Goal: Task Accomplishment & Management: Use online tool/utility

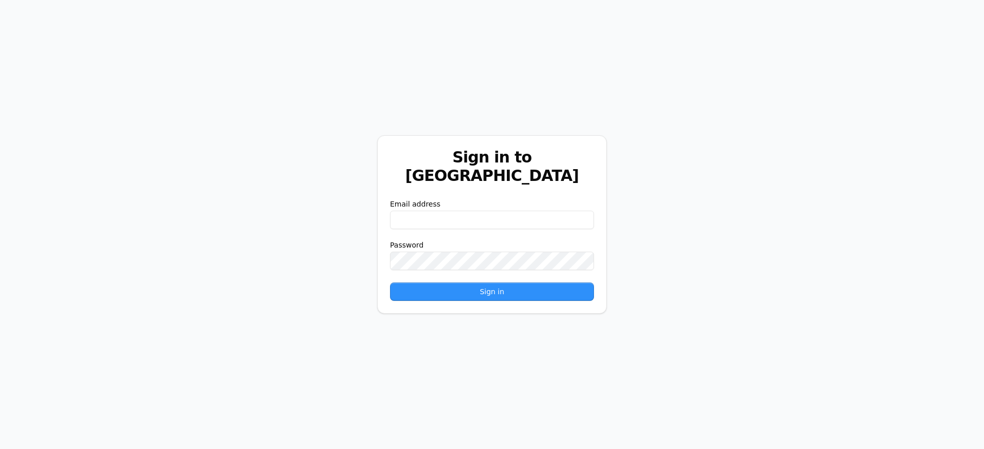
drag, startPoint x: 459, startPoint y: 225, endPoint x: 466, endPoint y: 209, distance: 18.4
click at [461, 220] on form "Email address Password Sign in" at bounding box center [492, 250] width 204 height 100
click at [467, 211] on input "email" at bounding box center [492, 220] width 204 height 18
paste input "**********"
type input "**********"
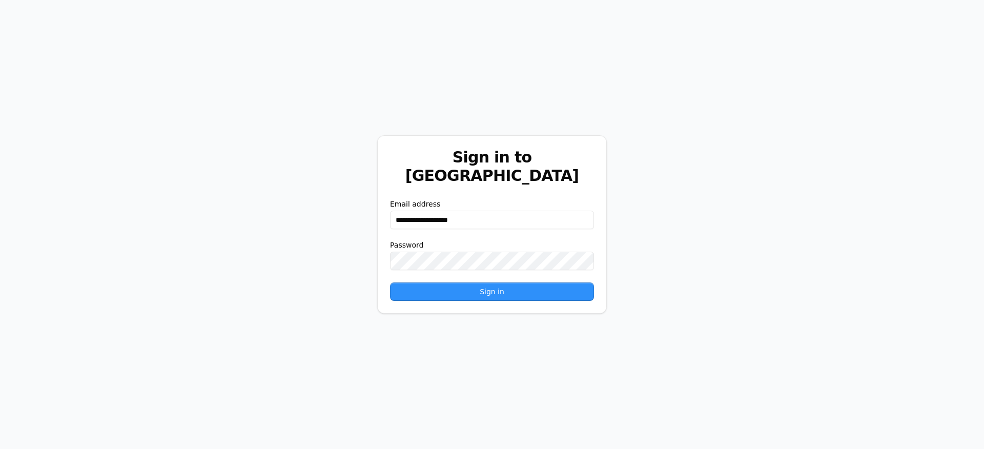
click at [415, 283] on button "Sign in" at bounding box center [492, 291] width 204 height 18
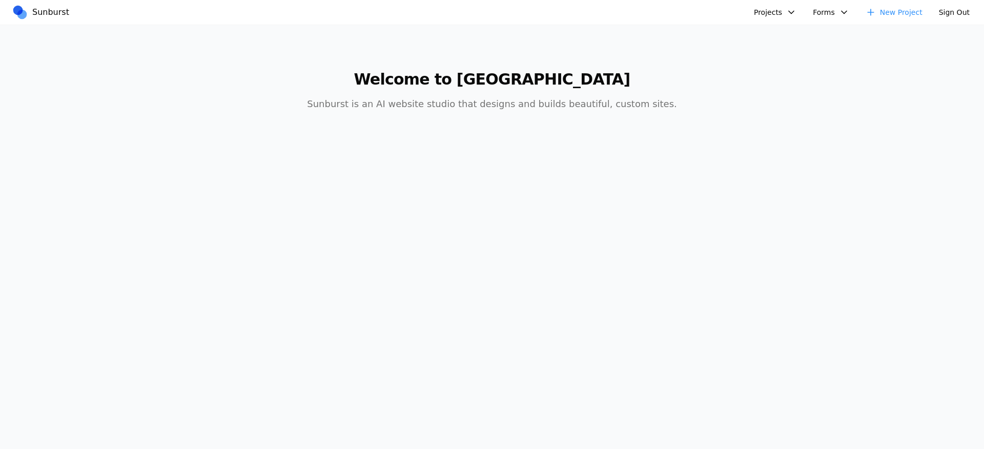
click at [782, 10] on button "Projects" at bounding box center [775, 12] width 55 height 16
click at [770, 34] on link "AIC - Coal Creek Version" at bounding box center [801, 35] width 95 height 17
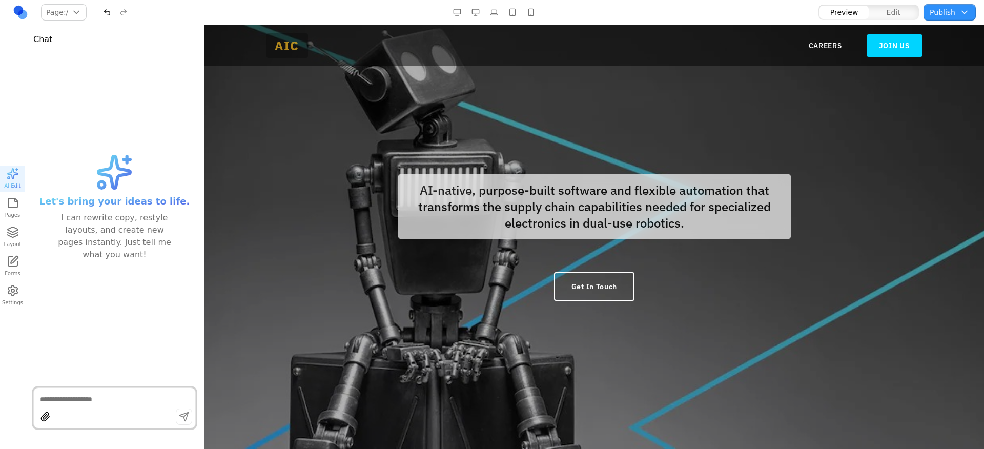
click at [283, 52] on span "AIC" at bounding box center [287, 45] width 42 height 25
click at [285, 50] on span "AIC" at bounding box center [287, 45] width 42 height 25
click at [813, 52] on nav "CAREERS JOIN US" at bounding box center [866, 45] width 114 height 23
click at [815, 49] on link "CAREERS" at bounding box center [825, 45] width 33 height 10
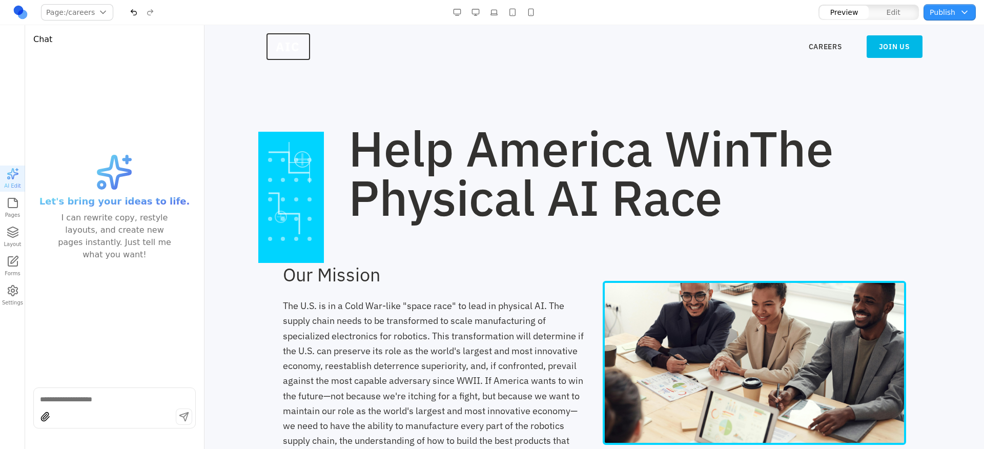
click at [881, 54] on link "JOIN US" at bounding box center [894, 46] width 56 height 23
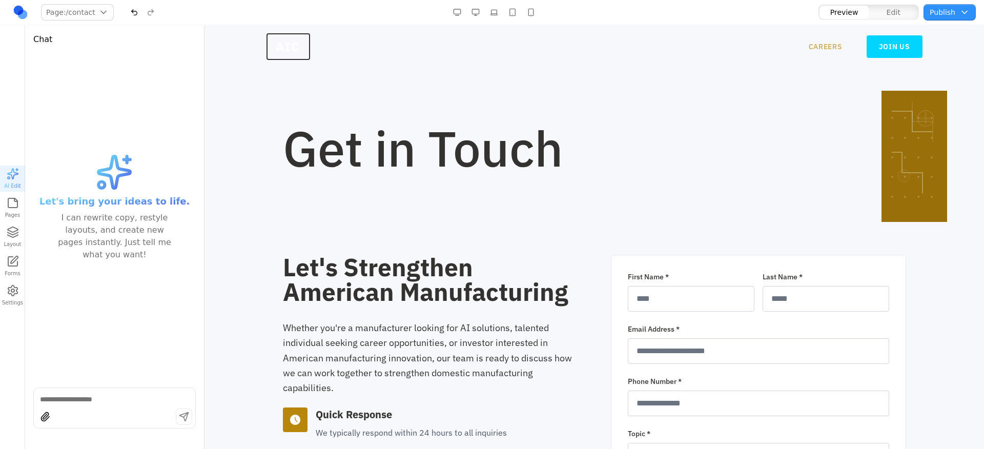
click at [828, 47] on link "CAREERS" at bounding box center [825, 47] width 33 height 10
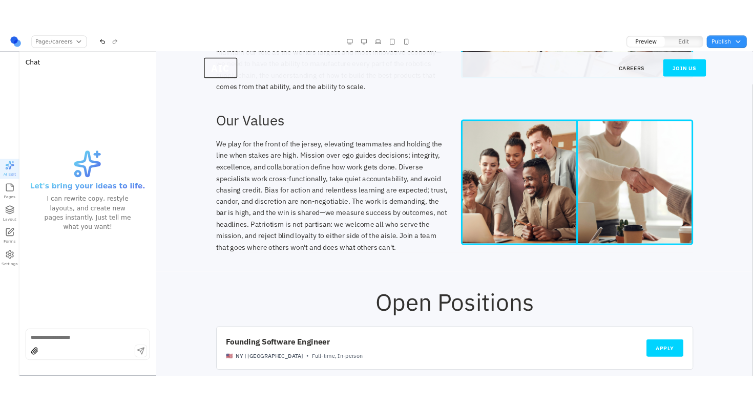
scroll to position [388, 0]
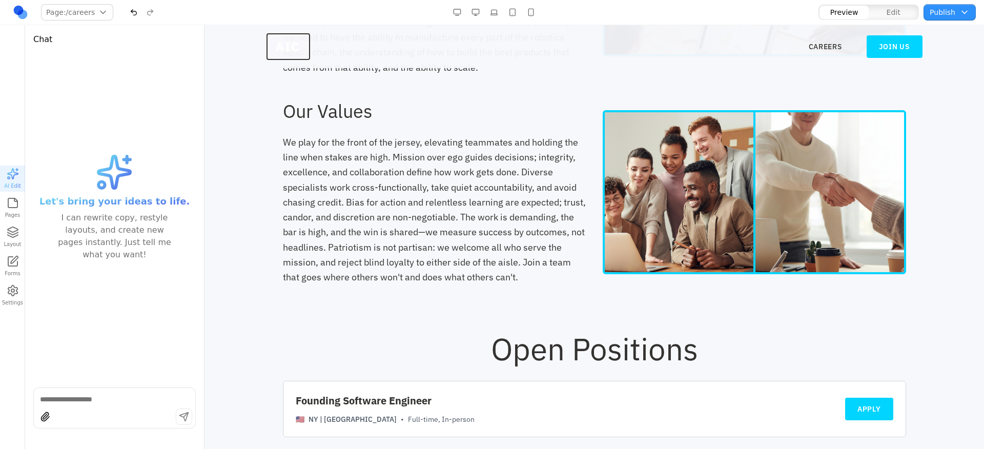
click at [466, 216] on div "We play for the front of the jersey, elevating teammates and holding the line w…" at bounding box center [434, 210] width 303 height 150
click at [93, 407] on div at bounding box center [114, 407] width 162 height 41
type textarea "**********"
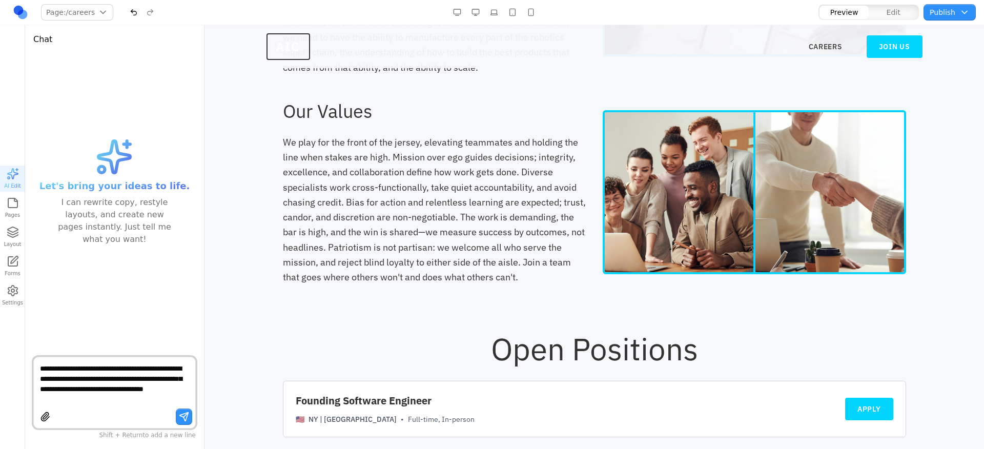
type textarea "**********"
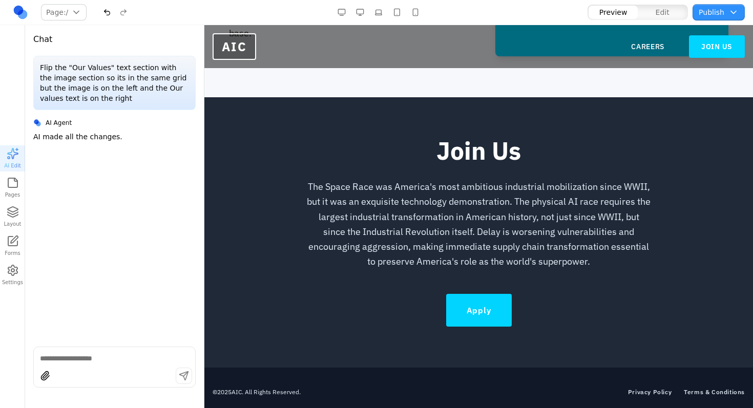
scroll to position [0, 0]
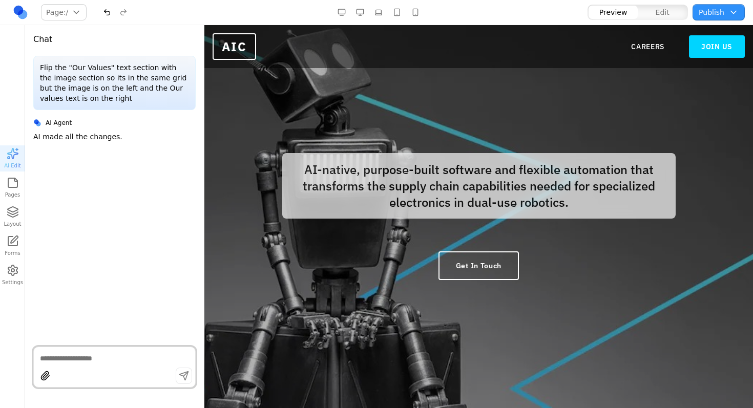
click at [646, 39] on nav "CAREERS JOIN US" at bounding box center [688, 46] width 114 height 23
click at [643, 46] on link "CAREERS" at bounding box center [647, 47] width 33 height 10
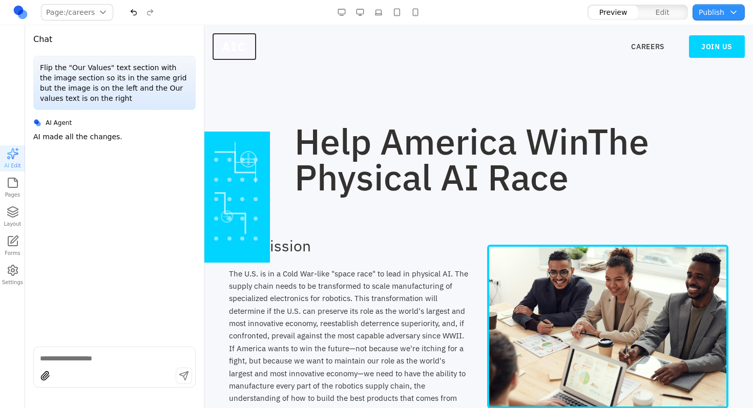
click at [318, 143] on h1 "Help America Win The Physical AI Race" at bounding box center [512, 159] width 434 height 72
click at [239, 148] on div "Help America Win The Physical AI Race" at bounding box center [479, 159] width 500 height 72
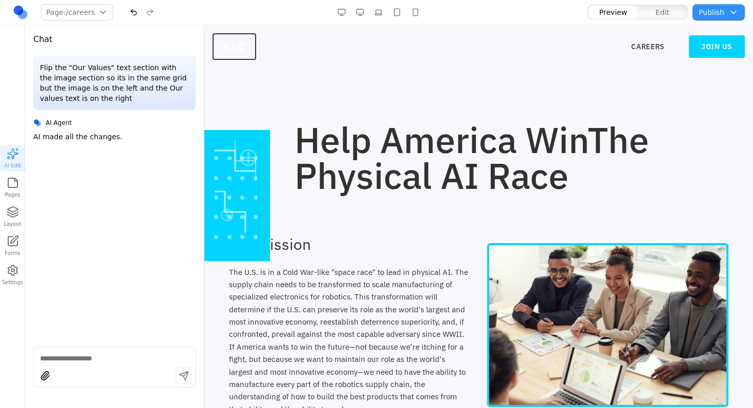
scroll to position [2, 0]
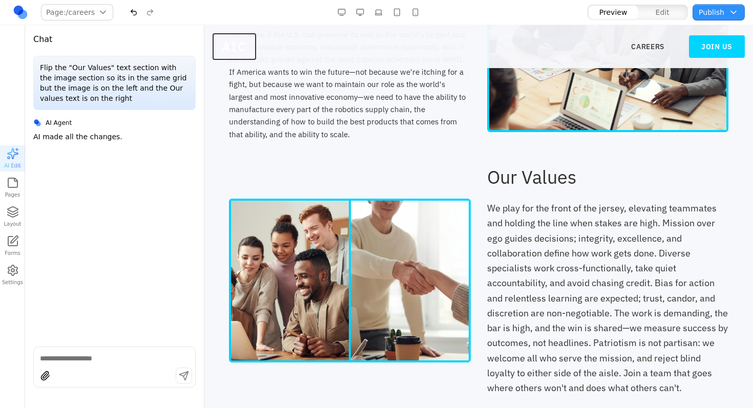
click at [423, 260] on img at bounding box center [410, 281] width 121 height 164
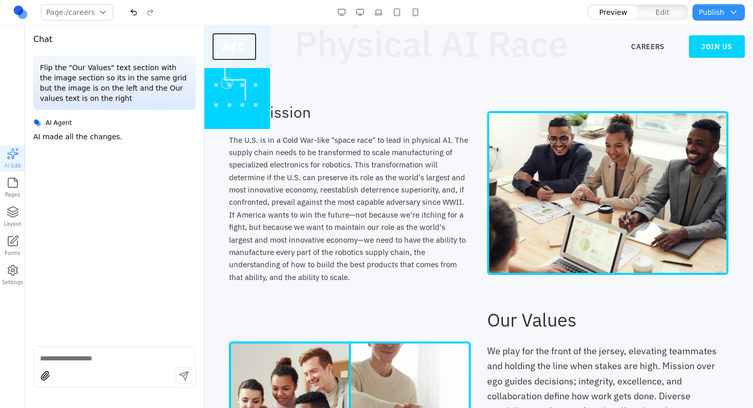
click at [440, 219] on div "The U.S. is in a Cold War-like "space race" to lead in physical AI. The supply …" at bounding box center [350, 209] width 242 height 150
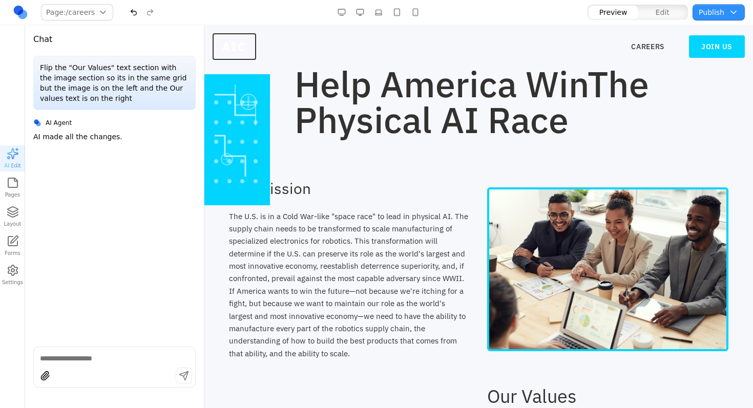
scroll to position [0, 0]
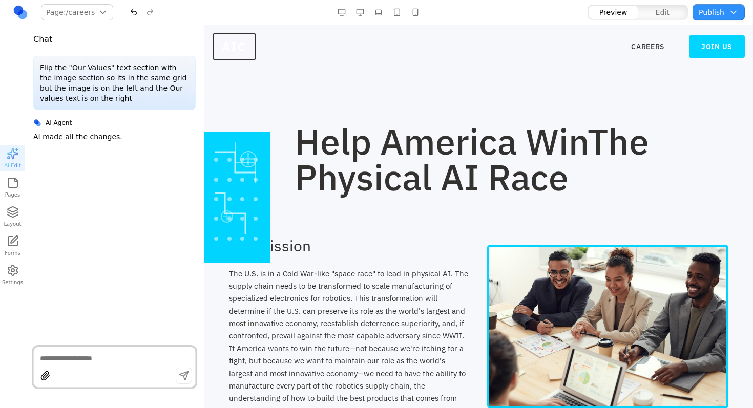
click at [89, 363] on textarea at bounding box center [114, 359] width 149 height 10
type textarea "**********"
drag, startPoint x: 454, startPoint y: 236, endPoint x: 444, endPoint y: 224, distance: 15.2
click at [87, 350] on div at bounding box center [114, 367] width 162 height 41
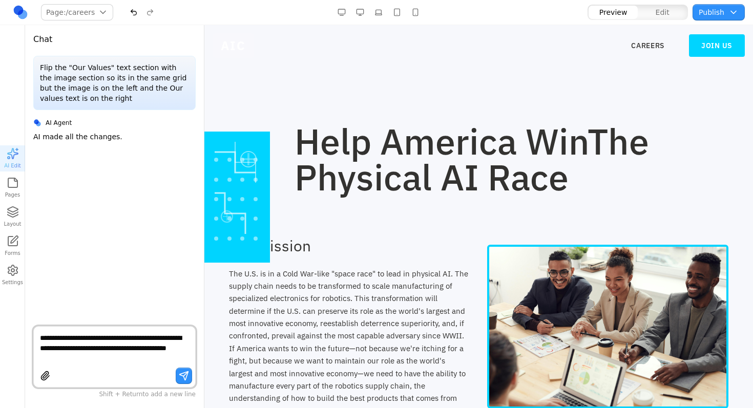
type textarea "**********"
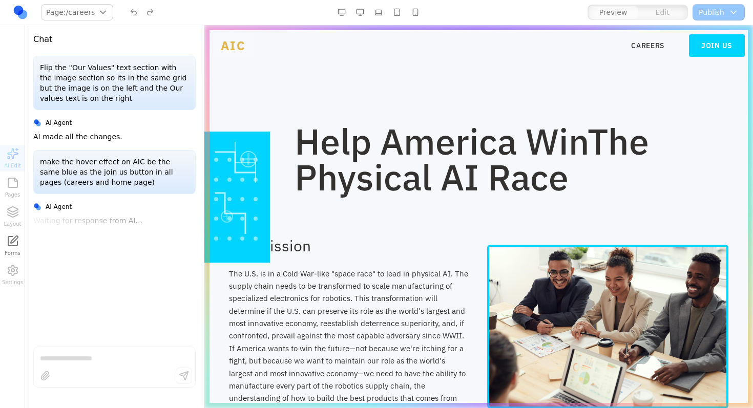
click at [238, 55] on span "AIC" at bounding box center [234, 45] width 42 height 25
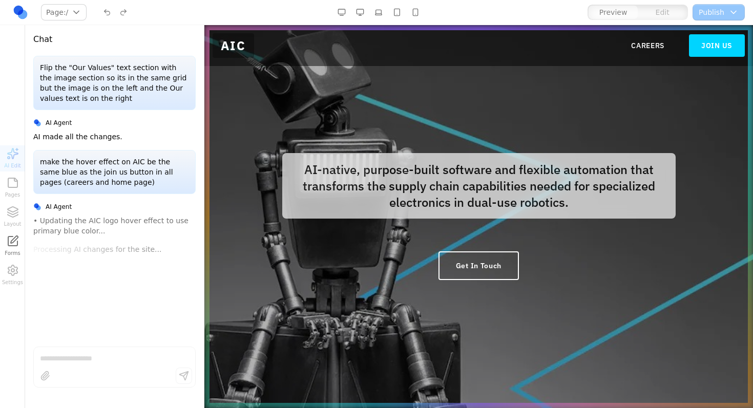
click at [570, 122] on div at bounding box center [478, 216] width 549 height 383
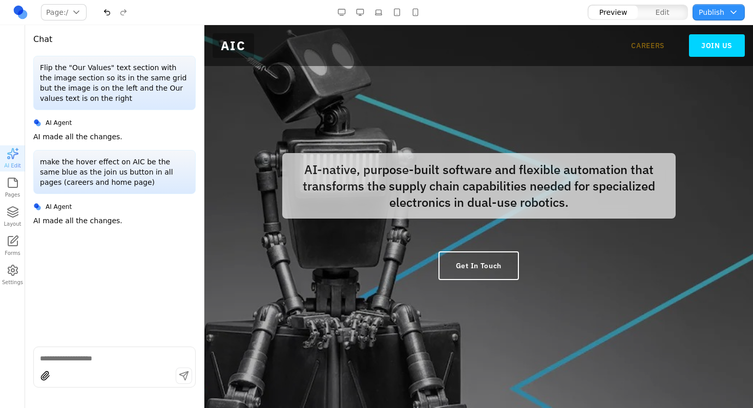
click at [631, 50] on link "CAREERS" at bounding box center [647, 45] width 33 height 10
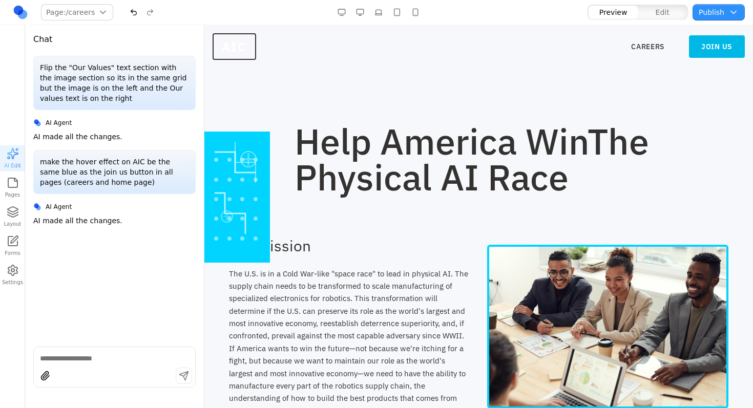
click at [700, 52] on link "JOIN US" at bounding box center [717, 46] width 56 height 23
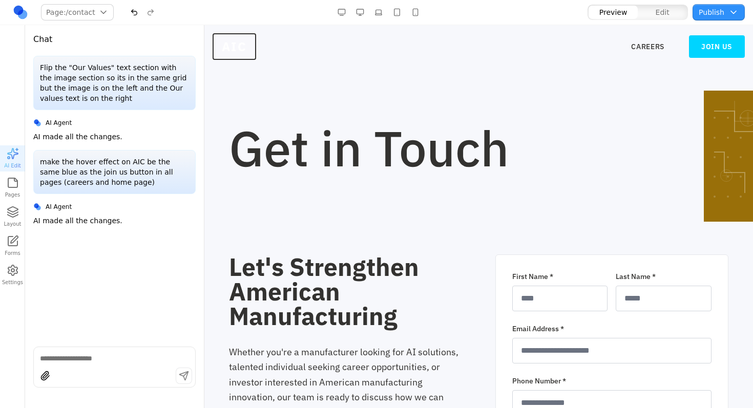
click at [392, 151] on h1 "Get in Touch" at bounding box center [446, 147] width 434 height 49
click at [308, 147] on h1 "Get in Touch" at bounding box center [446, 147] width 434 height 49
click at [247, 48] on span "AIC" at bounding box center [234, 45] width 42 height 25
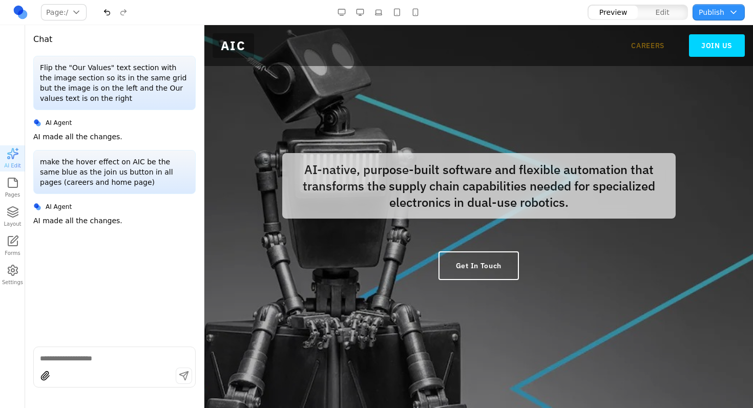
click at [639, 49] on link "CAREERS" at bounding box center [647, 45] width 33 height 10
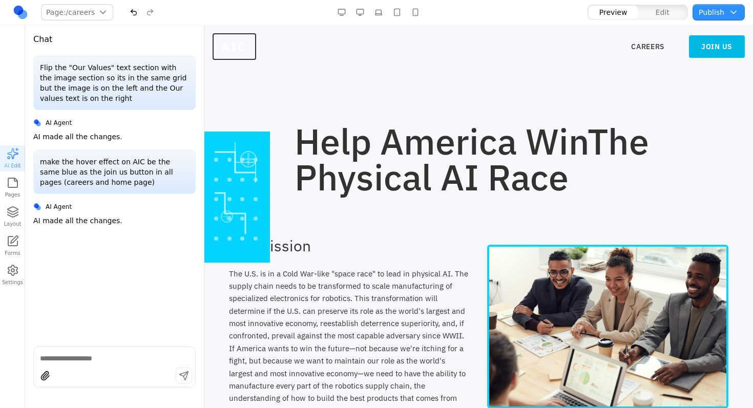
click at [714, 50] on link "JOIN US" at bounding box center [717, 46] width 56 height 23
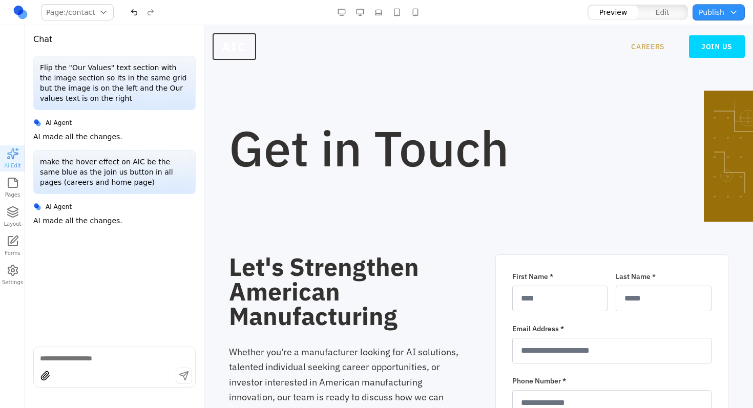
click at [631, 43] on link "CAREERS" at bounding box center [647, 47] width 33 height 10
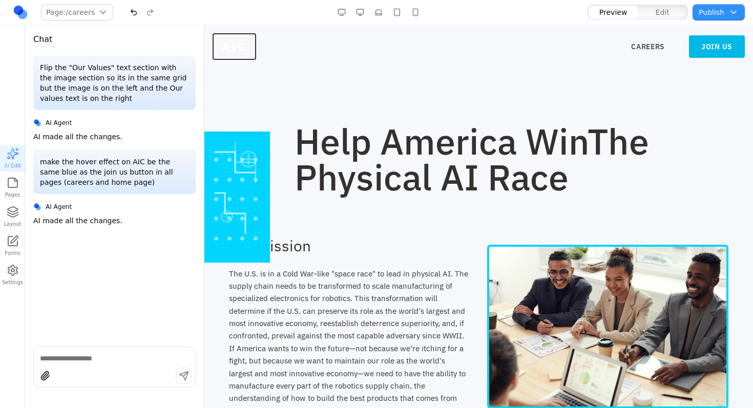
click at [720, 42] on link "JOIN US" at bounding box center [717, 46] width 56 height 23
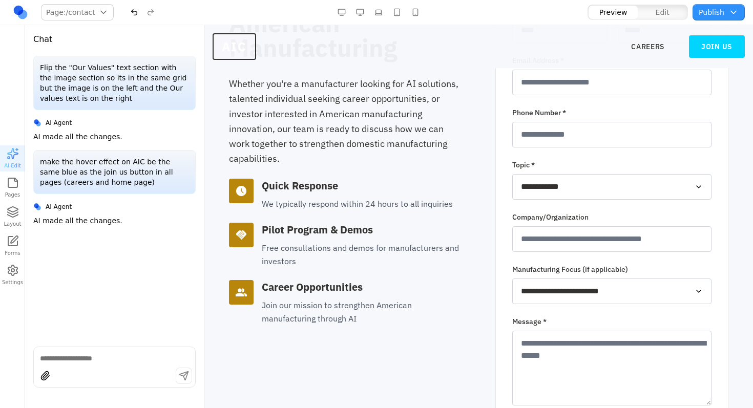
scroll to position [399, 0]
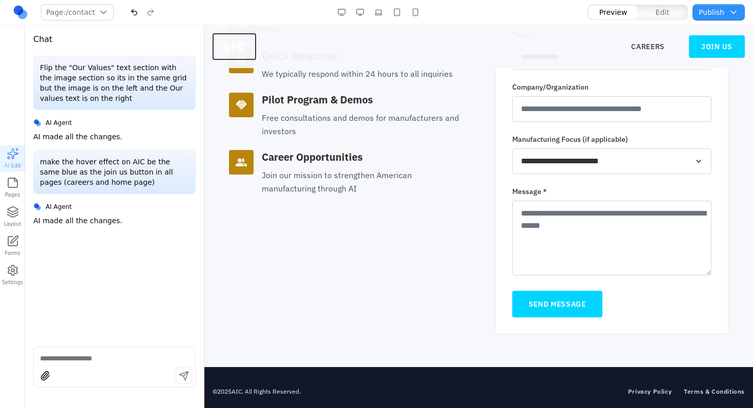
drag, startPoint x: 102, startPoint y: 392, endPoint x: 94, endPoint y: 375, distance: 19.3
click at [100, 387] on div "Shift + Return to add a new line" at bounding box center [114, 373] width 162 height 53
click at [94, 375] on div at bounding box center [114, 377] width 161 height 19
click at [96, 362] on textarea at bounding box center [114, 359] width 149 height 10
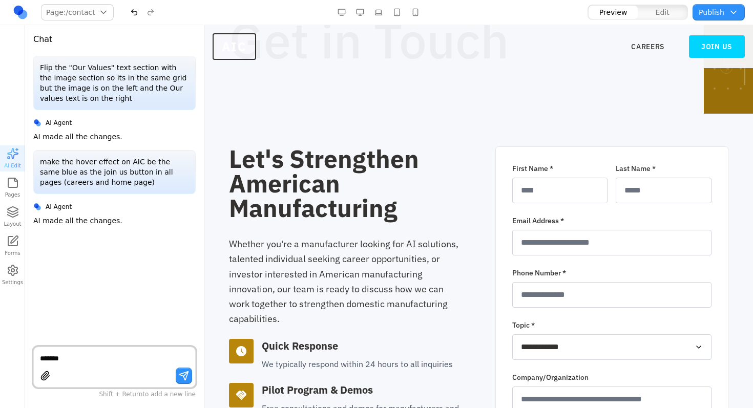
scroll to position [33, 0]
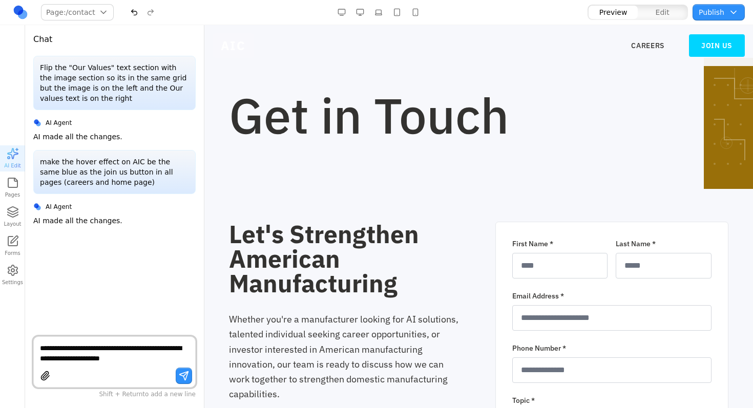
type textarea "**********"
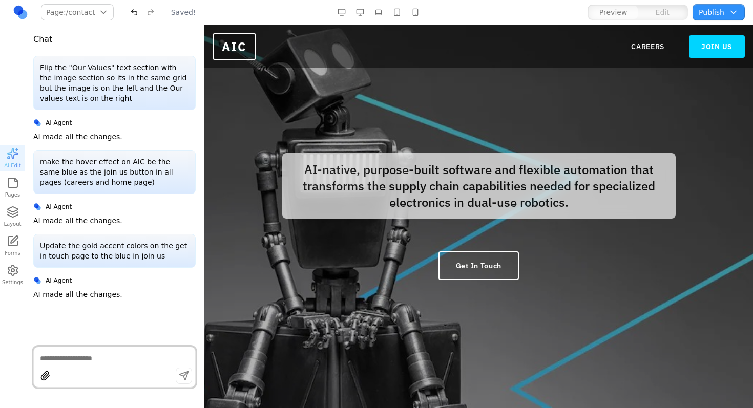
scroll to position [0, 0]
click at [642, 51] on link "CAREERS" at bounding box center [647, 47] width 33 height 10
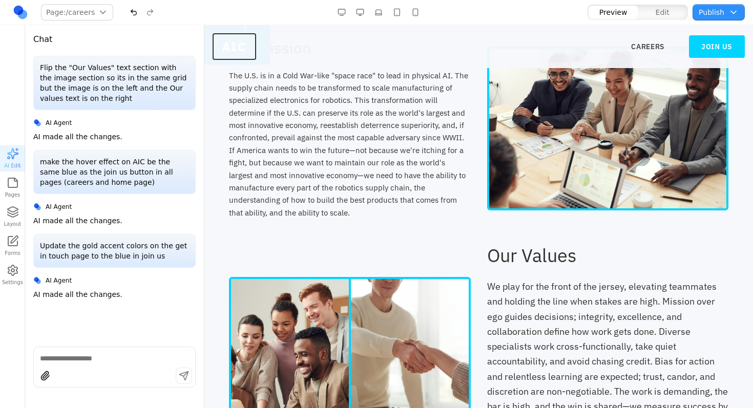
scroll to position [369, 0]
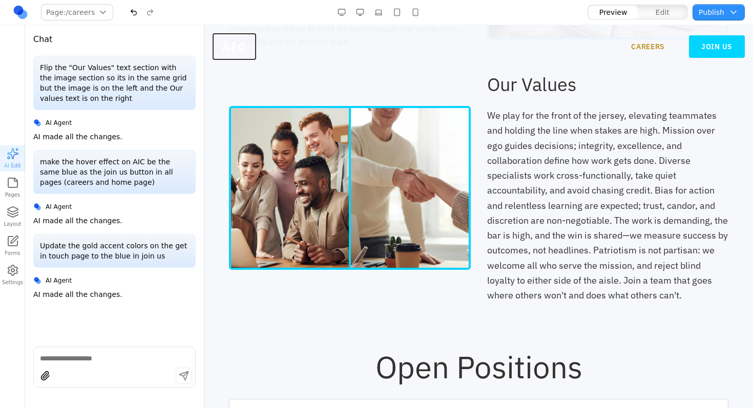
drag, startPoint x: 923, startPoint y: 40, endPoint x: 701, endPoint y: 42, distance: 221.4
click at [714, 41] on link "JOIN US" at bounding box center [717, 46] width 56 height 23
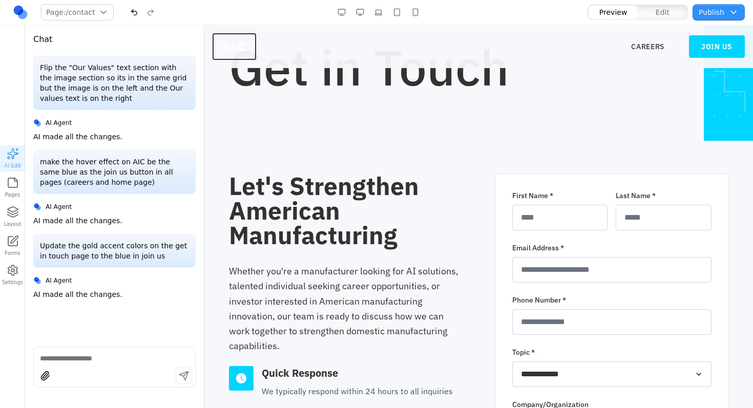
scroll to position [0, 0]
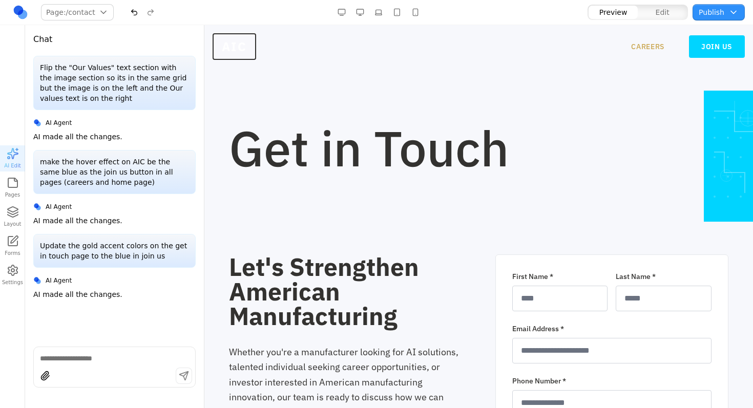
click at [631, 49] on link "CAREERS" at bounding box center [647, 47] width 33 height 10
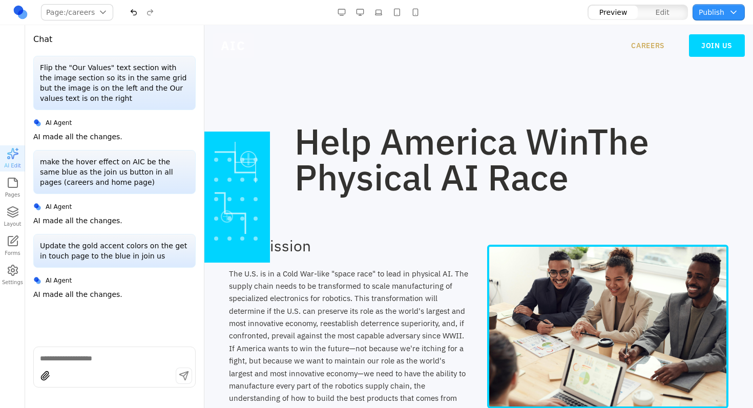
click at [637, 44] on link "CAREERS" at bounding box center [647, 45] width 33 height 10
click at [88, 358] on textarea at bounding box center [114, 359] width 149 height 10
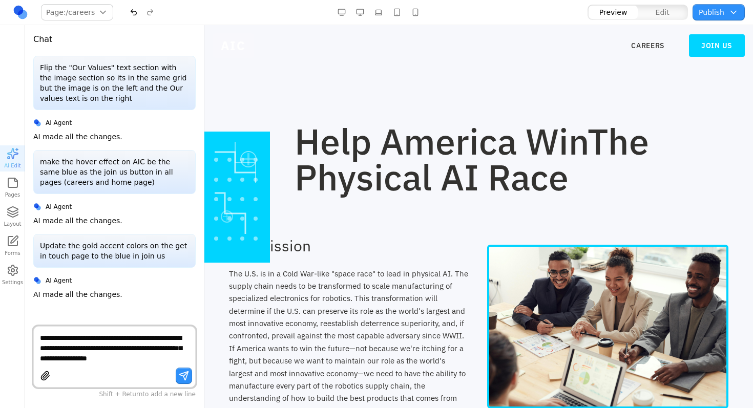
type textarea "**********"
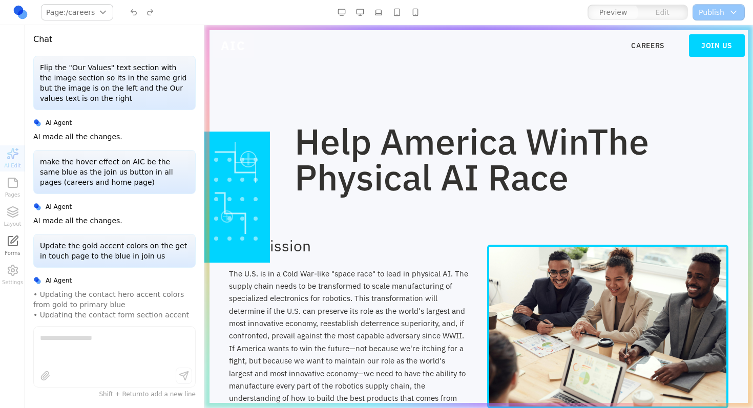
scroll to position [55, 0]
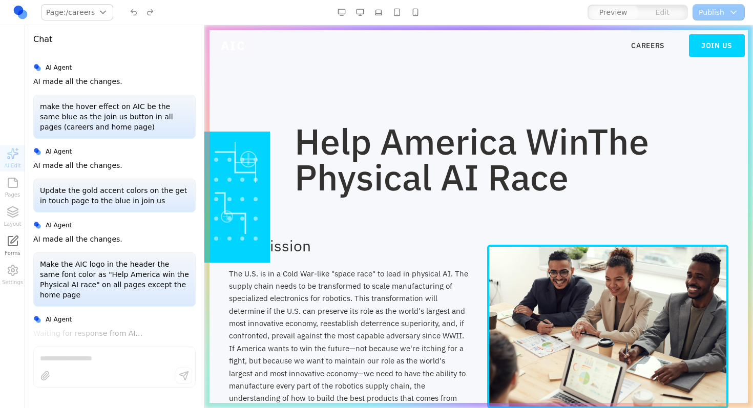
click at [217, 194] on div at bounding box center [237, 197] width 66 height 131
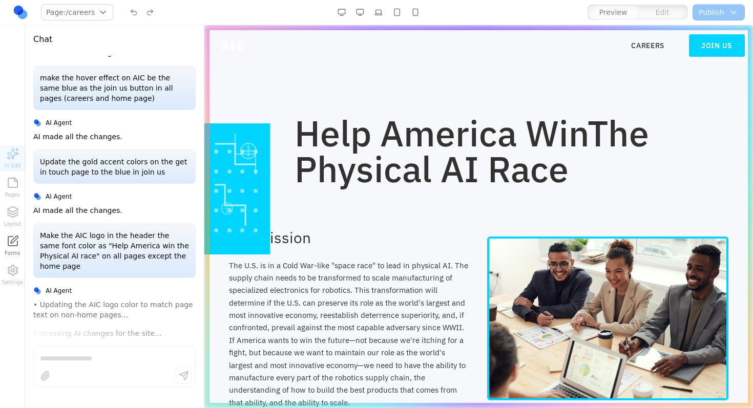
scroll to position [0, 0]
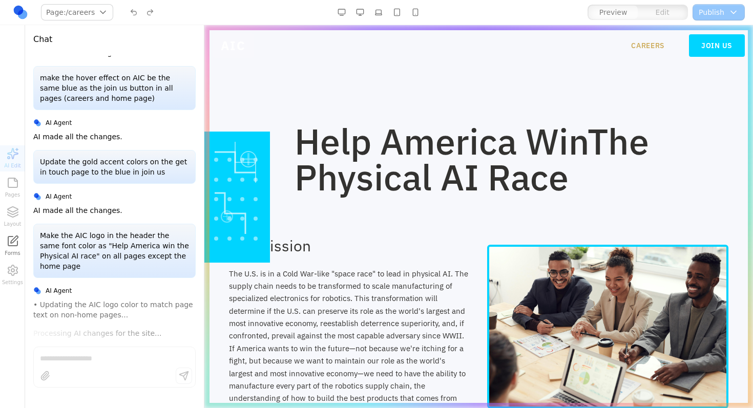
click at [639, 49] on link "CAREERS" at bounding box center [647, 45] width 33 height 10
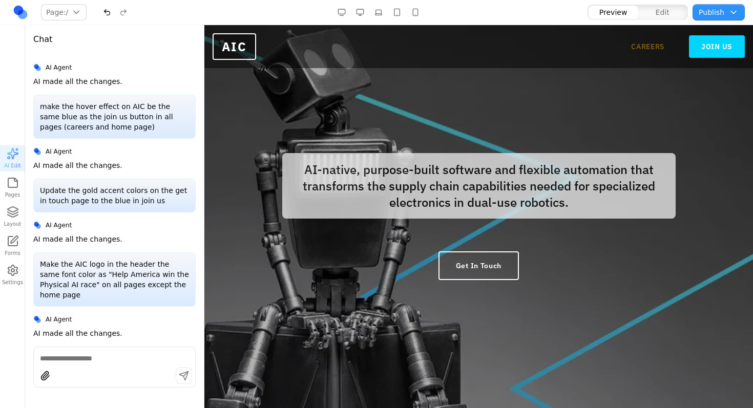
click at [656, 47] on link "CAREERS" at bounding box center [647, 47] width 33 height 10
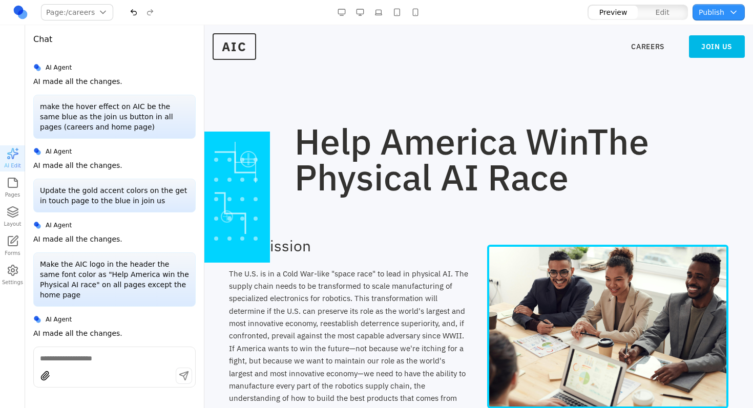
click at [695, 44] on link "JOIN US" at bounding box center [717, 46] width 56 height 23
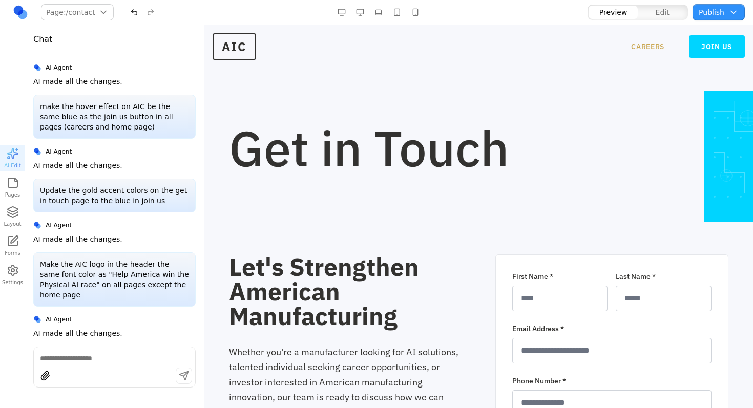
click at [653, 45] on link "CAREERS" at bounding box center [647, 47] width 33 height 10
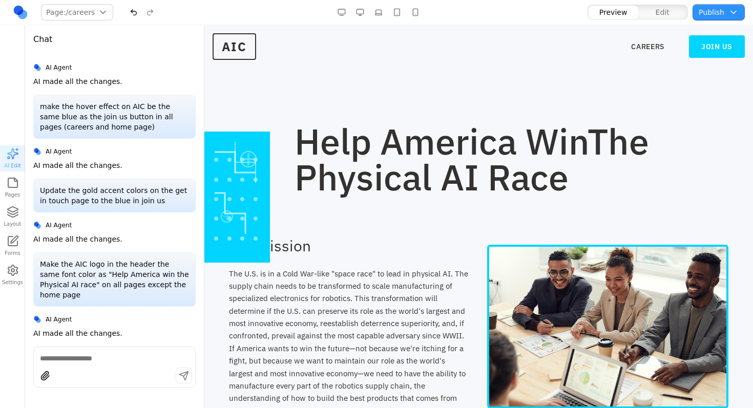
click at [120, 357] on textarea at bounding box center [114, 359] width 149 height 10
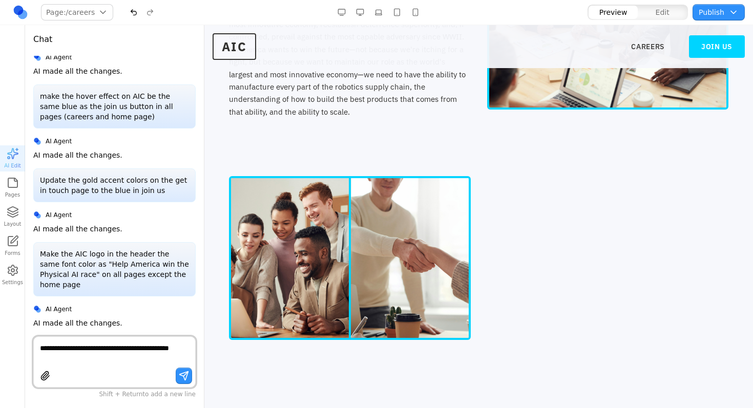
scroll to position [543, 0]
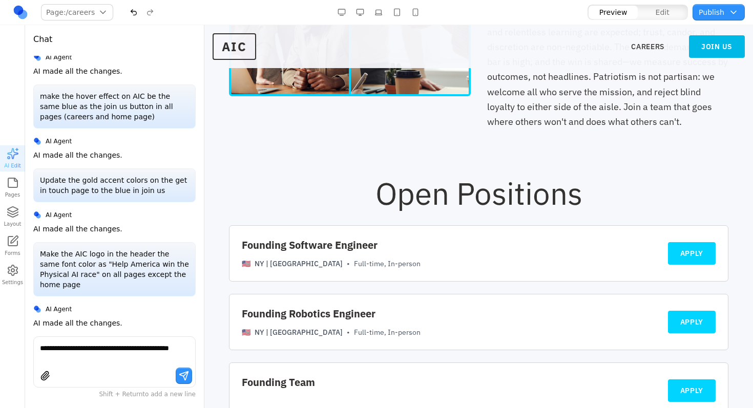
click at [722, 56] on link "JOIN US" at bounding box center [717, 46] width 56 height 23
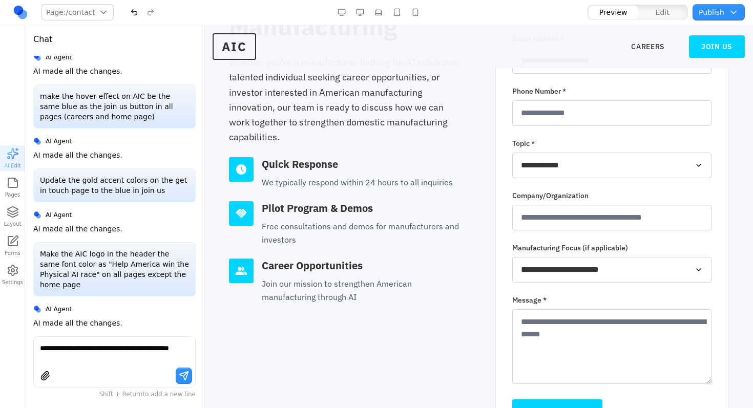
scroll to position [399, 0]
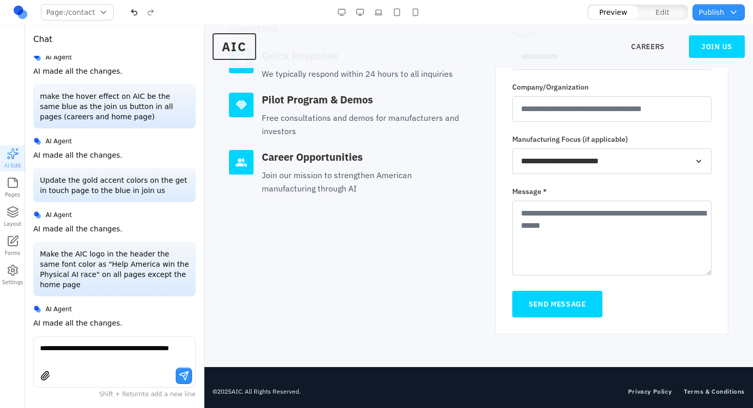
click at [573, 227] on textarea "Message *" at bounding box center [612, 238] width 200 height 75
click at [97, 362] on textarea "**********" at bounding box center [114, 353] width 149 height 20
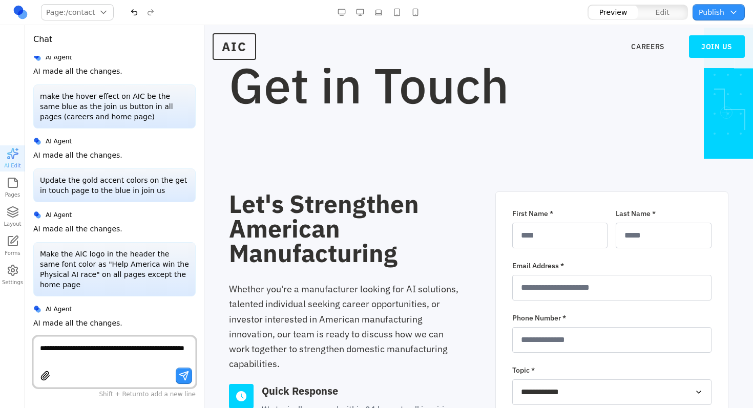
scroll to position [0, 0]
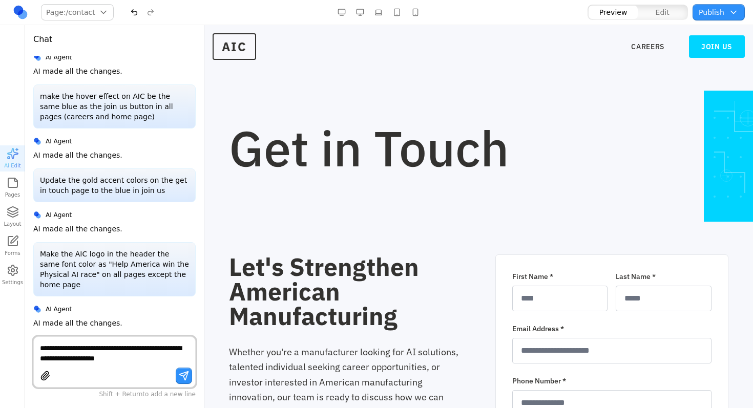
type textarea "**********"
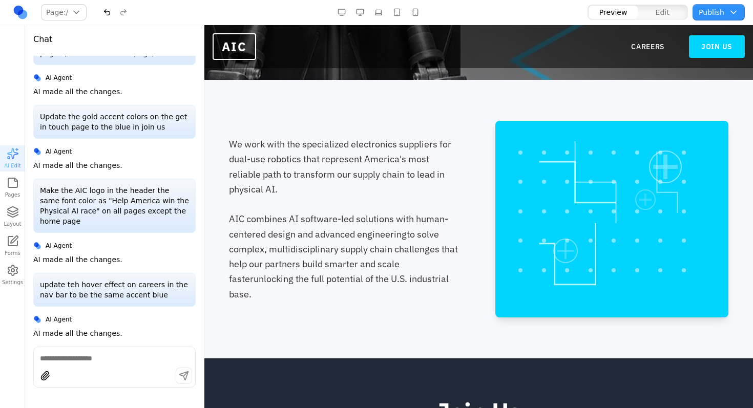
scroll to position [590, 0]
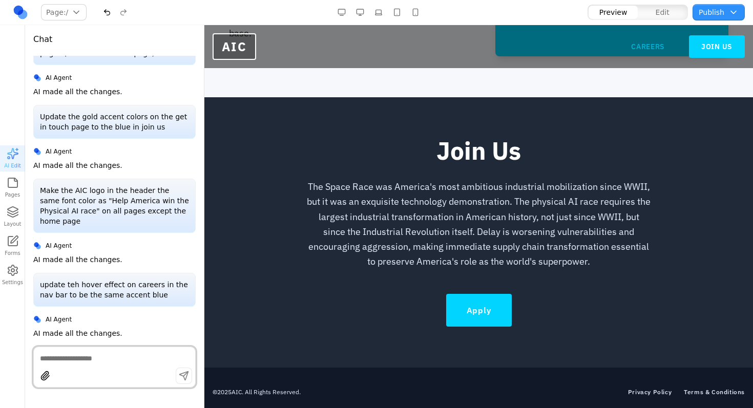
click at [636, 45] on link "CAREERS" at bounding box center [647, 47] width 33 height 10
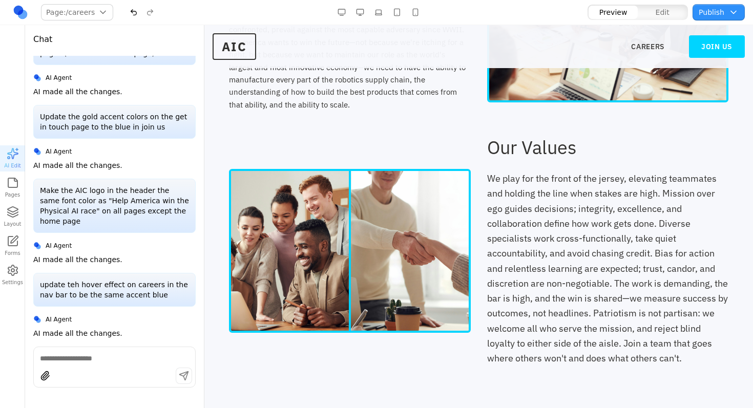
scroll to position [0, 0]
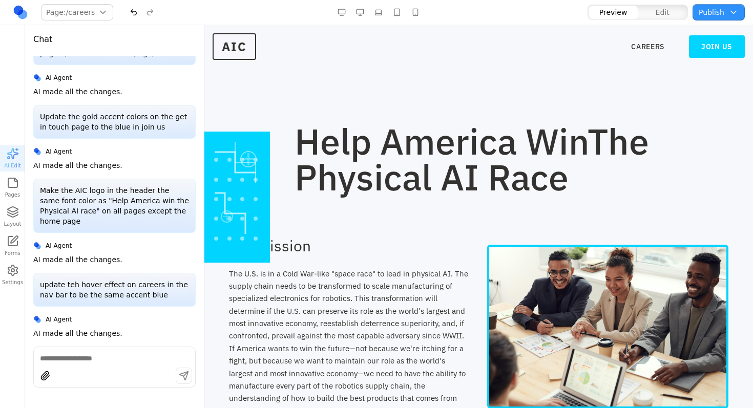
click at [88, 362] on textarea at bounding box center [114, 359] width 149 height 10
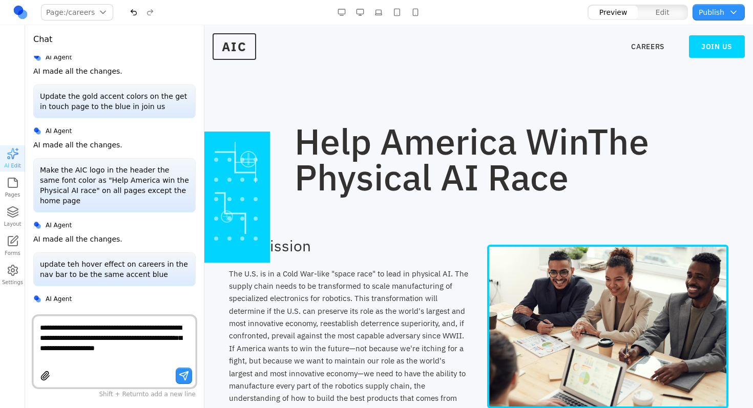
scroll to position [158, 0]
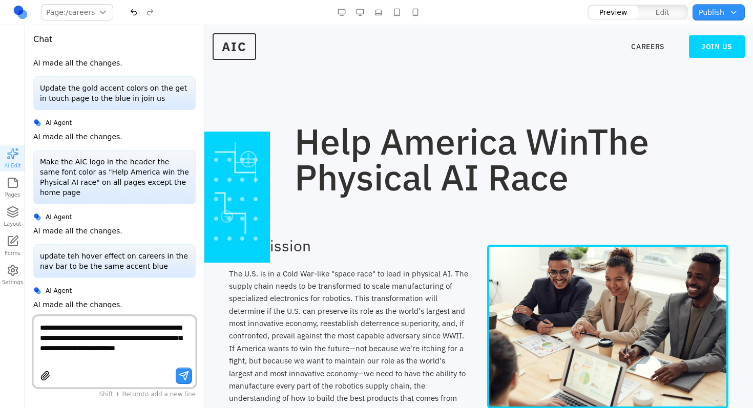
click at [96, 352] on textarea "**********" at bounding box center [114, 343] width 149 height 41
click at [95, 365] on div "**********" at bounding box center [114, 352] width 162 height 72
click at [98, 360] on textarea "**********" at bounding box center [114, 343] width 149 height 41
paste textarea
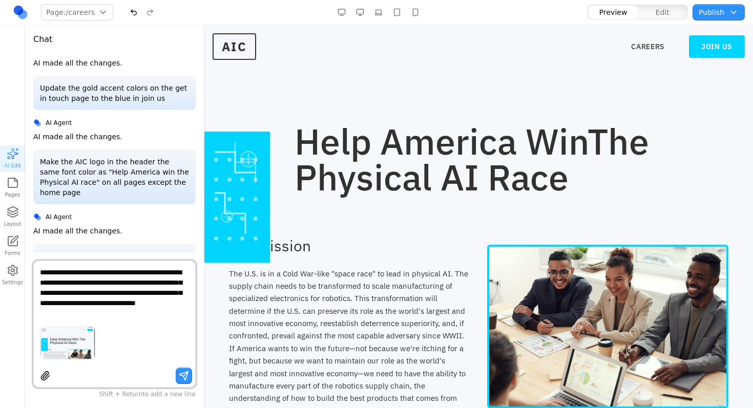
type textarea "**********"
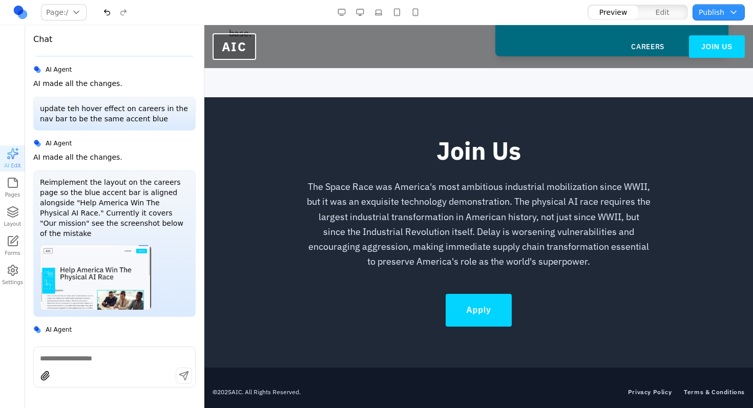
scroll to position [0, 0]
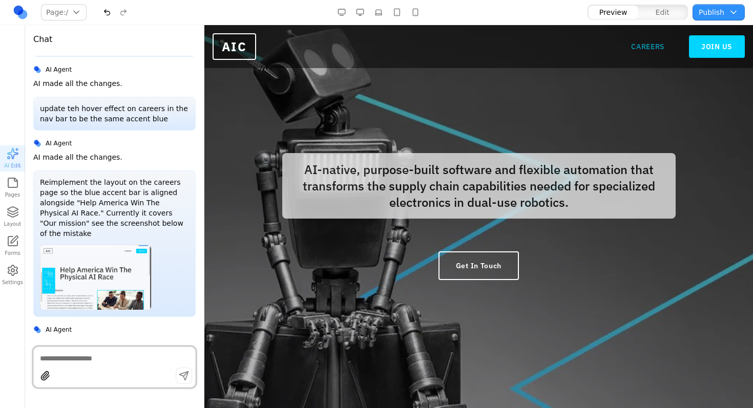
click at [631, 48] on link "CAREERS" at bounding box center [647, 47] width 33 height 10
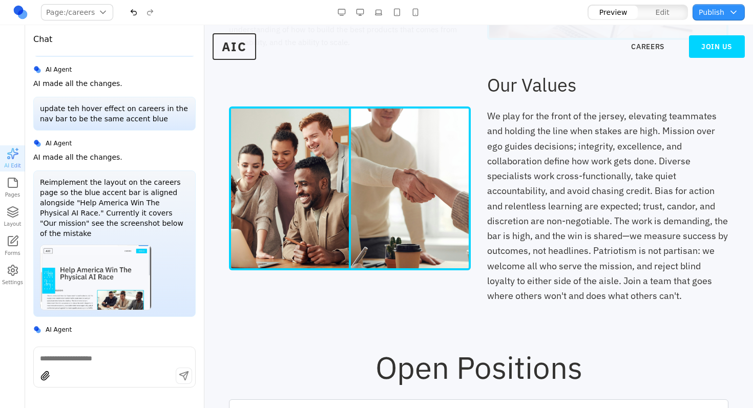
scroll to position [2, 0]
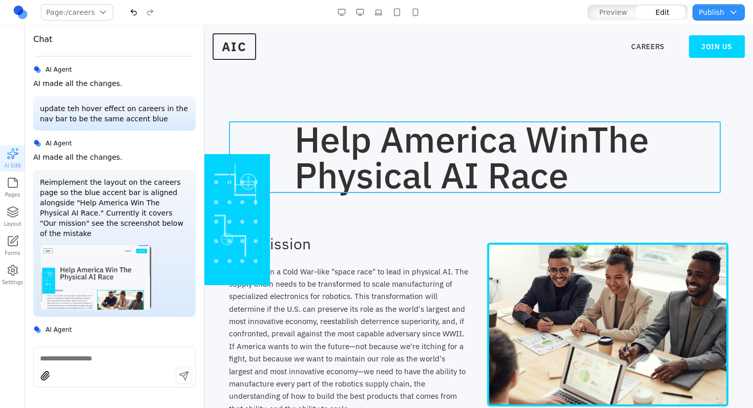
click at [249, 180] on div "Help America Win The Physical AI Race" at bounding box center [479, 157] width 500 height 72
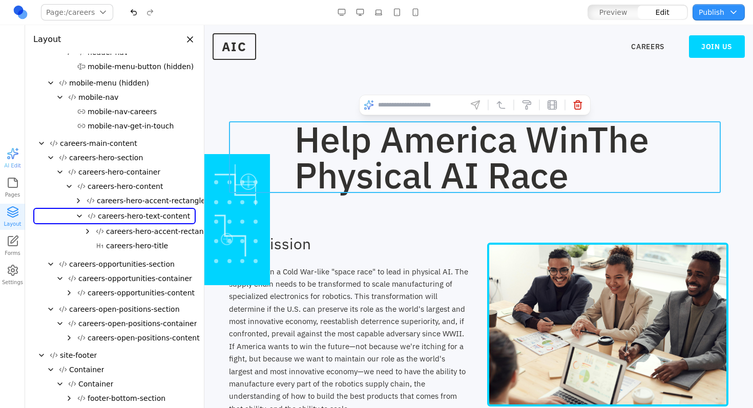
click at [257, 223] on div at bounding box center [237, 219] width 66 height 131
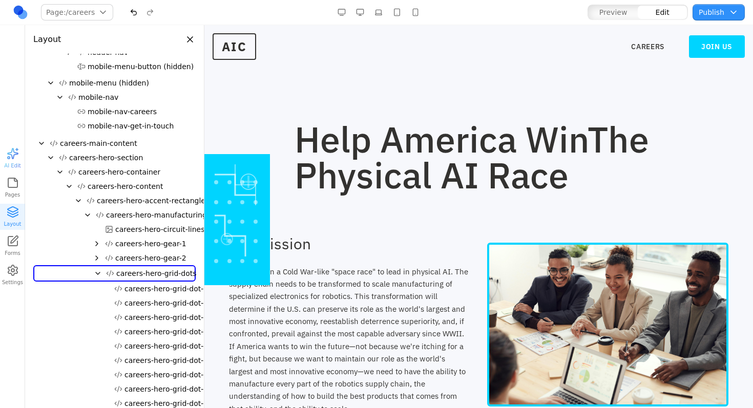
click at [262, 221] on div at bounding box center [237, 219] width 66 height 131
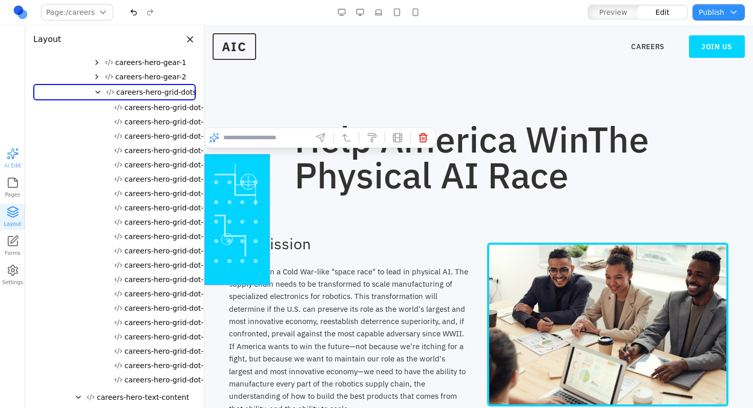
scroll to position [255, 0]
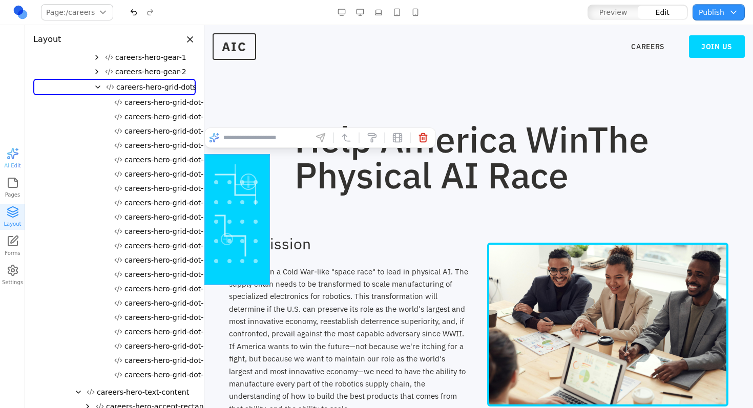
click at [266, 143] on input at bounding box center [265, 138] width 85 height 16
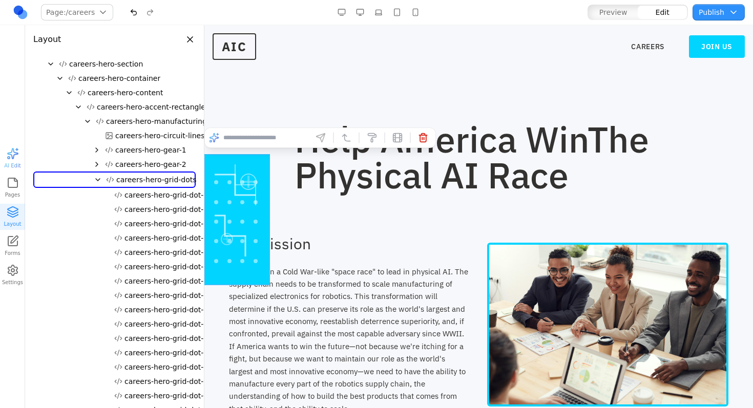
scroll to position [244, 0]
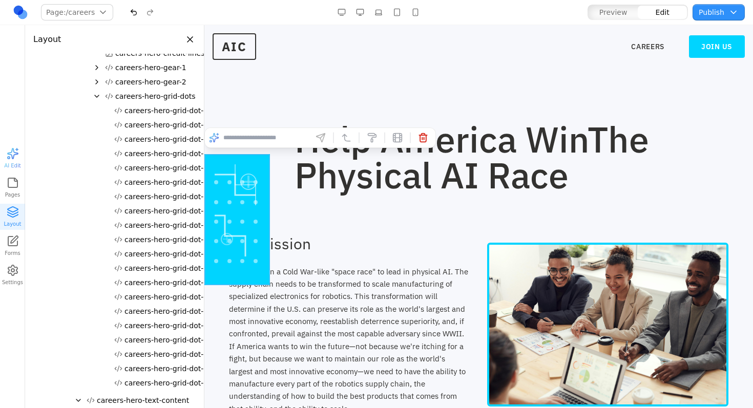
click at [157, 114] on span "careers-hero-grid-dot-0" at bounding box center [167, 111] width 84 height 10
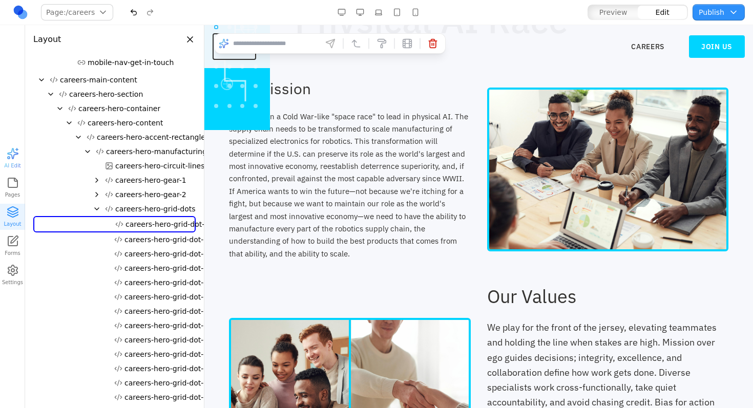
scroll to position [125, 0]
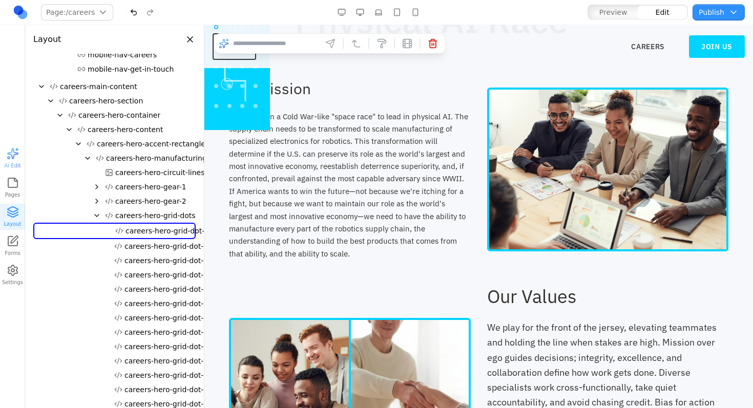
click at [145, 246] on span "careers-hero-grid-dot-1" at bounding box center [167, 246] width 84 height 10
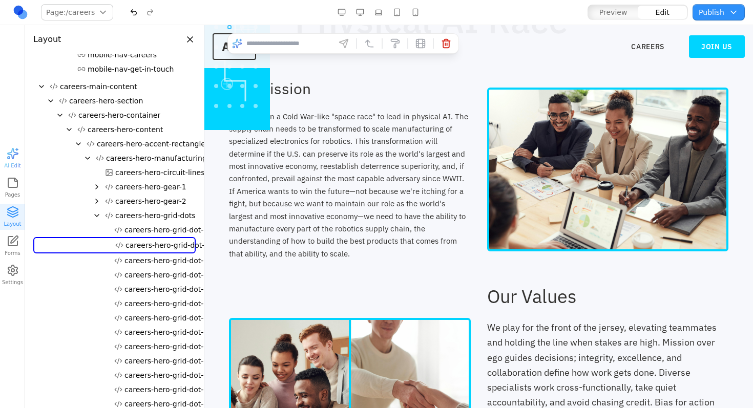
scroll to position [139, 0]
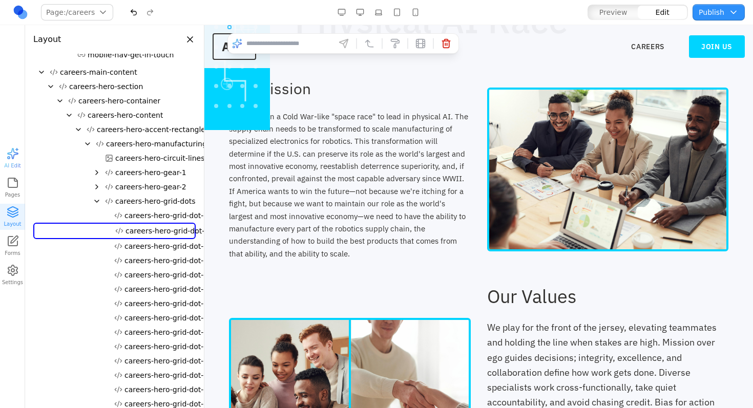
click at [150, 226] on span "careers-hero-grid-dot-1" at bounding box center [168, 231] width 84 height 10
click at [147, 271] on span "careers-hero-grid-dot-4" at bounding box center [167, 275] width 84 height 10
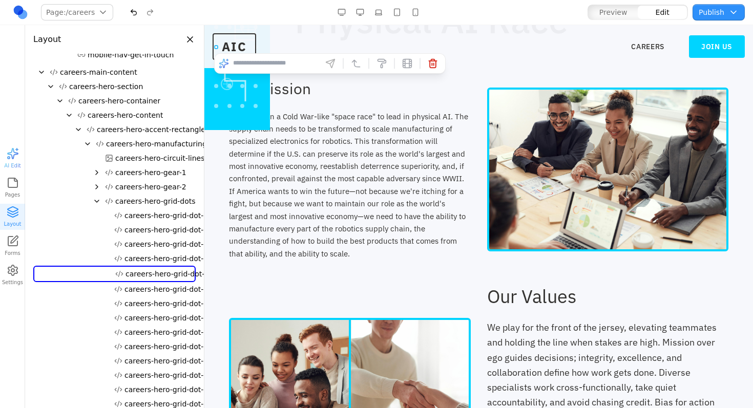
scroll to position [177, 0]
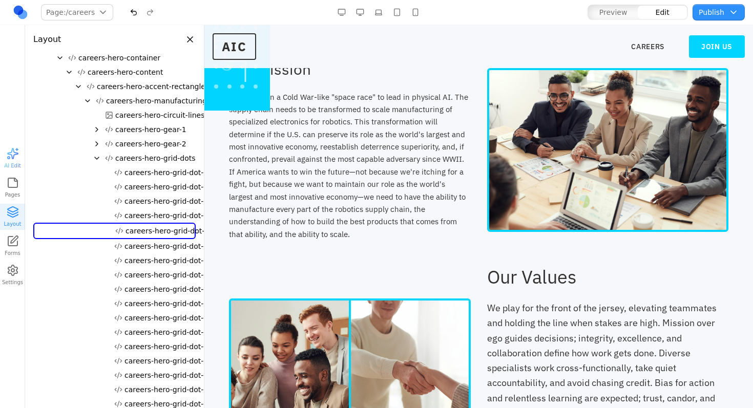
click at [146, 307] on button "careers-hero-grid-dot-9" at bounding box center [161, 304] width 102 height 14
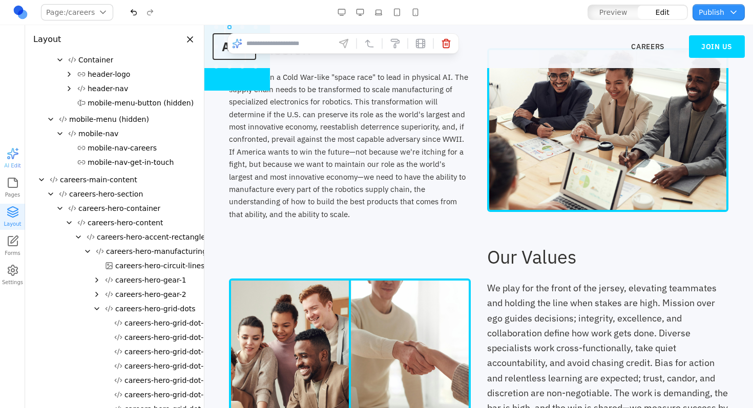
scroll to position [16, 0]
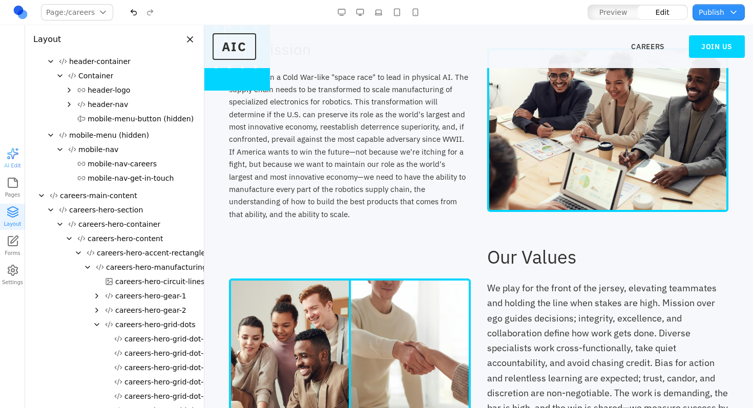
click at [251, 242] on div "Our Mission The U.S. is in a Cold War-like "space race" to lead in physical AI.…" at bounding box center [479, 257] width 500 height 436
click at [144, 332] on div at bounding box center [114, 332] width 162 height 1
click at [147, 338] on span "careers-hero-grid-dot-0" at bounding box center [167, 339] width 84 height 10
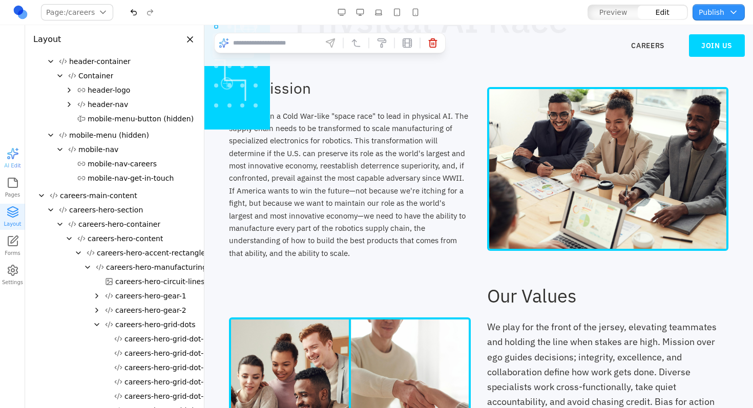
scroll to position [88, 0]
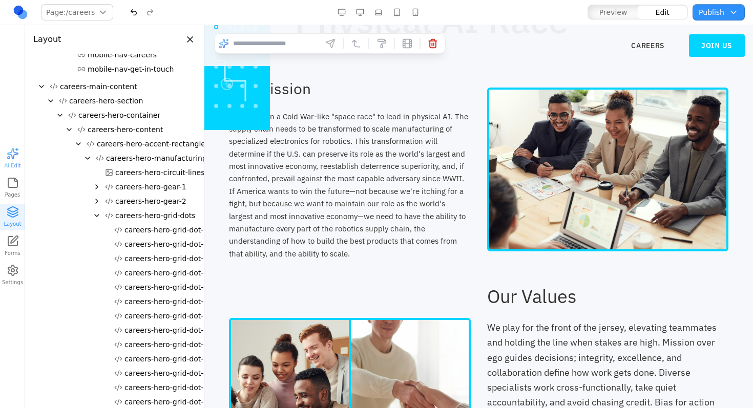
click at [144, 316] on span "careers-hero-grid-dot-6" at bounding box center [167, 316] width 84 height 10
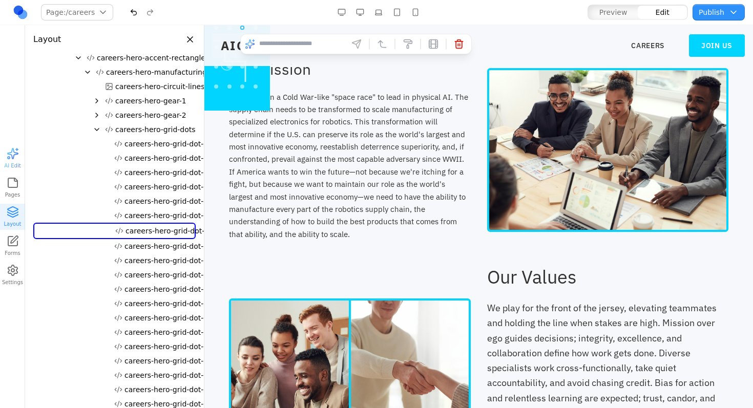
click at [150, 275] on span "careers-hero-grid-dot-9" at bounding box center [167, 275] width 84 height 10
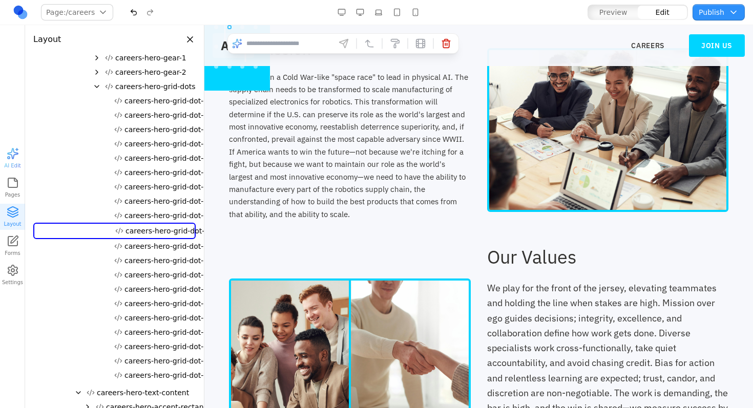
click at [154, 285] on span "careers-hero-grid-dot-13" at bounding box center [169, 289] width 88 height 10
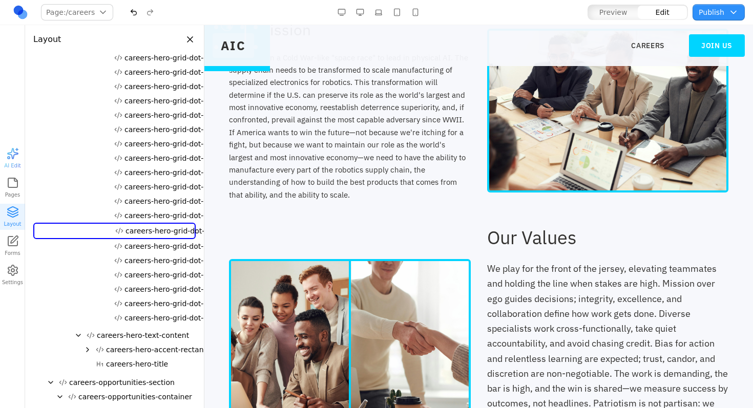
click at [160, 303] on span "careers-hero-grid-dot-18" at bounding box center [169, 304] width 88 height 10
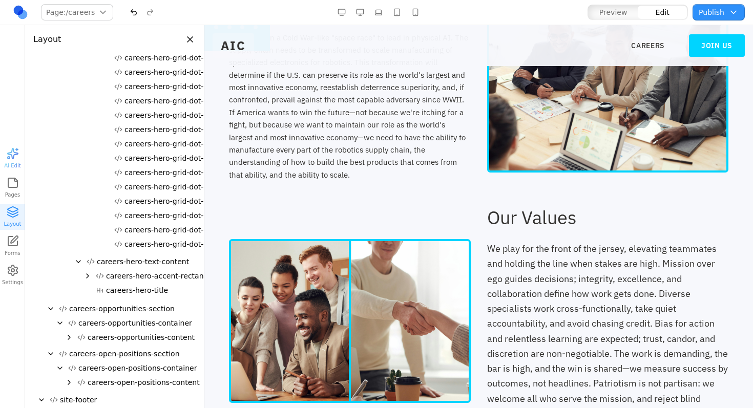
click at [162, 245] on span "careers-hero-grid-dot-19" at bounding box center [169, 244] width 88 height 10
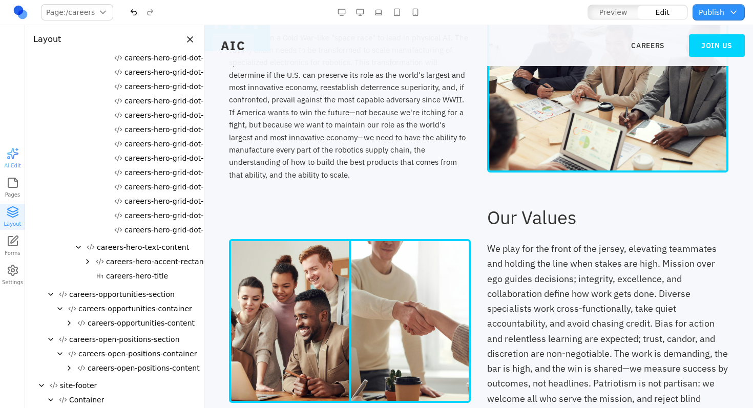
click at [167, 192] on button "careers-hero-grid-dot-16" at bounding box center [163, 187] width 107 height 14
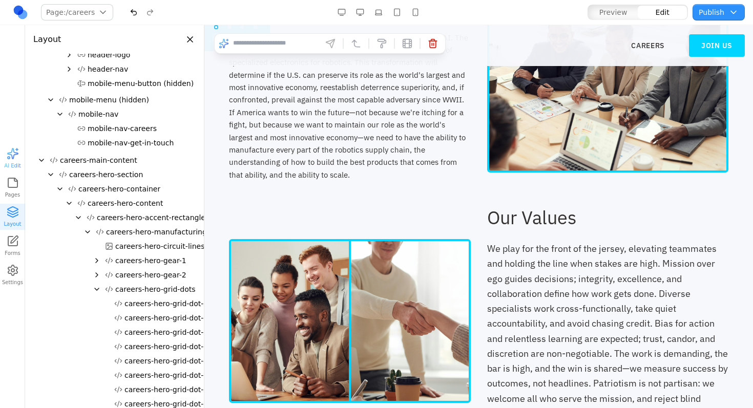
click at [152, 329] on span "careers-hero-grid-dot-2" at bounding box center [167, 332] width 84 height 10
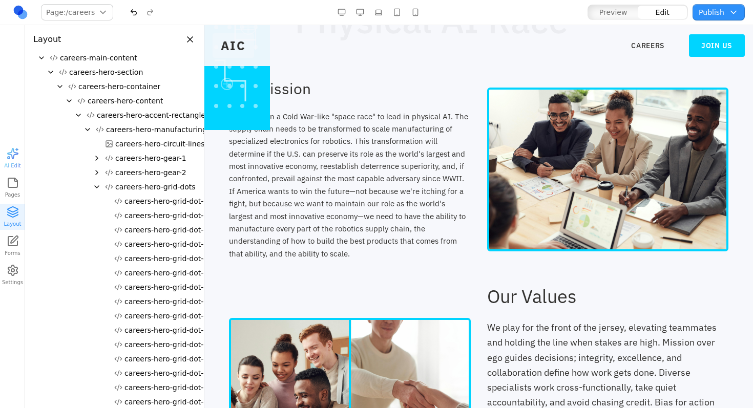
click at [177, 161] on span "careers-hero-gear-1" at bounding box center [150, 158] width 71 height 10
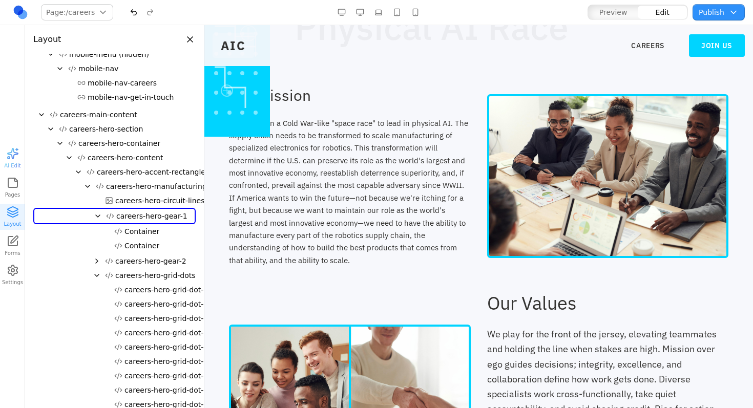
click at [160, 179] on button "careers-hero-accent-rectangle" at bounding box center [145, 172] width 127 height 14
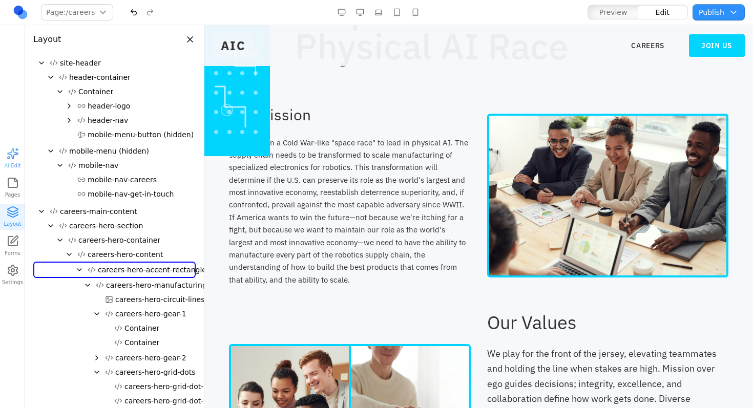
click at [441, 123] on h2 "Our Mission" at bounding box center [350, 114] width 242 height 19
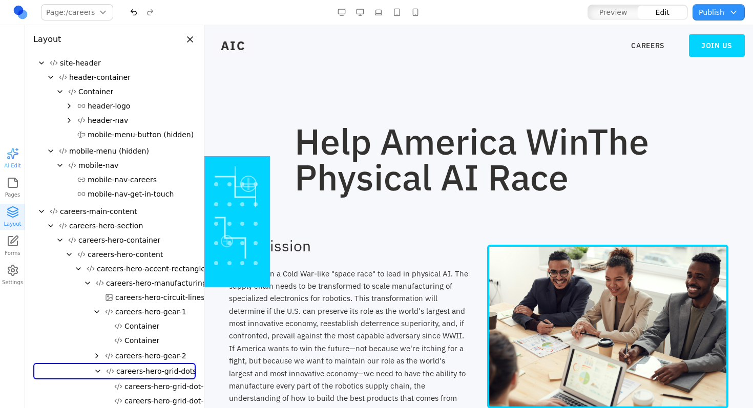
click at [264, 232] on div at bounding box center [237, 221] width 66 height 131
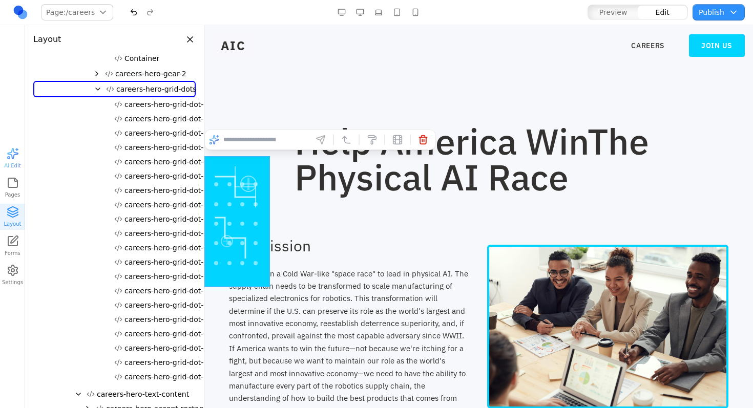
click at [159, 90] on span "careers-hero-grid-dots" at bounding box center [156, 89] width 80 height 10
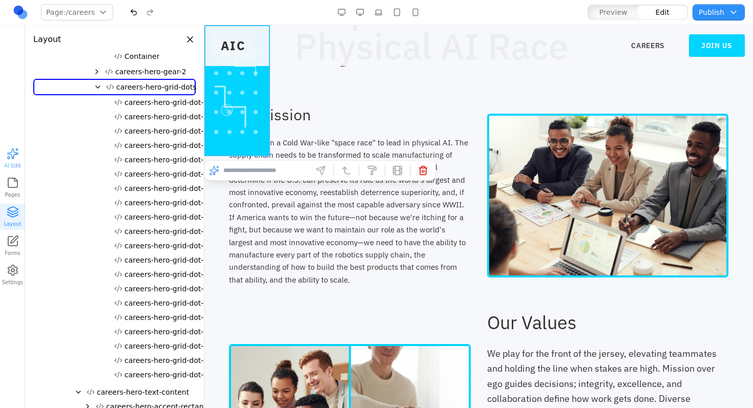
click at [158, 99] on span "careers-hero-grid-dot-0" at bounding box center [167, 102] width 84 height 10
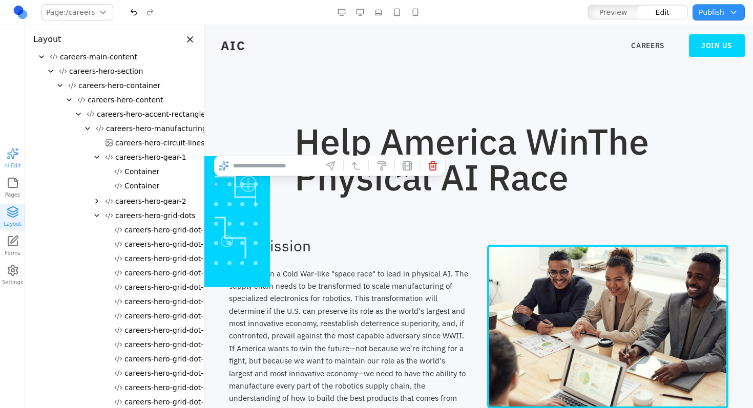
click at [265, 178] on div "Help America Win The Physical AI Race" at bounding box center [479, 159] width 500 height 72
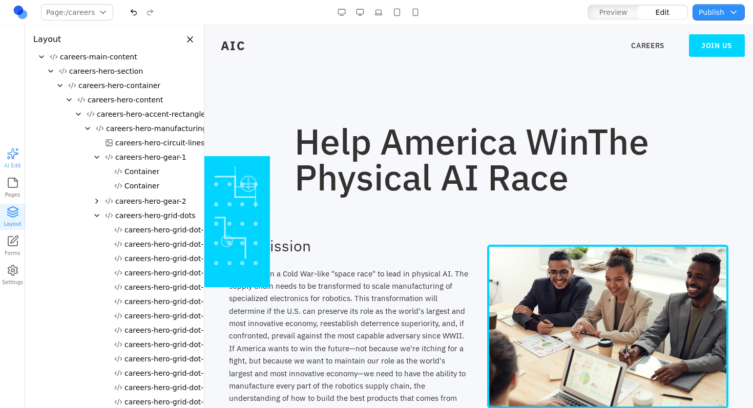
click at [262, 188] on div "Help America Win The Physical AI Race" at bounding box center [479, 159] width 500 height 72
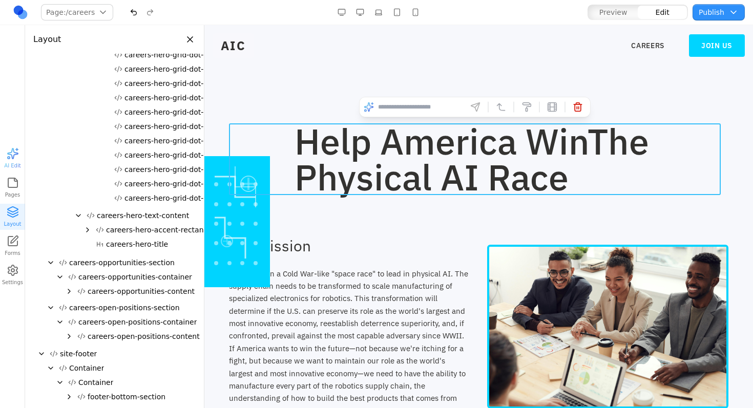
click at [280, 230] on section "Help America Win The Physical AI Race" at bounding box center [478, 130] width 549 height 211
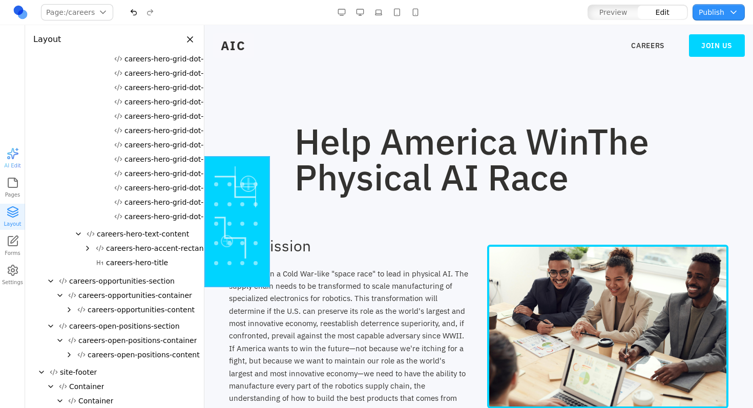
click at [261, 211] on div at bounding box center [237, 221] width 66 height 131
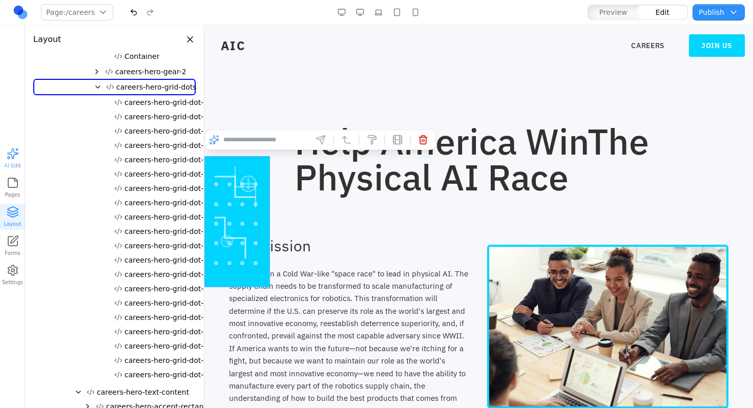
click at [260, 142] on input at bounding box center [265, 140] width 85 height 16
type input "**********"
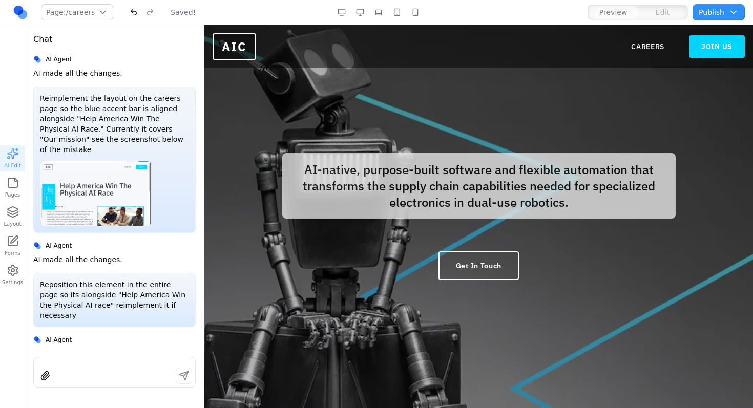
scroll to position [0, 0]
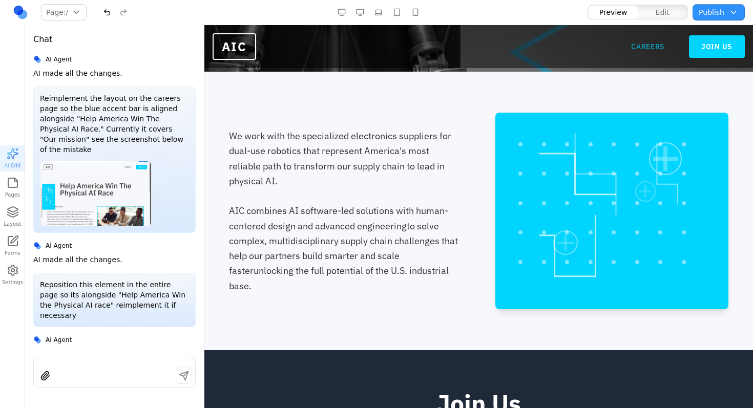
click at [639, 45] on link "CAREERS" at bounding box center [647, 47] width 33 height 10
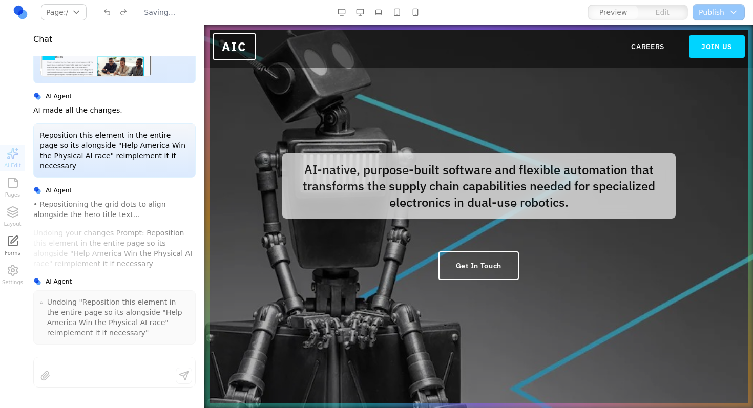
click at [128, 369] on div at bounding box center [114, 377] width 161 height 19
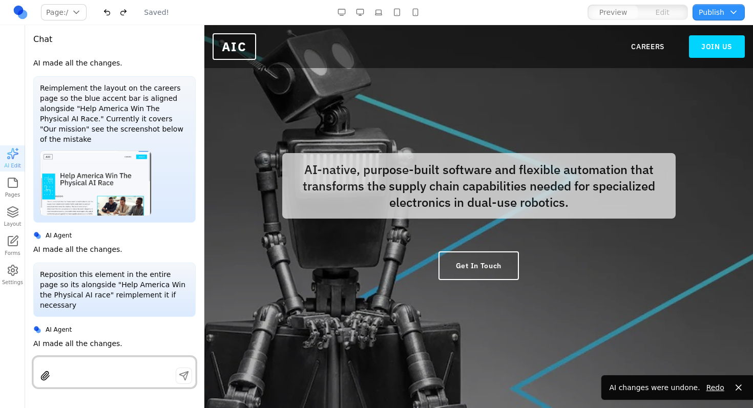
scroll to position [389, 0]
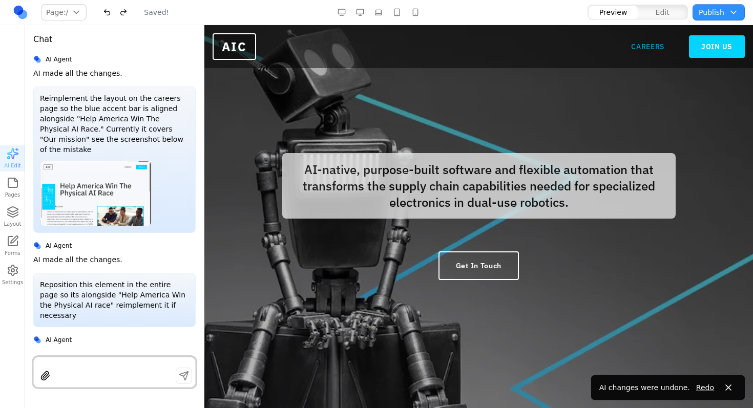
click at [634, 51] on link "CAREERS" at bounding box center [647, 47] width 33 height 10
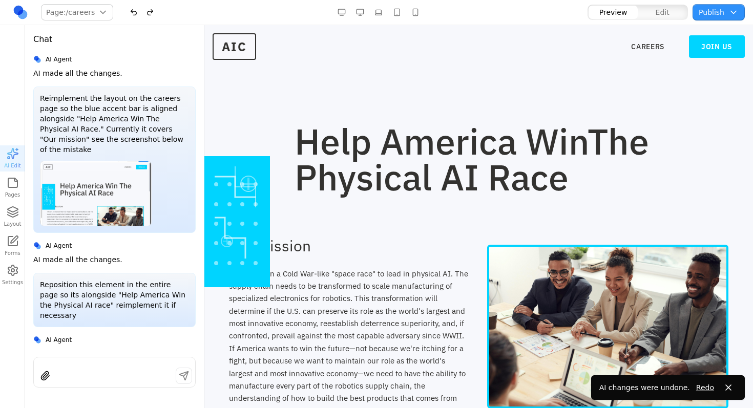
click at [119, 284] on p "Reposition this element in the entire page so its alongside "Help America Win t…" at bounding box center [114, 300] width 149 height 41
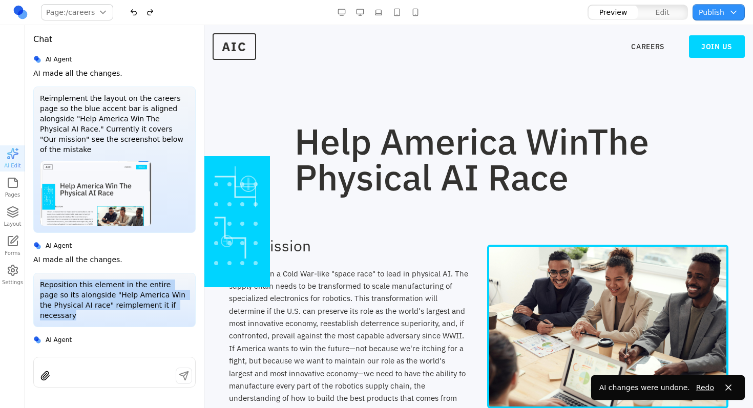
click at [119, 284] on p "Reposition this element in the entire page so its alongside "Help America Win t…" at bounding box center [114, 300] width 149 height 41
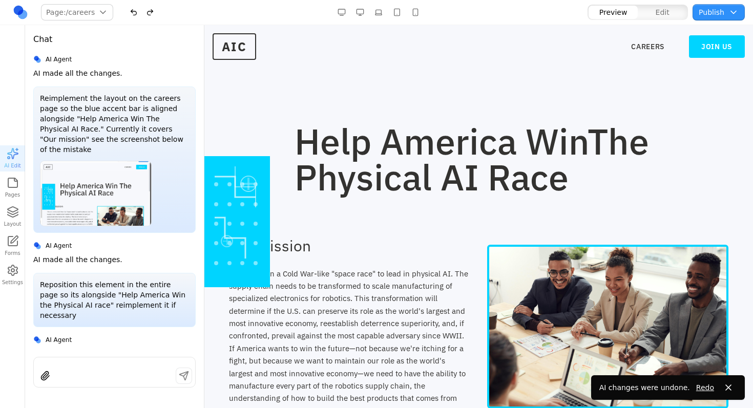
click at [118, 284] on p "Reposition this element in the entire page so its alongside "Help America Win t…" at bounding box center [114, 300] width 149 height 41
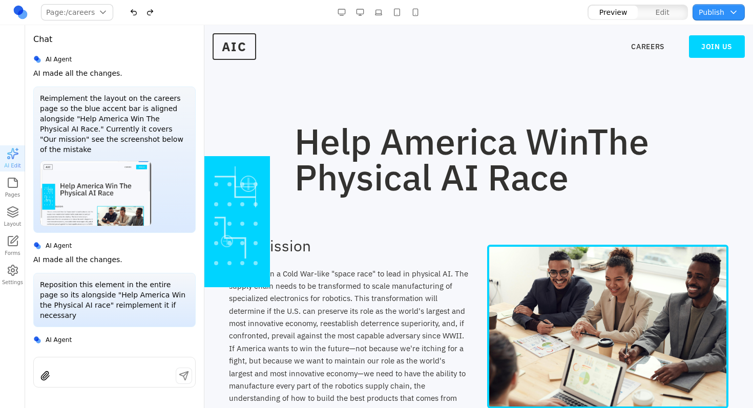
click at [118, 284] on p "Reposition this element in the entire page so its alongside "Help America Win t…" at bounding box center [114, 300] width 149 height 41
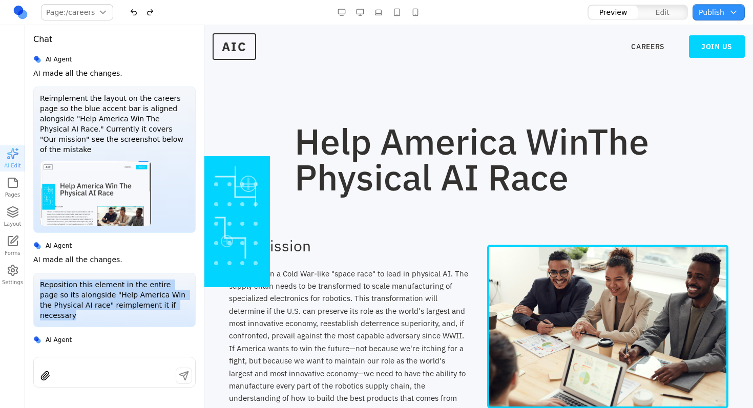
click at [118, 284] on p "Reposition this element in the entire page so its alongside "Help America Win t…" at bounding box center [114, 300] width 149 height 41
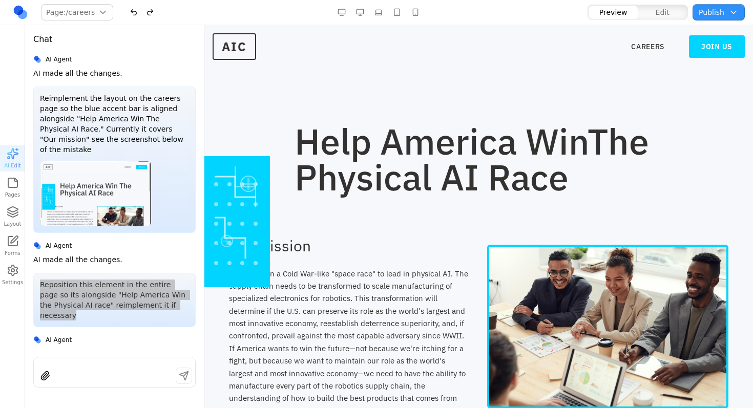
click at [336, 236] on section "Help America Win The Physical AI Race" at bounding box center [478, 130] width 549 height 211
click at [250, 193] on div "Help America Win The Physical AI Race" at bounding box center [479, 159] width 500 height 72
click at [250, 177] on div "Help America Win The Physical AI Race" at bounding box center [479, 159] width 500 height 72
click at [252, 173] on div "Help America Win The Physical AI Race" at bounding box center [479, 159] width 500 height 72
click at [252, 172] on div "Help America Win The Physical AI Race" at bounding box center [479, 159] width 500 height 72
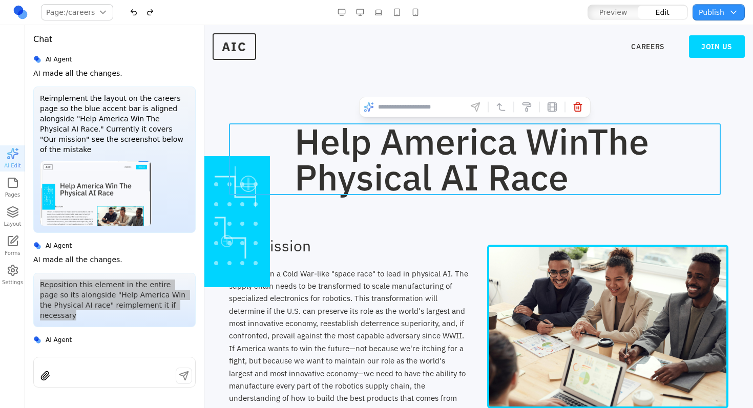
click at [255, 169] on div "Help America Win The Physical AI Race" at bounding box center [479, 159] width 500 height 72
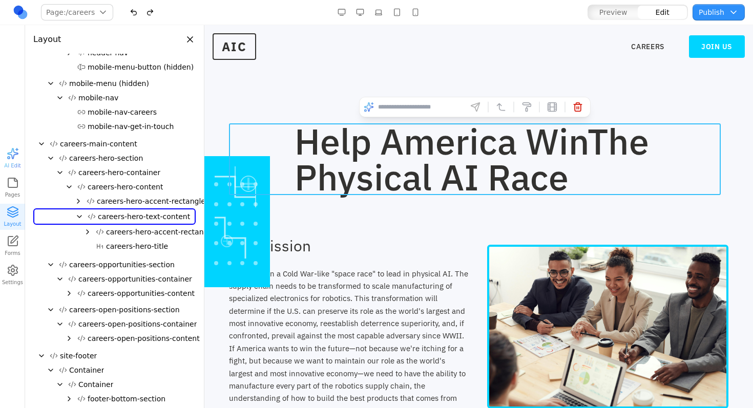
scroll to position [68, 0]
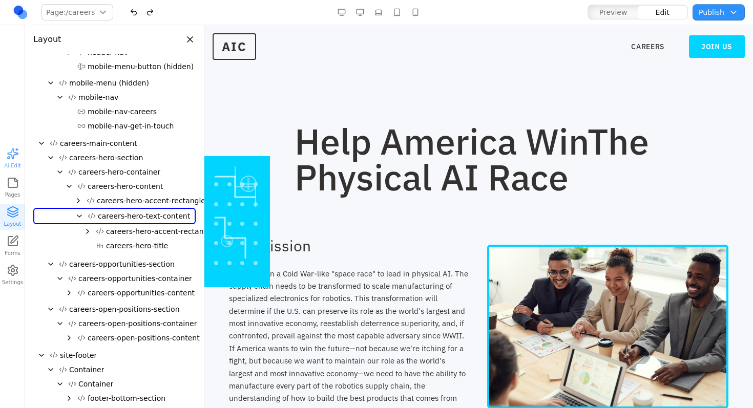
drag, startPoint x: 322, startPoint y: 213, endPoint x: 312, endPoint y: 213, distance: 10.3
click at [322, 213] on section "Help America Win The Physical AI Race" at bounding box center [478, 130] width 549 height 211
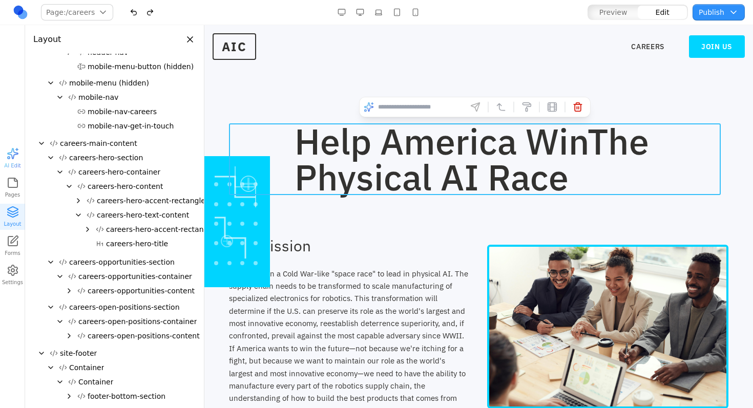
click at [258, 183] on div "Help America Win The Physical AI Race" at bounding box center [479, 159] width 500 height 72
click at [252, 237] on div at bounding box center [237, 221] width 66 height 131
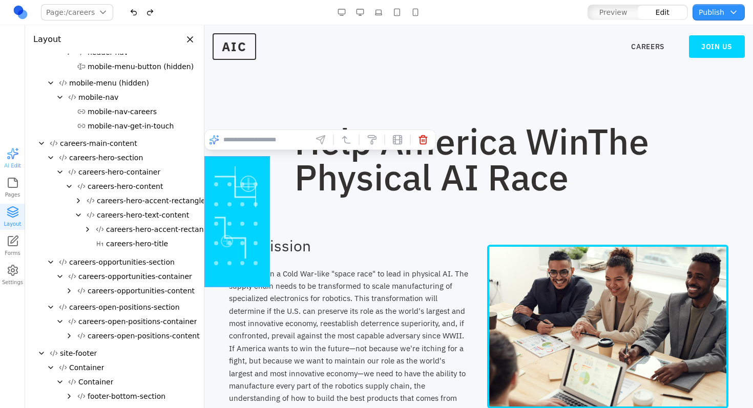
click at [238, 259] on div at bounding box center [237, 221] width 66 height 131
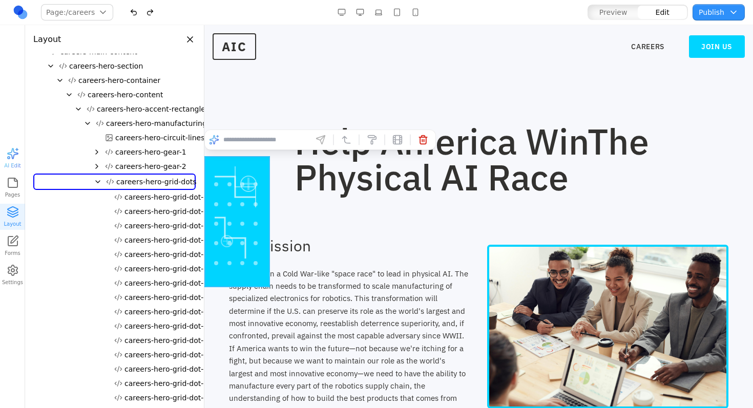
scroll to position [149, 0]
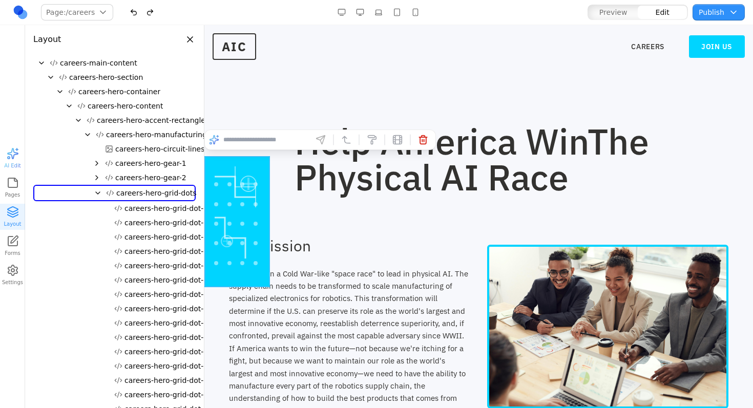
click at [154, 135] on span "careers-hero-manufacturing-patterns" at bounding box center [173, 135] width 134 height 10
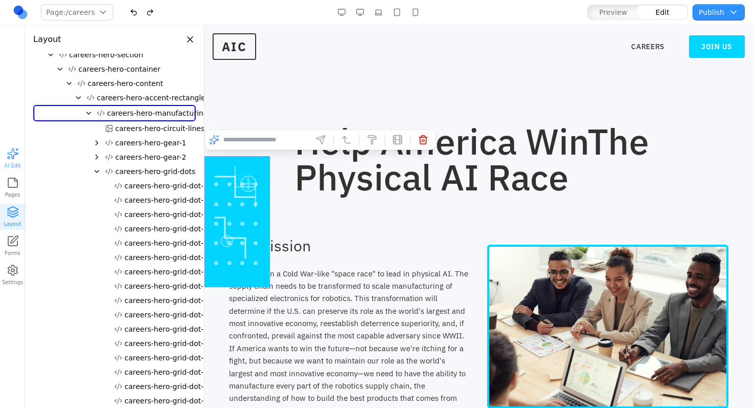
scroll to position [169, 0]
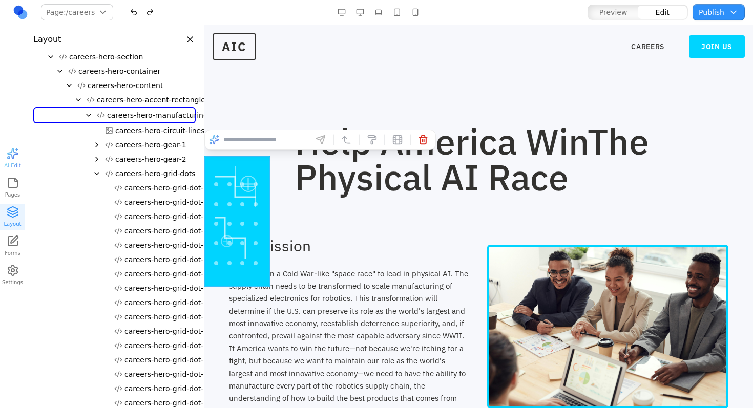
click at [160, 117] on span "careers-hero-manufacturing-patterns" at bounding box center [174, 115] width 134 height 10
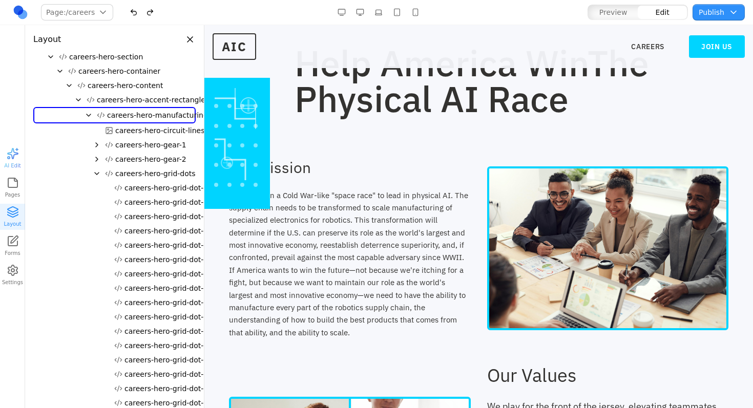
scroll to position [122, 0]
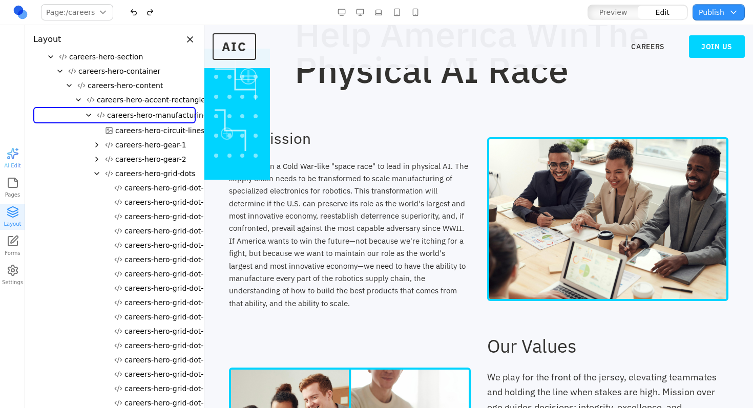
click at [160, 117] on div "careers-hero-manufacturing-patterns careers-hero-circuit-lines careers-hero-gea…" at bounding box center [114, 288] width 162 height 363
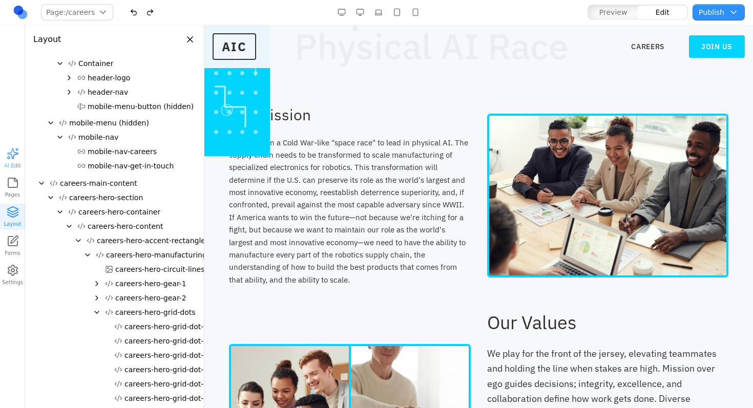
scroll to position [75, 0]
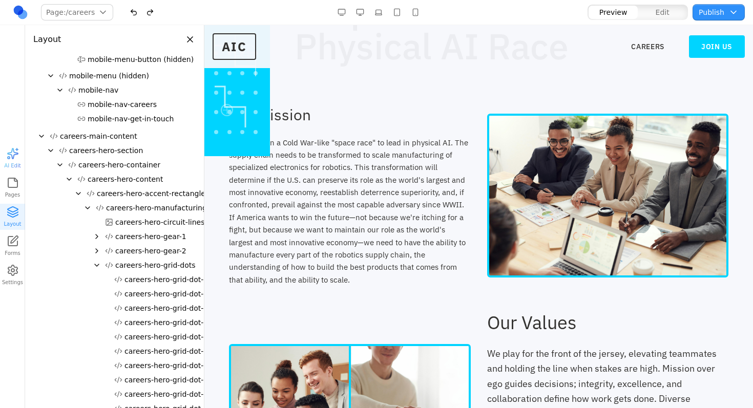
click at [148, 210] on span "careers-hero-manufacturing-patterns" at bounding box center [173, 208] width 134 height 10
click at [156, 196] on span "careers-hero-accent-rectangle" at bounding box center [151, 194] width 109 height 10
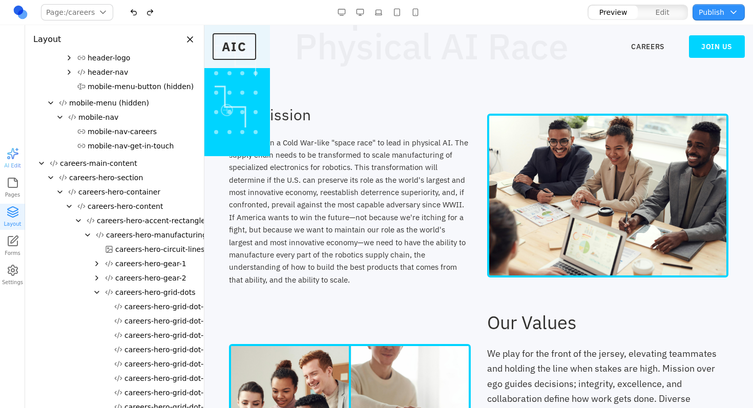
scroll to position [0, 0]
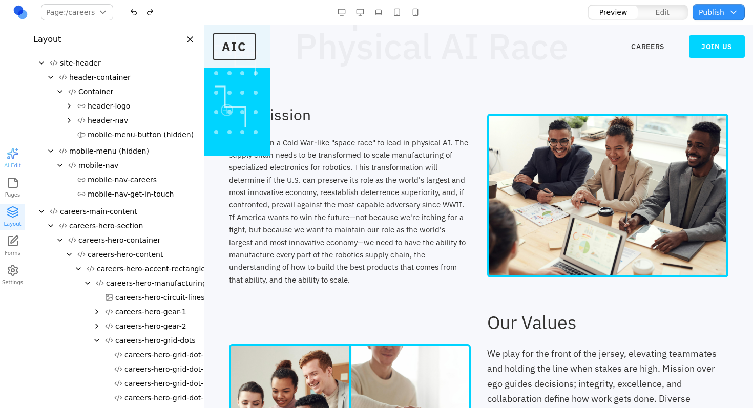
click at [128, 251] on span "careers-hero-content" at bounding box center [125, 255] width 75 height 10
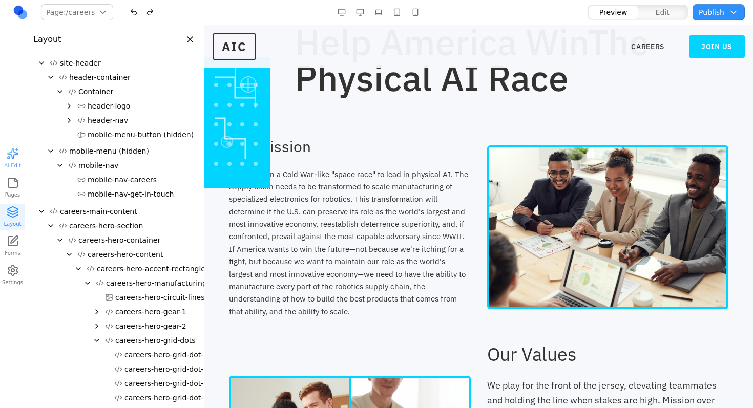
click at [128, 251] on span "careers-hero-content" at bounding box center [125, 255] width 75 height 10
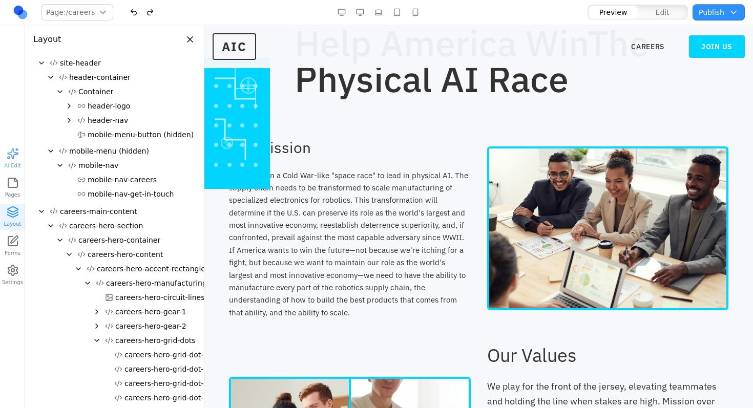
click at [385, 181] on div "The U.S. is in a Cold War-like "space race" to lead in physical AI. The supply …" at bounding box center [350, 245] width 242 height 150
click at [143, 268] on span "careers-hero-accent-rectangle" at bounding box center [151, 269] width 109 height 10
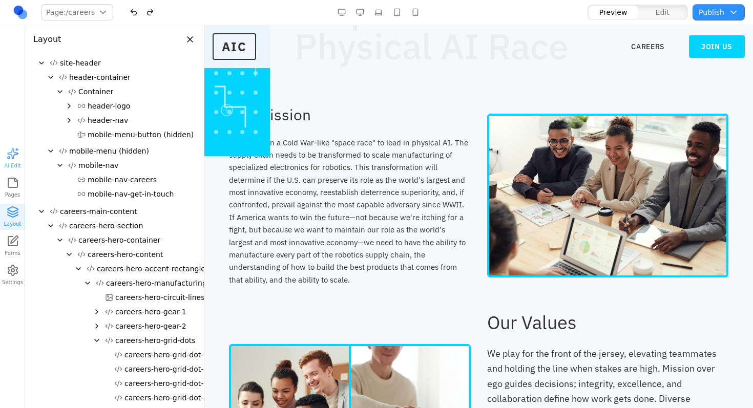
click at [133, 234] on div at bounding box center [114, 233] width 162 height 1
click at [131, 241] on span "careers-hero-container" at bounding box center [119, 240] width 82 height 10
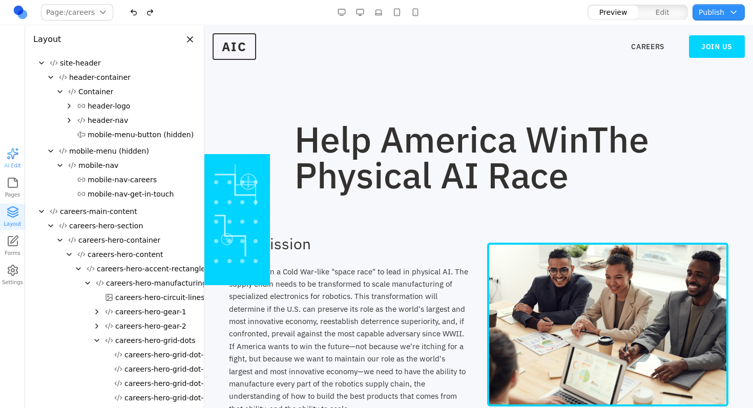
click at [150, 271] on span "careers-hero-accent-rectangle" at bounding box center [151, 269] width 109 height 10
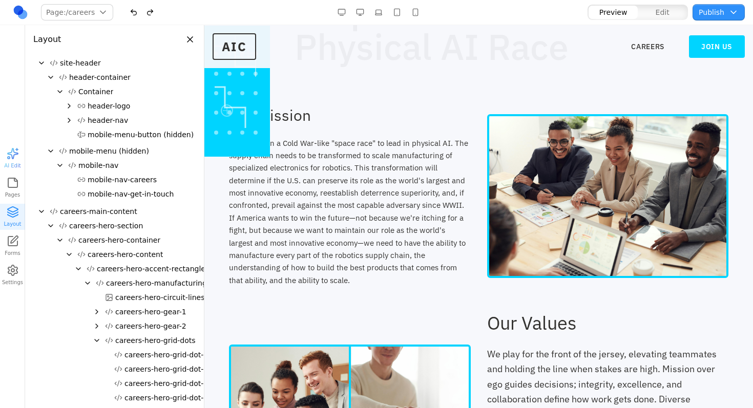
scroll to position [131, 0]
click at [142, 253] on span "careers-hero-content" at bounding box center [125, 255] width 75 height 10
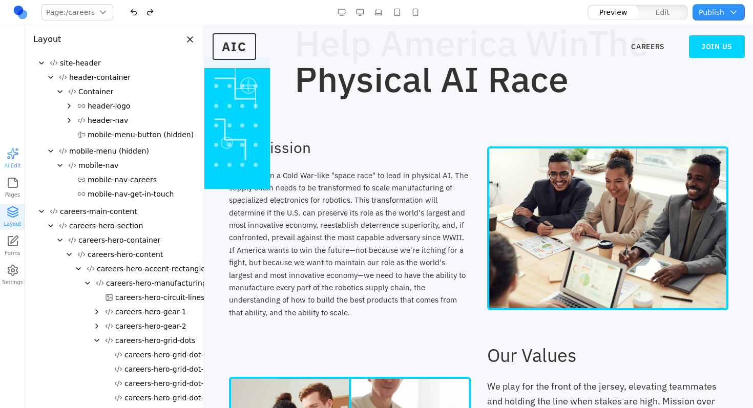
click at [142, 280] on span "careers-hero-manufacturing-patterns" at bounding box center [173, 283] width 134 height 10
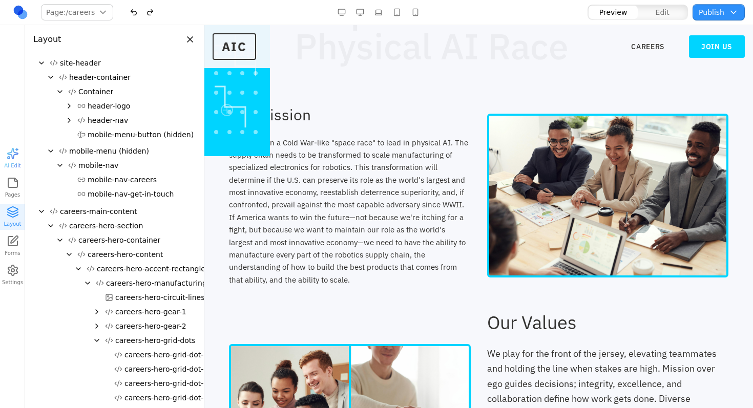
click at [134, 257] on span "careers-hero-content" at bounding box center [125, 255] width 75 height 10
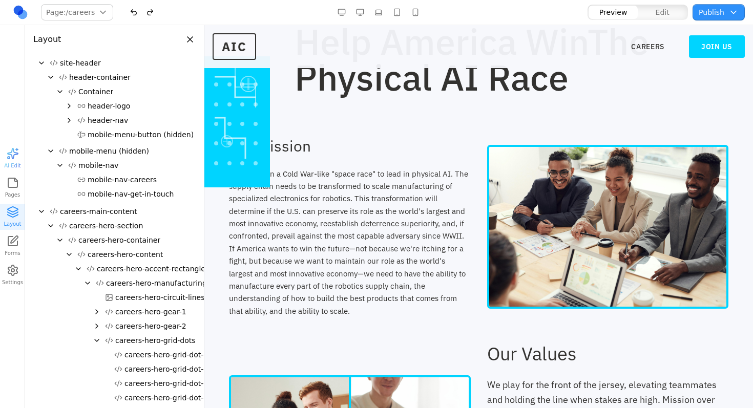
scroll to position [100, 0]
click at [60, 241] on icon "Collapse" at bounding box center [60, 240] width 8 height 8
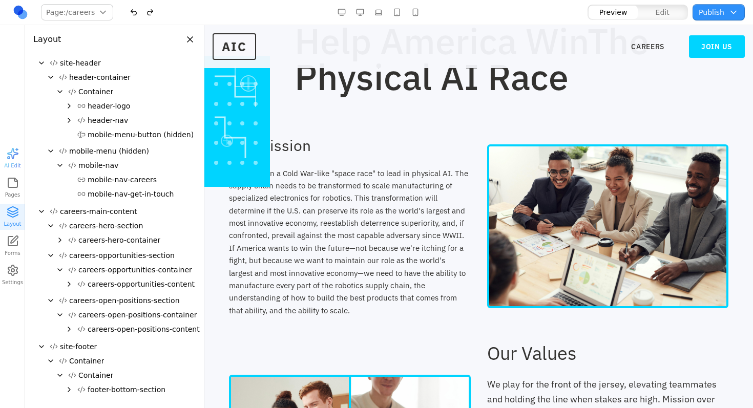
click at [75, 256] on span "careers-opportunities-section" at bounding box center [122, 256] width 106 height 10
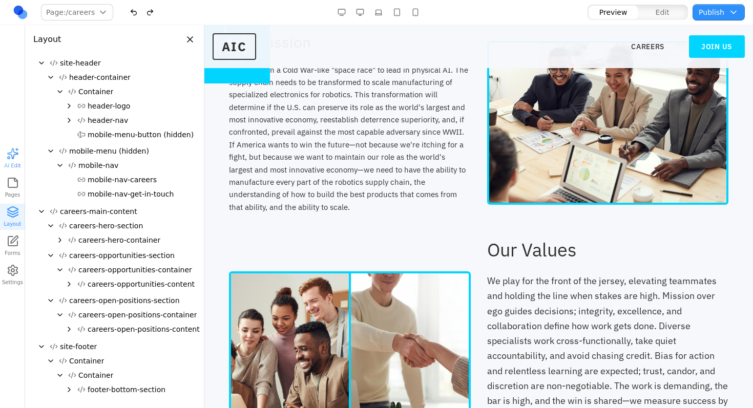
scroll to position [211, 0]
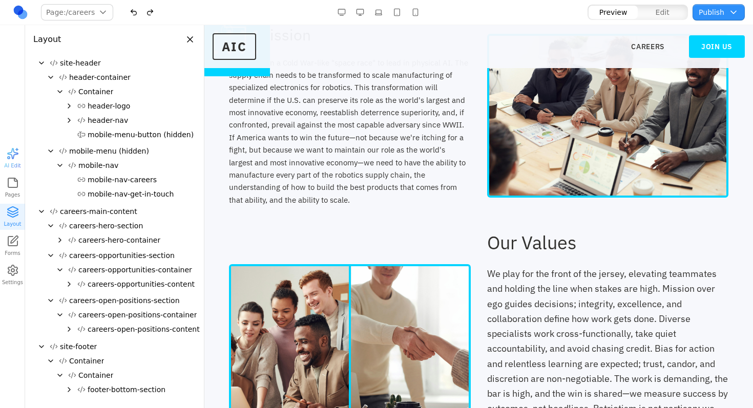
click at [90, 272] on span "careers-opportunities-container" at bounding box center [135, 270] width 114 height 10
click at [59, 272] on icon "Collapse" at bounding box center [60, 270] width 8 height 8
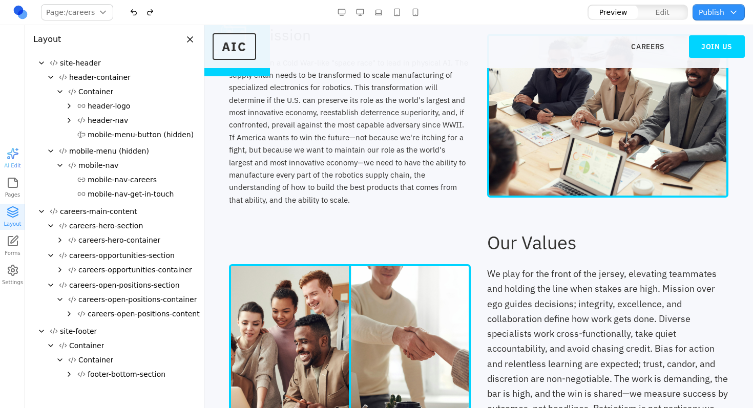
click at [48, 259] on icon "Collapse" at bounding box center [51, 256] width 8 height 8
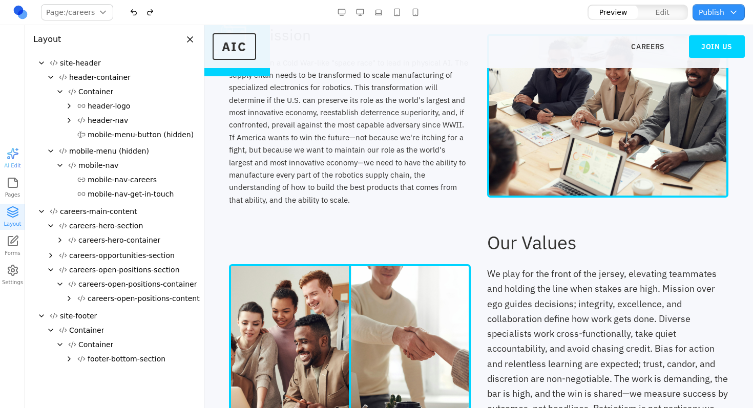
click at [63, 243] on icon "Expand" at bounding box center [60, 240] width 8 height 8
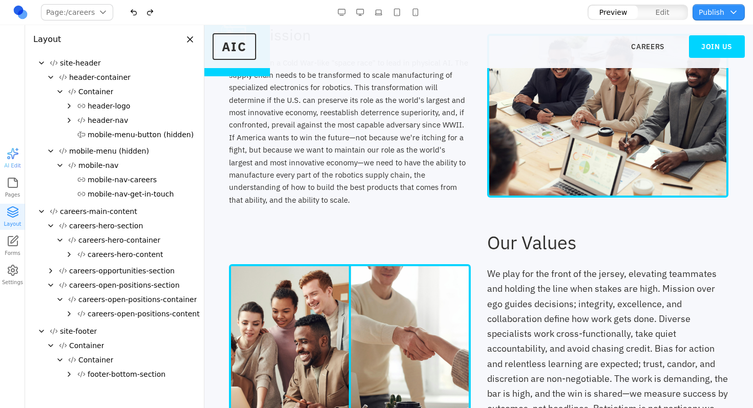
click at [91, 255] on span "careers-hero-content" at bounding box center [125, 255] width 75 height 10
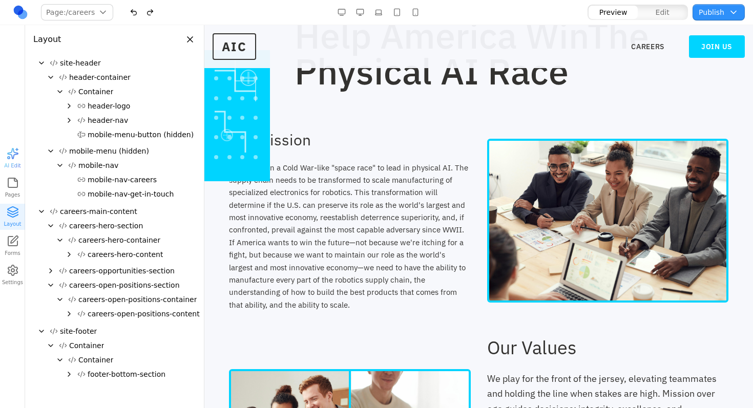
scroll to position [98, 0]
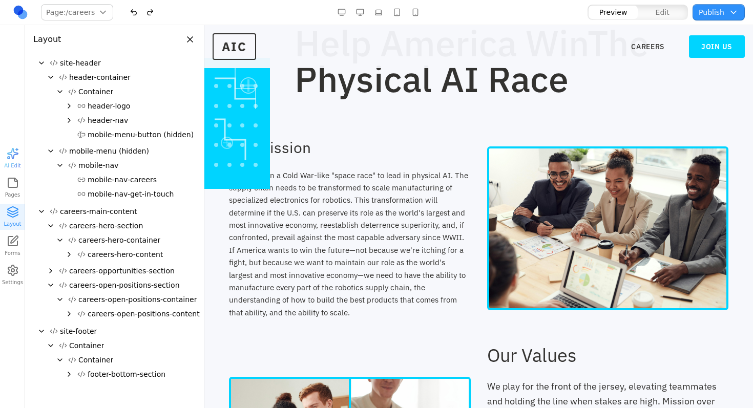
click at [71, 255] on icon "Expand" at bounding box center [69, 255] width 8 height 8
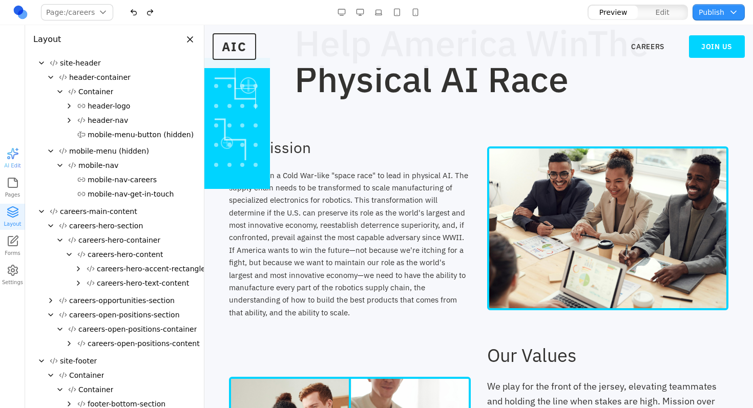
click at [152, 265] on span "careers-hero-accent-rectangle" at bounding box center [151, 269] width 109 height 10
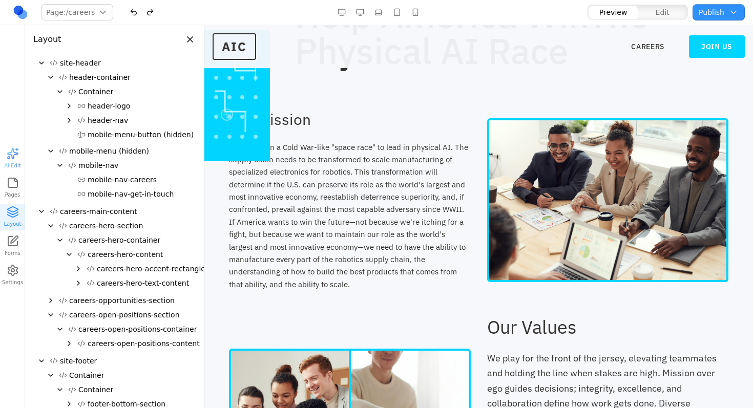
scroll to position [0, 0]
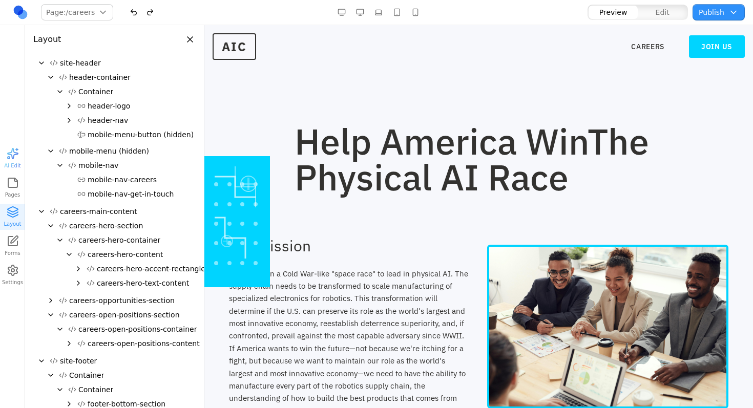
click at [109, 255] on span "careers-hero-content" at bounding box center [125, 255] width 75 height 10
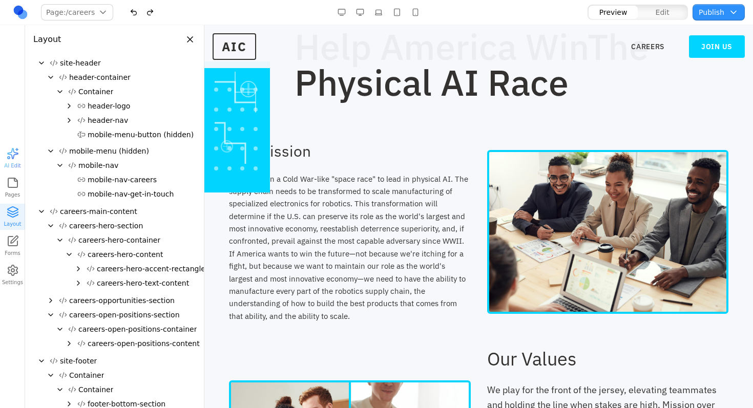
scroll to position [98, 0]
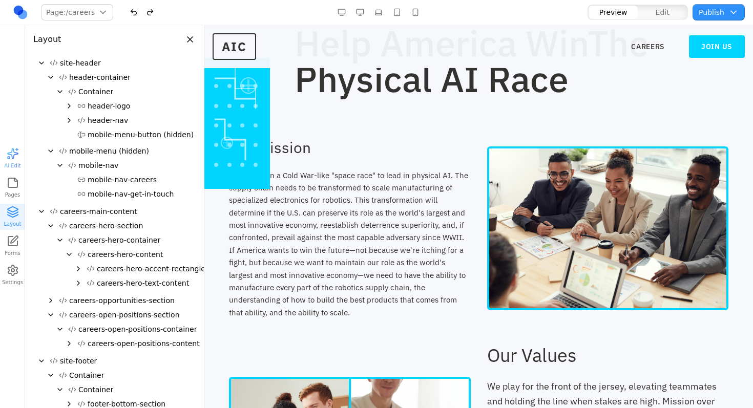
click at [61, 256] on div "careers-hero-content" at bounding box center [114, 254] width 162 height 14
click at [67, 256] on icon "Collapse" at bounding box center [69, 255] width 8 height 8
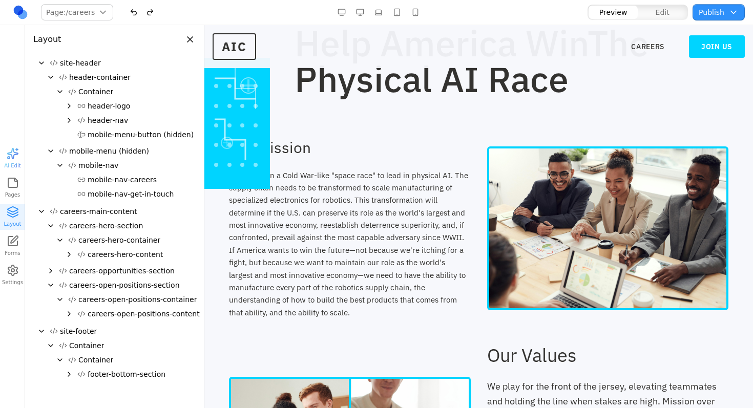
click at [67, 256] on icon "Expand" at bounding box center [69, 255] width 8 height 8
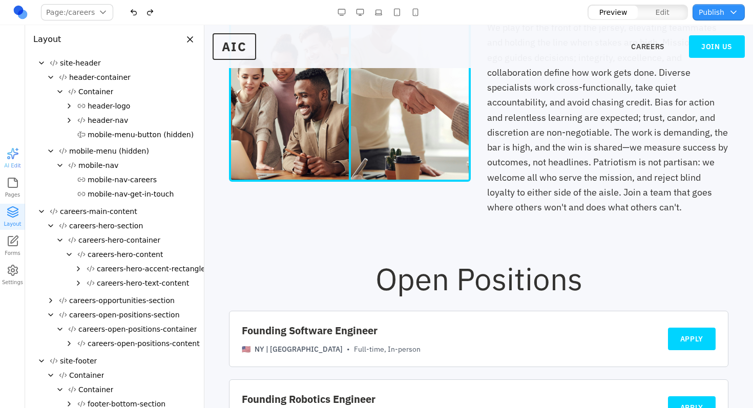
scroll to position [225, 0]
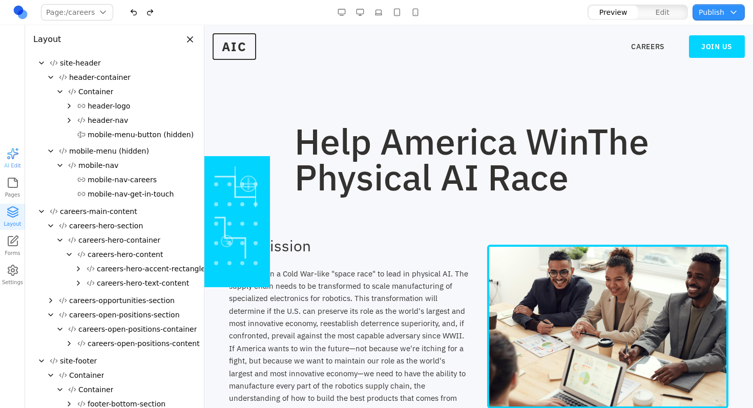
click at [714, 12] on button "Publish" at bounding box center [719, 12] width 52 height 16
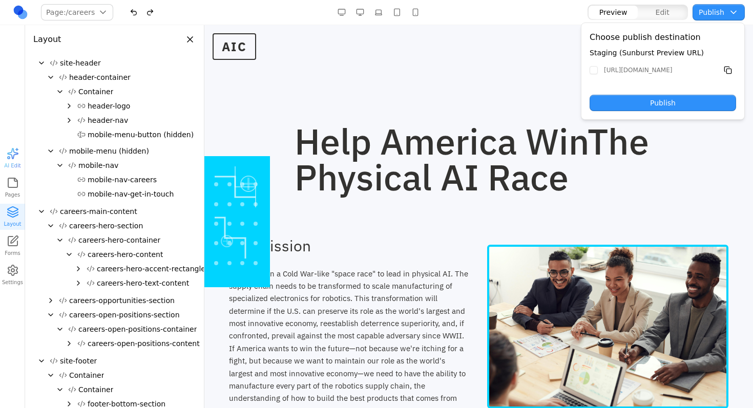
click at [417, 148] on h1 "Help America Win The Physical AI Race" at bounding box center [512, 159] width 434 height 72
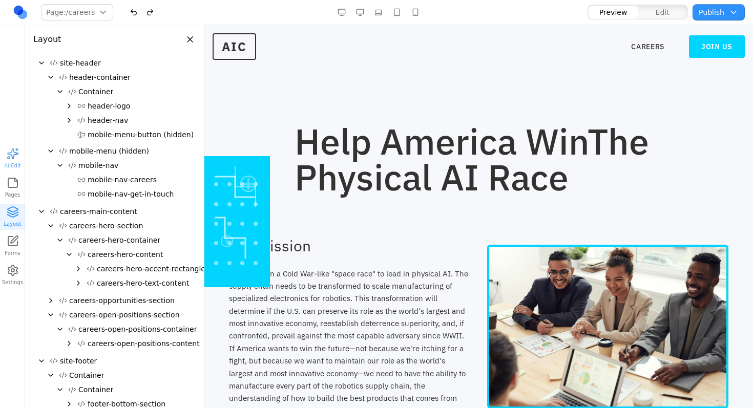
click at [48, 317] on icon "Collapse" at bounding box center [51, 315] width 8 height 8
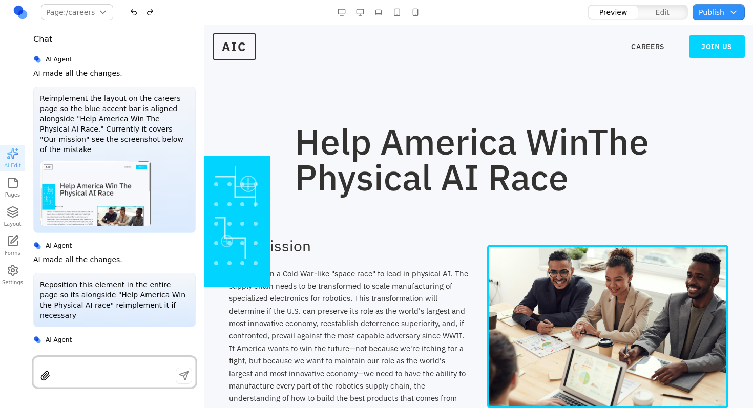
scroll to position [379, 0]
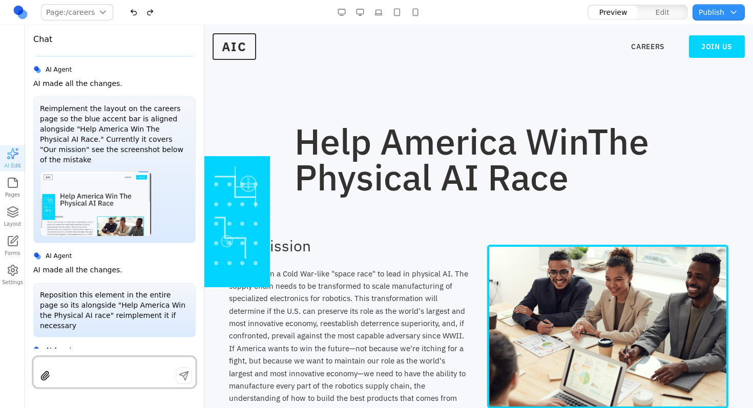
click at [90, 369] on div at bounding box center [114, 377] width 161 height 19
drag, startPoint x: 92, startPoint y: 368, endPoint x: 101, endPoint y: 363, distance: 11.2
click at [92, 368] on div at bounding box center [114, 377] width 161 height 19
click at [101, 363] on div at bounding box center [114, 363] width 161 height 2
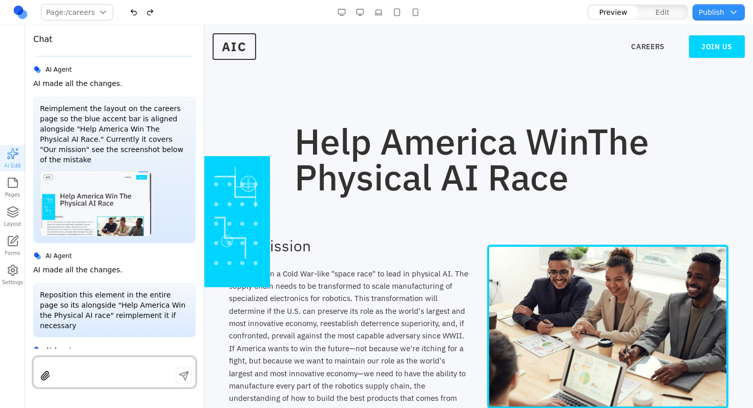
click at [104, 366] on div at bounding box center [114, 372] width 162 height 31
click at [341, 278] on div "The U.S. is in a Cold War-like "space race" to lead in physical AI. The supply …" at bounding box center [350, 343] width 242 height 150
click at [93, 371] on div at bounding box center [114, 377] width 161 height 19
click at [94, 372] on div at bounding box center [114, 377] width 161 height 19
click at [95, 365] on div at bounding box center [114, 372] width 162 height 31
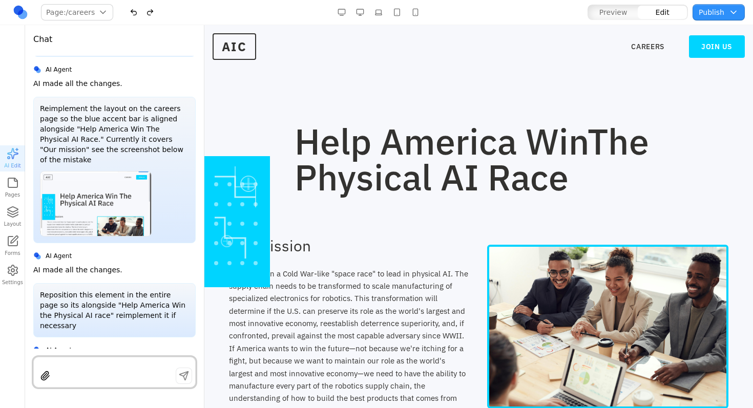
click at [95, 365] on div at bounding box center [114, 372] width 162 height 31
click at [95, 364] on div at bounding box center [114, 372] width 162 height 31
click at [95, 362] on div at bounding box center [114, 363] width 161 height 2
type textarea "**"
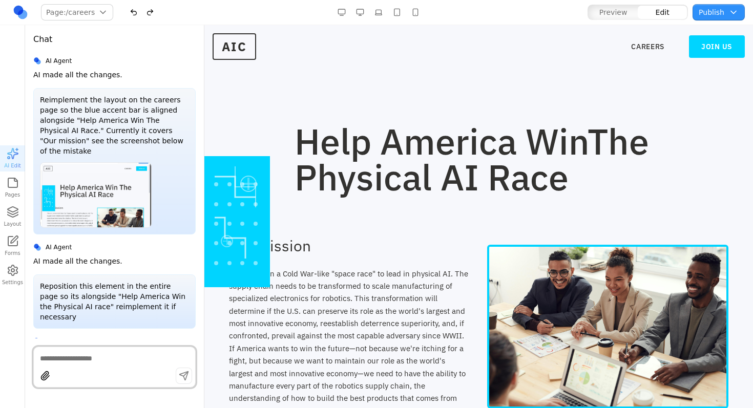
scroll to position [400, 0]
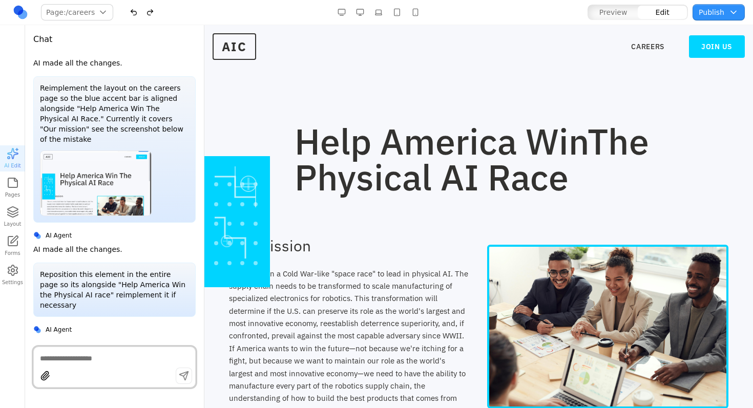
click at [69, 358] on textarea at bounding box center [114, 359] width 149 height 10
click at [61, 359] on textarea at bounding box center [114, 359] width 149 height 10
click at [63, 358] on textarea at bounding box center [114, 359] width 149 height 10
type textarea "*"
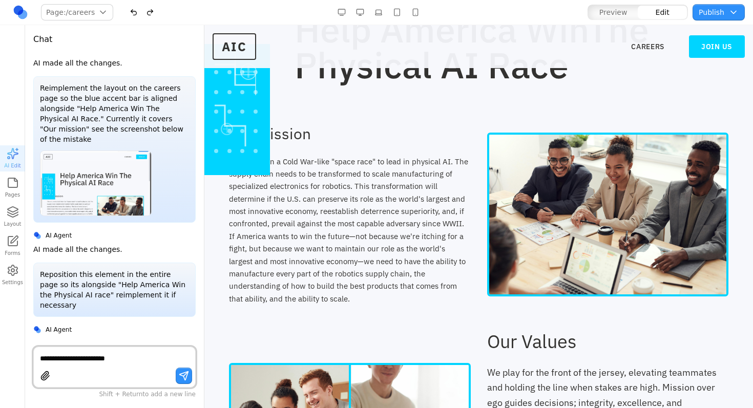
scroll to position [139, 0]
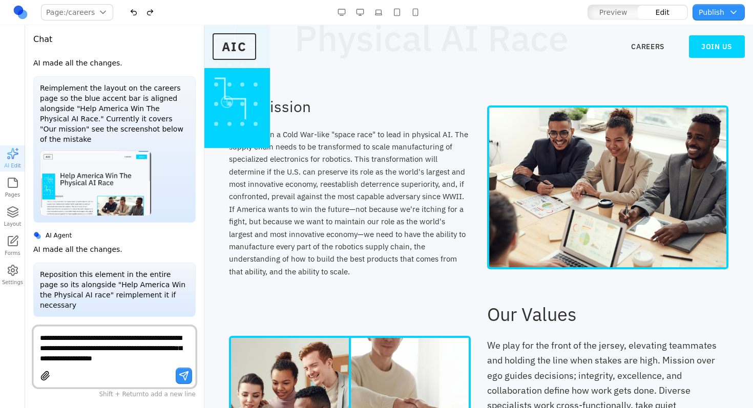
type textarea "**********"
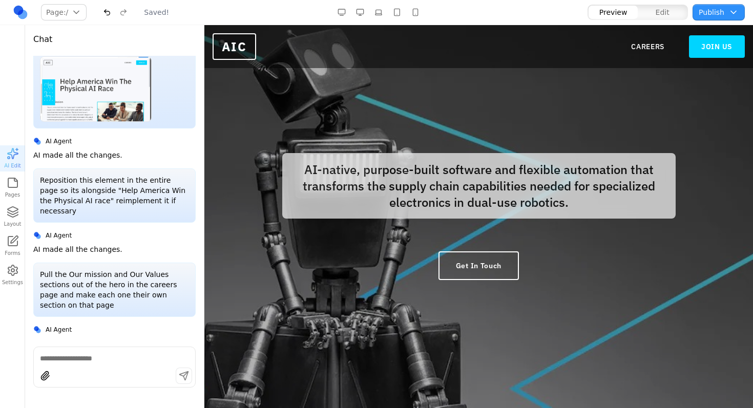
scroll to position [0, 0]
click at [633, 44] on link "CAREERS" at bounding box center [647, 47] width 33 height 10
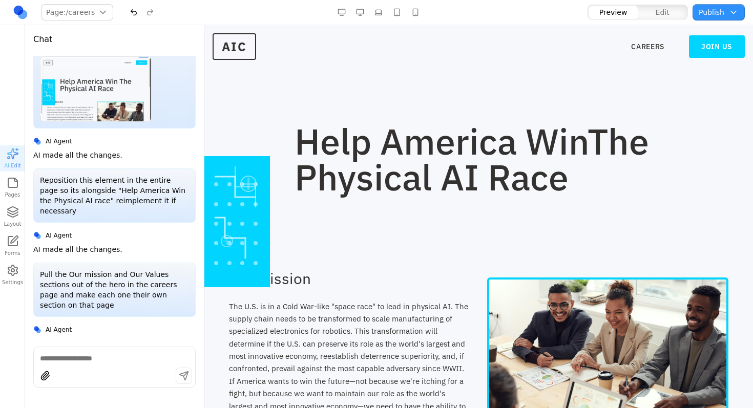
click at [429, 204] on section "Help America Win The Physical AI Race" at bounding box center [478, 130] width 549 height 211
click at [20, 216] on button "Layout" at bounding box center [12, 217] width 25 height 26
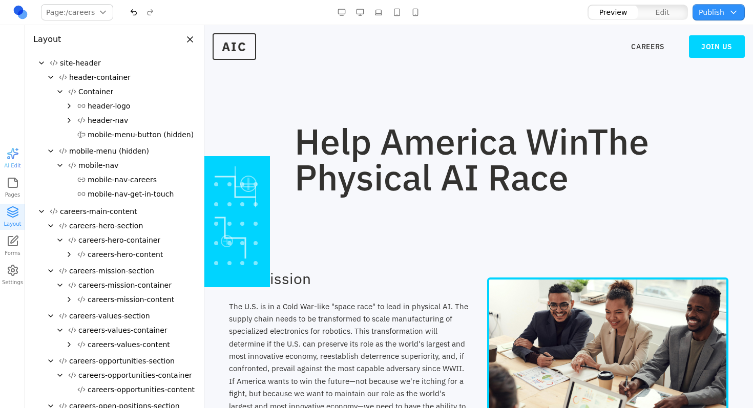
click at [326, 116] on section "Help America Win The Physical AI Race" at bounding box center [478, 130] width 549 height 211
click at [39, 63] on icon "Collapse" at bounding box center [41, 63] width 8 height 8
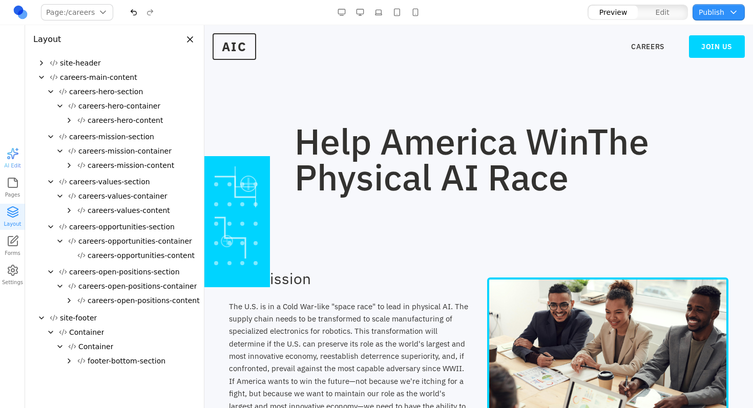
click at [39, 63] on icon "Expand" at bounding box center [41, 63] width 8 height 8
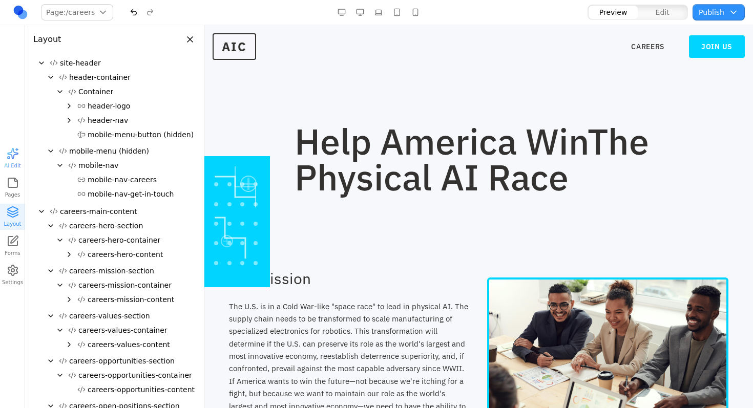
click at [39, 63] on icon "Collapse" at bounding box center [41, 63] width 8 height 8
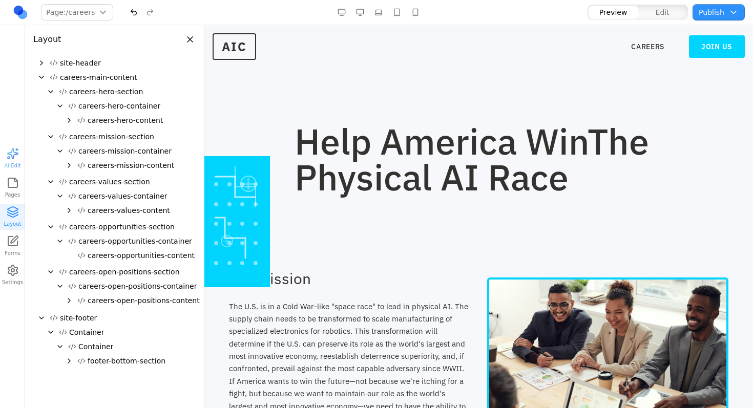
click at [64, 118] on div "careers-hero-content" at bounding box center [114, 120] width 162 height 14
click at [67, 118] on icon "Expand" at bounding box center [69, 120] width 8 height 8
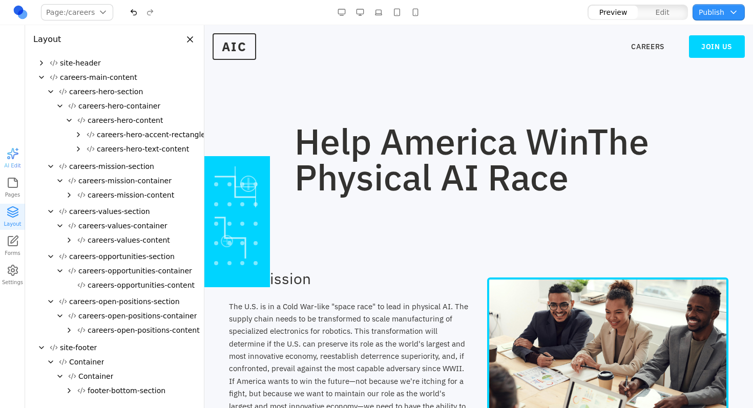
click at [139, 133] on span "careers-hero-accent-rectangle" at bounding box center [151, 135] width 109 height 10
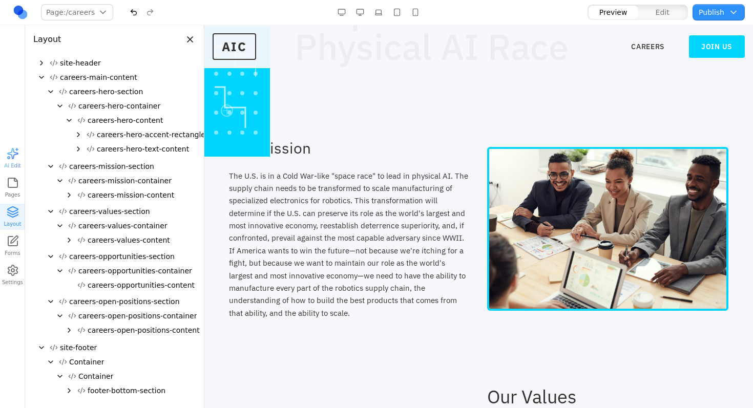
scroll to position [131, 0]
click at [114, 146] on span "careers-hero-text-content" at bounding box center [143, 149] width 92 height 10
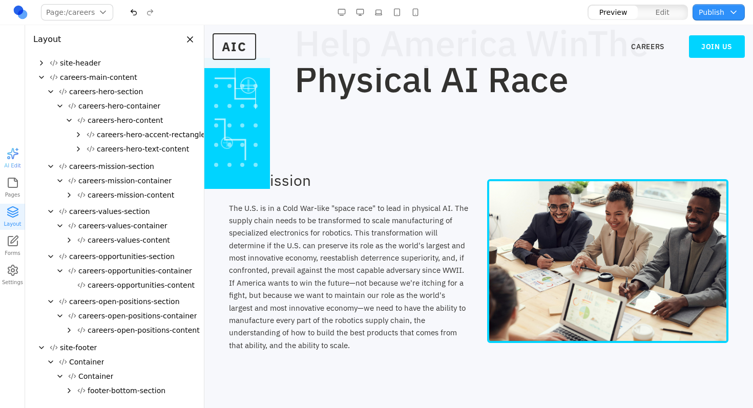
click at [114, 117] on span "careers-hero-content" at bounding box center [125, 120] width 75 height 10
click at [111, 136] on span "careers-hero-accent-rectangle" at bounding box center [151, 135] width 109 height 10
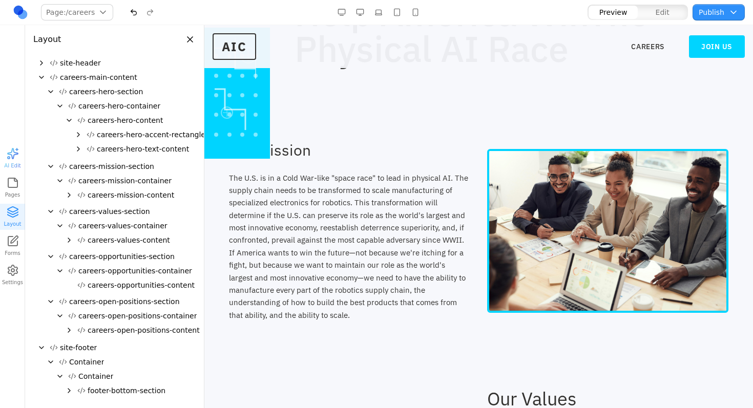
scroll to position [131, 0]
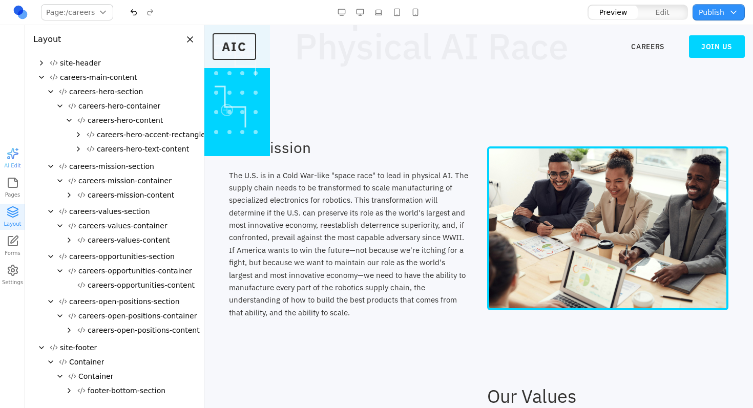
click at [79, 138] on icon "Expand" at bounding box center [78, 135] width 8 height 8
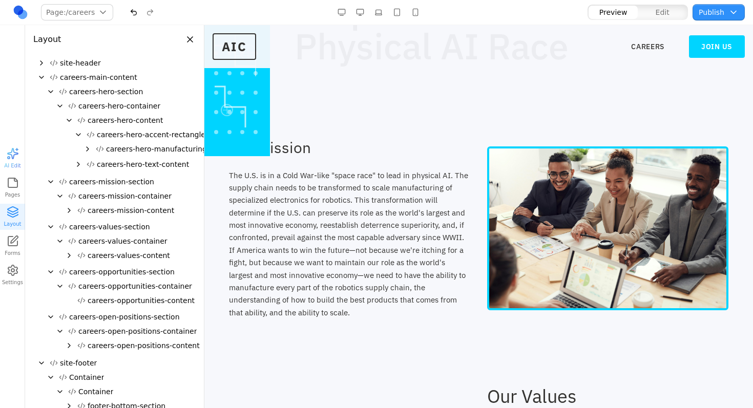
click at [137, 150] on span "careers-hero-manufacturing-patterns" at bounding box center [173, 149] width 134 height 10
click at [84, 147] on icon "Expand" at bounding box center [88, 149] width 8 height 8
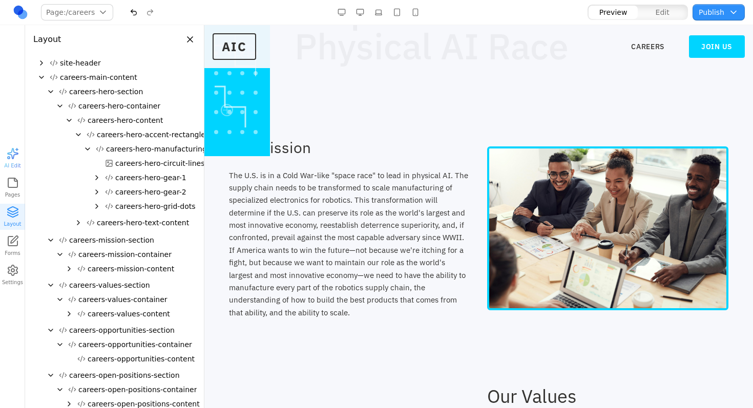
click at [86, 149] on icon "Collapse" at bounding box center [88, 149] width 8 height 8
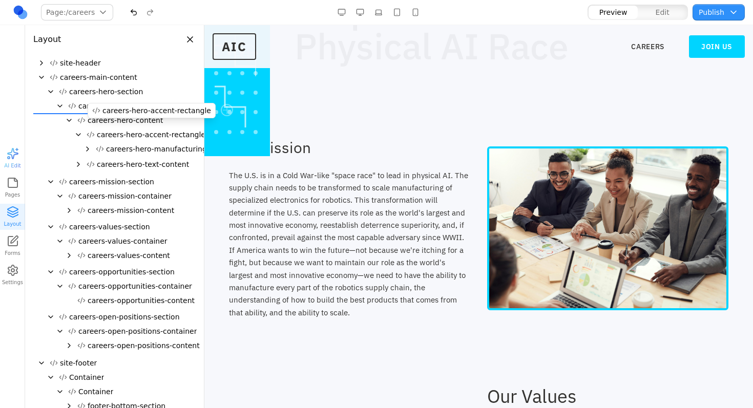
drag, startPoint x: 119, startPoint y: 134, endPoint x: 124, endPoint y: 110, distance: 25.1
click at [124, 110] on div "site-header careers-main-content careers-hero-section careers-hero-container ca…" at bounding box center [114, 237] width 162 height 362
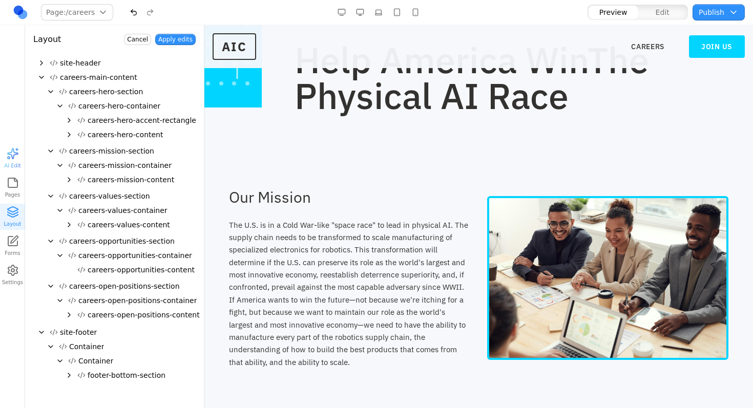
scroll to position [0, 0]
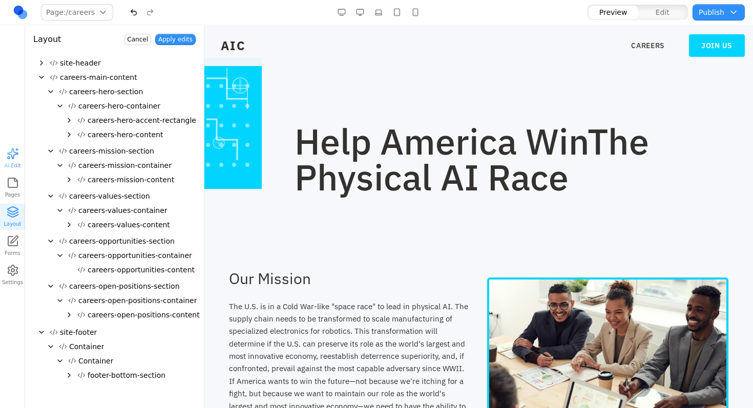
click at [160, 42] on button "Apply edits" at bounding box center [175, 39] width 40 height 11
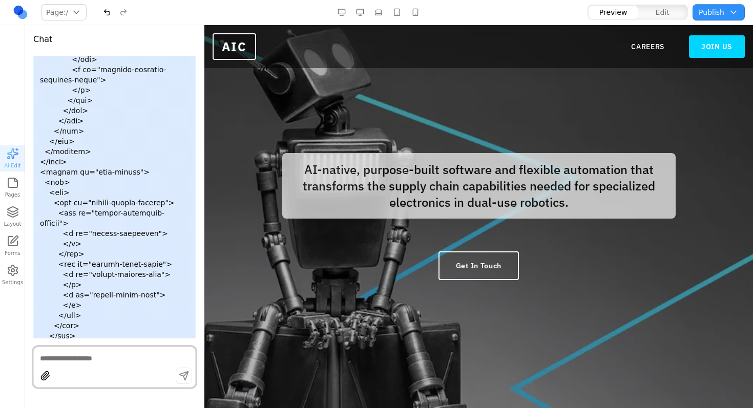
click at [657, 52] on nav "CAREERS JOIN US" at bounding box center [688, 46] width 114 height 23
click at [654, 48] on link "CAREERS" at bounding box center [647, 47] width 33 height 10
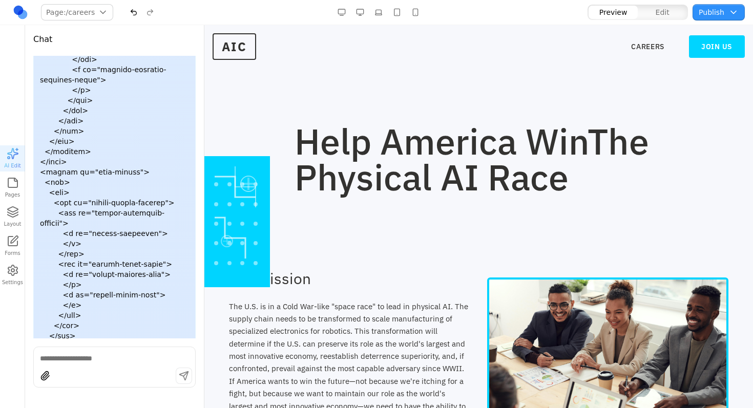
drag, startPoint x: 154, startPoint y: 252, endPoint x: 143, endPoint y: 319, distance: 68.0
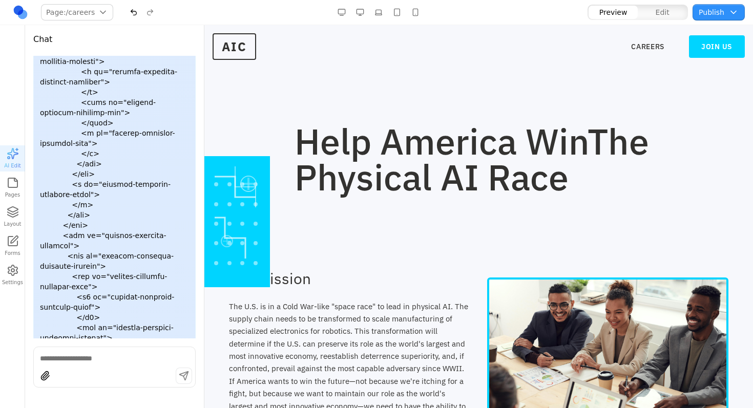
scroll to position [7936, 0]
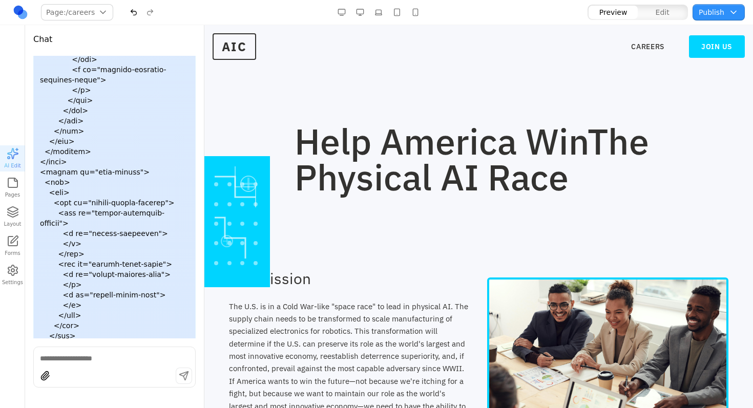
click at [239, 174] on div "Help America Win The Physical AI Race" at bounding box center [479, 159] width 500 height 72
click at [9, 217] on icon "button" at bounding box center [13, 212] width 12 height 12
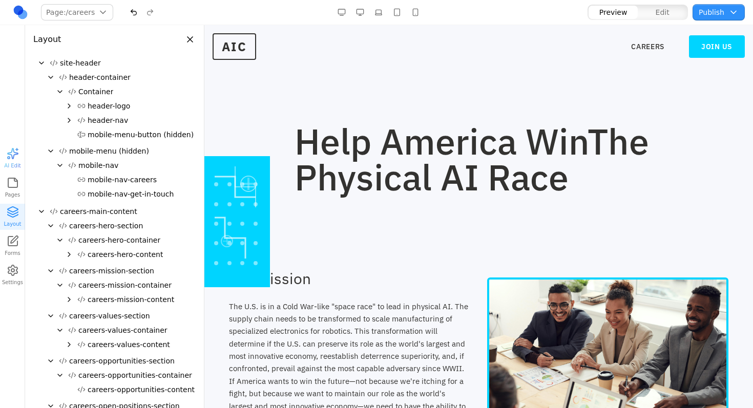
click at [60, 238] on icon "Collapse" at bounding box center [60, 240] width 8 height 8
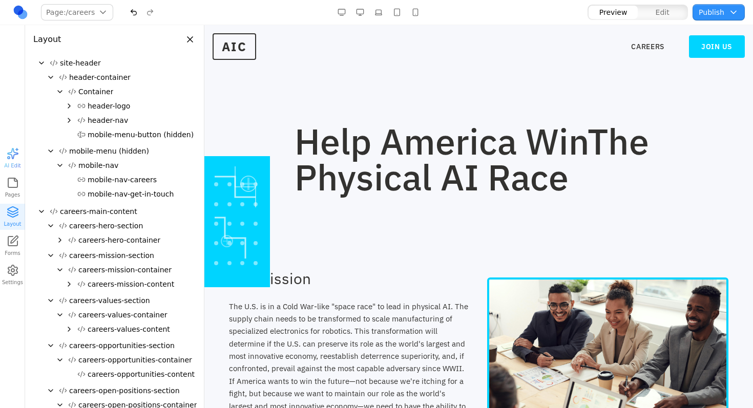
click at [60, 238] on icon "Expand" at bounding box center [60, 240] width 8 height 8
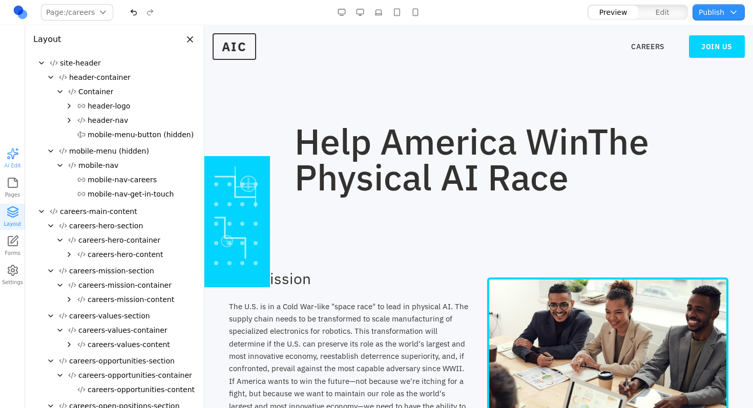
click at [69, 252] on icon "Expand" at bounding box center [69, 255] width 8 height 8
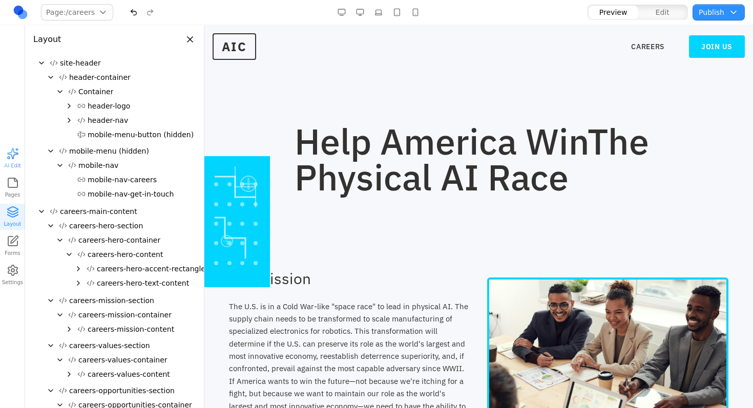
click at [123, 265] on span "careers-hero-accent-rectangle" at bounding box center [151, 269] width 109 height 10
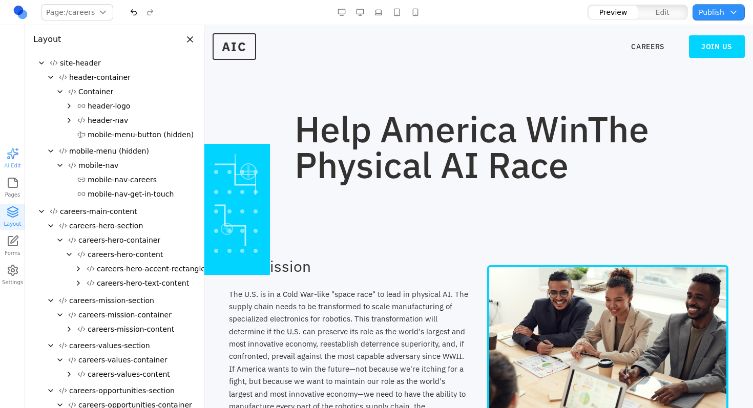
scroll to position [0, 0]
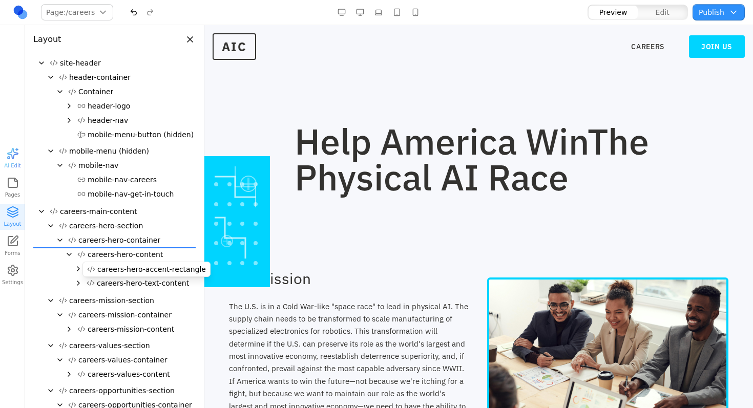
drag, startPoint x: 112, startPoint y: 272, endPoint x: 118, endPoint y: 250, distance: 22.9
click at [118, 250] on div "site-header header-container Container header-logo header-nav mobile-menu-butto…" at bounding box center [114, 296] width 162 height 481
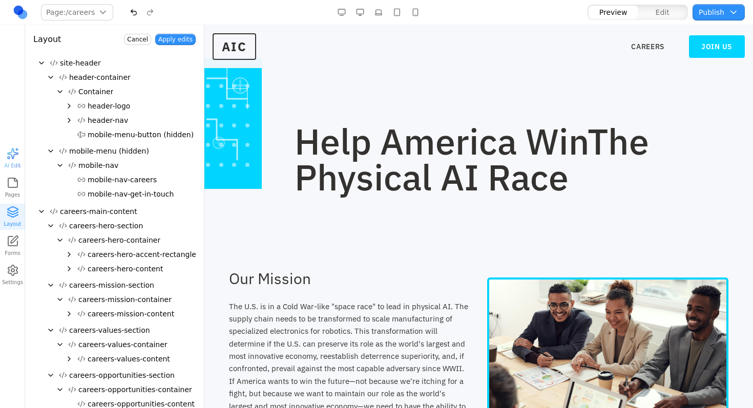
click at [139, 41] on button "Cancel" at bounding box center [137, 39] width 27 height 11
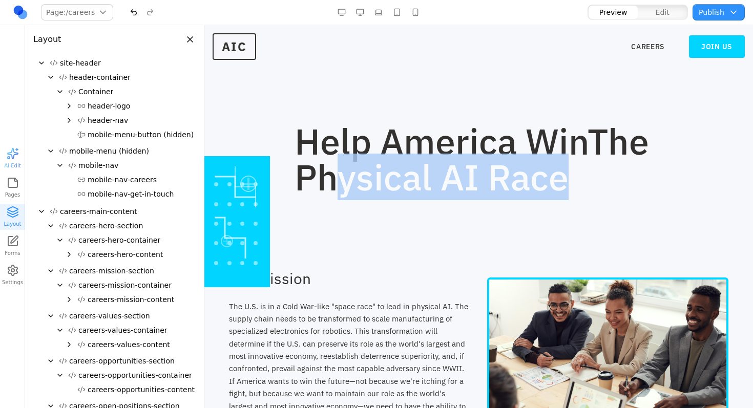
click at [332, 200] on section "Help America Win The Physical AI Race" at bounding box center [478, 130] width 549 height 211
click at [336, 232] on section "Help America Win The Physical AI Race" at bounding box center [478, 130] width 549 height 211
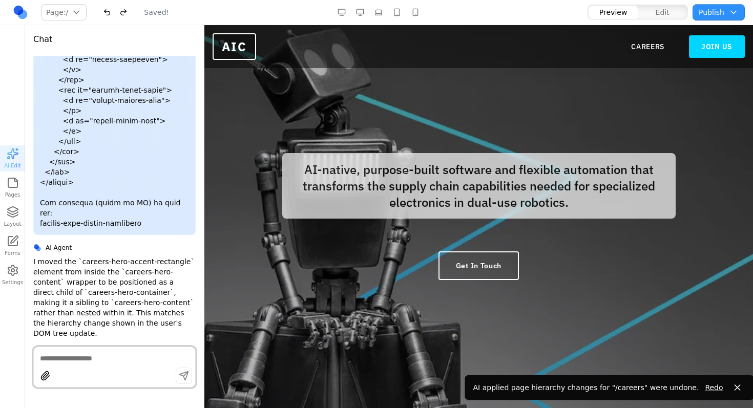
scroll to position [7936, 0]
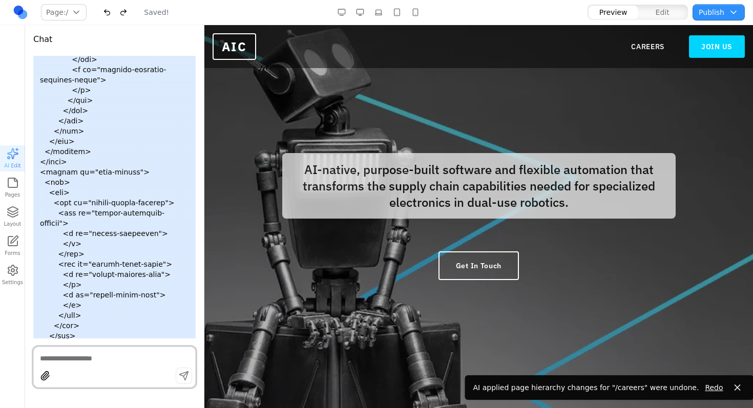
click at [635, 53] on nav "CAREERS JOIN US" at bounding box center [688, 46] width 114 height 23
click at [637, 49] on link "CAREERS" at bounding box center [647, 47] width 33 height 10
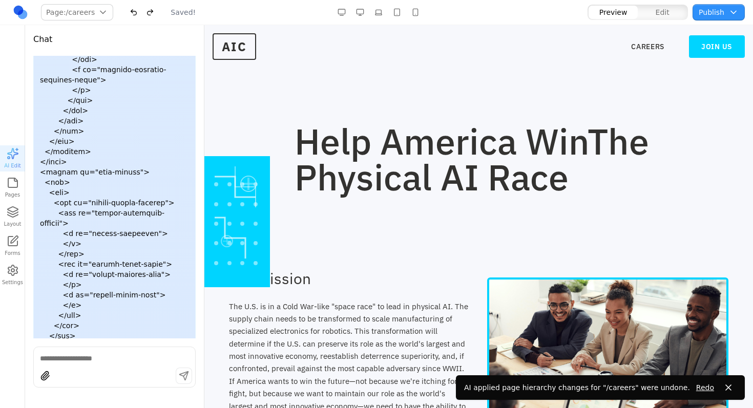
click at [270, 249] on section "Our Mission The U.S. is in a Cold War-like "space race" to lead in physical AI.…" at bounding box center [478, 359] width 549 height 247
click at [259, 248] on div at bounding box center [237, 221] width 66 height 131
drag, startPoint x: 133, startPoint y: 225, endPoint x: 54, endPoint y: 223, distance: 78.4
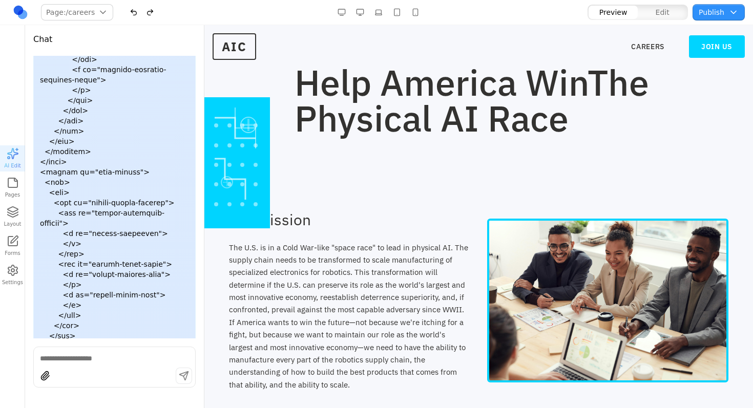
scroll to position [0, 0]
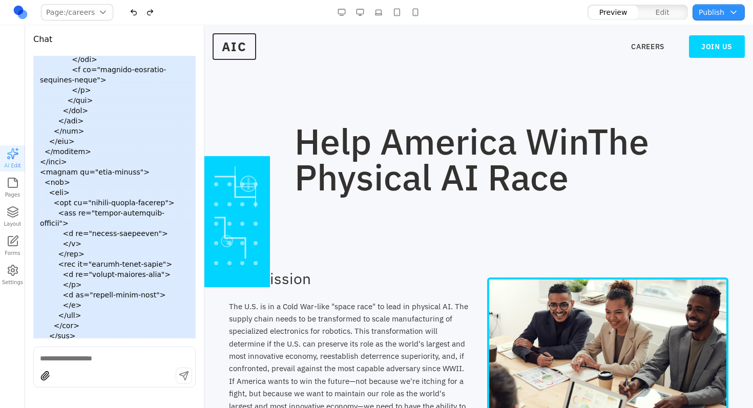
click at [13, 220] on button "Layout" at bounding box center [12, 217] width 25 height 26
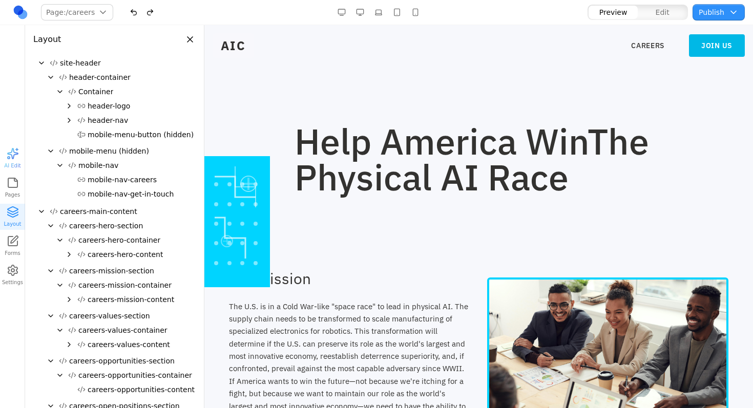
click at [721, 43] on link "JOIN US" at bounding box center [717, 45] width 56 height 23
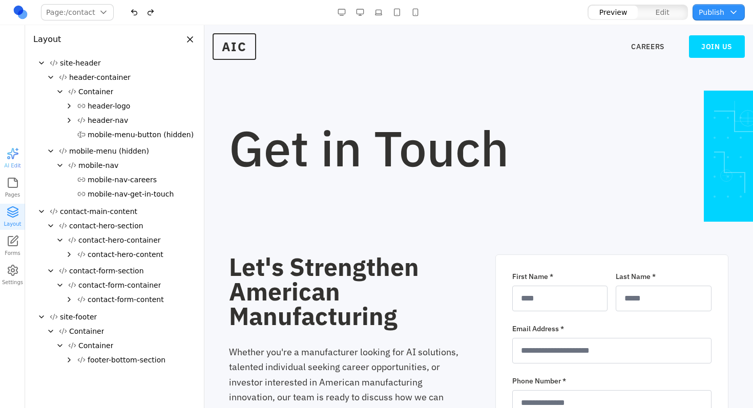
click at [658, 19] on div "Preview Edit" at bounding box center [637, 12] width 101 height 16
drag, startPoint x: 660, startPoint y: 13, endPoint x: 482, endPoint y: 12, distance: 177.8
click at [660, 13] on span "Edit" at bounding box center [663, 12] width 14 height 10
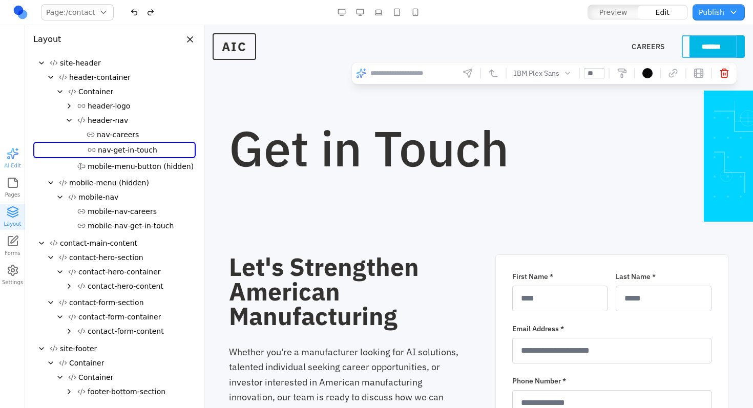
click at [695, 42] on link "*******" at bounding box center [717, 46] width 55 height 23
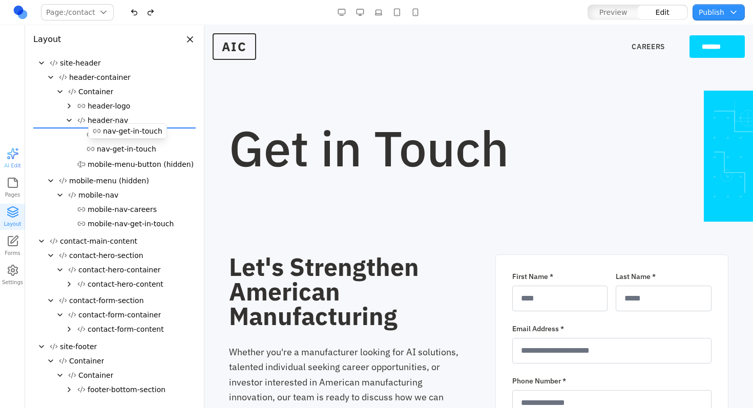
drag, startPoint x: 96, startPoint y: 151, endPoint x: 102, endPoint y: 132, distance: 19.8
click at [102, 132] on div "site-header header-container Container header-logo header-nav nav-careers nav-g…" at bounding box center [114, 228] width 162 height 345
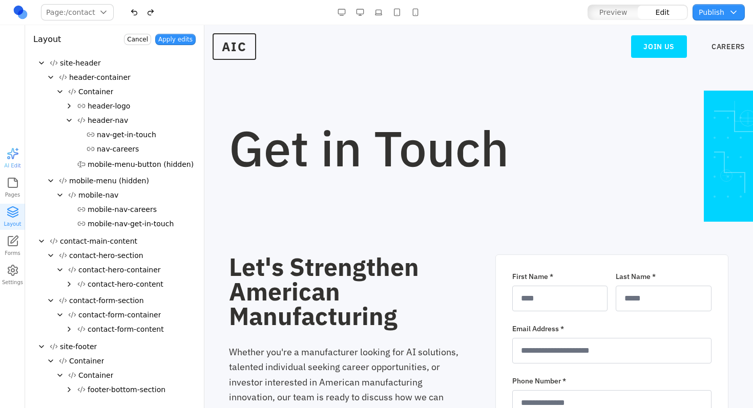
click at [179, 35] on button "Apply edits" at bounding box center [175, 39] width 40 height 11
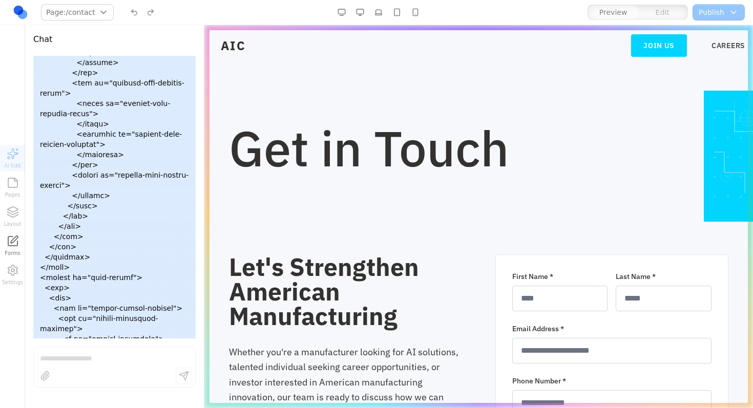
scroll to position [15826, 0]
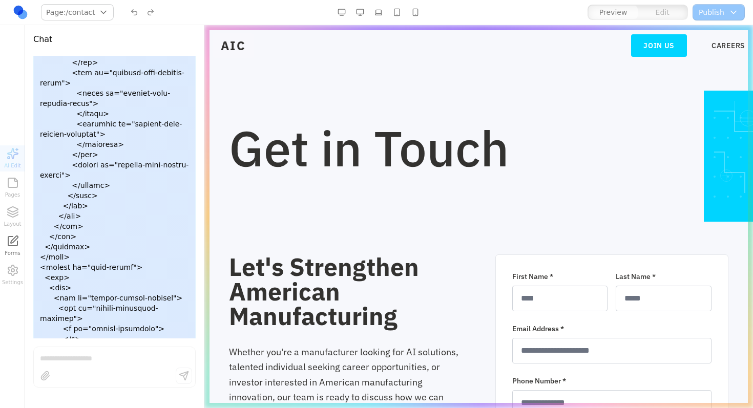
drag, startPoint x: 74, startPoint y: 142, endPoint x: 59, endPoint y: 100, distance: 44.3
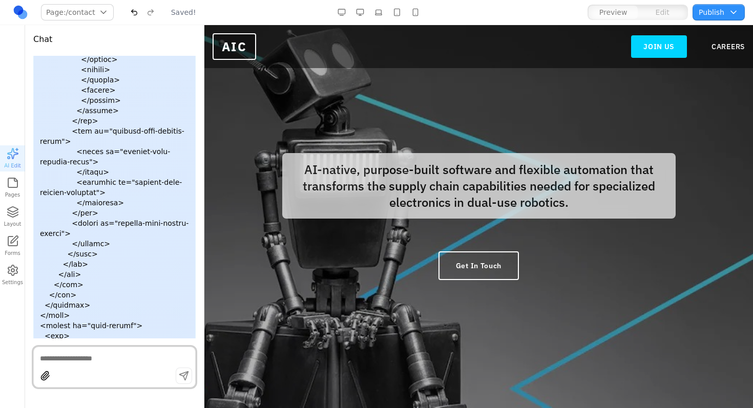
scroll to position [0, 0]
click at [669, 104] on div at bounding box center [478, 216] width 549 height 383
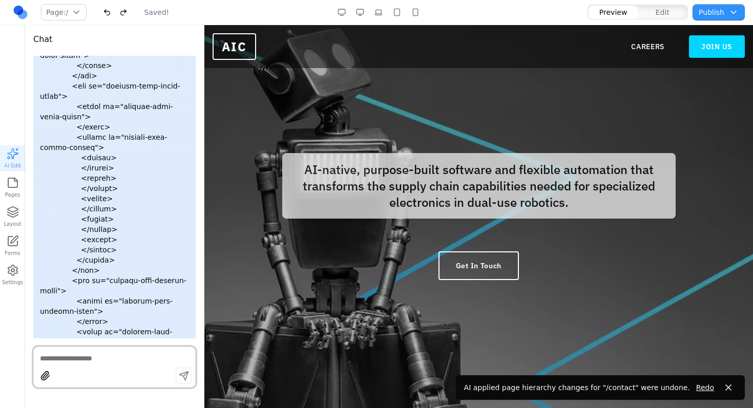
scroll to position [15768, 0]
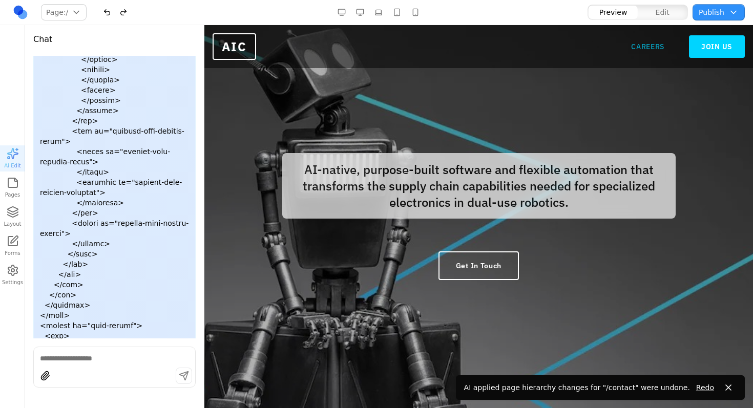
click at [642, 48] on link "CAREERS" at bounding box center [647, 47] width 33 height 10
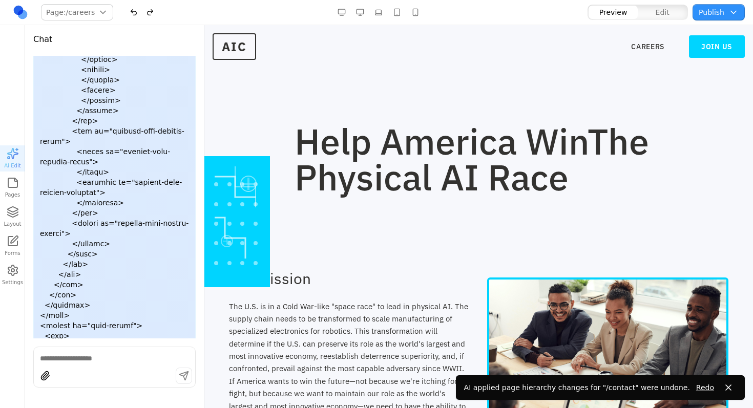
click at [15, 219] on button "Layout" at bounding box center [12, 217] width 25 height 26
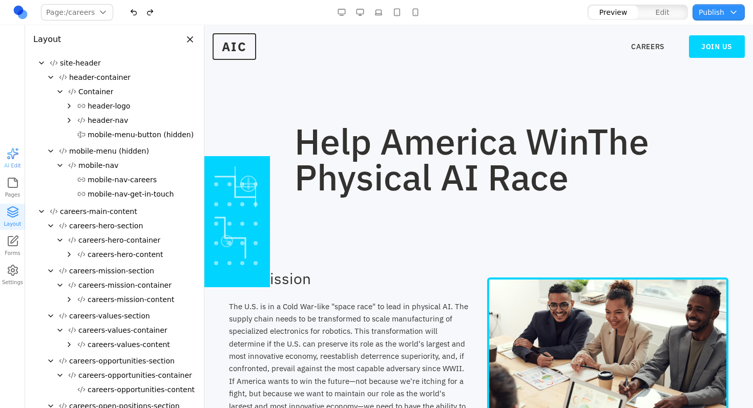
click at [60, 240] on icon "Collapse" at bounding box center [60, 240] width 4 height 2
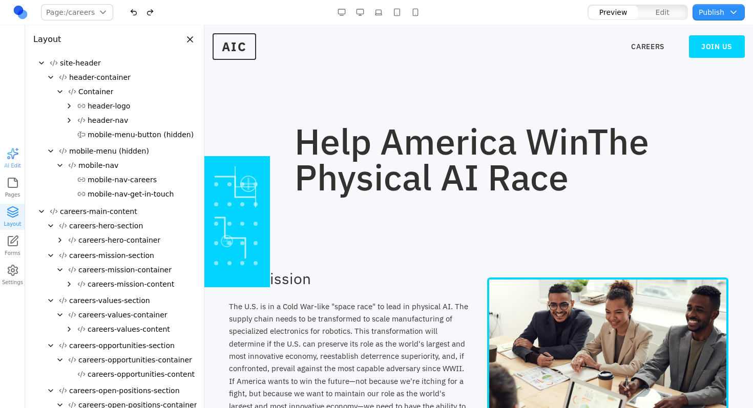
click at [61, 238] on icon "Expand" at bounding box center [60, 240] width 8 height 8
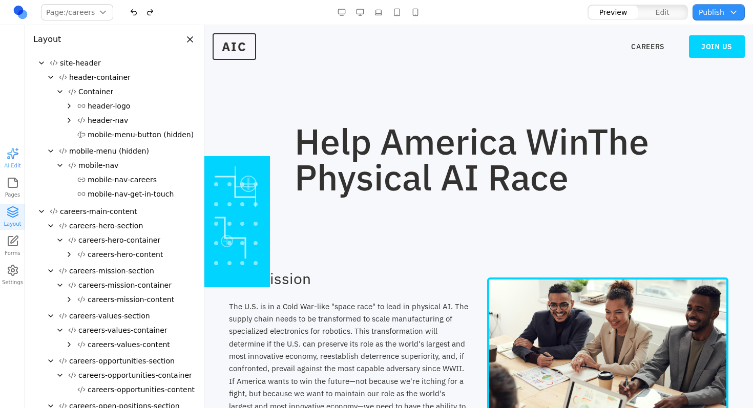
click at [67, 255] on icon "Expand" at bounding box center [69, 255] width 8 height 8
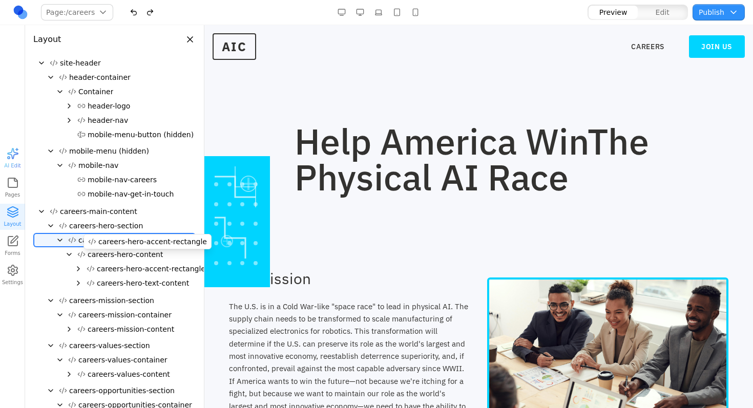
drag, startPoint x: 122, startPoint y: 270, endPoint x: 136, endPoint y: 246, distance: 27.3
click at [123, 241] on div "site-header header-container Container header-logo header-nav mobile-menu-butto…" at bounding box center [114, 296] width 162 height 481
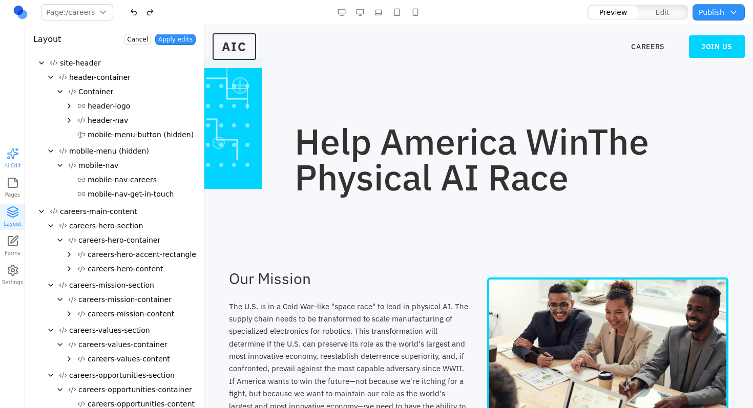
click at [371, 261] on section "Our Mission The U.S. is in a Cold War-like "space race" to lead in physical AI.…" at bounding box center [478, 359] width 549 height 247
click at [171, 38] on button "Apply edits" at bounding box center [175, 39] width 40 height 11
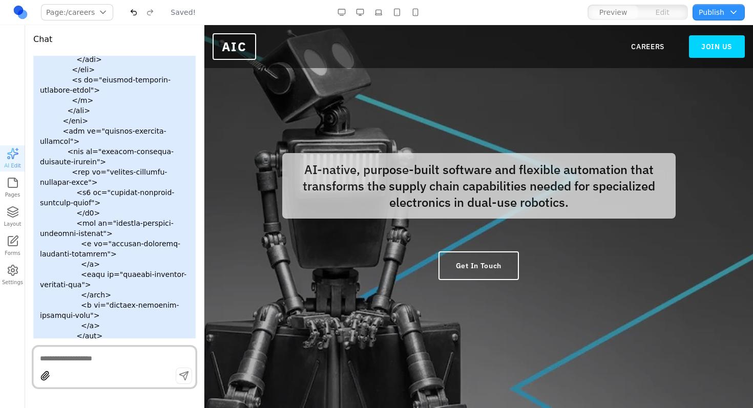
scroll to position [0, 0]
click at [644, 32] on div "AIC CAREERS JOIN US" at bounding box center [478, 46] width 549 height 35
click at [637, 37] on nav "CAREERS JOIN US" at bounding box center [688, 46] width 114 height 23
click at [632, 49] on link "CAREERS" at bounding box center [647, 47] width 33 height 10
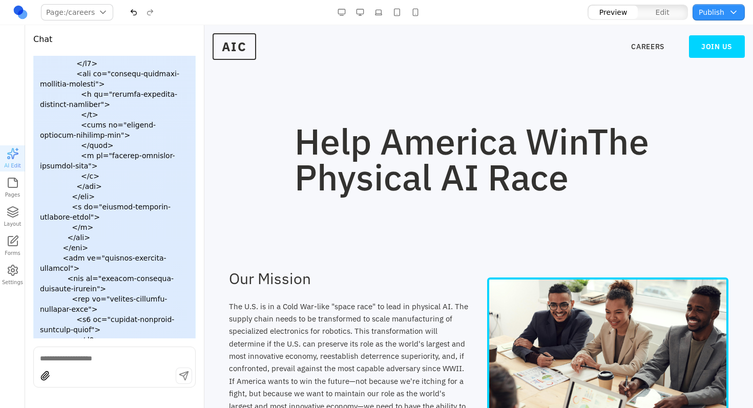
scroll to position [23220, 0]
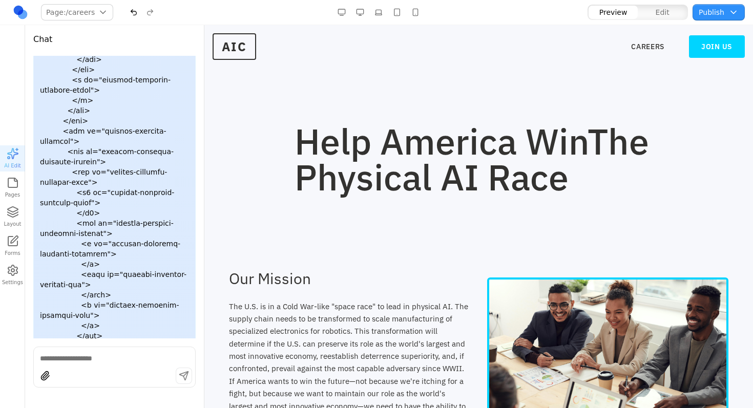
click at [10, 211] on icon "button" at bounding box center [13, 208] width 10 height 5
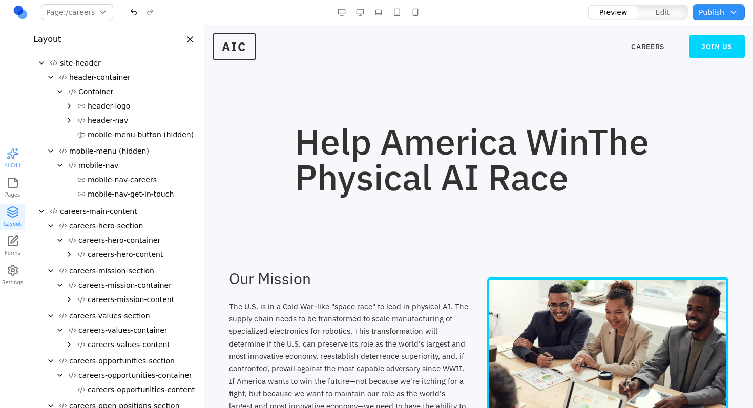
click at [60, 242] on icon "Collapse" at bounding box center [60, 240] width 8 height 8
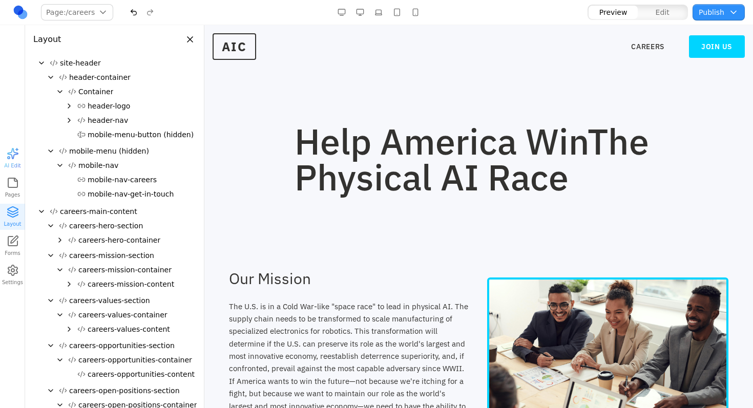
click at [60, 242] on icon "Expand" at bounding box center [60, 240] width 8 height 8
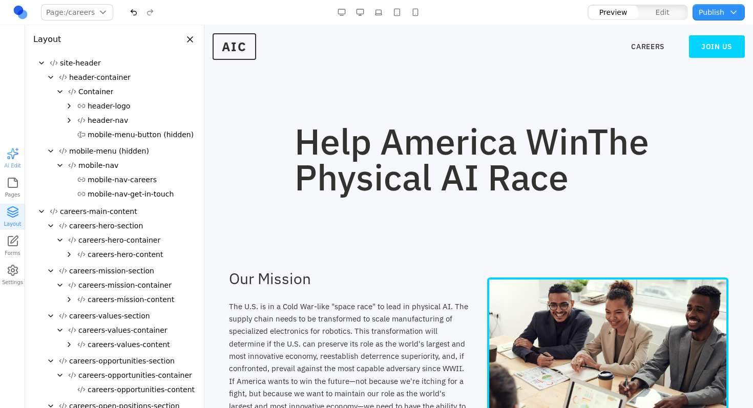
click at [70, 255] on icon "Expand" at bounding box center [69, 255] width 2 height 4
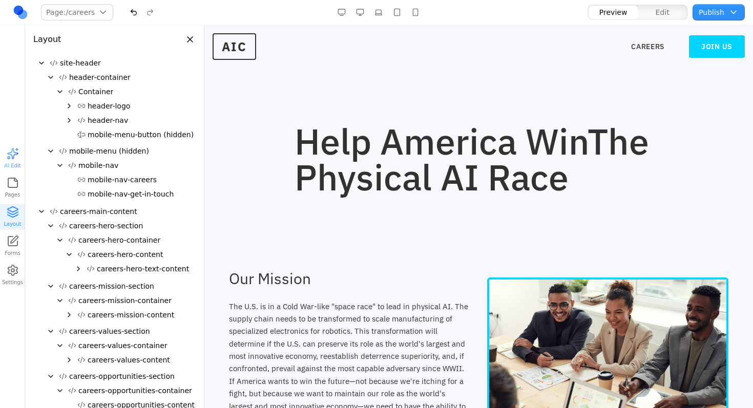
click at [53, 223] on icon "Collapse" at bounding box center [51, 226] width 8 height 8
click at [53, 224] on icon "Expand" at bounding box center [51, 226] width 8 height 8
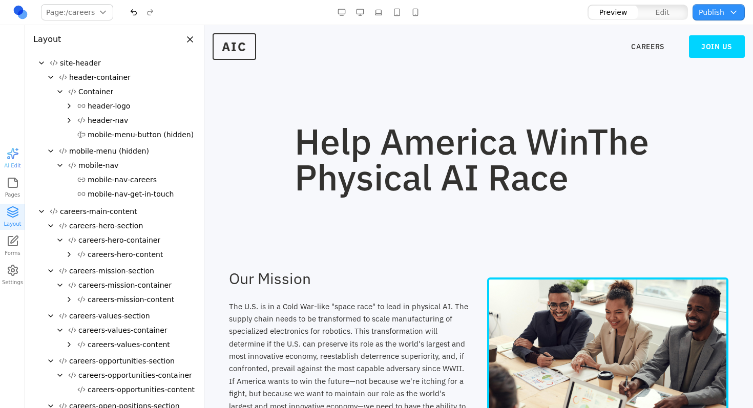
click at [60, 238] on icon "Collapse" at bounding box center [60, 240] width 8 height 8
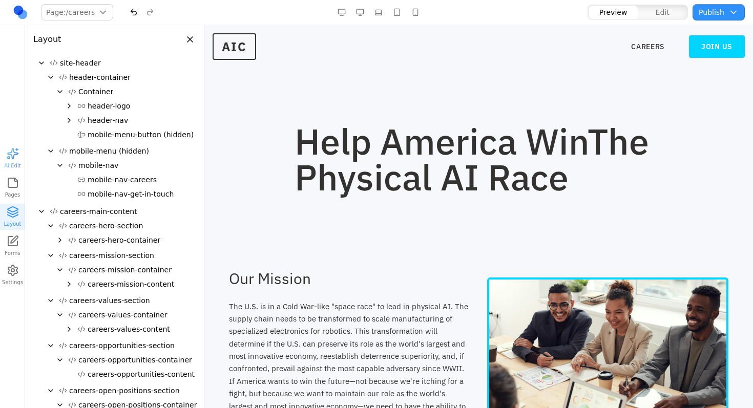
click at [60, 239] on icon "Expand" at bounding box center [60, 240] width 8 height 8
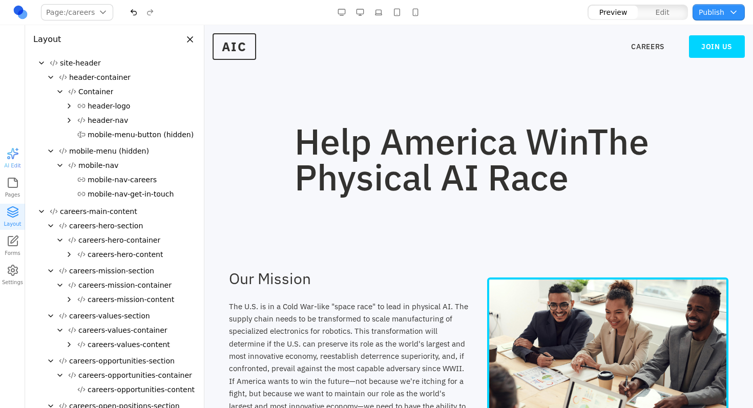
click at [15, 163] on span "AI Edit" at bounding box center [12, 166] width 16 height 8
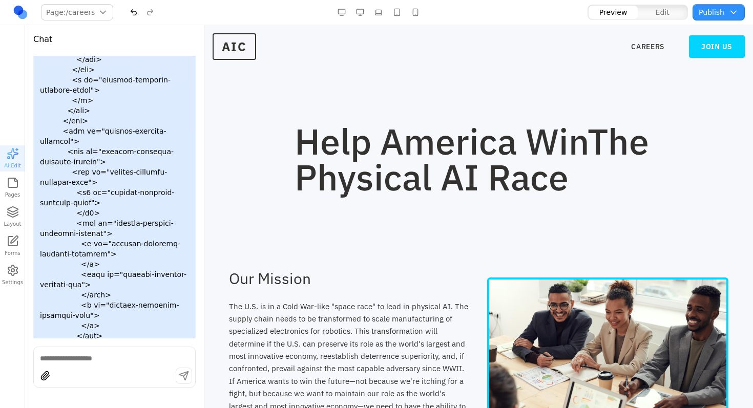
drag, startPoint x: 133, startPoint y: 211, endPoint x: 55, endPoint y: 209, distance: 77.9
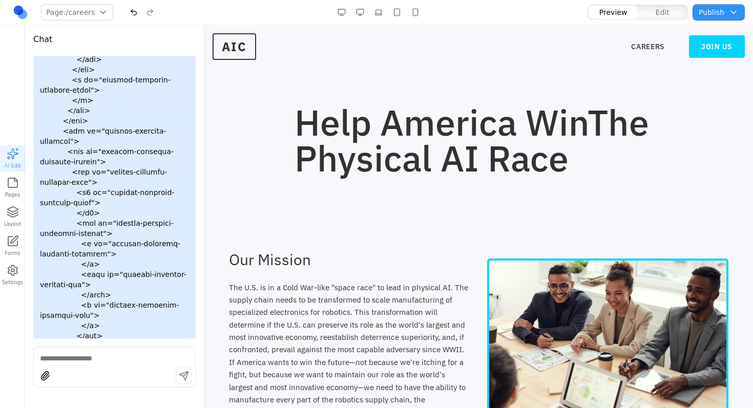
scroll to position [0, 0]
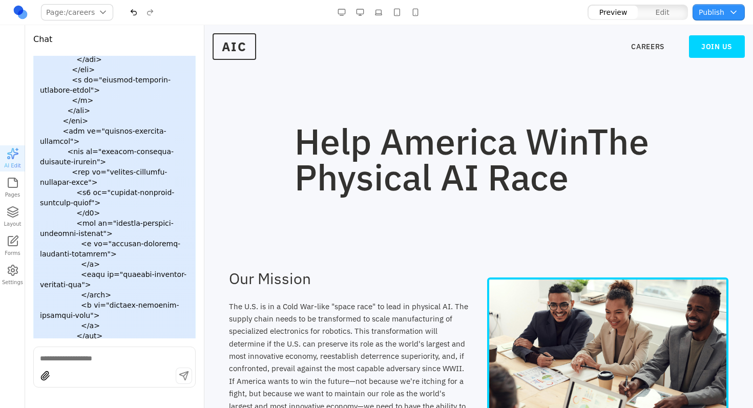
click at [338, 167] on span "The Physical AI Race" at bounding box center [472, 159] width 355 height 82
click at [83, 361] on textarea at bounding box center [114, 359] width 149 height 10
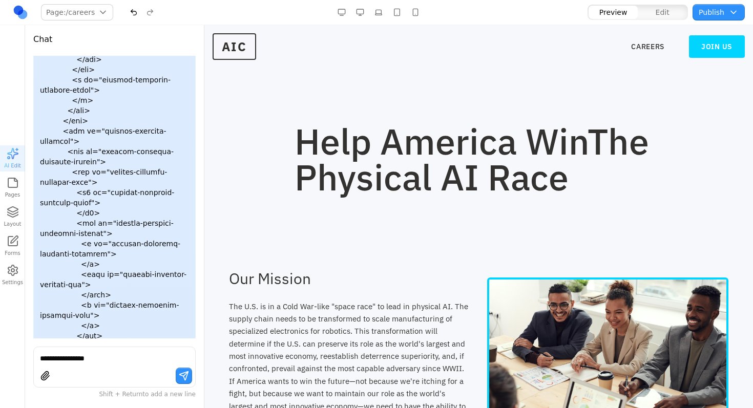
copy p "careers-hero-accent-rectangle"
click at [127, 373] on div at bounding box center [114, 377] width 161 height 19
click at [132, 360] on textarea "**********" at bounding box center [114, 359] width 149 height 10
paste textarea "**********"
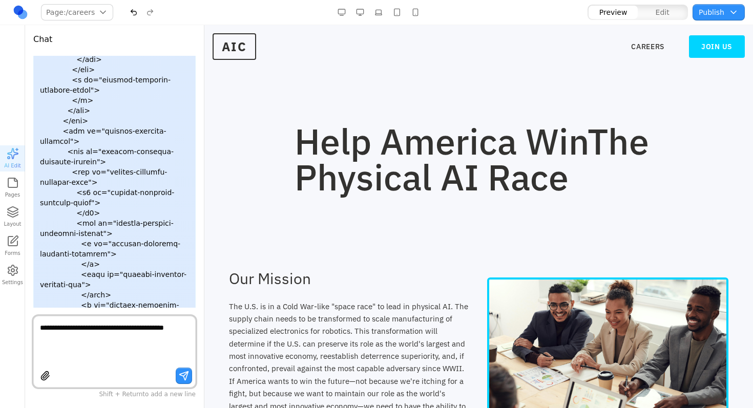
type textarea "**********"
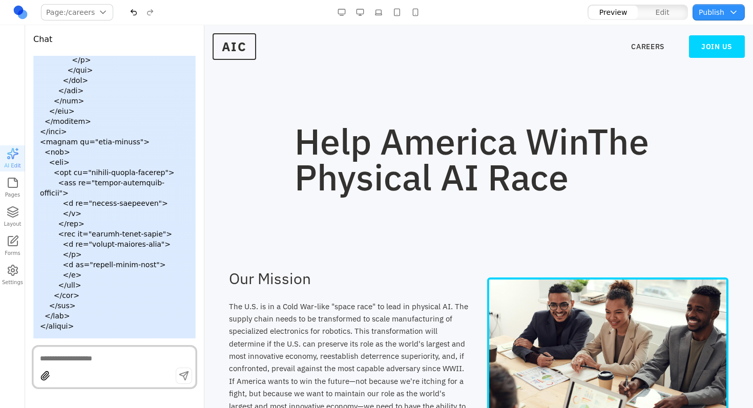
scroll to position [23547, 0]
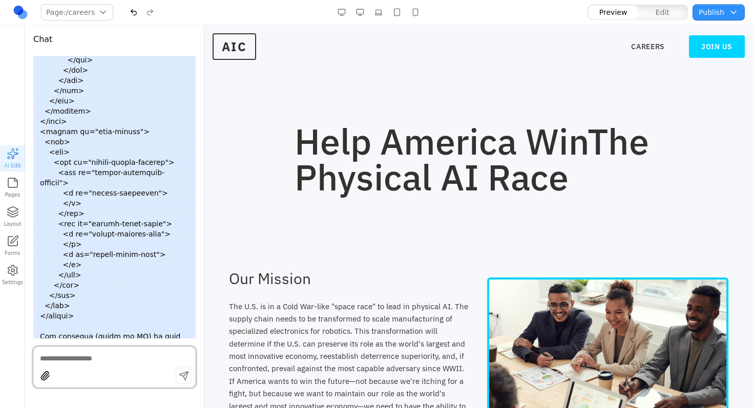
click at [392, 167] on span "The Physical AI Race" at bounding box center [472, 159] width 355 height 82
click at [375, 242] on section "Our Mission The U.S. is in a Cold War-like "space race" to lead in physical AI.…" at bounding box center [478, 359] width 549 height 247
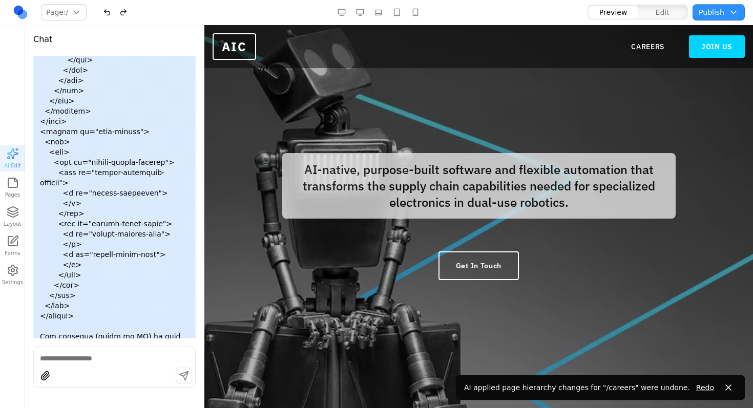
drag, startPoint x: 105, startPoint y: 310, endPoint x: 101, endPoint y: 208, distance: 102.5
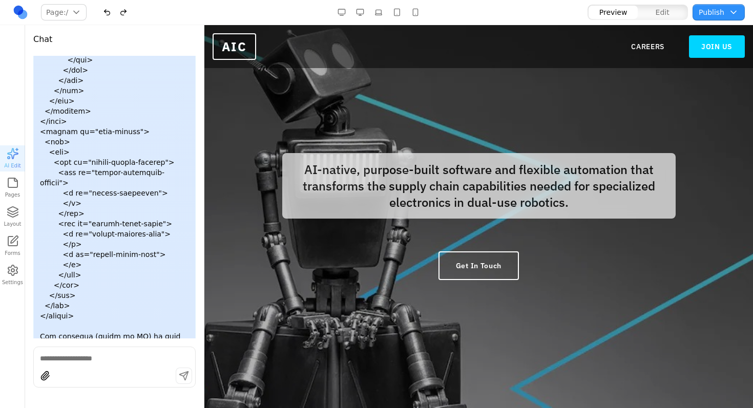
scroll to position [23547, 22]
click at [12, 214] on icon "button" at bounding box center [12, 213] width 10 height 3
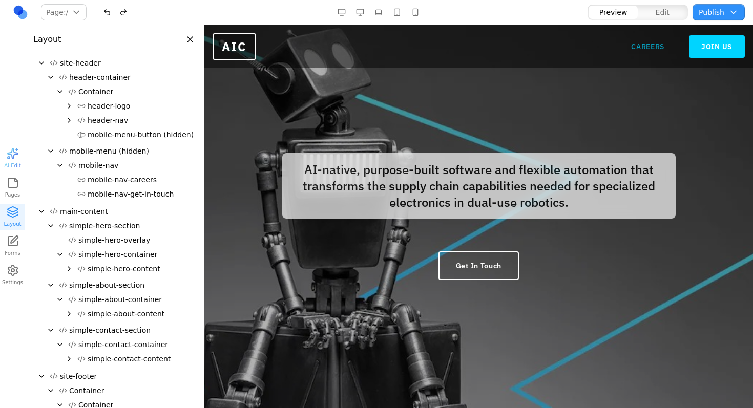
click at [639, 47] on link "CAREERS" at bounding box center [647, 47] width 33 height 10
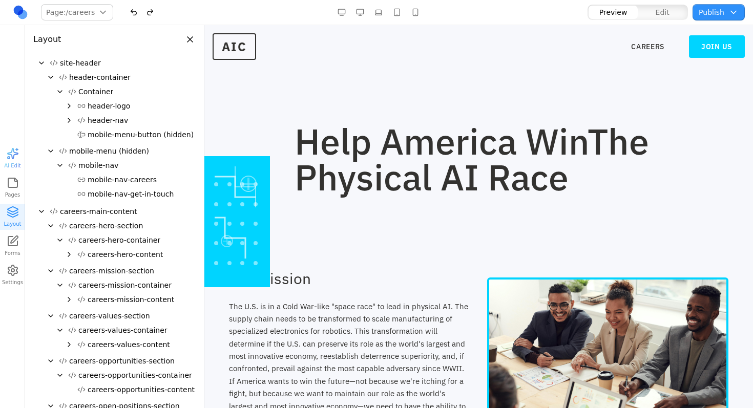
click at [249, 201] on div at bounding box center [237, 221] width 66 height 131
click at [67, 253] on icon "Expand" at bounding box center [69, 255] width 8 height 8
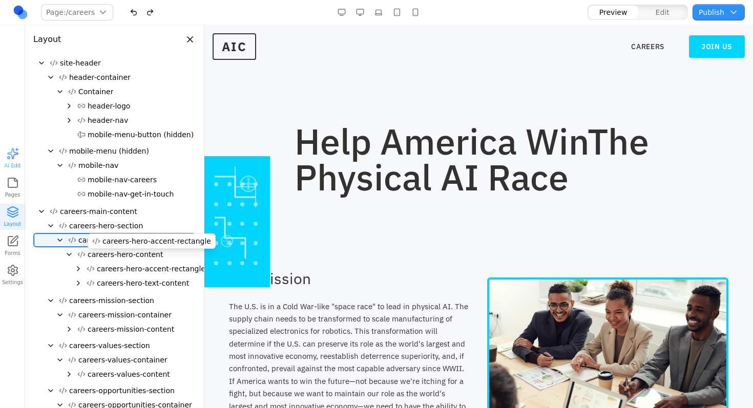
drag, startPoint x: 124, startPoint y: 268, endPoint x: 129, endPoint y: 240, distance: 28.6
click at [129, 240] on div "site-header header-container Container header-logo header-nav mobile-menu-butto…" at bounding box center [114, 296] width 162 height 481
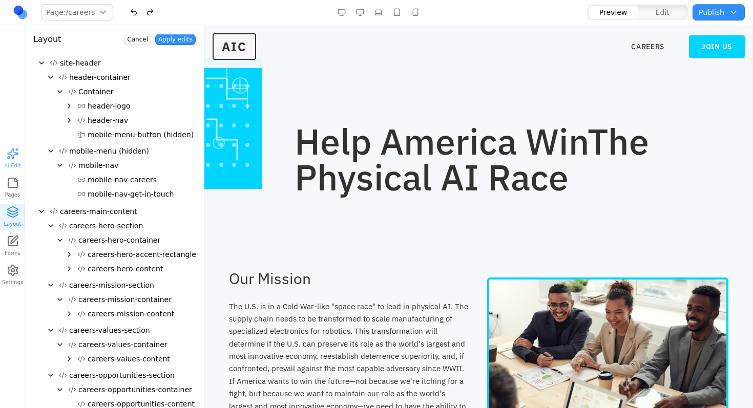
click at [174, 39] on button "Apply edits" at bounding box center [175, 39] width 40 height 11
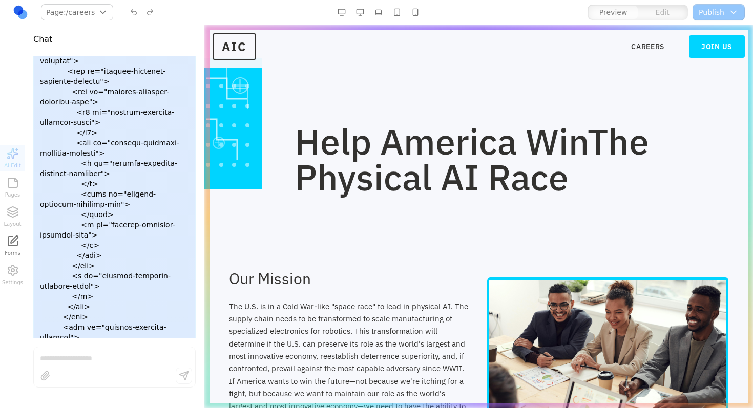
scroll to position [30960, 0]
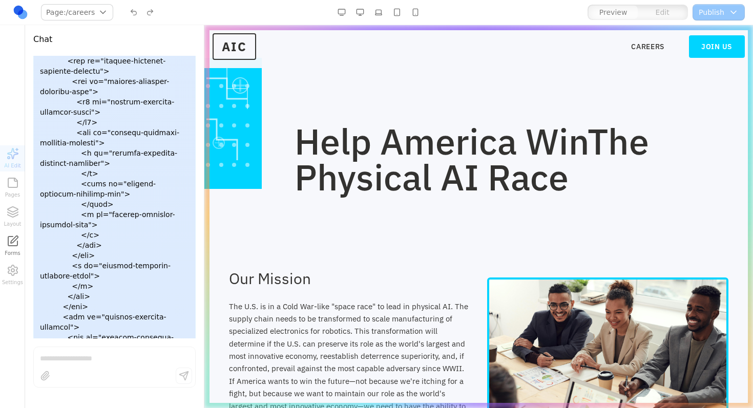
drag, startPoint x: 89, startPoint y: 224, endPoint x: 63, endPoint y: 95, distance: 131.6
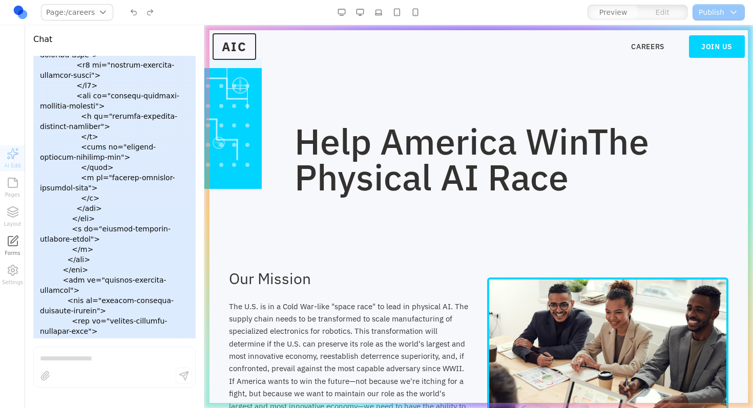
drag, startPoint x: 78, startPoint y: 125, endPoint x: 65, endPoint y: 127, distance: 13.6
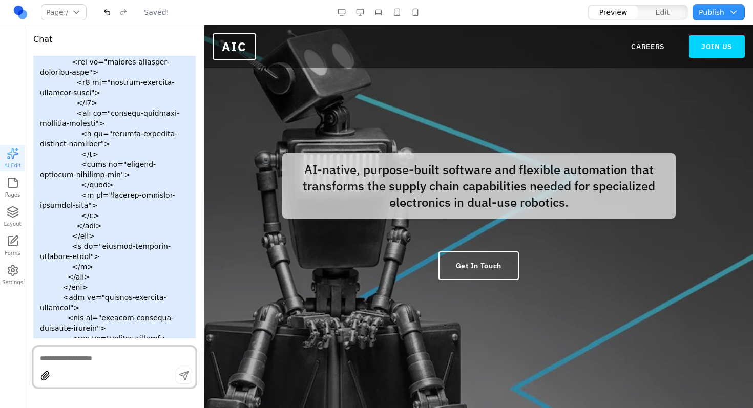
scroll to position [0, 0]
click at [633, 54] on nav "CAREERS JOIN US" at bounding box center [688, 46] width 114 height 23
click at [633, 51] on link "CAREERS" at bounding box center [647, 47] width 33 height 10
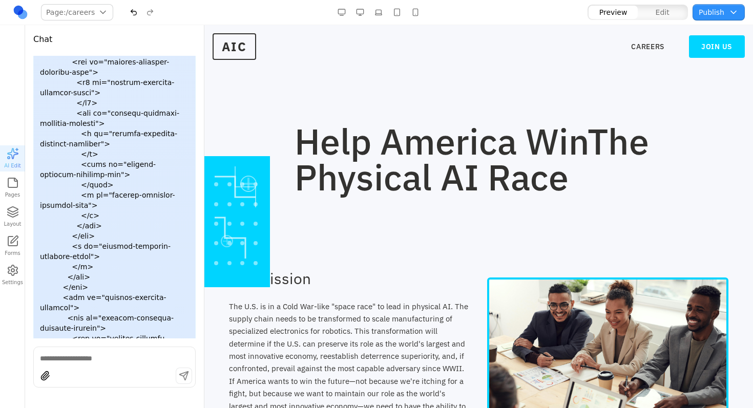
click at [253, 205] on div at bounding box center [237, 221] width 66 height 131
click at [4, 214] on button "Layout" at bounding box center [12, 217] width 25 height 26
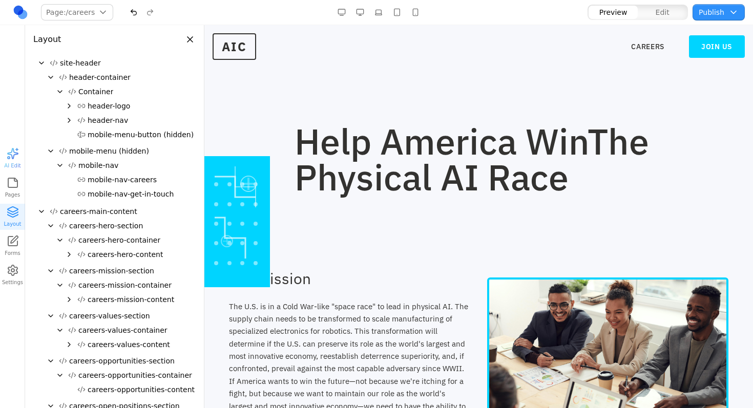
click at [58, 240] on icon "Collapse" at bounding box center [60, 240] width 4 height 2
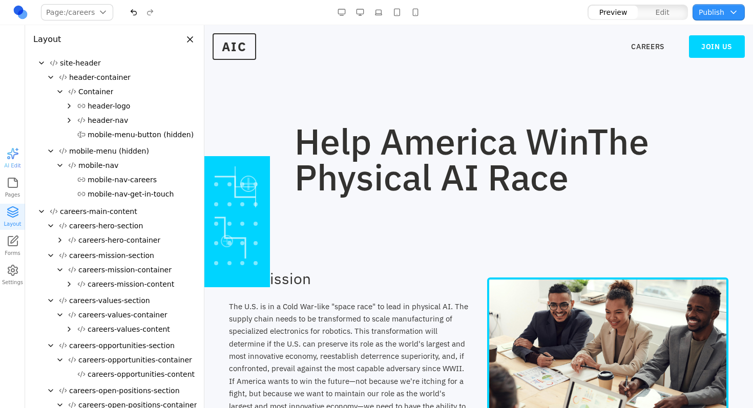
click at [58, 240] on icon "Expand" at bounding box center [60, 240] width 8 height 8
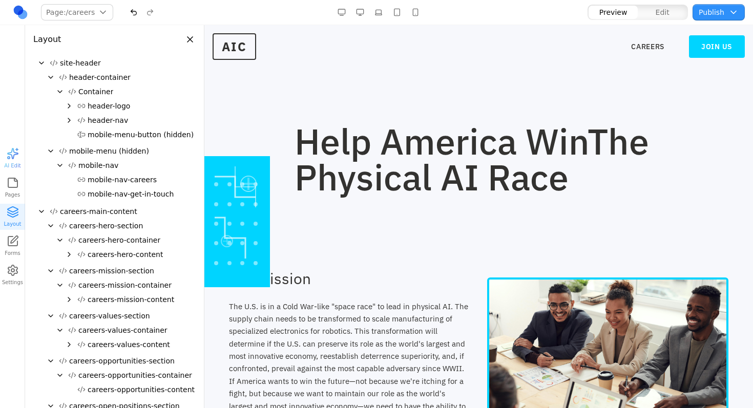
click at [68, 254] on icon "Expand" at bounding box center [69, 255] width 8 height 8
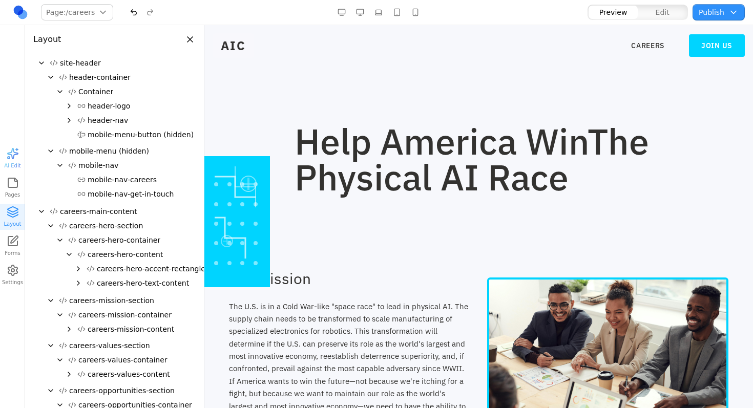
drag, startPoint x: 11, startPoint y: 161, endPoint x: 17, endPoint y: 311, distance: 149.2
click at [11, 162] on span "AI Edit" at bounding box center [12, 166] width 16 height 8
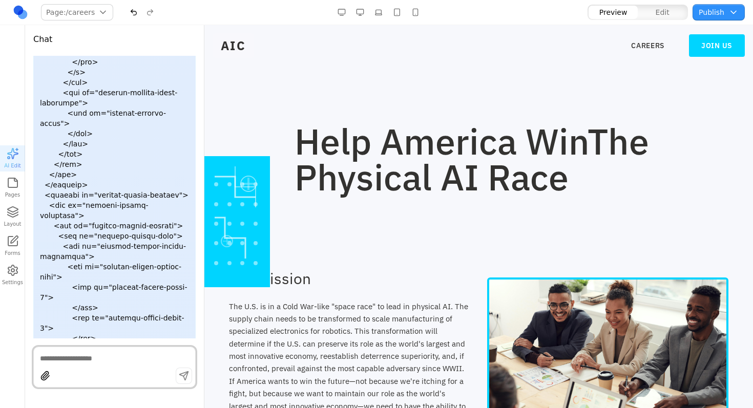
click at [104, 363] on textarea at bounding box center [114, 359] width 149 height 10
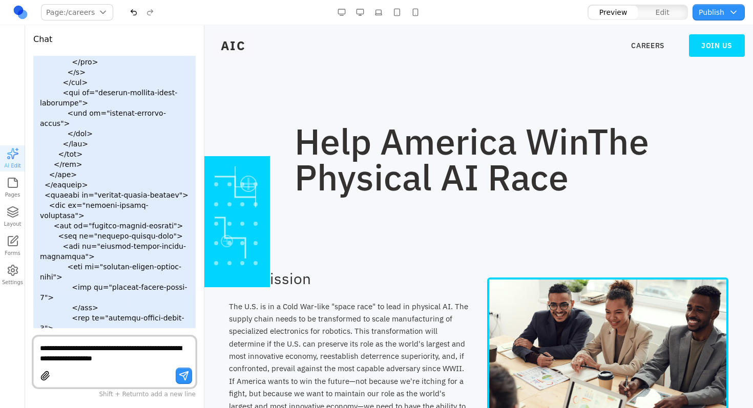
type textarea "**********"
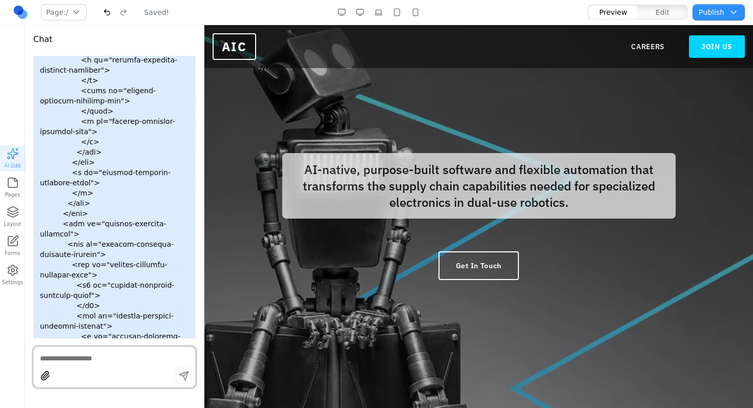
scroll to position [0, 0]
click at [660, 46] on nav "CAREERS JOIN US" at bounding box center [688, 46] width 114 height 23
click at [639, 48] on link "CAREERS" at bounding box center [647, 47] width 33 height 10
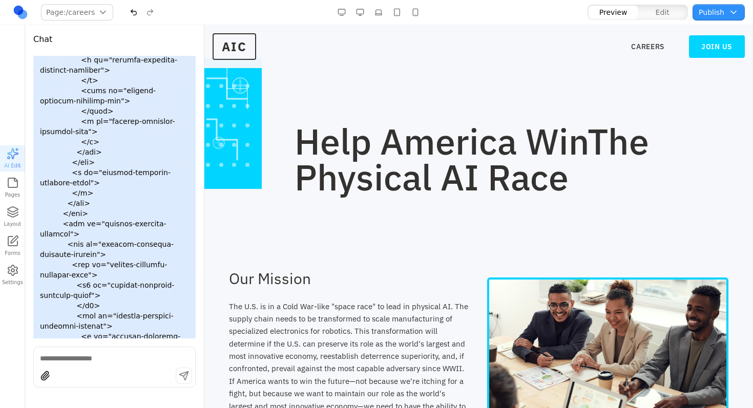
drag, startPoint x: 126, startPoint y: 283, endPoint x: 80, endPoint y: 276, distance: 46.2
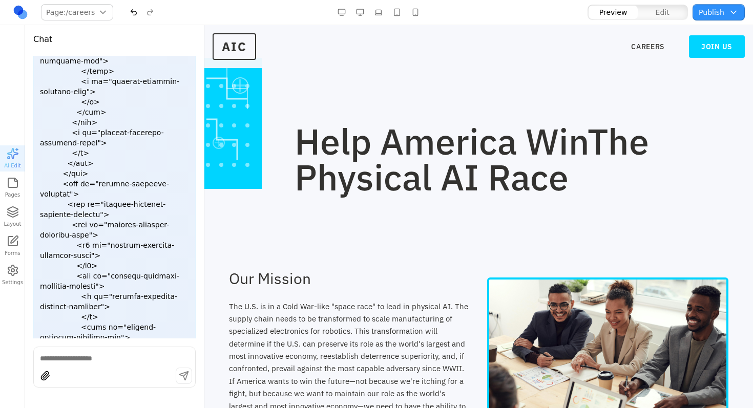
click at [485, 158] on span "The Physical AI Race" at bounding box center [472, 159] width 355 height 82
click at [147, 355] on textarea at bounding box center [114, 359] width 149 height 10
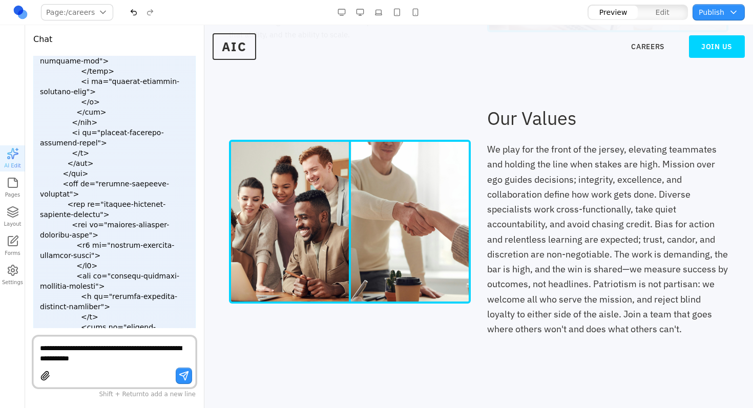
scroll to position [726, 0]
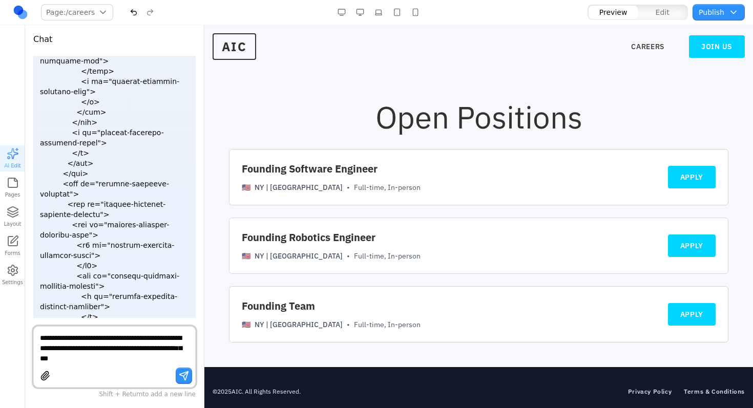
type textarea "**********"
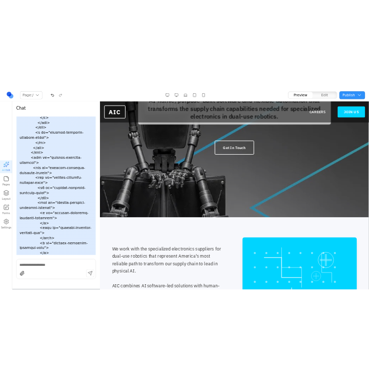
scroll to position [34777, 0]
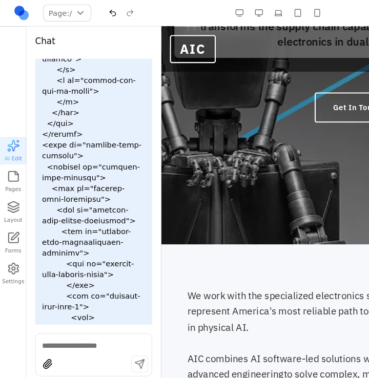
click at [293, 155] on div at bounding box center [346, 56] width 371 height 353
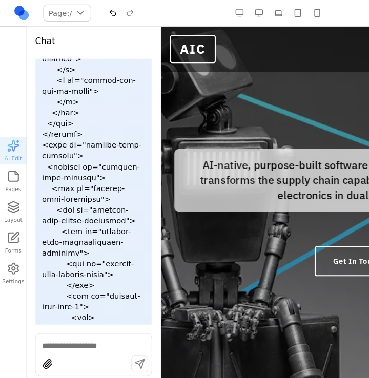
click at [249, 262] on div "Get In Touch" at bounding box center [346, 240] width 347 height 45
click at [265, 299] on div at bounding box center [346, 202] width 371 height 353
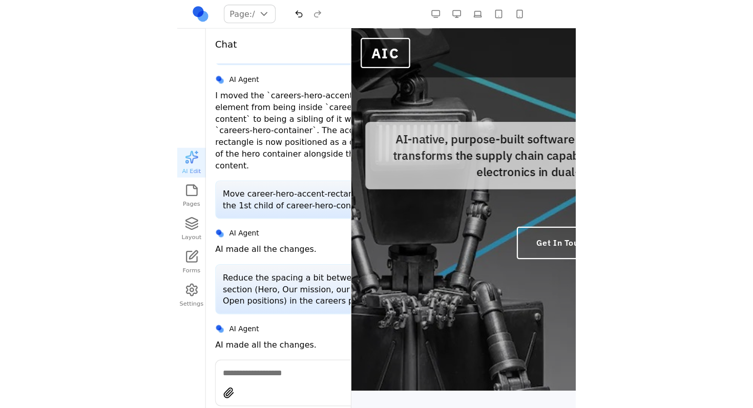
scroll to position [31137, 0]
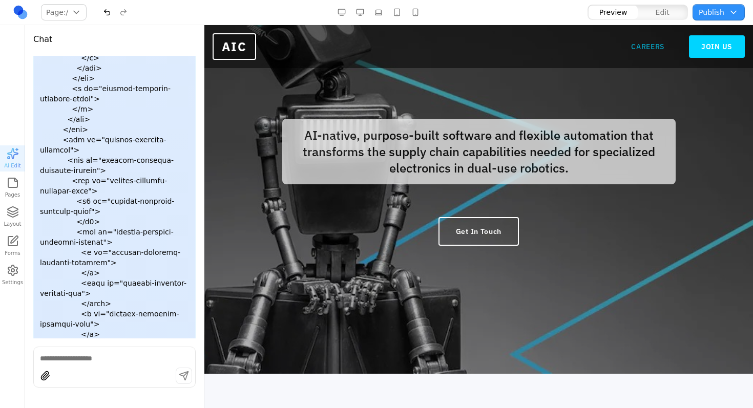
click at [641, 44] on link "CAREERS" at bounding box center [647, 47] width 33 height 10
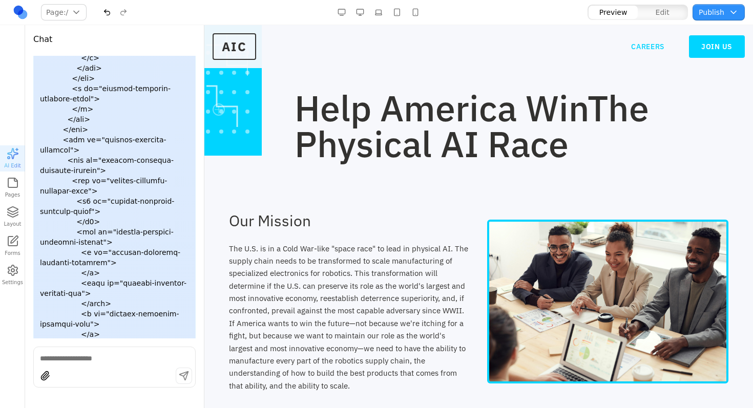
scroll to position [0, 0]
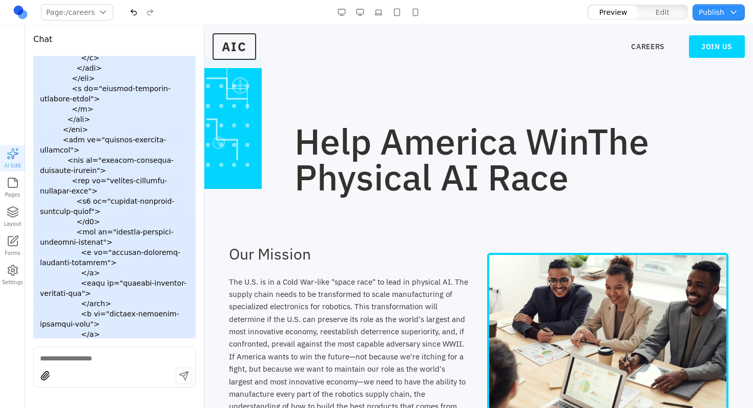
click at [355, 6] on button "button" at bounding box center [360, 12] width 16 height 16
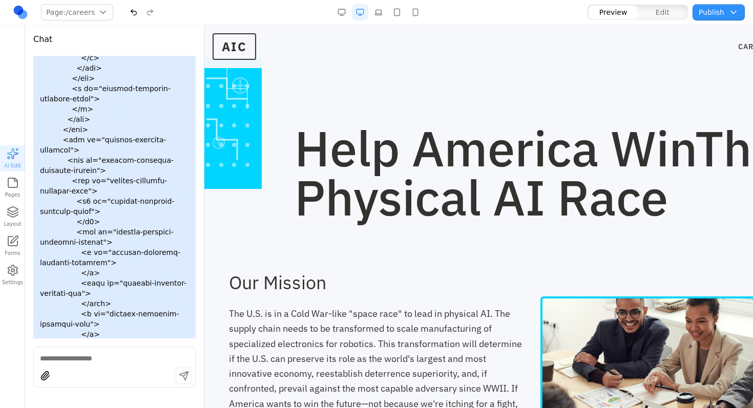
click at [371, 10] on button "button" at bounding box center [378, 12] width 16 height 16
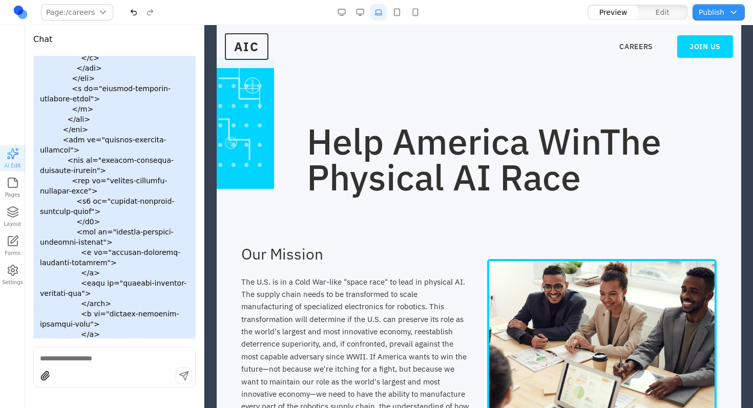
click at [406, 13] on div at bounding box center [379, 12] width 90 height 16
click at [417, 13] on button "button" at bounding box center [415, 12] width 16 height 16
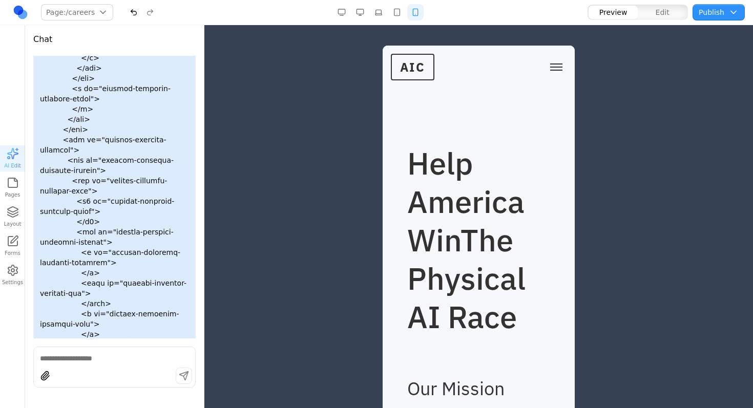
click at [358, 12] on button "button" at bounding box center [360, 12] width 16 height 16
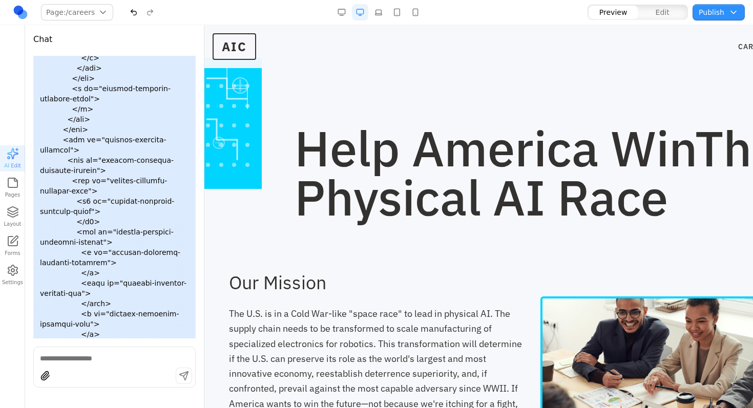
click at [412, 11] on button "button" at bounding box center [415, 12] width 16 height 16
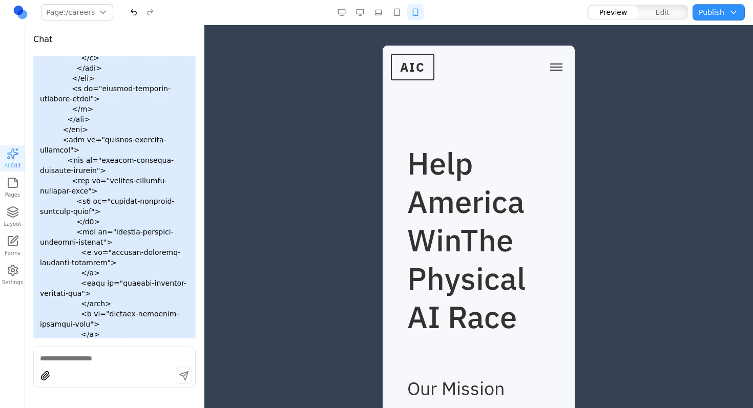
click at [547, 66] on button "Toggle mobile menu" at bounding box center [556, 66] width 20 height 15
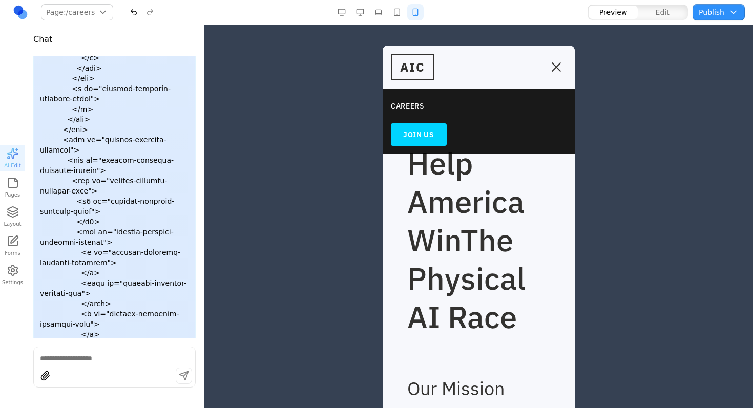
click at [552, 66] on span "Toggle mobile menu" at bounding box center [556, 67] width 9 height 9
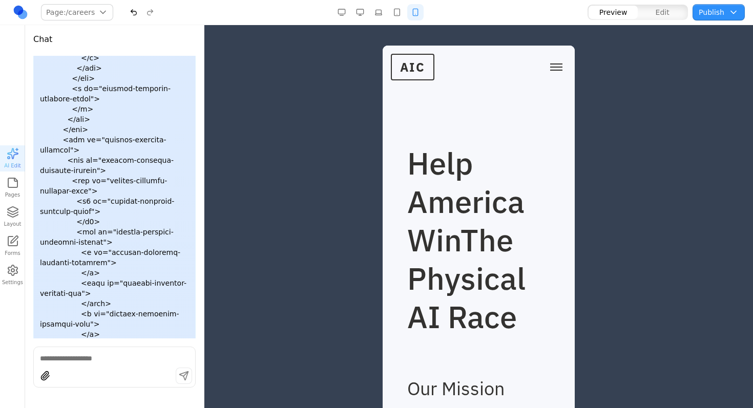
click at [548, 65] on button "Toggle mobile menu" at bounding box center [556, 66] width 20 height 15
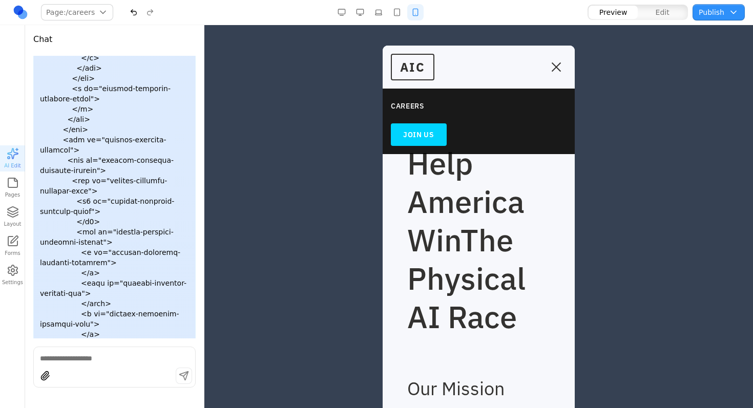
click at [548, 65] on button "Toggle mobile menu" at bounding box center [556, 66] width 20 height 15
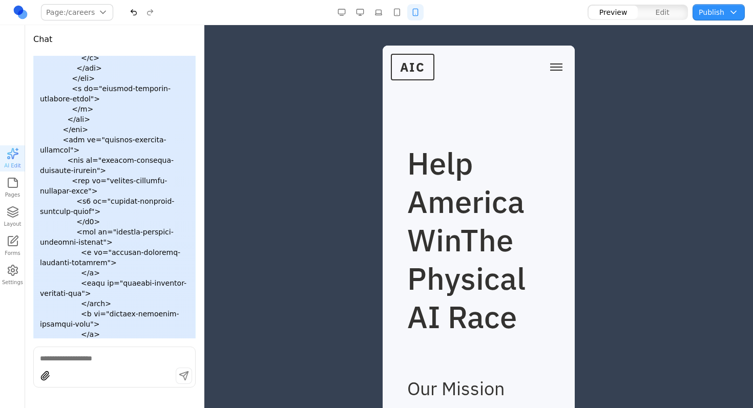
click at [100, 365] on div at bounding box center [114, 367] width 162 height 41
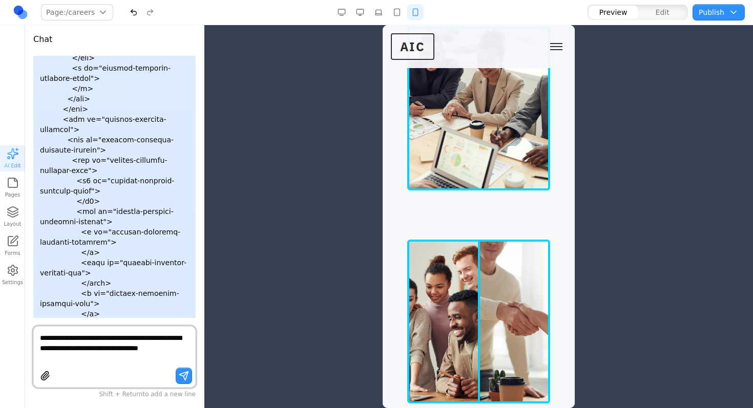
scroll to position [726, 0]
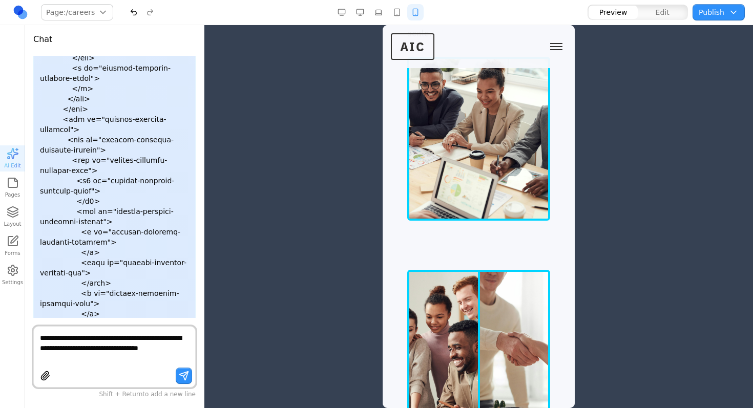
click at [112, 363] on textarea "**********" at bounding box center [114, 348] width 149 height 31
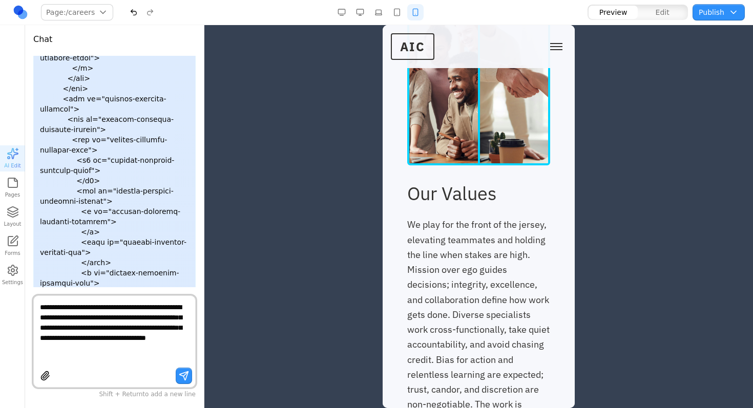
scroll to position [31188, 0]
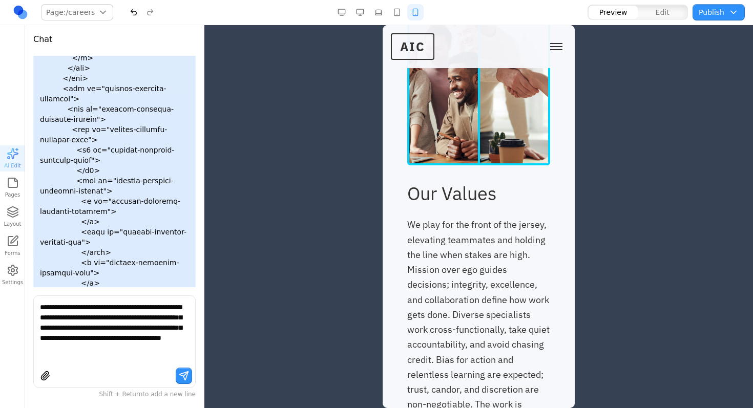
click at [392, 7] on button "button" at bounding box center [397, 12] width 16 height 16
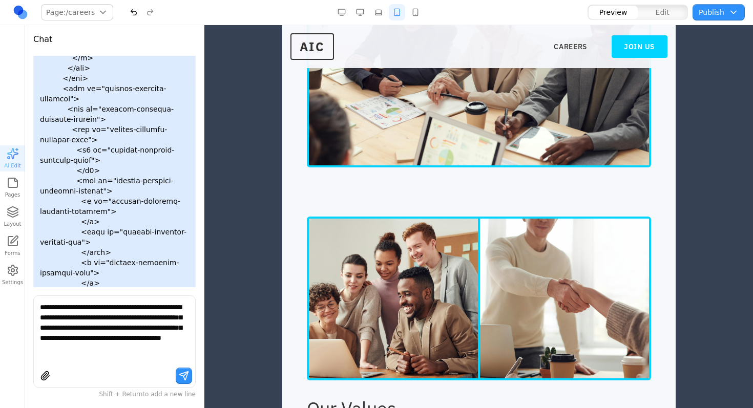
scroll to position [560, 0]
click at [375, 10] on button "button" at bounding box center [378, 12] width 16 height 16
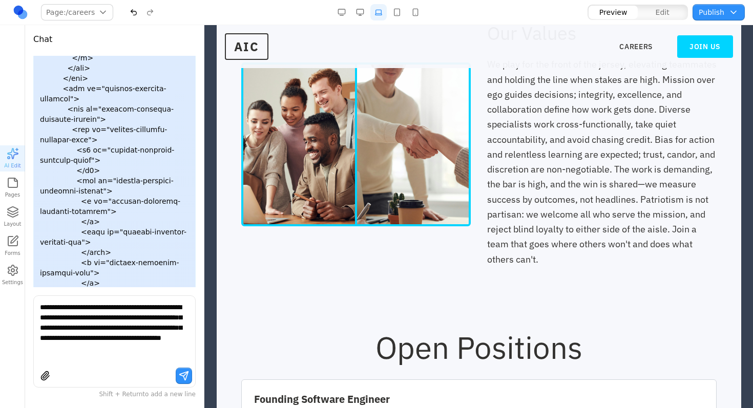
scroll to position [256, 0]
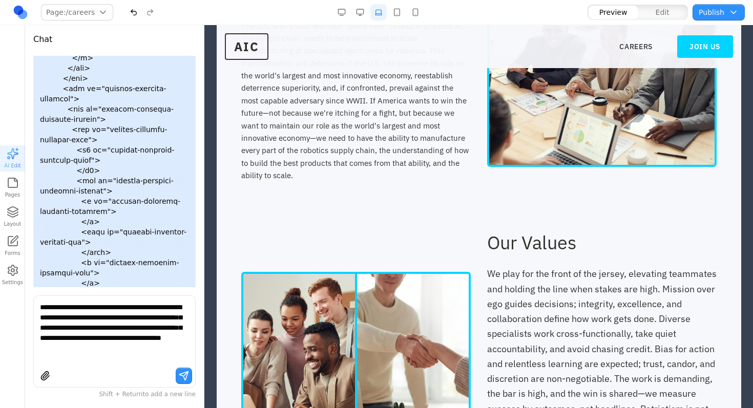
click at [389, 13] on button "button" at bounding box center [397, 12] width 16 height 16
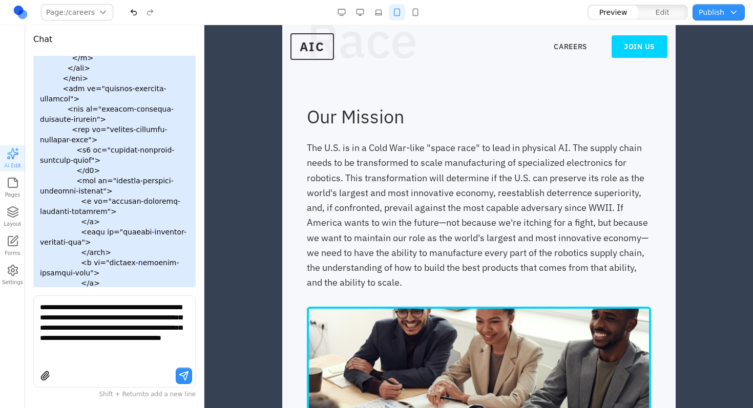
scroll to position [560, 0]
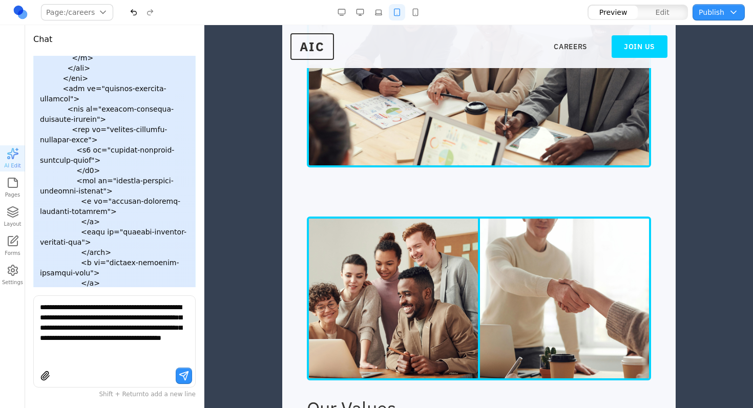
click at [69, 348] on textarea "**********" at bounding box center [114, 332] width 149 height 61
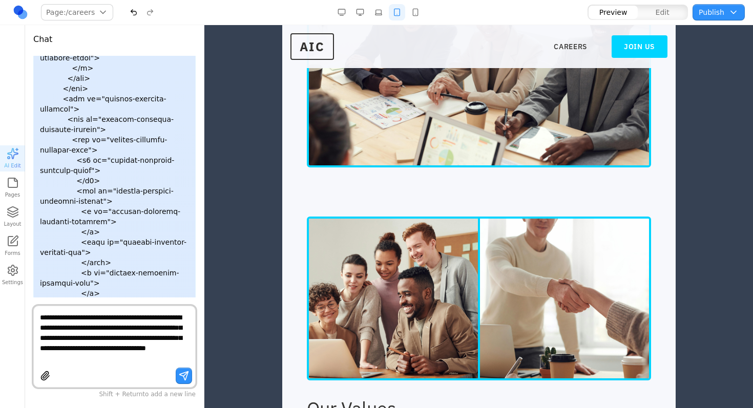
scroll to position [31188, 0]
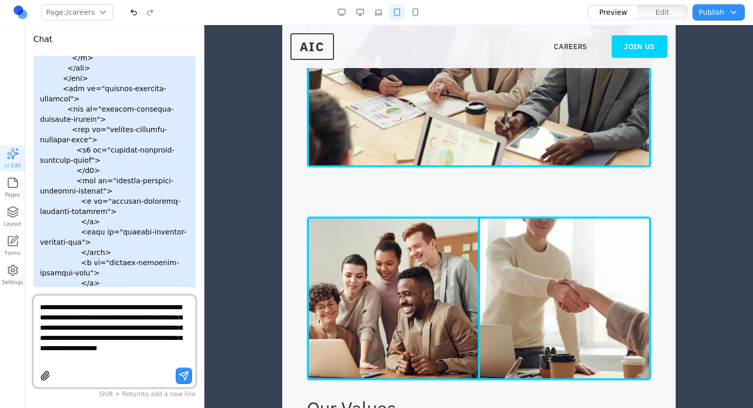
type textarea "**********"
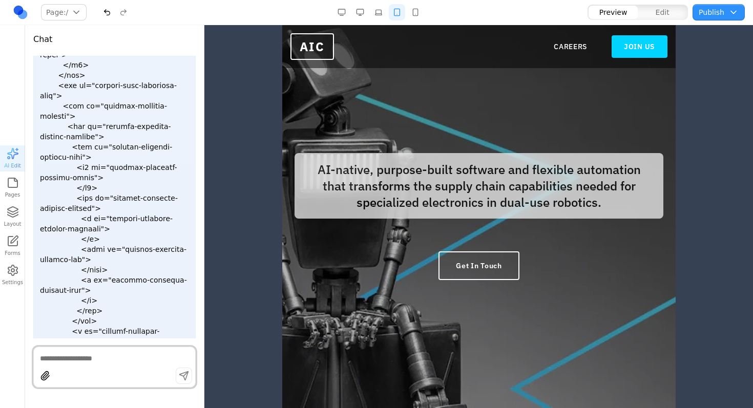
scroll to position [19086, 0]
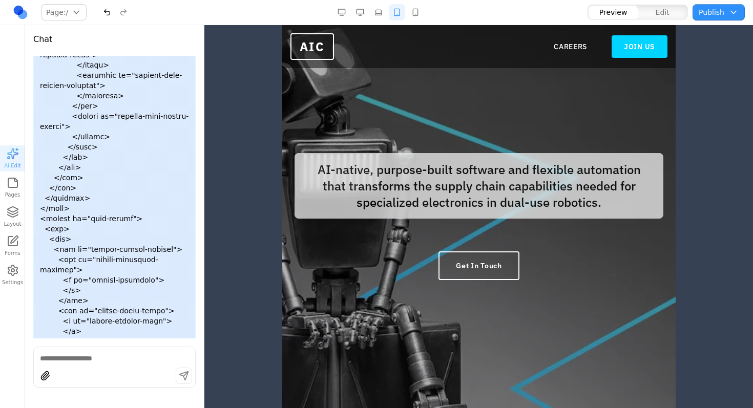
scroll to position [15879, 0]
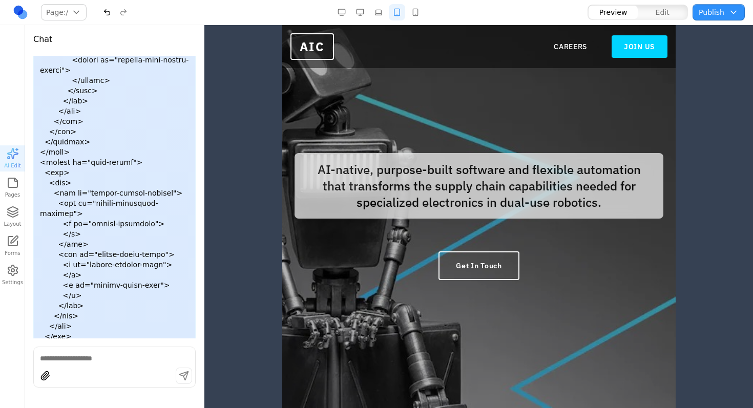
scroll to position [15981, 0]
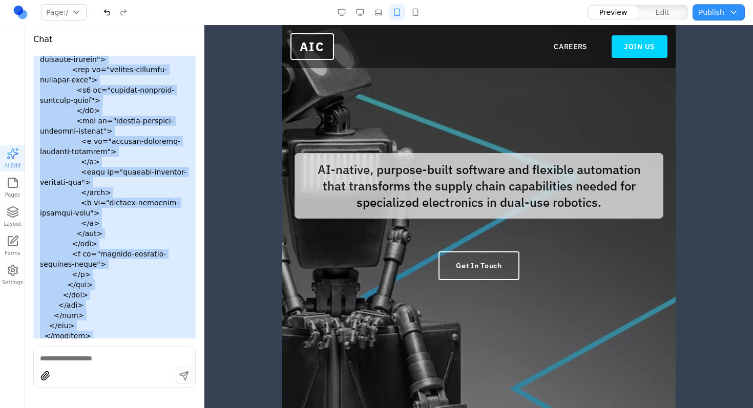
scroll to position [23352, 0]
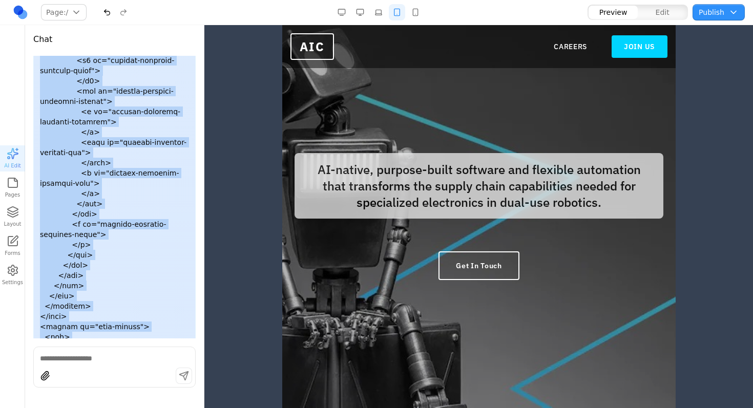
drag, startPoint x: 40, startPoint y: 130, endPoint x: 154, endPoint y: 84, distance: 122.7
copy p "The user would like to make the following changes to the DOM tree: Below is the…"
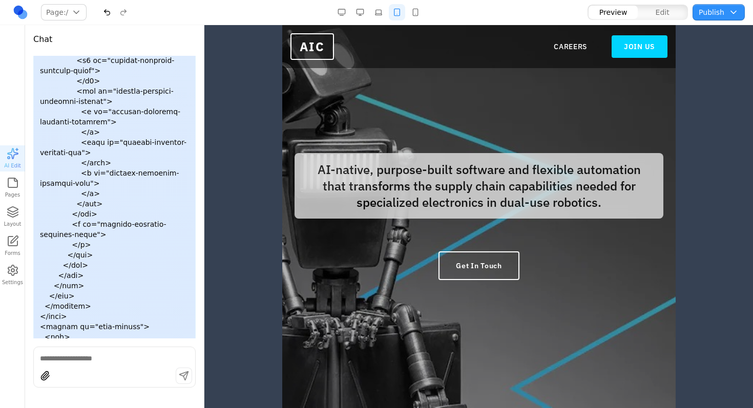
copy p "I moved the `careers-hero-accent-rectangle` element from inside the `careers-he…"
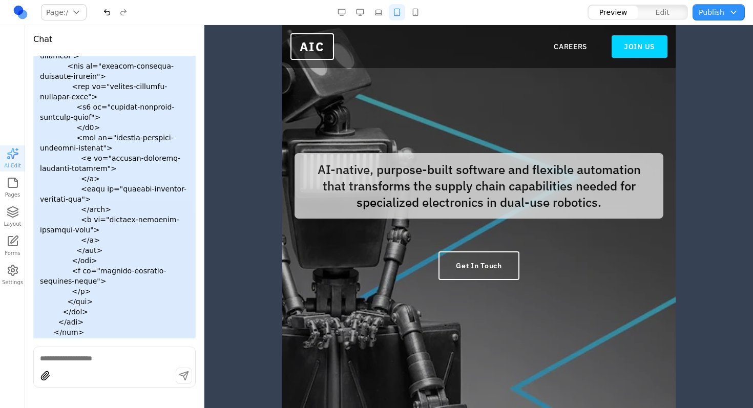
scroll to position [31262, 0]
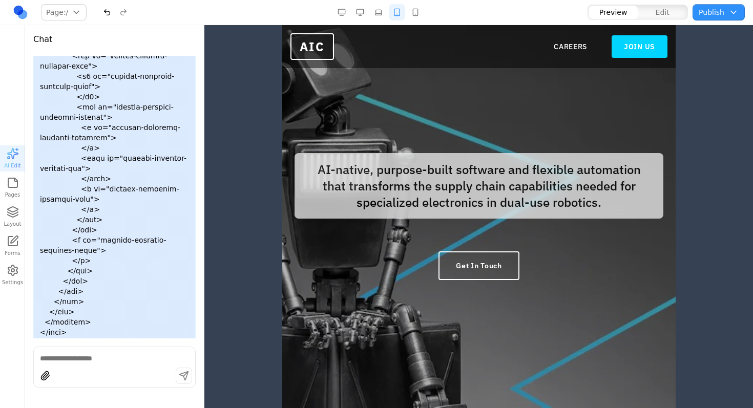
click at [416, 14] on button "button" at bounding box center [415, 12] width 16 height 16
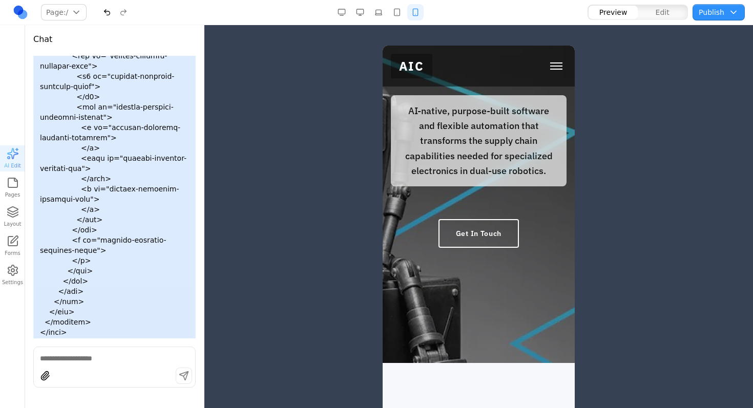
scroll to position [0, 0]
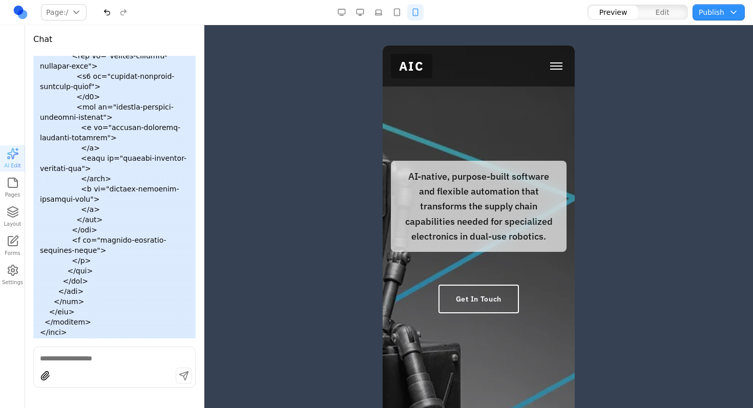
click at [550, 64] on span "Toggle mobile menu" at bounding box center [556, 63] width 12 height 1
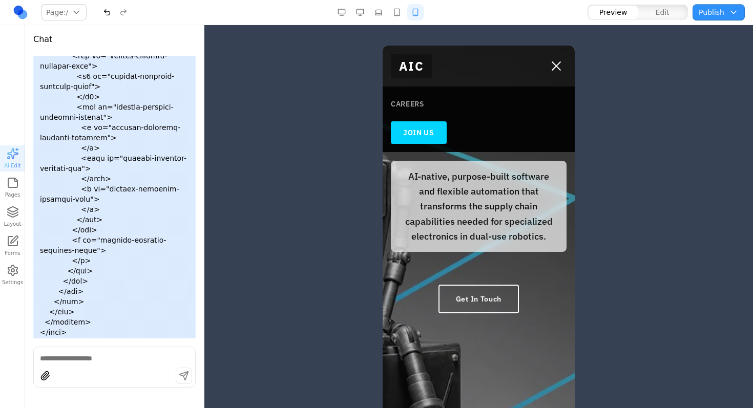
click at [414, 113] on link "CAREERS" at bounding box center [479, 104] width 176 height 18
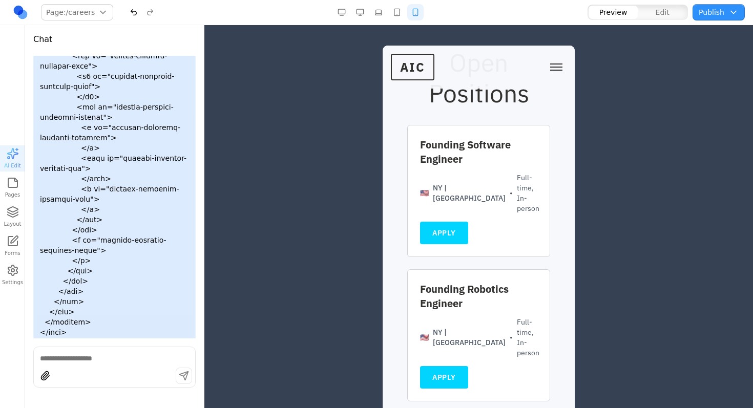
scroll to position [2, 0]
click at [552, 66] on button "Toggle mobile menu" at bounding box center [556, 66] width 20 height 15
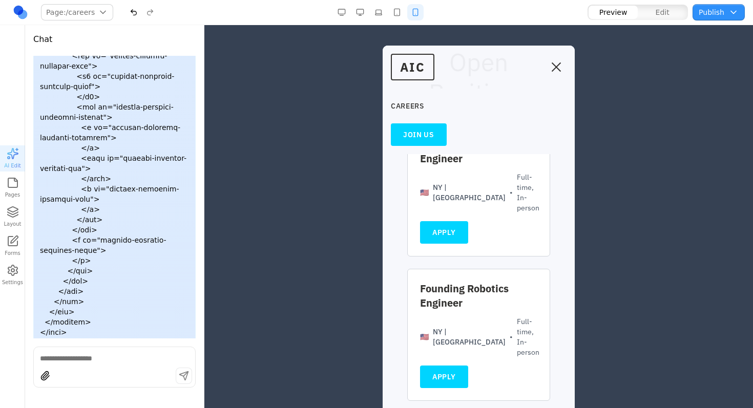
click at [551, 66] on button "Toggle mobile menu" at bounding box center [556, 66] width 20 height 15
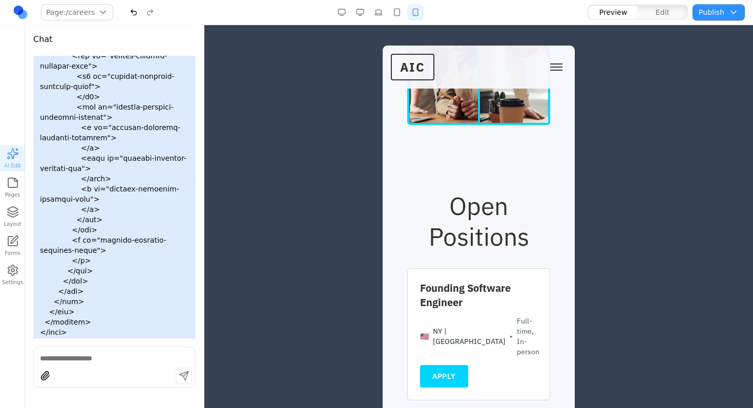
scroll to position [1405, 0]
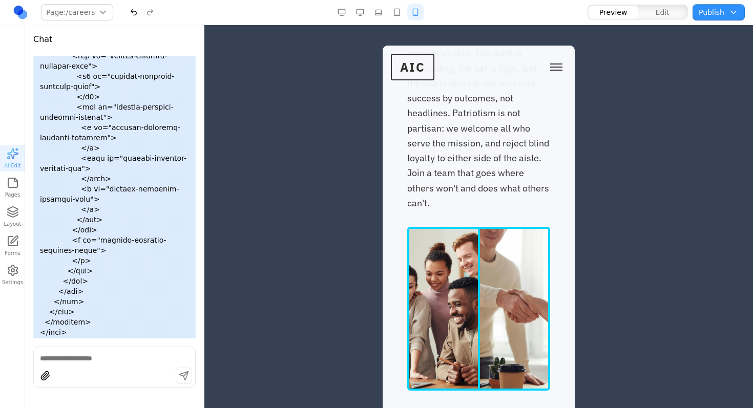
click at [461, 308] on img at bounding box center [443, 309] width 72 height 164
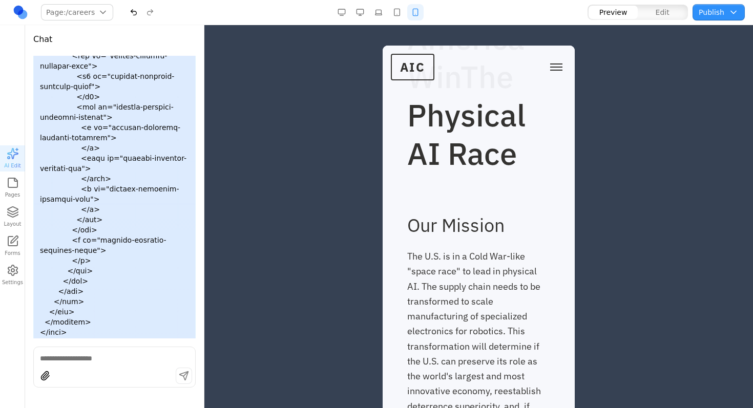
scroll to position [0, 0]
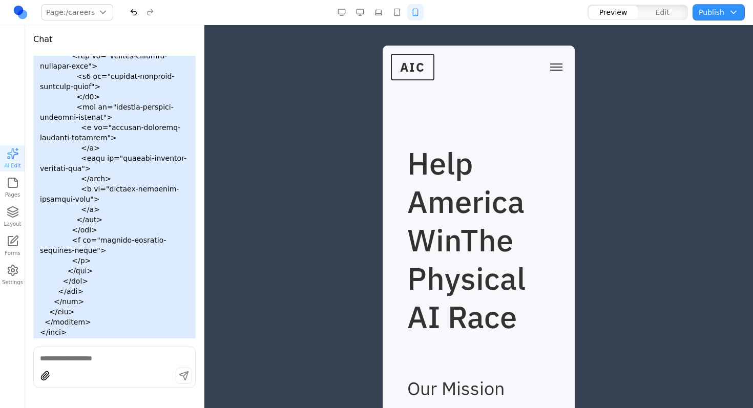
click at [550, 70] on span "Toggle mobile menu" at bounding box center [556, 70] width 12 height 1
click at [415, 102] on link "CAREERS" at bounding box center [479, 106] width 176 height 18
click at [414, 71] on span "AIC" at bounding box center [412, 66] width 42 height 25
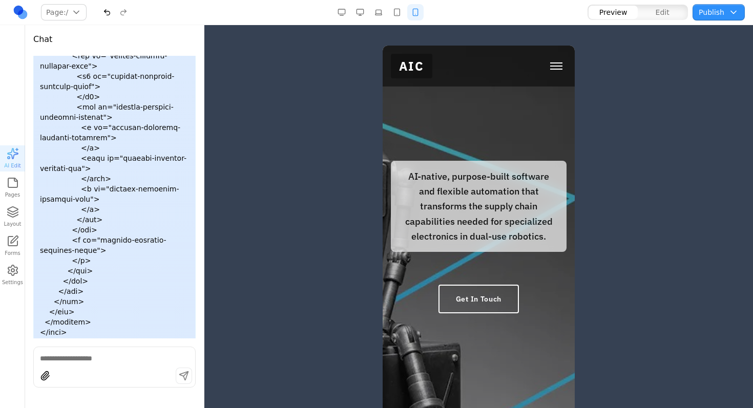
click at [400, 16] on button "button" at bounding box center [397, 12] width 16 height 16
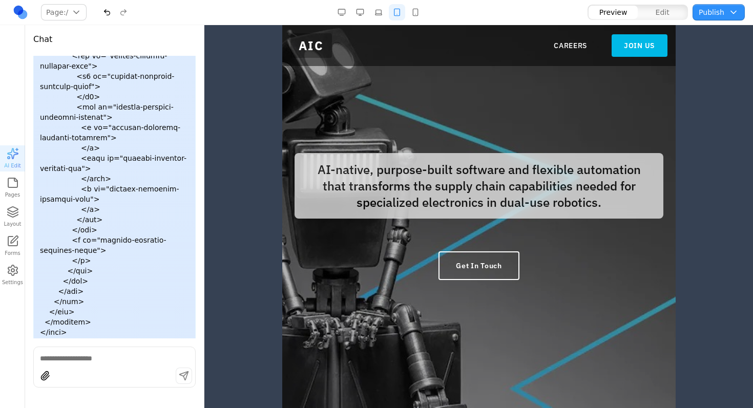
click at [624, 49] on link "JOIN US" at bounding box center [639, 45] width 56 height 23
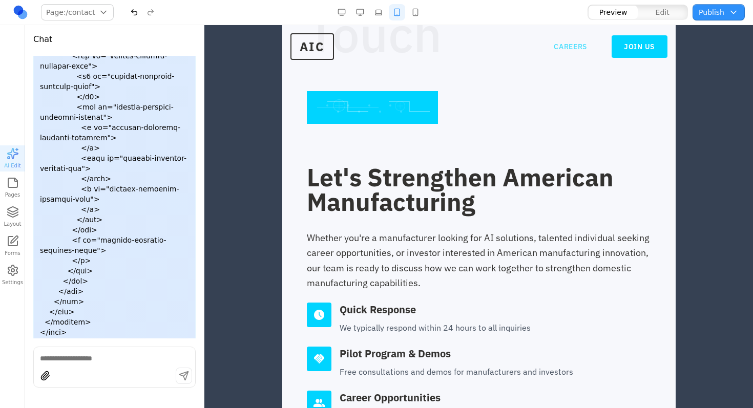
click at [561, 47] on link "CAREERS" at bounding box center [569, 47] width 33 height 10
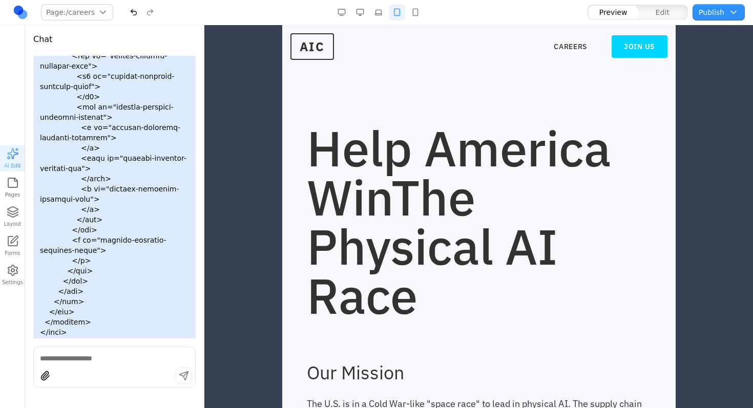
drag, startPoint x: 365, startPoint y: 18, endPoint x: 378, endPoint y: 14, distance: 12.8
click at [368, 17] on div at bounding box center [379, 12] width 90 height 16
click at [379, 14] on button "button" at bounding box center [378, 12] width 16 height 16
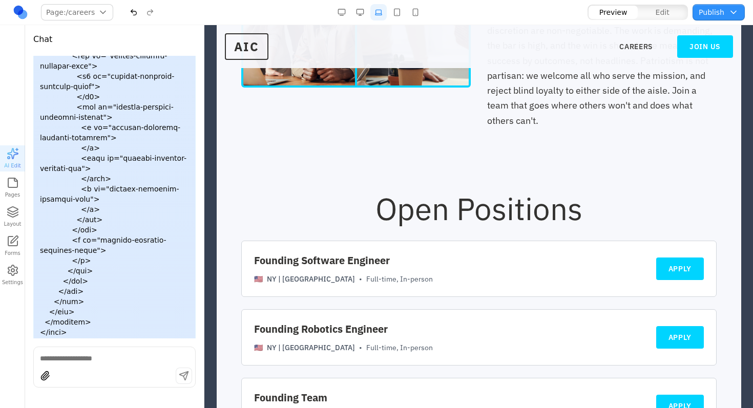
scroll to position [275, 0]
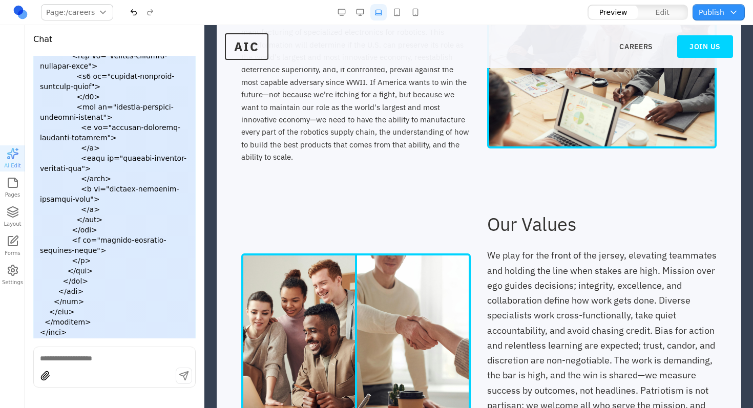
click at [356, 10] on button "button" at bounding box center [360, 12] width 16 height 16
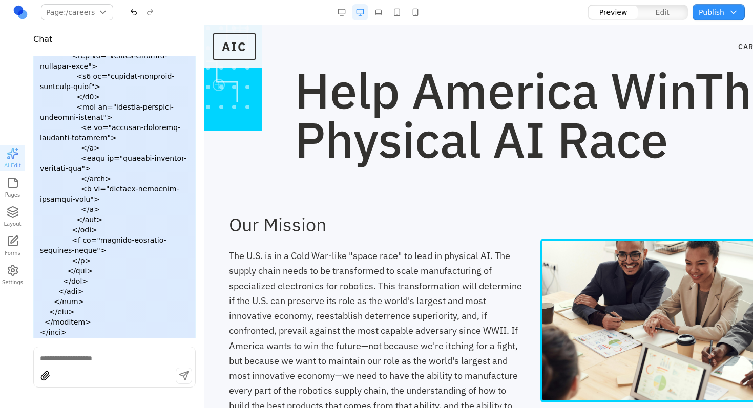
scroll to position [0, 0]
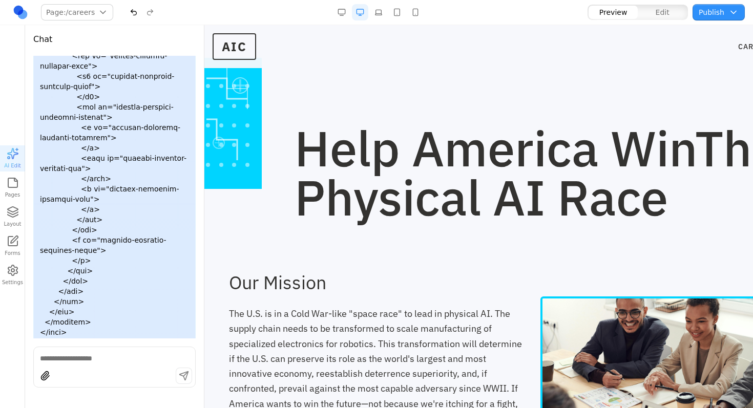
click at [413, 8] on button "button" at bounding box center [415, 12] width 16 height 16
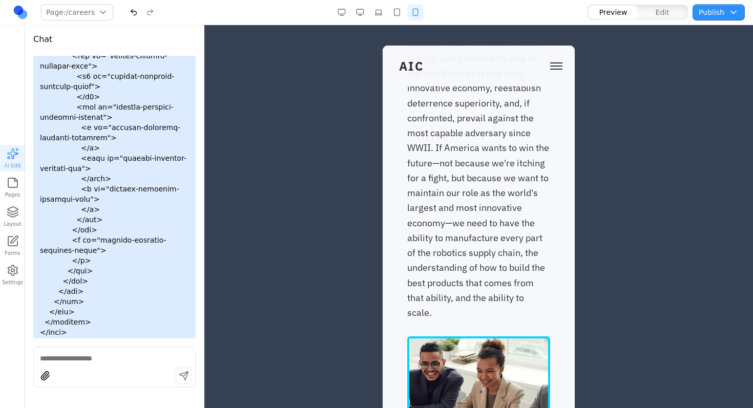
scroll to position [469, 0]
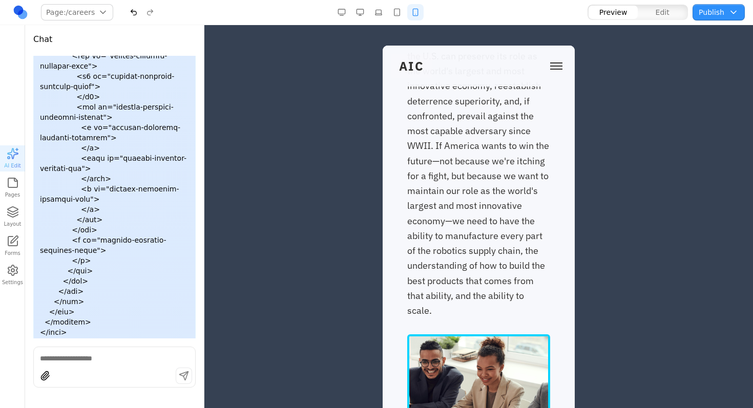
click at [533, 71] on div "AIC CAREERS JOIN US" at bounding box center [479, 66] width 176 height 25
click at [550, 63] on span "Toggle mobile menu" at bounding box center [556, 63] width 12 height 1
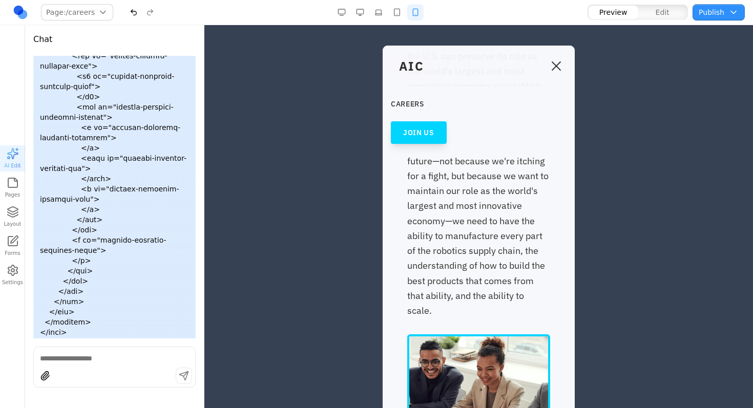
click at [425, 137] on link "JOIN US" at bounding box center [419, 132] width 56 height 23
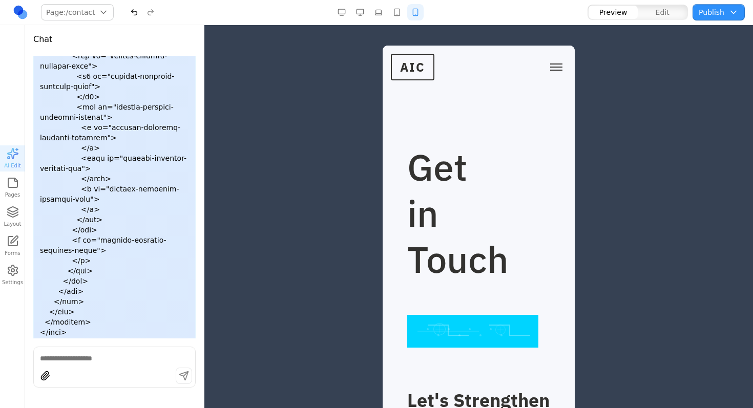
click at [492, 320] on div at bounding box center [472, 331] width 131 height 33
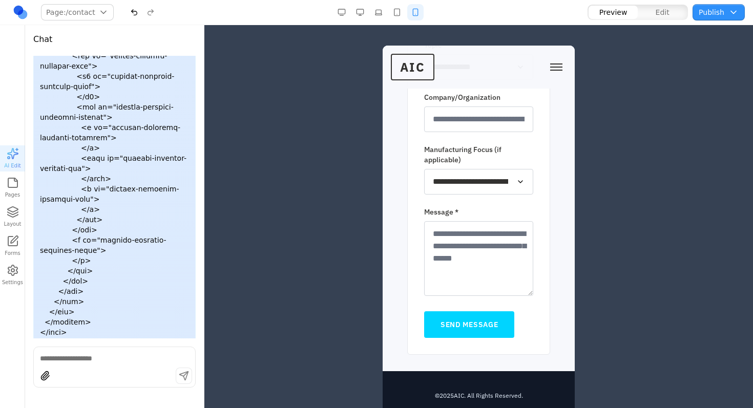
click at [466, 165] on div "**********" at bounding box center [478, 169] width 109 height 50
click at [466, 176] on select "**********" at bounding box center [478, 182] width 109 height 26
click at [424, 169] on select "**********" at bounding box center [478, 182] width 109 height 26
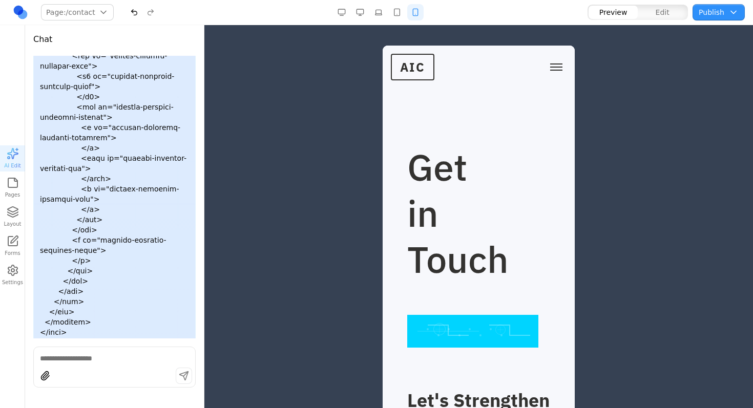
click at [132, 369] on div at bounding box center [114, 377] width 161 height 19
click at [134, 365] on div at bounding box center [114, 367] width 162 height 41
click at [396, 15] on button "button" at bounding box center [397, 12] width 16 height 16
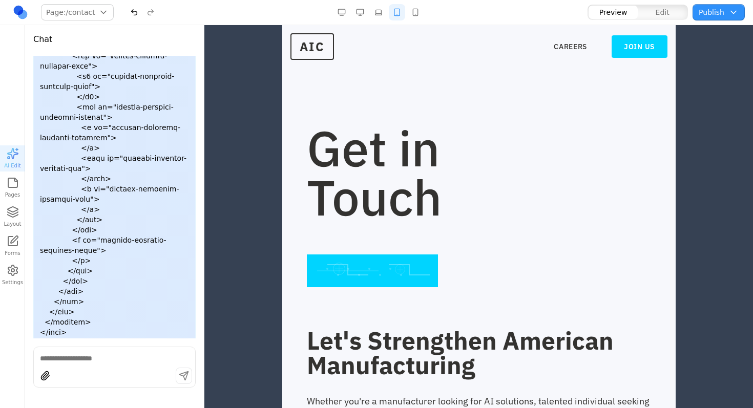
click at [357, 10] on button "button" at bounding box center [360, 12] width 16 height 16
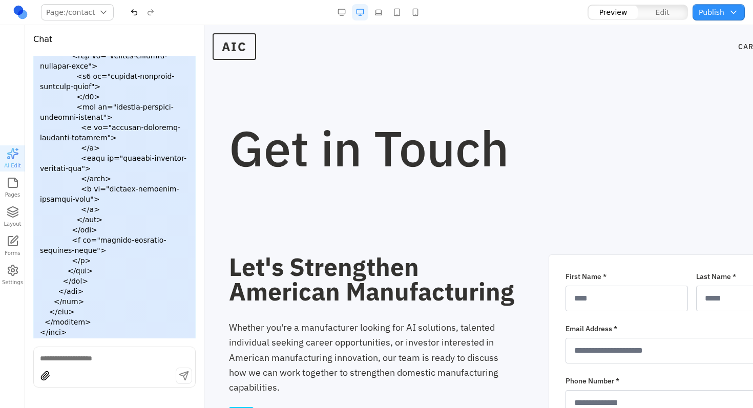
click at [359, 16] on button "button" at bounding box center [360, 12] width 16 height 16
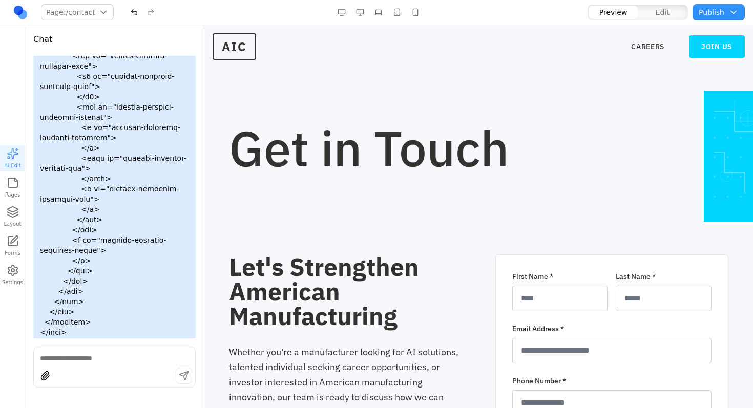
click at [375, 12] on button "button" at bounding box center [378, 12] width 16 height 16
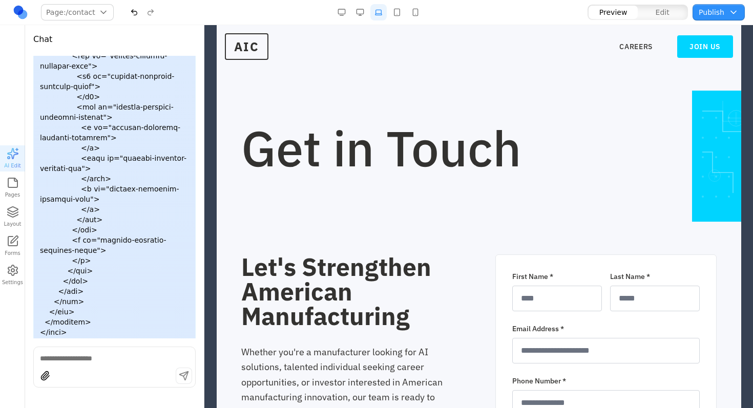
click at [401, 11] on button "button" at bounding box center [397, 12] width 16 height 16
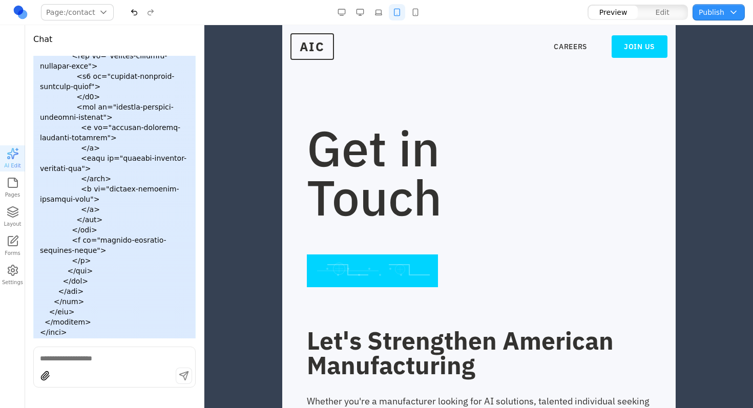
click at [378, 15] on button "button" at bounding box center [378, 12] width 16 height 16
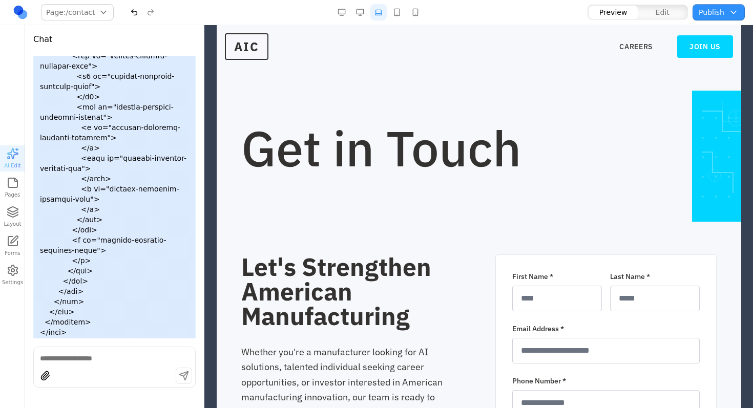
click at [399, 12] on button "button" at bounding box center [397, 12] width 16 height 16
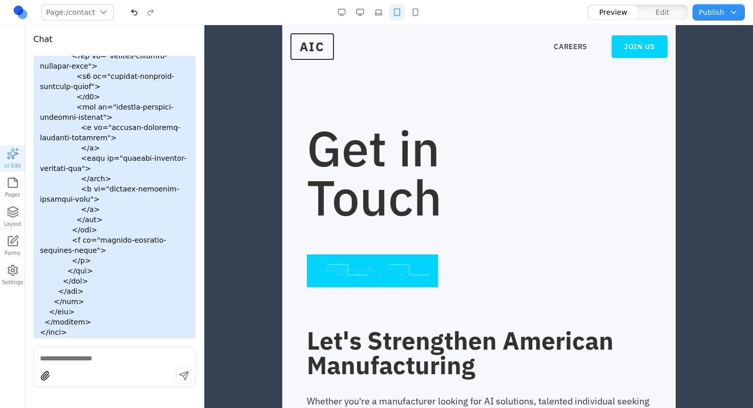
click at [405, 11] on button "button" at bounding box center [397, 12] width 16 height 16
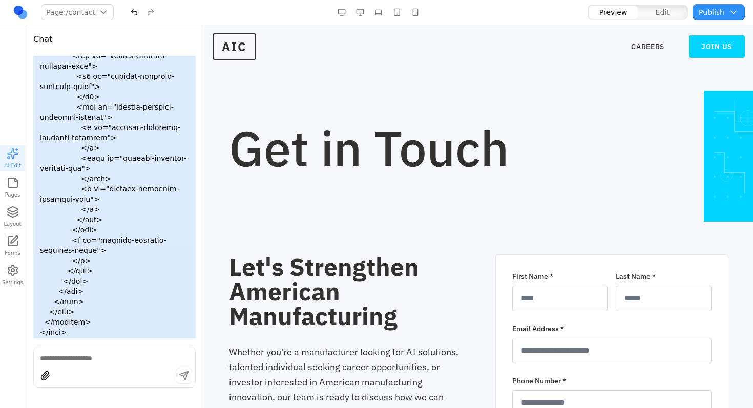
click at [411, 10] on button "button" at bounding box center [415, 12] width 16 height 16
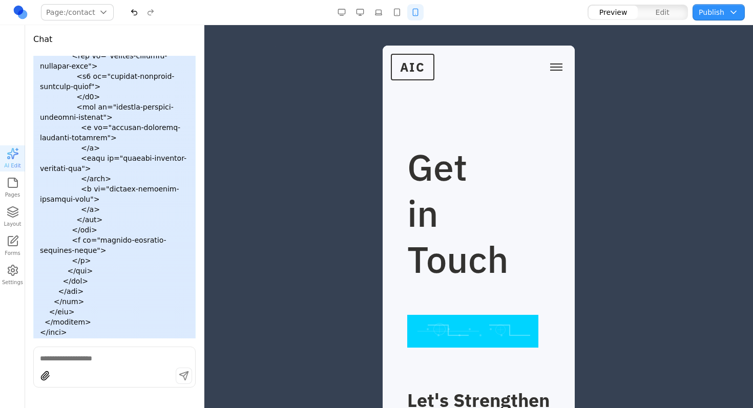
click at [547, 68] on button "Toggle mobile menu" at bounding box center [556, 66] width 20 height 15
click at [550, 67] on span "Toggle mobile menu" at bounding box center [556, 67] width 12 height 1
click at [546, 66] on button "Toggle mobile menu" at bounding box center [556, 66] width 20 height 15
click at [430, 98] on link "CAREERS" at bounding box center [479, 106] width 176 height 18
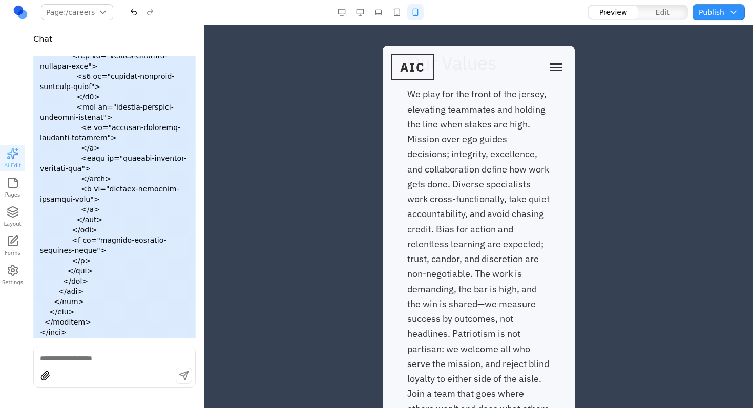
drag, startPoint x: 538, startPoint y: 75, endPoint x: 543, endPoint y: 70, distance: 7.6
click at [539, 74] on div "AIC CAREERS JOIN US" at bounding box center [479, 67] width 176 height 27
click at [550, 70] on span "Toggle mobile menu" at bounding box center [556, 70] width 12 height 1
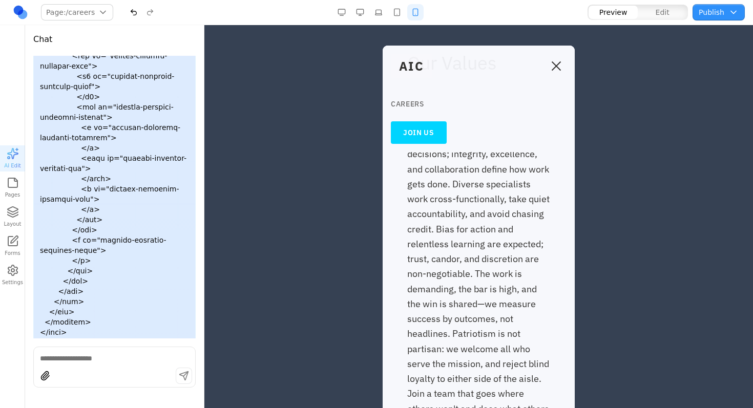
click at [412, 100] on link "CAREERS" at bounding box center [479, 104] width 176 height 18
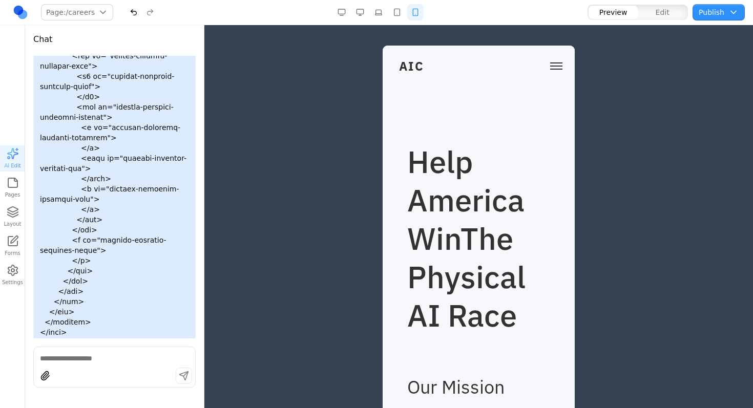
click at [414, 19] on button "button" at bounding box center [415, 12] width 16 height 16
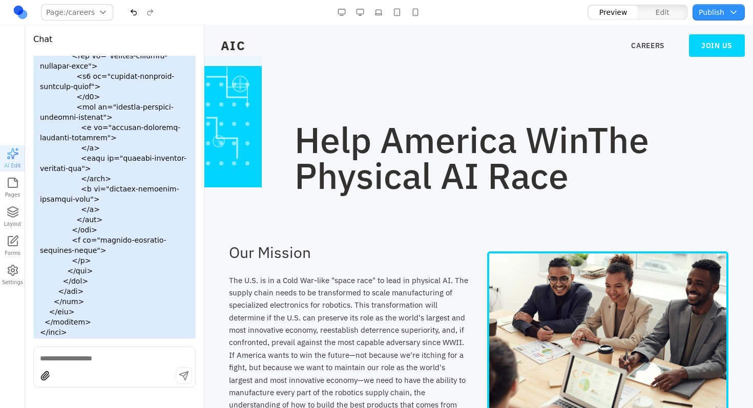
click at [86, 369] on div at bounding box center [114, 377] width 161 height 19
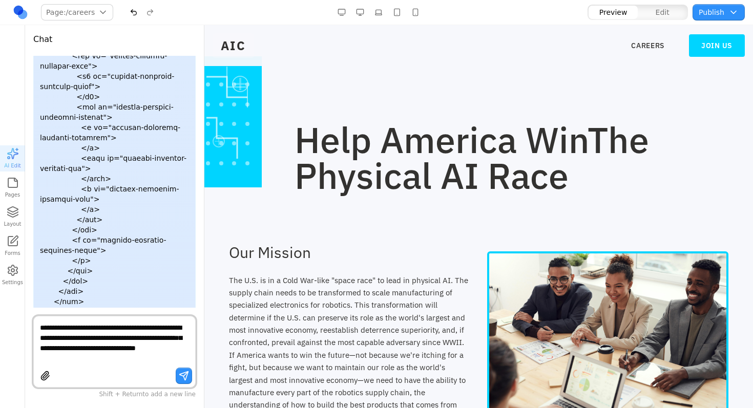
type textarea "**********"
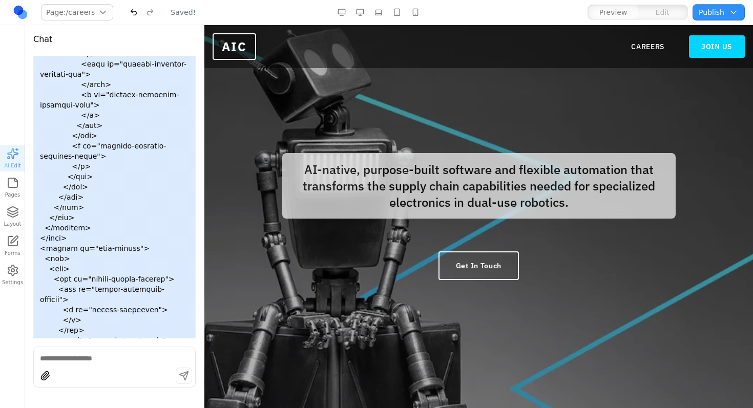
scroll to position [0, 0]
drag, startPoint x: 619, startPoint y: 43, endPoint x: 627, endPoint y: 43, distance: 7.7
click at [619, 43] on div "AIC CAREERS JOIN US" at bounding box center [479, 46] width 532 height 27
click at [631, 45] on link "CAREERS" at bounding box center [647, 47] width 33 height 10
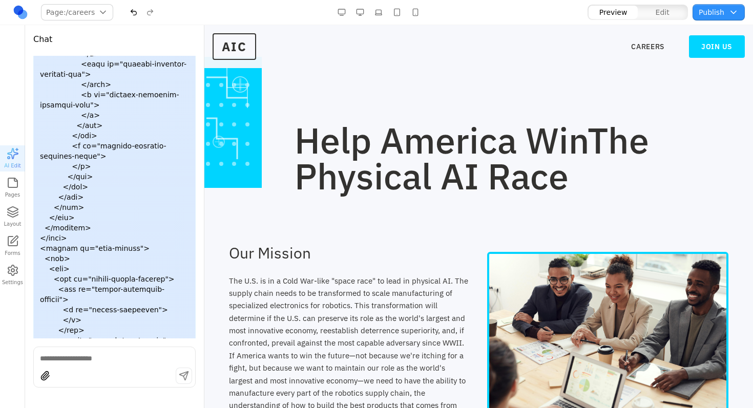
scroll to position [2, 0]
click at [704, 55] on link "JOIN US" at bounding box center [717, 46] width 56 height 23
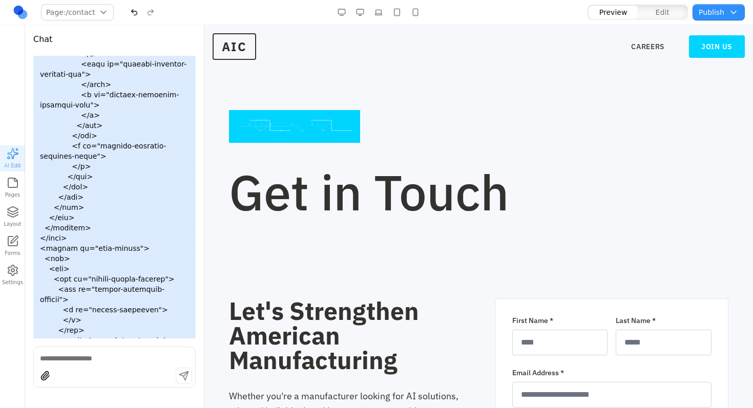
scroll to position [0, 0]
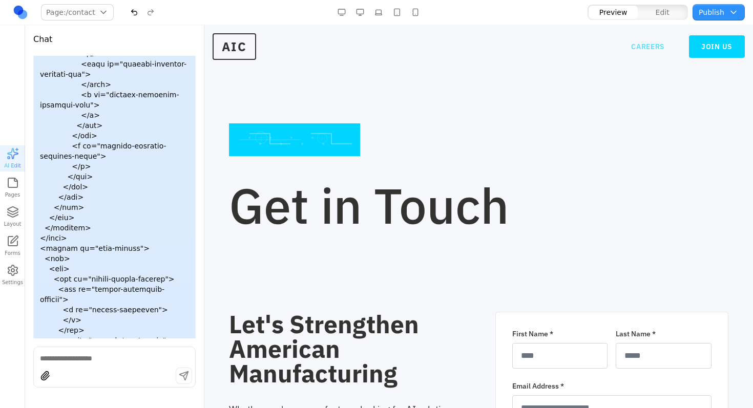
click at [641, 45] on link "CAREERS" at bounding box center [647, 47] width 33 height 10
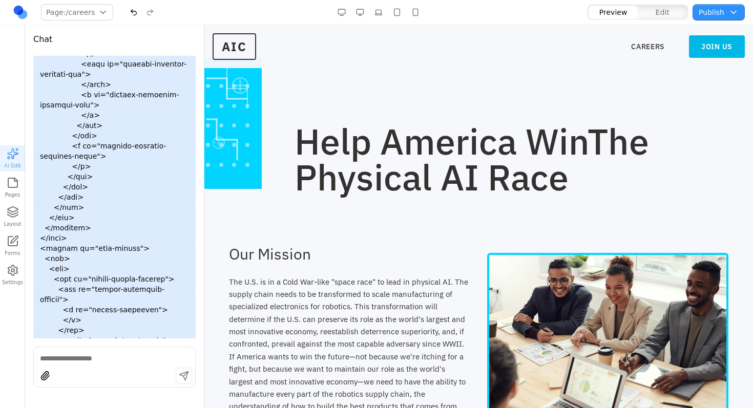
click at [706, 46] on link "JOIN US" at bounding box center [717, 46] width 56 height 23
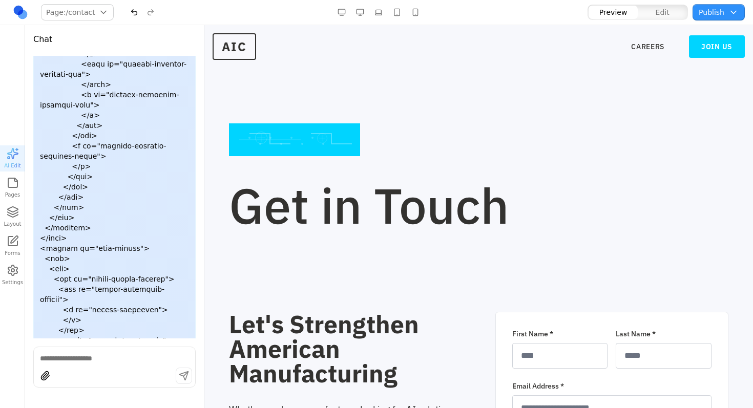
click at [407, 11] on button "button" at bounding box center [415, 12] width 16 height 16
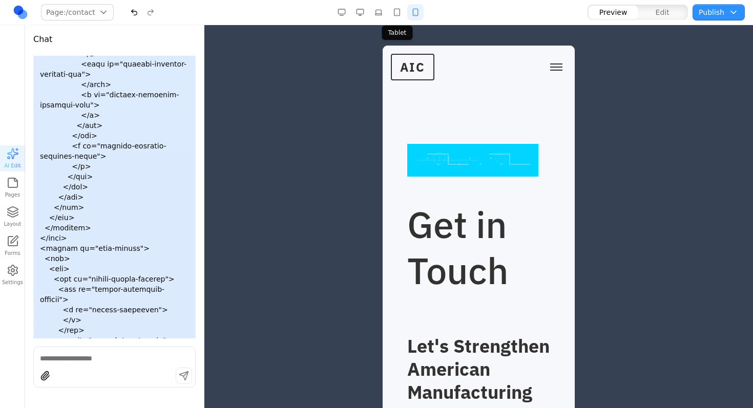
click at [400, 12] on button "button" at bounding box center [397, 12] width 16 height 16
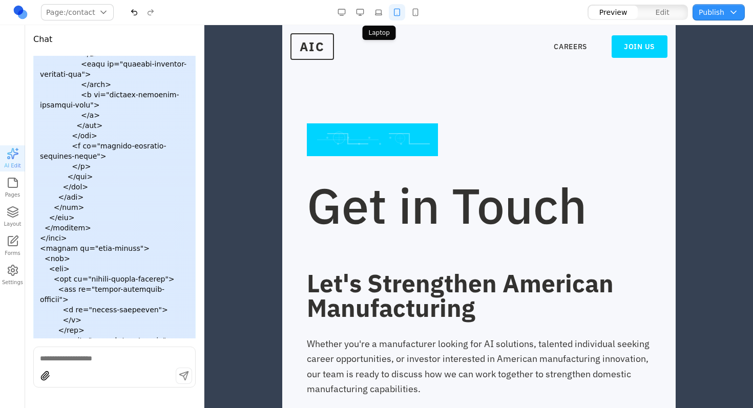
click at [377, 12] on button "button" at bounding box center [378, 12] width 16 height 16
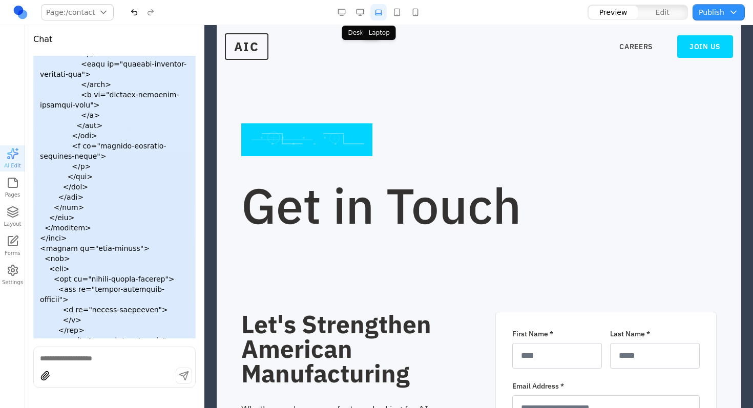
click at [361, 12] on button "button" at bounding box center [360, 12] width 16 height 16
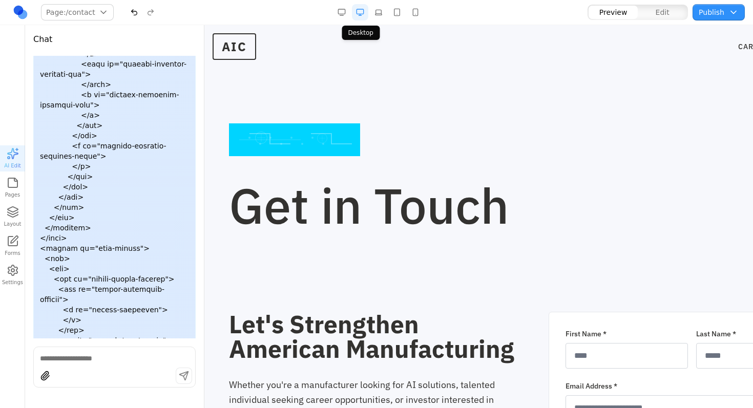
scroll to position [31526, 0]
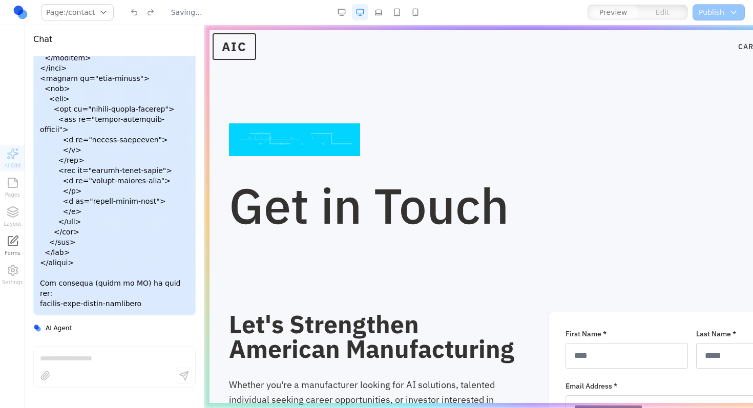
click at [360, 12] on button "button" at bounding box center [360, 12] width 16 height 16
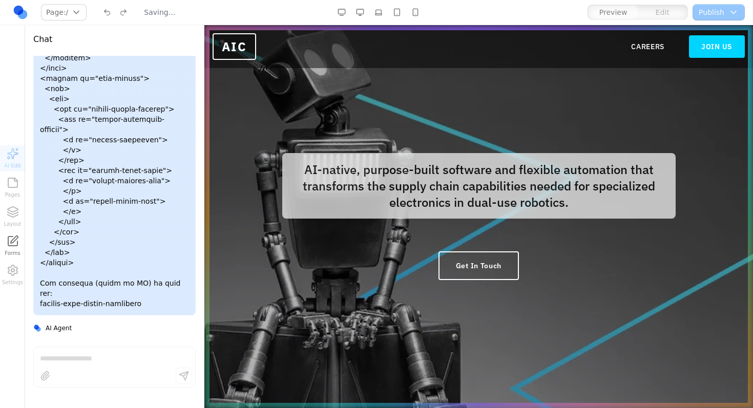
scroll to position [31356, 0]
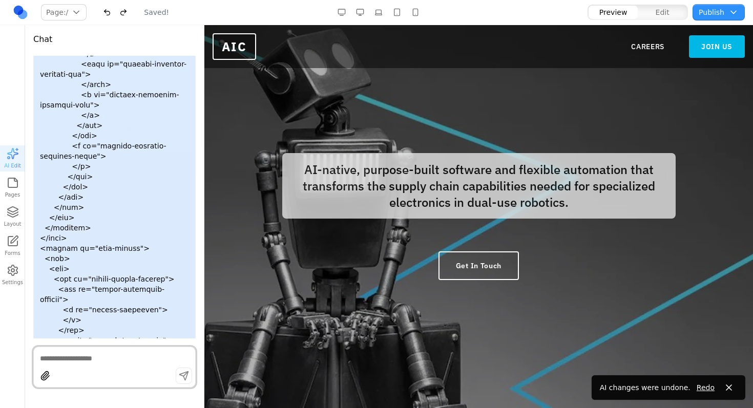
click at [712, 40] on link "JOIN US" at bounding box center [717, 46] width 56 height 23
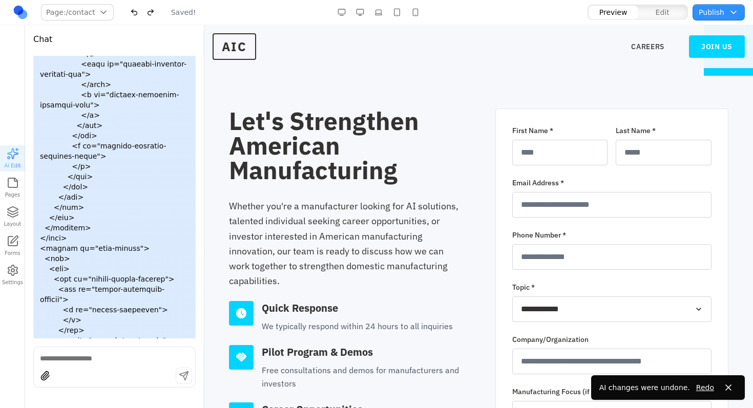
scroll to position [0, 0]
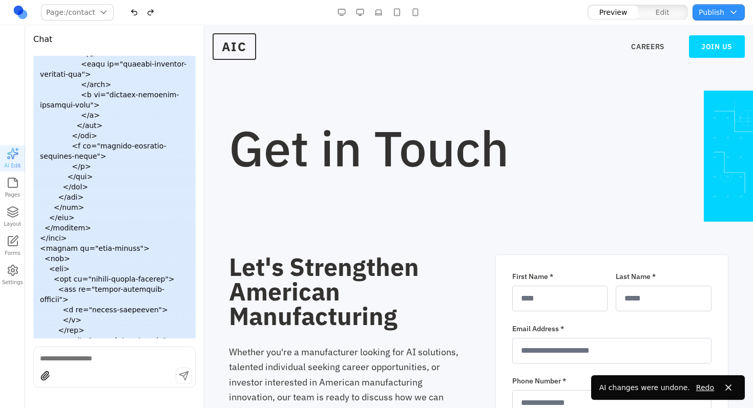
click at [407, 9] on button "button" at bounding box center [415, 12] width 16 height 16
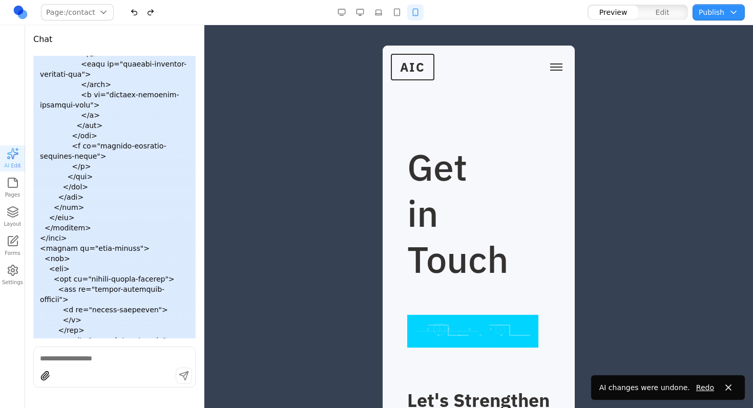
click at [399, 13] on button "button" at bounding box center [397, 12] width 16 height 16
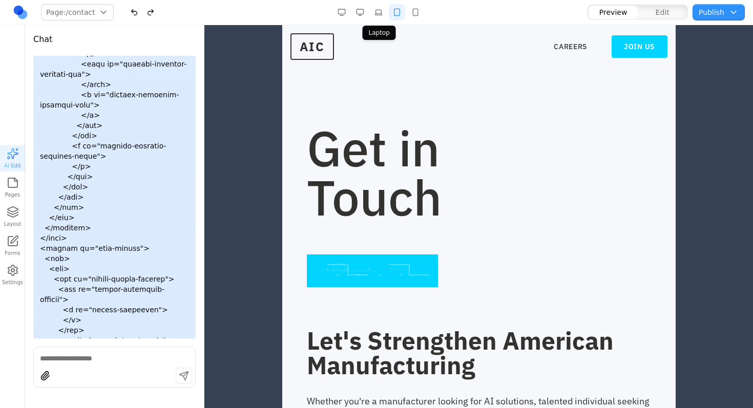
click at [384, 13] on button "button" at bounding box center [378, 12] width 16 height 16
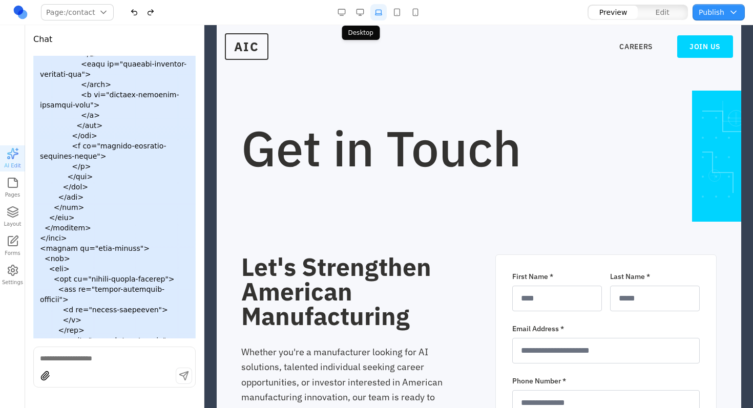
click at [364, 12] on button "button" at bounding box center [360, 12] width 16 height 16
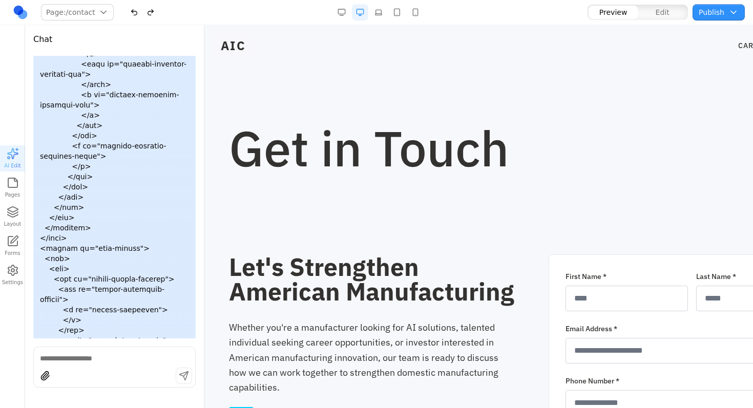
click at [410, 13] on button "button" at bounding box center [415, 12] width 16 height 16
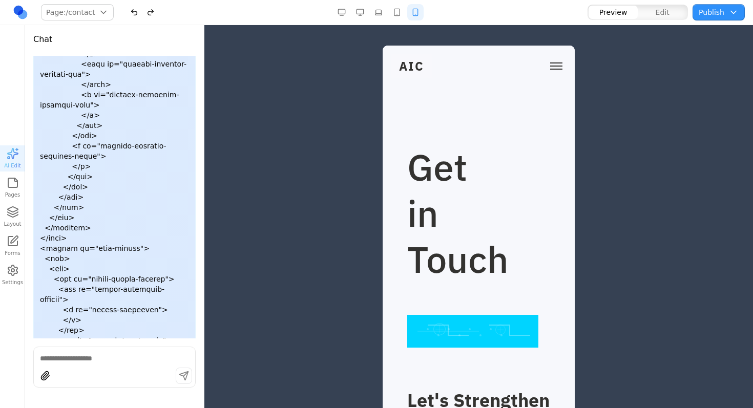
click at [400, 15] on button "button" at bounding box center [397, 12] width 16 height 16
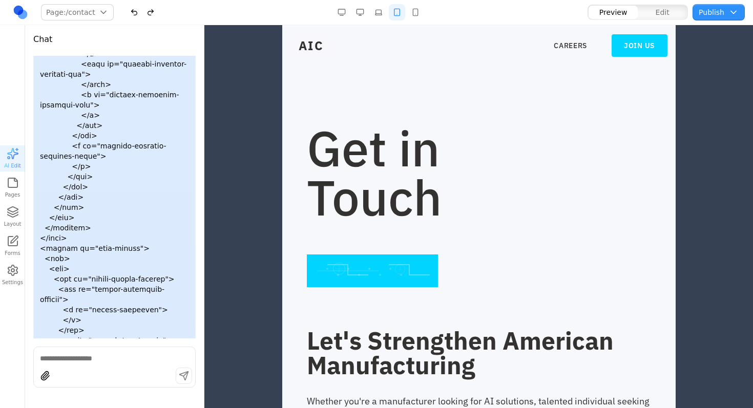
click at [53, 354] on textarea at bounding box center [114, 359] width 149 height 10
click at [388, 260] on div at bounding box center [371, 271] width 131 height 33
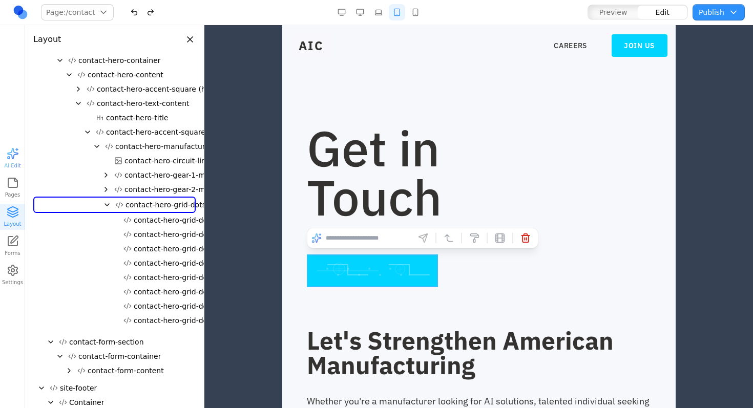
scroll to position [212, 0]
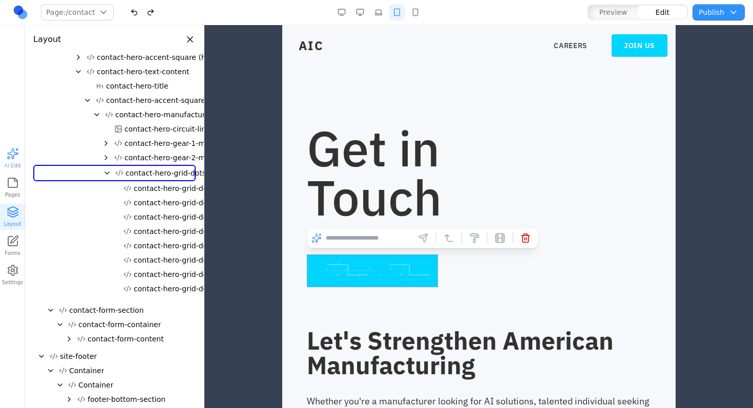
click at [107, 174] on icon "Collapse" at bounding box center [107, 173] width 8 height 8
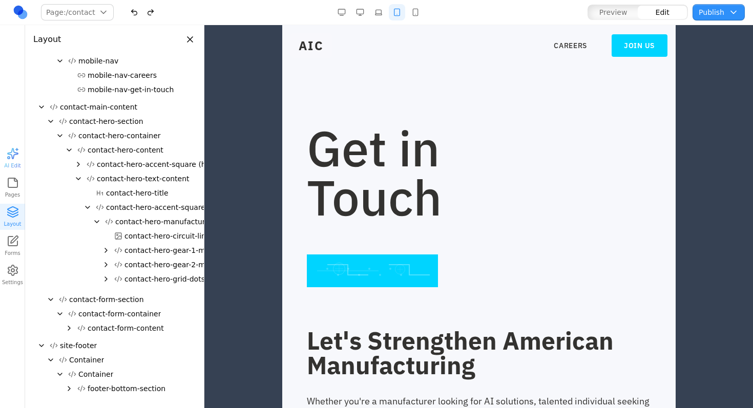
scroll to position [105, 0]
click at [89, 208] on icon "Collapse" at bounding box center [88, 207] width 8 height 8
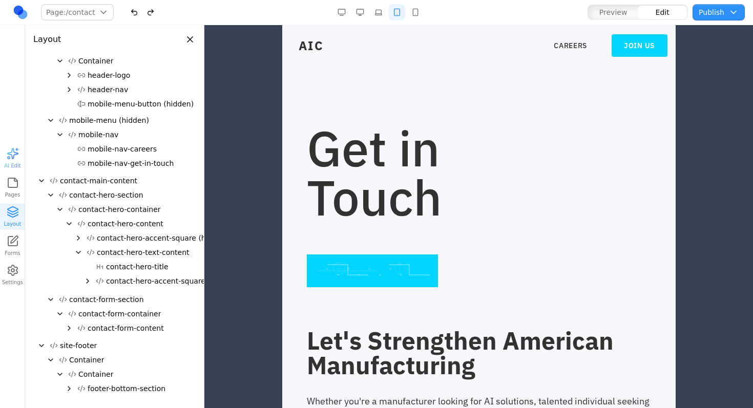
scroll to position [31, 0]
click at [157, 240] on span "contact-hero-accent-square (hidden)" at bounding box center [163, 238] width 132 height 10
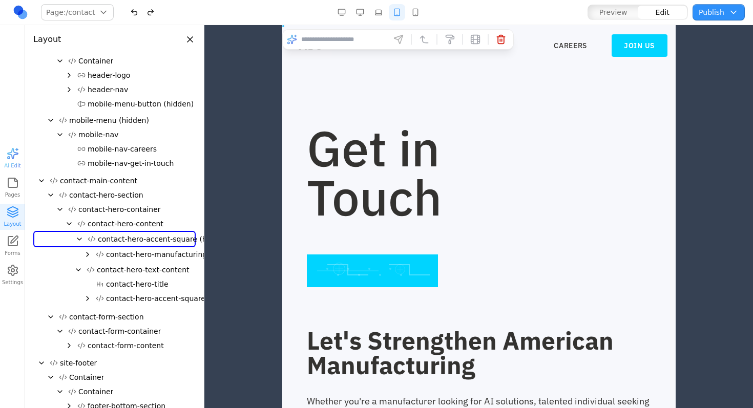
click at [157, 240] on div "contact-hero-accent-square (hidden) contact-hero-manufacturing-patterns" at bounding box center [114, 247] width 162 height 32
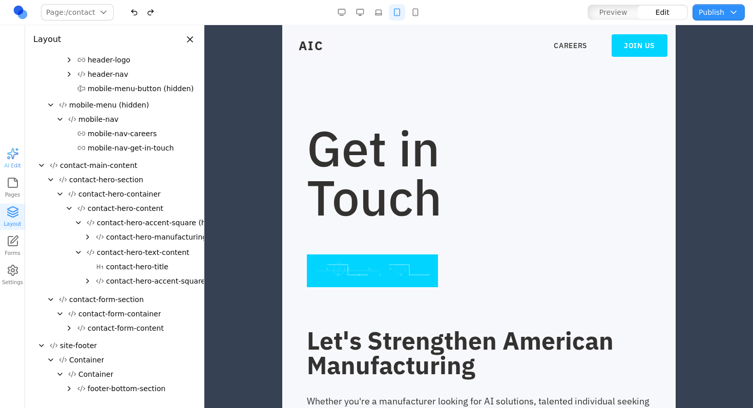
click at [158, 224] on span "contact-hero-accent-square (hidden)" at bounding box center [163, 223] width 132 height 10
click at [23, 151] on button "AI Edit" at bounding box center [12, 159] width 25 height 26
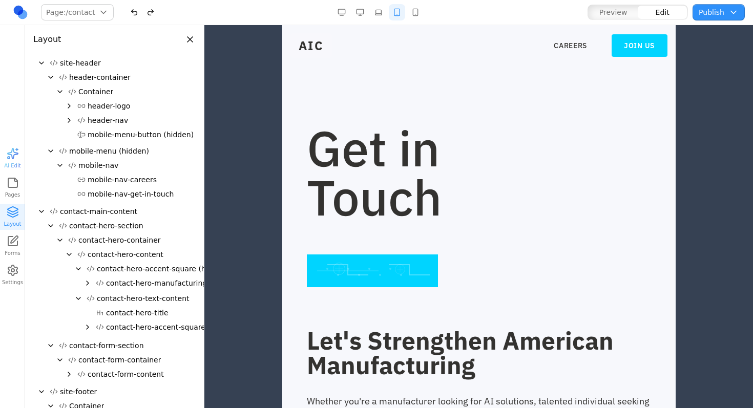
scroll to position [30352, 0]
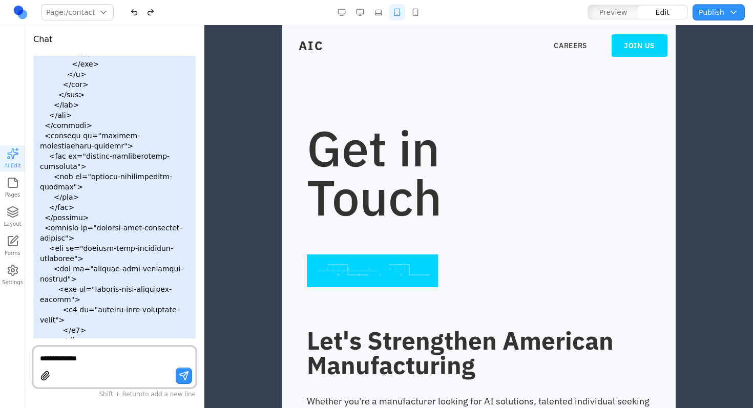
click at [106, 356] on textarea "**********" at bounding box center [114, 359] width 149 height 10
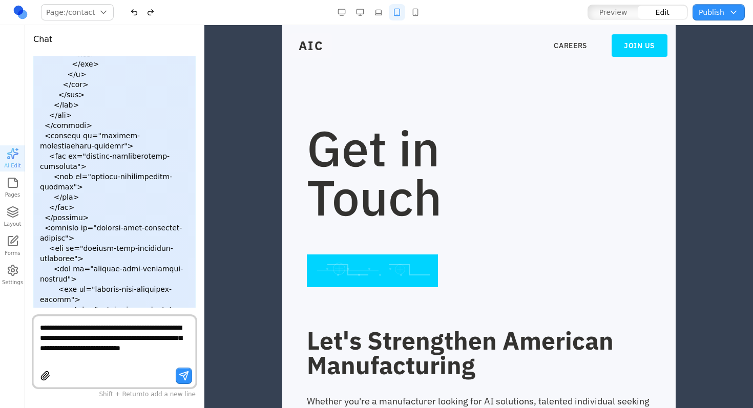
type textarea "**********"
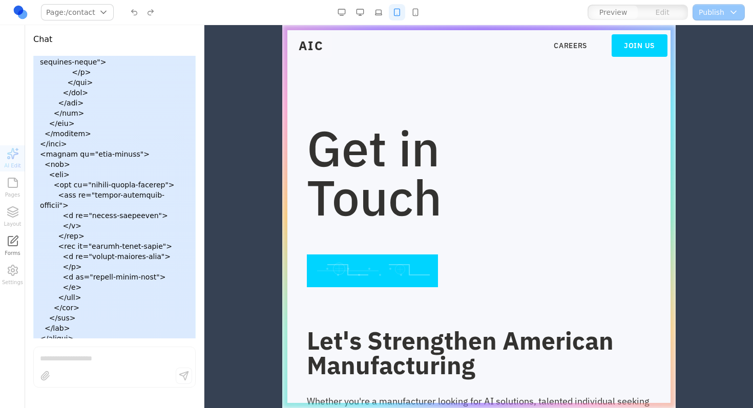
scroll to position [31471, 0]
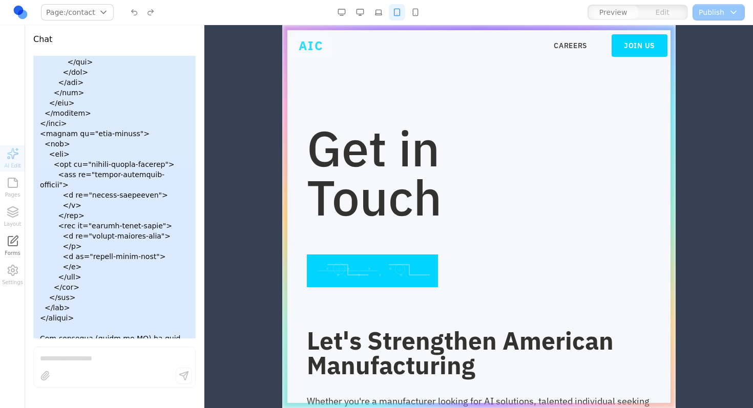
click at [327, 53] on span "AIC" at bounding box center [311, 45] width 42 height 25
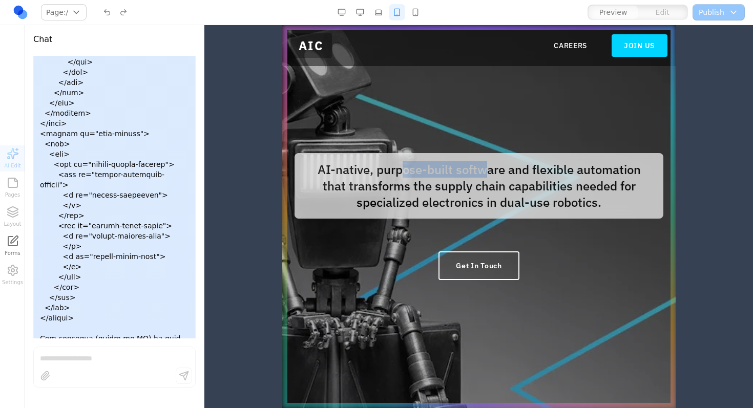
drag, startPoint x: 415, startPoint y: 165, endPoint x: 399, endPoint y: 167, distance: 16.0
click at [399, 167] on p "AI-native, purpose-built software and flexible automation that transforms the s…" at bounding box center [478, 186] width 369 height 66
click at [400, 168] on p "AI-native, purpose-built software and flexible automation that transforms the s…" at bounding box center [478, 186] width 369 height 66
drag, startPoint x: 574, startPoint y: 191, endPoint x: 486, endPoint y: 185, distance: 88.3
click at [486, 186] on p "AI-native, purpose-built software and flexible automation that transforms the s…" at bounding box center [478, 186] width 369 height 66
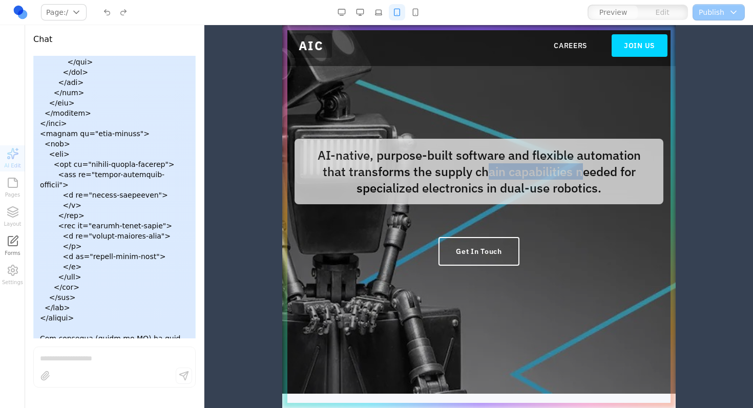
scroll to position [194, 0]
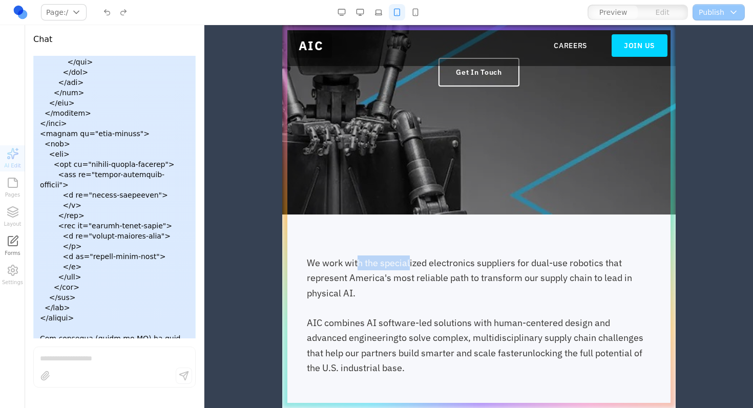
click at [356, 264] on p "We work with the specialized electronics suppliers for dual-use robotics that r…" at bounding box center [478, 316] width 344 height 120
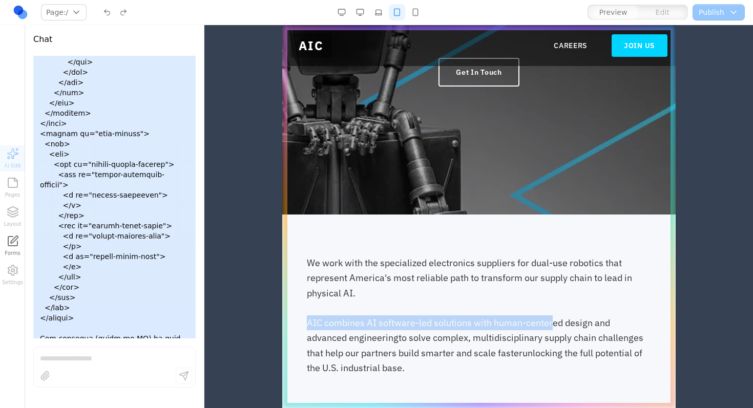
drag, startPoint x: 493, startPoint y: 303, endPoint x: 565, endPoint y: 326, distance: 75.8
click at [561, 327] on div "AIC combines AI software-led solutions with human-centered design and advanced …" at bounding box center [478, 338] width 344 height 75
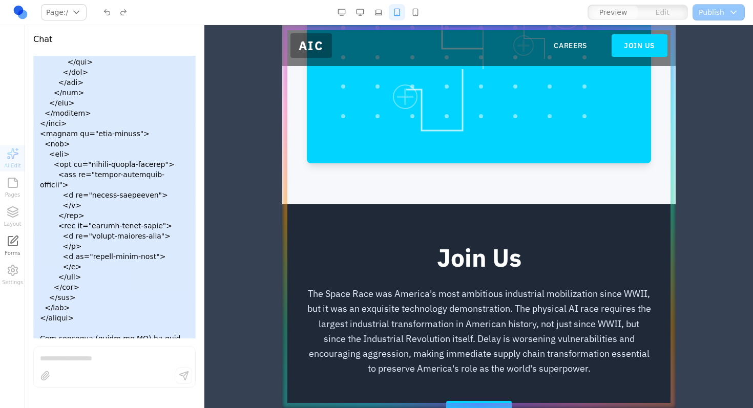
scroll to position [31490, 0]
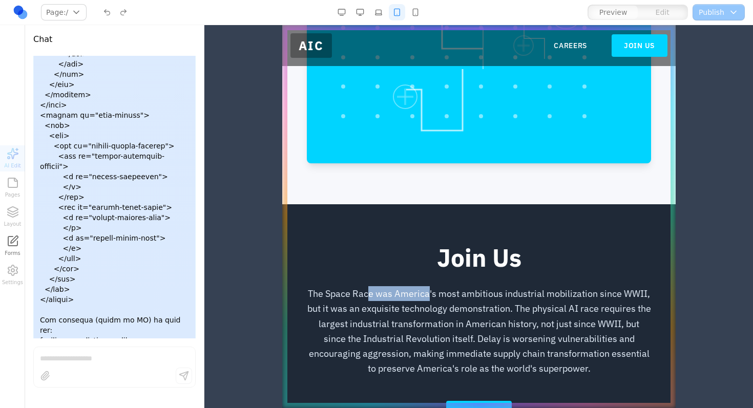
click at [379, 299] on div "The Space Race was America's most ambitious industrial mobilization since WWII,…" at bounding box center [478, 331] width 344 height 90
click at [380, 298] on span "The Space Race was America's most ambitious industrial mobilization since WWII,…" at bounding box center [479, 331] width 344 height 87
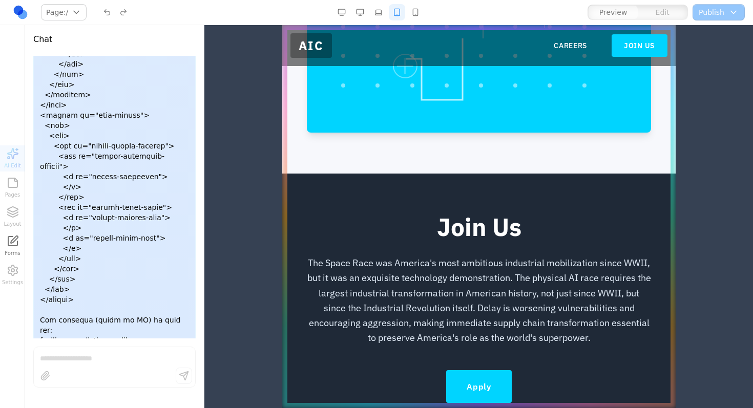
scroll to position [742, 0]
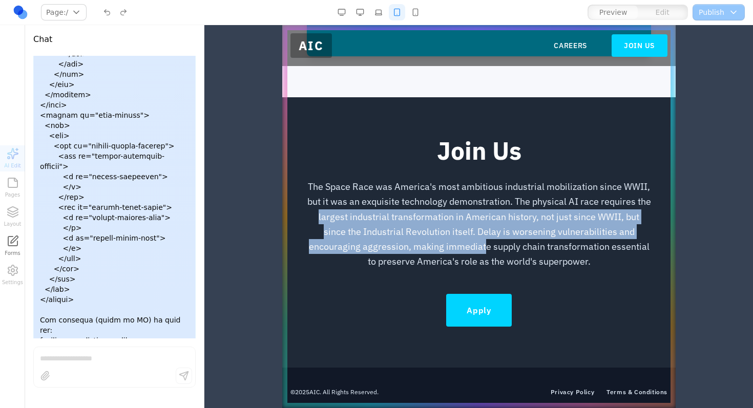
drag, startPoint x: 446, startPoint y: 236, endPoint x: 337, endPoint y: 221, distance: 110.1
click at [339, 221] on span "The Space Race was America's most ambitious industrial mobilization since WWII,…" at bounding box center [479, 224] width 344 height 87
click at [337, 221] on span "The Space Race was America's most ambitious industrial mobilization since WWII,…" at bounding box center [479, 224] width 344 height 87
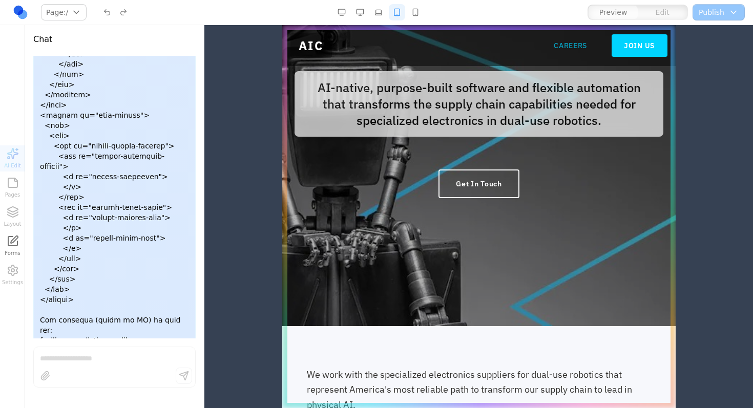
click at [573, 47] on link "CAREERS" at bounding box center [569, 45] width 33 height 10
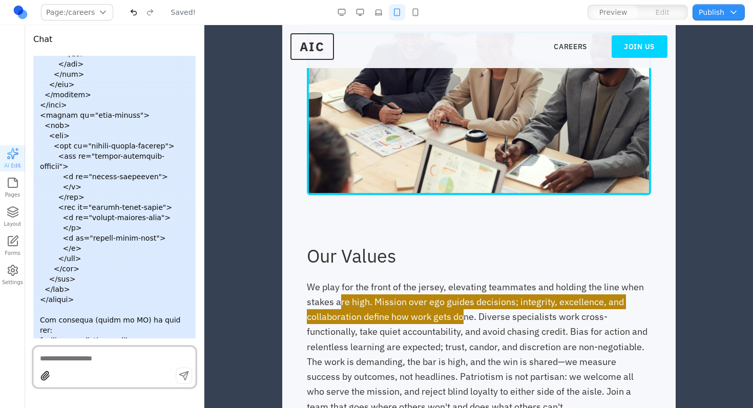
scroll to position [31451, 0]
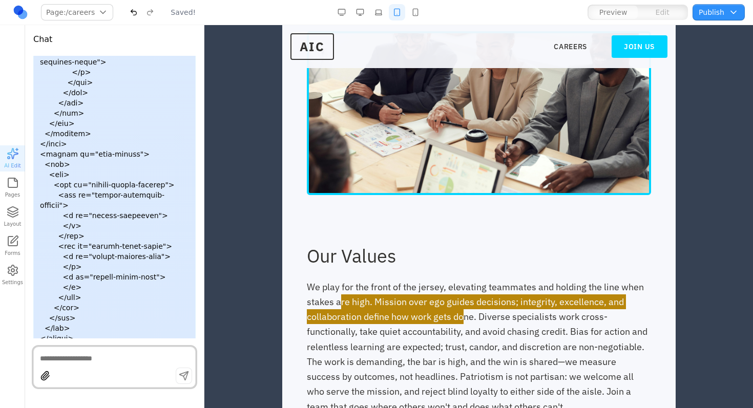
drag, startPoint x: 445, startPoint y: 310, endPoint x: 364, endPoint y: 307, distance: 81.0
click at [364, 307] on div "We play for the front of the jersey, elevating teammates and holding the line w…" at bounding box center [478, 347] width 344 height 135
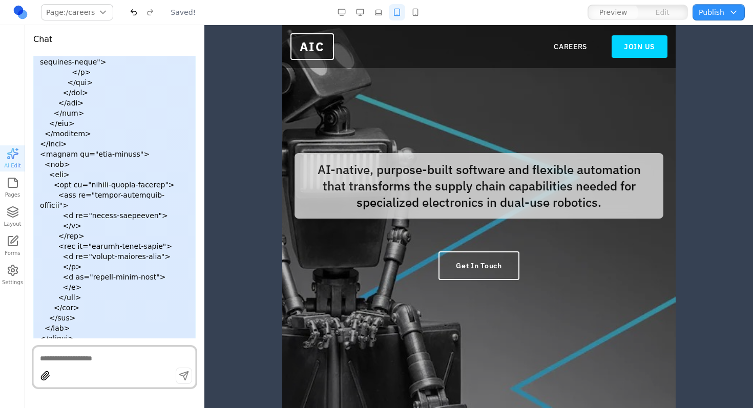
scroll to position [0, 0]
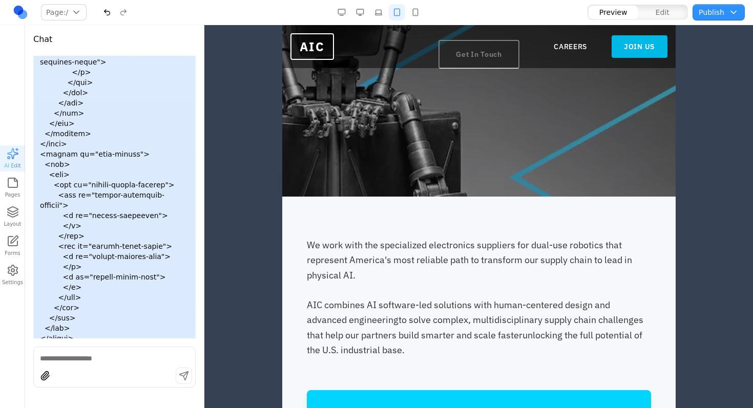
click at [633, 43] on link "JOIN US" at bounding box center [639, 46] width 56 height 23
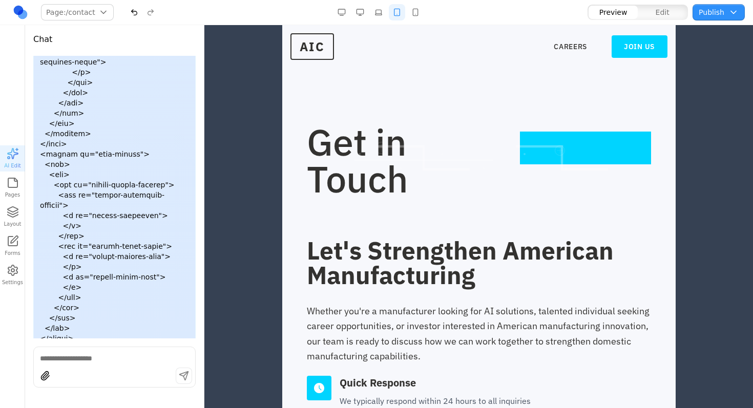
click at [412, 11] on button "button" at bounding box center [415, 12] width 16 height 16
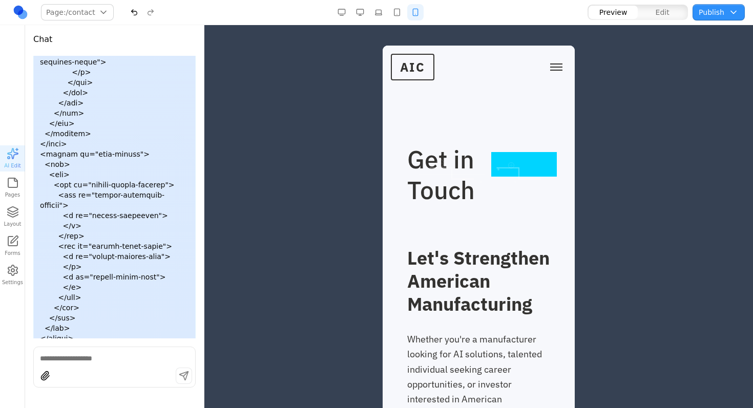
click at [381, 14] on button "button" at bounding box center [378, 12] width 16 height 16
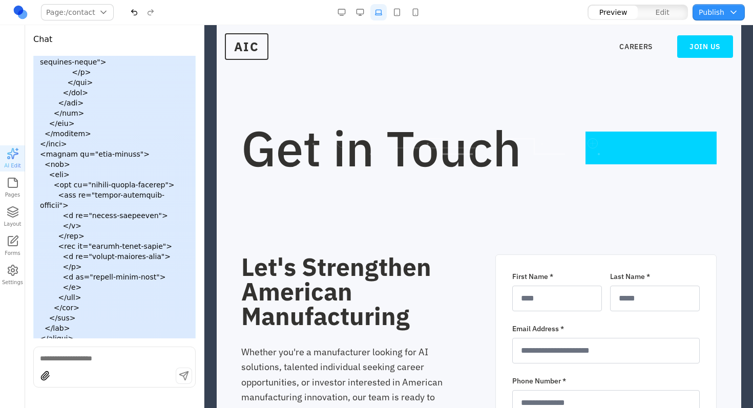
click at [364, 15] on button "button" at bounding box center [360, 12] width 16 height 16
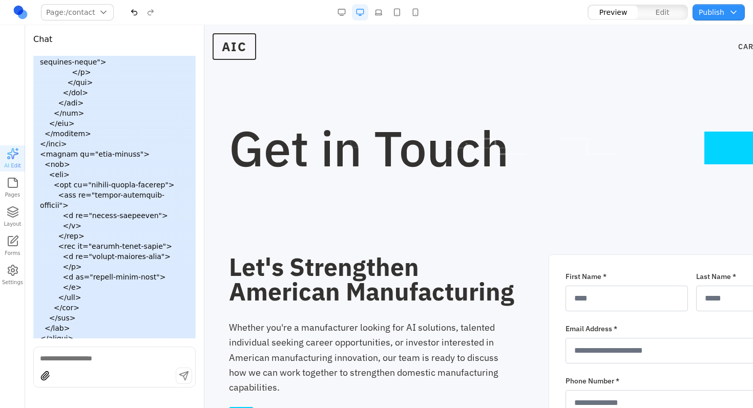
click at [107, 372] on div at bounding box center [114, 377] width 161 height 19
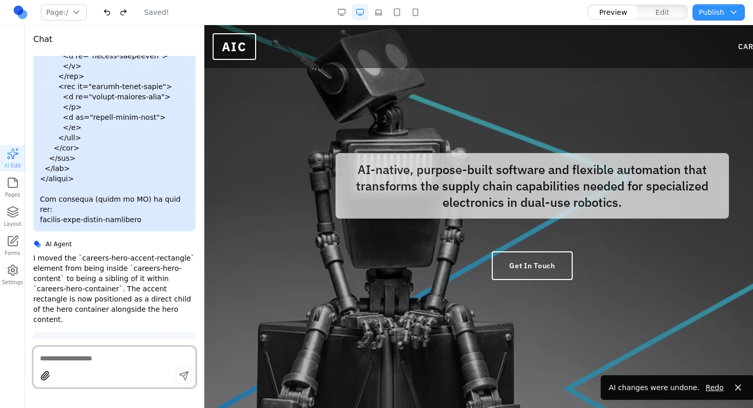
scroll to position [31451, 0]
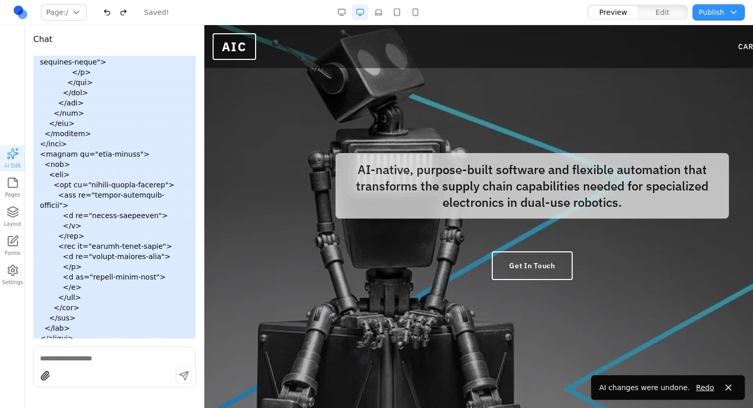
click at [418, 14] on button "button" at bounding box center [415, 12] width 16 height 16
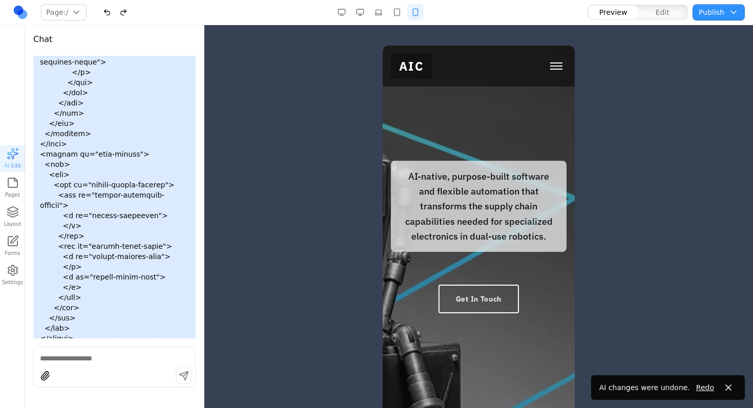
click at [551, 71] on button "Toggle mobile menu" at bounding box center [556, 65] width 20 height 15
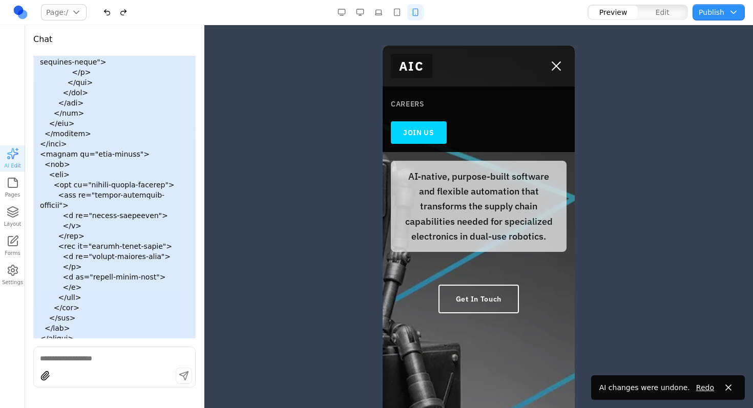
click at [395, 110] on link "CAREERS" at bounding box center [479, 104] width 176 height 18
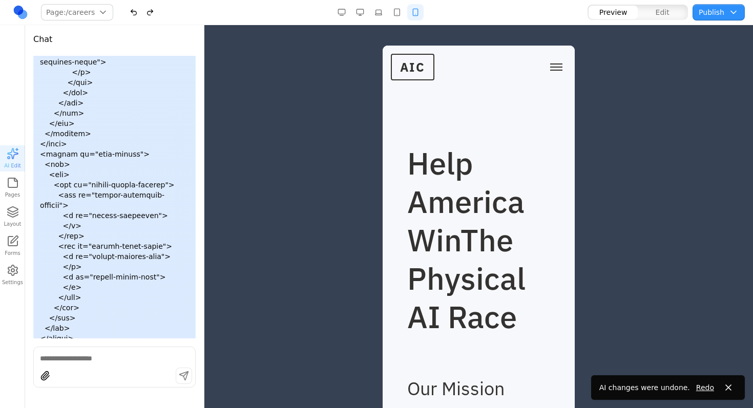
drag, startPoint x: 543, startPoint y: 70, endPoint x: 540, endPoint y: 81, distance: 12.1
click at [550, 70] on span "Toggle mobile menu" at bounding box center [556, 70] width 12 height 1
click at [426, 129] on link "JOIN US" at bounding box center [419, 134] width 56 height 23
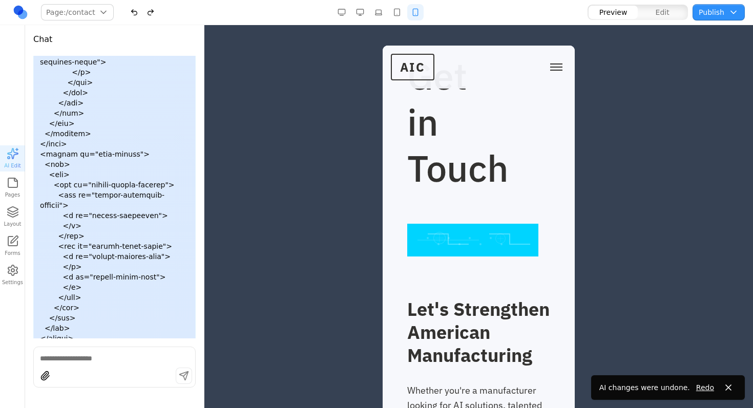
scroll to position [0, 0]
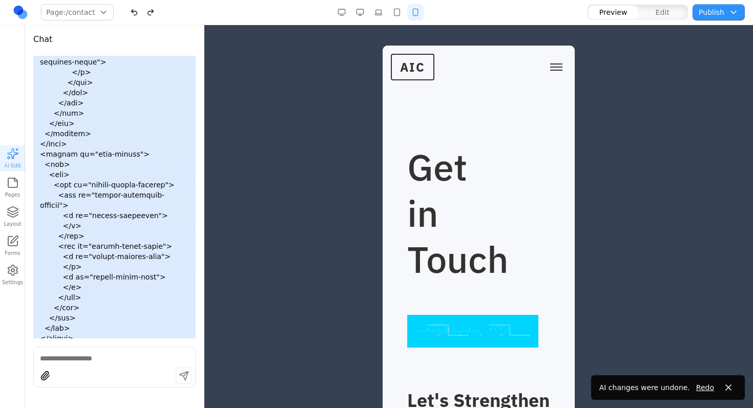
drag, startPoint x: 459, startPoint y: 189, endPoint x: 462, endPoint y: 177, distance: 12.3
click at [459, 189] on h1 "Get in Touch" at bounding box center [445, 213] width 77 height 138
click at [460, 166] on h1 "Get in Touch" at bounding box center [445, 213] width 77 height 138
click at [443, 172] on h1 "Get in Touch" at bounding box center [445, 213] width 77 height 138
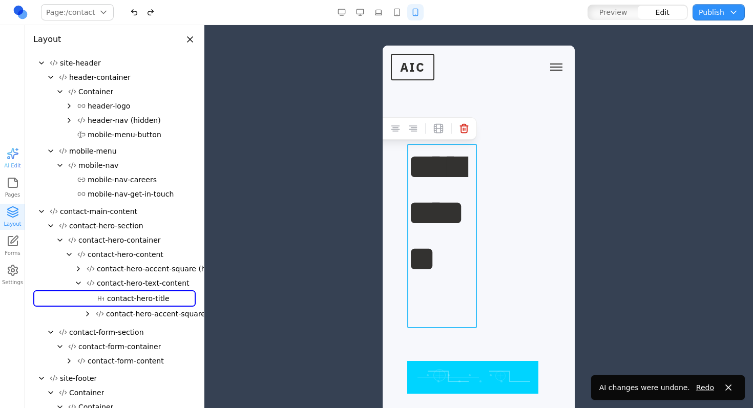
scroll to position [33, 0]
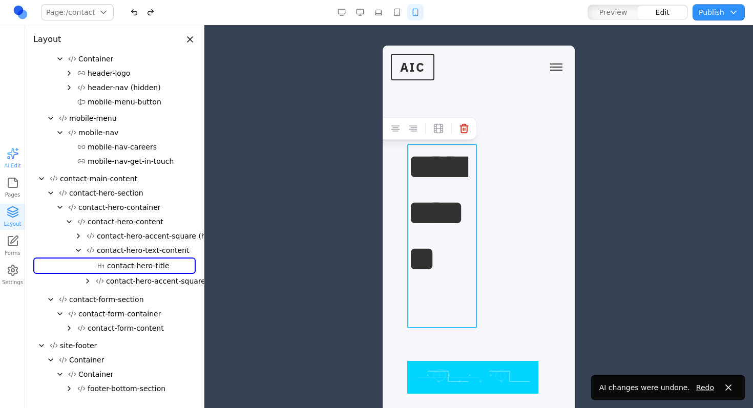
click at [443, 171] on h1 "**********" at bounding box center [442, 236] width 70 height 184
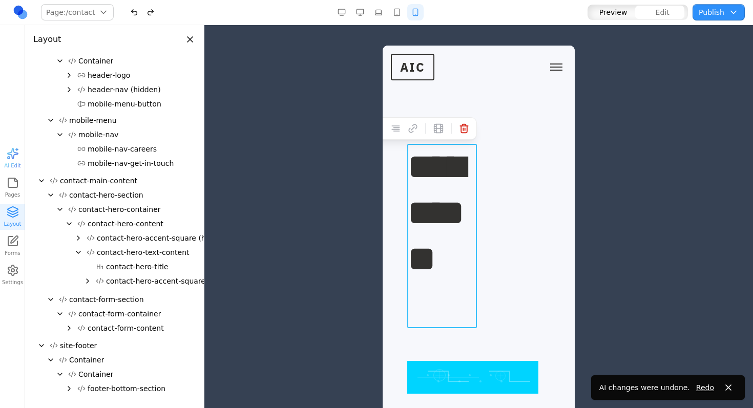
scroll to position [31, 0]
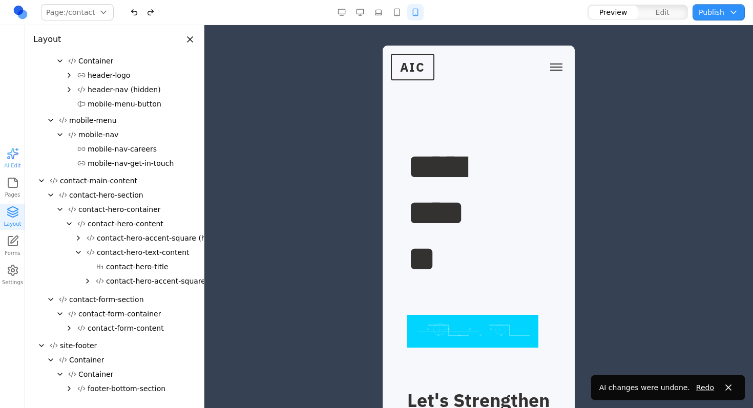
click at [398, 16] on button "button" at bounding box center [397, 12] width 16 height 16
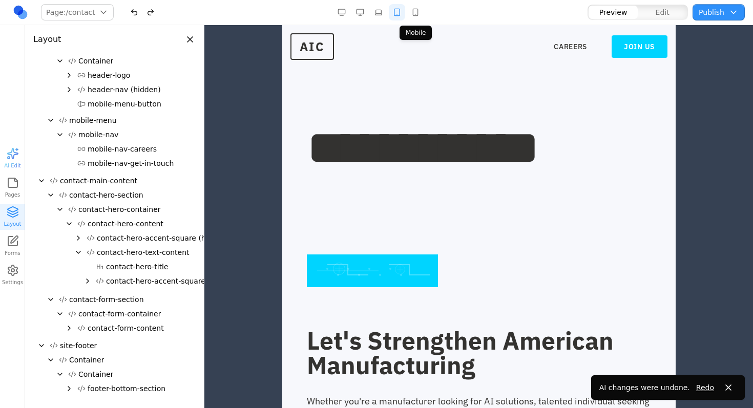
click at [415, 15] on button "button" at bounding box center [415, 12] width 16 height 16
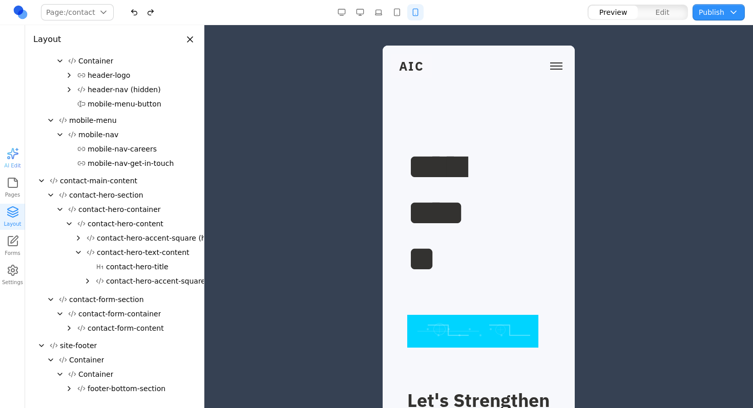
click at [396, 10] on button "button" at bounding box center [397, 12] width 16 height 16
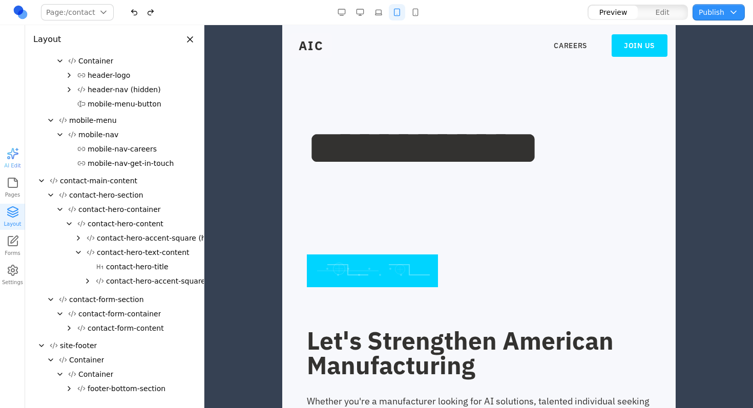
click at [157, 220] on span "contact-hero-content" at bounding box center [126, 224] width 76 height 10
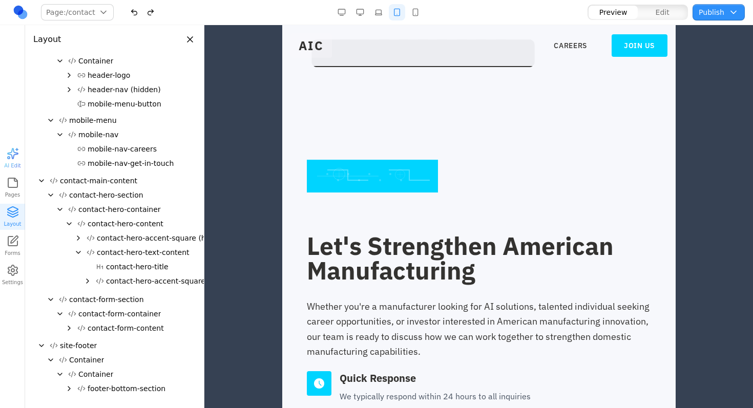
scroll to position [98, 0]
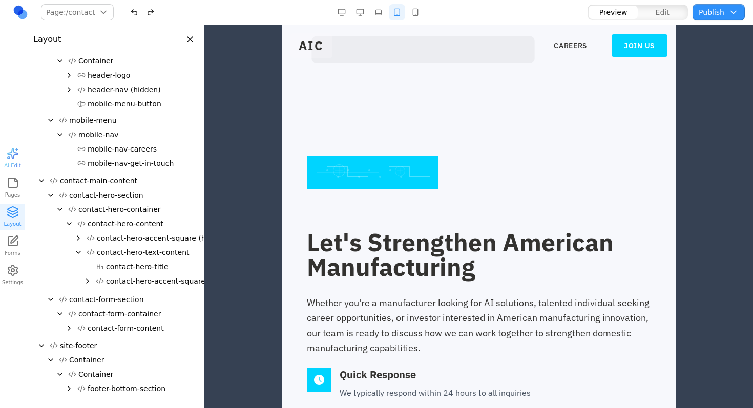
click at [128, 238] on span "contact-hero-accent-square (hidden)" at bounding box center [163, 238] width 132 height 10
drag, startPoint x: 104, startPoint y: 239, endPoint x: 107, endPoint y: 211, distance: 27.8
click at [107, 211] on div "contact-hero-container contact-hero-content contact-hero-accent-square (hidden)…" at bounding box center [114, 246] width 162 height 89
drag, startPoint x: 78, startPoint y: 237, endPoint x: 88, endPoint y: 227, distance: 14.1
click at [87, 228] on div "contact-hero-content contact-hero-accent-square (hidden) contact-hero-text-cont…" at bounding box center [114, 254] width 162 height 74
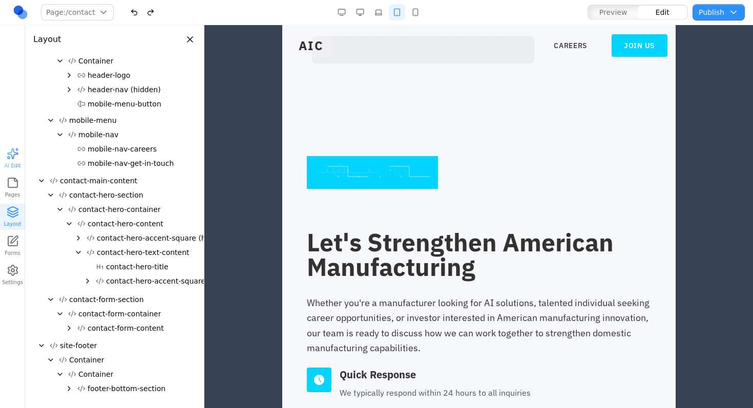
drag, startPoint x: 104, startPoint y: 241, endPoint x: 117, endPoint y: 230, distance: 17.5
click at [140, 217] on div "contact-hero-content contact-hero-accent-square (hidden) contact-hero-text-cont…" at bounding box center [114, 254] width 162 height 74
click at [109, 238] on span "contact-hero-accent-square (hidden)" at bounding box center [163, 238] width 132 height 10
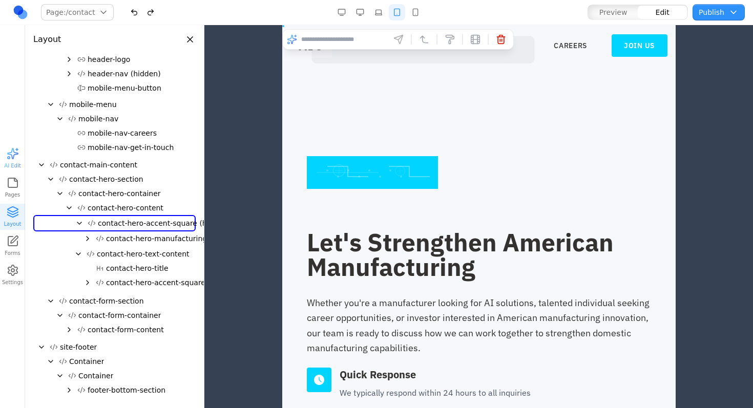
scroll to position [46, 0]
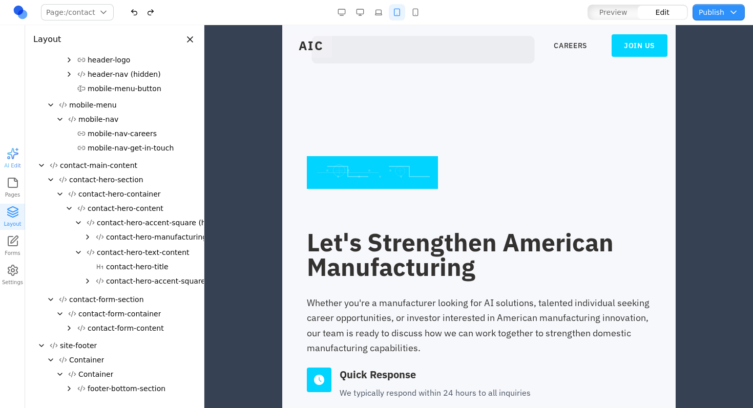
drag, startPoint x: 113, startPoint y: 223, endPoint x: 131, endPoint y: 210, distance: 22.2
click at [132, 209] on div "contact-hero-content contact-hero-accent-square (hidden) contact-hero-manufactu…" at bounding box center [114, 245] width 162 height 89
click at [107, 221] on span "contact-hero-accent-square (hidden)" at bounding box center [163, 223] width 132 height 10
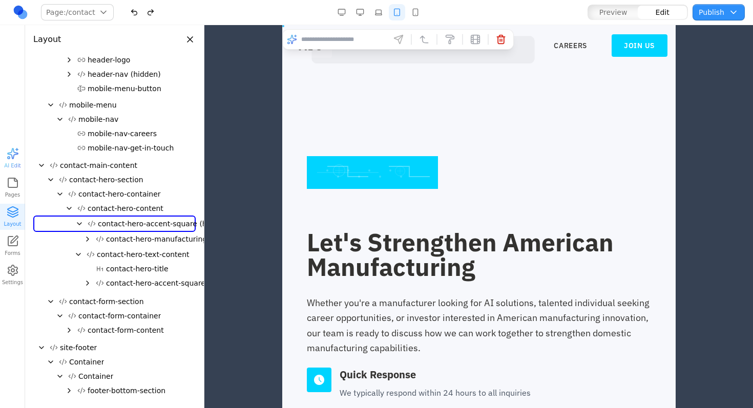
scroll to position [47, 0]
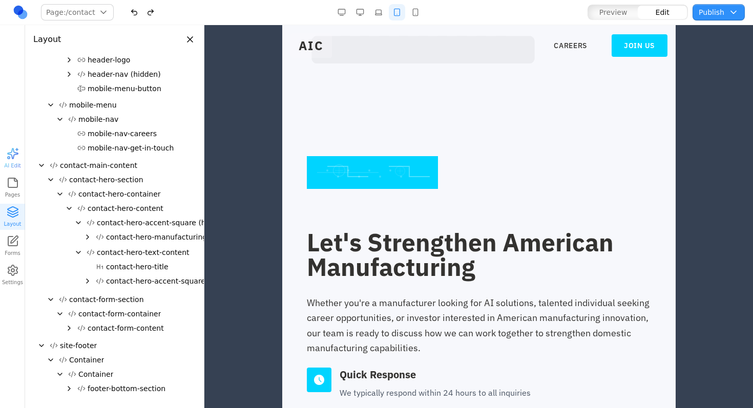
drag, startPoint x: 57, startPoint y: 223, endPoint x: 89, endPoint y: 216, distance: 32.5
click at [87, 206] on div "contact-hero-content contact-hero-accent-square (hidden) contact-hero-manufactu…" at bounding box center [114, 245] width 162 height 89
click at [89, 217] on button "contact-hero-accent-square (hidden)" at bounding box center [157, 223] width 150 height 14
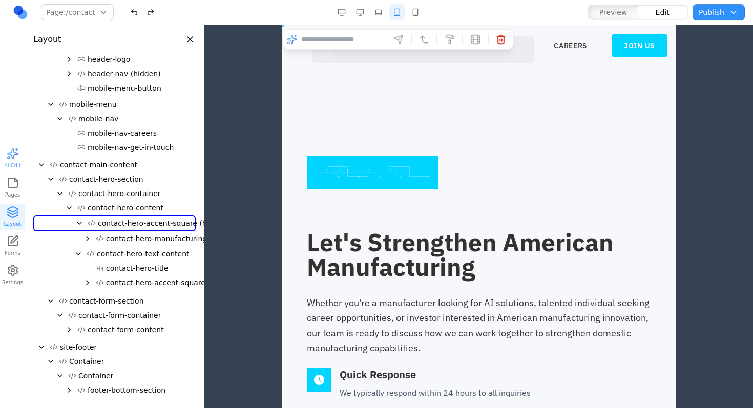
scroll to position [46, 0]
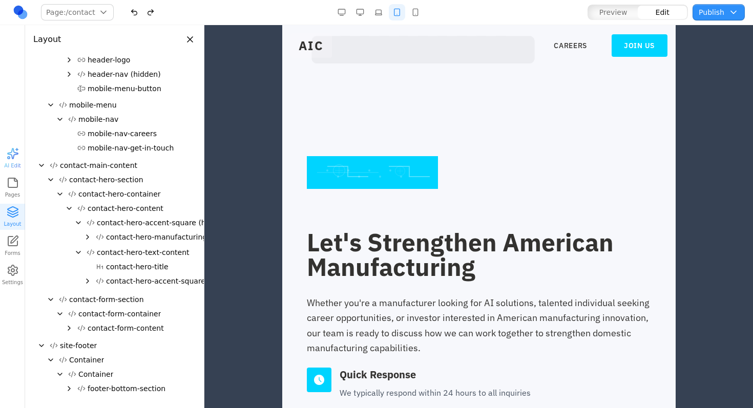
drag, startPoint x: 100, startPoint y: 220, endPoint x: 137, endPoint y: 197, distance: 43.8
click at [137, 197] on div "contact-hero-container contact-hero-content contact-hero-accent-square (hidden)…" at bounding box center [114, 239] width 162 height 105
click at [362, 183] on div at bounding box center [371, 172] width 131 height 33
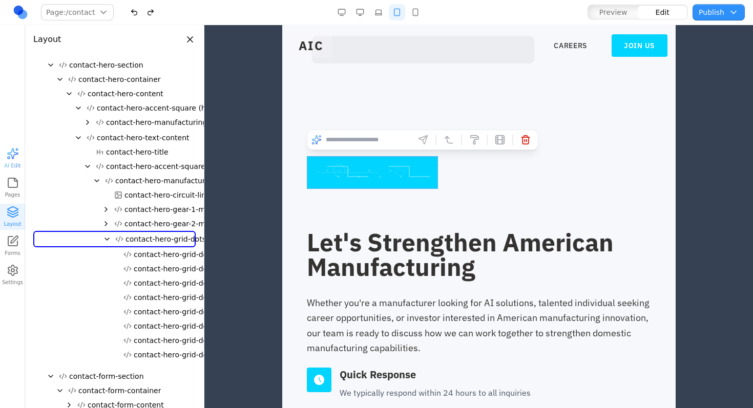
scroll to position [135, 0]
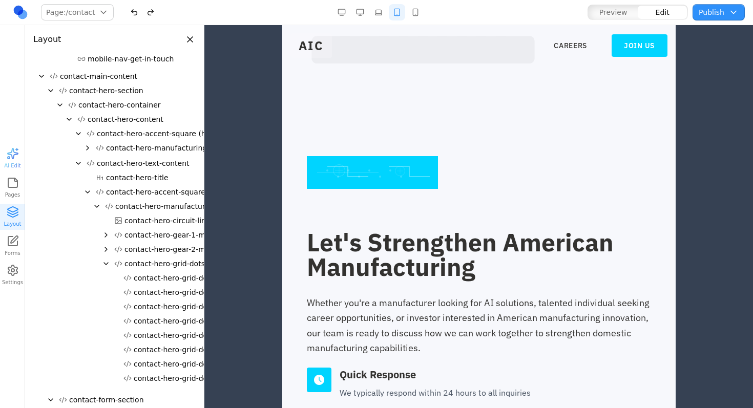
click at [144, 198] on button "contact-hero-accent-square-mobile" at bounding box center [164, 192] width 144 height 14
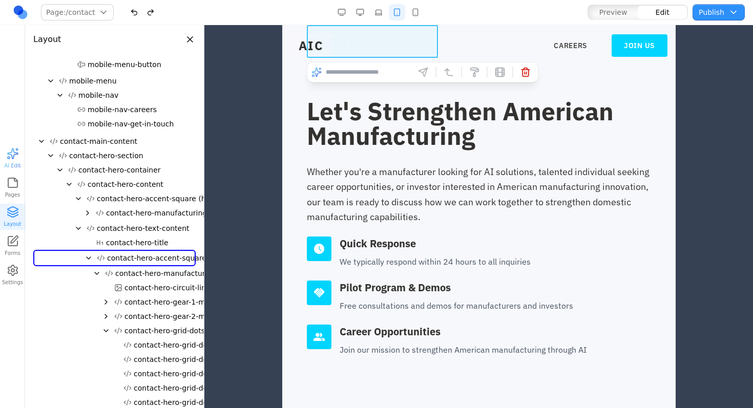
scroll to position [0, 0]
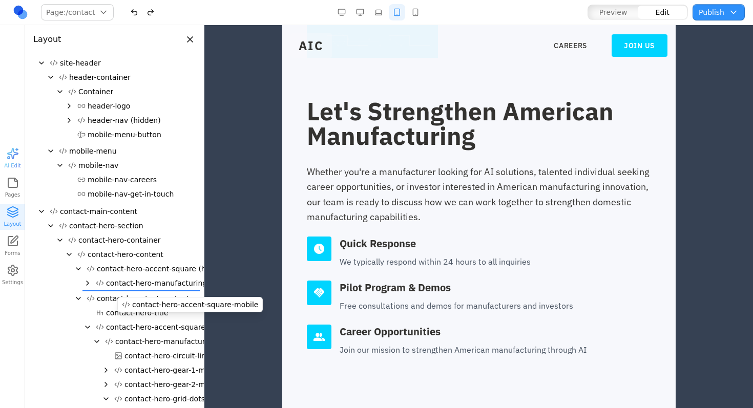
drag, startPoint x: 119, startPoint y: 322, endPoint x: 140, endPoint y: 304, distance: 27.6
click at [140, 304] on div "site-header header-container Container header-logo header-nav (hidden) mobile-m…" at bounding box center [114, 346] width 162 height 580
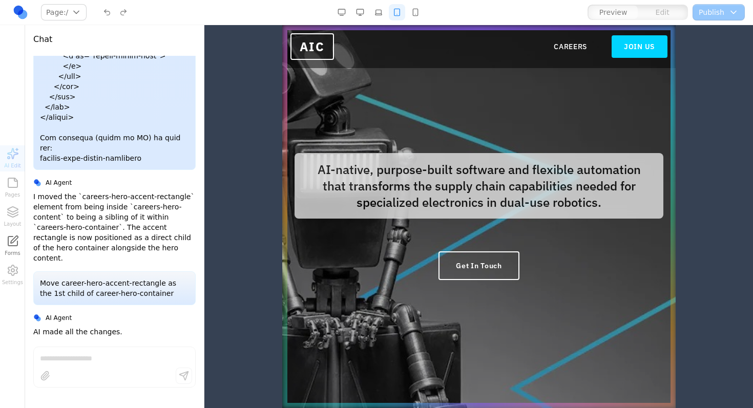
click at [12, 217] on div "AI Edit Pages Layout Forms Settings" at bounding box center [12, 217] width 25 height 143
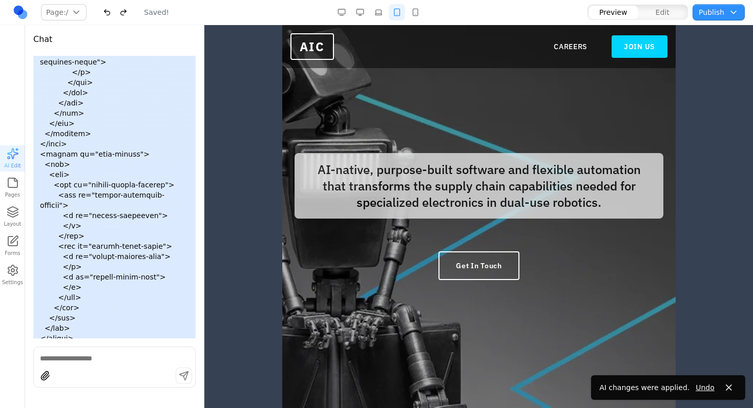
click at [12, 218] on icon "button" at bounding box center [13, 212] width 12 height 12
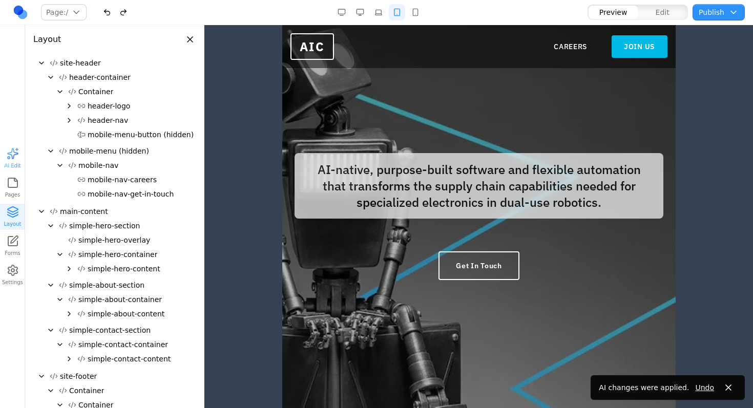
click at [633, 40] on link "JOIN US" at bounding box center [639, 46] width 56 height 23
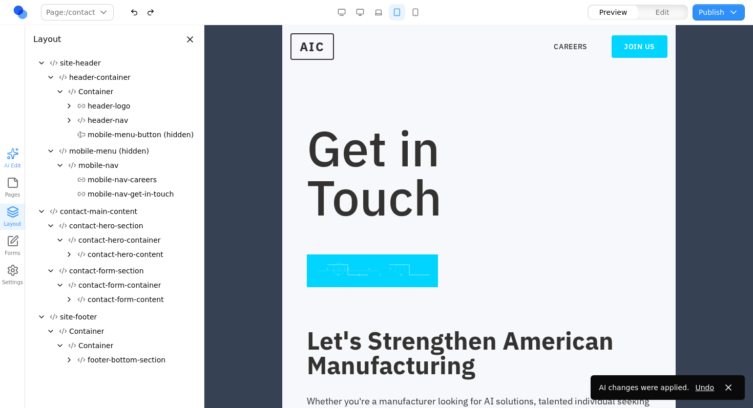
click at [340, 266] on div at bounding box center [371, 271] width 131 height 33
click at [353, 270] on div at bounding box center [371, 271] width 131 height 33
click at [461, 215] on h1 "Get in Touch" at bounding box center [445, 172] width 279 height 98
click at [99, 192] on span "mobile-nav-get-in-touch" at bounding box center [131, 194] width 86 height 10
click at [104, 214] on span "contact-main-content" at bounding box center [98, 211] width 77 height 10
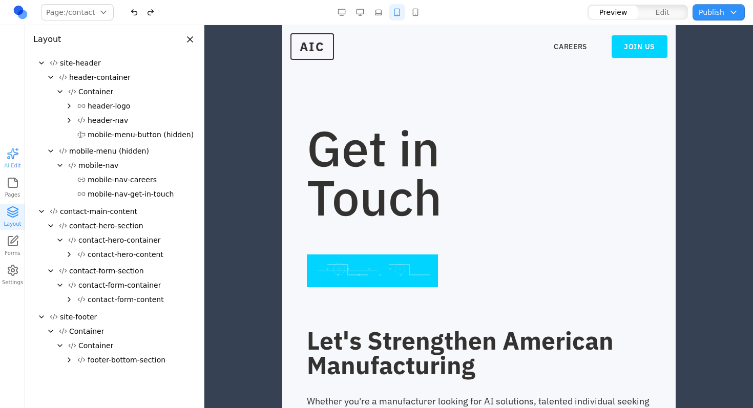
click at [68, 253] on icon "Expand" at bounding box center [69, 255] width 2 height 4
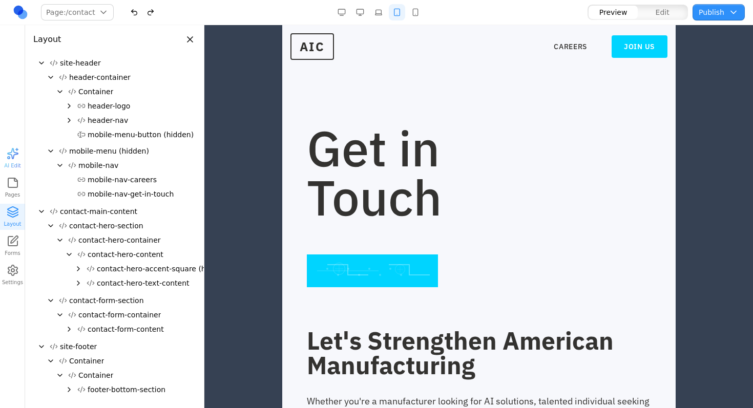
click at [88, 267] on icon at bounding box center [91, 269] width 8 height 8
drag, startPoint x: 108, startPoint y: 266, endPoint x: 125, endPoint y: 254, distance: 21.3
click at [127, 252] on div "contact-hero-content contact-hero-accent-square (hidden) contact-hero-text-cont…" at bounding box center [114, 269] width 162 height 44
click at [112, 268] on span "contact-hero-accent-square (hidden)" at bounding box center [163, 269] width 132 height 10
click at [133, 267] on span "contact-hero-accent-square (hidden)" at bounding box center [163, 269] width 132 height 10
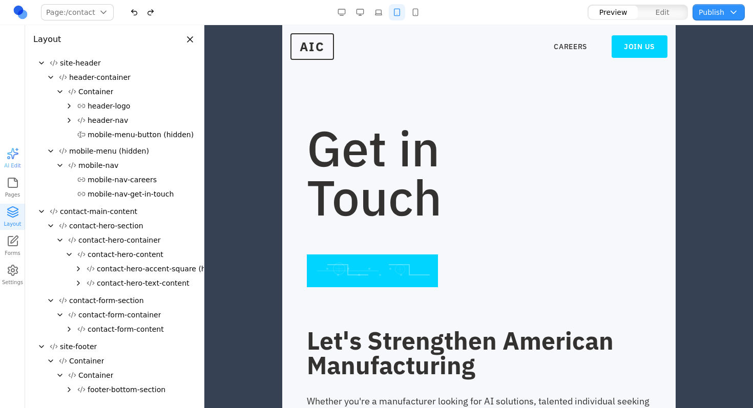
click at [149, 267] on span "contact-hero-accent-square (hidden)" at bounding box center [163, 269] width 132 height 10
click at [117, 284] on span "contact-hero-text-content" at bounding box center [143, 283] width 93 height 10
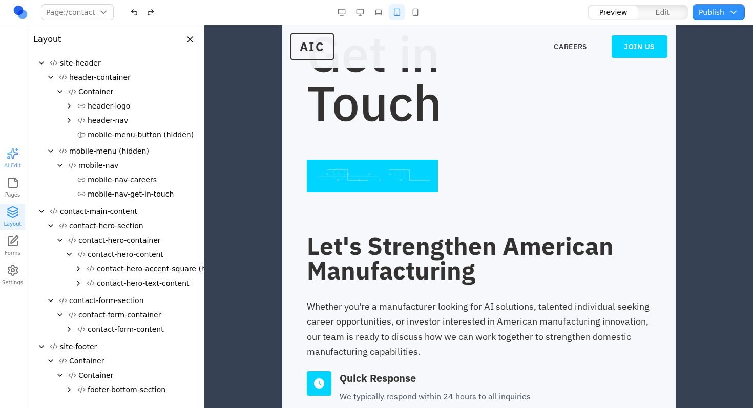
scroll to position [98, 0]
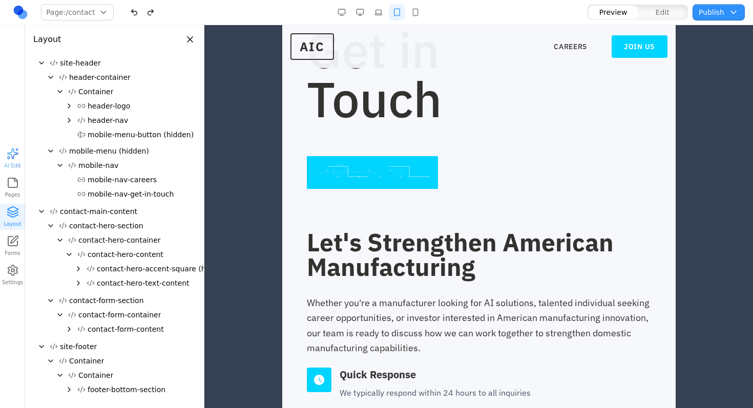
click at [135, 271] on span "contact-hero-accent-square (hidden)" at bounding box center [163, 269] width 132 height 10
click at [135, 270] on span "contact-hero-accent-square (hidden)" at bounding box center [163, 269] width 132 height 10
click at [120, 273] on span "contact-hero-accent-square (hidden)" at bounding box center [163, 269] width 132 height 10
click at [681, 7] on button "Edit" at bounding box center [662, 12] width 49 height 13
drag, startPoint x: 110, startPoint y: 265, endPoint x: 103, endPoint y: 239, distance: 26.6
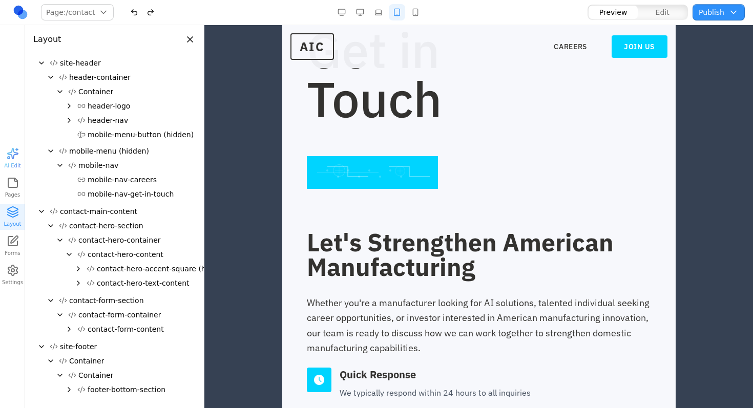
click at [104, 239] on div "contact-hero-container contact-hero-content contact-hero-accent-square (hidden)…" at bounding box center [114, 262] width 162 height 59
click at [103, 240] on span "contact-hero-container" at bounding box center [119, 240] width 82 height 10
drag, startPoint x: 116, startPoint y: 264, endPoint x: 116, endPoint y: 229, distance: 35.9
click at [116, 229] on div "contact-hero-section contact-hero-container contact-hero-content contact-hero-a…" at bounding box center [114, 256] width 162 height 75
drag, startPoint x: 121, startPoint y: 264, endPoint x: 126, endPoint y: 239, distance: 25.9
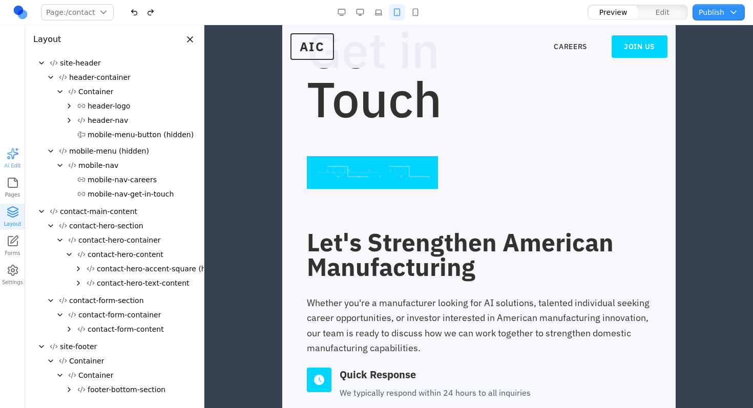
click at [126, 239] on div "contact-hero-container contact-hero-content contact-hero-accent-square (hidden)…" at bounding box center [114, 262] width 162 height 59
drag, startPoint x: 136, startPoint y: 276, endPoint x: 143, endPoint y: 235, distance: 41.0
click at [143, 235] on div "contact-hero-container contact-hero-content contact-hero-accent-square (hidden)…" at bounding box center [114, 262] width 162 height 59
drag, startPoint x: 120, startPoint y: 264, endPoint x: 120, endPoint y: 232, distance: 31.8
click at [120, 232] on div "contact-hero-section contact-hero-container contact-hero-content contact-hero-a…" at bounding box center [114, 256] width 162 height 75
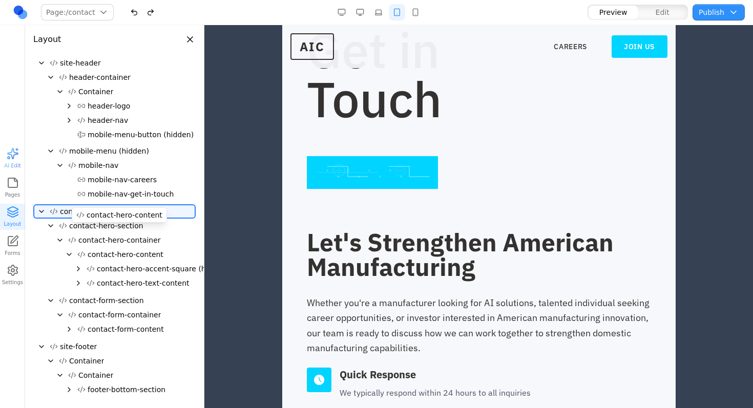
drag, startPoint x: 131, startPoint y: 246, endPoint x: 121, endPoint y: 241, distance: 11.5
click at [128, 223] on div "site-header header-container Container header-logo header-nav mobile-menu-butto…" at bounding box center [114, 228] width 162 height 345
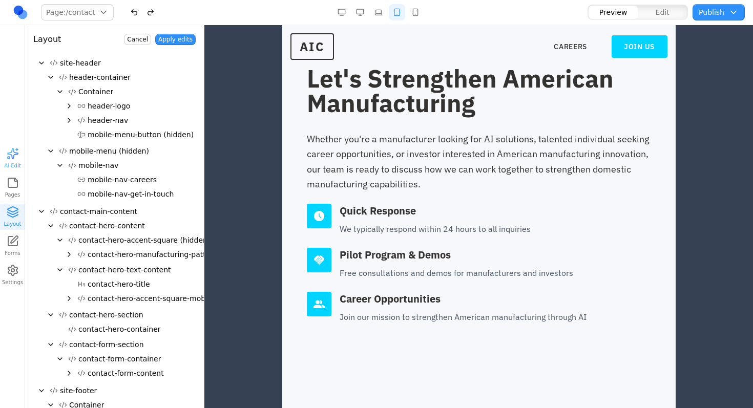
click at [98, 222] on span "contact-hero-content" at bounding box center [107, 226] width 76 height 10
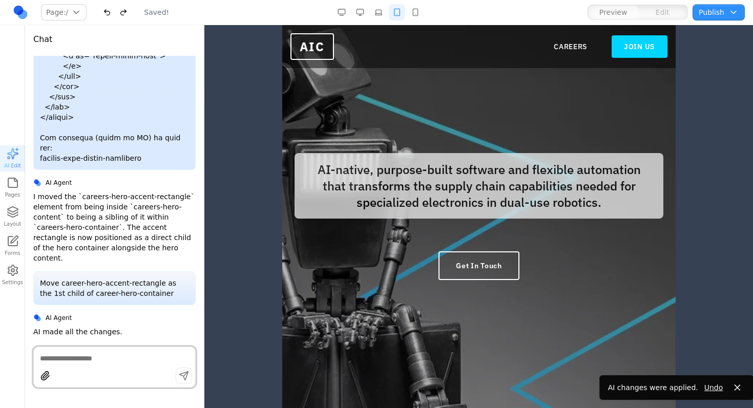
scroll to position [31451, 0]
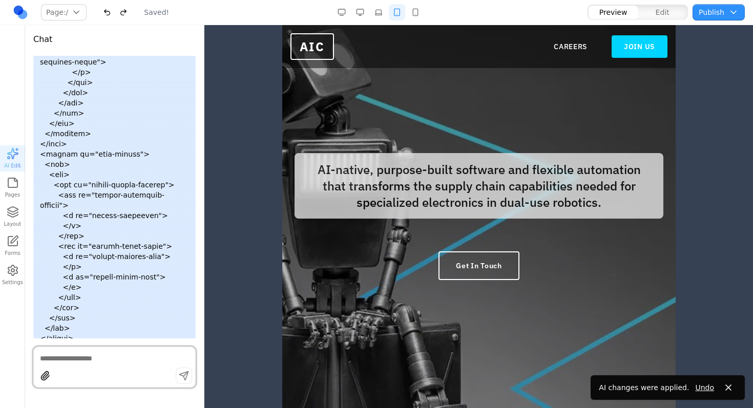
click at [8, 208] on icon "button" at bounding box center [13, 212] width 12 height 12
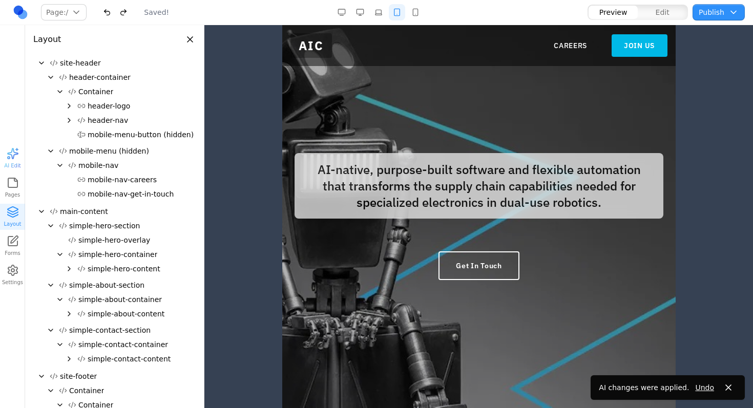
click at [618, 40] on link "JOIN US" at bounding box center [639, 45] width 56 height 23
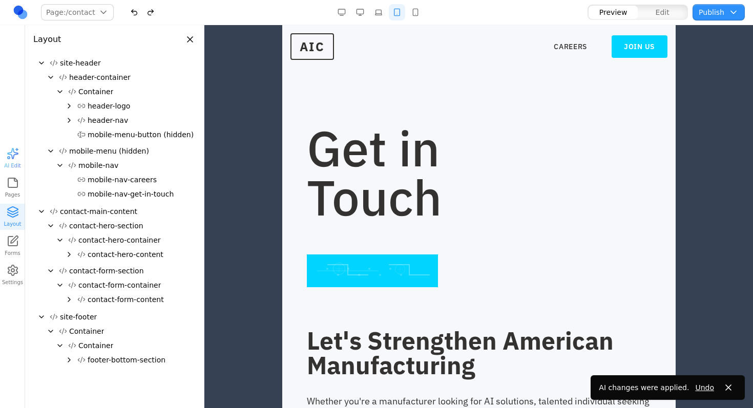
click at [66, 255] on icon "Expand" at bounding box center [69, 255] width 8 height 8
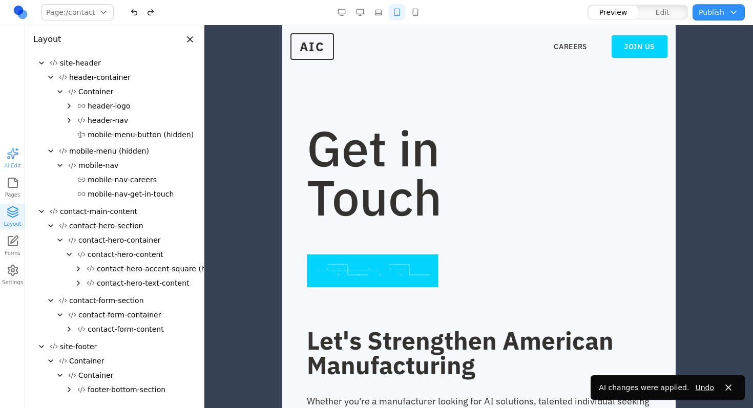
click at [127, 272] on span "contact-hero-accent-square (hidden)" at bounding box center [163, 269] width 132 height 10
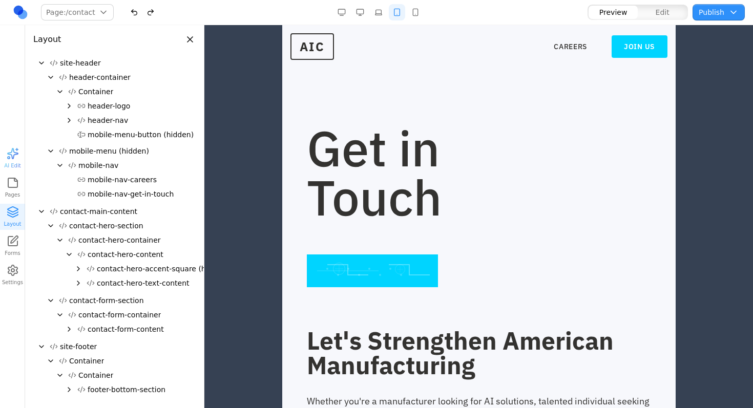
drag, startPoint x: 119, startPoint y: 270, endPoint x: 133, endPoint y: 255, distance: 20.7
click at [133, 255] on div "contact-hero-content contact-hero-accent-square (hidden) contact-hero-text-cont…" at bounding box center [114, 269] width 162 height 44
drag, startPoint x: 127, startPoint y: 273, endPoint x: 121, endPoint y: 265, distance: 9.2
click at [121, 265] on span "contact-hero-accent-square (hidden)" at bounding box center [163, 269] width 132 height 10
drag, startPoint x: 116, startPoint y: 266, endPoint x: 128, endPoint y: 227, distance: 41.0
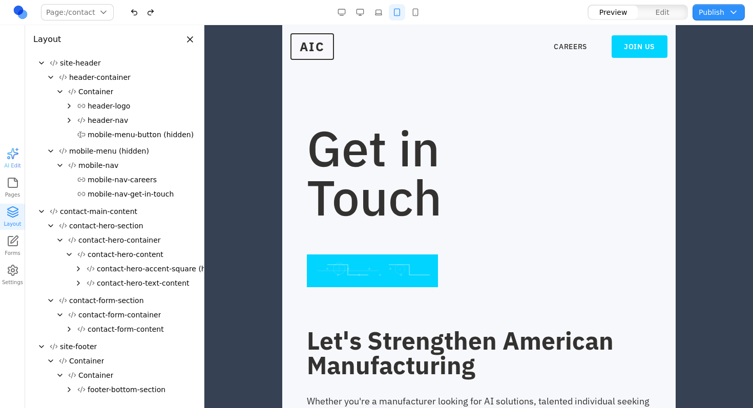
click at [128, 227] on div "contact-hero-section contact-hero-container contact-hero-content contact-hero-a…" at bounding box center [114, 256] width 162 height 75
drag, startPoint x: 115, startPoint y: 272, endPoint x: 117, endPoint y: 238, distance: 33.4
click at [117, 238] on div "contact-hero-container contact-hero-content contact-hero-accent-square (hidden)…" at bounding box center [114, 262] width 162 height 59
drag, startPoint x: 105, startPoint y: 271, endPoint x: 114, endPoint y: 233, distance: 39.5
click at [114, 233] on div "contact-hero-container contact-hero-content contact-hero-accent-square (hidden)…" at bounding box center [114, 262] width 162 height 59
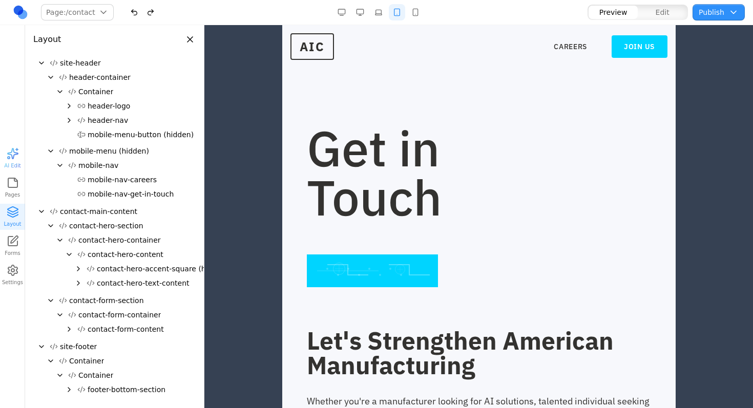
click at [113, 265] on span "contact-hero-accent-square (hidden)" at bounding box center [163, 269] width 132 height 10
drag, startPoint x: 137, startPoint y: 268, endPoint x: 141, endPoint y: 244, distance: 23.9
click at [141, 244] on div "contact-hero-container contact-hero-content contact-hero-accent-square (hidden)…" at bounding box center [114, 262] width 162 height 59
click at [666, 18] on button "Edit" at bounding box center [662, 12] width 49 height 13
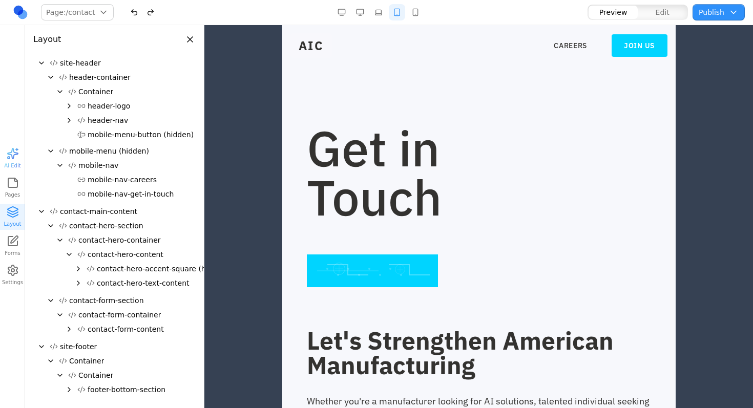
type button "edit"
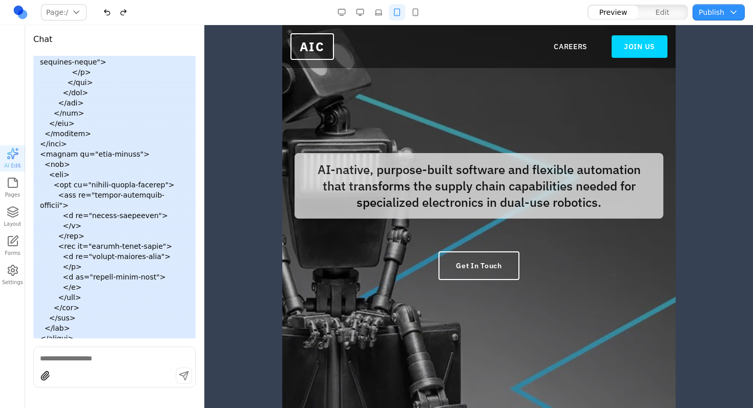
click at [8, 214] on icon "button" at bounding box center [13, 212] width 12 height 12
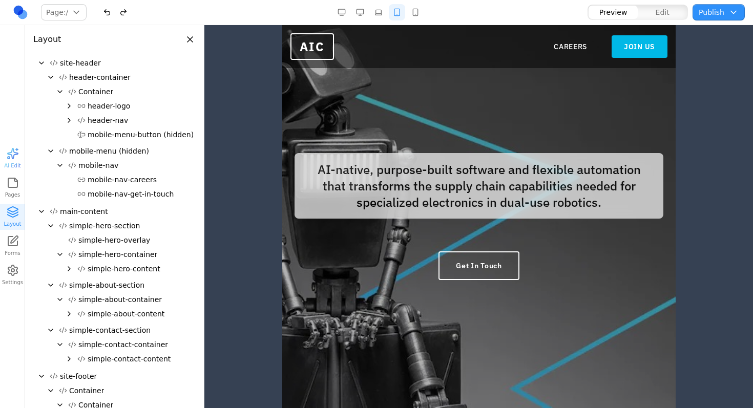
click at [645, 45] on link "JOIN US" at bounding box center [639, 46] width 56 height 23
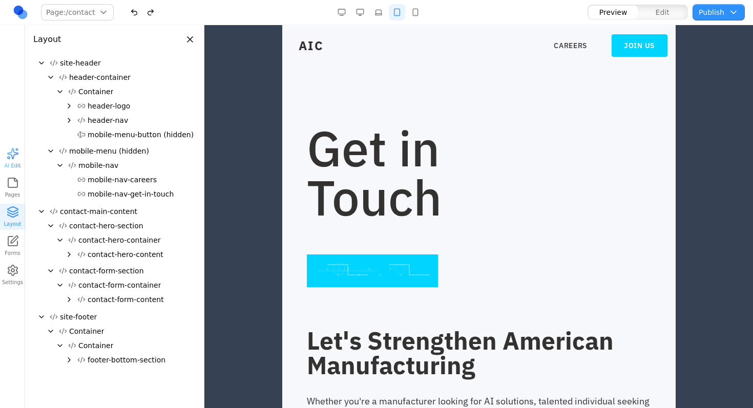
click at [58, 240] on icon "Collapse" at bounding box center [60, 240] width 8 height 8
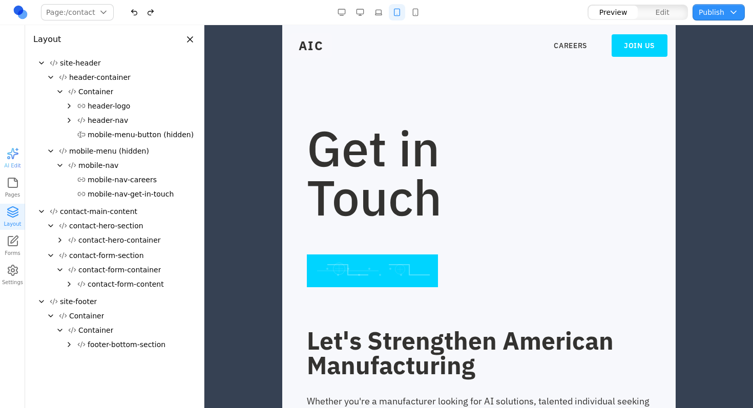
click at [60, 238] on icon "Expand" at bounding box center [60, 240] width 8 height 8
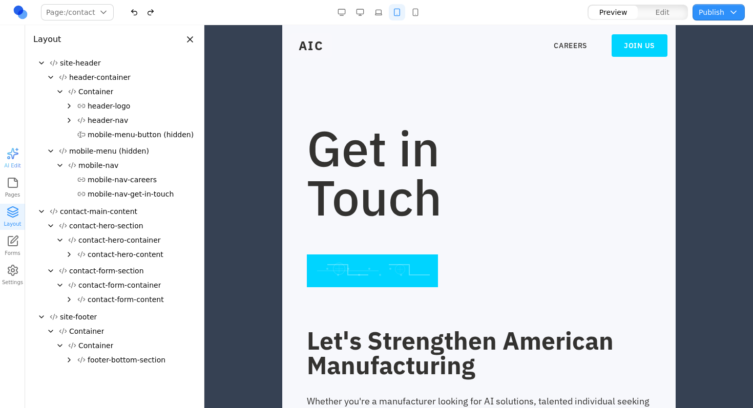
click at [71, 256] on icon "Expand" at bounding box center [69, 255] width 8 height 8
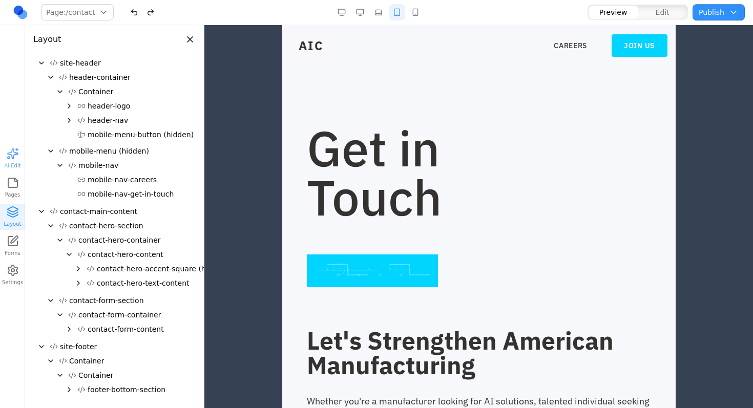
drag, startPoint x: 115, startPoint y: 270, endPoint x: 115, endPoint y: 201, distance: 68.7
click at [112, 208] on div "contact-main-content contact-hero-section contact-hero-container contact-hero-c…" at bounding box center [114, 271] width 162 height 135
drag, startPoint x: 114, startPoint y: 270, endPoint x: 122, endPoint y: 209, distance: 61.6
click at [122, 209] on div "contact-main-content contact-hero-section contact-hero-container contact-hero-c…" at bounding box center [114, 271] width 162 height 135
drag, startPoint x: 99, startPoint y: 252, endPoint x: 99, endPoint y: 234, distance: 17.9
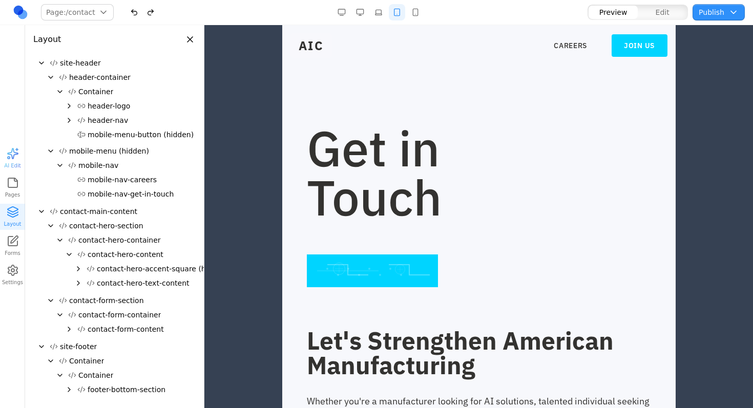
click at [99, 234] on div "contact-hero-container contact-hero-content contact-hero-accent-square (hidden)…" at bounding box center [114, 262] width 162 height 59
drag, startPoint x: 108, startPoint y: 269, endPoint x: 131, endPoint y: 223, distance: 51.3
click at [131, 223] on div "contact-hero-section contact-hero-container contact-hero-content contact-hero-a…" at bounding box center [114, 256] width 162 height 75
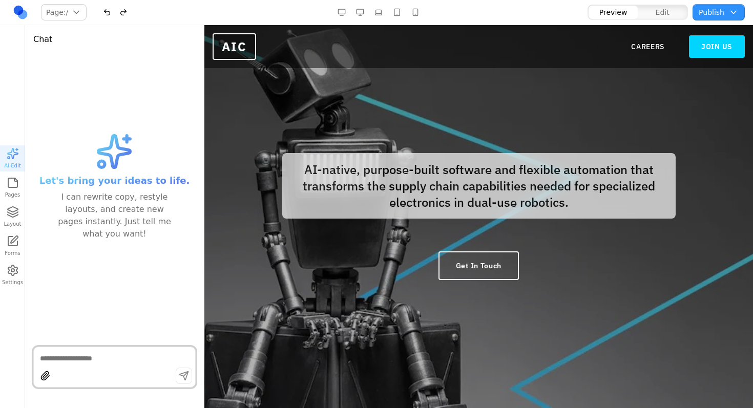
click at [8, 213] on icon "button" at bounding box center [13, 212] width 12 height 12
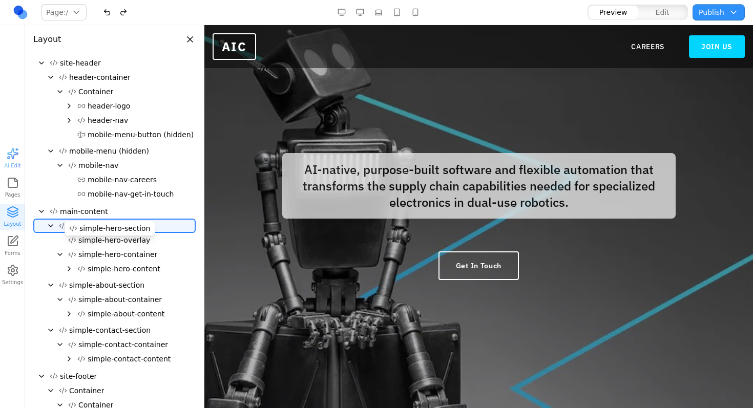
drag, startPoint x: 89, startPoint y: 224, endPoint x: 99, endPoint y: 225, distance: 10.3
click at [99, 225] on div "site-header header-container Container header-logo header-nav mobile-menu-butto…" at bounding box center [114, 243] width 162 height 375
drag, startPoint x: 504, startPoint y: 153, endPoint x: 528, endPoint y: 139, distance: 27.8
click at [509, 150] on div "AI-native, purpose-built software and flexible automation that transforms the s…" at bounding box center [479, 217] width 426 height 176
click at [651, 20] on div "Preview Edit" at bounding box center [637, 12] width 101 height 16
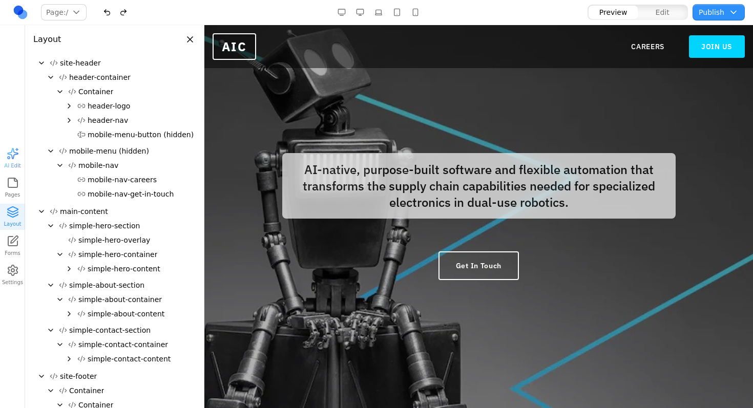
click at [654, 15] on button "Edit" at bounding box center [662, 12] width 49 height 13
click at [645, 39] on nav "CAREERS JOIN US" at bounding box center [688, 46] width 114 height 23
click at [638, 55] on nav "CAREERS JOIN US" at bounding box center [688, 46] width 114 height 23
click at [638, 50] on link "CAREERS" at bounding box center [647, 47] width 33 height 10
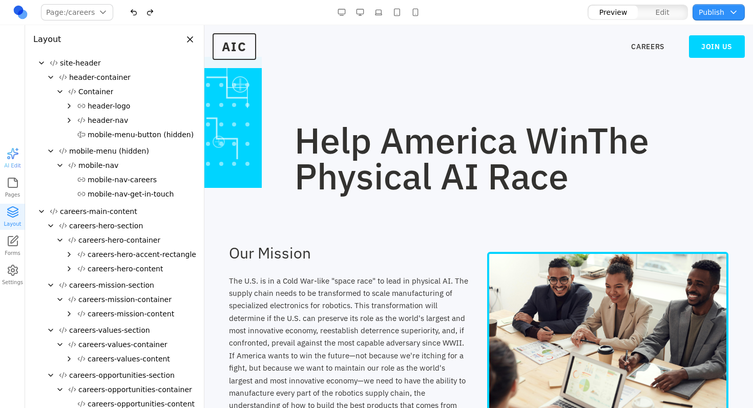
scroll to position [2, 0]
click at [411, 13] on button "button" at bounding box center [415, 12] width 16 height 16
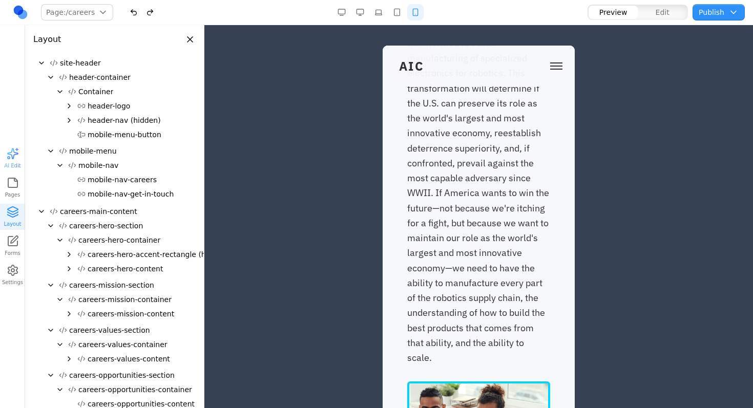
scroll to position [61, 0]
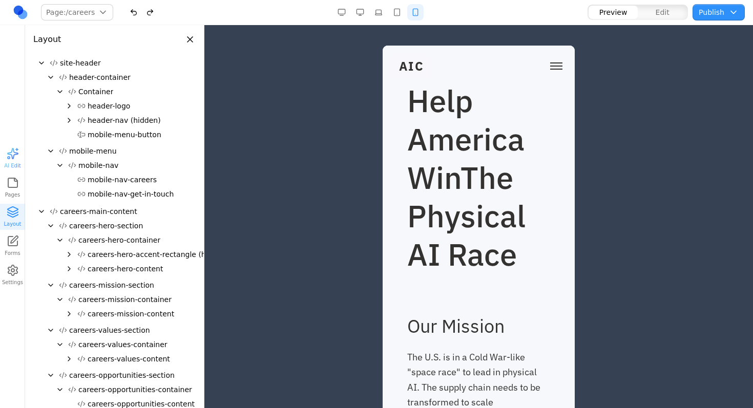
click at [535, 64] on div "AIC CAREERS JOIN US" at bounding box center [479, 66] width 176 height 25
click at [546, 61] on button "Toggle mobile menu" at bounding box center [556, 65] width 20 height 15
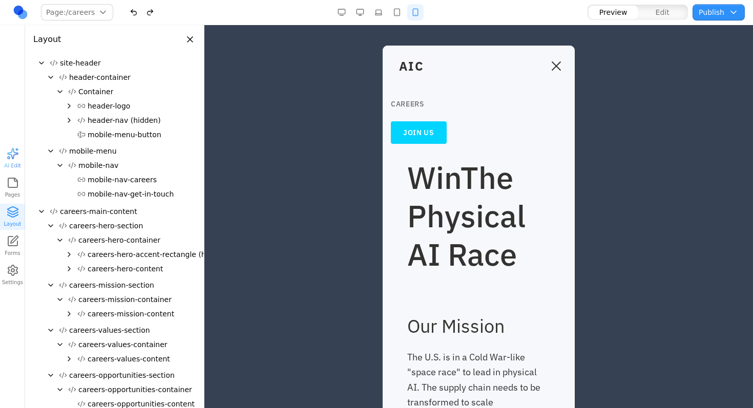
click at [407, 102] on link "CAREERS" at bounding box center [479, 104] width 176 height 18
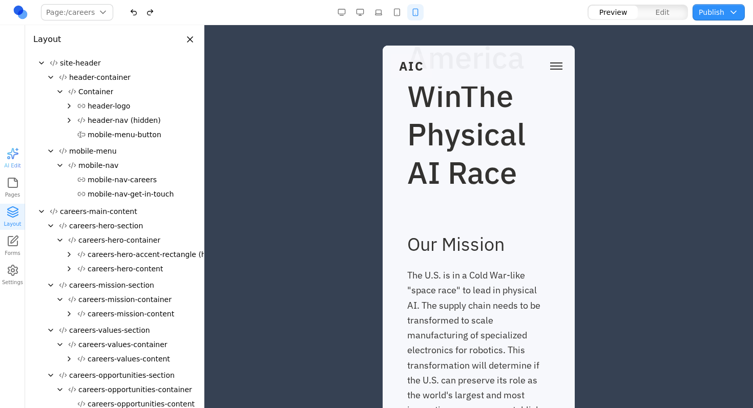
scroll to position [55, 0]
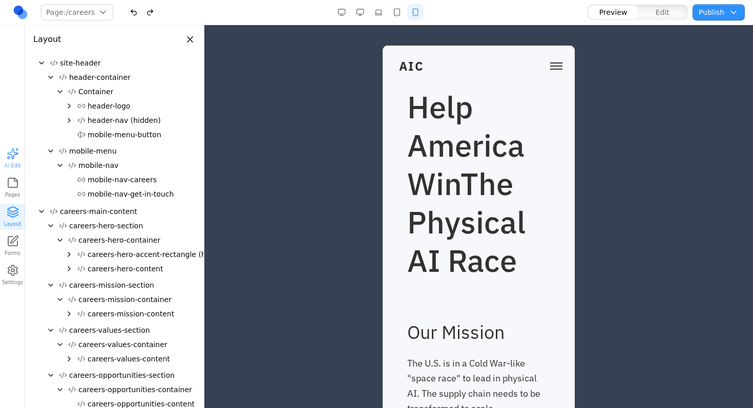
click at [552, 69] on button "Toggle mobile menu" at bounding box center [556, 65] width 20 height 15
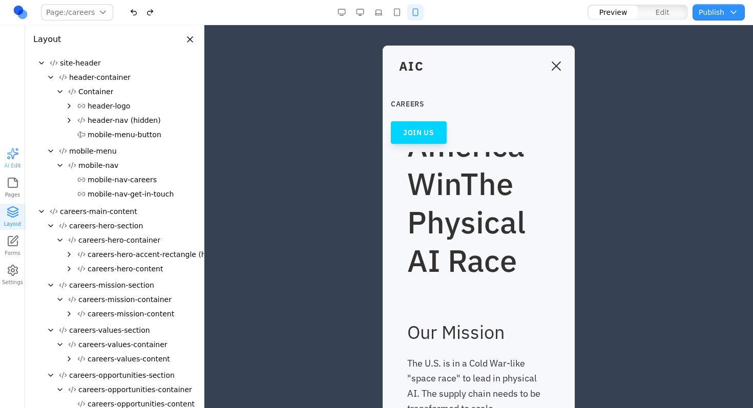
click at [421, 139] on link "JOIN US" at bounding box center [419, 132] width 56 height 23
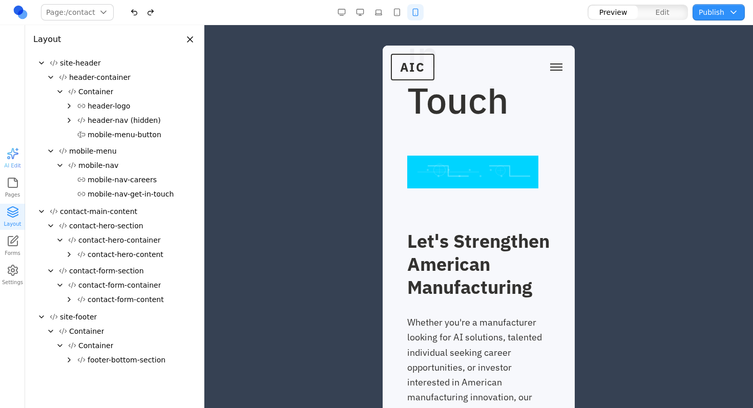
scroll to position [0, 0]
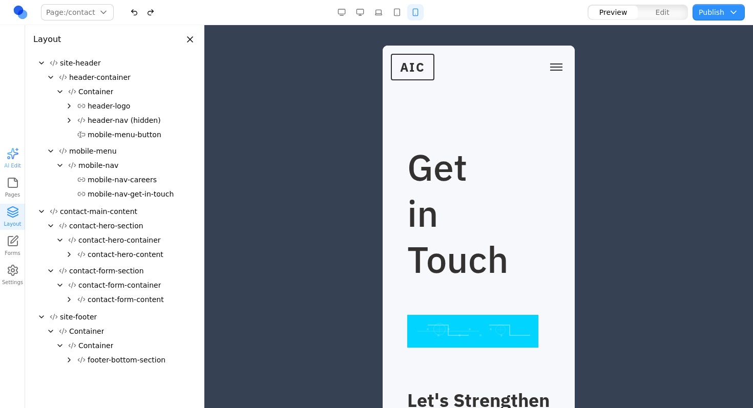
click at [11, 156] on div "button" at bounding box center [13, 154] width 12 height 12
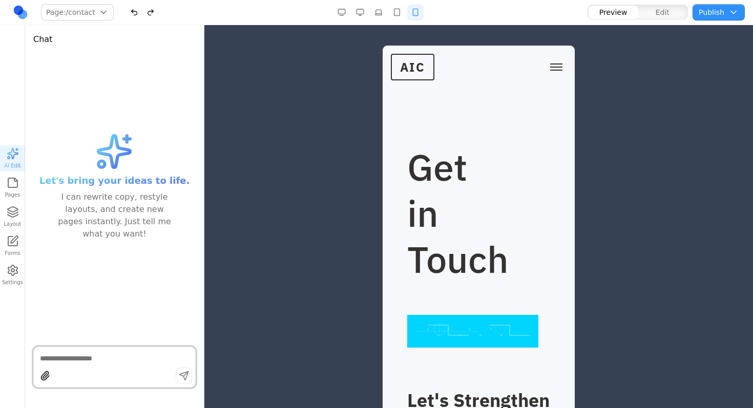
click at [86, 359] on textarea at bounding box center [114, 359] width 149 height 10
type textarea "**********"
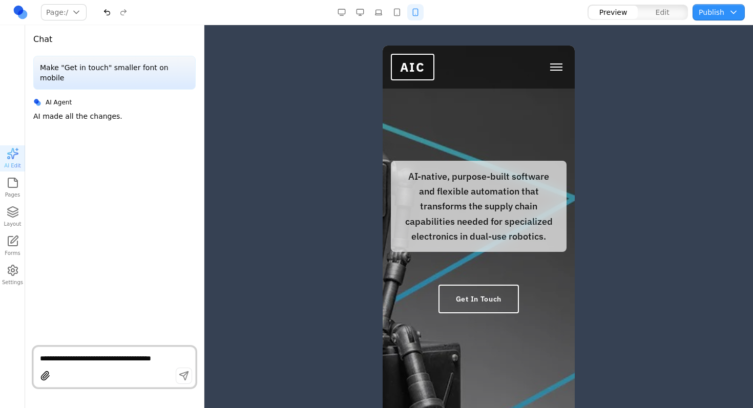
click at [550, 66] on button "Toggle mobile menu" at bounding box center [556, 66] width 20 height 15
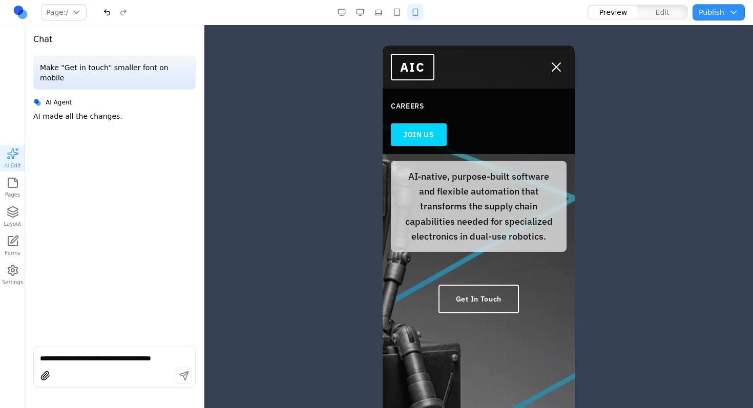
click at [423, 141] on link "JOIN US" at bounding box center [419, 134] width 56 height 23
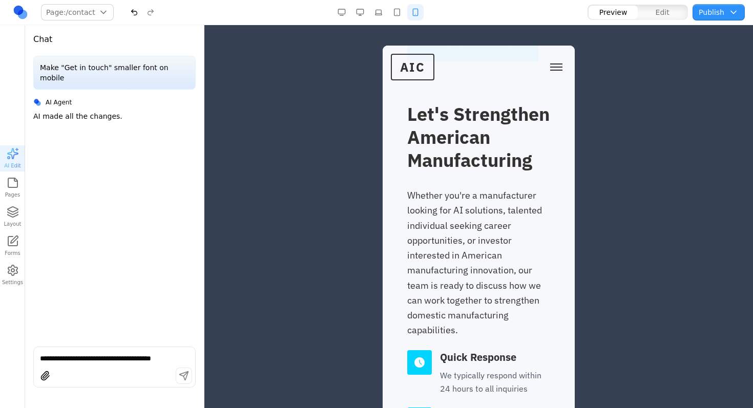
scroll to position [91, 0]
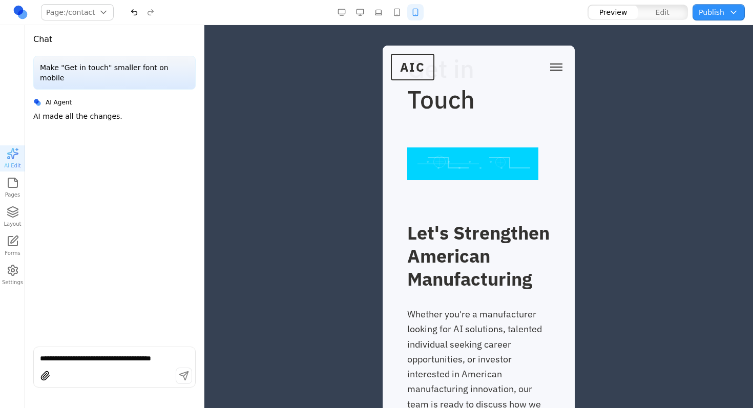
click at [454, 102] on h1 "Get in Touch" at bounding box center [445, 83] width 77 height 61
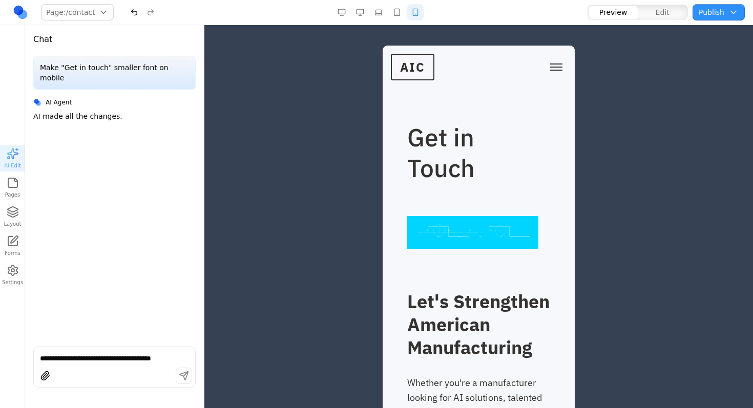
scroll to position [0, 0]
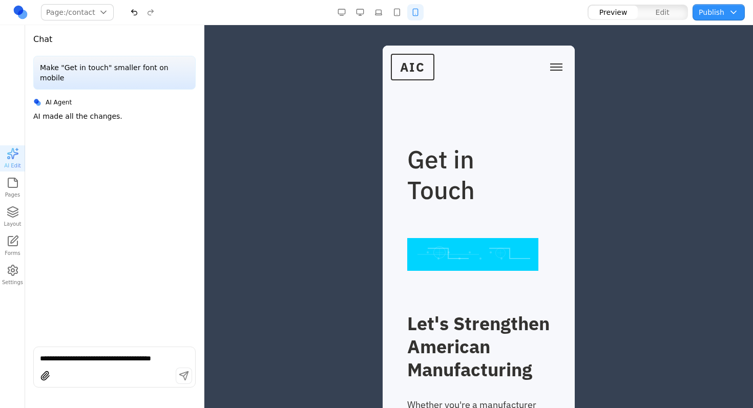
drag, startPoint x: 415, startPoint y: 161, endPoint x: 733, endPoint y: 238, distance: 327.2
click at [415, 161] on h1 "Get in Touch" at bounding box center [445, 174] width 77 height 61
click at [87, 357] on textarea "**********" at bounding box center [114, 359] width 149 height 10
type textarea "**********"
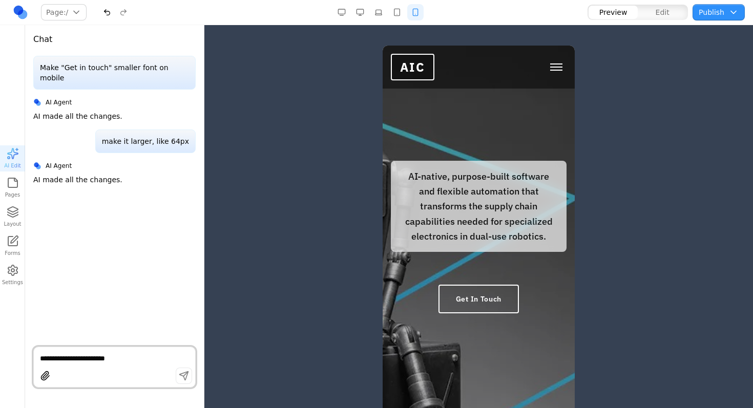
drag, startPoint x: 548, startPoint y: 68, endPoint x: 545, endPoint y: 72, distance: 5.4
click at [548, 68] on button "Toggle mobile menu" at bounding box center [556, 66] width 20 height 15
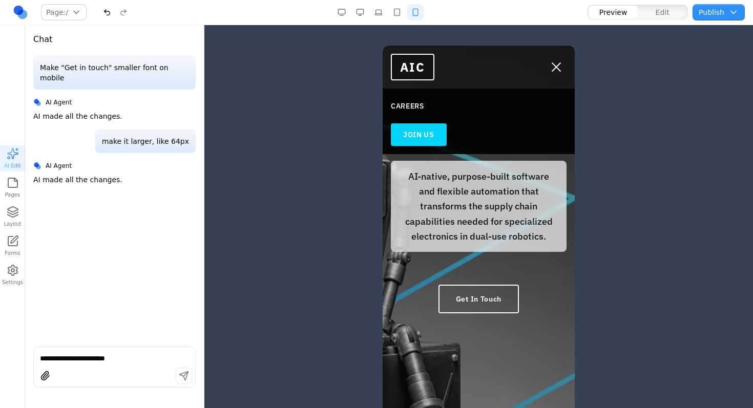
click at [440, 136] on link "JOIN US" at bounding box center [419, 134] width 56 height 23
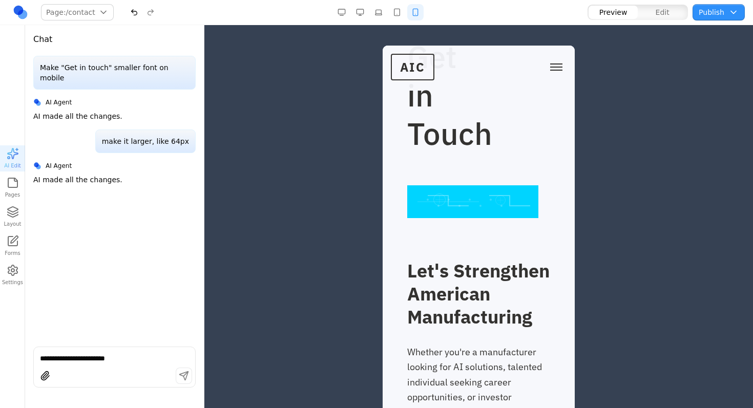
scroll to position [17, 0]
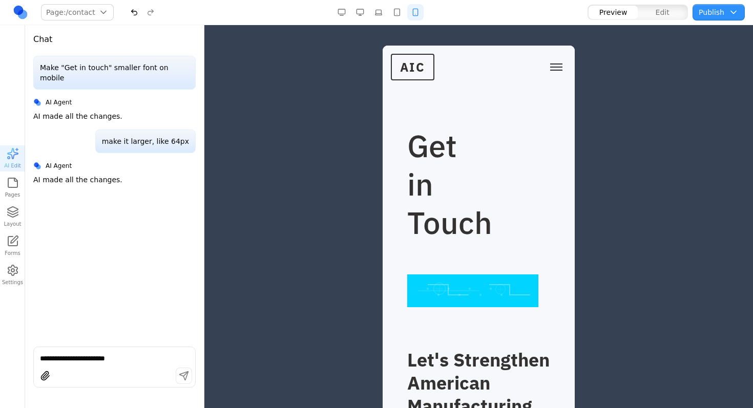
click at [123, 362] on textarea "**********" at bounding box center [114, 359] width 149 height 10
type textarea "**********"
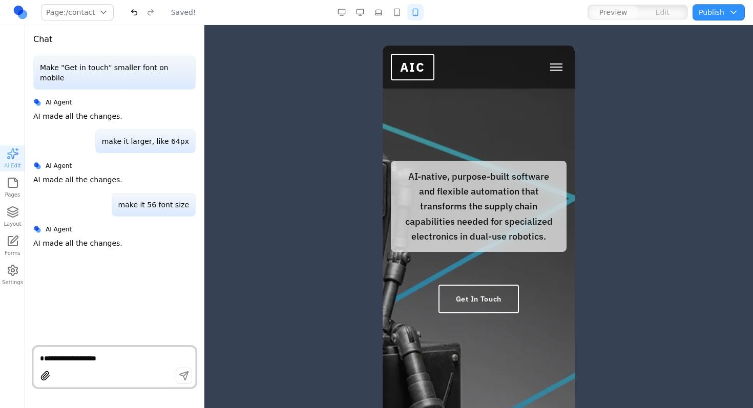
scroll to position [0, 0]
click at [546, 65] on button "Toggle mobile menu" at bounding box center [556, 66] width 20 height 15
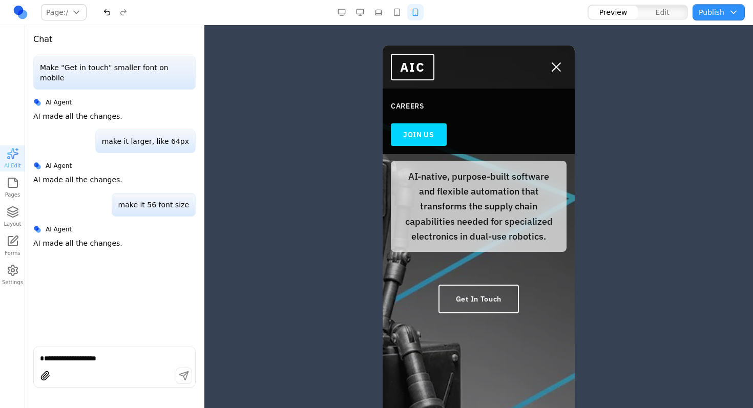
click at [430, 137] on link "JOIN US" at bounding box center [419, 134] width 56 height 23
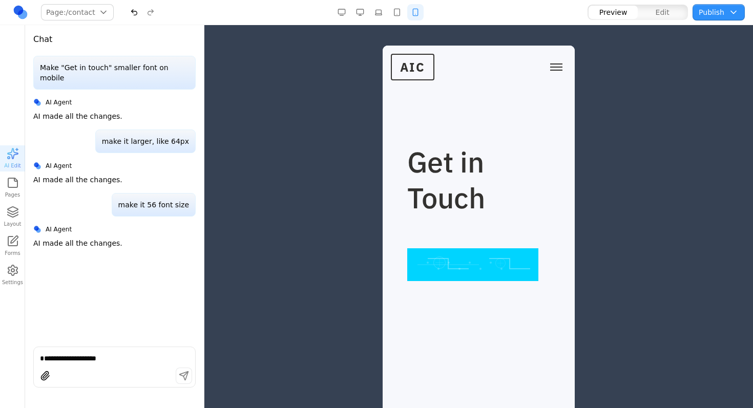
click at [442, 188] on h1 "Get in Touch" at bounding box center [445, 180] width 77 height 72
click at [79, 372] on div at bounding box center [114, 377] width 161 height 19
click at [82, 369] on div at bounding box center [114, 377] width 161 height 19
type textarea "**********"
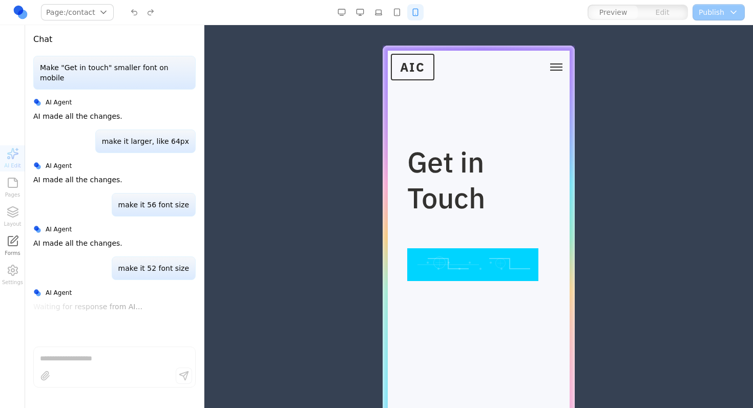
click at [424, 177] on h1 "Get in Touch" at bounding box center [445, 180] width 77 height 72
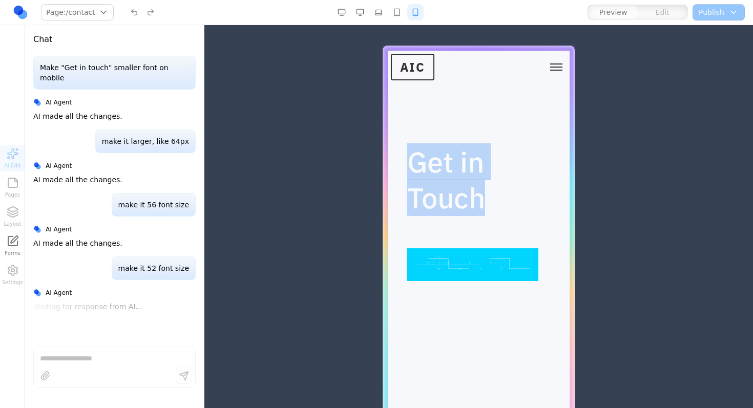
drag, startPoint x: 424, startPoint y: 177, endPoint x: 429, endPoint y: 223, distance: 46.9
click at [429, 216] on h1 "Get in Touch" at bounding box center [445, 180] width 77 height 72
drag, startPoint x: 424, startPoint y: 210, endPoint x: 410, endPoint y: 204, distance: 14.9
click at [417, 209] on h1 "Get in Touch" at bounding box center [445, 180] width 77 height 72
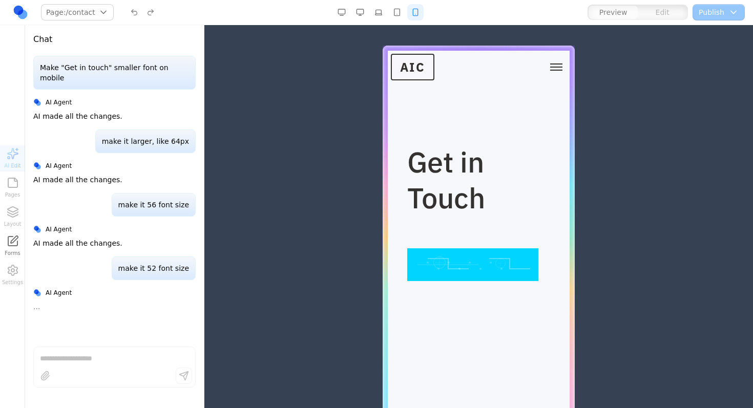
click at [409, 204] on h1 "Get in Touch" at bounding box center [445, 180] width 77 height 72
drag, startPoint x: 407, startPoint y: 203, endPoint x: 410, endPoint y: 233, distance: 30.4
click at [410, 216] on h1 "Get in Touch" at bounding box center [445, 180] width 77 height 72
click at [444, 215] on h1 "Get in Touch" at bounding box center [445, 180] width 77 height 72
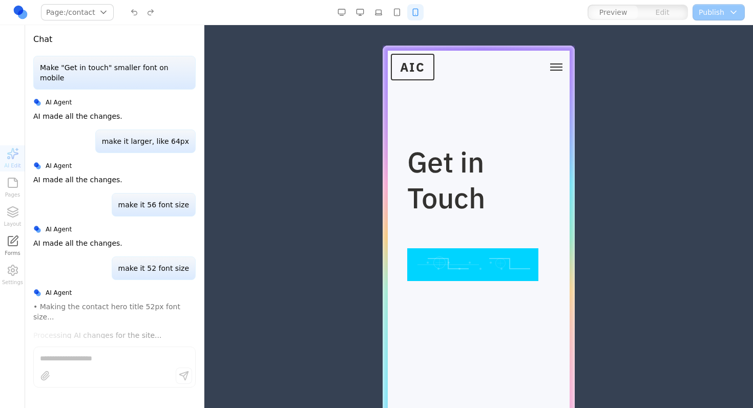
drag, startPoint x: 442, startPoint y: 214, endPoint x: 432, endPoint y: 199, distance: 17.8
click at [432, 199] on h1 "Get in Touch" at bounding box center [445, 180] width 77 height 72
click at [431, 198] on h1 "Get in Touch" at bounding box center [445, 180] width 77 height 72
drag, startPoint x: 431, startPoint y: 198, endPoint x: 433, endPoint y: 215, distance: 17.0
click at [433, 215] on h1 "Get in Touch" at bounding box center [445, 180] width 77 height 72
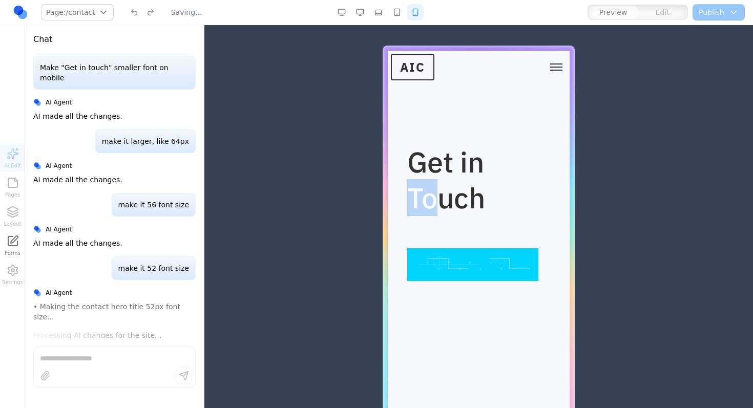
click at [433, 215] on h1 "Get in Touch" at bounding box center [445, 180] width 77 height 72
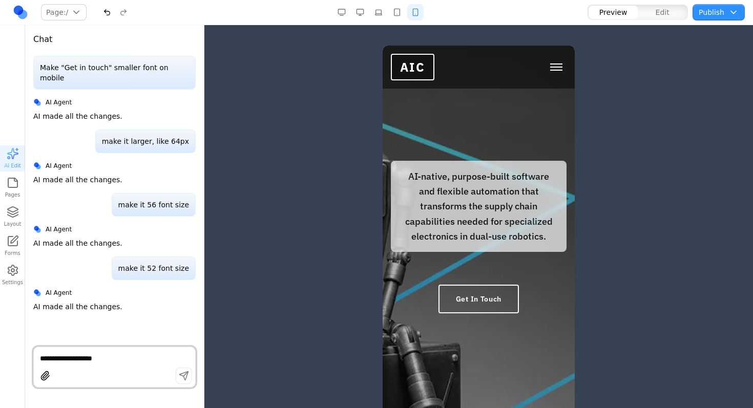
click at [547, 68] on button "Toggle mobile menu" at bounding box center [556, 66] width 20 height 15
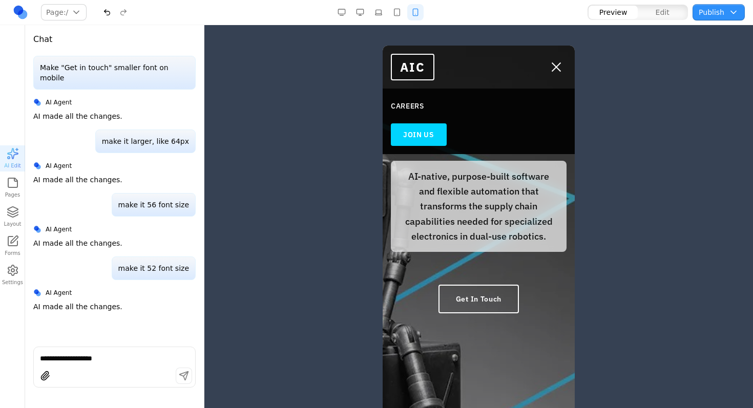
click at [429, 125] on link "JOIN US" at bounding box center [419, 134] width 56 height 23
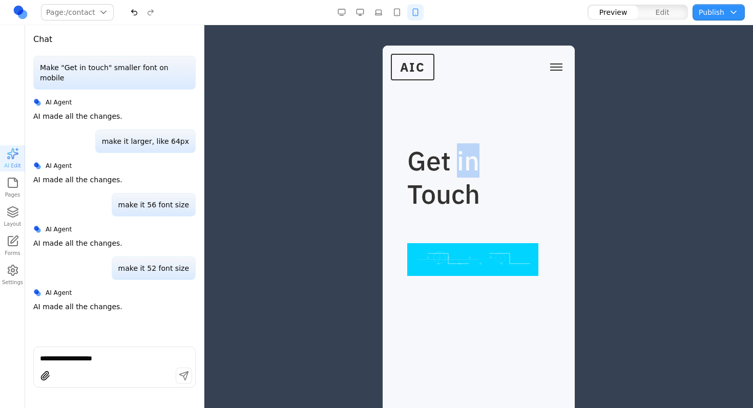
drag, startPoint x: 411, startPoint y: 201, endPoint x: 388, endPoint y: 171, distance: 37.7
click at [388, 173] on div "Get in Touch" at bounding box center [479, 210] width 192 height 132
drag, startPoint x: 388, startPoint y: 171, endPoint x: 406, endPoint y: 172, distance: 17.5
click at [390, 172] on div "Get in Touch" at bounding box center [479, 210] width 192 height 132
drag, startPoint x: 459, startPoint y: 196, endPoint x: 483, endPoint y: 242, distance: 51.3
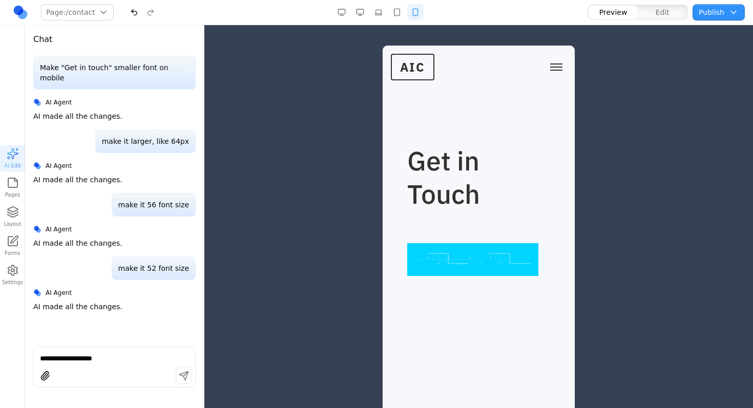
click at [473, 211] on h1 "Get in Touch" at bounding box center [445, 177] width 77 height 67
click at [484, 243] on div "Get in Touch" at bounding box center [478, 210] width 143 height 132
click at [498, 244] on div "Get in Touch" at bounding box center [478, 210] width 143 height 132
drag, startPoint x: 498, startPoint y: 243, endPoint x: 453, endPoint y: 175, distance: 81.7
click at [453, 175] on div "Get in Touch" at bounding box center [478, 210] width 143 height 132
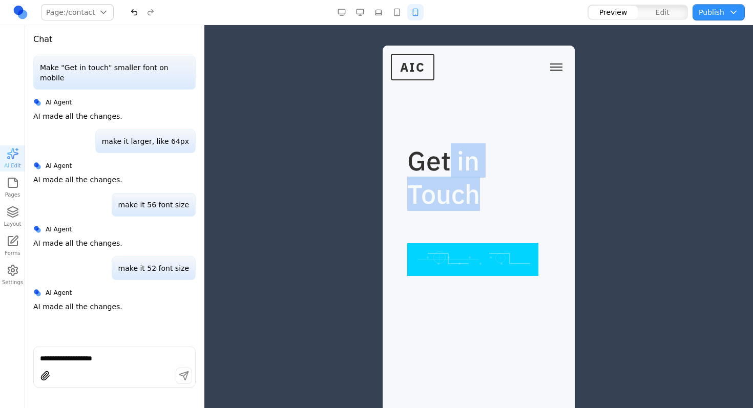
click at [452, 175] on h1 "Get in Touch" at bounding box center [445, 177] width 77 height 67
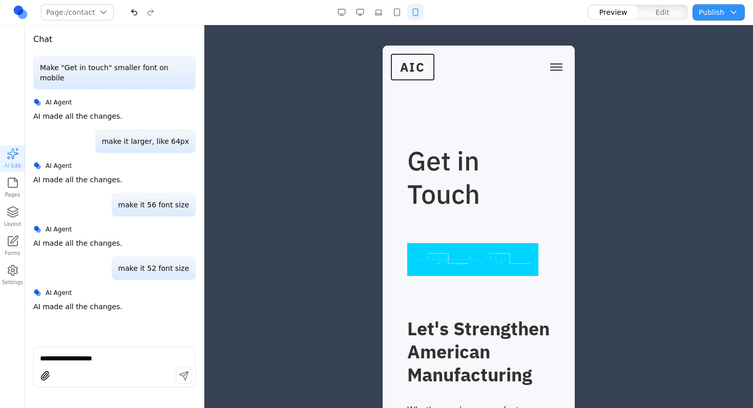
click at [123, 364] on div "**********" at bounding box center [114, 367] width 162 height 41
click at [130, 355] on textarea "**********" at bounding box center [114, 359] width 149 height 10
type textarea "**********"
click at [531, 103] on section "Get in Touch" at bounding box center [479, 173] width 192 height 255
click at [12, 210] on icon "button" at bounding box center [13, 212] width 12 height 12
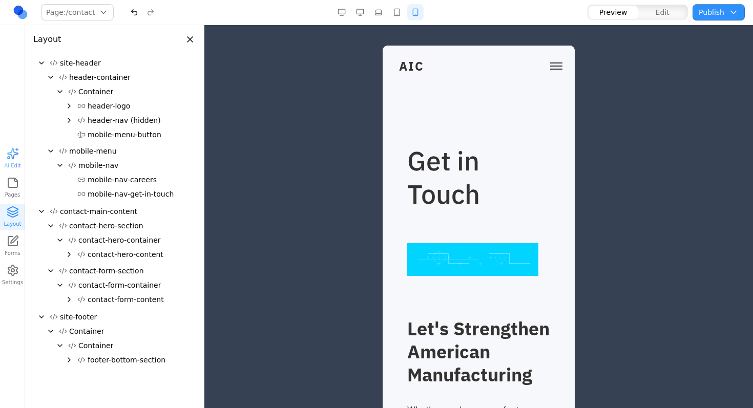
click at [103, 193] on span "mobile-nav-get-in-touch" at bounding box center [131, 194] width 86 height 10
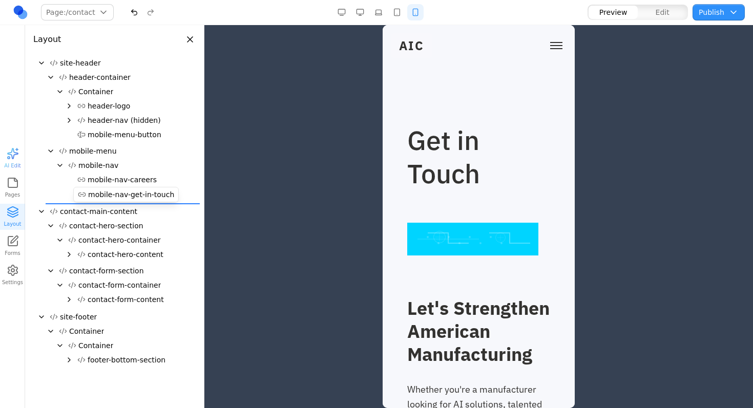
drag, startPoint x: 112, startPoint y: 183, endPoint x: 104, endPoint y: 194, distance: 13.9
click at [104, 195] on div "site-header header-container Container header-logo header-nav (hidden) mobile-m…" at bounding box center [114, 214] width 162 height 316
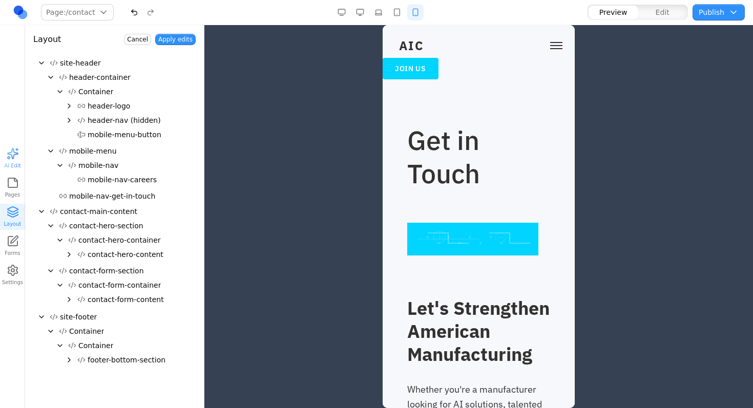
click at [136, 39] on button "Cancel" at bounding box center [137, 39] width 27 height 11
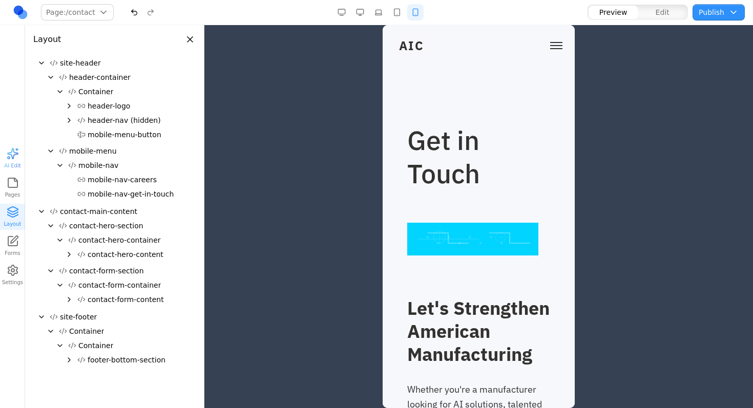
click at [321, 176] on div at bounding box center [478, 206] width 549 height 362
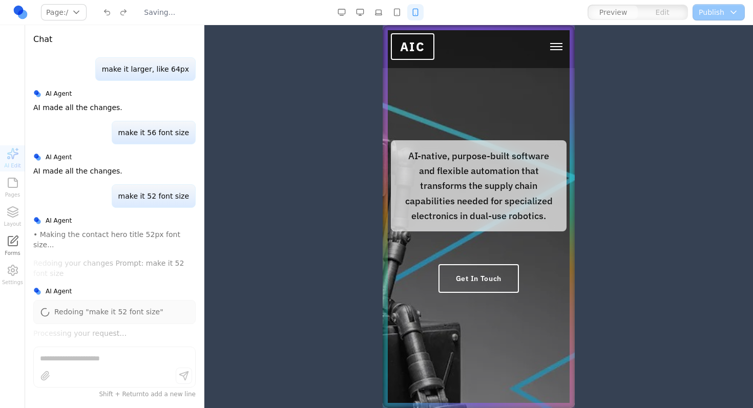
scroll to position [0, 0]
click at [10, 211] on div "AI Edit Pages Layout Forms Settings" at bounding box center [12, 217] width 25 height 143
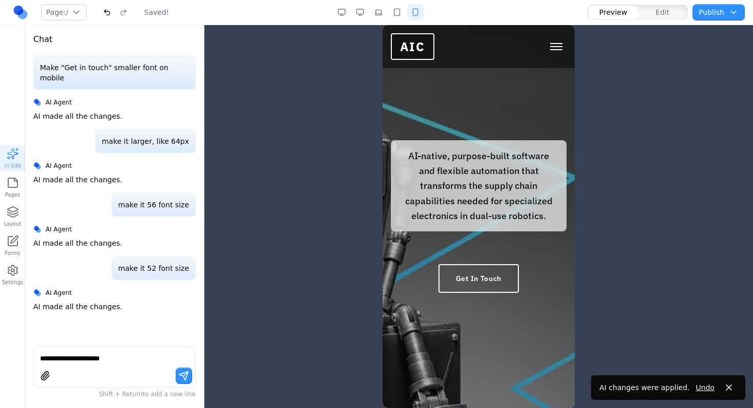
drag, startPoint x: 10, startPoint y: 211, endPoint x: 22, endPoint y: 206, distance: 12.2
click at [10, 211] on icon "button" at bounding box center [13, 208] width 10 height 5
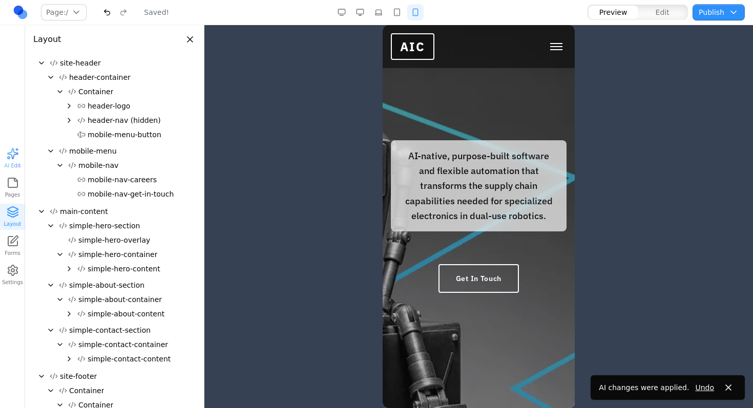
click at [119, 194] on span "mobile-nav-get-in-touch" at bounding box center [131, 194] width 86 height 10
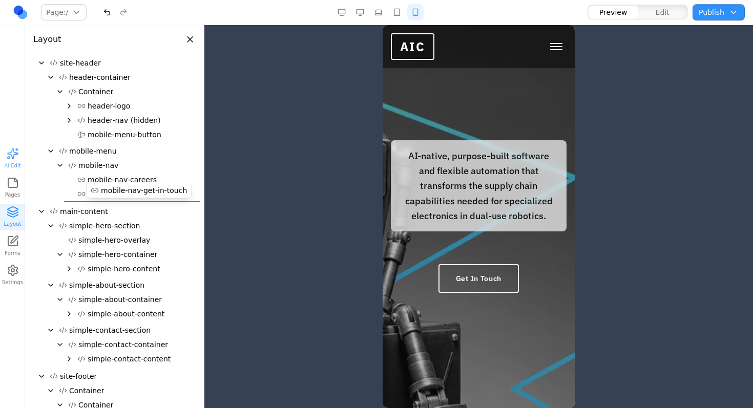
drag, startPoint x: 110, startPoint y: 194, endPoint x: 123, endPoint y: 190, distance: 13.9
click at [123, 190] on div "site-header header-container Container header-logo header-nav (hidden) mobile-m…" at bounding box center [114, 243] width 162 height 375
click at [100, 163] on span "mobile-nav" at bounding box center [98, 165] width 40 height 10
click at [93, 165] on span "mobile-nav" at bounding box center [98, 165] width 40 height 10
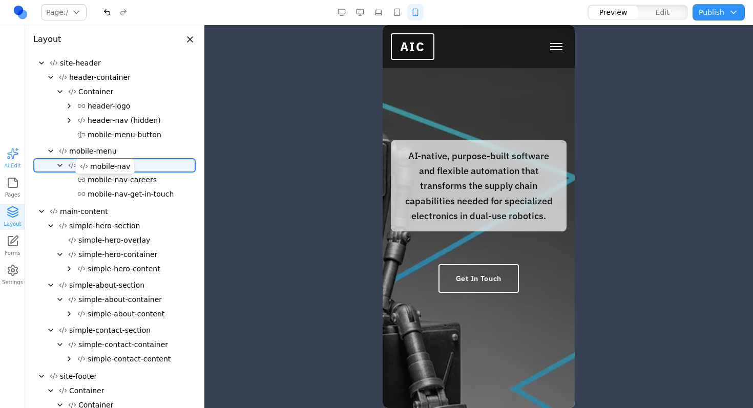
drag, startPoint x: 103, startPoint y: 164, endPoint x: 114, endPoint y: 163, distance: 10.9
click at [114, 163] on div "site-header header-container Container header-logo header-nav (hidden) mobile-m…" at bounding box center [114, 243] width 162 height 375
click at [94, 198] on span "mobile-nav-get-in-touch" at bounding box center [131, 194] width 86 height 10
click at [13, 214] on icon "button" at bounding box center [12, 213] width 10 height 3
click at [111, 184] on span "mobile-nav-careers" at bounding box center [122, 180] width 69 height 10
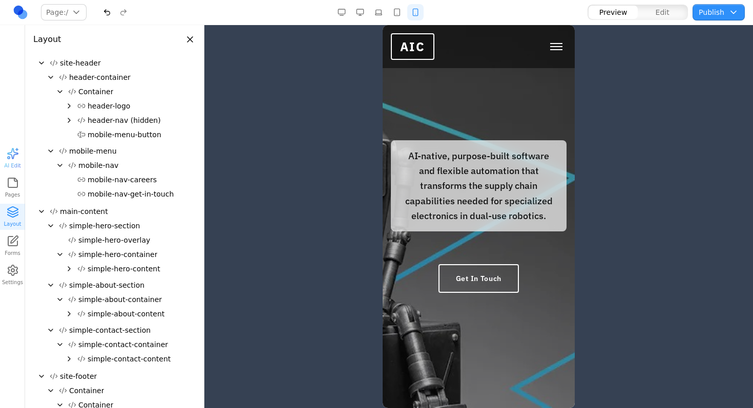
click at [106, 191] on span "mobile-nav-get-in-touch" at bounding box center [131, 194] width 86 height 10
drag, startPoint x: 377, startPoint y: 144, endPoint x: 66, endPoint y: 85, distance: 317.1
click at [377, 144] on div at bounding box center [478, 206] width 549 height 362
click at [552, 47] on span "Toggle mobile menu" at bounding box center [556, 46] width 12 height 1
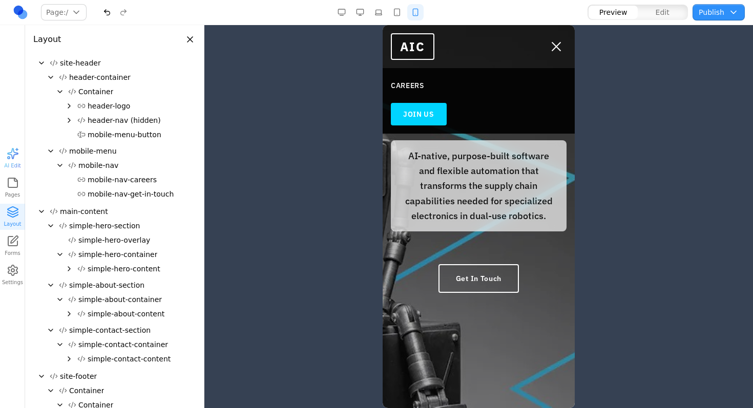
click at [424, 111] on link "JOIN US" at bounding box center [419, 114] width 56 height 23
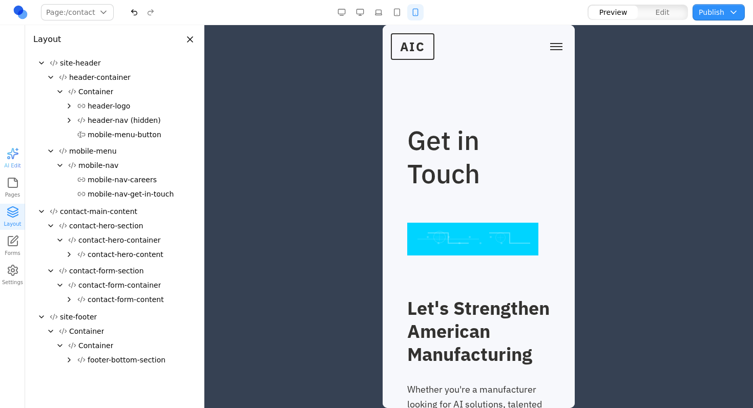
click at [147, 195] on span "mobile-nav-get-in-touch" at bounding box center [131, 194] width 86 height 10
click at [137, 186] on div "site-header header-container Container header-logo header-nav (hidden) mobile-m…" at bounding box center [114, 214] width 162 height 316
click at [51, 150] on icon "Collapse" at bounding box center [51, 151] width 8 height 8
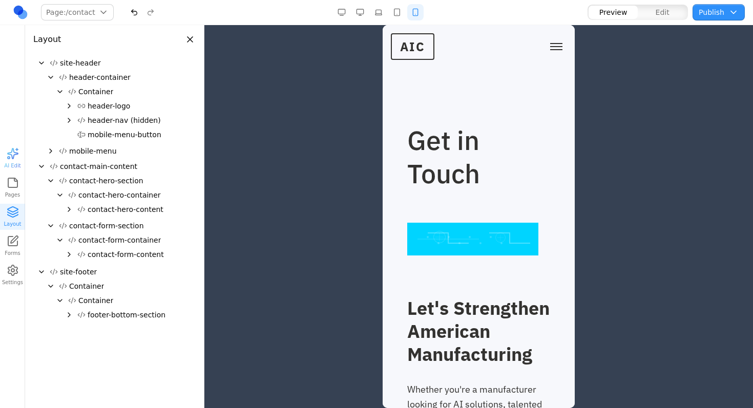
click at [51, 150] on icon "Expand" at bounding box center [51, 151] width 8 height 8
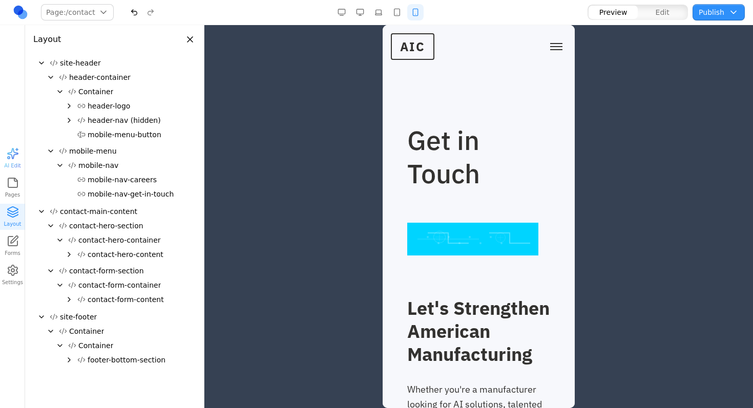
click at [71, 122] on icon "Expand" at bounding box center [69, 120] width 8 height 8
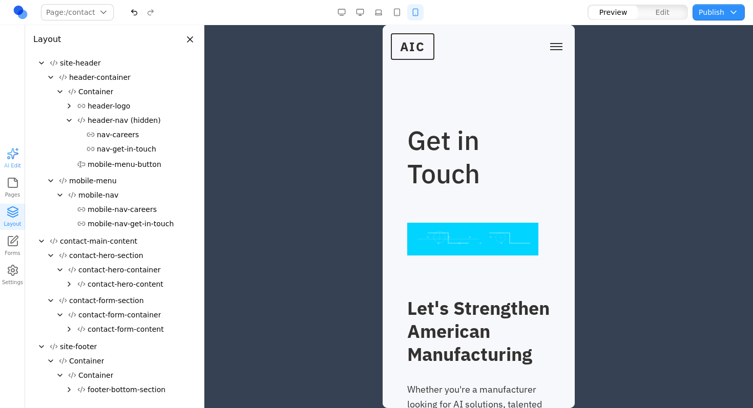
click at [68, 119] on icon "Collapse" at bounding box center [69, 120] width 8 height 8
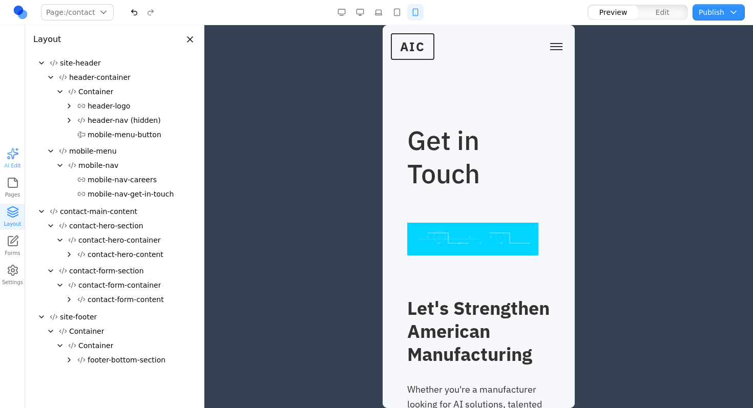
click at [68, 251] on icon "Expand" at bounding box center [69, 255] width 8 height 8
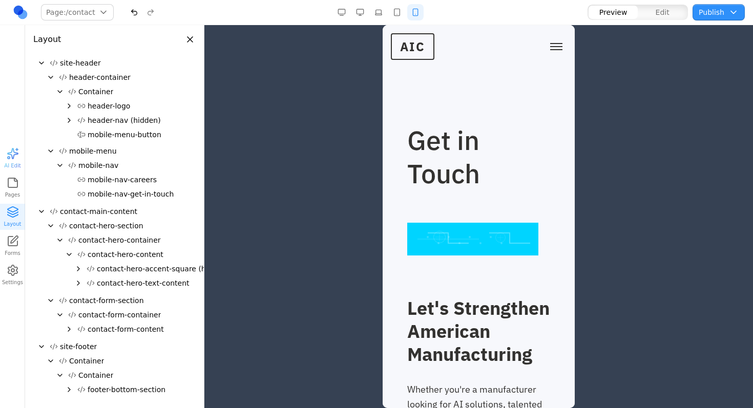
click at [140, 272] on span "contact-hero-accent-square (hidden)" at bounding box center [163, 269] width 132 height 10
drag, startPoint x: 135, startPoint y: 270, endPoint x: 141, endPoint y: 218, distance: 52.6
click at [141, 218] on div "contact-main-content contact-hero-section contact-hero-container contact-hero-c…" at bounding box center [114, 271] width 162 height 135
drag, startPoint x: 126, startPoint y: 270, endPoint x: 125, endPoint y: 243, distance: 27.2
click at [125, 243] on div "contact-hero-container contact-hero-content contact-hero-accent-square (hidden)…" at bounding box center [114, 262] width 162 height 59
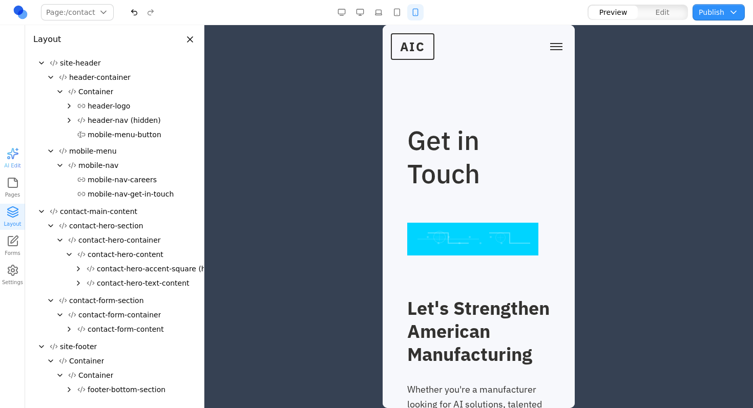
drag, startPoint x: 118, startPoint y: 247, endPoint x: 125, endPoint y: 223, distance: 25.0
click at [125, 223] on div "contact-hero-section contact-hero-container contact-hero-content contact-hero-a…" at bounding box center [114, 256] width 162 height 75
click at [120, 226] on span "contact-hero-section" at bounding box center [106, 226] width 74 height 10
drag, startPoint x: 129, startPoint y: 195, endPoint x: 134, endPoint y: 188, distance: 8.5
click at [134, 188] on div "site-header header-container Container header-logo header-nav (hidden) mobile-m…" at bounding box center [114, 228] width 162 height 345
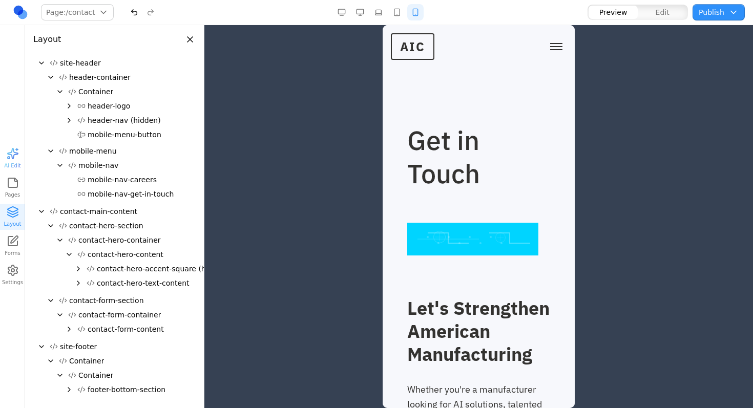
drag, startPoint x: 110, startPoint y: 266, endPoint x: 112, endPoint y: 237, distance: 29.3
click at [112, 237] on div "contact-hero-container contact-hero-content contact-hero-accent-square (hidden)…" at bounding box center [114, 262] width 162 height 59
drag, startPoint x: 112, startPoint y: 266, endPoint x: 113, endPoint y: 222, distance: 44.1
click at [113, 222] on div "contact-hero-section contact-hero-container contact-hero-content contact-hero-a…" at bounding box center [114, 256] width 162 height 75
drag, startPoint x: 108, startPoint y: 265, endPoint x: 112, endPoint y: 213, distance: 52.4
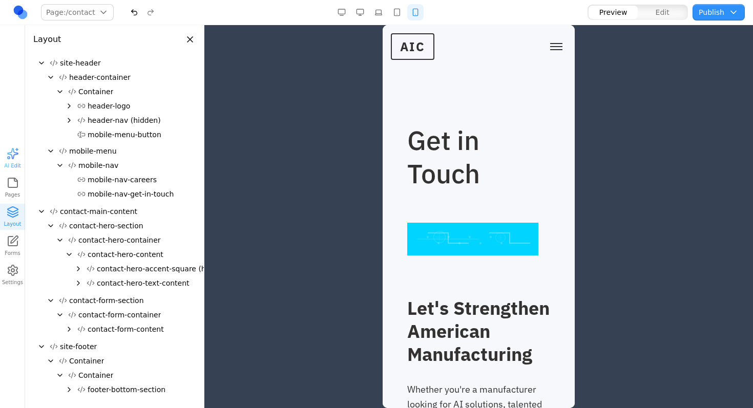
click at [112, 213] on div "contact-main-content contact-hero-section contact-hero-container contact-hero-c…" at bounding box center [114, 271] width 162 height 135
drag, startPoint x: 111, startPoint y: 181, endPoint x: 125, endPoint y: 182, distance: 13.9
click at [125, 182] on div "site-header header-container Container header-logo header-nav (hidden) mobile-m…" at bounding box center [114, 228] width 162 height 345
drag, startPoint x: 104, startPoint y: 332, endPoint x: 111, endPoint y: 324, distance: 10.9
click at [111, 324] on div "site-header header-container Container header-logo header-nav (hidden) mobile-m…" at bounding box center [114, 228] width 162 height 345
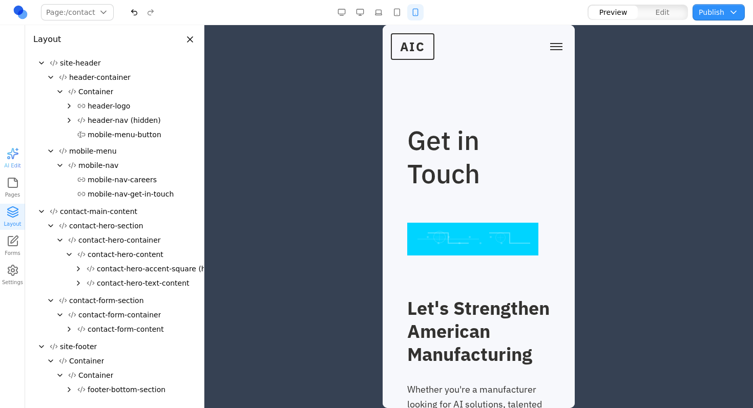
drag, startPoint x: 118, startPoint y: 264, endPoint x: 113, endPoint y: 266, distance: 5.5
click at [114, 251] on div "contact-hero-content contact-hero-accent-square (hidden) contact-hero-text-cont…" at bounding box center [114, 269] width 162 height 44
drag, startPoint x: 113, startPoint y: 267, endPoint x: 115, endPoint y: 280, distance: 12.6
click at [114, 281] on div "contact-hero-accent-square (hidden) contact-hero-text-content" at bounding box center [114, 277] width 162 height 30
click at [116, 279] on span "contact-hero-text-content" at bounding box center [143, 283] width 93 height 10
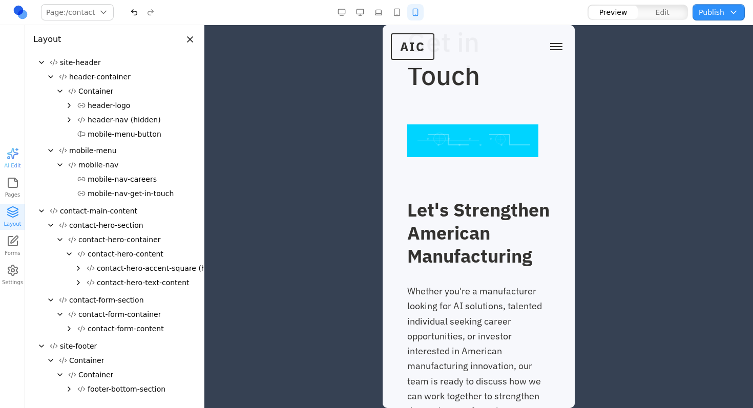
scroll to position [1, 0]
click at [160, 268] on span "contact-hero-accent-square (hidden)" at bounding box center [163, 268] width 132 height 10
click at [159, 269] on span "contact-hero-accent-square (hidden)" at bounding box center [163, 268] width 132 height 10
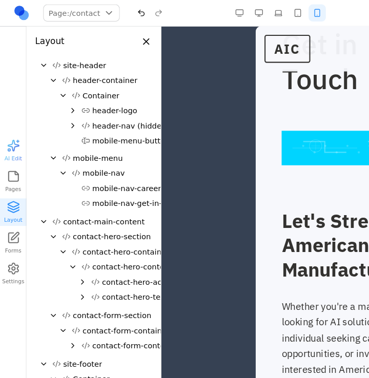
click at [128, 277] on button "contact-hero-text-content" at bounding box center [137, 282] width 111 height 14
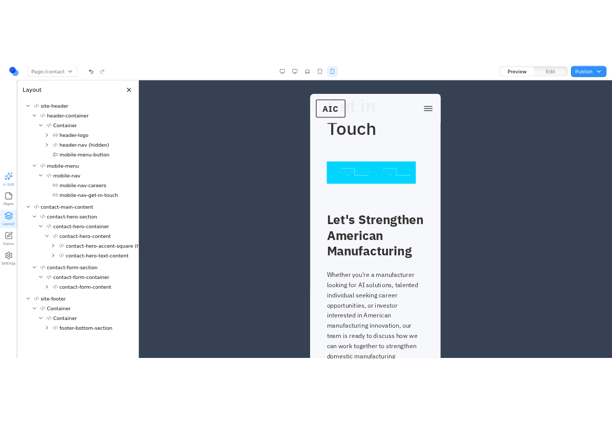
scroll to position [0, 0]
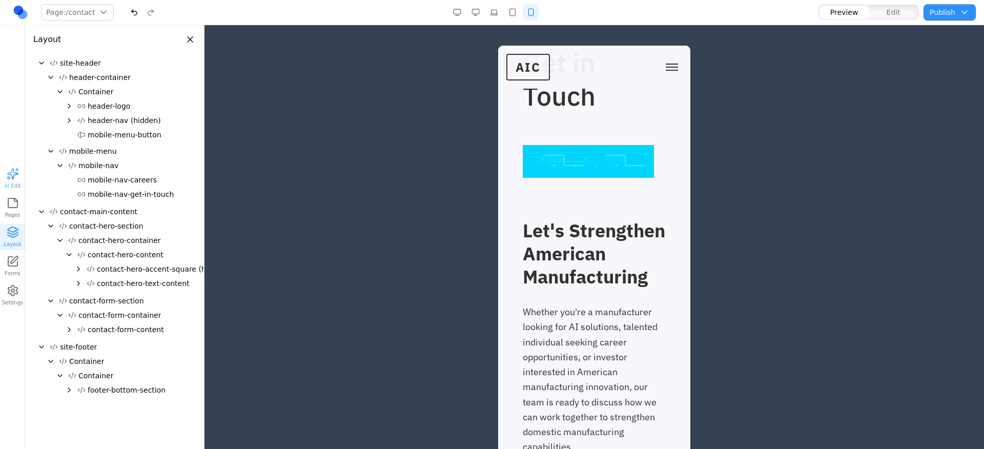
click at [186, 271] on span "contact-hero-accent-square (hidden)" at bounding box center [163, 269] width 132 height 10
click at [622, 178] on div at bounding box center [588, 161] width 131 height 33
click at [617, 178] on div at bounding box center [588, 161] width 131 height 33
click at [159, 267] on span "contact-hero-accent-square (hidden)" at bounding box center [163, 269] width 132 height 10
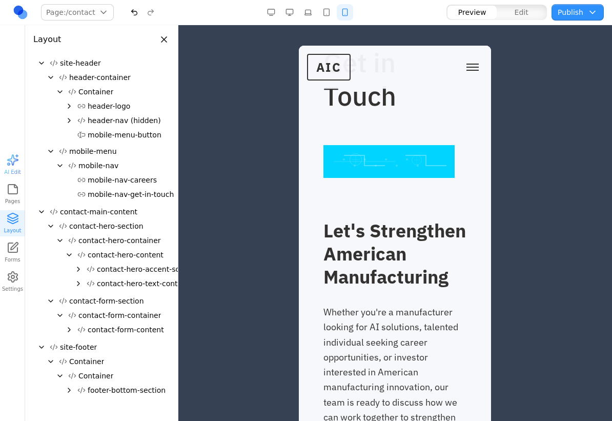
click at [293, 13] on button "button" at bounding box center [289, 12] width 16 height 16
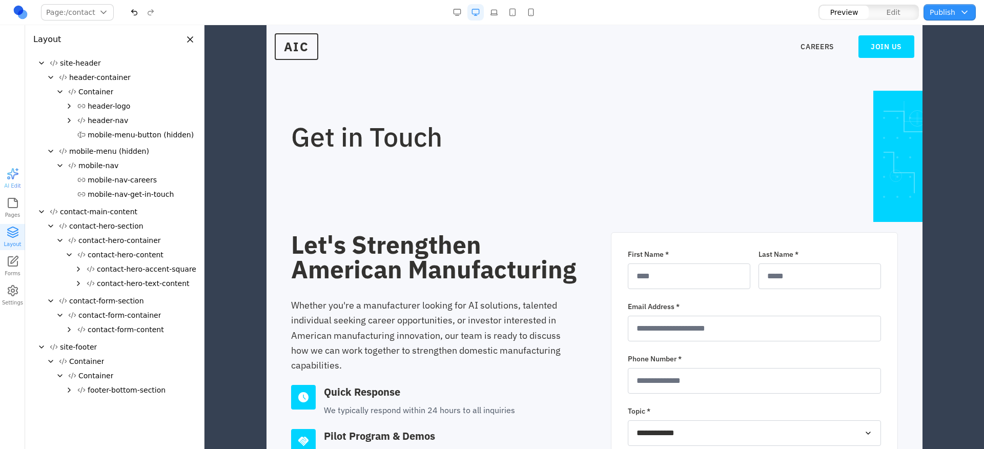
click at [753, 149] on div "Get in Touch" at bounding box center [594, 136] width 607 height 27
click at [753, 150] on div "Get in Touch" at bounding box center [594, 136] width 607 height 27
click at [753, 187] on div at bounding box center [906, 156] width 66 height 131
click at [535, 8] on button "button" at bounding box center [531, 12] width 16 height 16
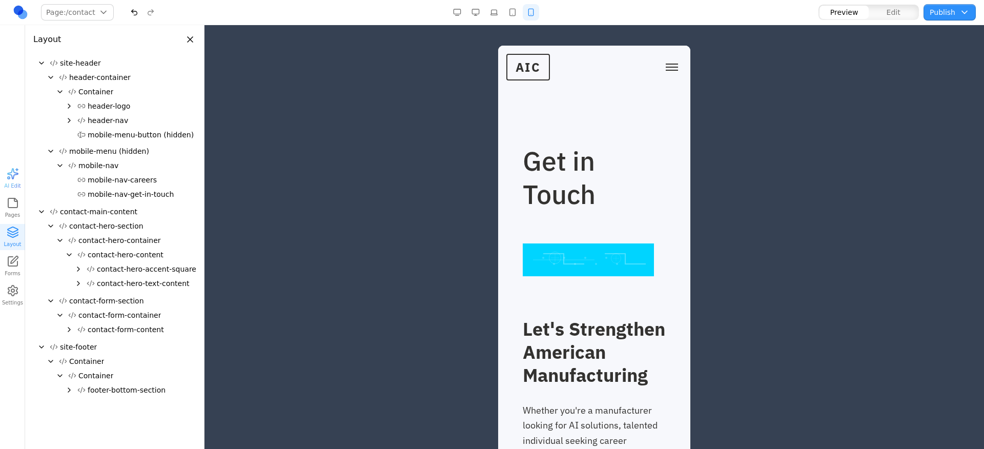
click at [602, 276] on div at bounding box center [588, 259] width 131 height 33
click at [478, 5] on button "button" at bounding box center [475, 12] width 16 height 16
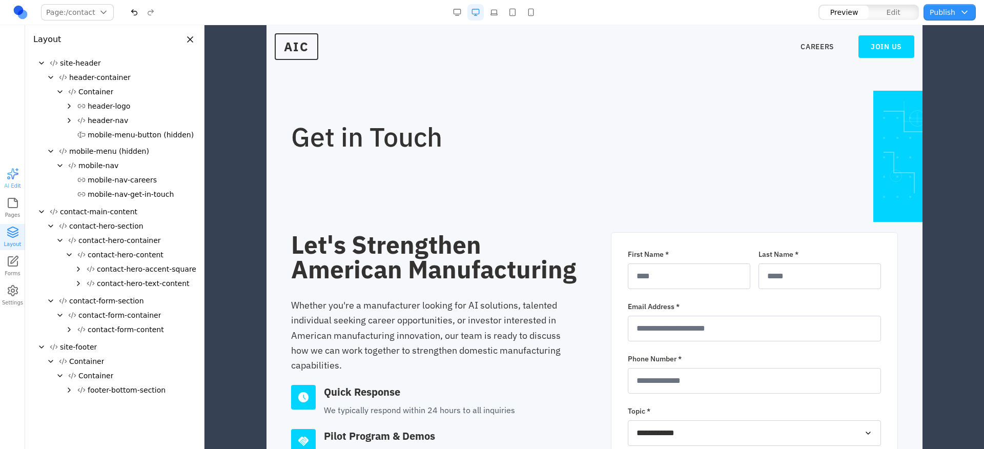
click at [497, 9] on button "button" at bounding box center [494, 12] width 16 height 16
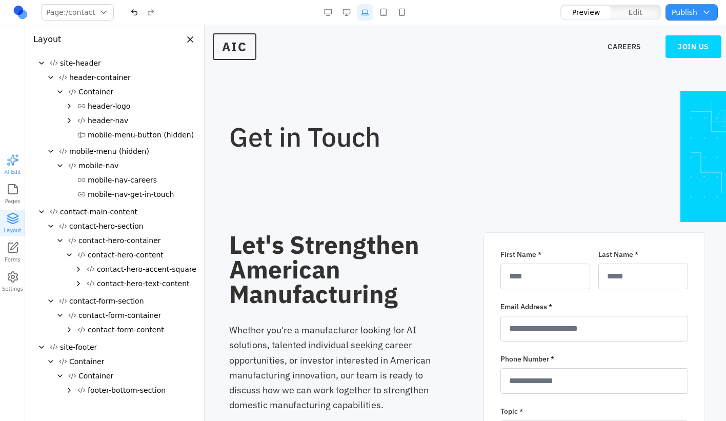
click at [126, 270] on span "contact-hero-accent-square" at bounding box center [146, 269] width 99 height 10
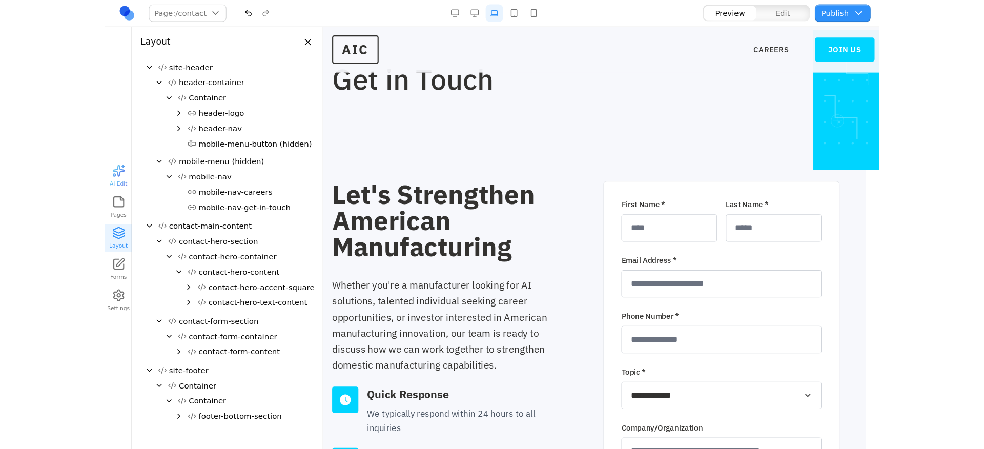
scroll to position [66, 0]
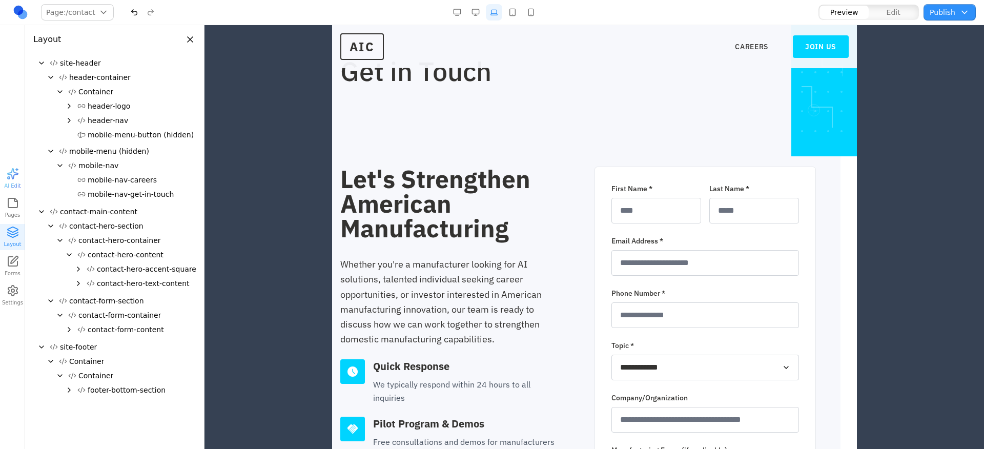
click at [144, 266] on span "contact-hero-accent-square" at bounding box center [146, 269] width 99 height 10
drag, startPoint x: 134, startPoint y: 268, endPoint x: 139, endPoint y: 246, distance: 23.1
click at [139, 246] on div "site-header header-container Container header-logo header-nav mobile-menu-butto…" at bounding box center [114, 228] width 162 height 345
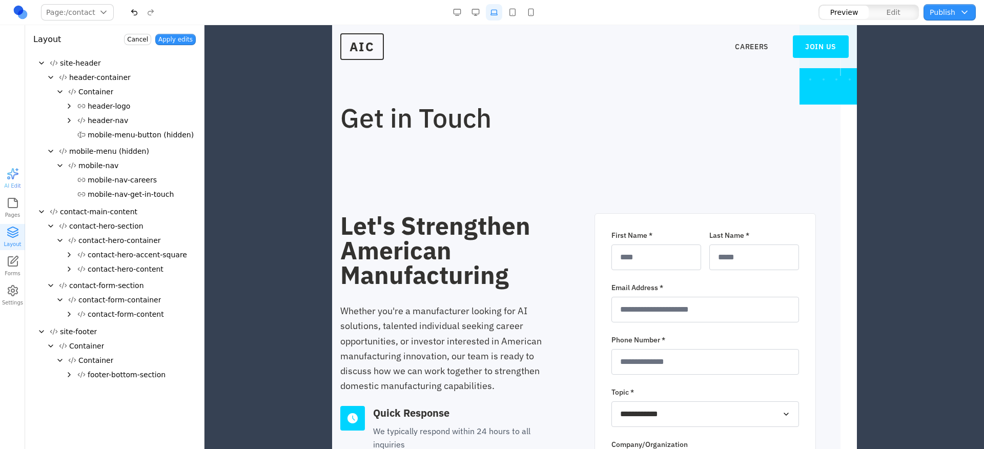
scroll to position [0, 0]
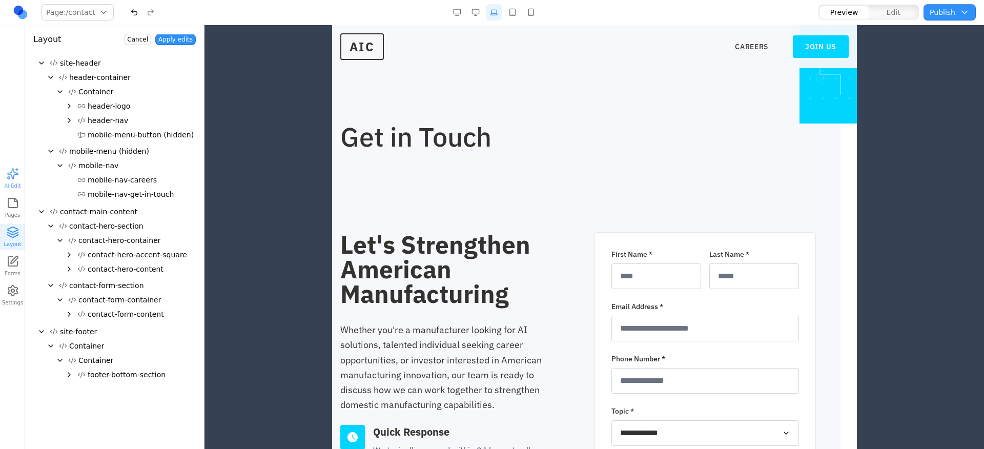
click at [146, 40] on button "Cancel" at bounding box center [137, 39] width 27 height 11
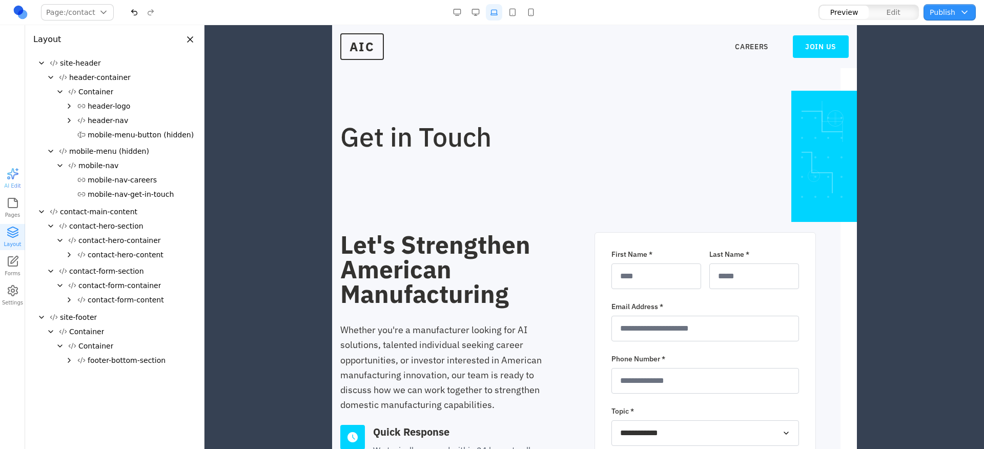
click at [67, 254] on icon "Expand" at bounding box center [69, 255] width 8 height 8
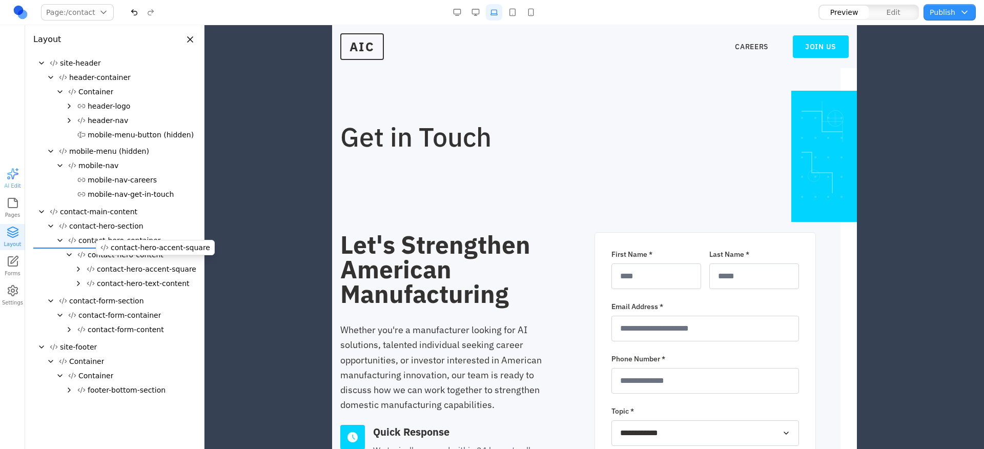
drag, startPoint x: 133, startPoint y: 274, endPoint x: 147, endPoint y: 251, distance: 26.5
click at [147, 251] on div "site-header header-container Container header-logo header-nav mobile-menu-butto…" at bounding box center [114, 228] width 162 height 345
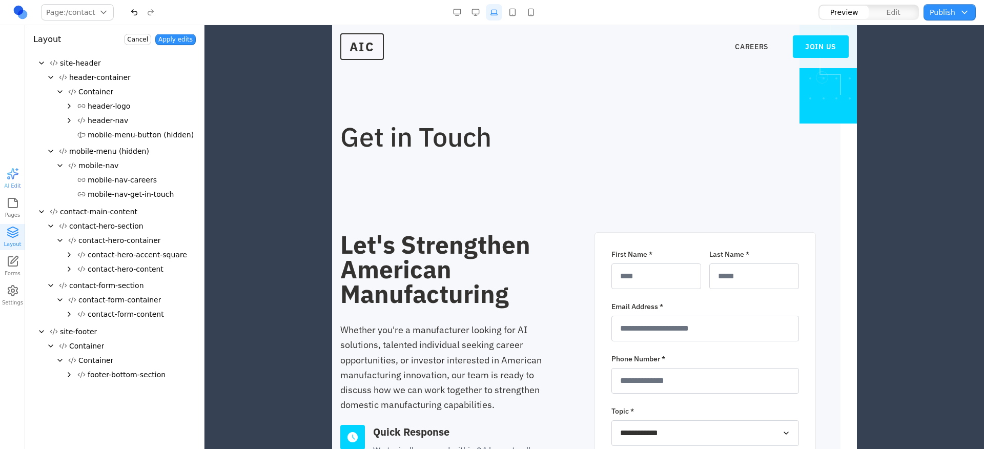
click at [493, 11] on button "button" at bounding box center [494, 12] width 16 height 16
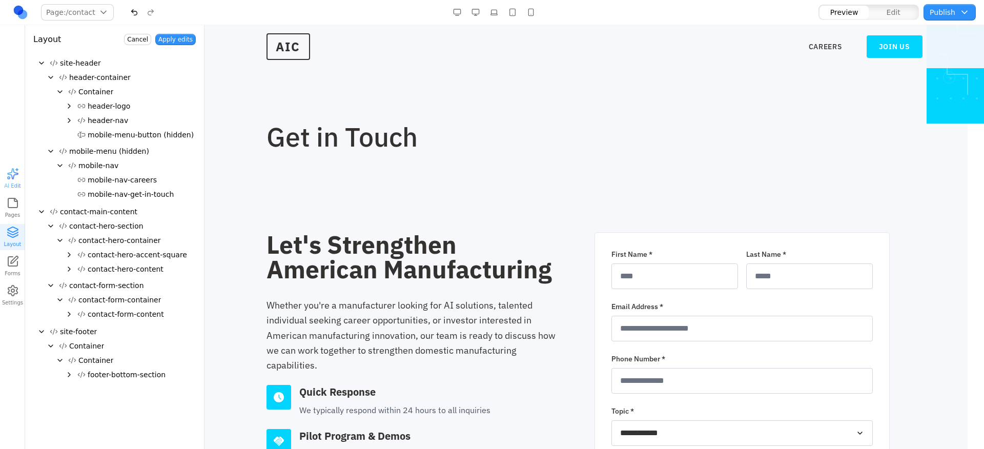
click at [138, 40] on button "Cancel" at bounding box center [137, 39] width 27 height 11
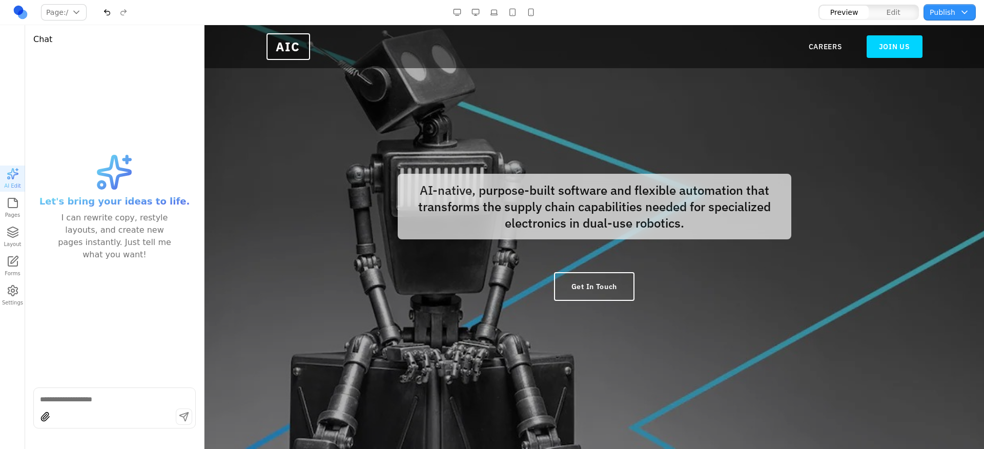
click at [12, 229] on icon "button" at bounding box center [13, 232] width 12 height 12
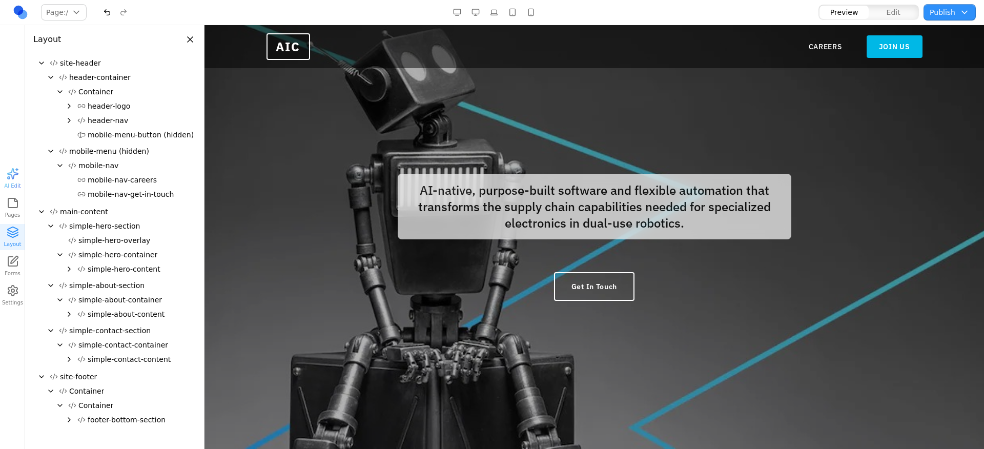
click at [905, 45] on link "JOIN US" at bounding box center [894, 46] width 56 height 23
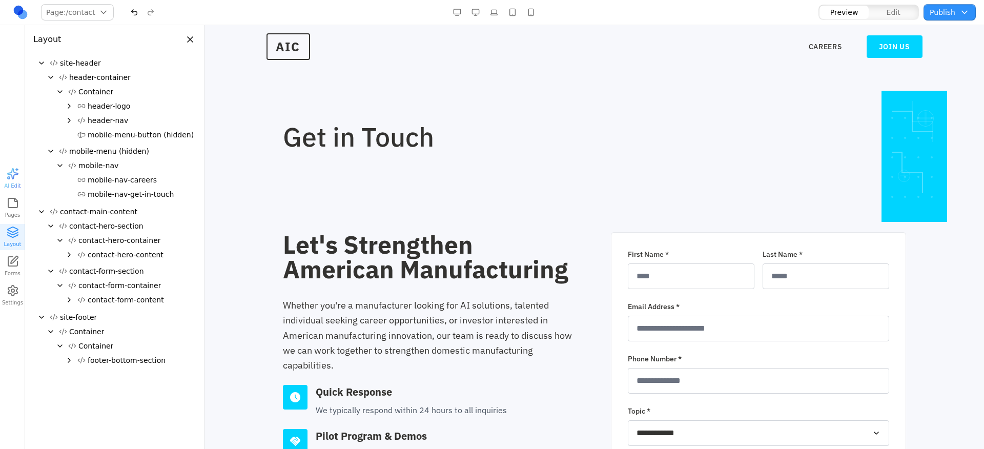
click at [69, 253] on icon "Expand" at bounding box center [69, 255] width 2 height 4
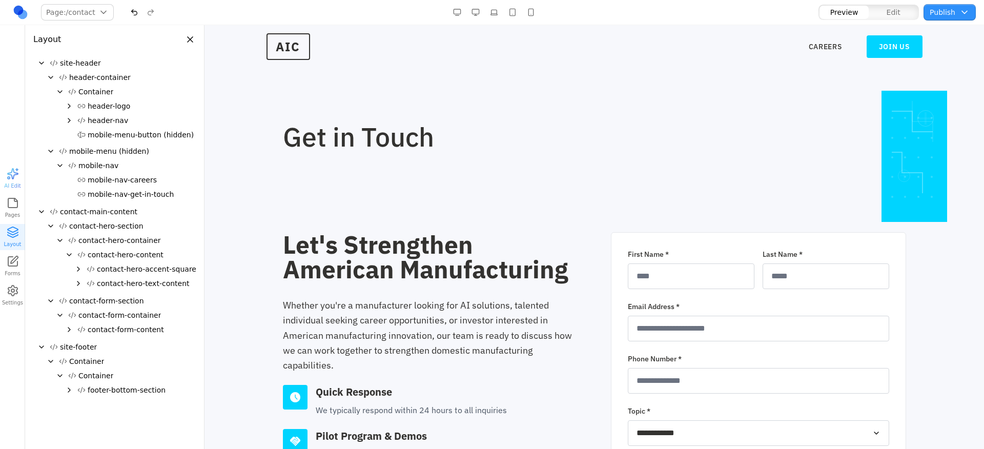
click at [126, 267] on span "contact-hero-accent-square" at bounding box center [146, 269] width 99 height 10
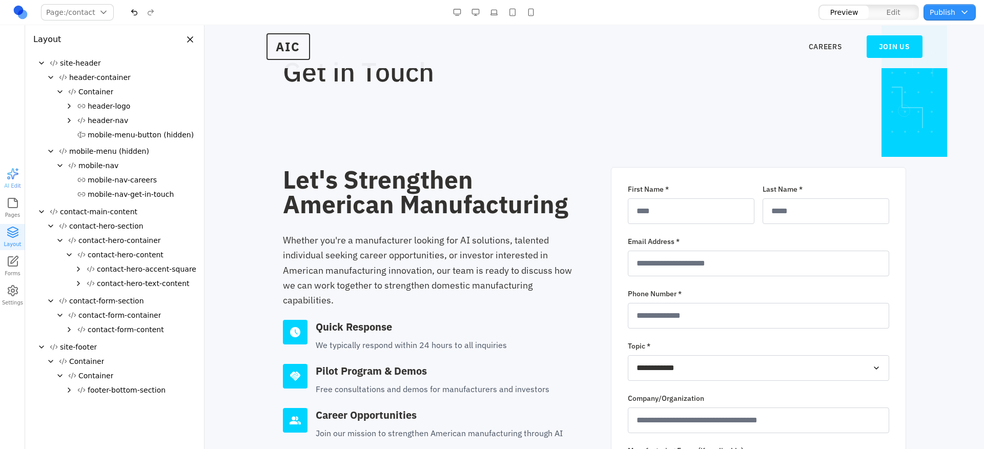
scroll to position [66, 0]
drag, startPoint x: 126, startPoint y: 267, endPoint x: 133, endPoint y: 257, distance: 12.5
click at [132, 259] on div "site-header header-container Container header-logo header-nav mobile-menu-butto…" at bounding box center [114, 228] width 162 height 345
click at [506, 79] on h1 "Get in Touch" at bounding box center [561, 71] width 557 height 27
click at [528, 10] on button "button" at bounding box center [531, 12] width 16 height 16
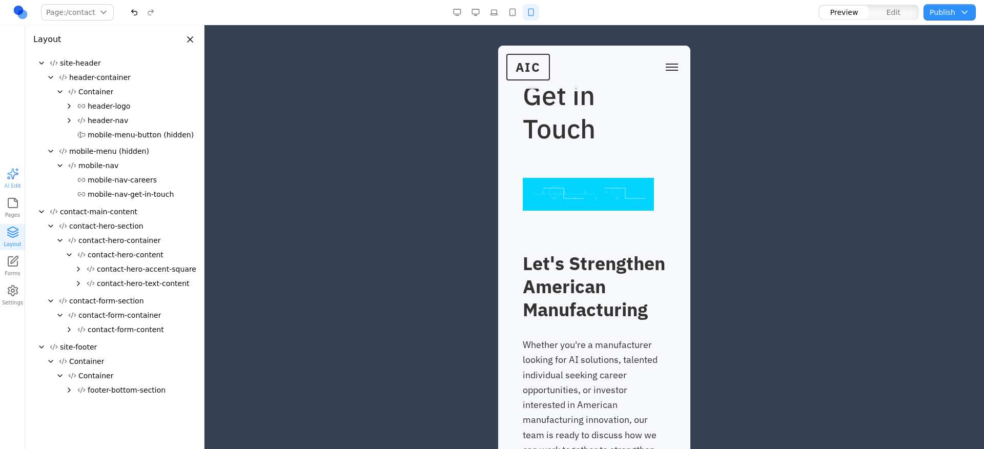
click at [583, 211] on div at bounding box center [588, 194] width 131 height 33
click at [574, 211] on div at bounding box center [588, 194] width 131 height 33
click at [585, 211] on div at bounding box center [588, 194] width 131 height 33
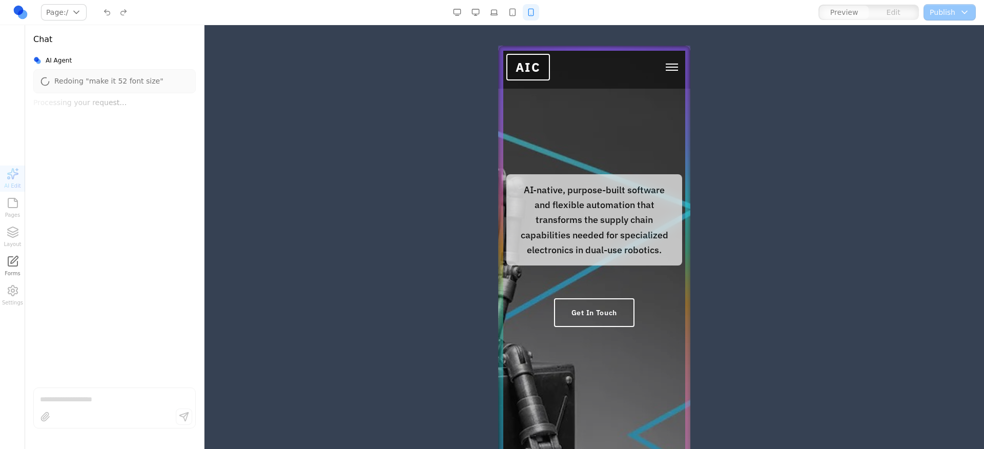
scroll to position [0, 0]
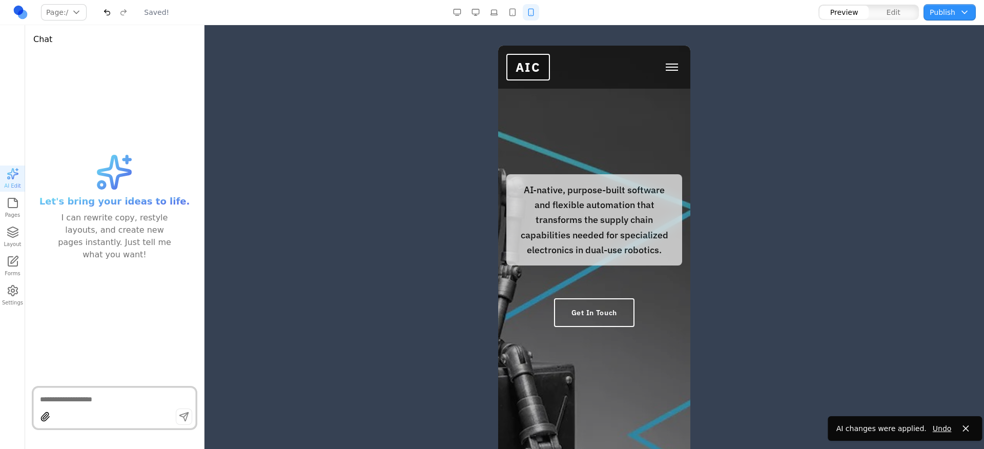
click at [663, 69] on button "Toggle mobile menu" at bounding box center [672, 66] width 20 height 15
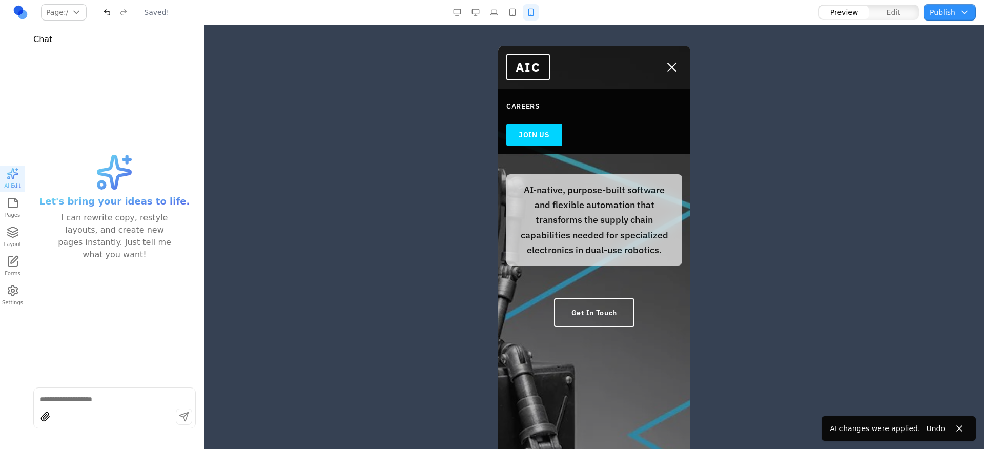
click at [527, 140] on link "JOIN US" at bounding box center [534, 134] width 56 height 23
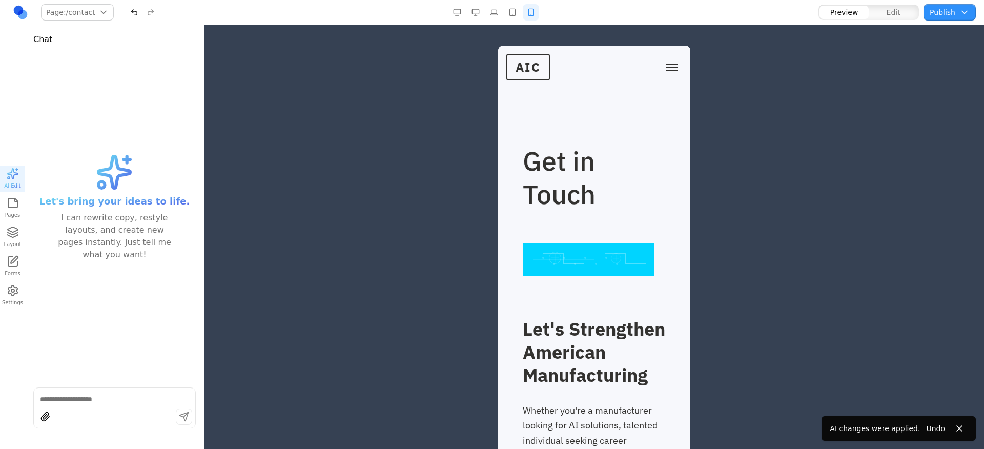
click at [5, 239] on button "Layout" at bounding box center [12, 237] width 25 height 26
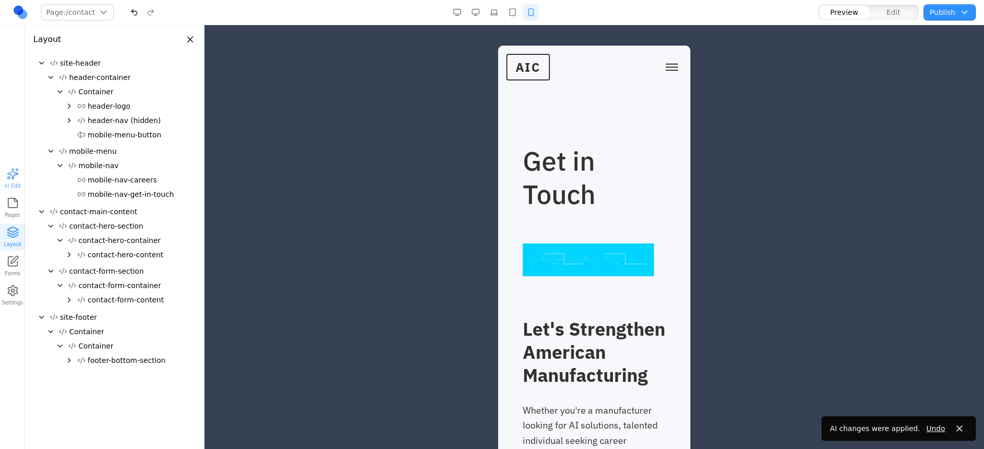
click at [126, 237] on span "contact-hero-container" at bounding box center [119, 240] width 82 height 10
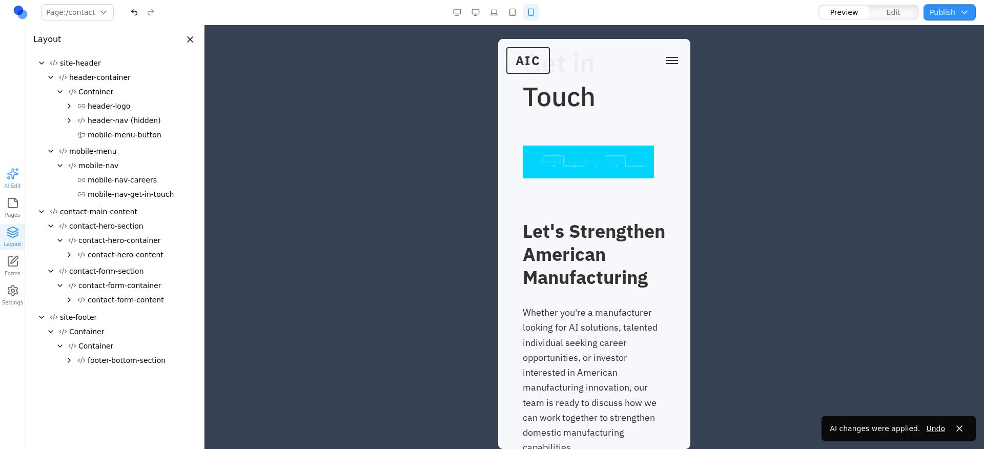
scroll to position [98, 0]
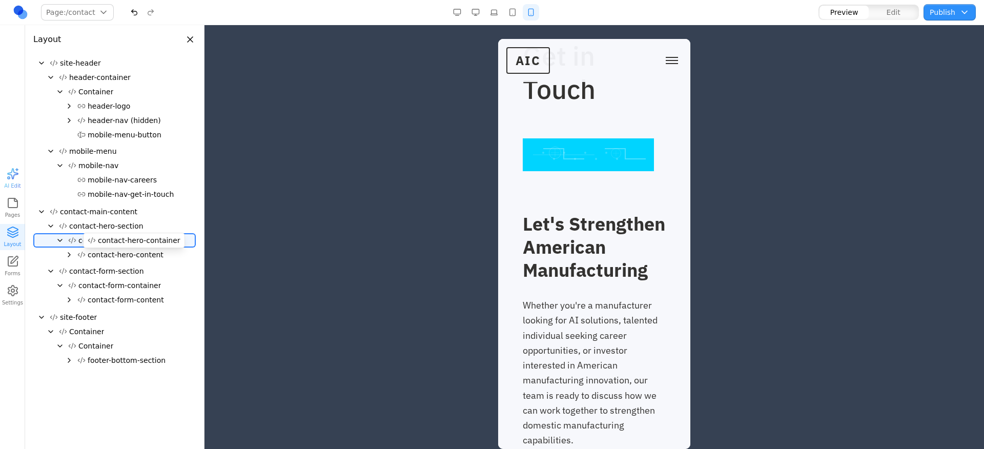
drag, startPoint x: 122, startPoint y: 238, endPoint x: 110, endPoint y: 239, distance: 11.8
click at [141, 237] on div "site-header header-container Container header-logo header-nav (hidden) mobile-m…" at bounding box center [114, 214] width 162 height 316
click at [57, 241] on icon "Collapse" at bounding box center [60, 240] width 8 height 8
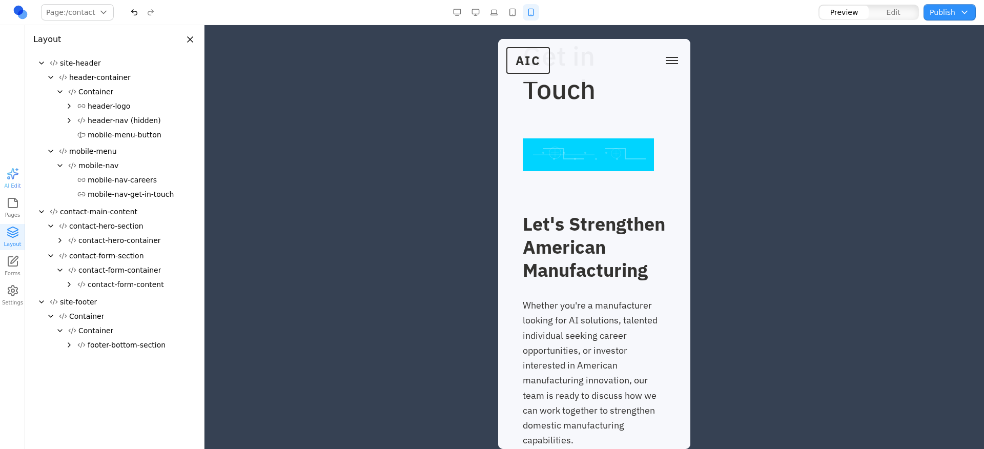
click at [62, 241] on icon "Expand" at bounding box center [60, 240] width 8 height 8
click at [67, 251] on icon "Expand" at bounding box center [69, 255] width 8 height 8
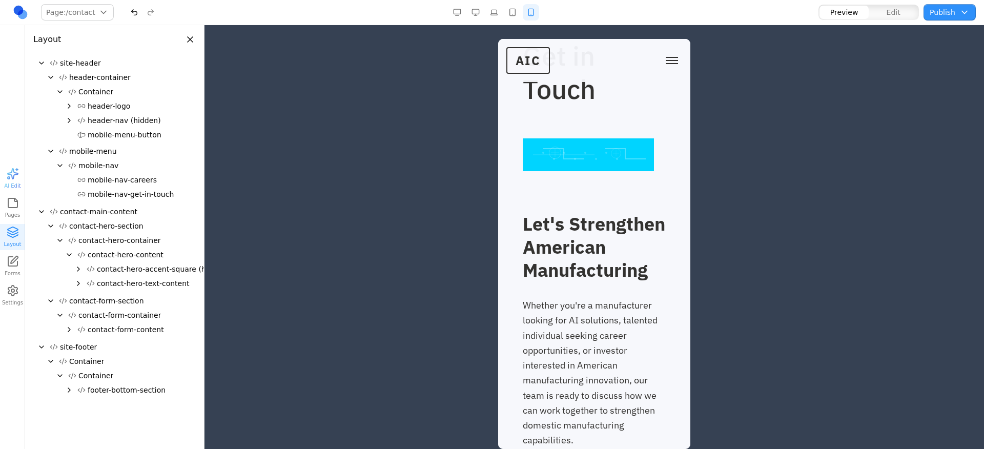
click at [126, 270] on span "contact-hero-accent-square (hidden)" at bounding box center [163, 269] width 132 height 10
drag, startPoint x: 130, startPoint y: 258, endPoint x: 147, endPoint y: 265, distance: 18.4
click at [147, 265] on span "contact-hero-accent-square (hidden)" at bounding box center [163, 269] width 132 height 10
drag, startPoint x: 137, startPoint y: 267, endPoint x: 138, endPoint y: 260, distance: 7.2
click at [135, 234] on div "contact-hero-container contact-hero-content contact-hero-accent-square (hidden)…" at bounding box center [114, 262] width 162 height 59
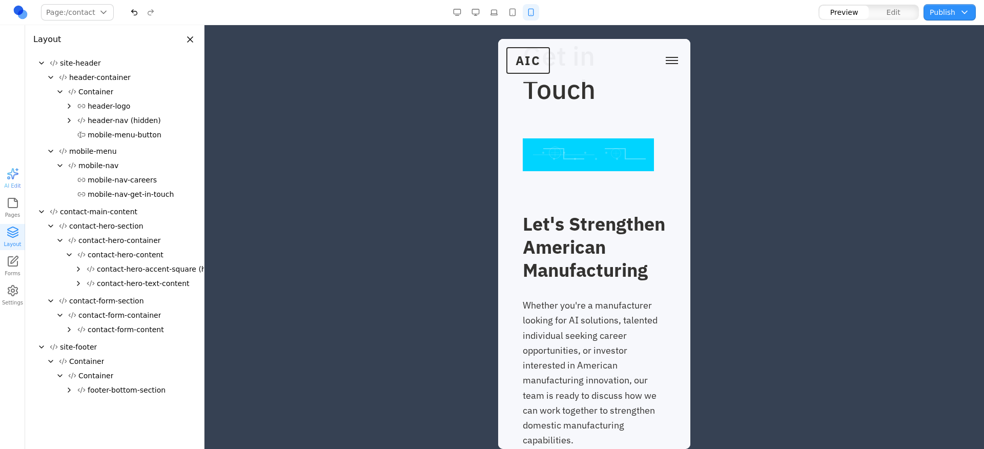
drag, startPoint x: 135, startPoint y: 237, endPoint x: 146, endPoint y: 217, distance: 22.2
click at [146, 217] on div "contact-main-content contact-hero-section contact-hero-container contact-hero-c…" at bounding box center [114, 271] width 162 height 135
click at [507, 11] on button "button" at bounding box center [512, 12] width 16 height 16
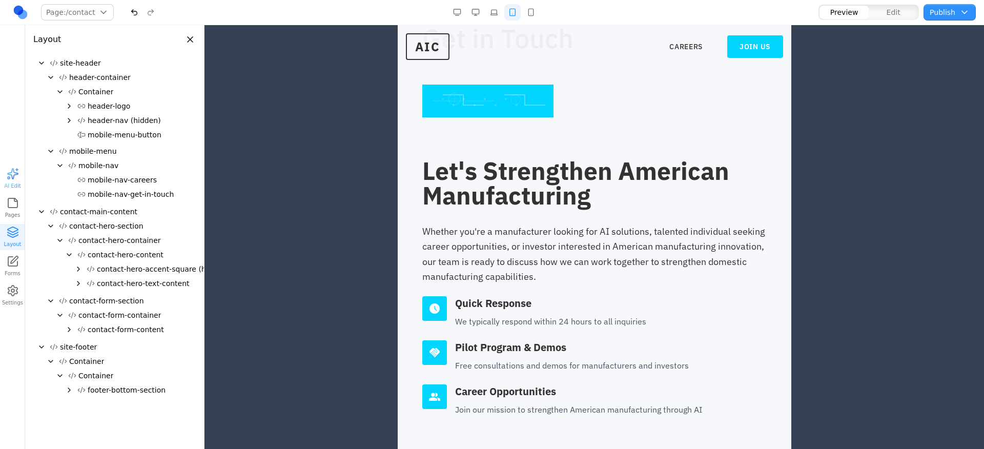
scroll to position [0, 0]
drag, startPoint x: 113, startPoint y: 275, endPoint x: 138, endPoint y: 258, distance: 30.0
click at [138, 258] on div "contact-hero-content contact-hero-accent-square (hidden) contact-hero-text-cont…" at bounding box center [114, 269] width 162 height 44
click at [107, 264] on span "contact-hero-accent-square (hidden)" at bounding box center [163, 269] width 132 height 10
click at [111, 268] on span "contact-hero-accent-square (hidden)" at bounding box center [163, 269] width 132 height 10
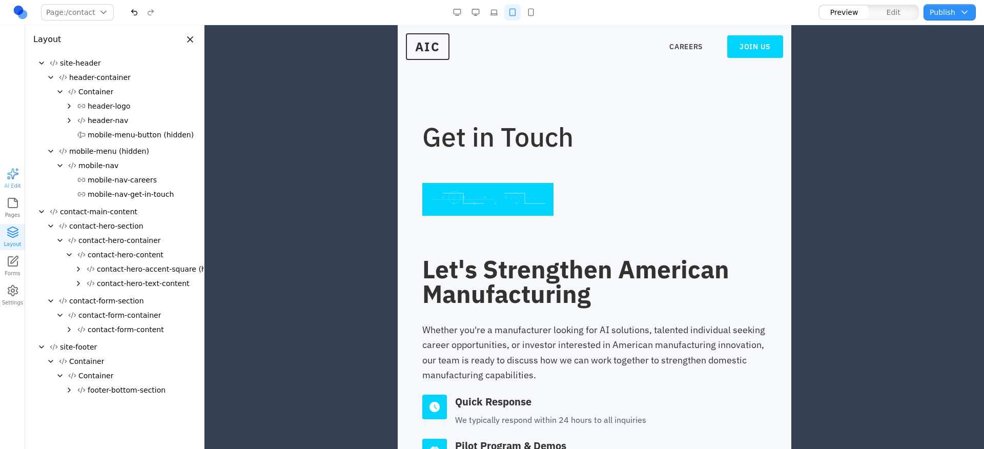
click at [154, 271] on span "contact-hero-accent-square (hidden)" at bounding box center [163, 269] width 132 height 10
click at [153, 271] on span "contact-hero-accent-square (hidden)" at bounding box center [163, 269] width 132 height 10
click at [157, 268] on span "contact-hero-accent-square (hidden)" at bounding box center [163, 269] width 132 height 10
drag, startPoint x: 682, startPoint y: 193, endPoint x: 675, endPoint y: 189, distance: 7.6
click at [682, 193] on div "Get in Touch" at bounding box center [594, 169] width 344 height 92
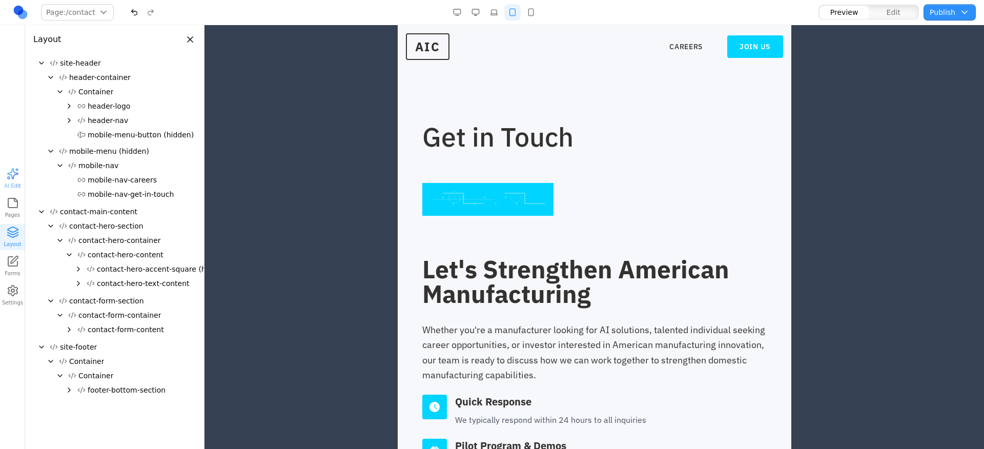
click at [167, 269] on span "contact-hero-accent-square (hidden)" at bounding box center [163, 269] width 132 height 10
click at [13, 183] on span "AI Edit" at bounding box center [12, 186] width 16 height 8
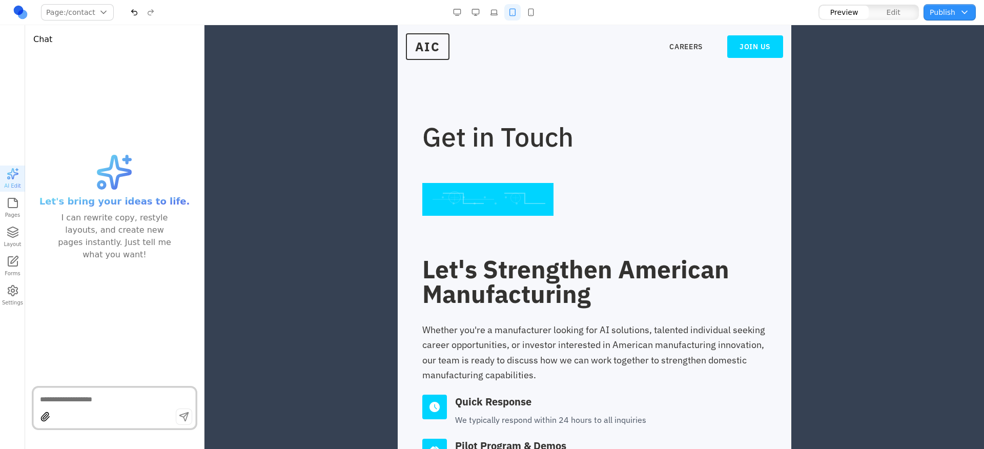
click at [7, 231] on icon "button" at bounding box center [13, 232] width 12 height 12
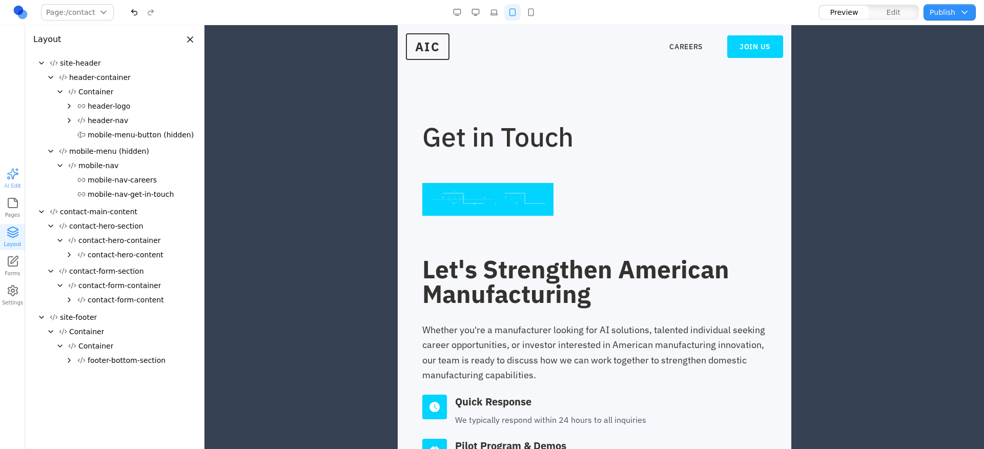
click at [67, 255] on icon "Expand" at bounding box center [69, 255] width 8 height 8
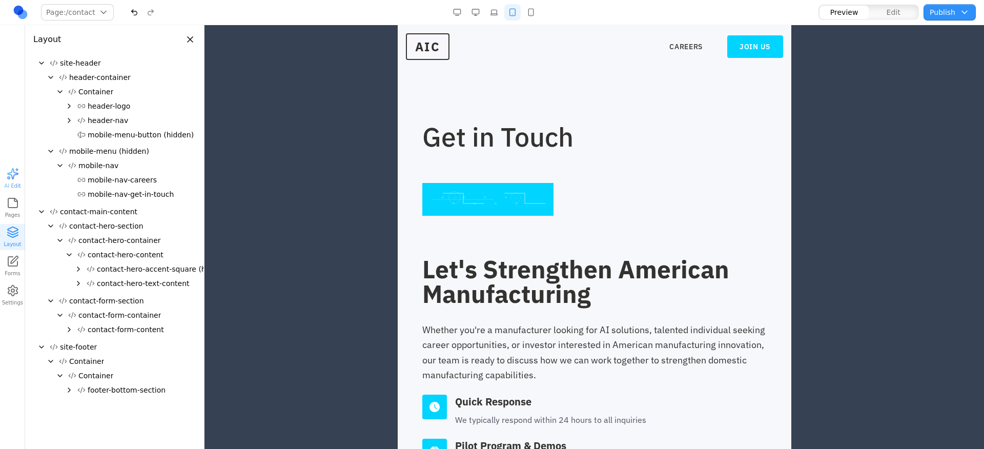
drag, startPoint x: 107, startPoint y: 272, endPoint x: 126, endPoint y: 253, distance: 27.2
click at [127, 248] on div "contact-hero-content contact-hero-accent-square (hidden) contact-hero-text-cont…" at bounding box center [114, 269] width 162 height 44
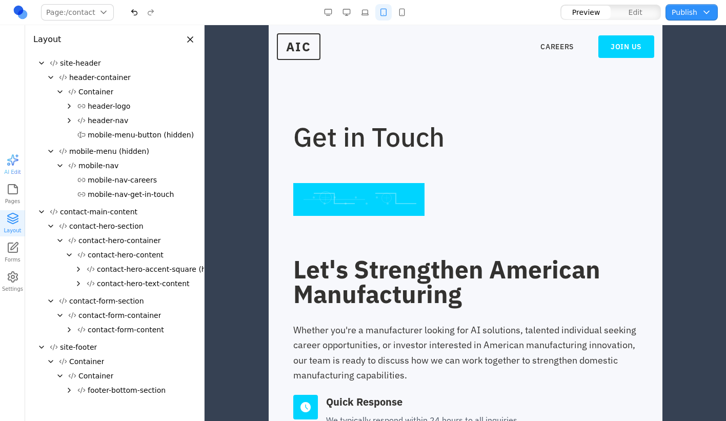
click at [162, 272] on span "contact-hero-accent-square (hidden)" at bounding box center [163, 269] width 132 height 10
click at [78, 269] on icon "Expand" at bounding box center [78, 269] width 8 height 8
click at [78, 270] on icon "Expand" at bounding box center [78, 269] width 8 height 8
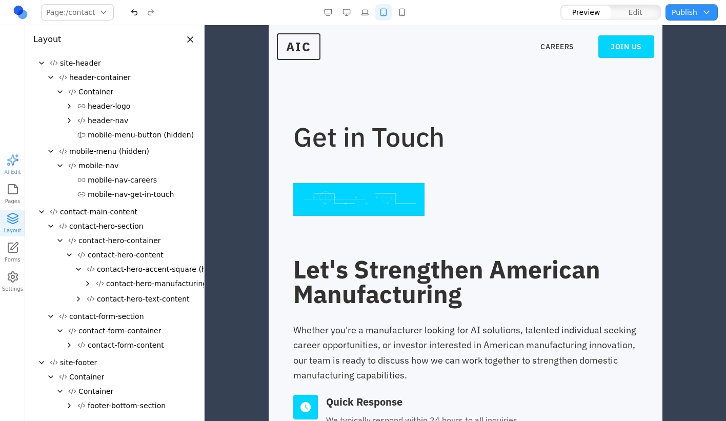
click at [78, 270] on icon "Collapse" at bounding box center [78, 269] width 8 height 8
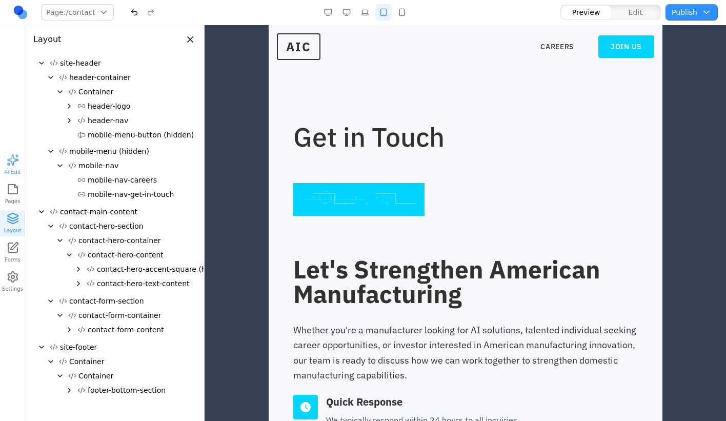
click at [78, 270] on icon "Expand" at bounding box center [78, 269] width 8 height 8
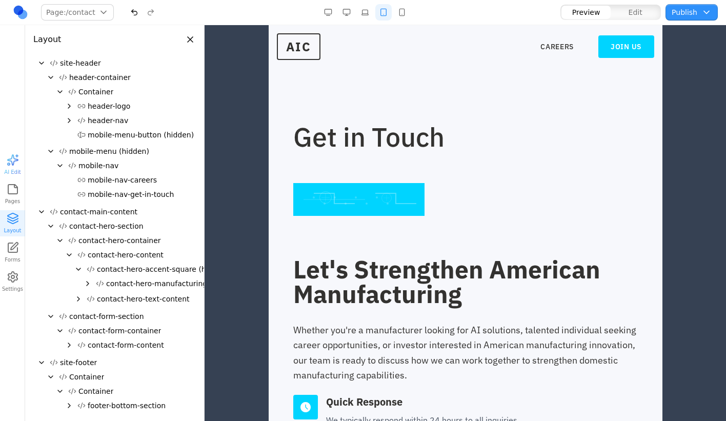
click at [164, 288] on button "contact-hero-manufacturing-patterns" at bounding box center [168, 283] width 152 height 14
click at [165, 285] on span "contact-hero-manufacturing-patterns" at bounding box center [173, 283] width 134 height 10
click at [87, 284] on icon "Expand" at bounding box center [88, 283] width 8 height 8
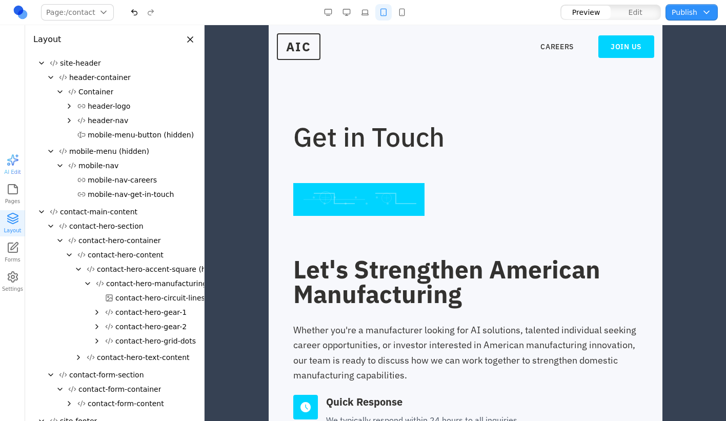
click at [97, 312] on icon "Expand" at bounding box center [97, 312] width 8 height 8
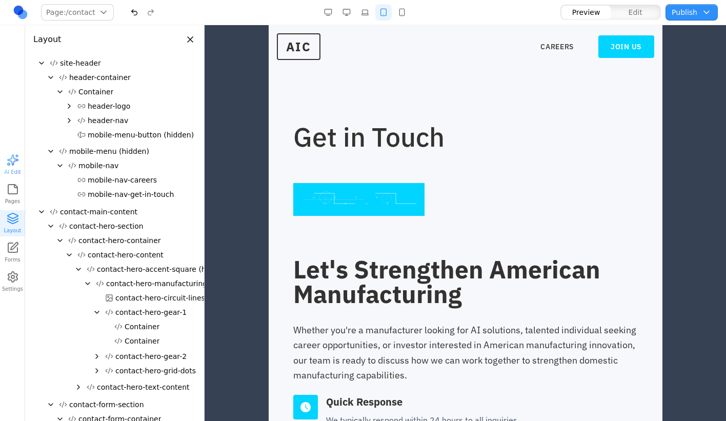
click at [94, 313] on icon "Collapse" at bounding box center [97, 312] width 8 height 8
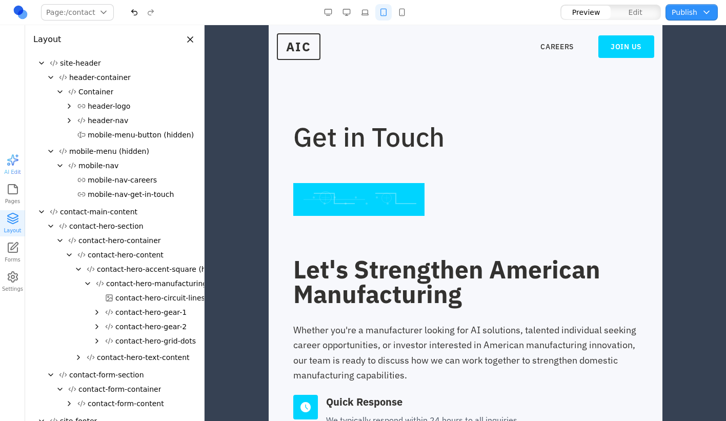
click at [96, 328] on icon "Expand" at bounding box center [97, 326] width 8 height 8
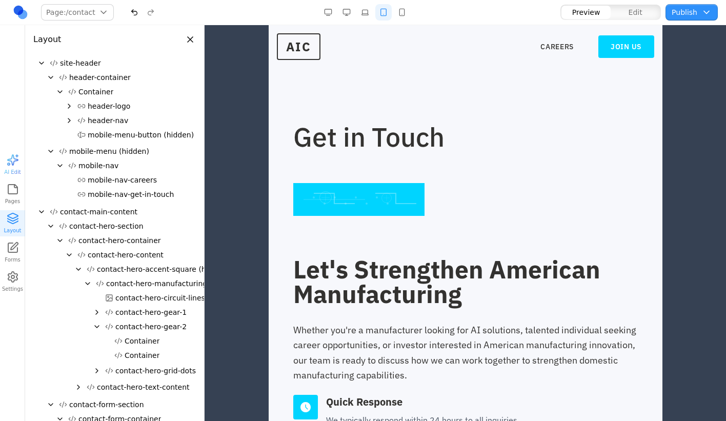
click at [96, 327] on icon "Collapse" at bounding box center [97, 326] width 8 height 8
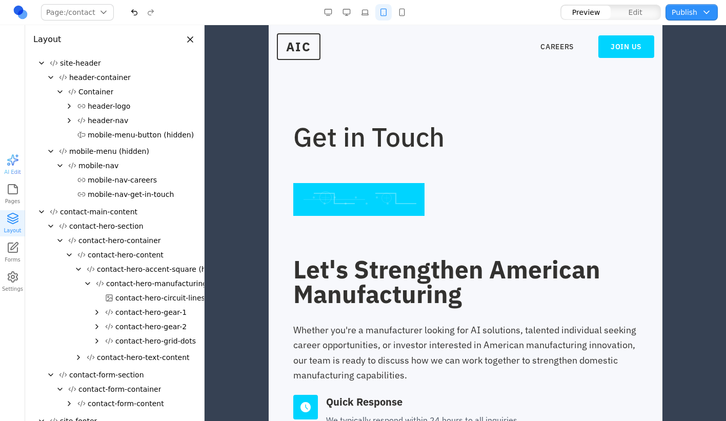
click at [78, 357] on icon "Expand" at bounding box center [78, 357] width 8 height 8
click at [88, 386] on icon "Expand" at bounding box center [88, 386] width 8 height 8
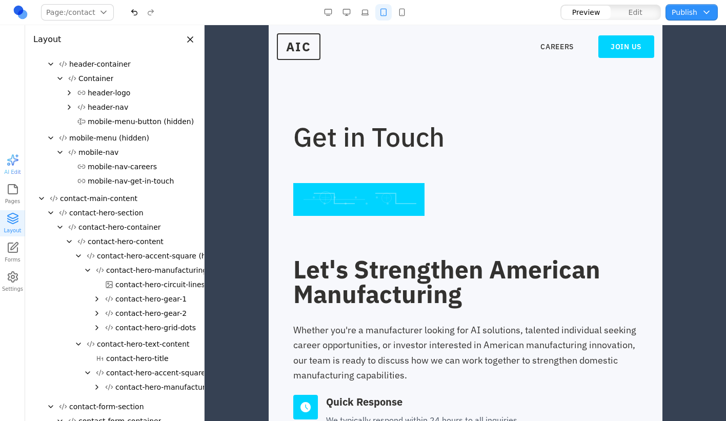
click at [157, 375] on span "contact-hero-accent-square-mobile" at bounding box center [169, 372] width 126 height 10
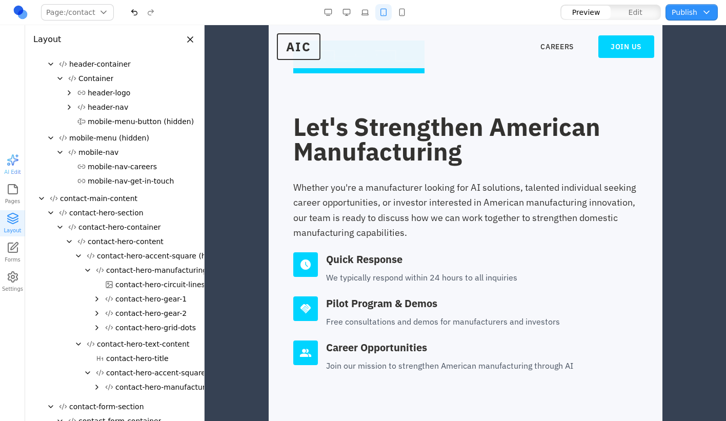
scroll to position [158, 0]
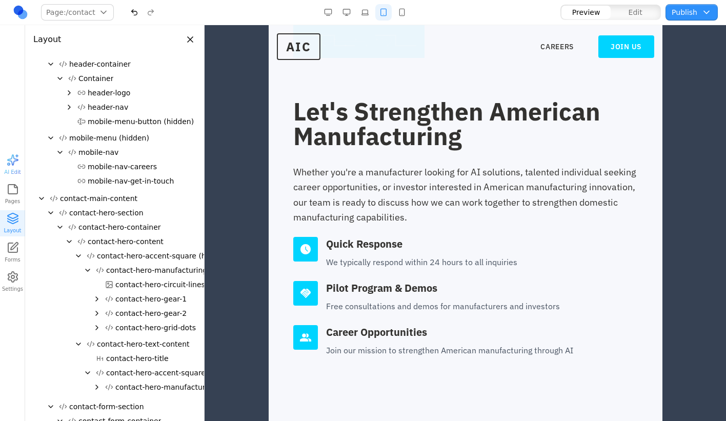
click at [148, 375] on span "contact-hero-accent-square-mobile" at bounding box center [169, 372] width 126 height 10
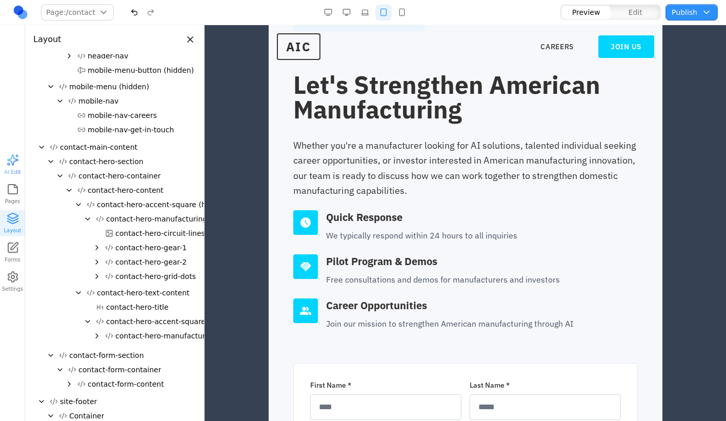
scroll to position [181, 0]
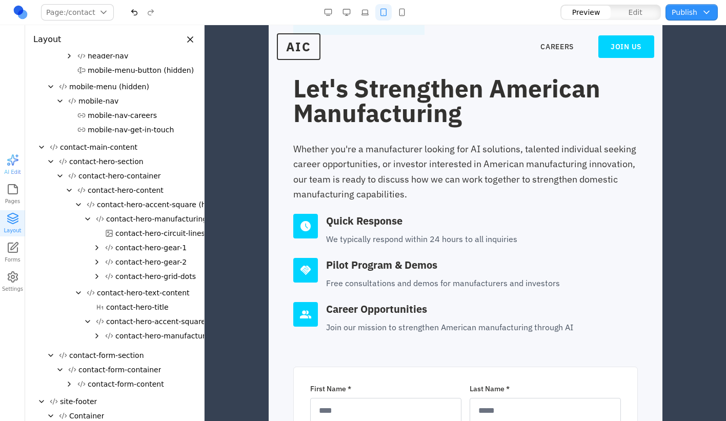
click at [136, 312] on span "contact-hero-title" at bounding box center [137, 307] width 63 height 10
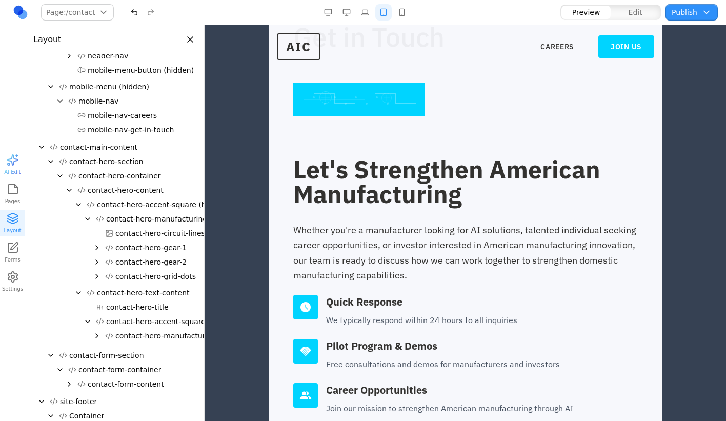
scroll to position [98, 0]
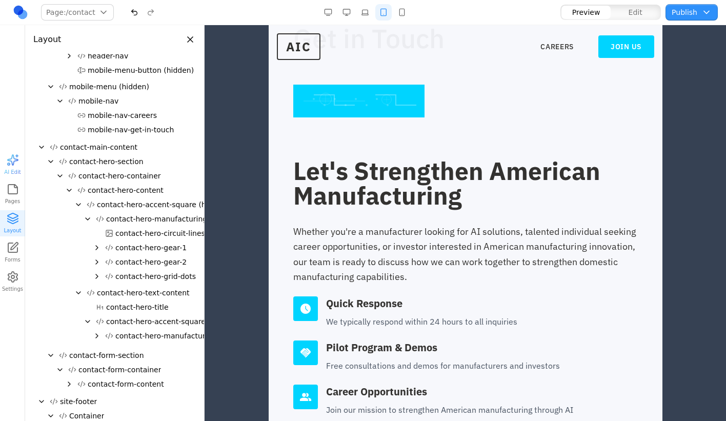
click at [136, 321] on span "contact-hero-accent-square-mobile" at bounding box center [169, 321] width 126 height 10
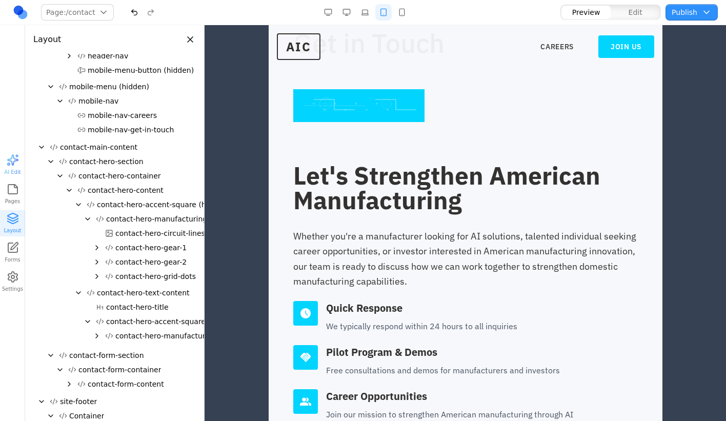
scroll to position [93, 0]
click at [149, 326] on span "contact-hero-accent-square-mobile" at bounding box center [169, 321] width 126 height 10
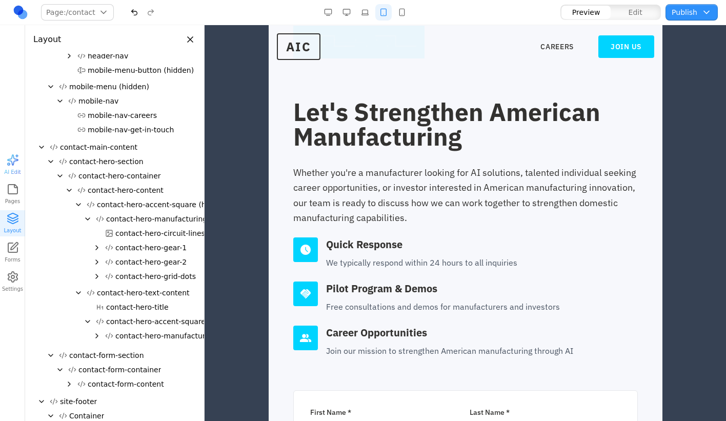
scroll to position [158, 0]
click at [137, 323] on span "contact-hero-accent-square-mobile" at bounding box center [169, 321] width 126 height 10
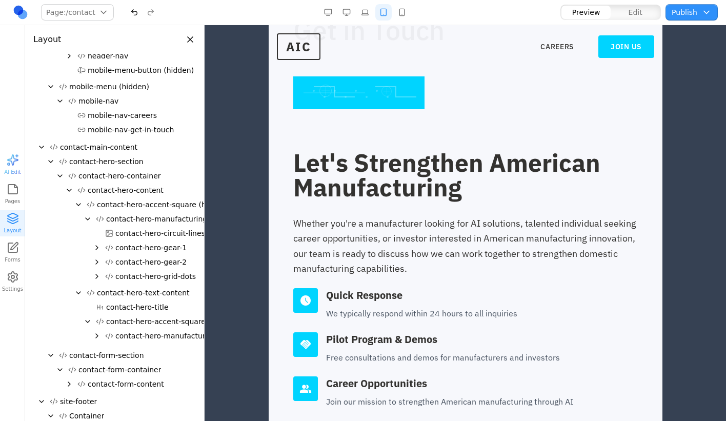
scroll to position [66, 0]
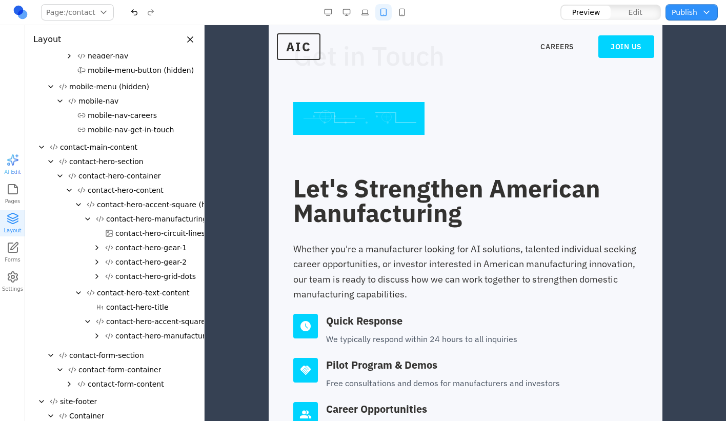
click at [134, 309] on span "contact-hero-title" at bounding box center [137, 307] width 63 height 10
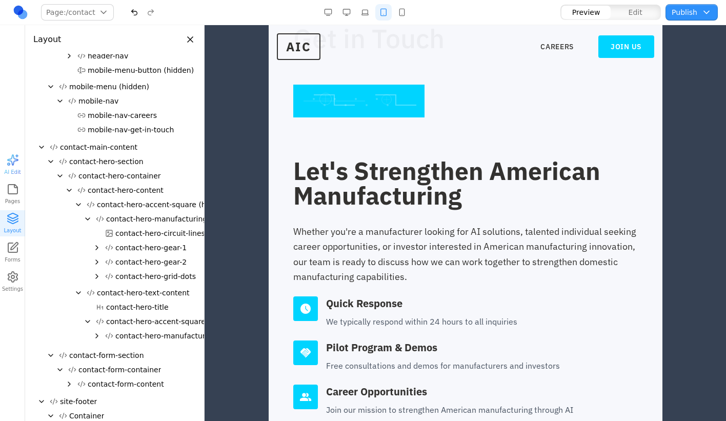
click at [150, 291] on span "contact-hero-text-content" at bounding box center [143, 292] width 93 height 10
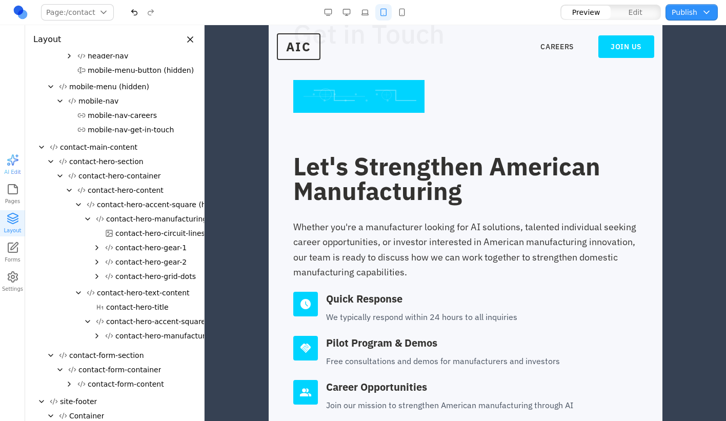
scroll to position [87, 0]
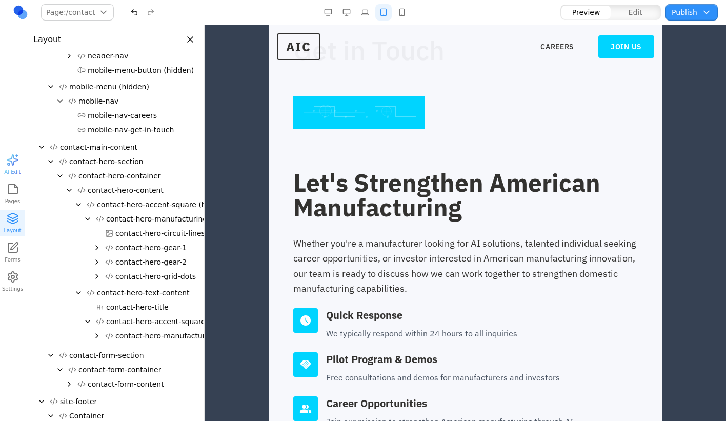
click at [127, 305] on span "contact-hero-title" at bounding box center [137, 307] width 63 height 10
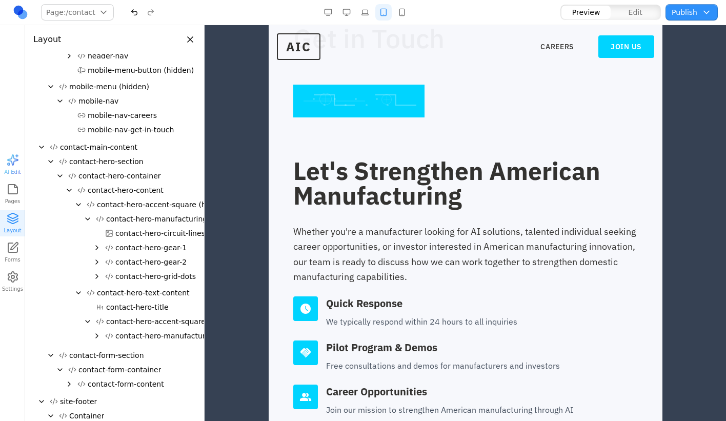
click at [448, 182] on h2 "Let's Strengthen American Manufacturing" at bounding box center [465, 182] width 344 height 49
click at [60, 369] on icon "Collapse" at bounding box center [60, 369] width 8 height 8
click at [60, 369] on icon "Expand" at bounding box center [60, 369] width 8 height 8
click at [72, 396] on span "site-footer" at bounding box center [78, 401] width 37 height 10
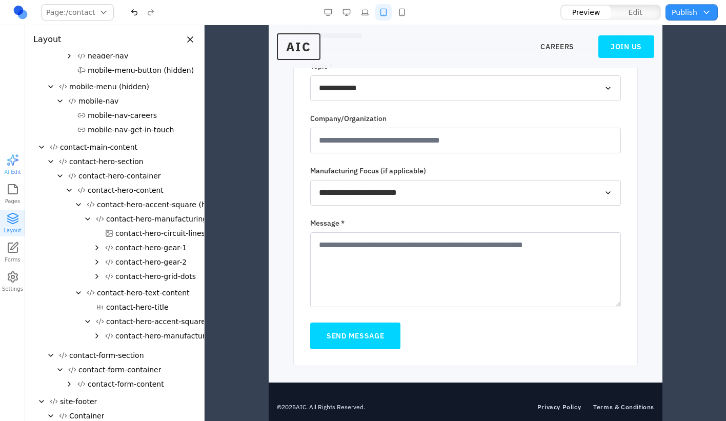
click at [68, 385] on icon "Expand" at bounding box center [69, 384] width 8 height 8
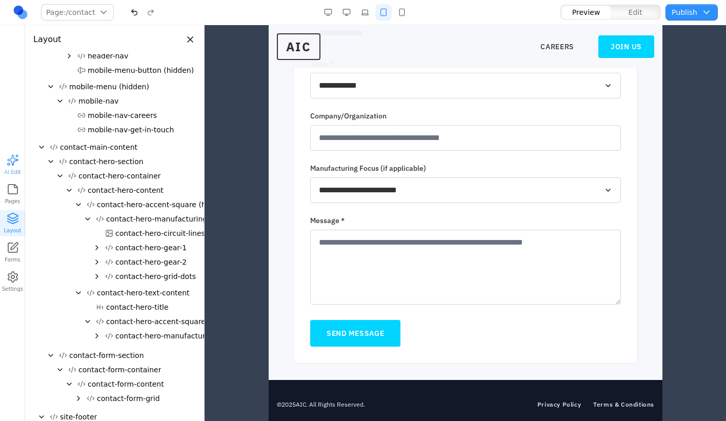
click at [78, 398] on icon "Expand" at bounding box center [78, 398] width 8 height 8
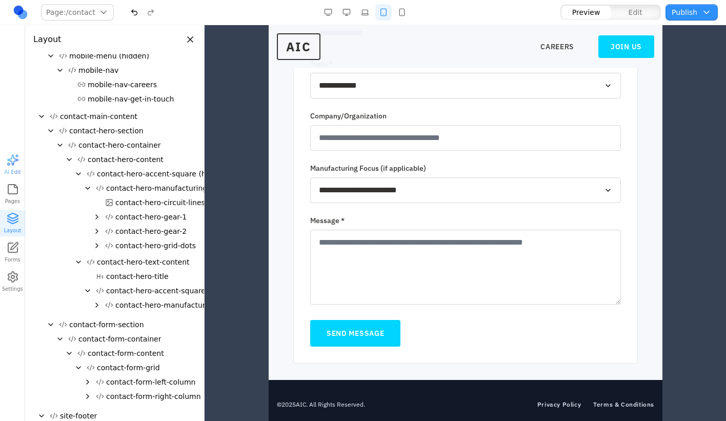
scroll to position [110, 0]
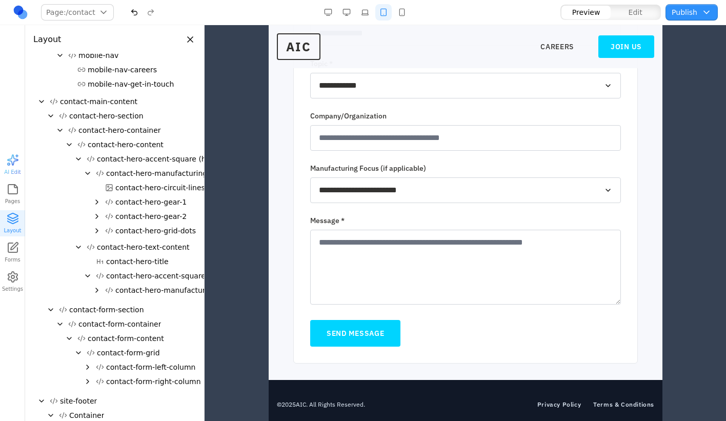
click at [153, 369] on span "contact-form-left-column" at bounding box center [150, 367] width 89 height 10
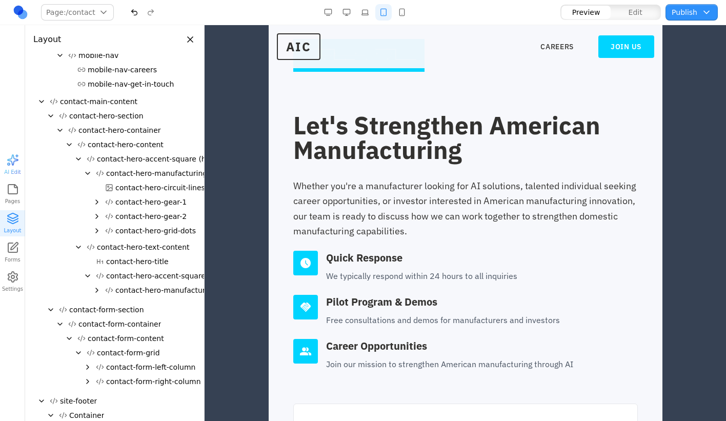
scroll to position [141, 0]
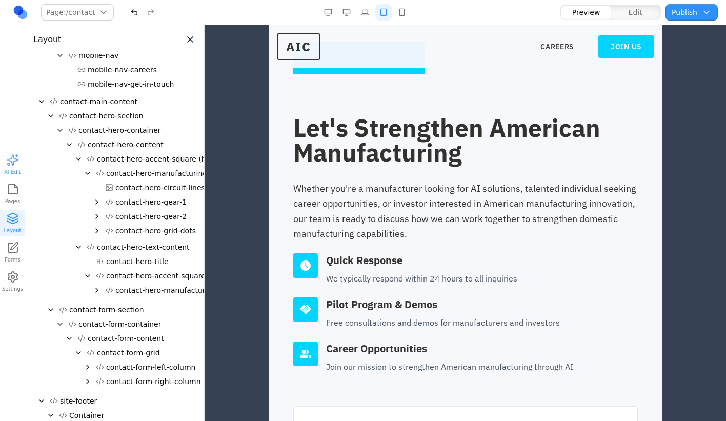
click at [88, 366] on icon "Expand" at bounding box center [88, 367] width 2 height 4
click at [147, 382] on span "contact-form-title" at bounding box center [146, 381] width 63 height 10
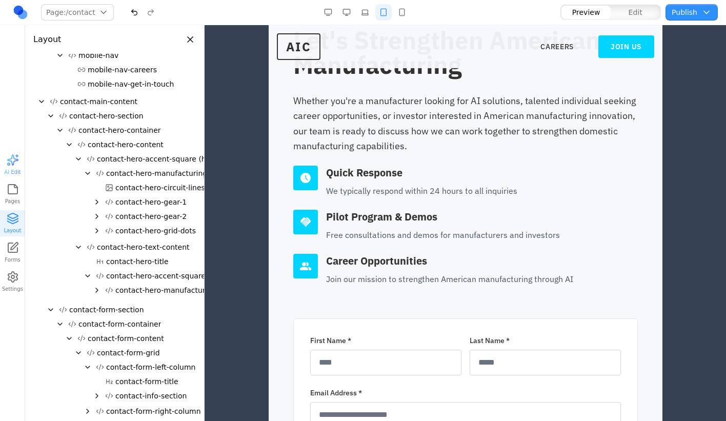
scroll to position [232, 0]
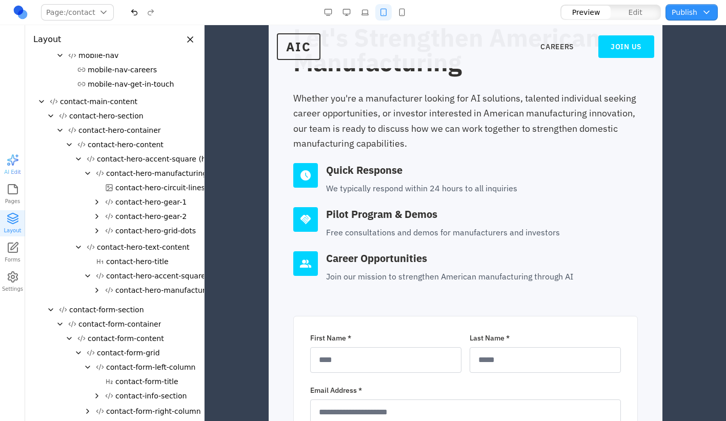
click at [645, 12] on button "Edit" at bounding box center [634, 12] width 49 height 13
click at [153, 382] on span "contact-form-title" at bounding box center [146, 381] width 63 height 10
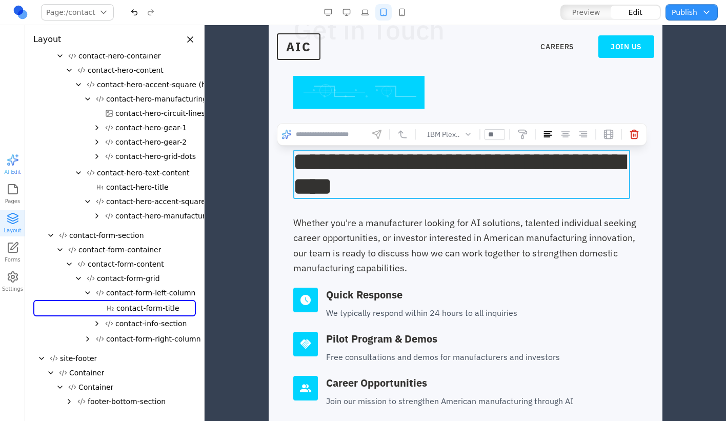
scroll to position [96, 0]
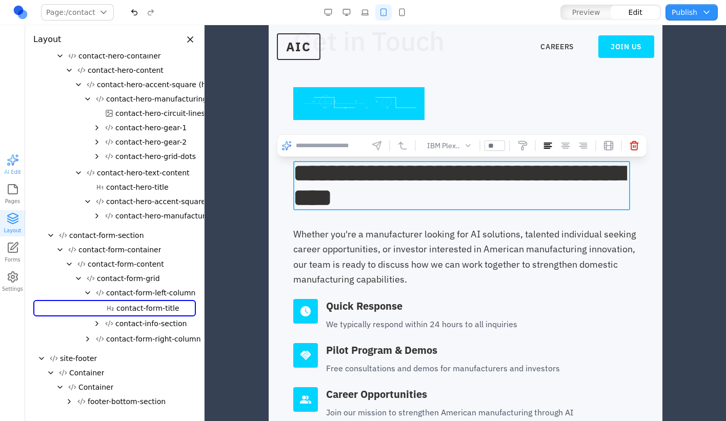
click at [142, 297] on span "contact-form-left-column" at bounding box center [150, 292] width 89 height 10
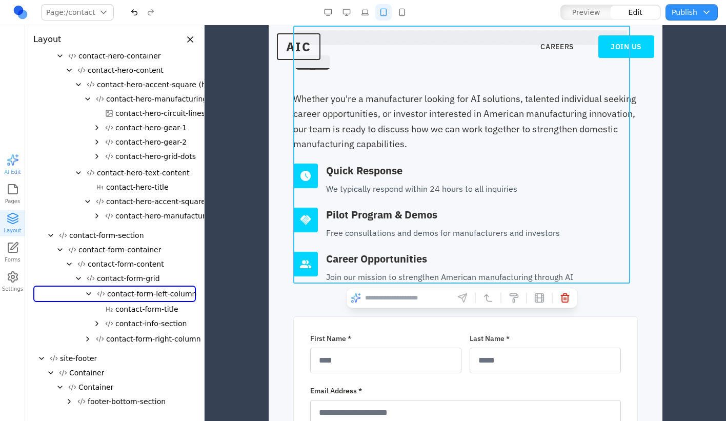
scroll to position [232, 0]
click at [147, 313] on span "contact-form-title" at bounding box center [146, 309] width 63 height 10
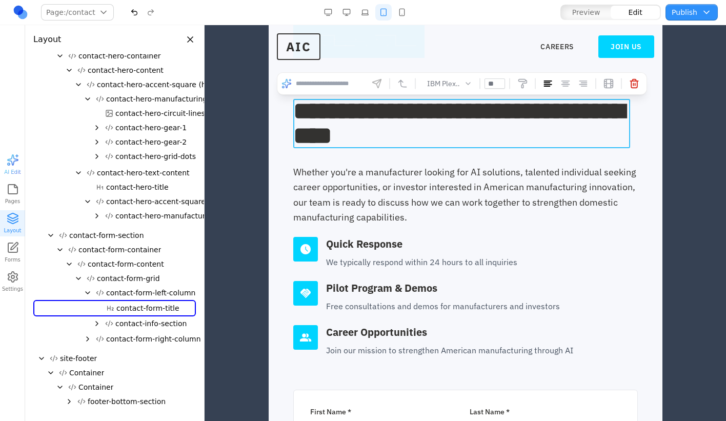
scroll to position [158, 0]
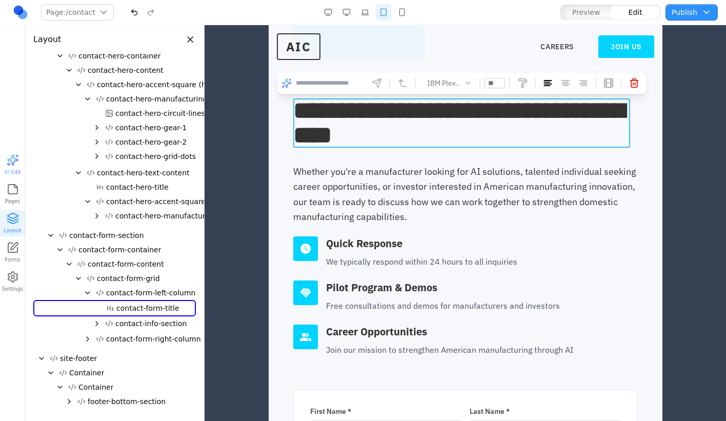
click at [345, 10] on button "button" at bounding box center [346, 12] width 16 height 16
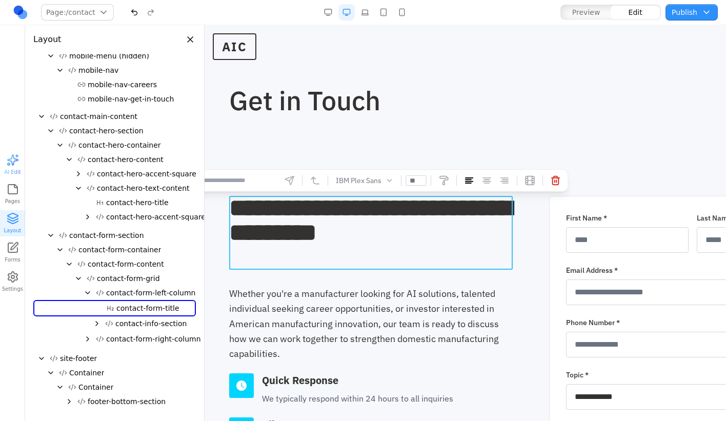
scroll to position [0, 0]
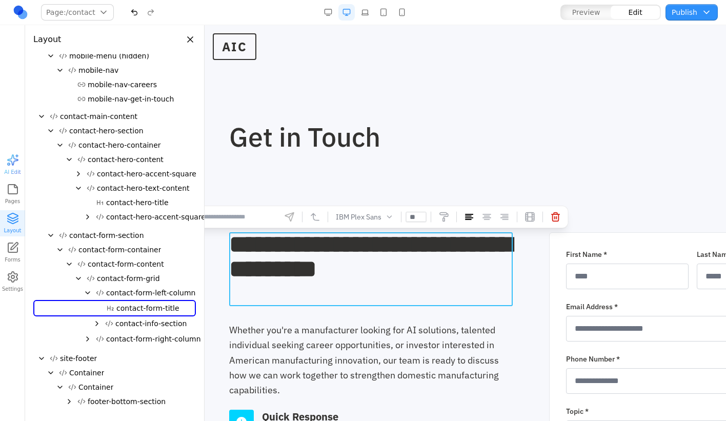
click at [405, 134] on h1 "Get in Touch" at bounding box center [499, 136] width 541 height 27
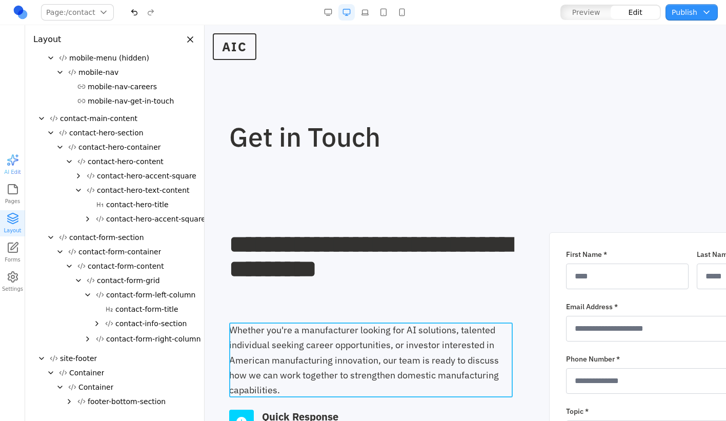
click at [296, 135] on h1 "Get in Touch" at bounding box center [499, 136] width 541 height 27
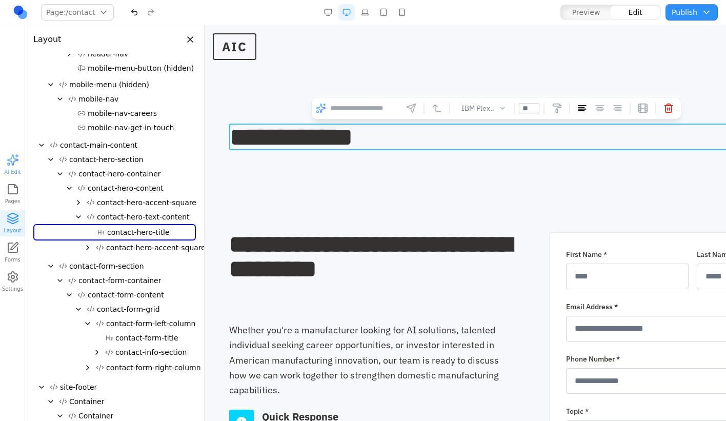
click at [296, 135] on h1 "**********" at bounding box center [495, 136] width 533 height 27
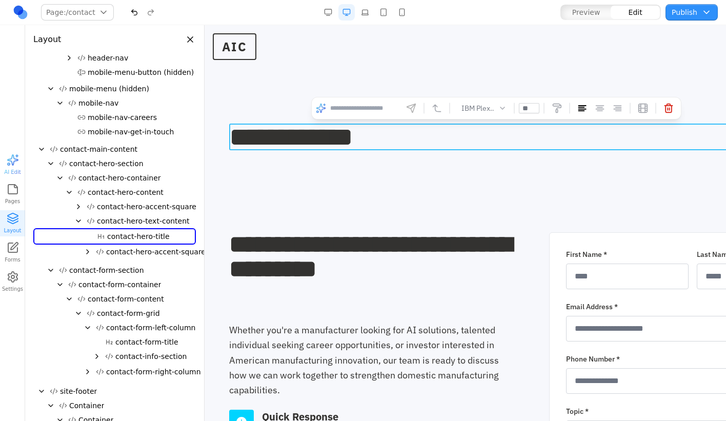
scroll to position [61, 0]
click at [296, 135] on h1 "**********" at bounding box center [495, 136] width 533 height 27
click at [373, 134] on h1 "**********" at bounding box center [495, 136] width 533 height 27
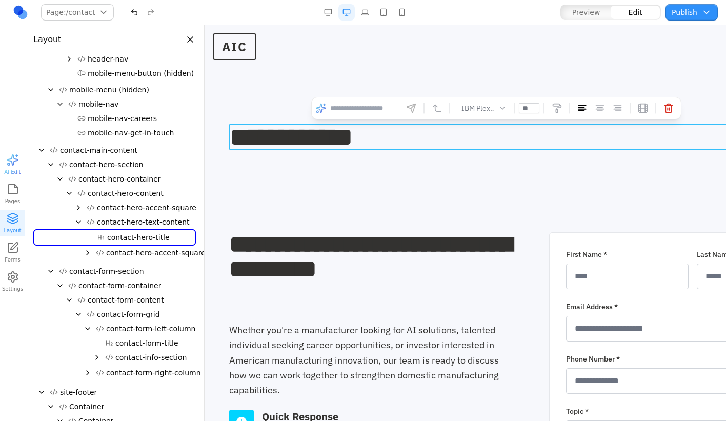
click at [373, 134] on h1 "**********" at bounding box center [495, 136] width 533 height 27
click at [374, 193] on section "**********" at bounding box center [532, 112] width 656 height 174
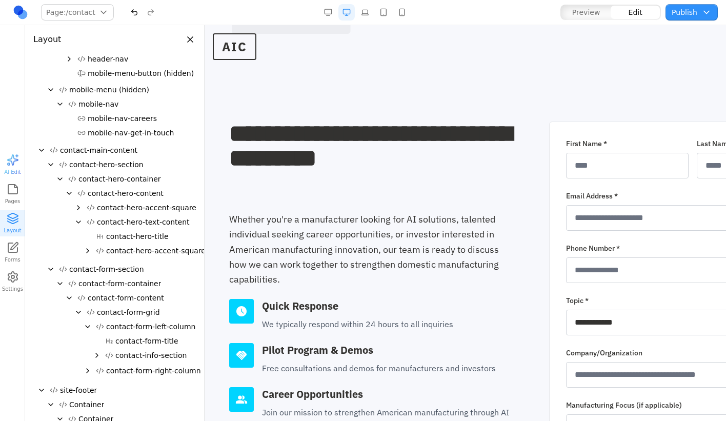
scroll to position [0, 0]
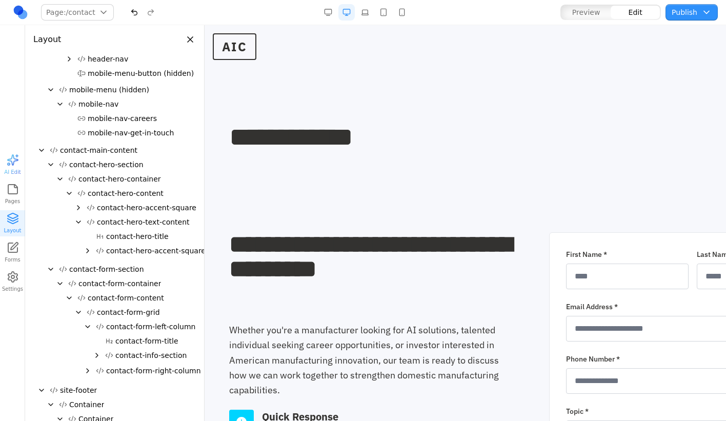
click at [189, 39] on button "Close panel" at bounding box center [189, 39] width 11 height 11
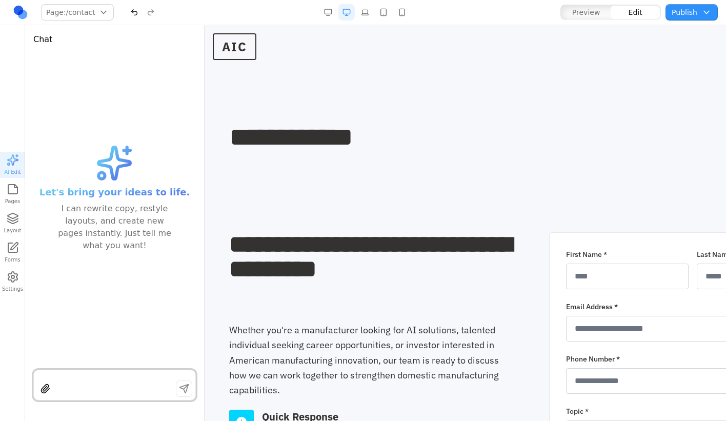
click at [429, 271] on h2 "**********" at bounding box center [370, 269] width 283 height 74
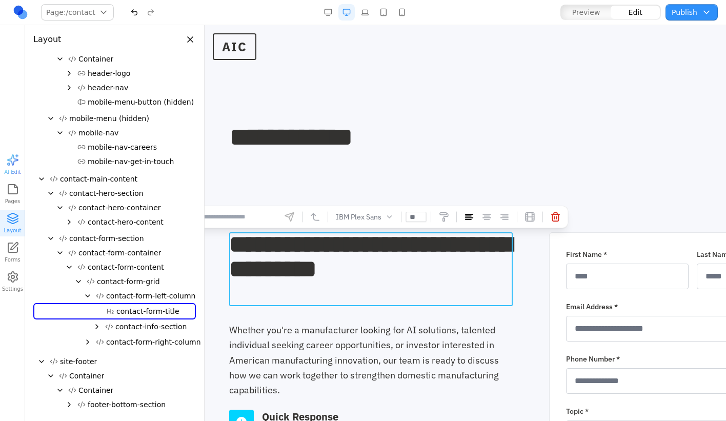
click at [343, 111] on section "**********" at bounding box center [532, 112] width 656 height 174
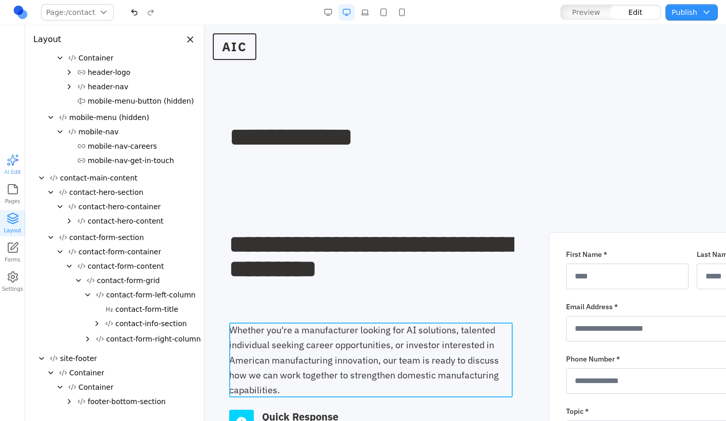
click at [345, 144] on h1 "**********" at bounding box center [495, 136] width 533 height 27
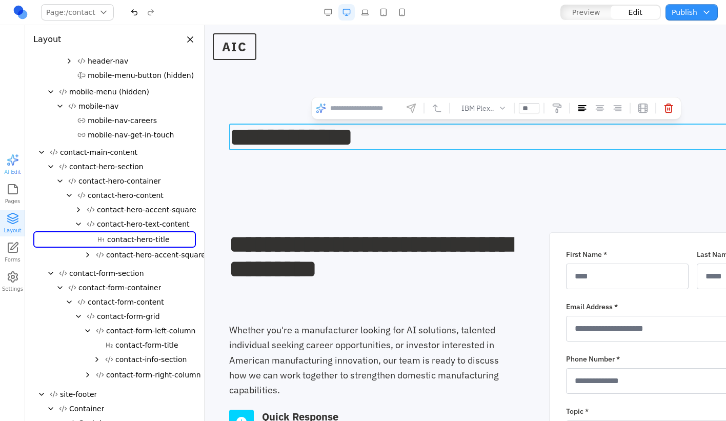
click at [345, 144] on h1 "**********" at bounding box center [495, 136] width 533 height 27
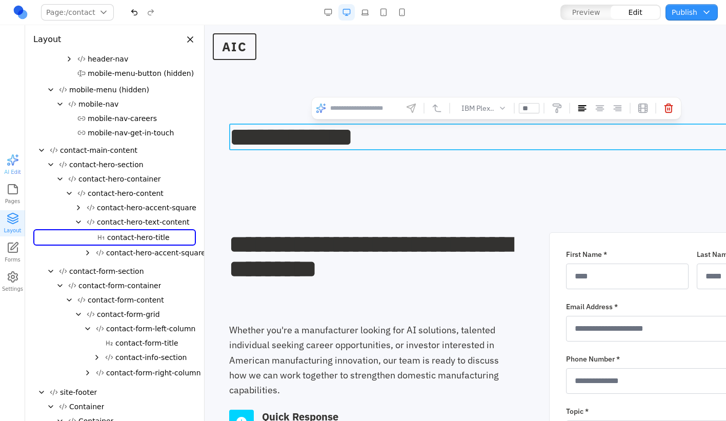
click at [325, 191] on section "**********" at bounding box center [532, 112] width 656 height 174
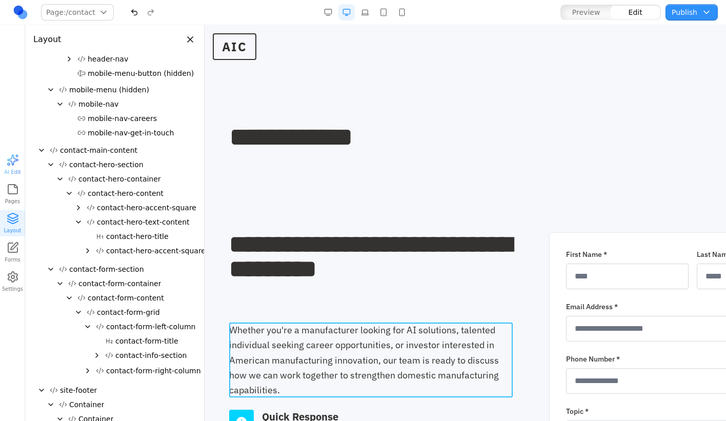
click at [185, 40] on button "Close panel" at bounding box center [189, 39] width 11 height 11
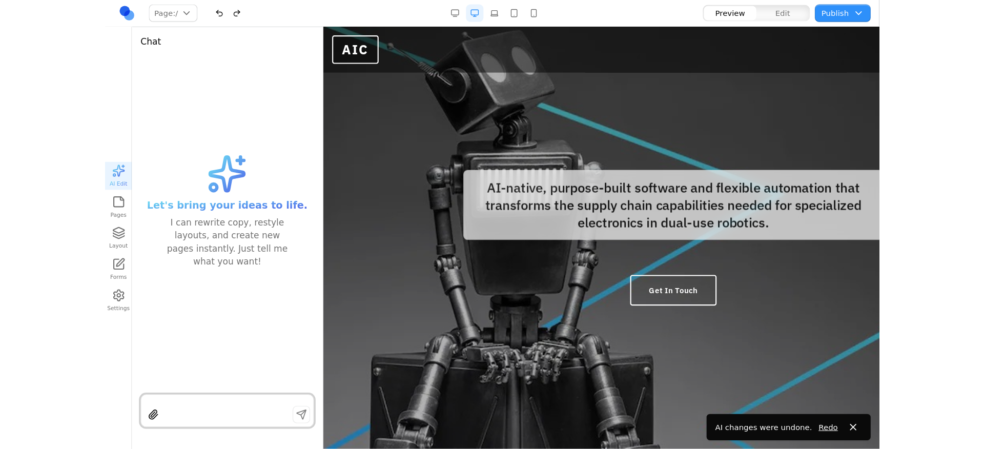
scroll to position [0, 0]
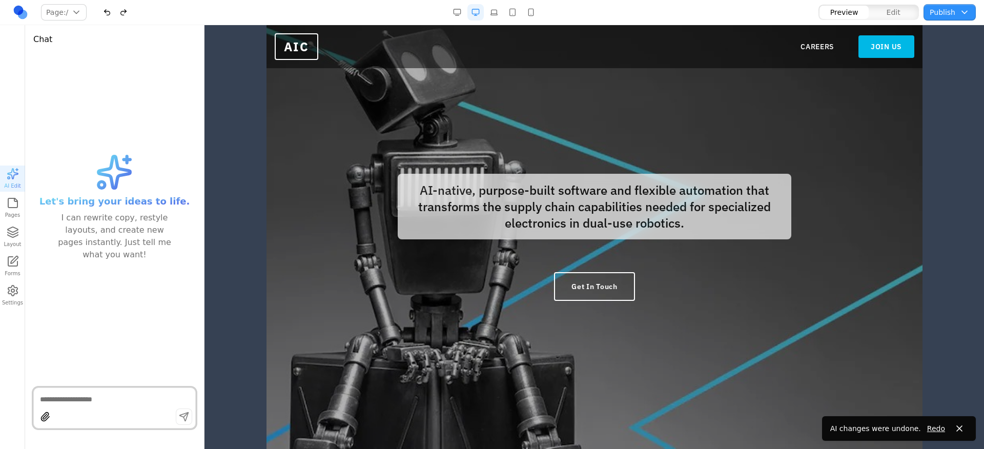
click at [877, 48] on link "JOIN US" at bounding box center [886, 46] width 56 height 23
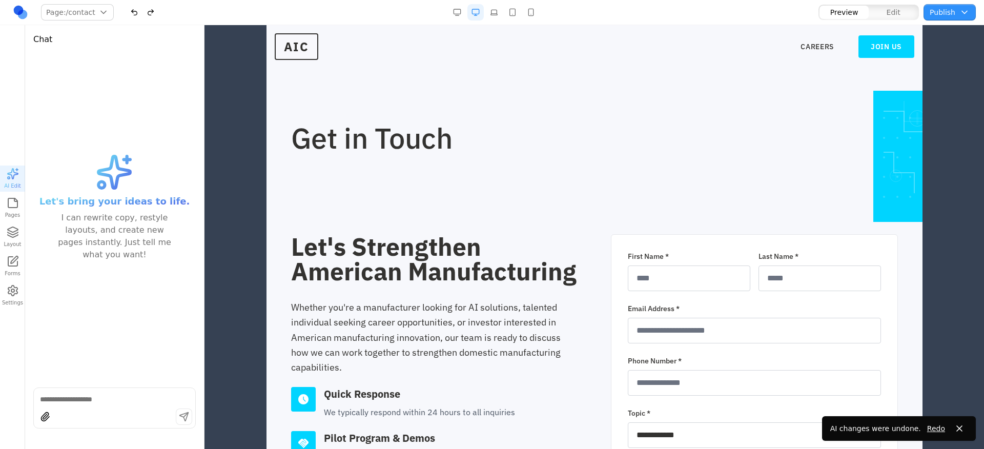
click at [99, 226] on div "I can rewrite copy, restyle layouts, and create new pages instantly. Just tell …" at bounding box center [114, 236] width 115 height 49
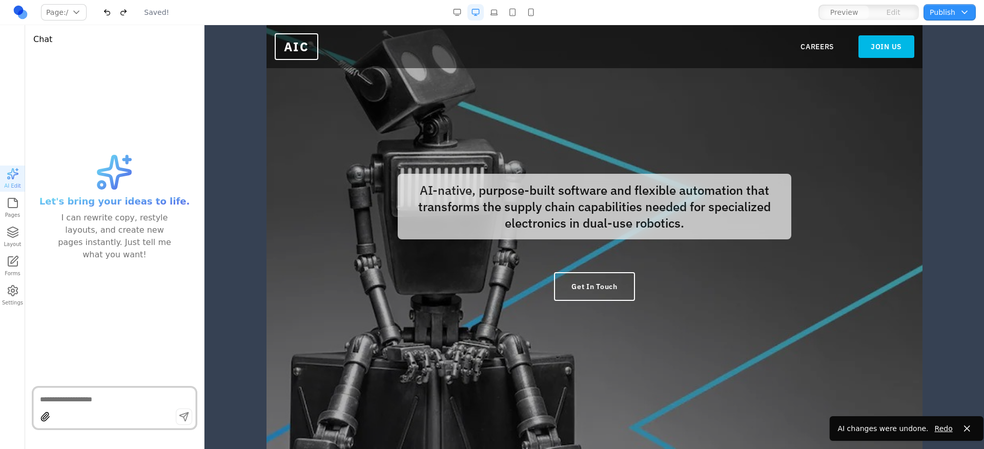
click at [893, 46] on link "JOIN US" at bounding box center [886, 46] width 56 height 23
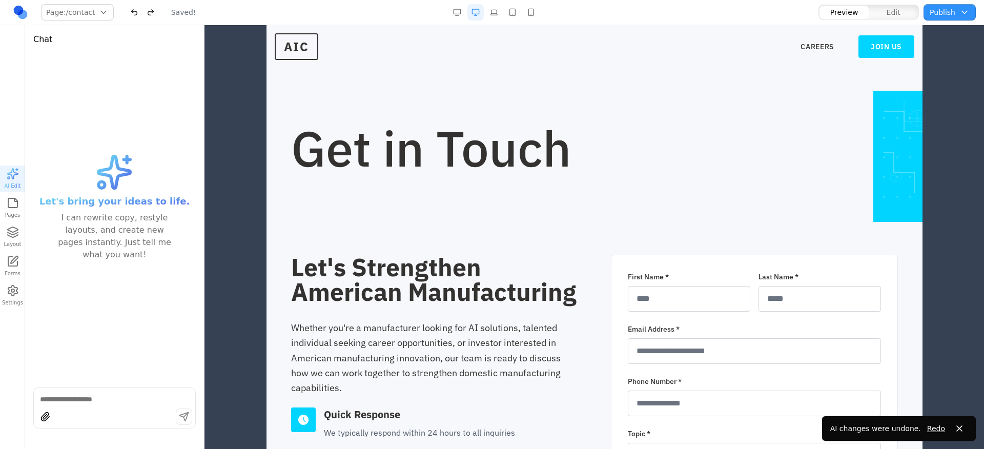
click at [131, 199] on span "Let's bring your ideas to life." at bounding box center [114, 201] width 151 height 14
click at [526, 17] on button "button" at bounding box center [531, 12] width 16 height 16
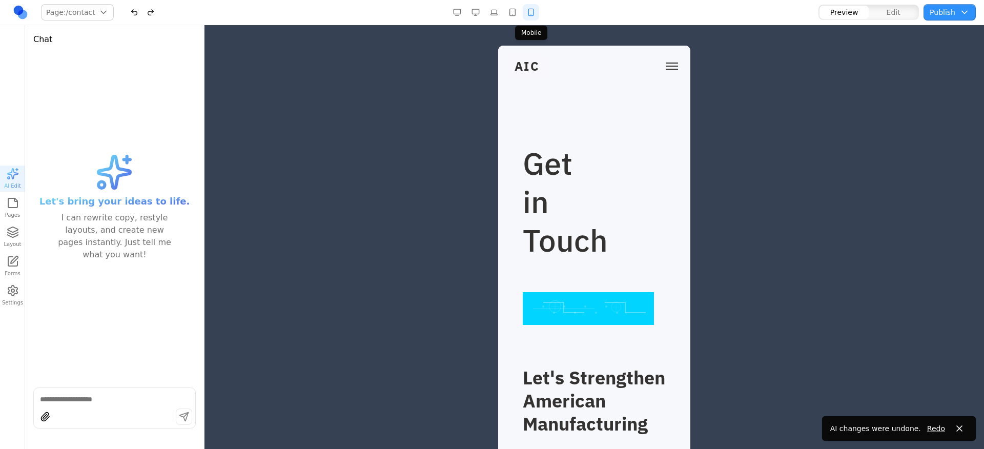
click at [536, 174] on h1 "Get in Touch" at bounding box center [561, 201] width 77 height 115
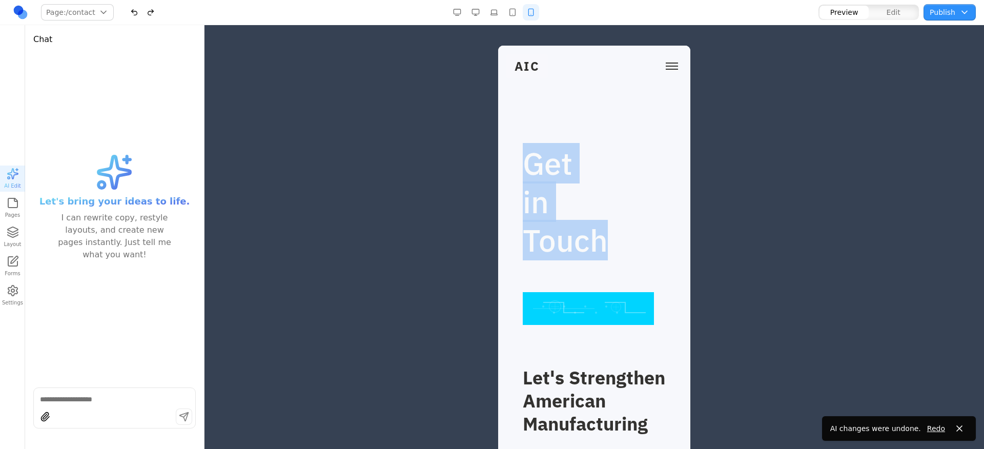
click at [536, 174] on h1 "Get in Touch" at bounding box center [561, 201] width 77 height 115
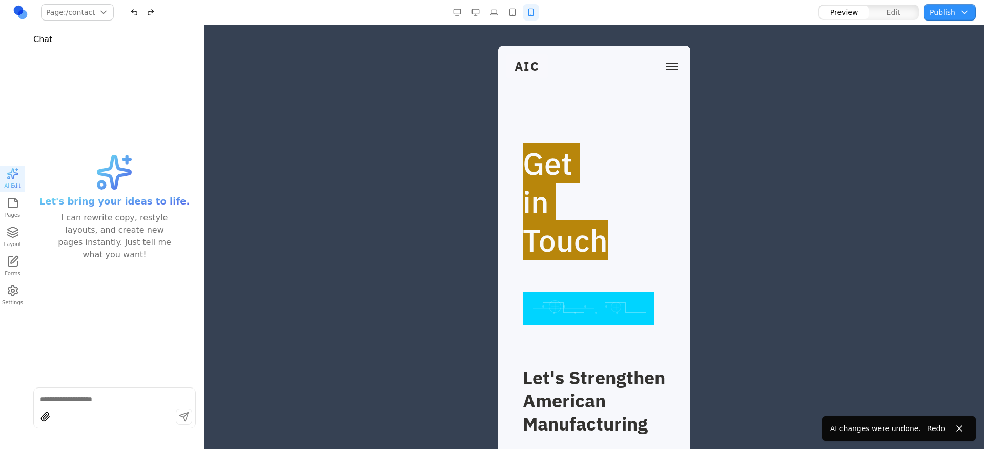
click at [110, 414] on div at bounding box center [114, 417] width 161 height 19
click at [110, 409] on div at bounding box center [114, 417] width 161 height 19
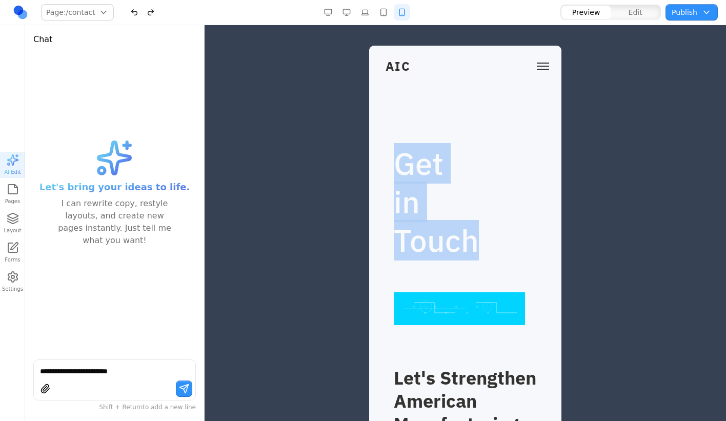
click at [460, 156] on h1 "Get in Touch" at bounding box center [432, 201] width 77 height 115
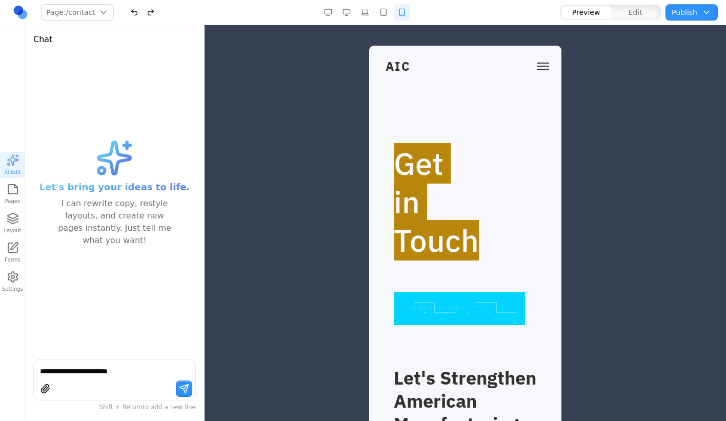
click at [347, 13] on button "button" at bounding box center [346, 12] width 16 height 16
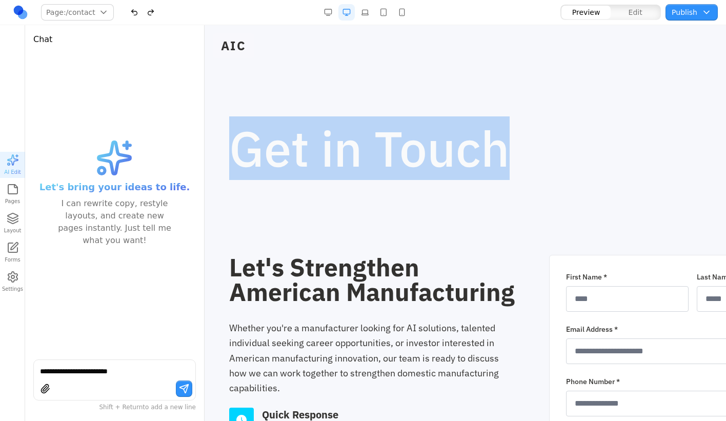
click at [628, 137] on h1 "Get in Touch" at bounding box center [499, 147] width 541 height 49
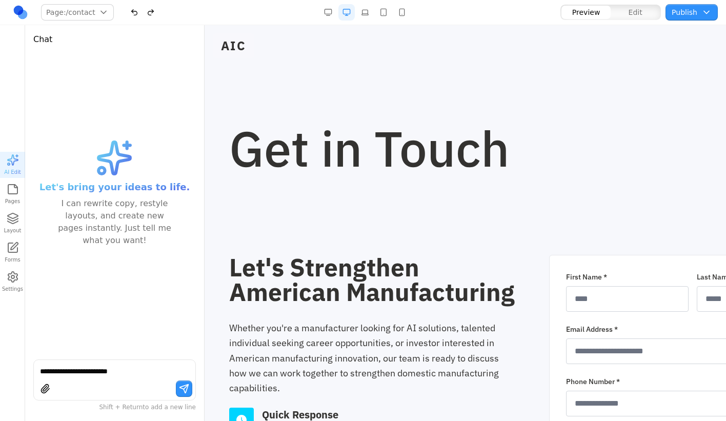
click at [408, 395] on p "Whether you're a manufacturer looking for AI solutions, talented individual see…" at bounding box center [372, 357] width 287 height 75
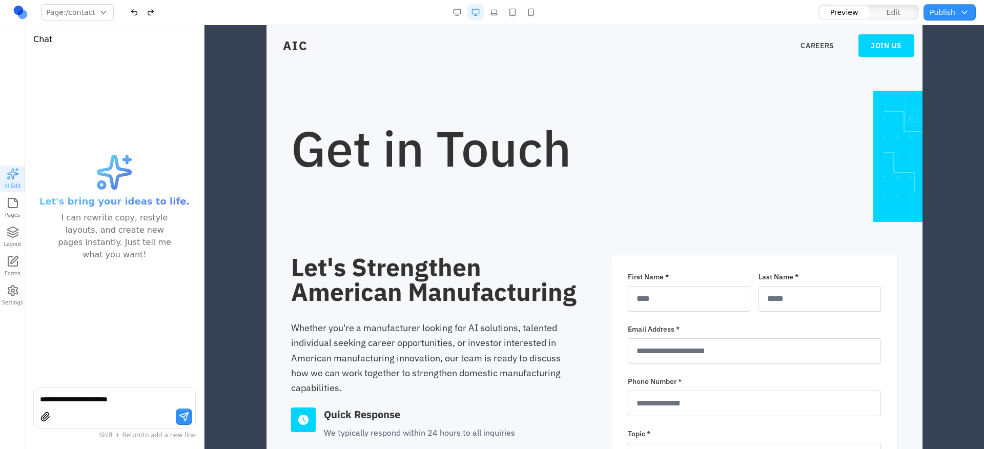
click at [972, 9] on button "Publish" at bounding box center [949, 12] width 52 height 16
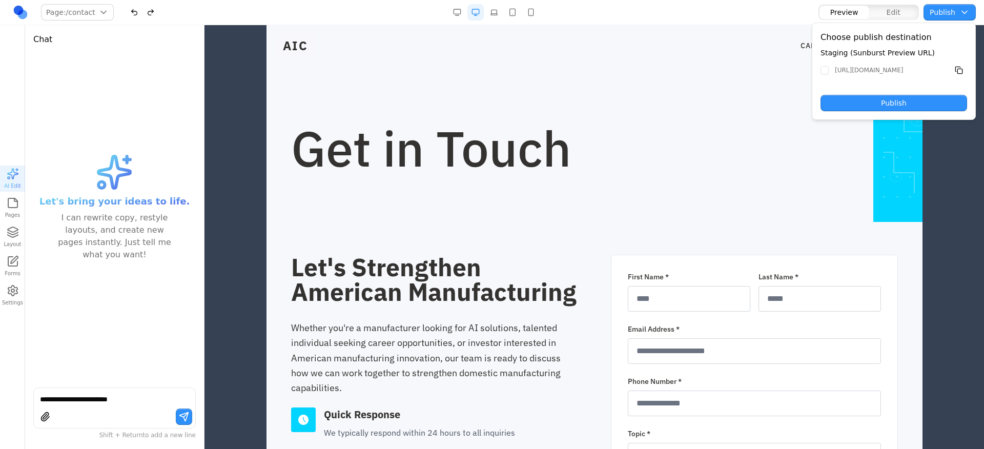
click at [728, 204] on section "Get in Touch" at bounding box center [594, 123] width 656 height 197
drag, startPoint x: 874, startPoint y: 162, endPoint x: 890, endPoint y: 123, distance: 41.9
click at [874, 162] on div "Get in Touch" at bounding box center [594, 147] width 607 height 49
click at [666, 137] on h1 "Get in Touch" at bounding box center [561, 147] width 541 height 49
drag, startPoint x: 114, startPoint y: 380, endPoint x: 115, endPoint y: 386, distance: 6.2
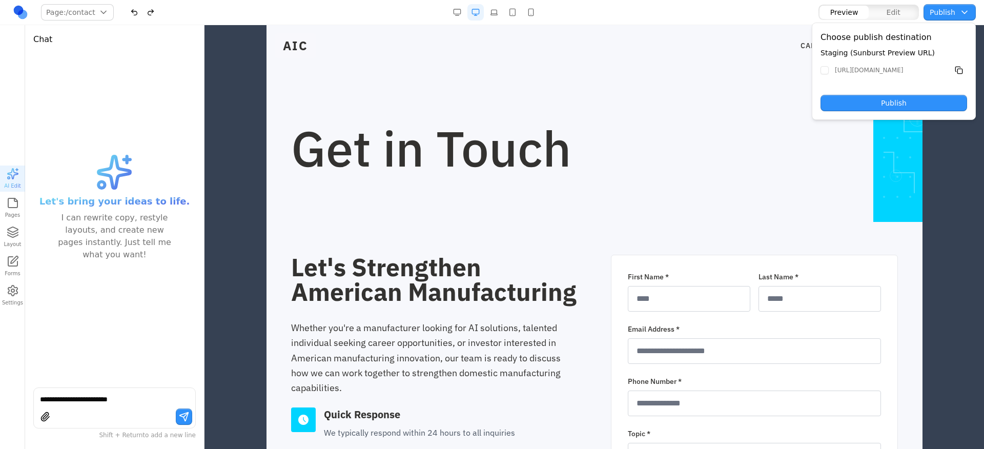
click at [114, 380] on div "**********" at bounding box center [114, 248] width 162 height 385
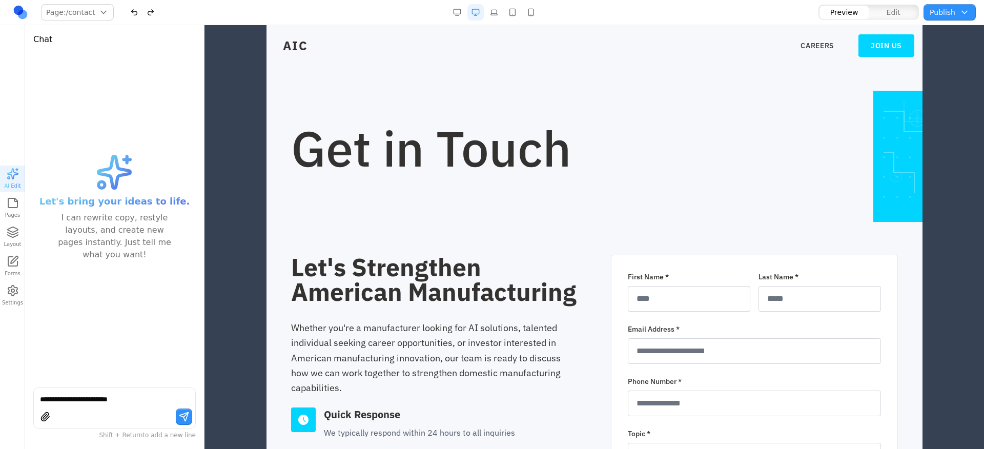
click at [118, 394] on div "**********" at bounding box center [114, 398] width 161 height 12
click at [122, 399] on textarea "**********" at bounding box center [114, 399] width 149 height 10
type textarea "**********"
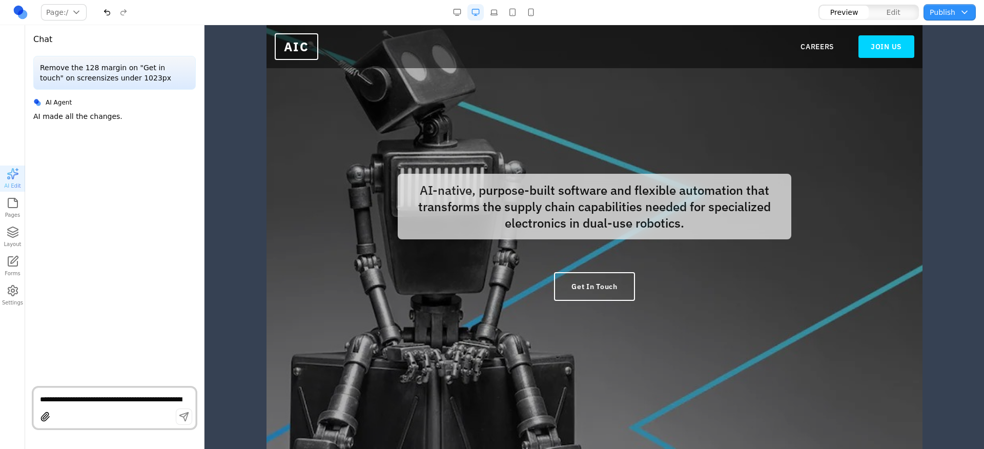
click at [529, 6] on button "button" at bounding box center [531, 12] width 16 height 16
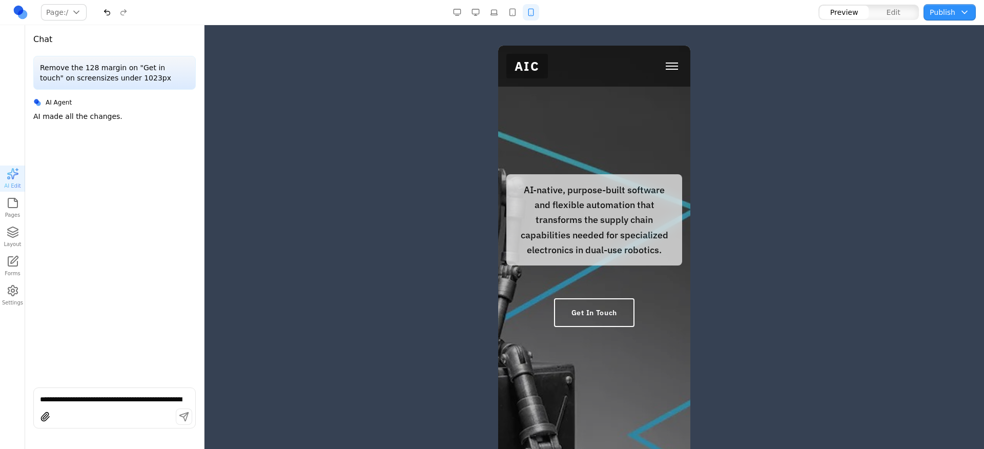
click at [662, 65] on button "Toggle mobile menu" at bounding box center [672, 65] width 20 height 15
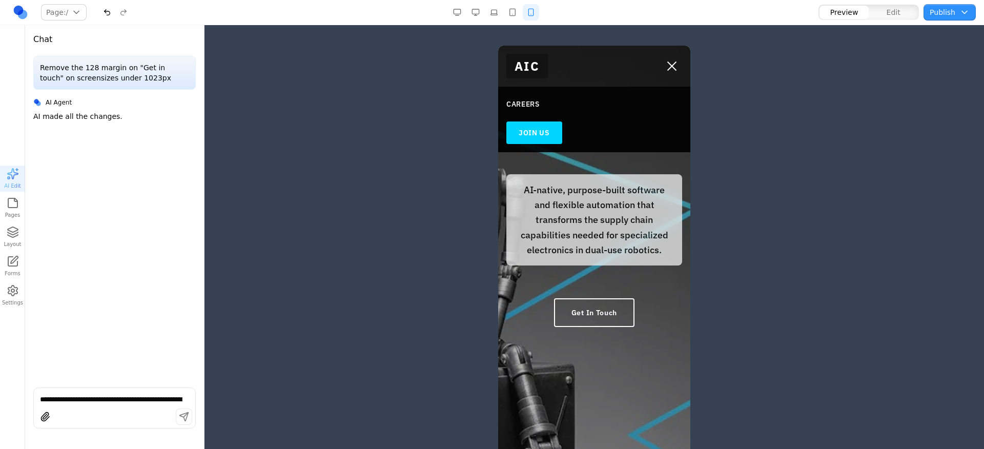
click at [662, 68] on button "Toggle mobile menu" at bounding box center [672, 65] width 20 height 15
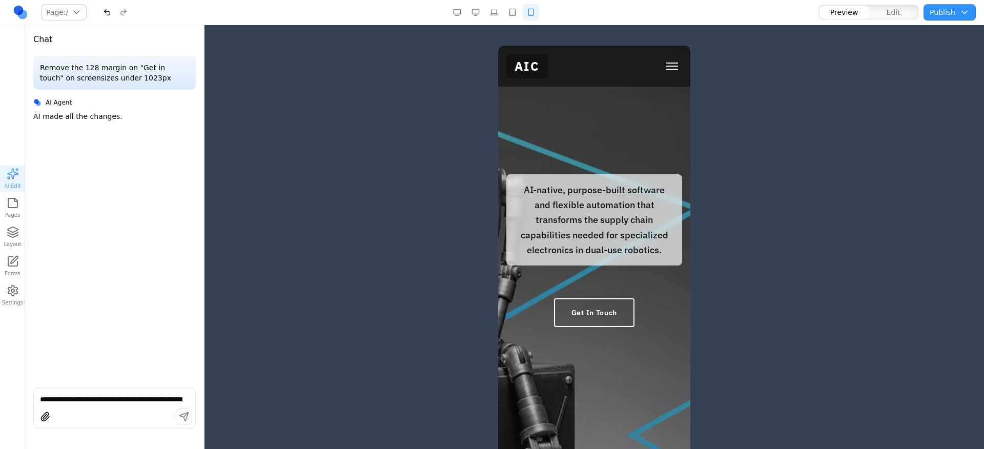
click at [662, 65] on button "Toggle mobile menu" at bounding box center [672, 65] width 20 height 15
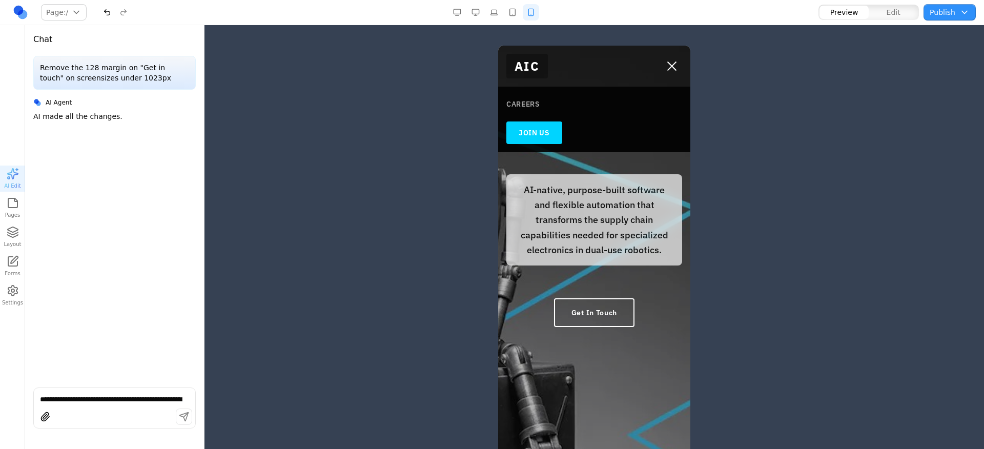
click at [519, 100] on link "CAREERS" at bounding box center [594, 104] width 176 height 18
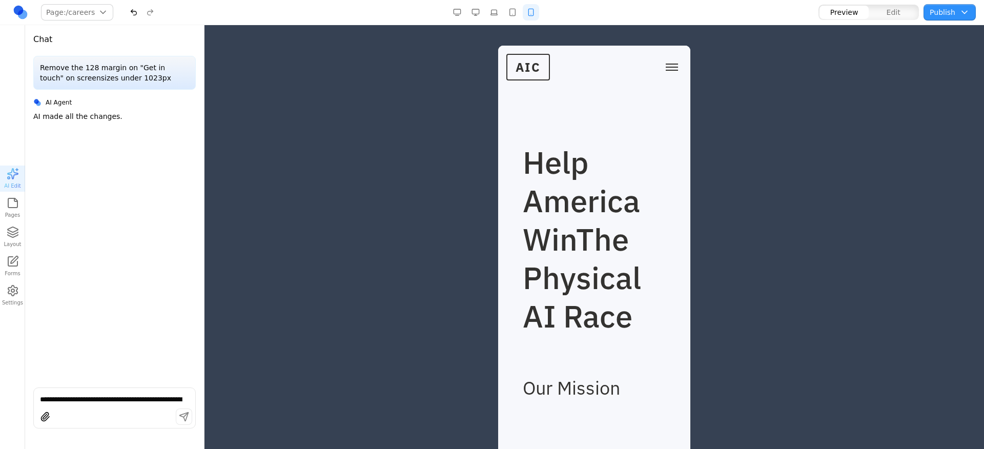
scroll to position [2, 0]
click at [662, 69] on button "Toggle mobile menu" at bounding box center [672, 66] width 20 height 15
click at [549, 130] on link "JOIN US" at bounding box center [534, 134] width 56 height 23
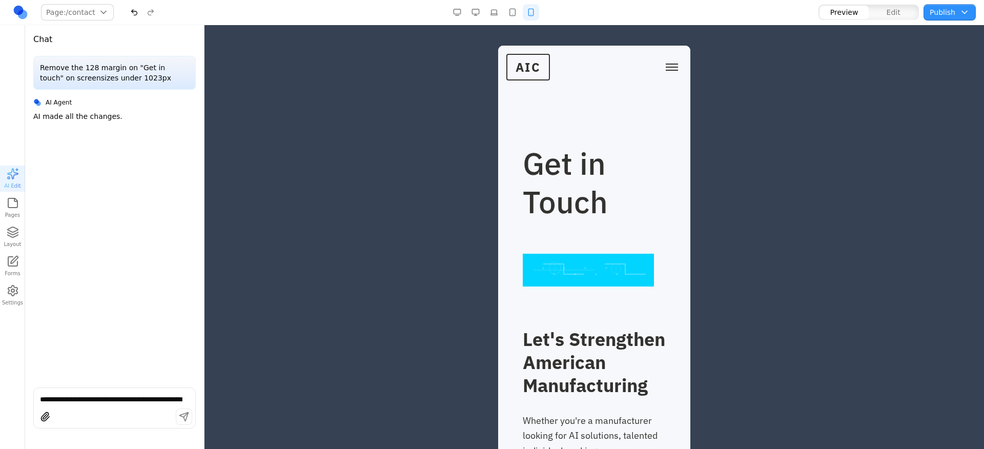
drag, startPoint x: 621, startPoint y: 150, endPoint x: 631, endPoint y: 162, distance: 15.6
click at [621, 151] on h1 "Get in Touch" at bounding box center [594, 182] width 143 height 77
drag, startPoint x: 641, startPoint y: 180, endPoint x: 648, endPoint y: 199, distance: 20.5
click at [648, 199] on h1 "Get in Touch" at bounding box center [594, 182] width 143 height 77
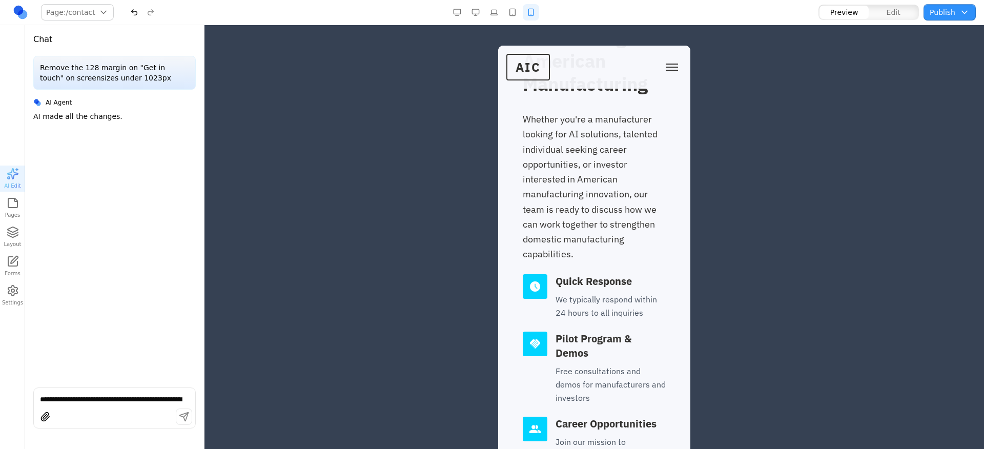
scroll to position [0, 0]
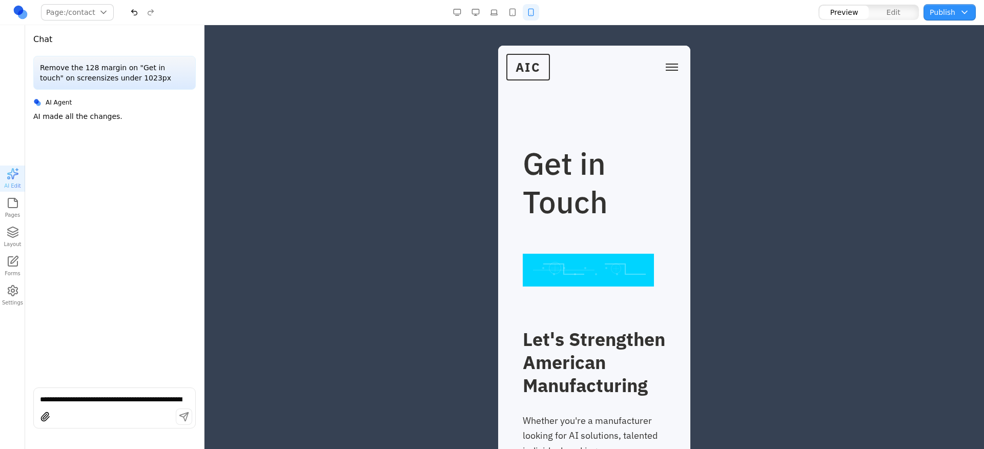
click at [508, 14] on button "button" at bounding box center [512, 12] width 16 height 16
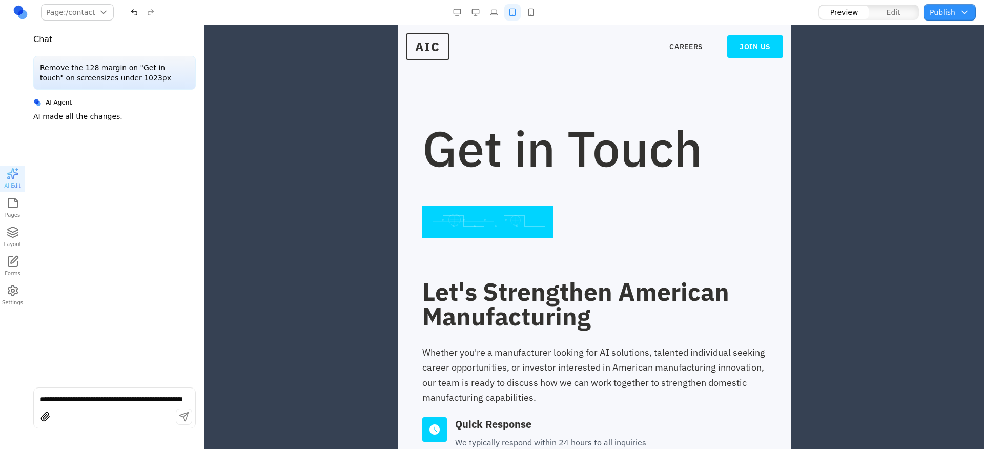
click at [493, 254] on section "Get in Touch" at bounding box center [594, 144] width 394 height 238
click at [499, 224] on div at bounding box center [487, 221] width 131 height 33
click at [108, 397] on textarea "**********" at bounding box center [114, 399] width 149 height 10
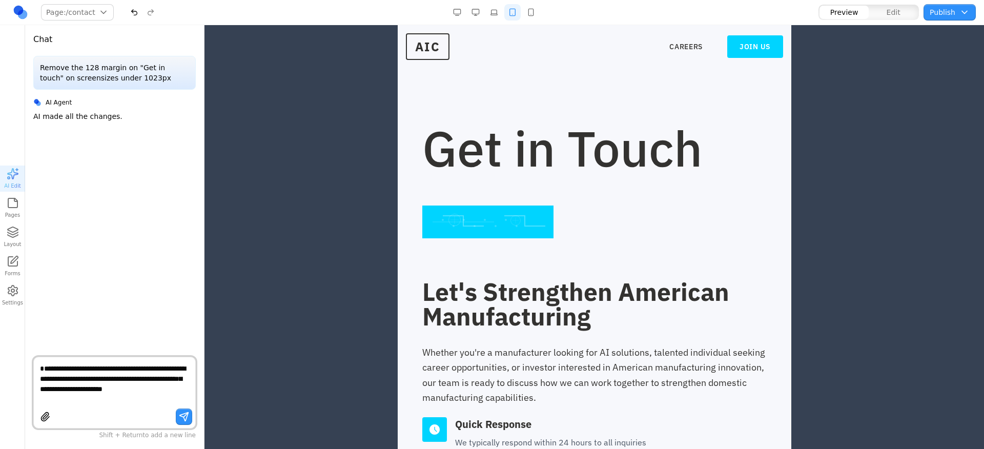
type textarea "**********"
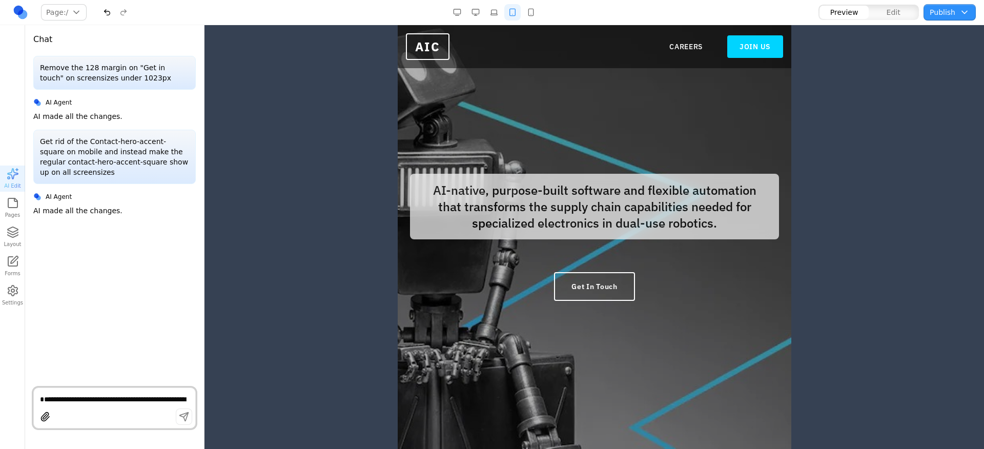
click at [861, 108] on div at bounding box center [593, 226] width 779 height 403
click at [530, 10] on button "button" at bounding box center [531, 12] width 16 height 16
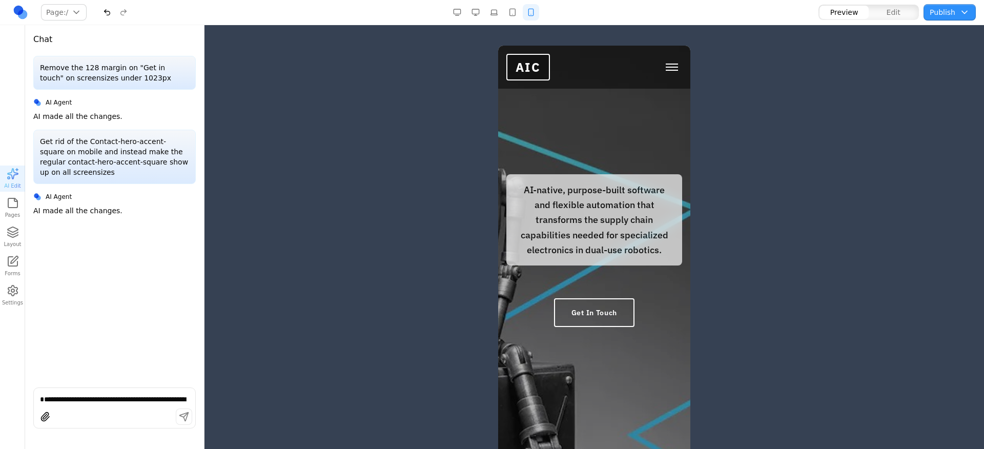
click at [666, 64] on span "Toggle mobile menu" at bounding box center [672, 64] width 12 height 1
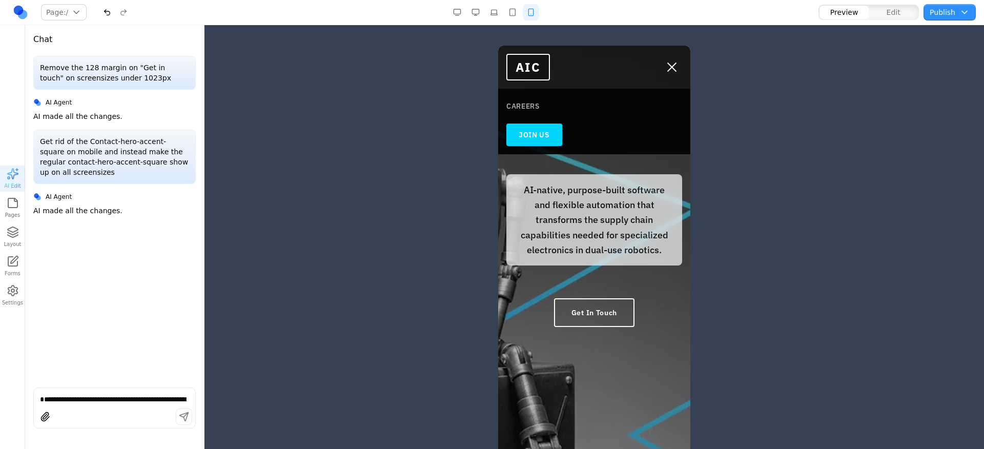
click at [527, 107] on link "CAREERS" at bounding box center [594, 106] width 176 height 18
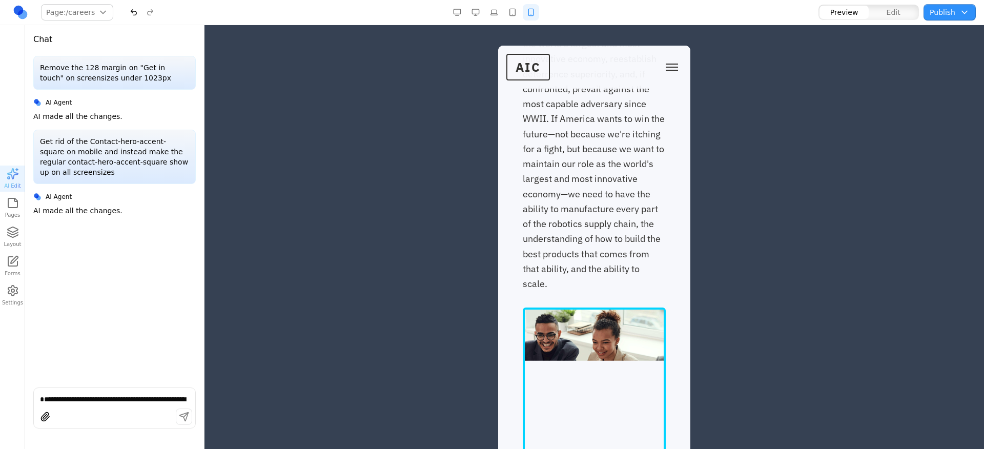
scroll to position [721, 0]
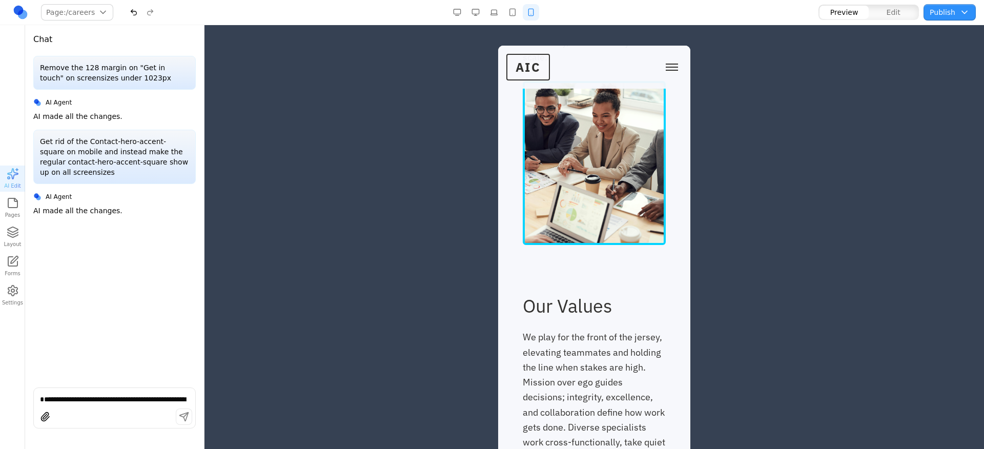
click at [662, 65] on button "Toggle mobile menu" at bounding box center [672, 66] width 20 height 15
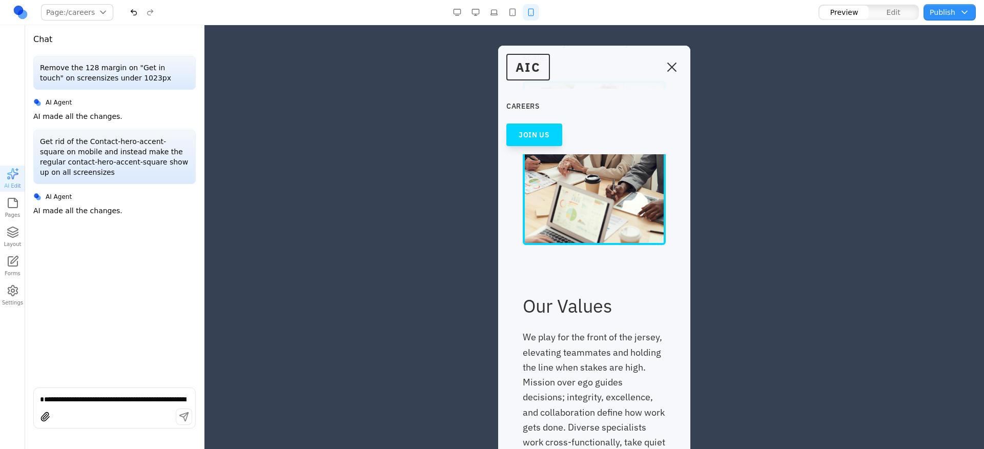
click at [543, 134] on link "JOIN US" at bounding box center [534, 134] width 56 height 23
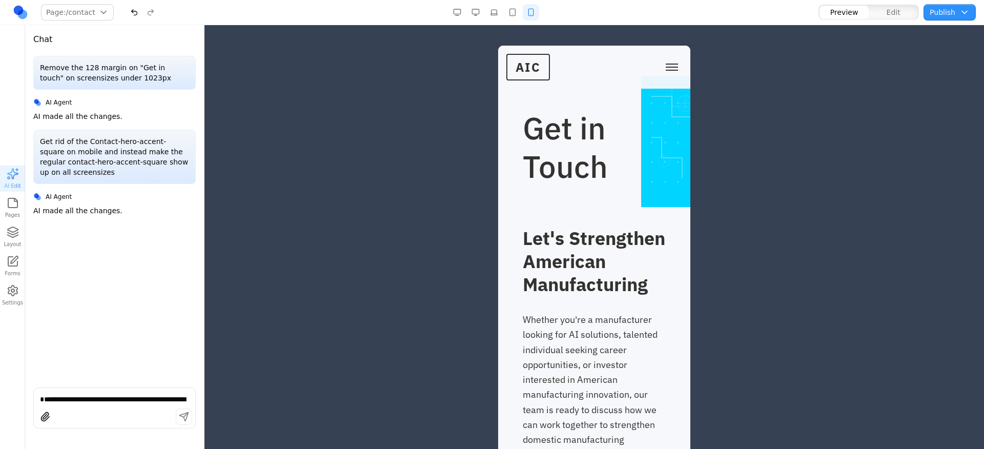
scroll to position [0, 0]
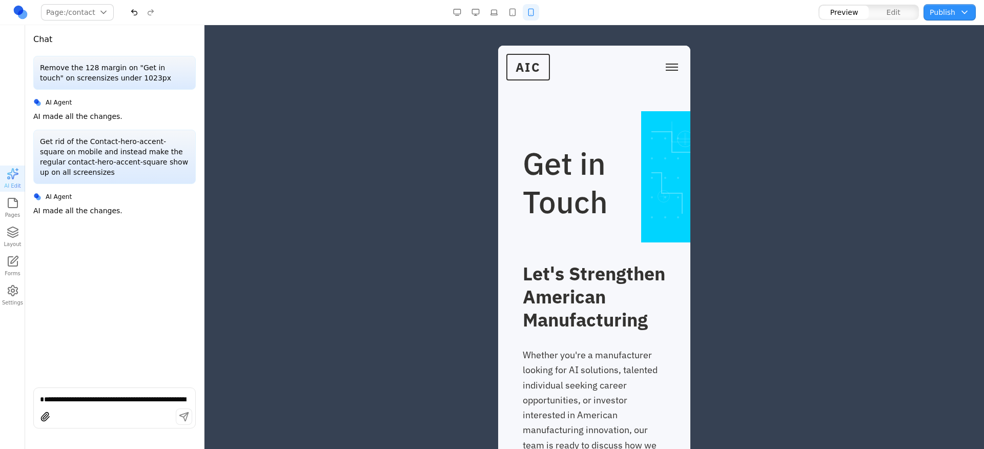
click at [662, 72] on button "Toggle mobile menu" at bounding box center [672, 66] width 20 height 15
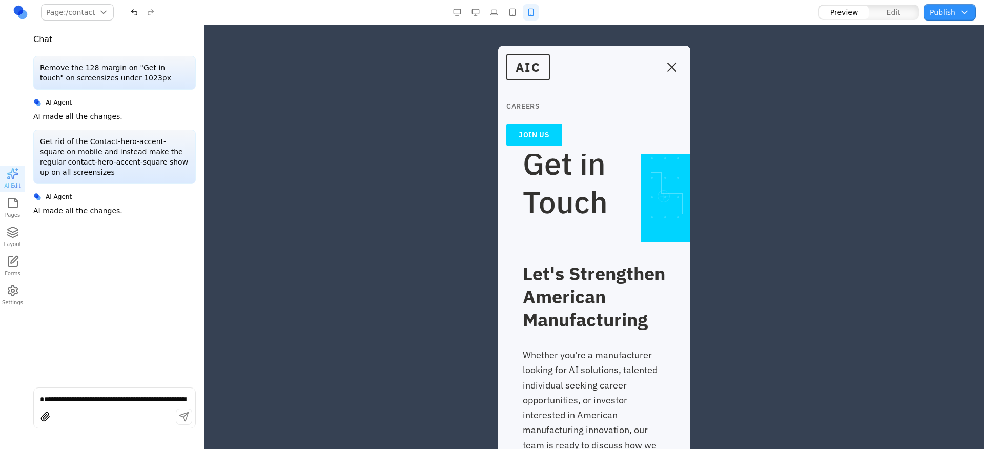
click at [519, 105] on link "CAREERS" at bounding box center [594, 106] width 176 height 18
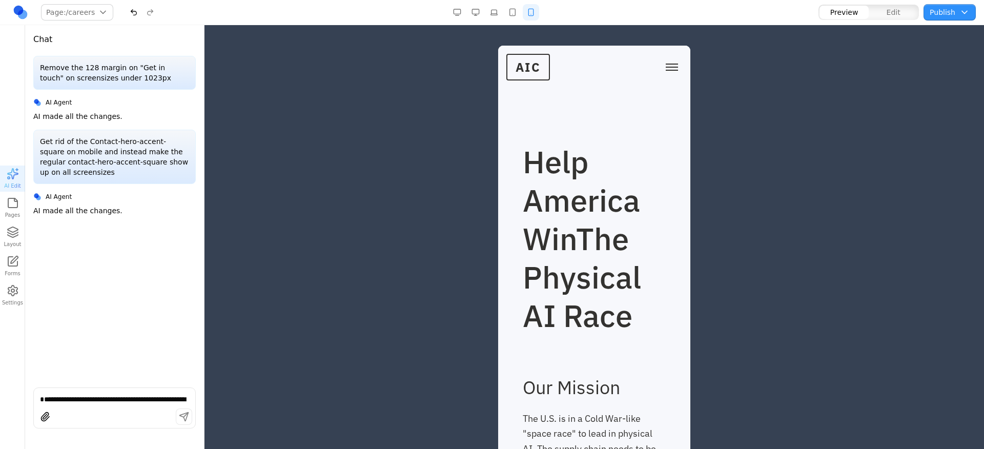
click at [669, 66] on button "Toggle mobile menu" at bounding box center [672, 66] width 20 height 15
click at [516, 102] on link "CAREERS" at bounding box center [594, 106] width 176 height 18
click at [662, 65] on button "Toggle mobile menu" at bounding box center [672, 65] width 20 height 15
click at [535, 135] on link "JOIN US" at bounding box center [534, 132] width 56 height 23
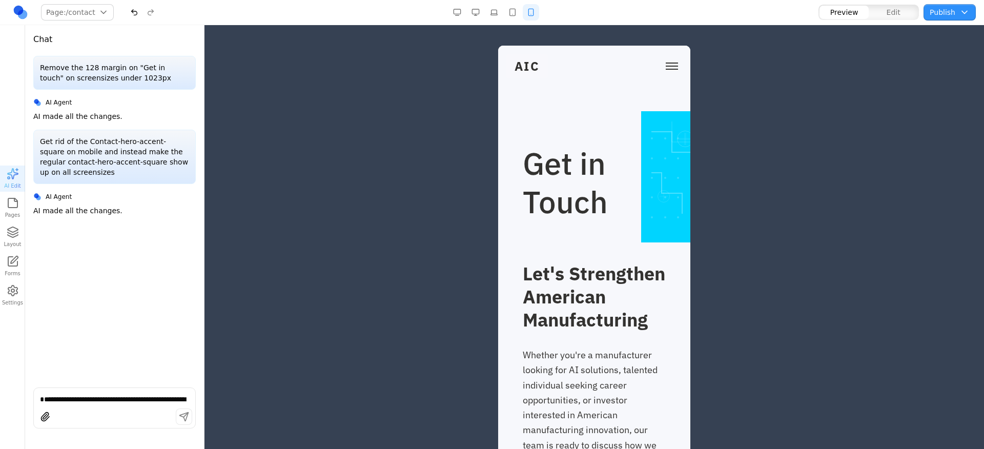
click at [504, 12] on button "button" at bounding box center [512, 12] width 16 height 16
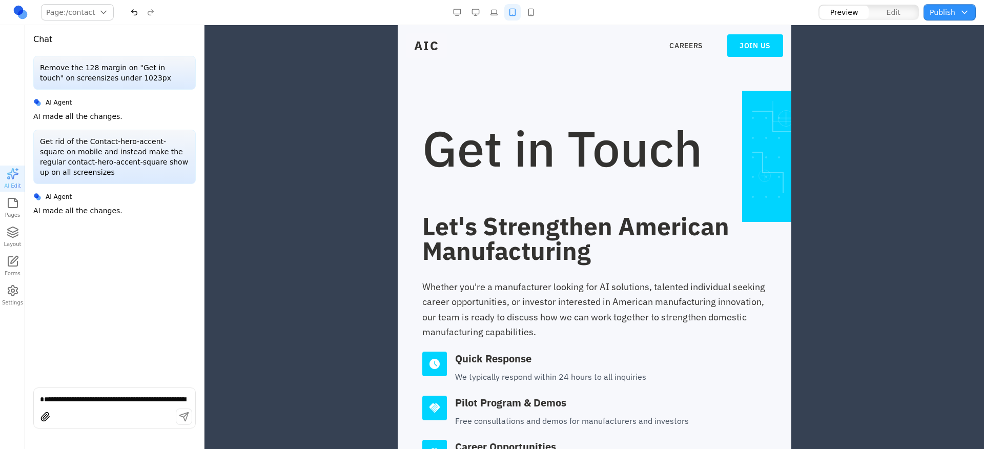
click at [485, 14] on div at bounding box center [494, 12] width 90 height 16
click at [491, 12] on button "button" at bounding box center [494, 12] width 16 height 16
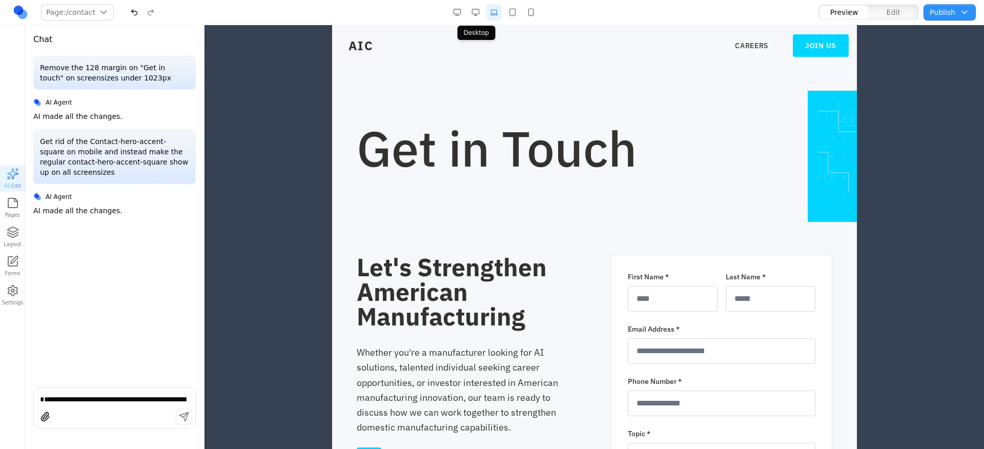
click at [475, 13] on button "button" at bounding box center [475, 12] width 16 height 16
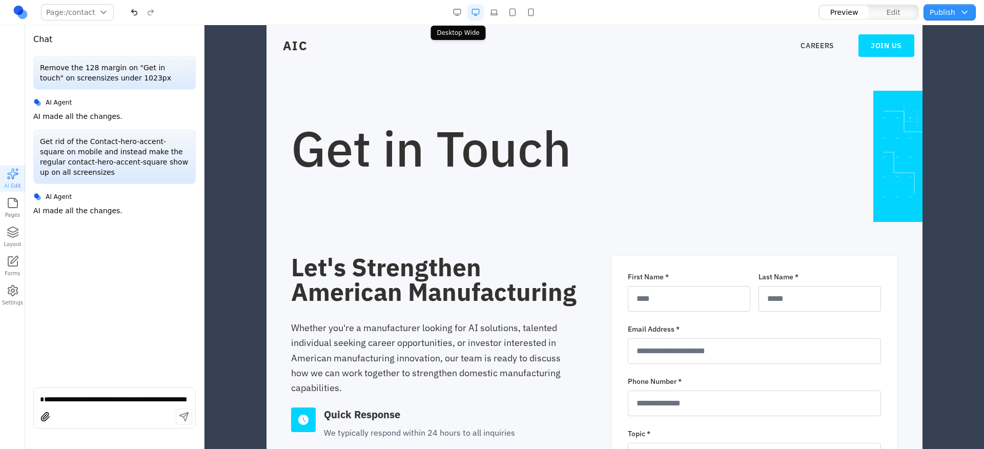
click at [460, 14] on button "button" at bounding box center [457, 12] width 16 height 16
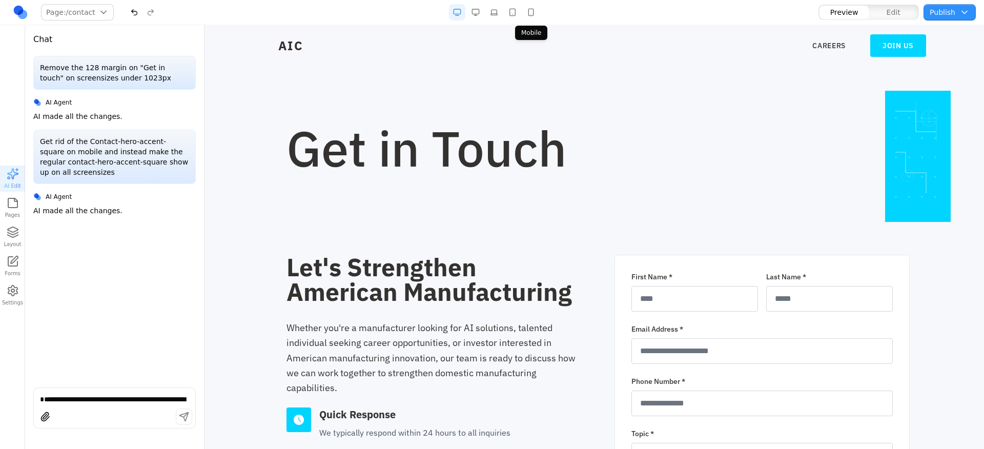
click at [527, 9] on button "button" at bounding box center [531, 12] width 16 height 16
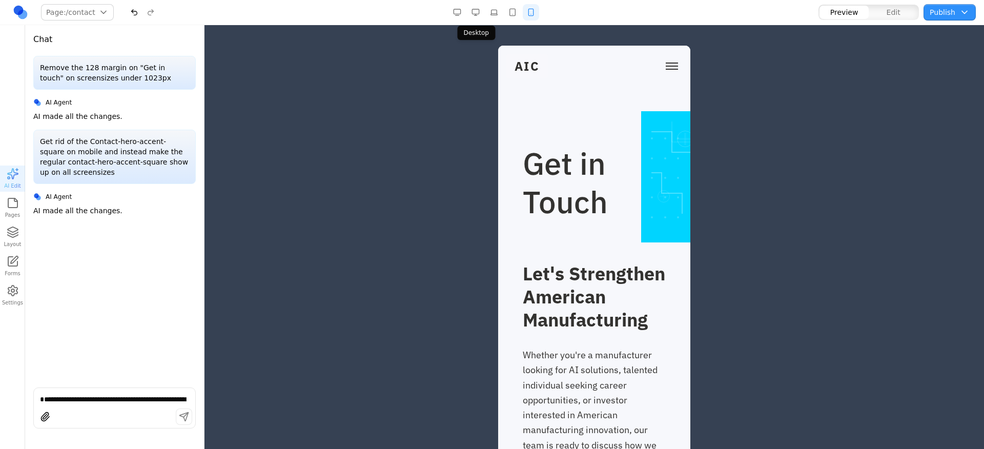
click at [478, 13] on button "button" at bounding box center [475, 12] width 16 height 16
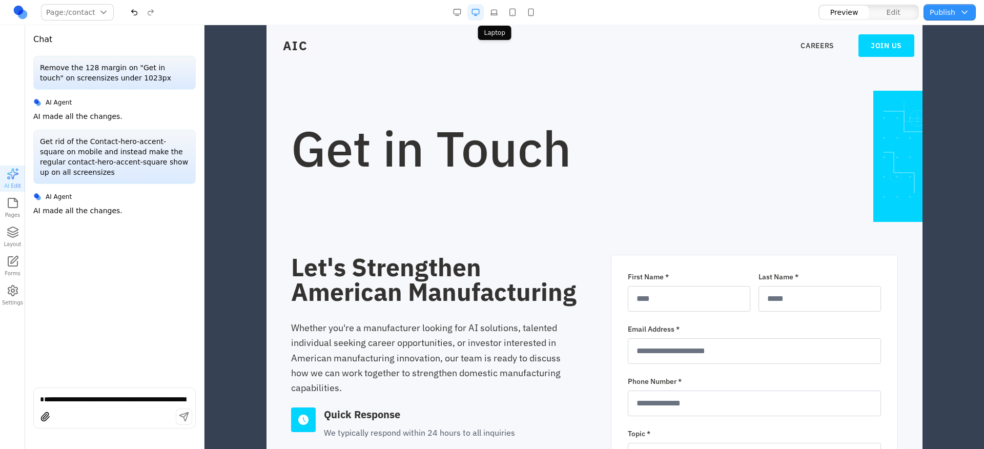
click at [494, 11] on button "button" at bounding box center [494, 12] width 16 height 16
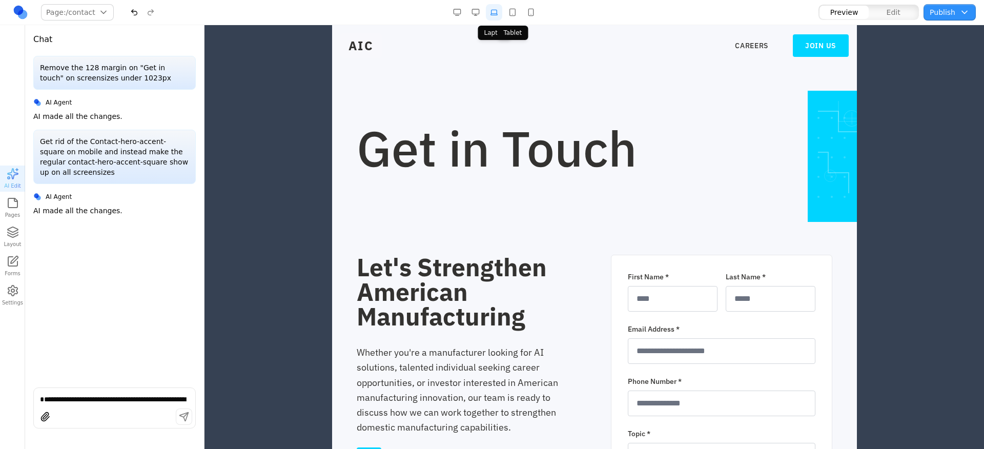
click at [505, 10] on button "button" at bounding box center [512, 12] width 16 height 16
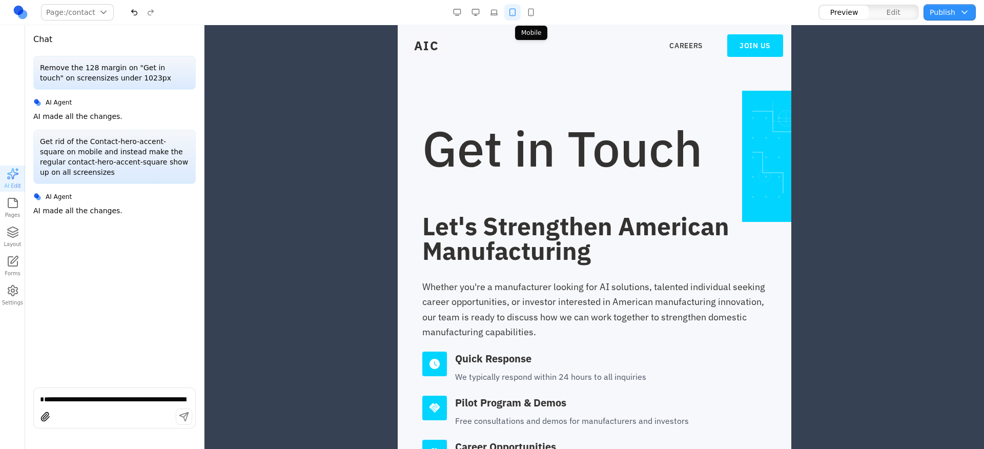
click at [524, 10] on button "button" at bounding box center [531, 12] width 16 height 16
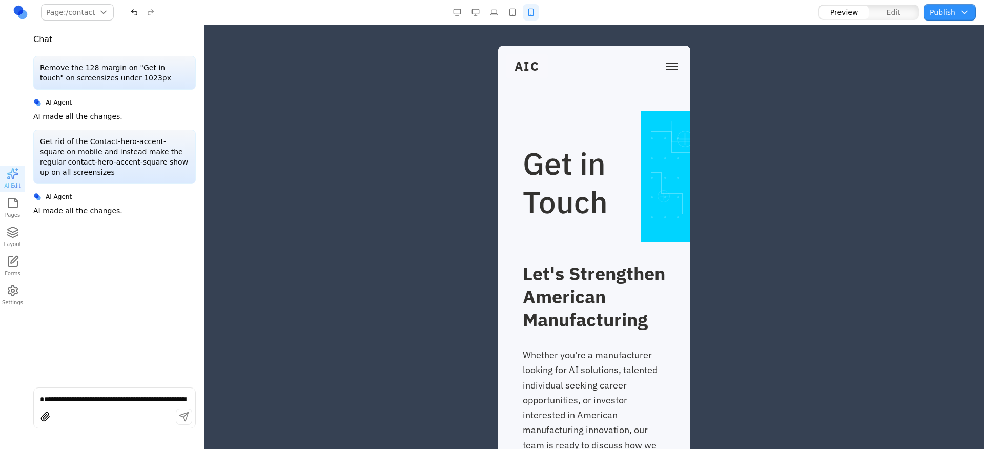
click at [478, 10] on button "button" at bounding box center [475, 12] width 16 height 16
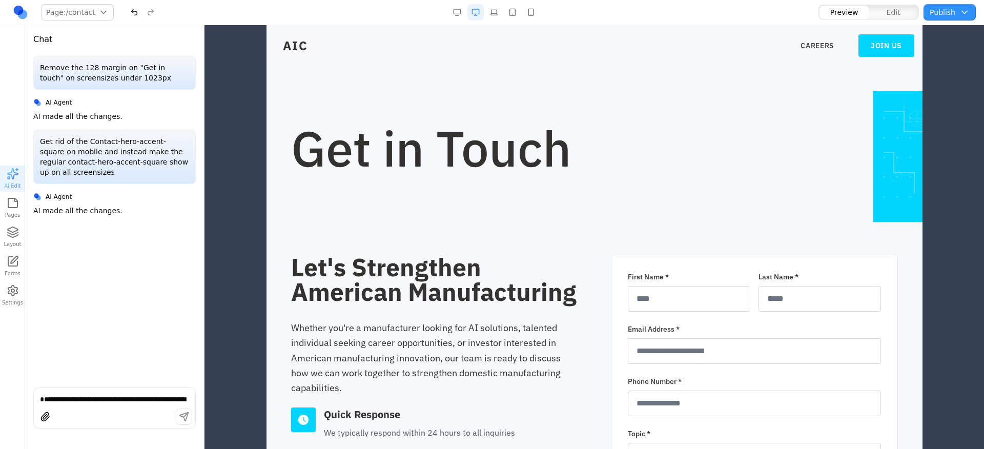
click at [107, 404] on textarea "**********" at bounding box center [114, 399] width 149 height 10
click at [476, 13] on button "button" at bounding box center [475, 12] width 16 height 16
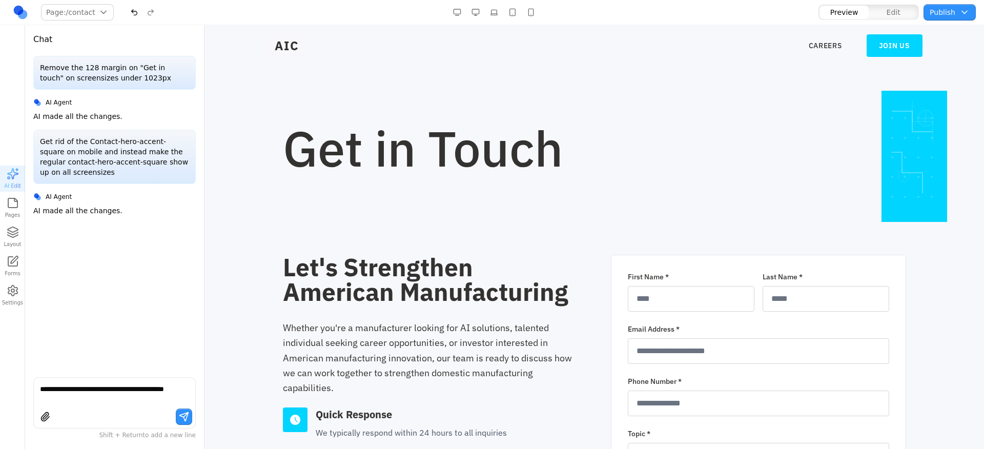
click at [122, 407] on div "**********" at bounding box center [114, 402] width 162 height 51
type textarea "**********"
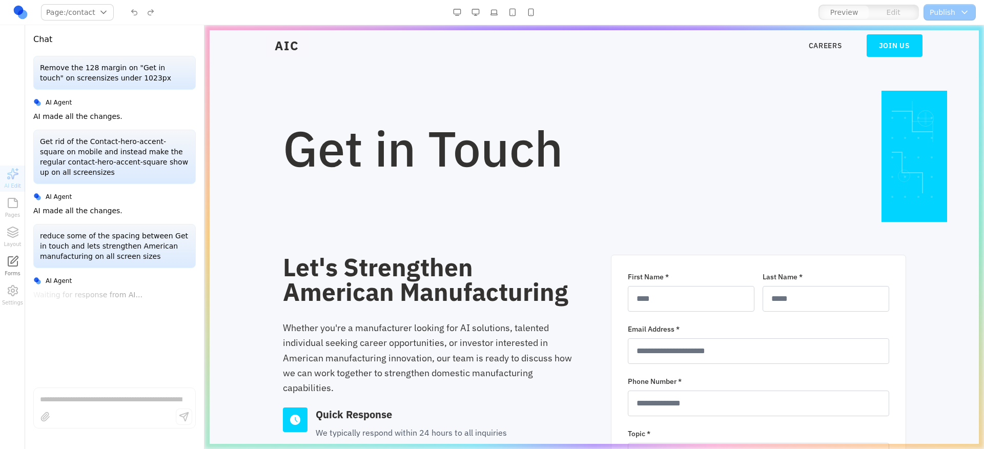
click at [527, 13] on button "button" at bounding box center [531, 12] width 16 height 16
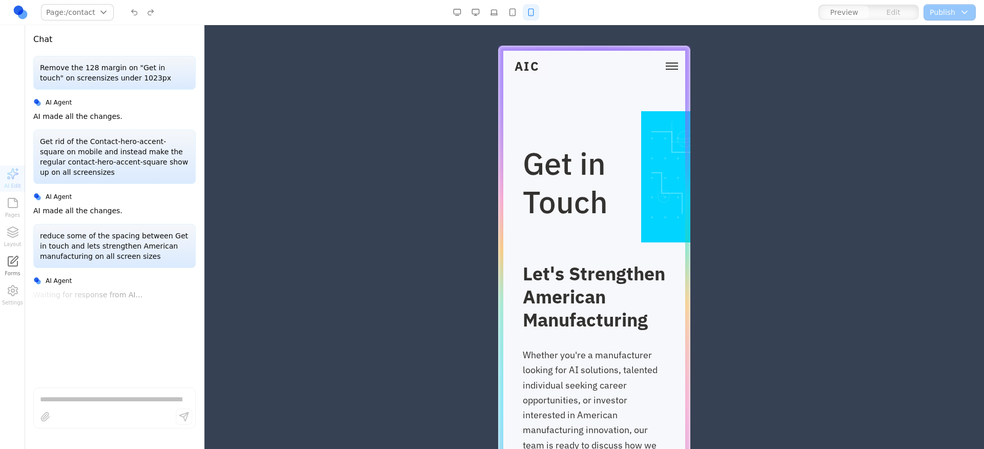
click at [517, 15] on button "button" at bounding box center [512, 12] width 16 height 16
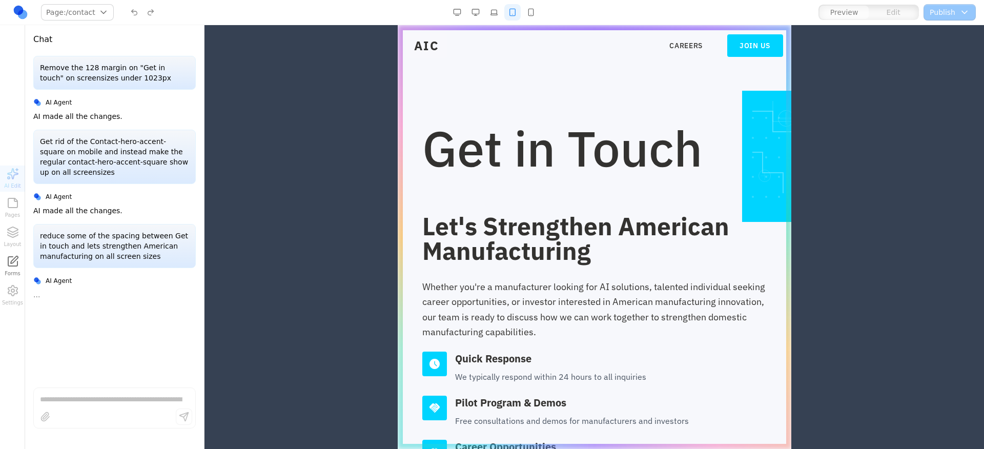
click at [497, 16] on button "button" at bounding box center [494, 12] width 16 height 16
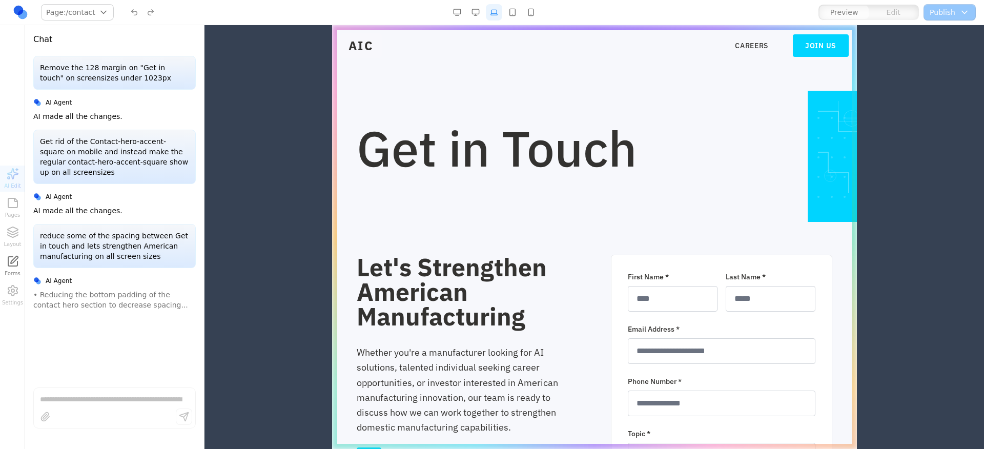
click at [477, 13] on button "button" at bounding box center [475, 12] width 16 height 16
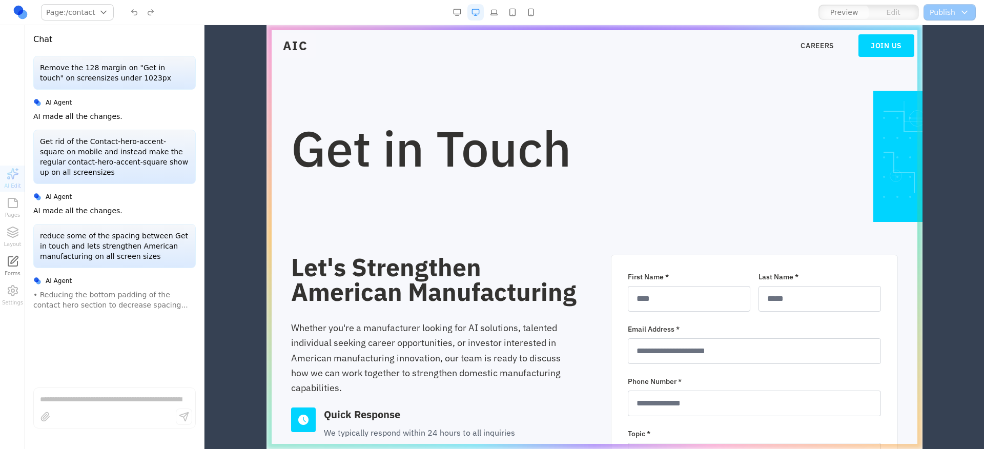
click at [461, 16] on button "button" at bounding box center [457, 12] width 16 height 16
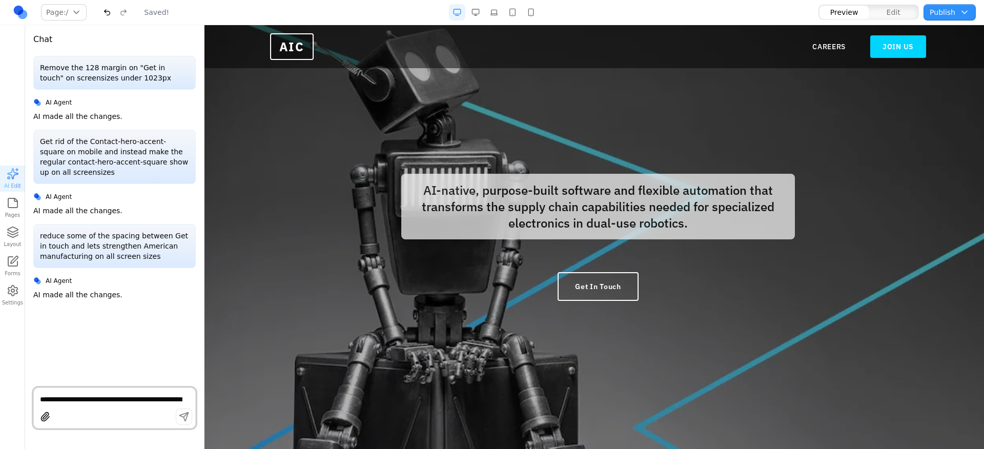
click at [536, 13] on button "button" at bounding box center [531, 12] width 16 height 16
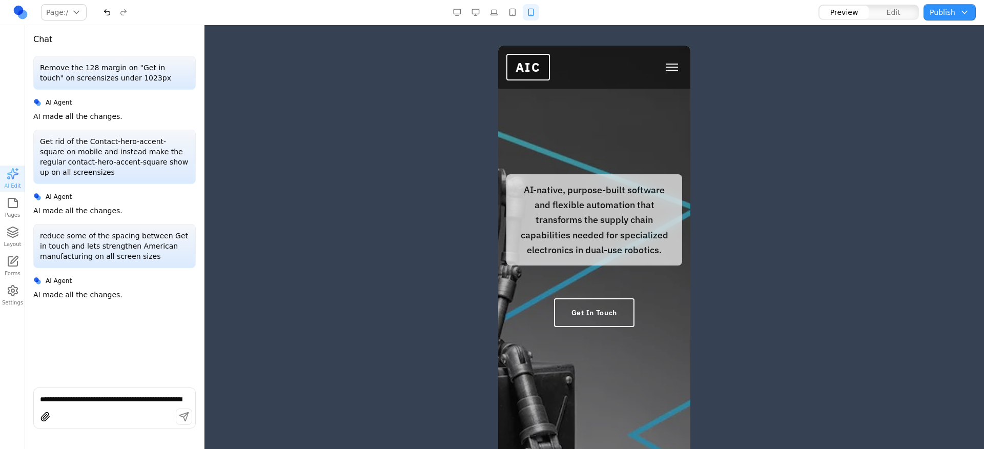
click at [666, 73] on button "Toggle mobile menu" at bounding box center [672, 66] width 20 height 15
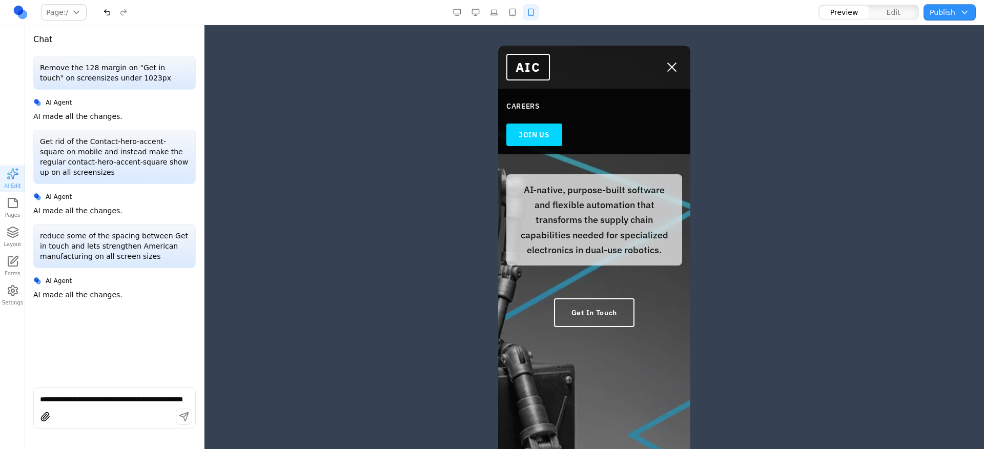
click at [534, 126] on link "JOIN US" at bounding box center [534, 134] width 56 height 23
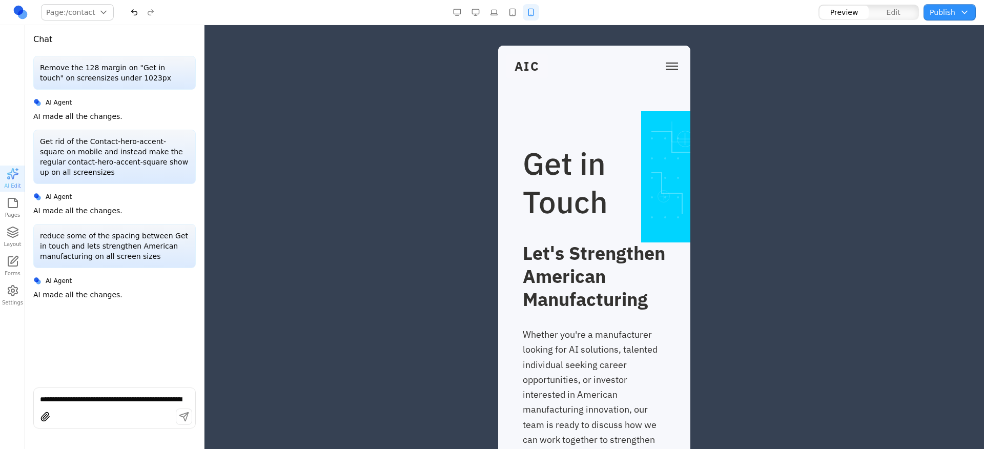
click at [518, 18] on button "button" at bounding box center [512, 12] width 16 height 16
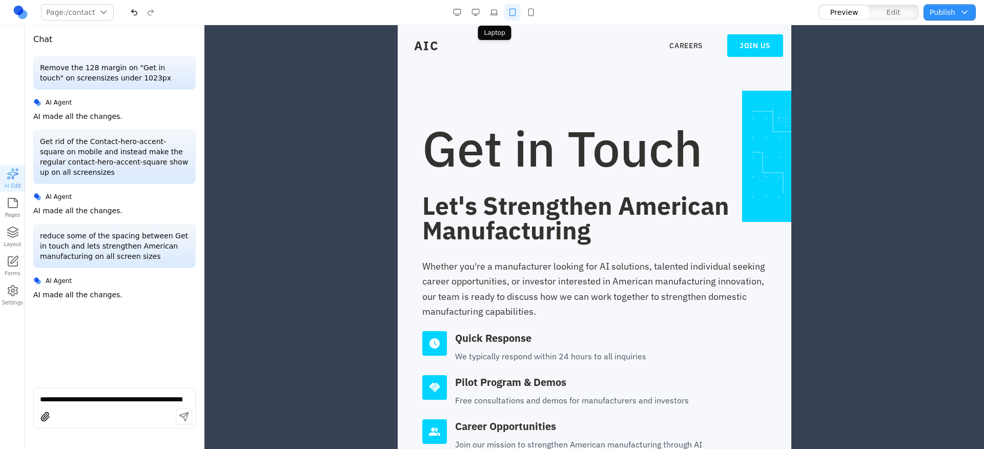
click at [488, 17] on button "button" at bounding box center [494, 12] width 16 height 16
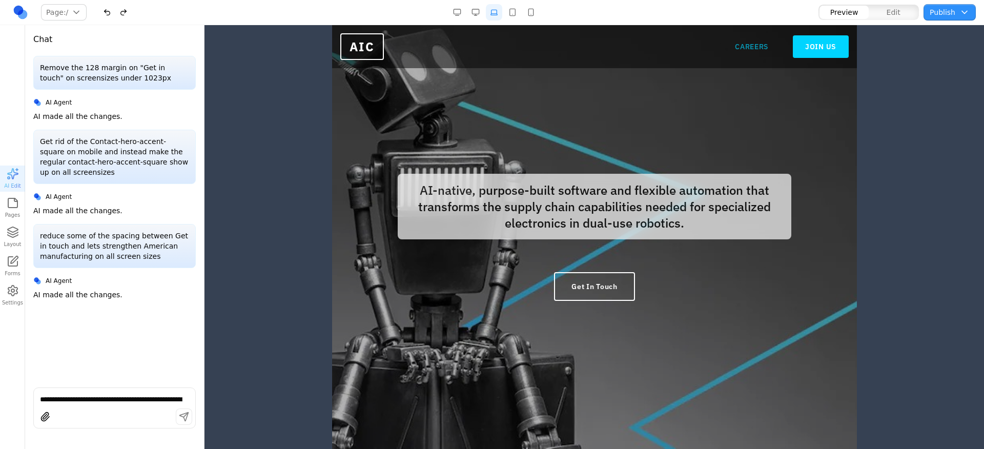
click at [745, 46] on link "CAREERS" at bounding box center [750, 47] width 33 height 10
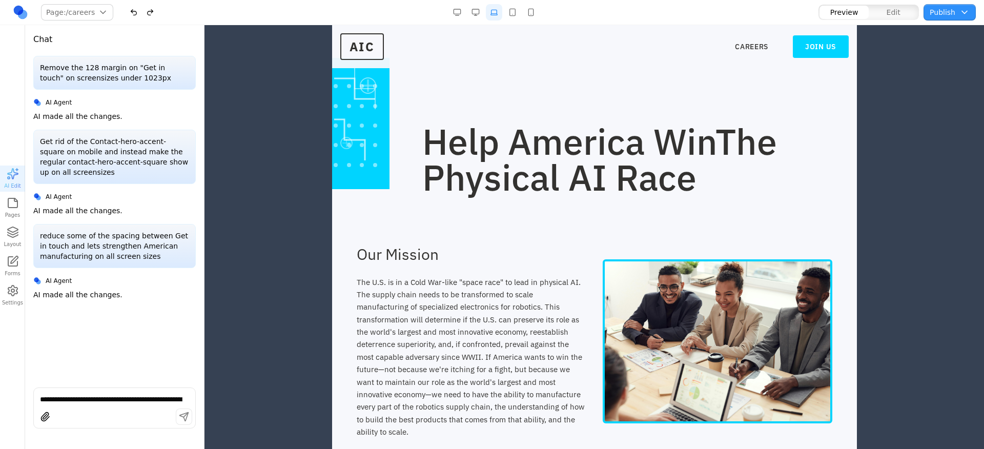
scroll to position [2, 0]
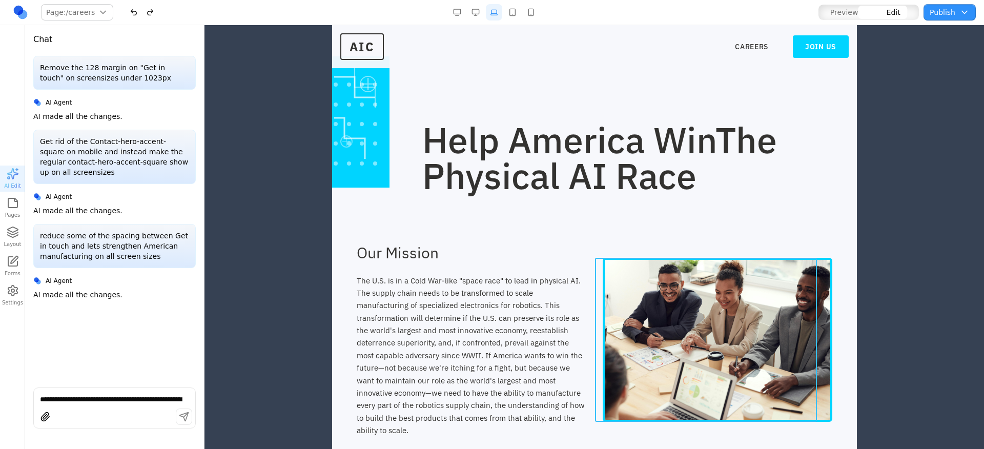
click at [708, 295] on img at bounding box center [717, 340] width 230 height 164
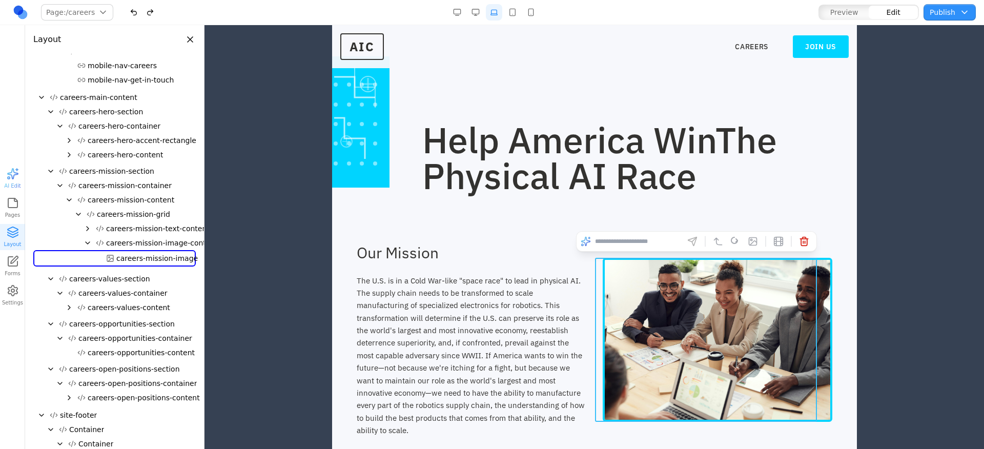
scroll to position [121, 0]
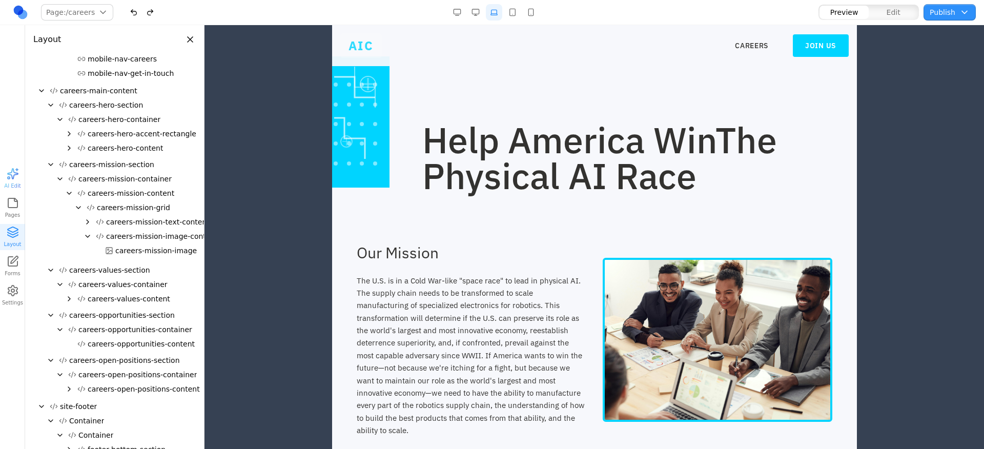
click at [348, 51] on span "AIC" at bounding box center [361, 45] width 42 height 25
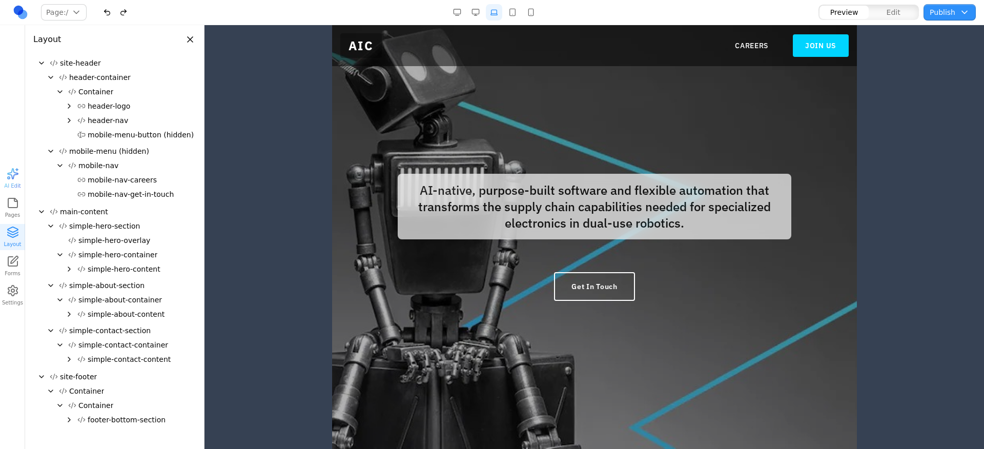
click at [483, 108] on div at bounding box center [594, 237] width 525 height 424
click at [447, 113] on div at bounding box center [594, 237] width 525 height 424
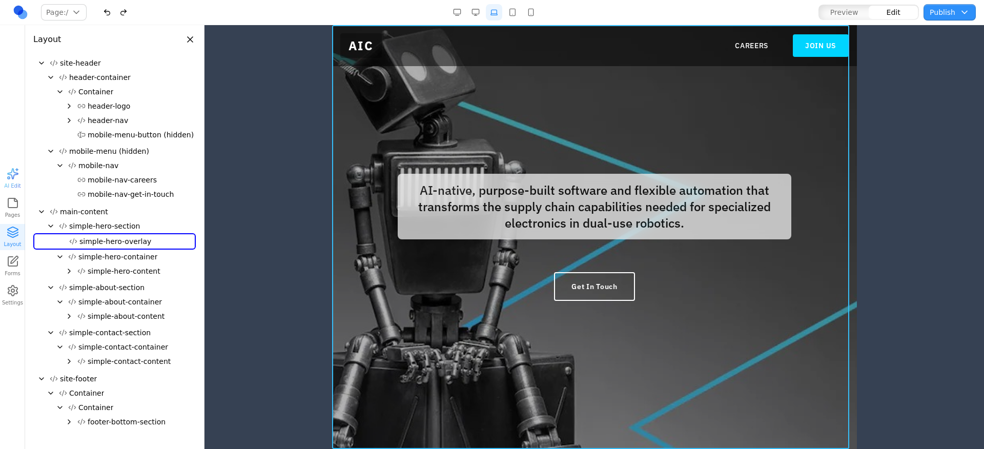
click at [447, 113] on div at bounding box center [594, 237] width 525 height 424
click at [648, 139] on div at bounding box center [594, 237] width 525 height 424
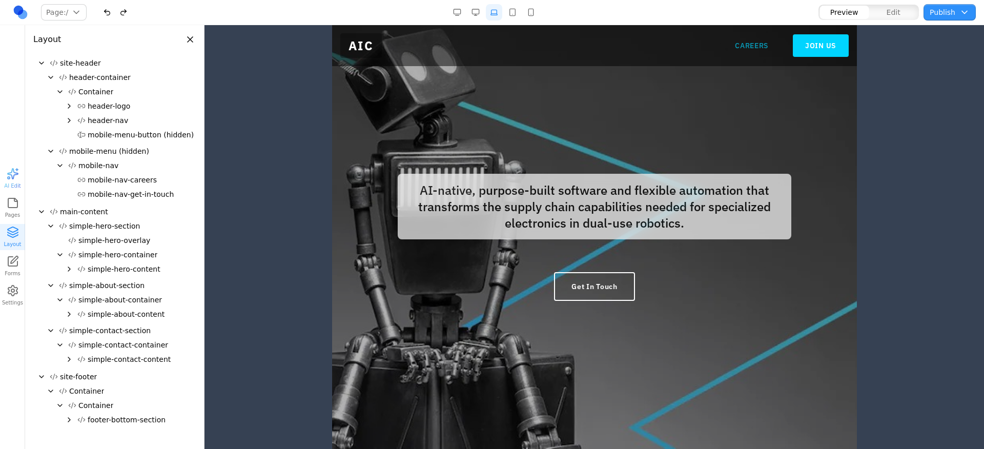
click at [747, 50] on link "CAREERS" at bounding box center [750, 45] width 33 height 10
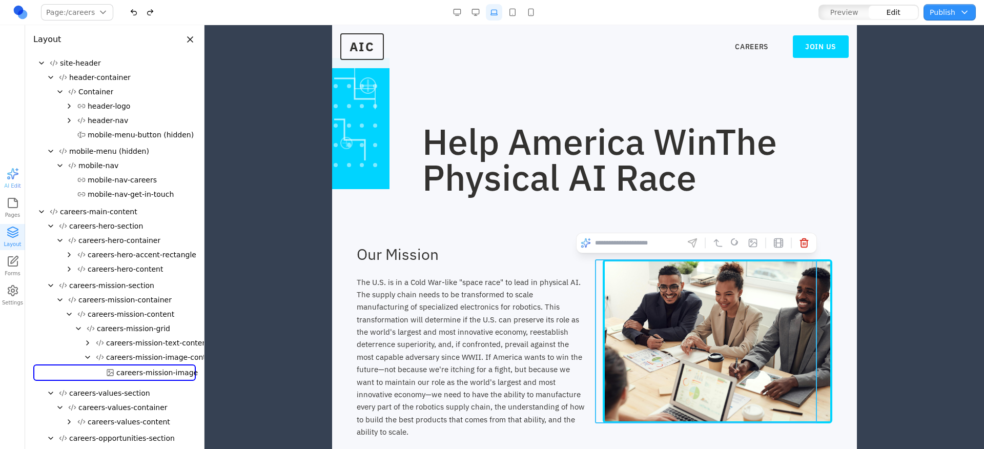
click at [718, 276] on img at bounding box center [717, 341] width 230 height 164
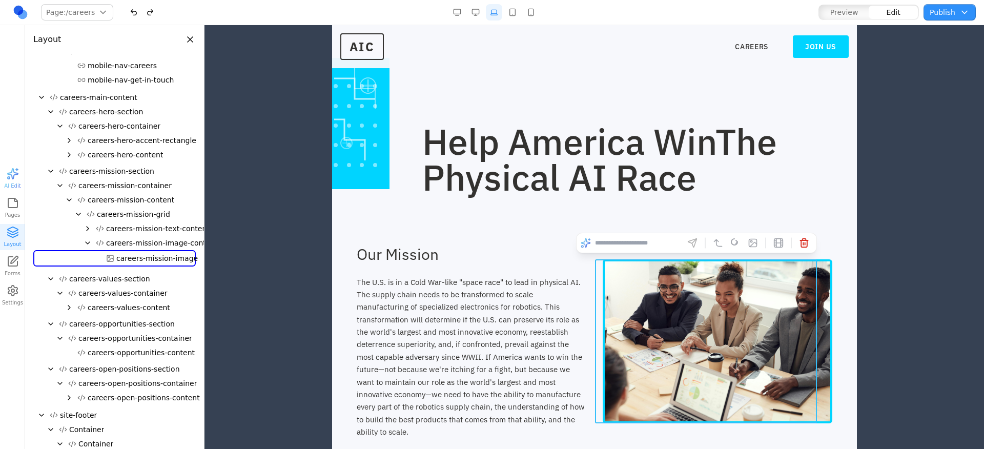
scroll to position [121, 0]
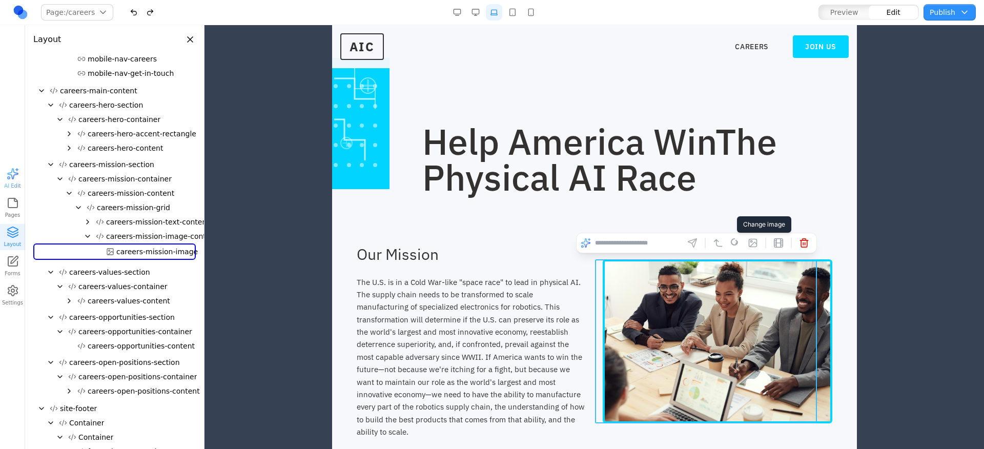
click at [747, 239] on icon at bounding box center [752, 243] width 10 height 10
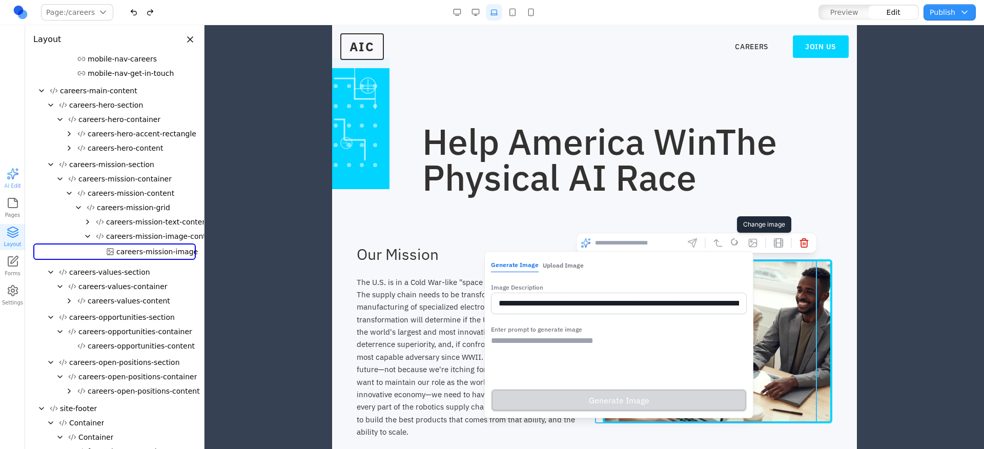
click at [541, 356] on textarea at bounding box center [618, 360] width 256 height 51
click at [619, 302] on input "**********" at bounding box center [618, 304] width 256 height 22
click at [551, 352] on textarea at bounding box center [618, 360] width 256 height 51
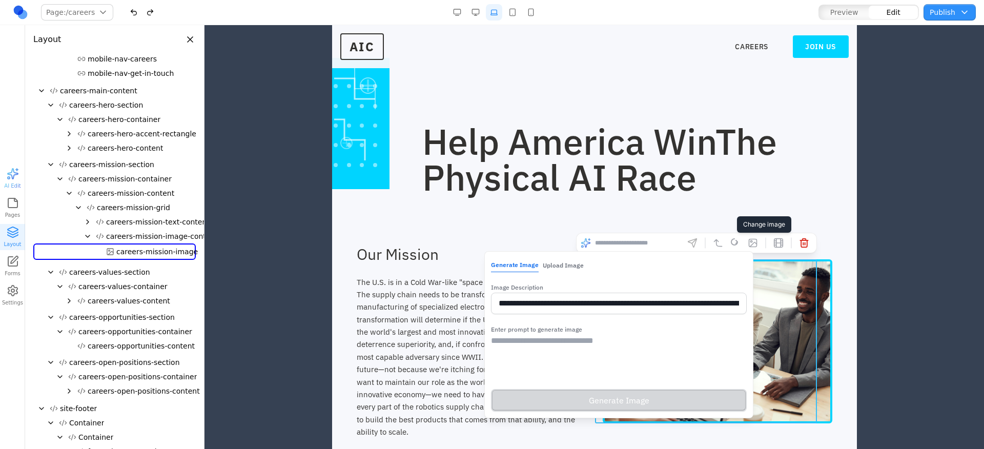
paste textarea "**********"
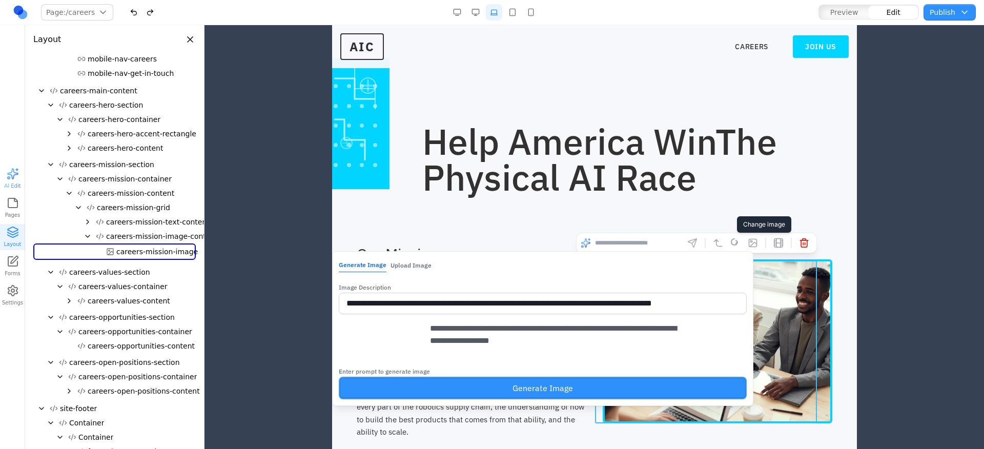
type textarea "**********"
click at [556, 399] on button "Generate Image" at bounding box center [542, 388] width 408 height 23
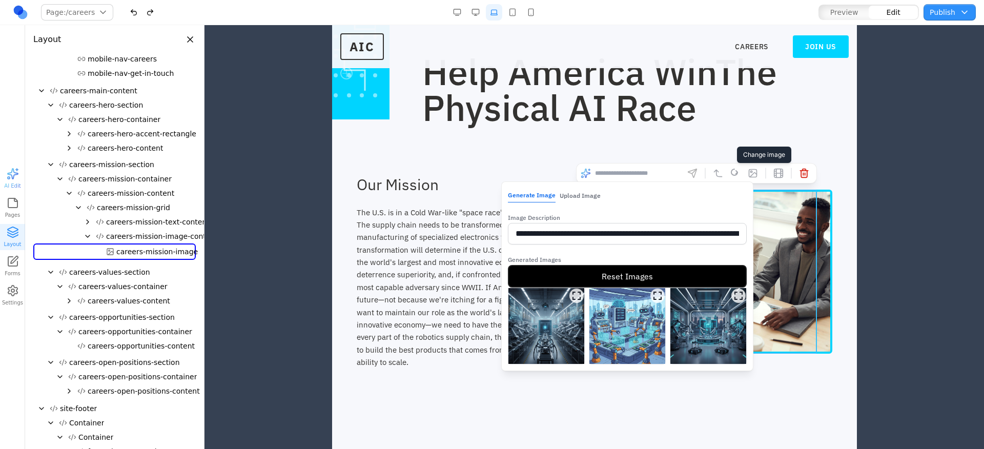
scroll to position [110, 0]
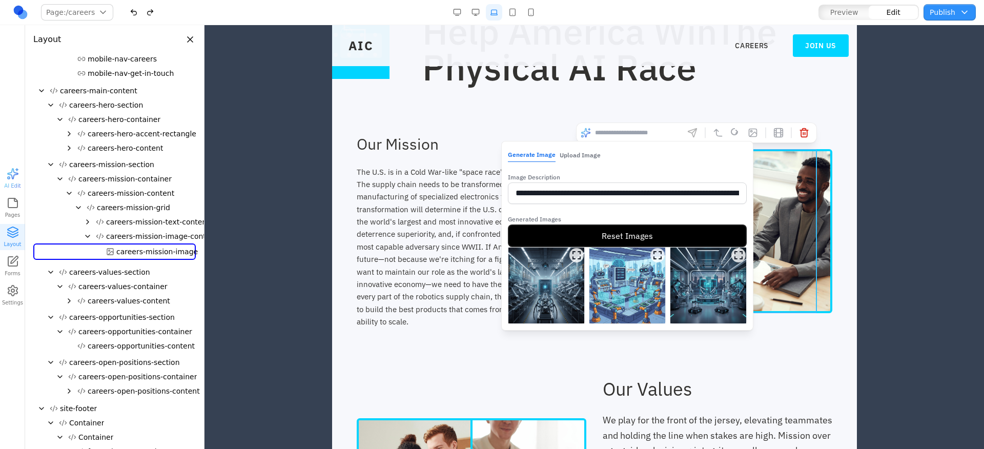
click at [294, 69] on div at bounding box center [593, 226] width 779 height 403
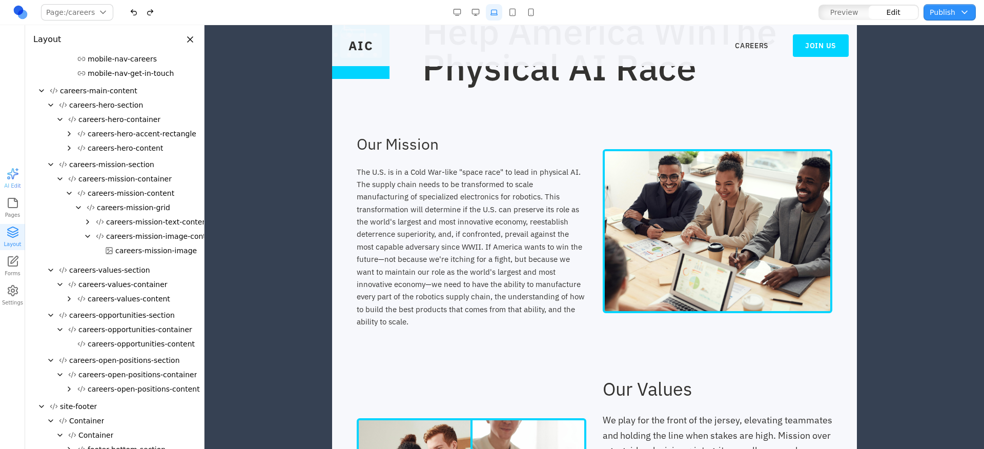
click at [191, 40] on button "Close panel" at bounding box center [189, 39] width 11 height 11
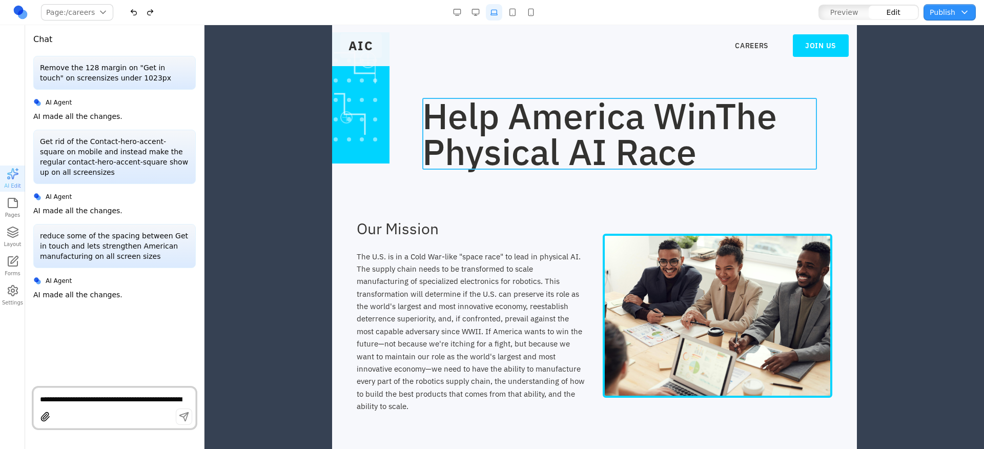
scroll to position [0, 0]
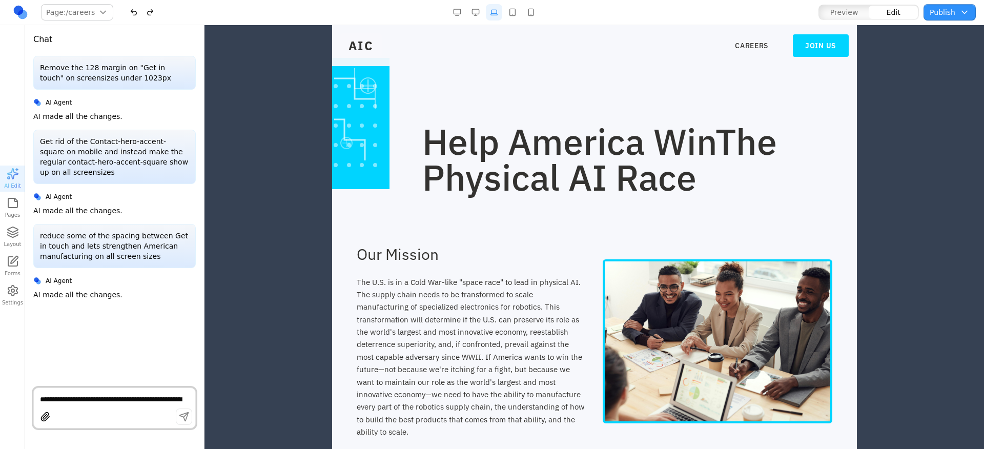
click at [473, 14] on button "button" at bounding box center [475, 12] width 16 height 16
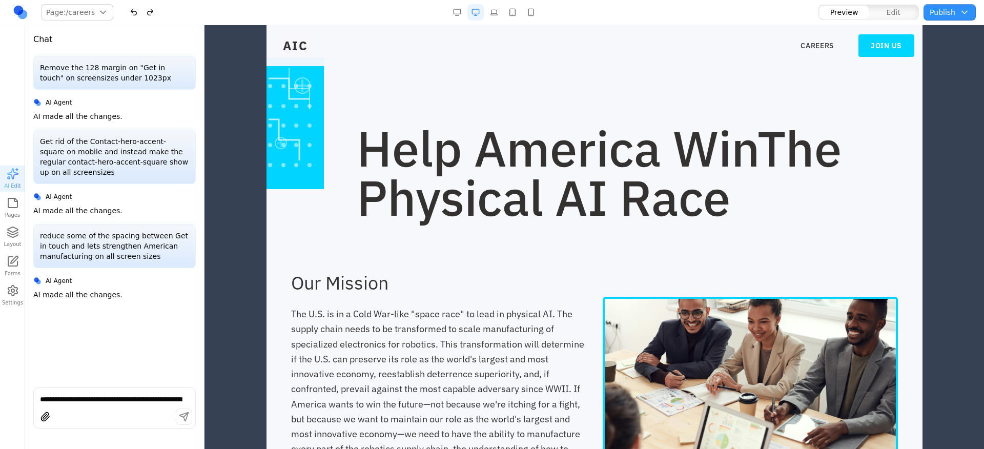
click at [839, 9] on span "Preview" at bounding box center [844, 12] width 28 height 10
click at [313, 49] on span "AIC" at bounding box center [295, 45] width 42 height 25
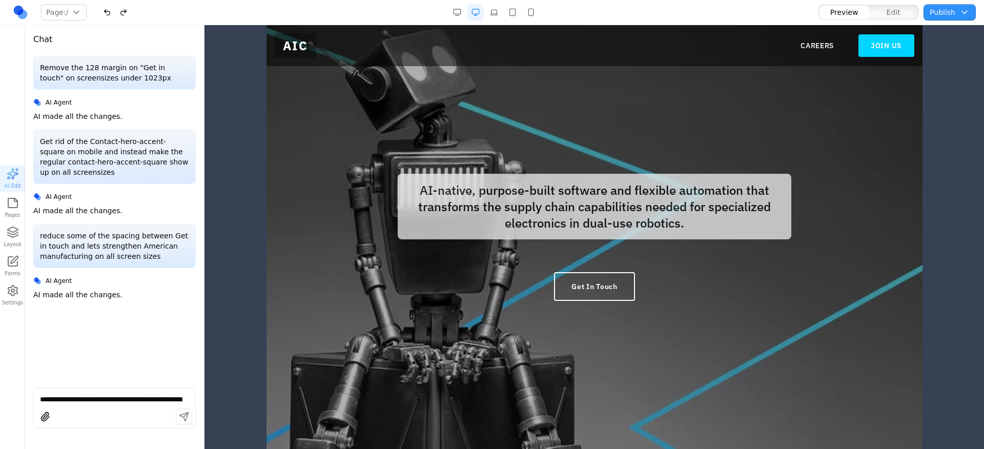
click at [748, 104] on div at bounding box center [594, 237] width 656 height 424
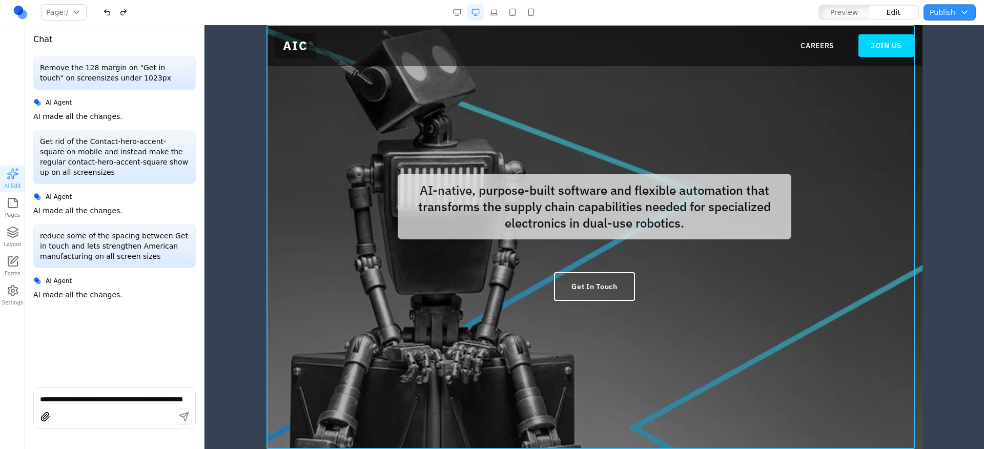
click at [584, 135] on div at bounding box center [594, 237] width 656 height 424
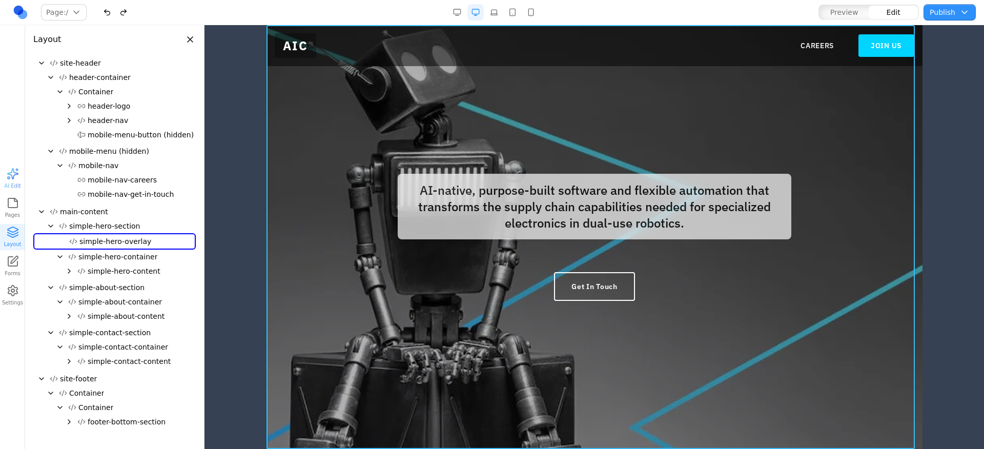
click at [584, 135] on div at bounding box center [594, 237] width 656 height 424
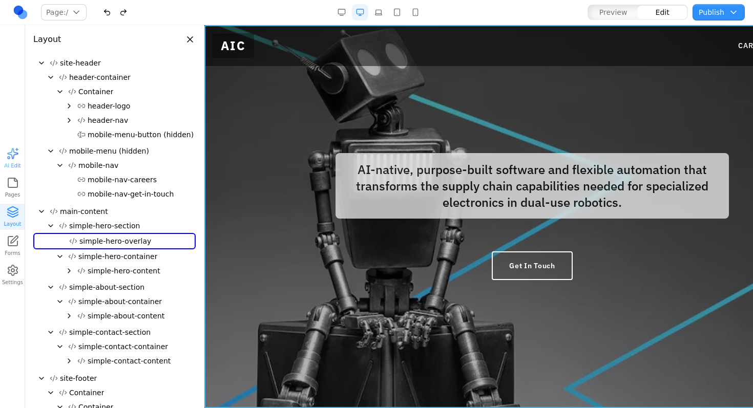
click at [109, 80] on span "header-container" at bounding box center [99, 77] width 61 height 10
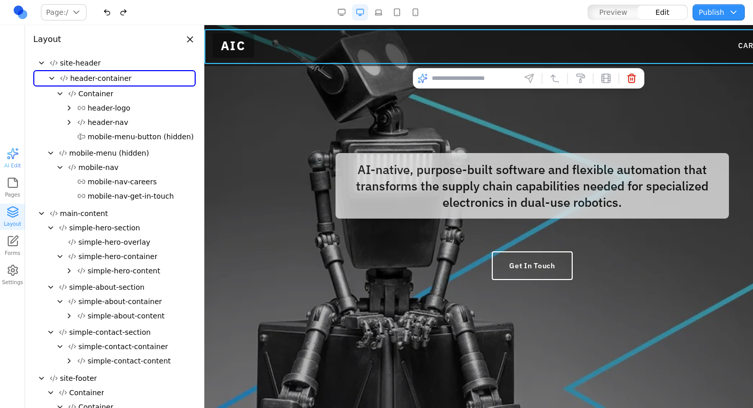
scroll to position [4, 0]
click at [93, 88] on button "Container" at bounding box center [130, 94] width 132 height 14
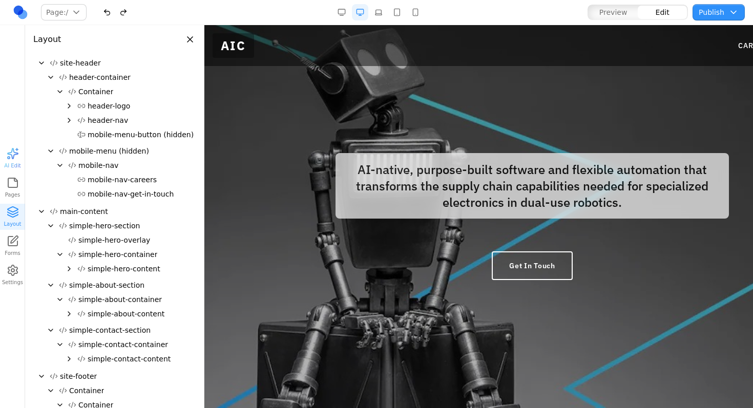
scroll to position [8, 8]
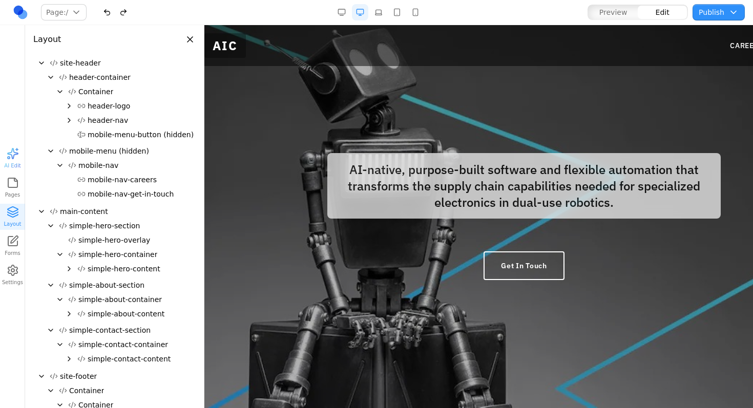
click at [104, 102] on span "header-logo" at bounding box center [109, 106] width 43 height 10
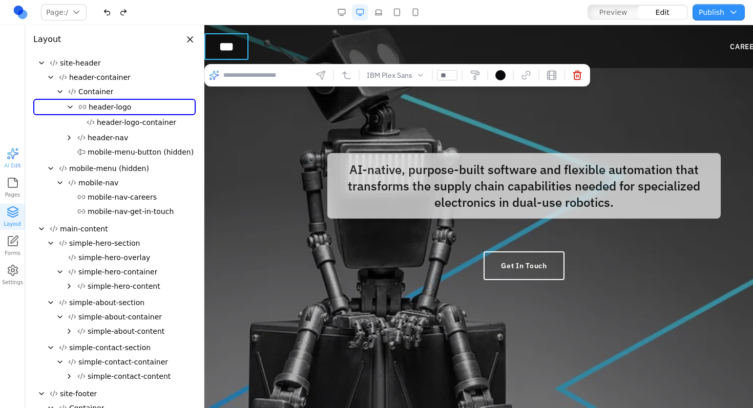
click at [112, 108] on span "header-logo" at bounding box center [110, 107] width 43 height 10
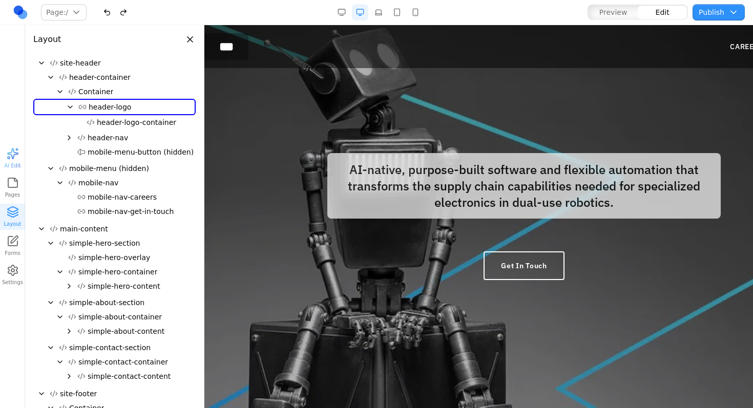
click at [93, 243] on span "simple-hero-section" at bounding box center [104, 243] width 71 height 10
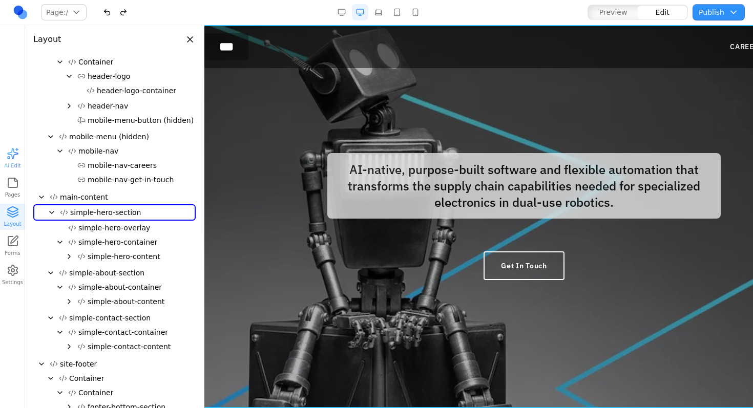
scroll to position [34, 0]
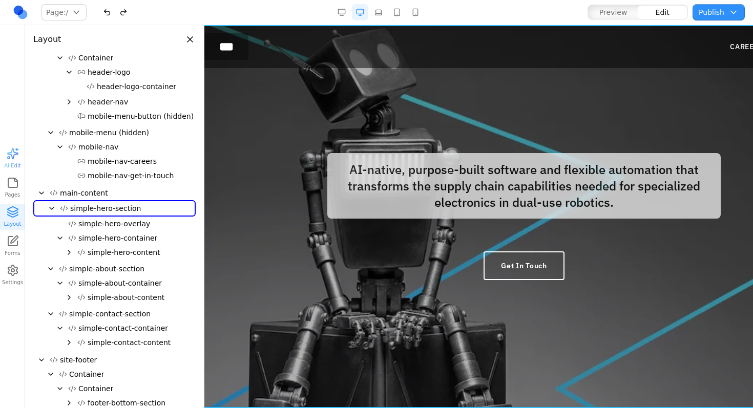
click at [60, 237] on icon "Collapse" at bounding box center [60, 238] width 8 height 8
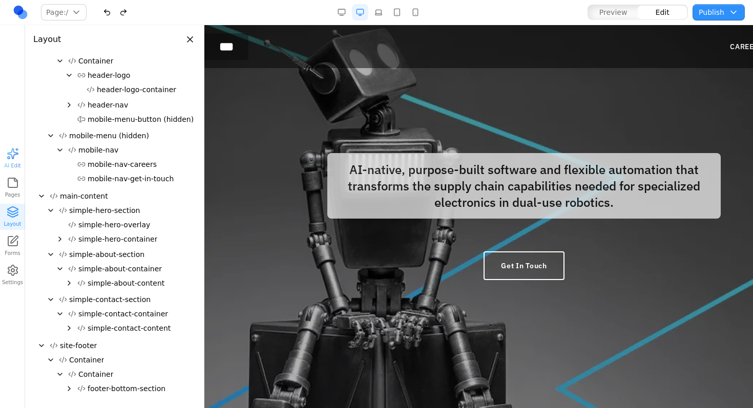
scroll to position [31, 0]
click at [104, 242] on span "simple-hero-container" at bounding box center [117, 239] width 79 height 10
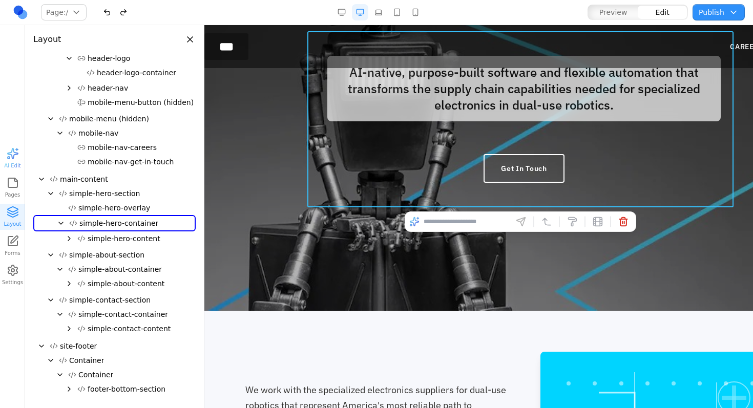
scroll to position [104, 0]
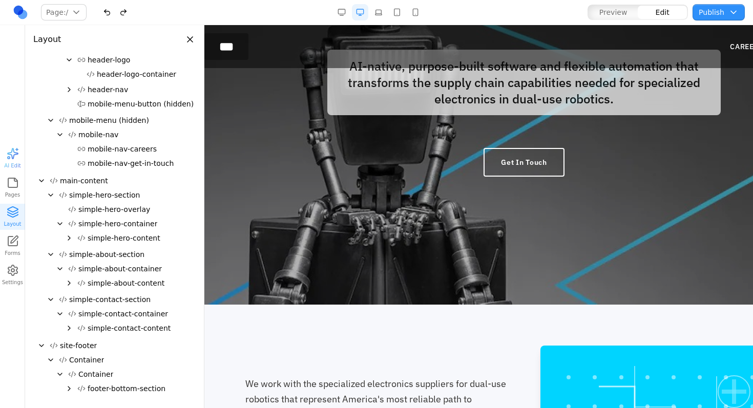
click at [104, 239] on span "simple-hero-content" at bounding box center [124, 238] width 73 height 10
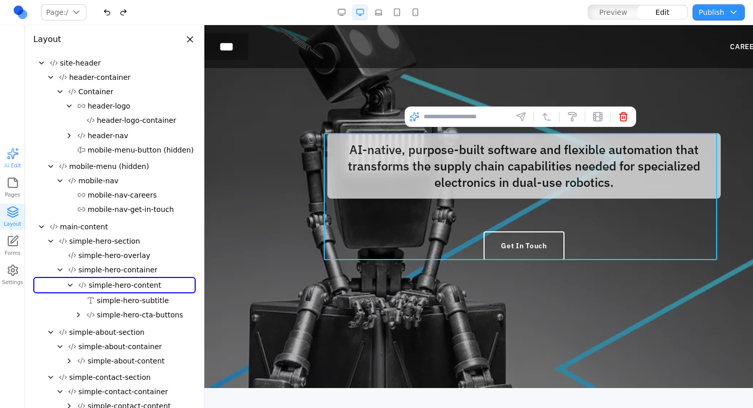
scroll to position [0, 0]
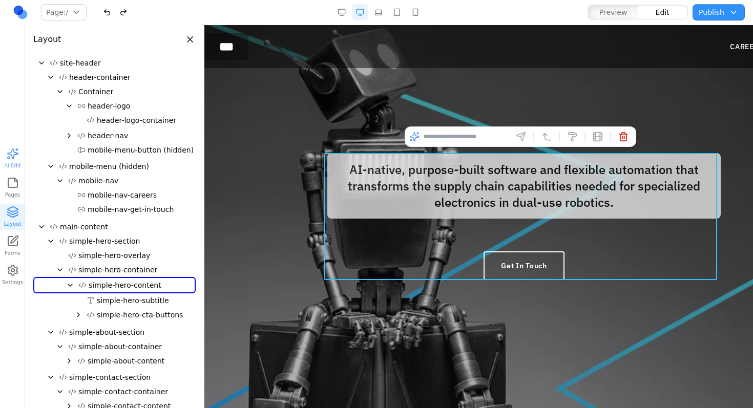
click at [259, 163] on div at bounding box center [524, 216] width 656 height 383
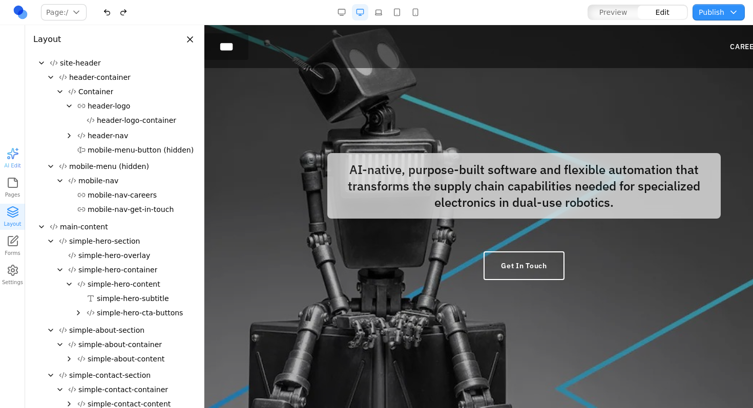
click at [256, 160] on div at bounding box center [524, 216] width 656 height 383
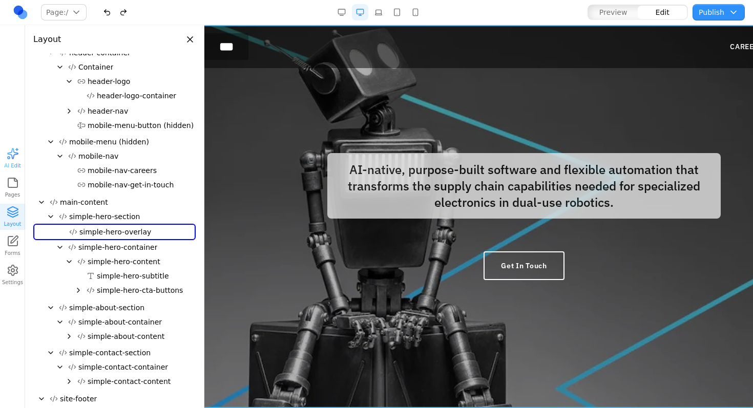
scroll to position [26, 0]
click at [256, 160] on div at bounding box center [524, 216] width 656 height 383
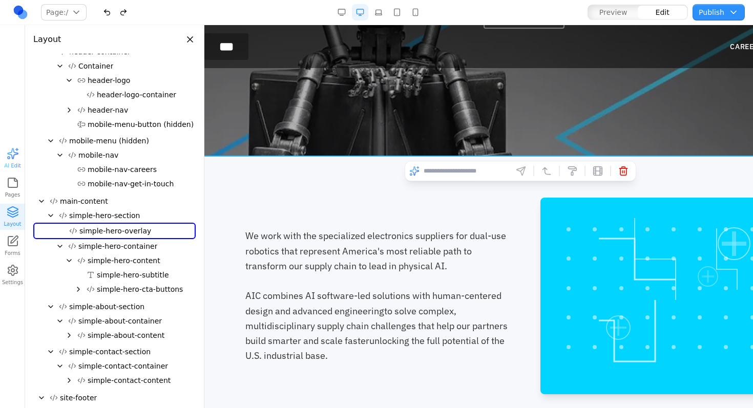
scroll to position [0, 0]
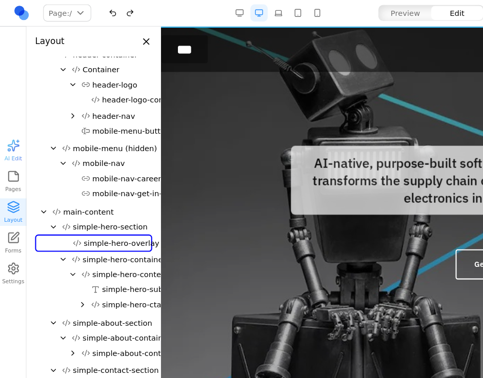
click at [379, 89] on div at bounding box center [480, 202] width 656 height 353
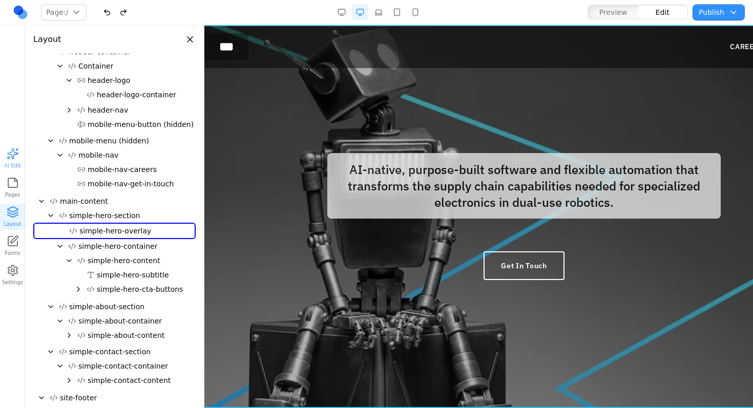
click at [294, 137] on div at bounding box center [524, 216] width 656 height 383
click at [331, 191] on p "AI-native, purpose-built software and flexible automation that transforms the s…" at bounding box center [524, 186] width 394 height 66
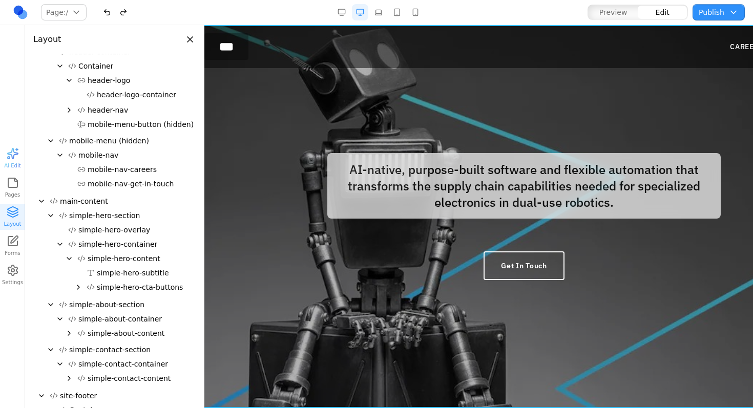
click at [364, 88] on div at bounding box center [524, 216] width 656 height 383
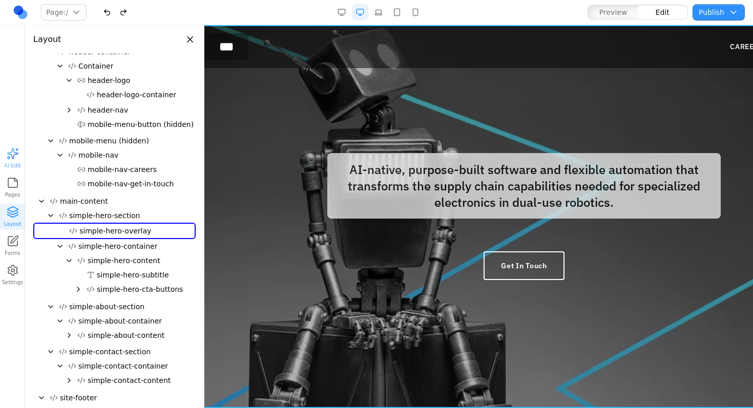
click at [336, 85] on div at bounding box center [524, 216] width 656 height 383
click at [408, 307] on div at bounding box center [524, 216] width 656 height 383
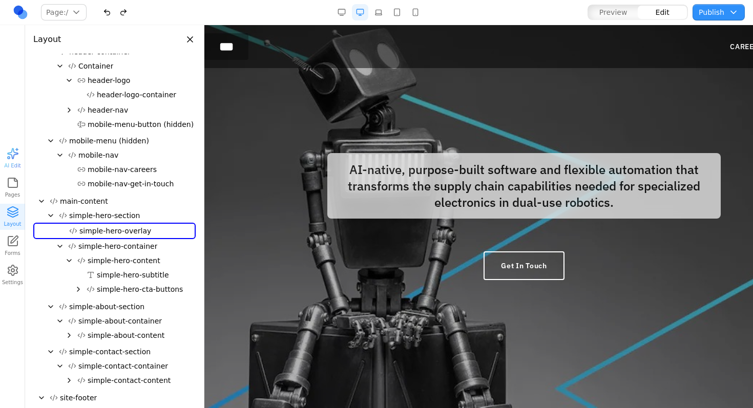
click at [144, 233] on span "simple-hero-overlay" at bounding box center [115, 231] width 72 height 10
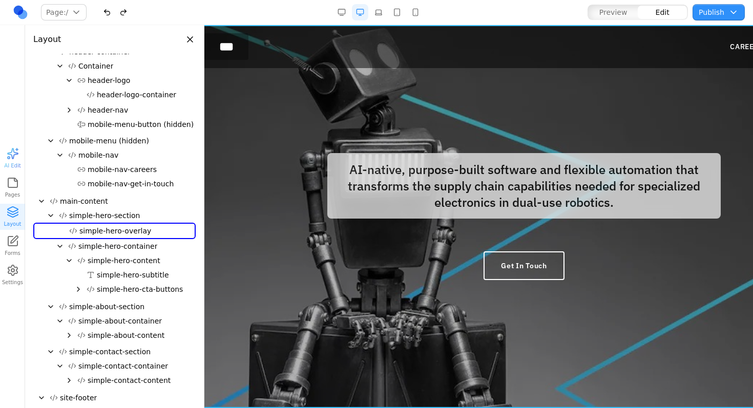
click at [61, 244] on icon "Collapse" at bounding box center [60, 246] width 8 height 8
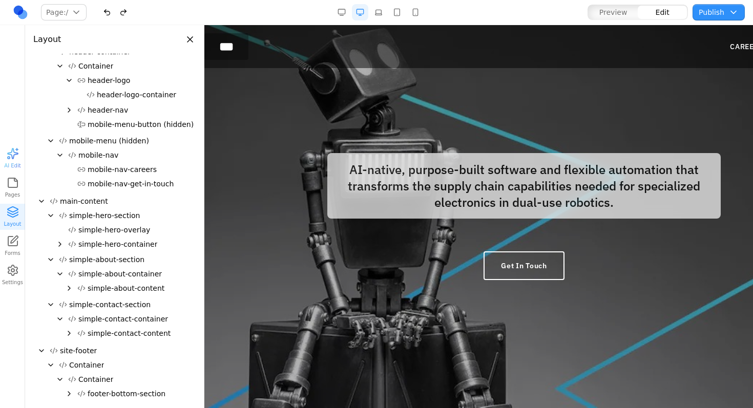
click at [60, 244] on icon "Expand" at bounding box center [60, 244] width 2 height 4
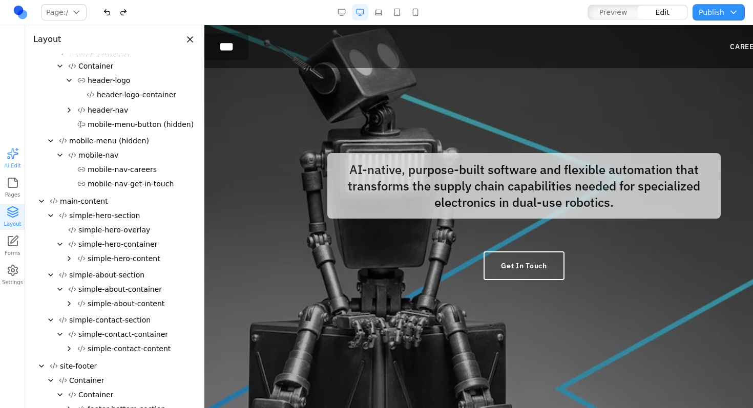
click at [102, 258] on span "simple-hero-content" at bounding box center [124, 259] width 73 height 10
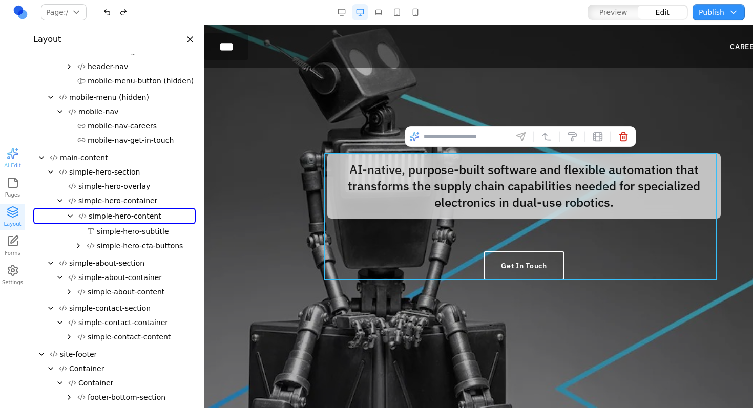
click at [258, 229] on div at bounding box center [524, 216] width 656 height 383
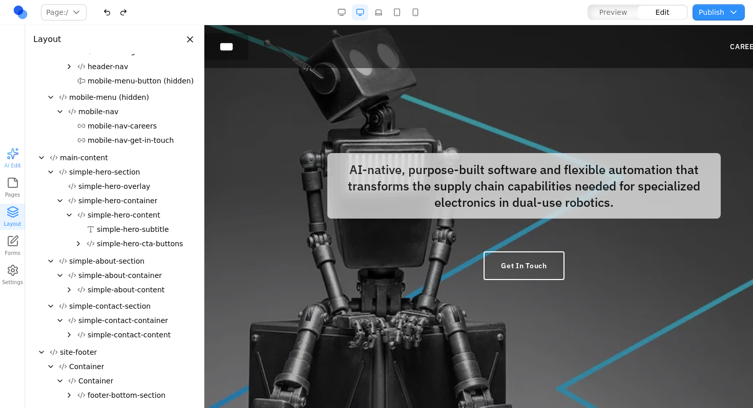
click at [258, 226] on div at bounding box center [524, 216] width 656 height 383
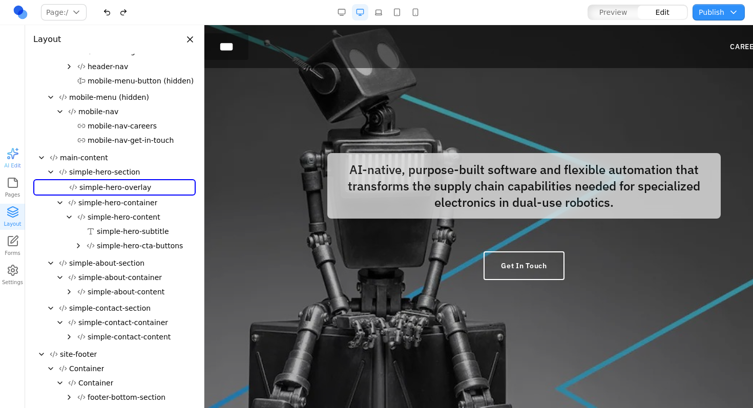
scroll to position [26, 0]
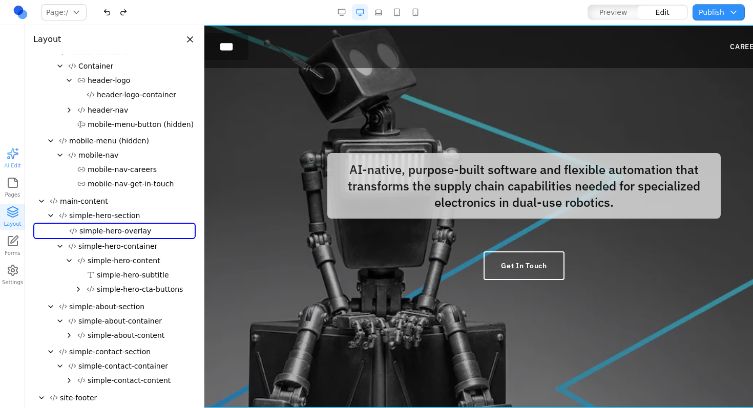
click at [257, 225] on div at bounding box center [524, 216] width 656 height 383
click at [144, 244] on span "simple-hero-container" at bounding box center [117, 246] width 79 height 10
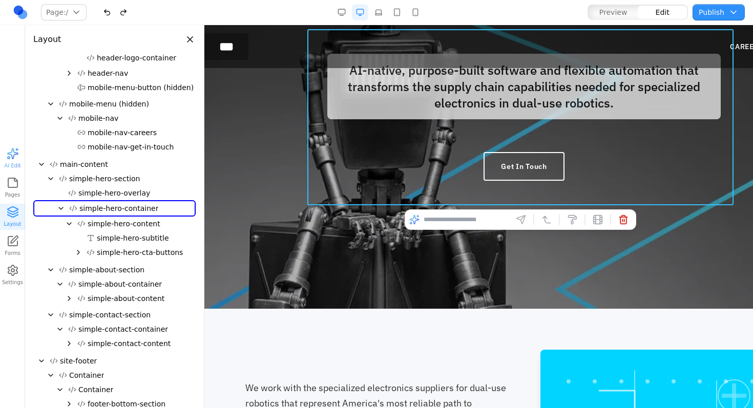
scroll to position [104, 0]
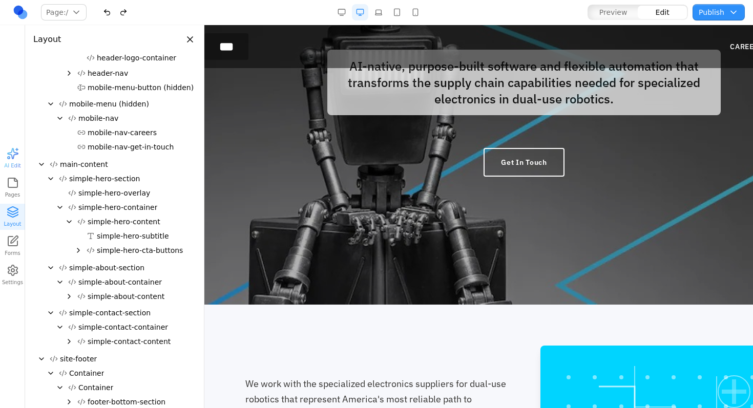
click at [309, 236] on div at bounding box center [524, 113] width 656 height 383
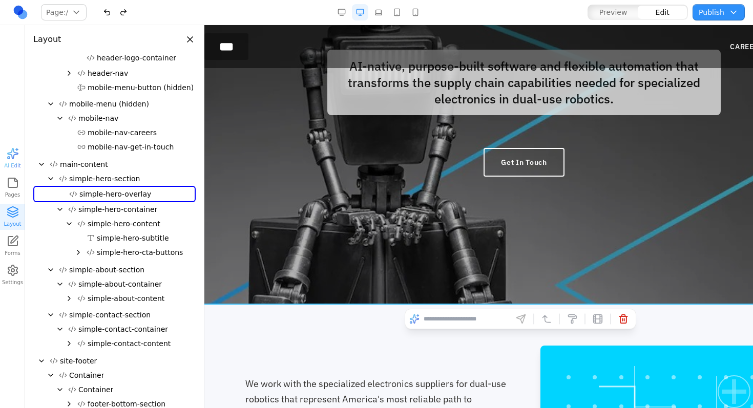
click at [309, 237] on div at bounding box center [524, 113] width 656 height 383
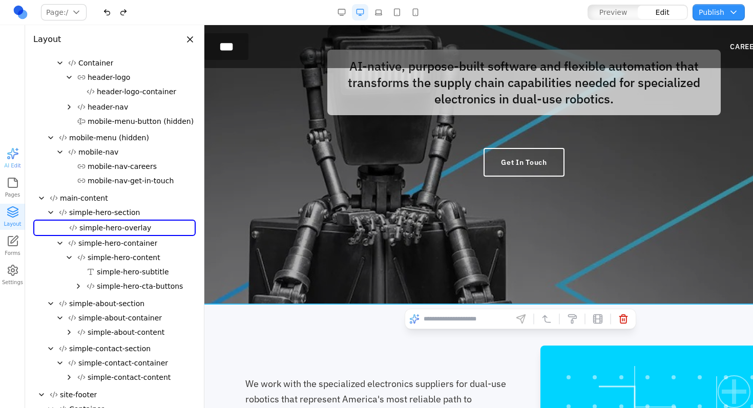
scroll to position [0, 0]
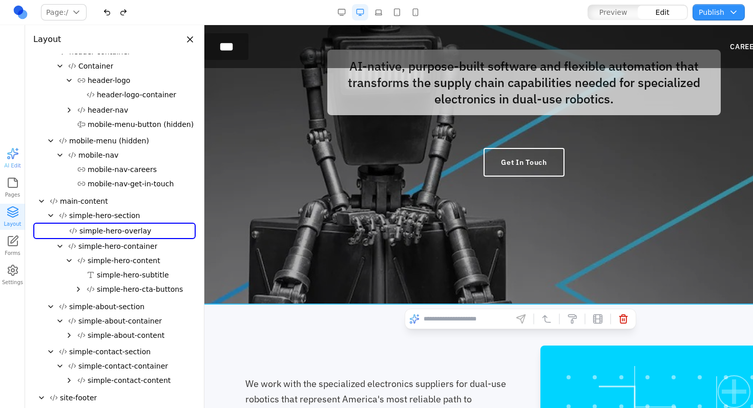
drag, startPoint x: 568, startPoint y: 319, endPoint x: 565, endPoint y: 227, distance: 91.8
click at [565, 227] on body "*** CAREERS JOIN US CAREERS JOIN US AI-native, purpose-built software and flexi…" at bounding box center [524, 409] width 656 height 974
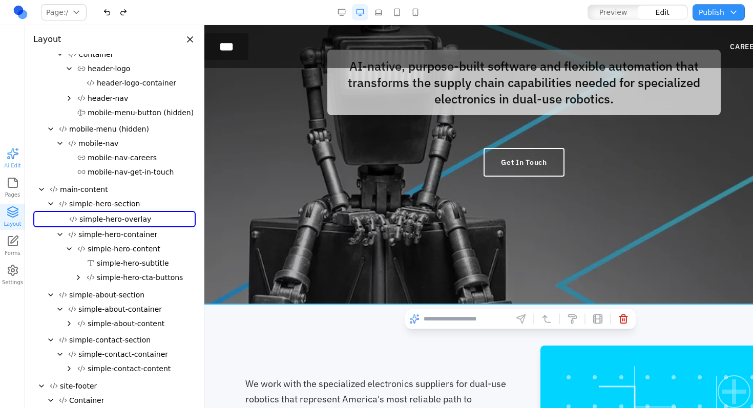
scroll to position [40, 0]
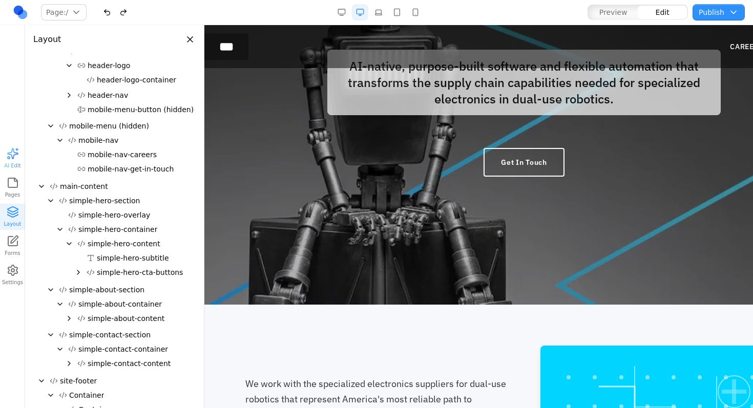
click at [61, 230] on icon "Collapse" at bounding box center [60, 229] width 8 height 8
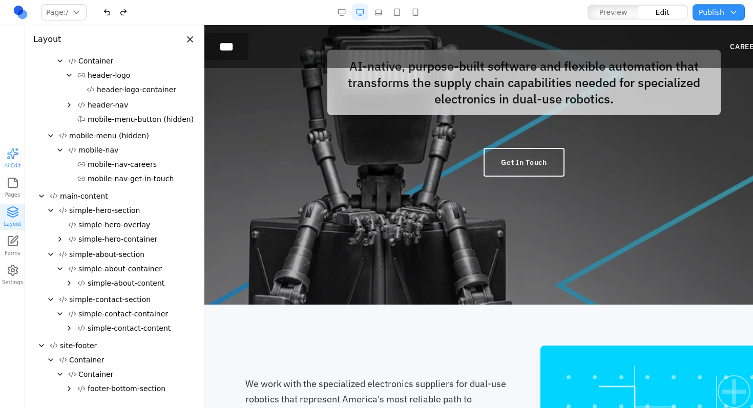
click at [58, 239] on icon "Expand" at bounding box center [60, 239] width 8 height 8
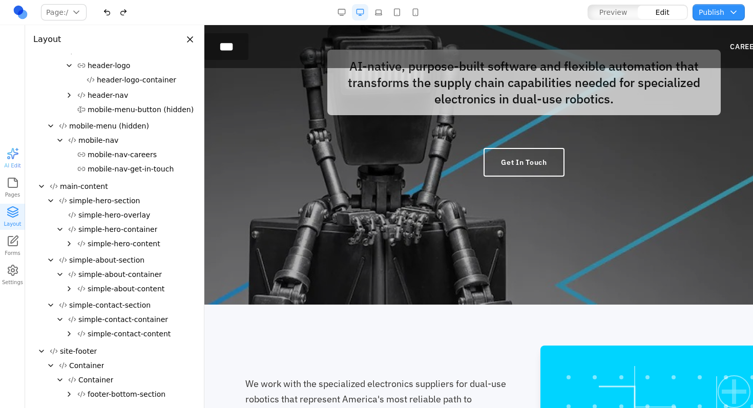
click at [58, 229] on icon "Collapse" at bounding box center [60, 230] width 4 height 2
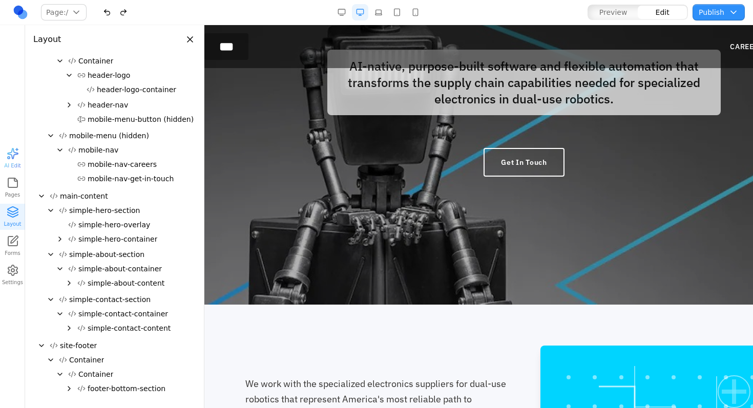
click at [58, 242] on icon "Expand" at bounding box center [60, 239] width 8 height 8
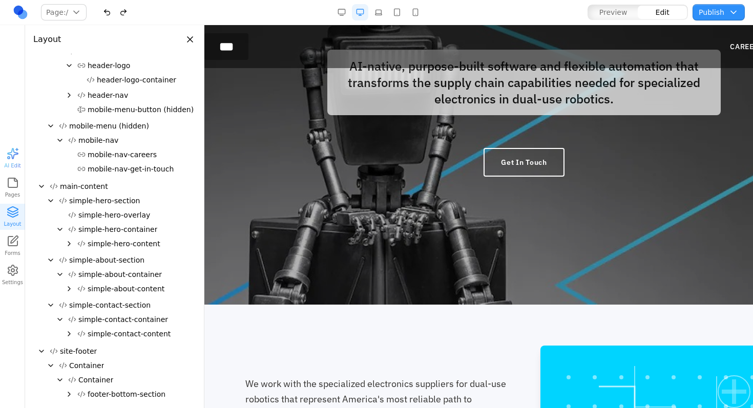
click at [69, 243] on icon "Expand" at bounding box center [69, 244] width 2 height 4
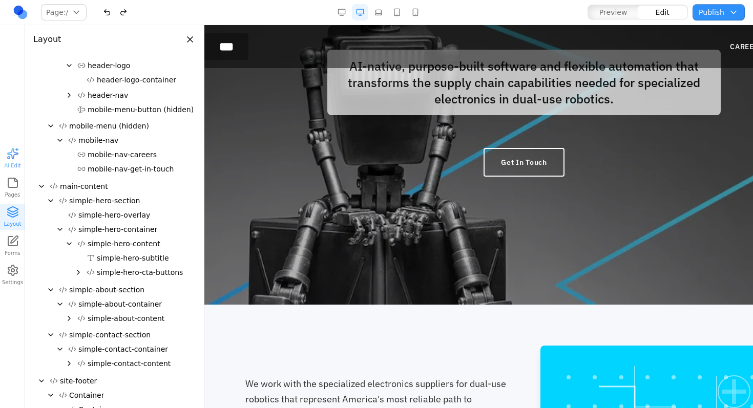
click at [76, 273] on icon "Expand" at bounding box center [78, 272] width 8 height 8
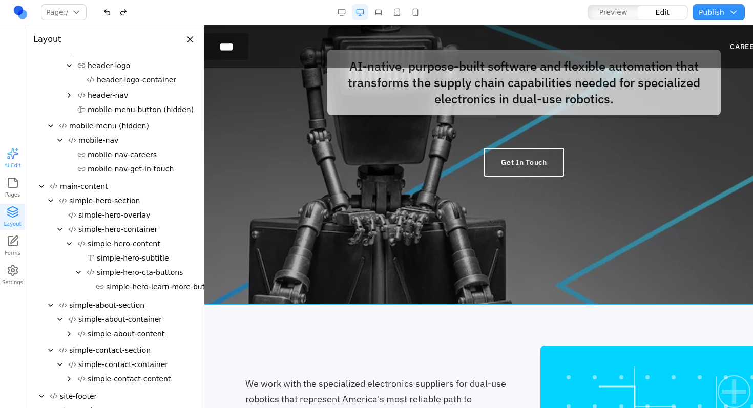
click at [326, 223] on div at bounding box center [524, 113] width 656 height 383
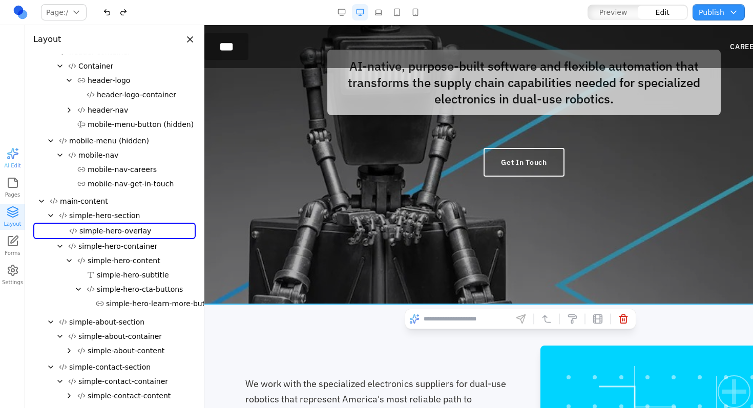
click at [324, 223] on div at bounding box center [524, 113] width 656 height 383
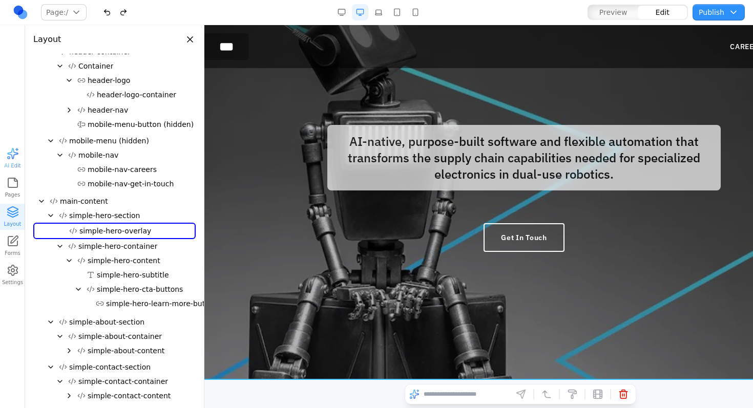
scroll to position [0, 0]
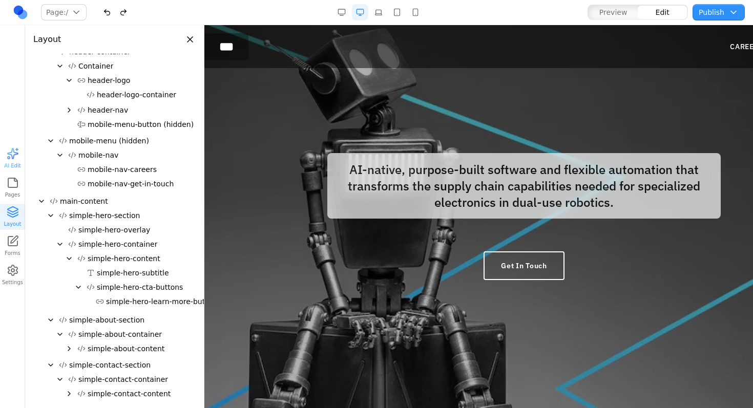
click at [5, 151] on span "AI Edit" at bounding box center [12, 159] width 16 height 22
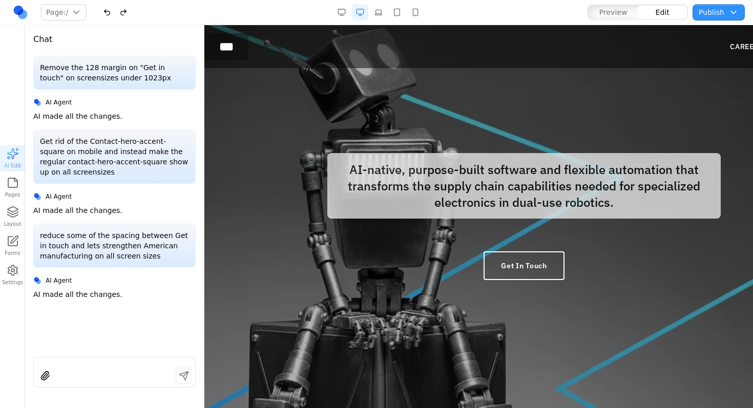
click at [53, 369] on div at bounding box center [114, 377] width 161 height 19
click at [48, 374] on button "button" at bounding box center [45, 376] width 16 height 16
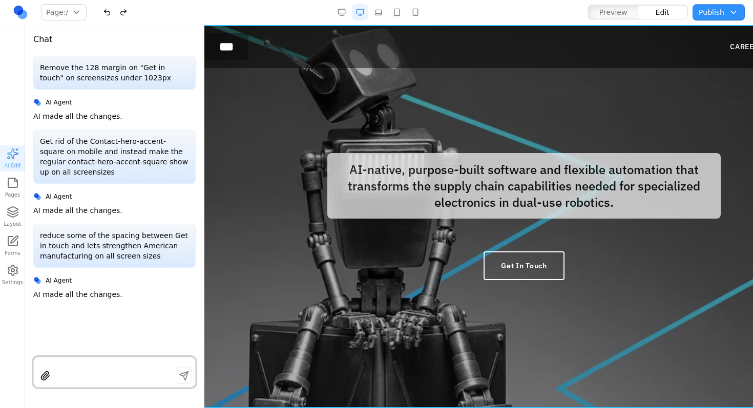
click at [288, 85] on div at bounding box center [524, 216] width 656 height 383
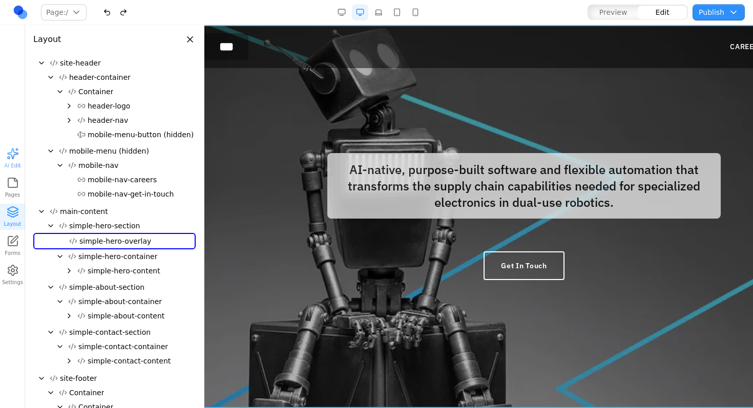
scroll to position [10, 0]
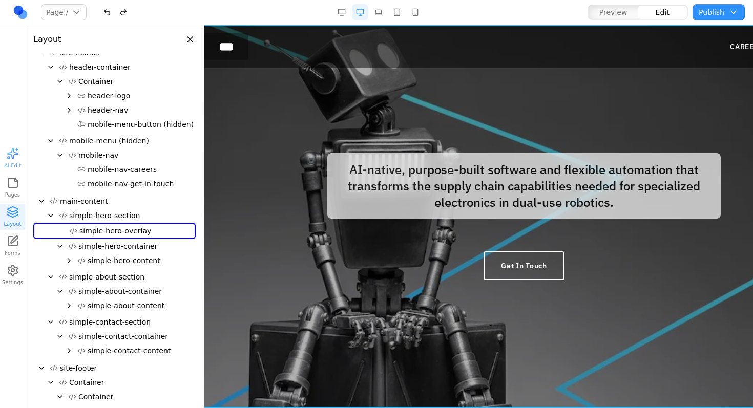
click at [288, 85] on div at bounding box center [524, 216] width 656 height 383
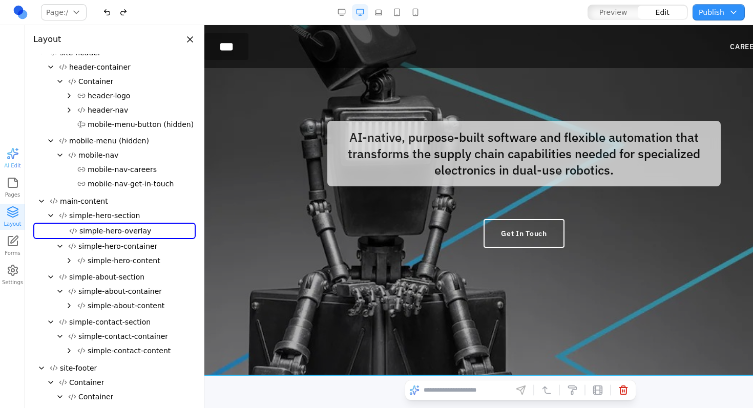
scroll to position [183, 0]
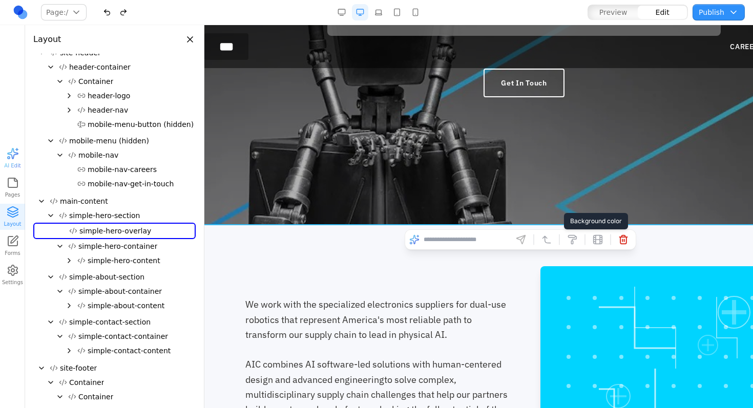
click at [566, 234] on button at bounding box center [572, 240] width 16 height 16
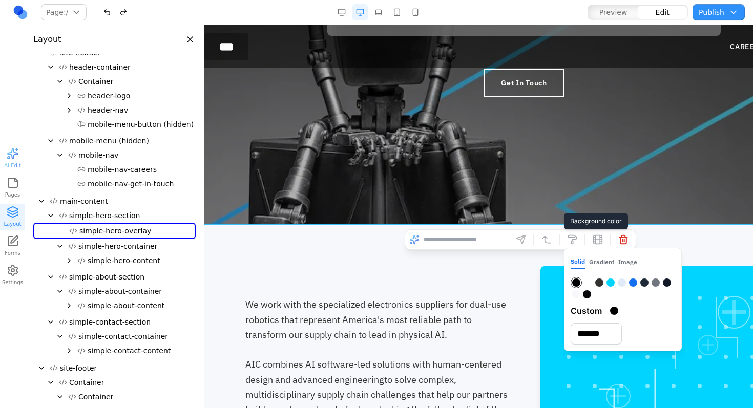
click at [620, 258] on button "Image" at bounding box center [627, 262] width 19 height 13
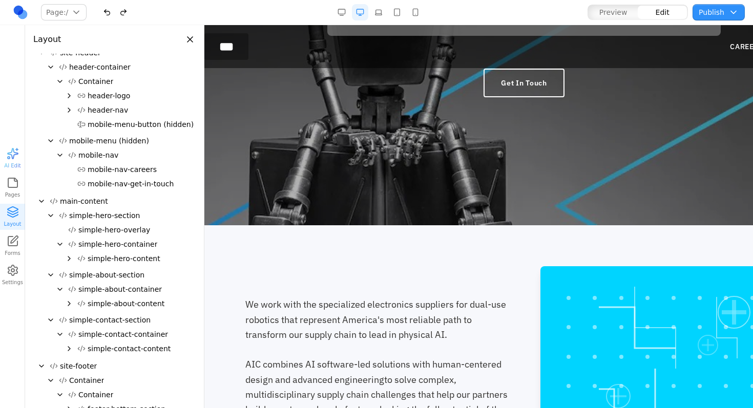
click at [96, 212] on span "simple-hero-section" at bounding box center [104, 216] width 71 height 10
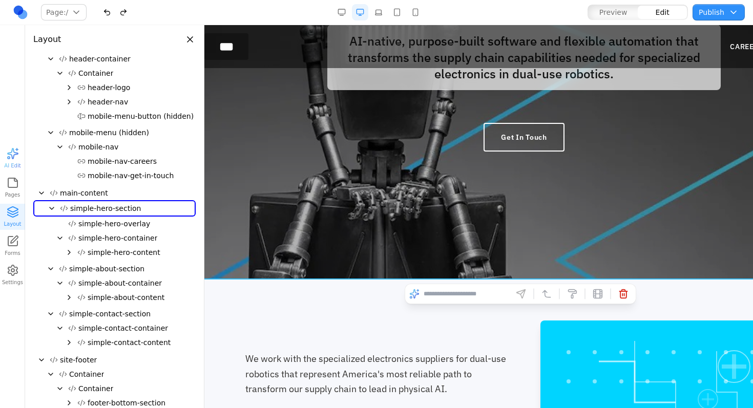
scroll to position [129, 0]
click at [569, 299] on button at bounding box center [572, 294] width 16 height 16
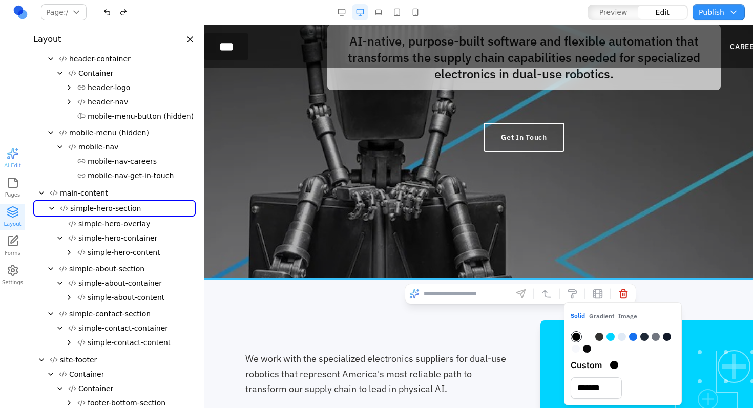
click at [571, 221] on div at bounding box center [524, 87] width 656 height 383
click at [626, 318] on button "Image" at bounding box center [627, 316] width 19 height 13
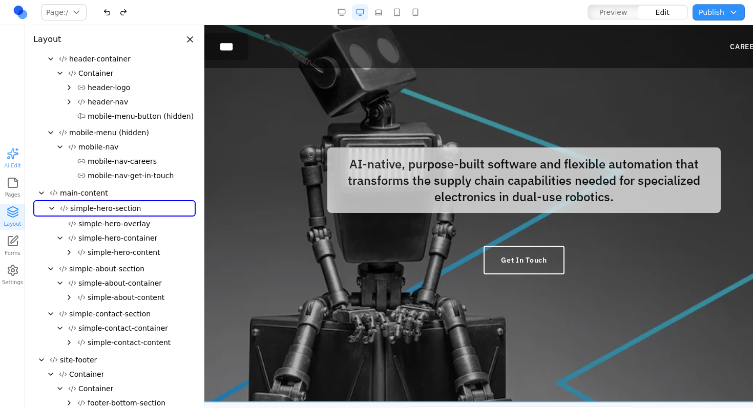
scroll to position [0, 0]
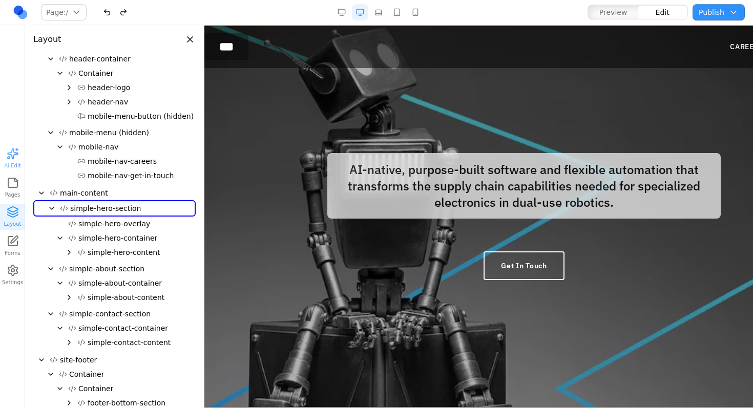
click at [359, 12] on button "button" at bounding box center [360, 12] width 16 height 16
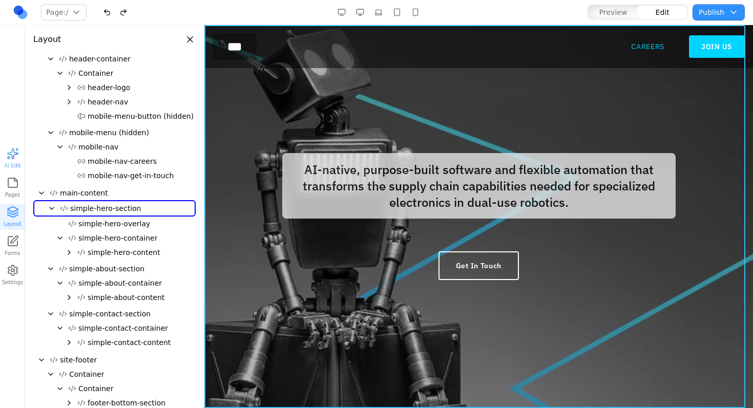
click at [636, 46] on link "CAREERS" at bounding box center [647, 47] width 33 height 10
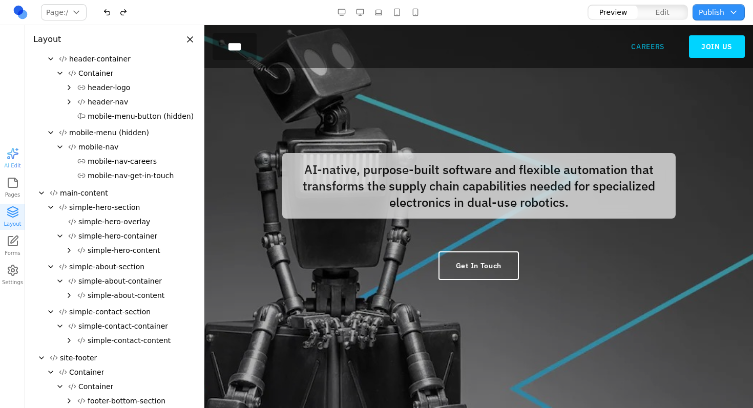
click at [650, 45] on link "CAREERS" at bounding box center [647, 47] width 33 height 10
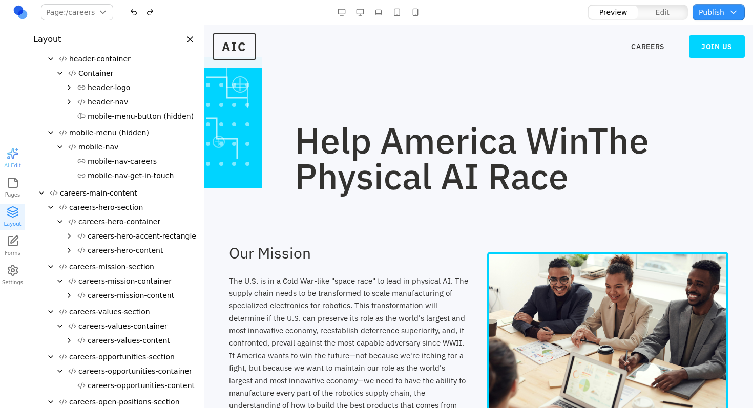
scroll to position [2, 0]
click at [567, 307] on img at bounding box center [608, 334] width 242 height 164
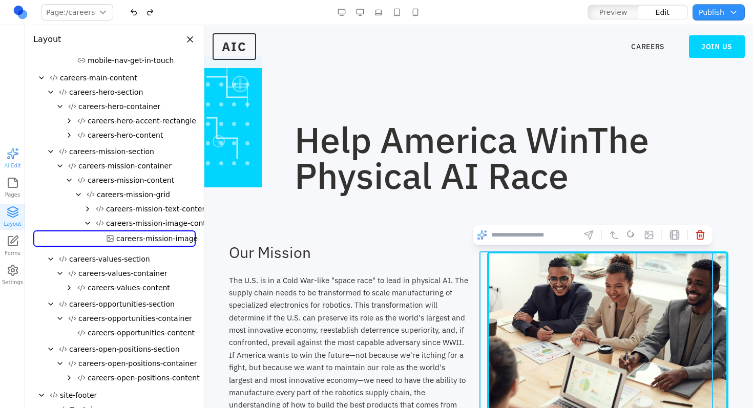
scroll to position [141, 0]
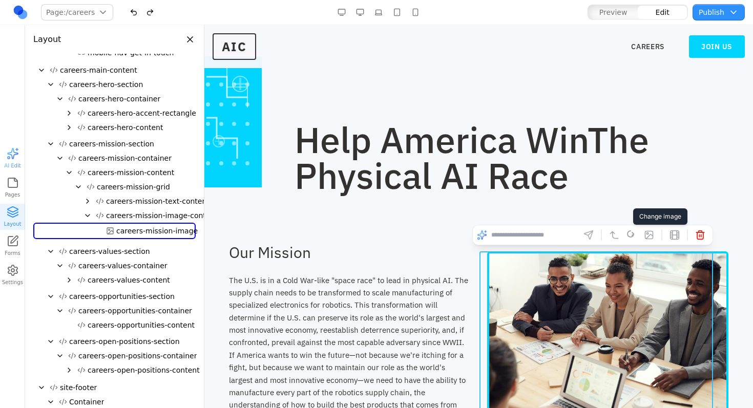
click at [646, 237] on icon at bounding box center [650, 236] width 8 height 8
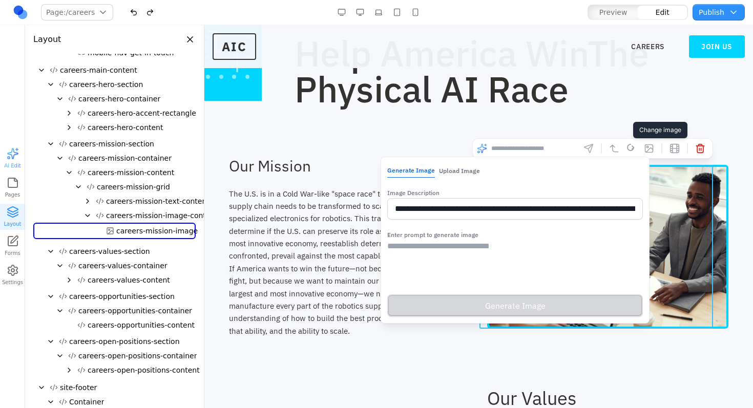
scroll to position [87, 0]
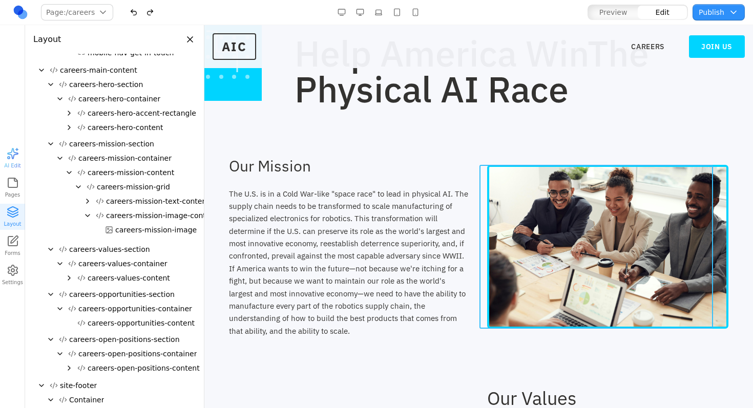
click at [624, 201] on img at bounding box center [608, 247] width 242 height 164
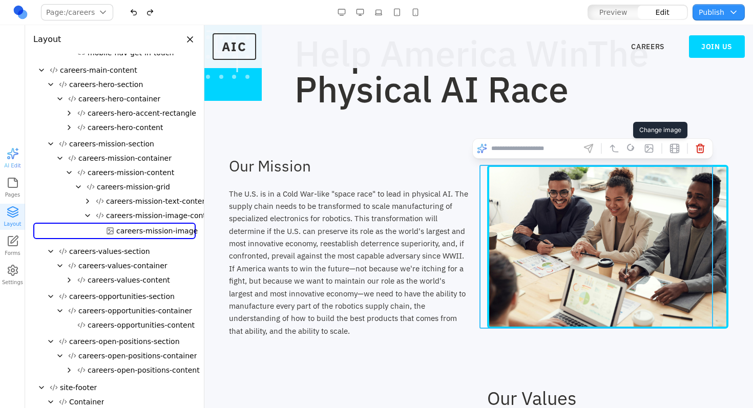
click at [646, 145] on icon at bounding box center [650, 149] width 8 height 8
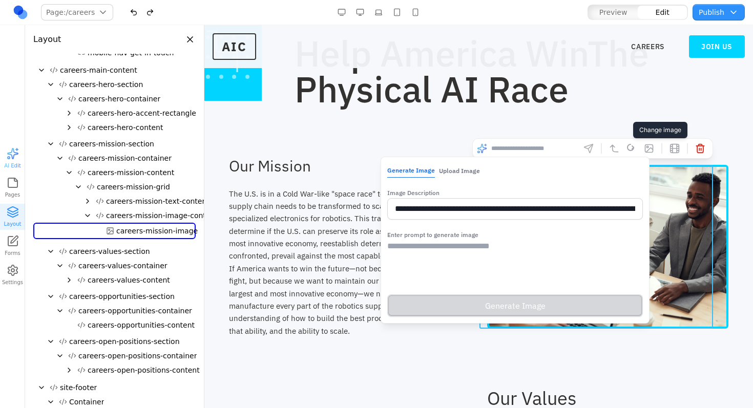
click at [547, 211] on input "**********" at bounding box center [515, 209] width 256 height 22
click at [508, 253] on textarea at bounding box center [515, 265] width 256 height 51
paste textarea "**********"
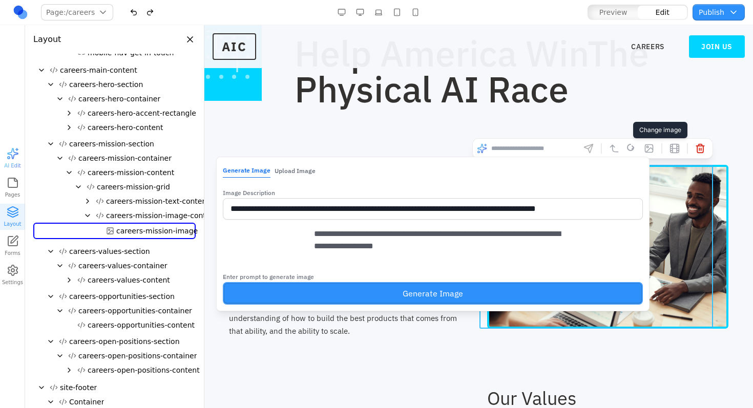
type textarea "**********"
click at [492, 298] on button "Generate Image" at bounding box center [433, 293] width 420 height 23
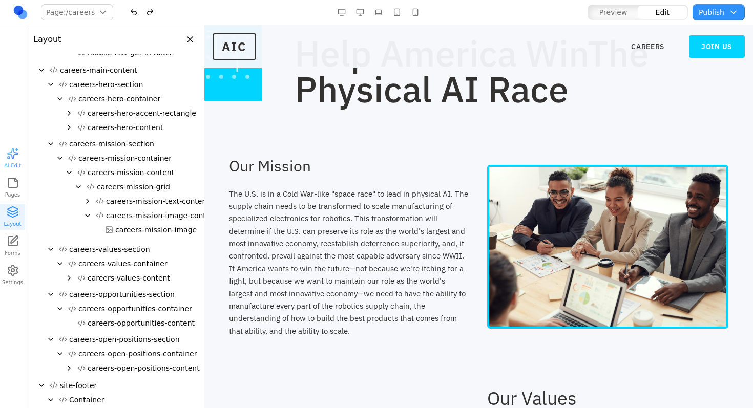
click at [5, 157] on span "AI Edit" at bounding box center [12, 159] width 16 height 22
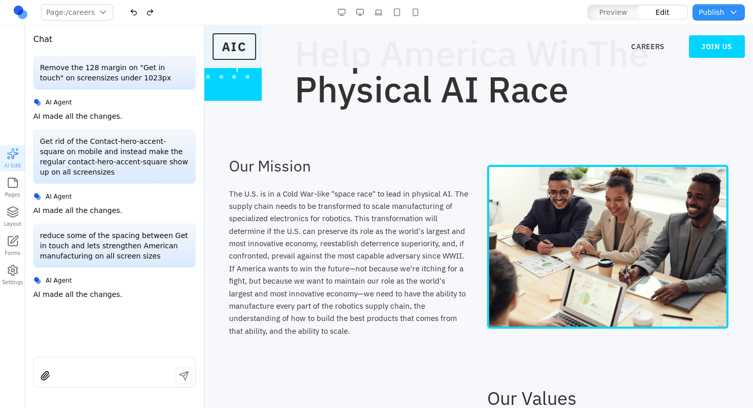
click at [43, 378] on button "button" at bounding box center [45, 376] width 16 height 16
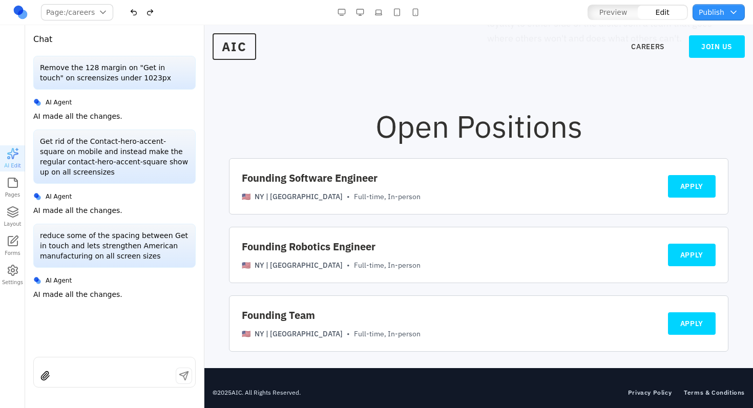
scroll to position [660, 0]
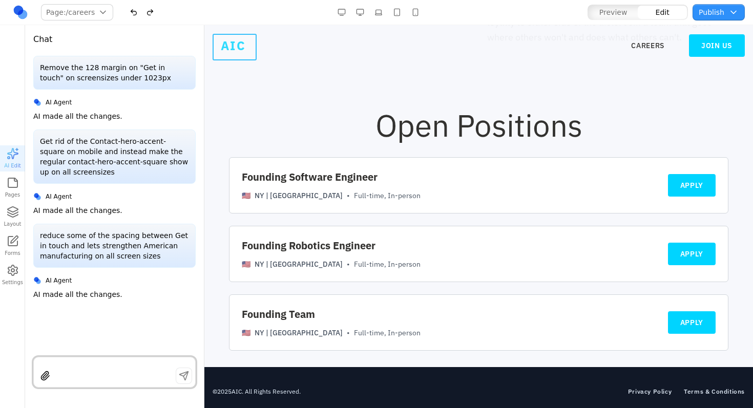
click at [237, 47] on span "AIC" at bounding box center [234, 45] width 42 height 25
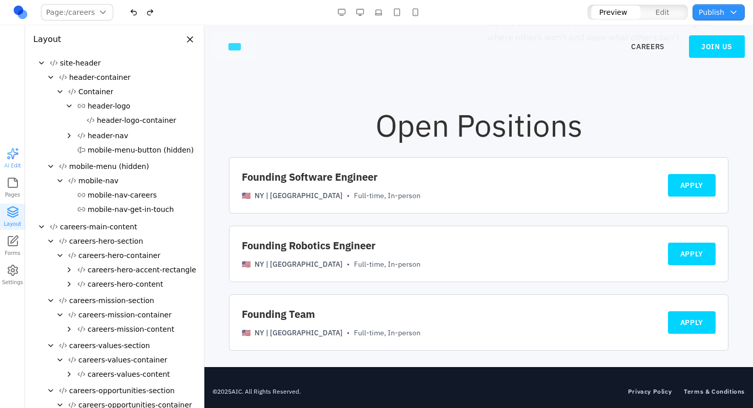
click at [237, 47] on span "***" at bounding box center [235, 46] width 44 height 27
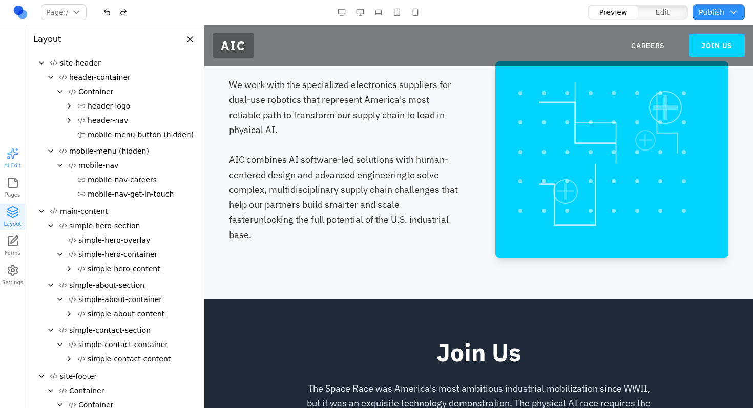
scroll to position [363, 0]
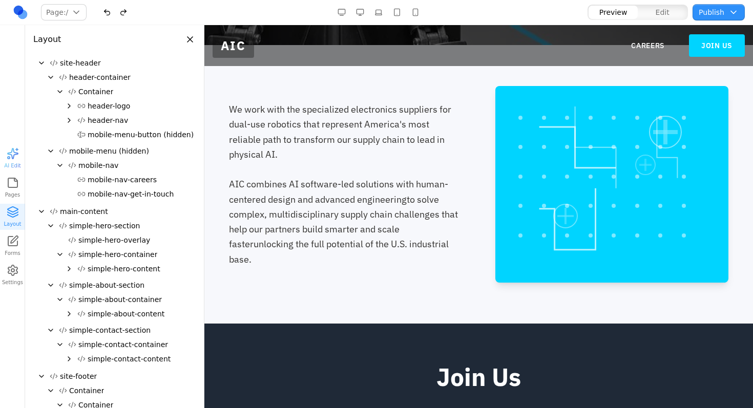
click at [301, 173] on div at bounding box center [346, 169] width 234 height 15
click at [303, 192] on div "AIC combines AI software-led solutions with human-centered design and advanced …" at bounding box center [346, 222] width 234 height 90
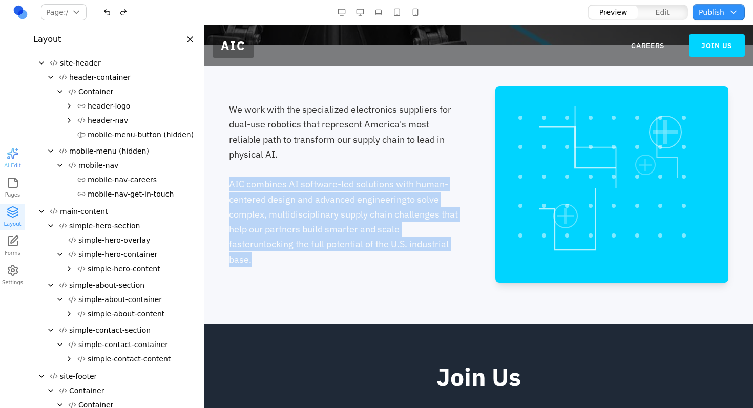
click at [303, 192] on div "AIC combines AI software-led solutions with human-centered design and advanced …" at bounding box center [346, 222] width 234 height 90
click at [308, 197] on div "AIC combines AI software-led solutions with human-centered design and advanced …" at bounding box center [346, 222] width 234 height 90
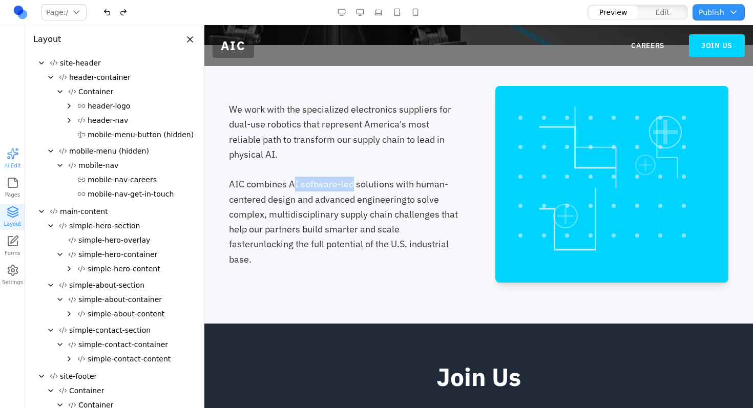
drag, startPoint x: 304, startPoint y: 191, endPoint x: 352, endPoint y: 189, distance: 47.7
click at [352, 189] on div "AIC combines AI software-led solutions with human-centered design and advanced …" at bounding box center [346, 222] width 234 height 90
click at [351, 218] on span "to solve complex, multidisciplinary supply chain challenges that help our partn…" at bounding box center [343, 222] width 229 height 57
click at [352, 213] on div "AIC combines AI software-led solutions with human-centered design and advanced …" at bounding box center [346, 222] width 234 height 90
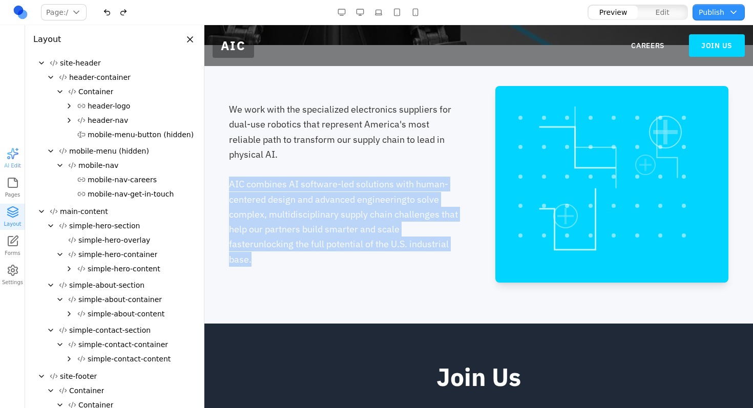
click at [352, 213] on div "AIC combines AI software-led solutions with human-centered design and advanced …" at bounding box center [346, 222] width 234 height 90
click at [351, 212] on div "AIC combines AI software-led solutions with human-centered design and advanced …" at bounding box center [346, 222] width 234 height 90
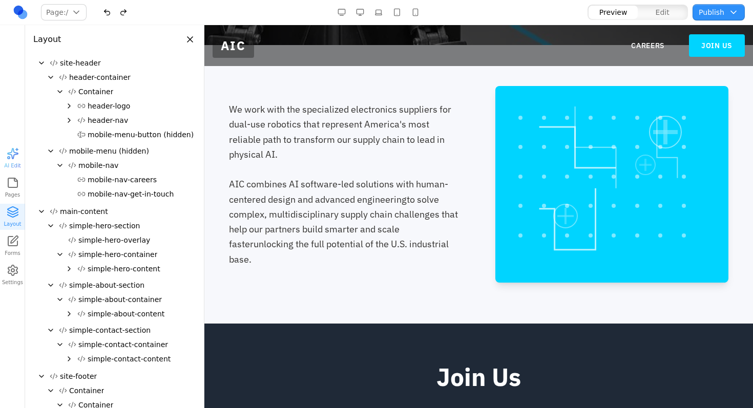
click at [364, 177] on div at bounding box center [346, 169] width 234 height 15
click at [365, 192] on div "AIC combines AI software-led solutions with human-centered design and advanced …" at bounding box center [346, 222] width 234 height 90
click at [363, 191] on div "AIC combines AI software-led solutions with human-centered design and advanced …" at bounding box center [346, 222] width 234 height 90
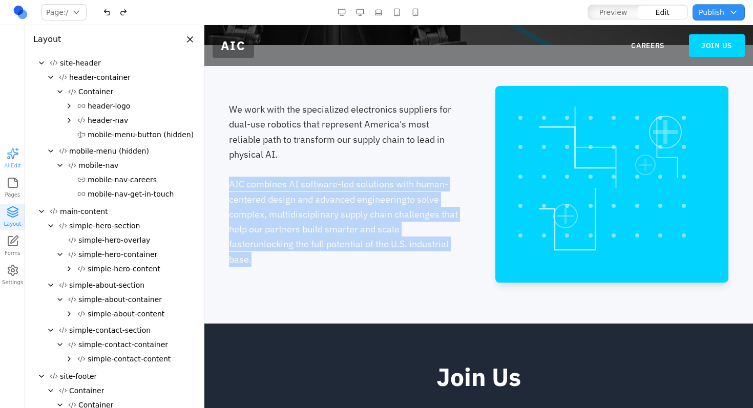
click at [363, 191] on div "AIC combines AI software-led solutions with human-centered design and advanced …" at bounding box center [346, 222] width 234 height 90
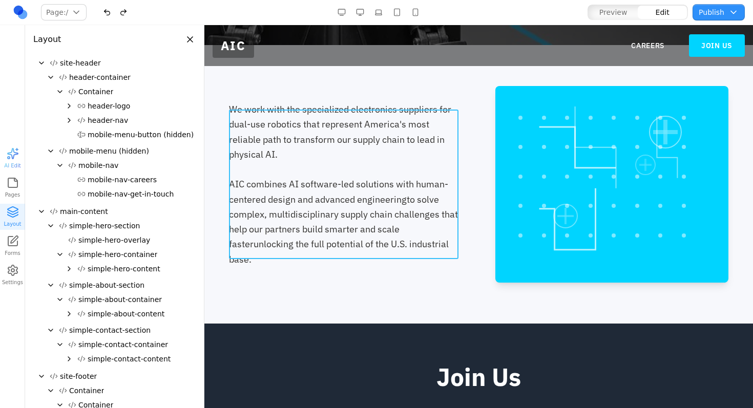
click at [362, 125] on p "We work with the specialized electronics suppliers for dual-use robotics that r…" at bounding box center [346, 184] width 234 height 165
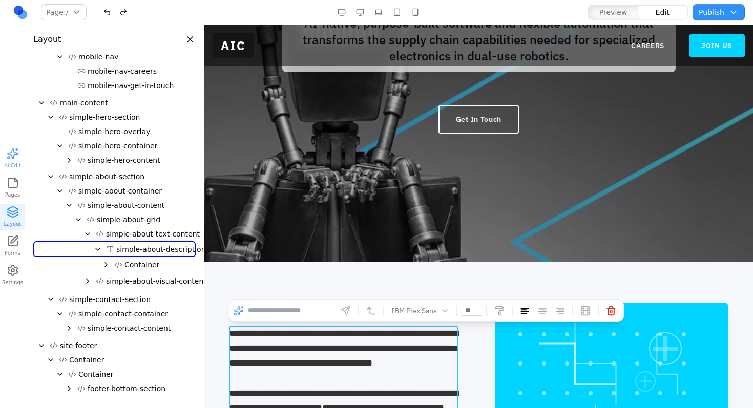
scroll to position [345, 0]
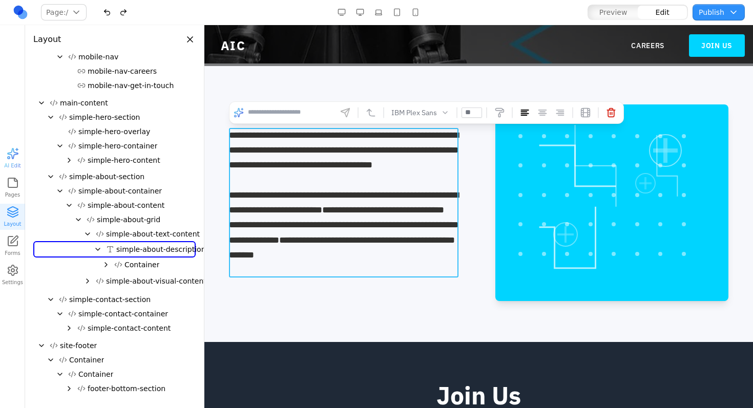
click at [298, 114] on input at bounding box center [290, 113] width 85 height 16
type input "******"
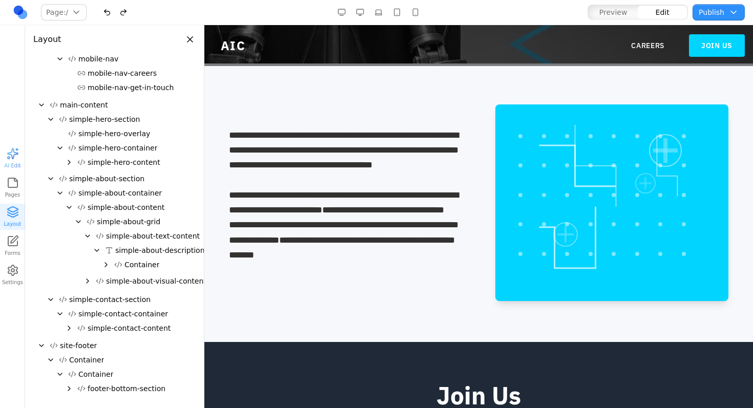
scroll to position [0, 0]
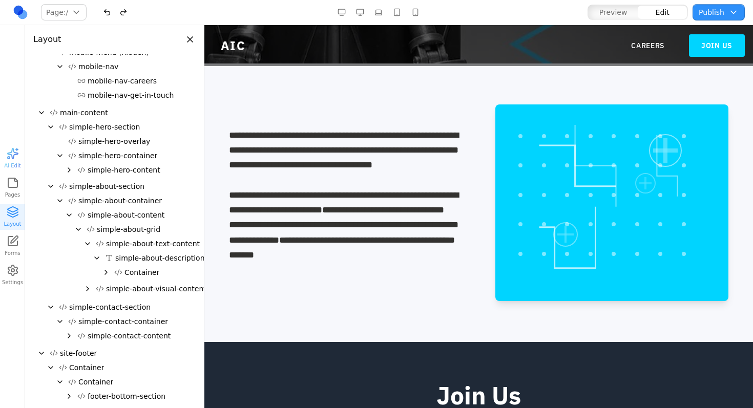
click at [11, 154] on div "button" at bounding box center [13, 154] width 12 height 12
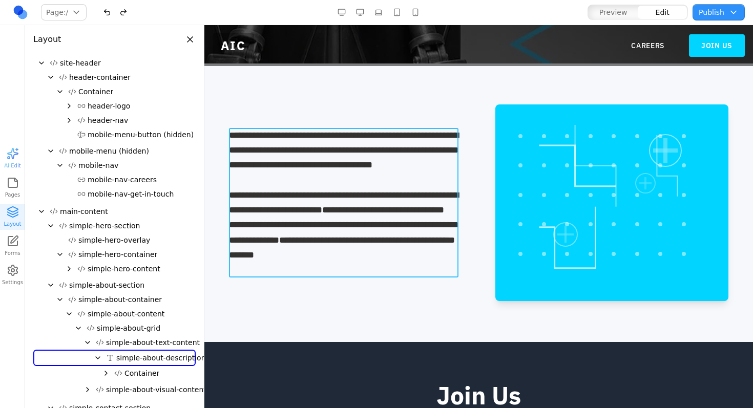
click at [409, 241] on span "**********" at bounding box center [344, 224] width 230 height 39
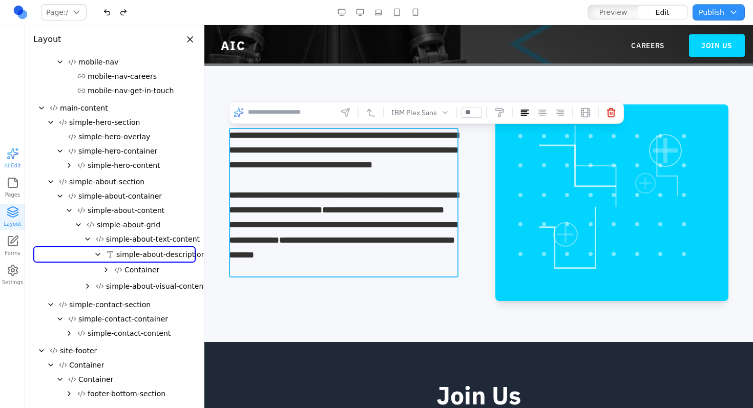
scroll to position [109, 0]
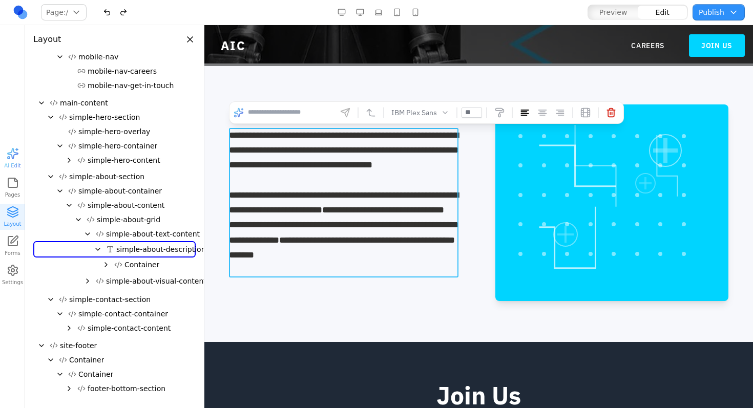
click at [329, 171] on p "**********" at bounding box center [344, 203] width 230 height 150
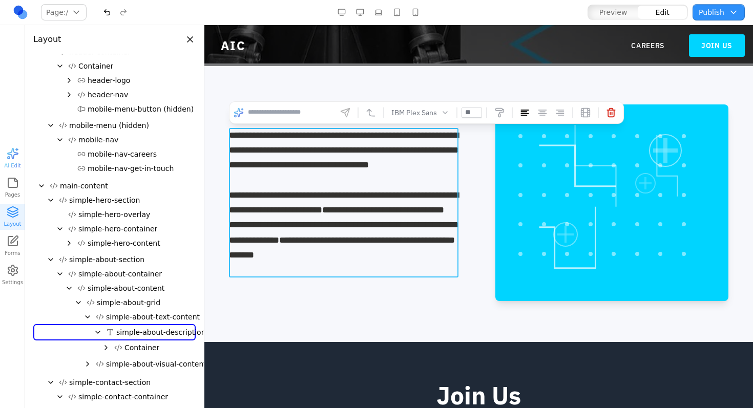
drag, startPoint x: 335, startPoint y: 239, endPoint x: 332, endPoint y: 233, distance: 6.9
click at [335, 239] on span "**********" at bounding box center [344, 224] width 230 height 39
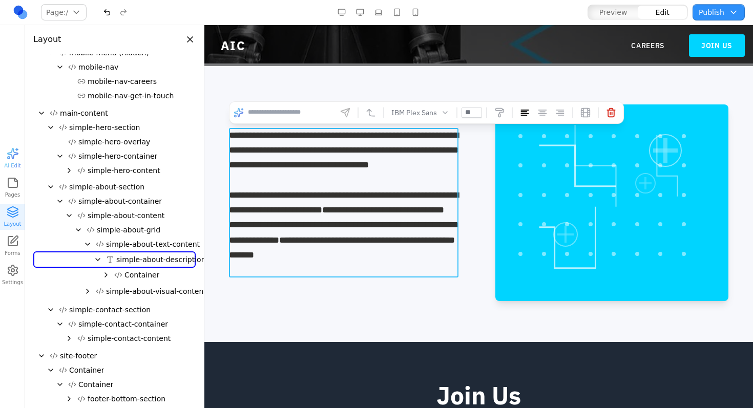
click at [296, 115] on input at bounding box center [290, 113] width 85 height 16
click at [296, 112] on input at bounding box center [290, 113] width 85 height 16
type input "******"
click at [343, 113] on icon "button" at bounding box center [345, 113] width 10 height 10
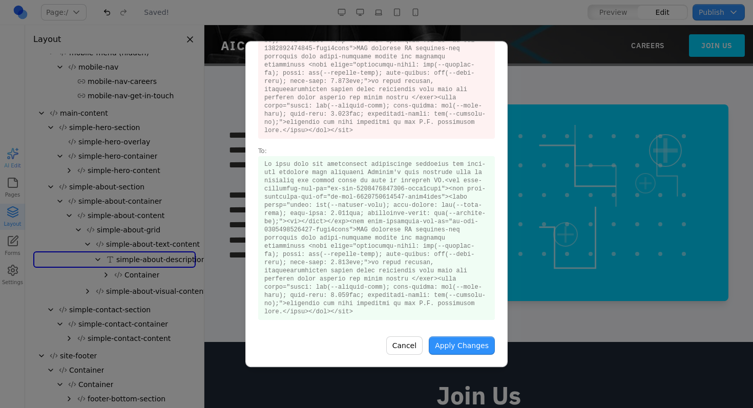
scroll to position [167, 0]
click at [397, 350] on button "Cancel" at bounding box center [404, 346] width 36 height 18
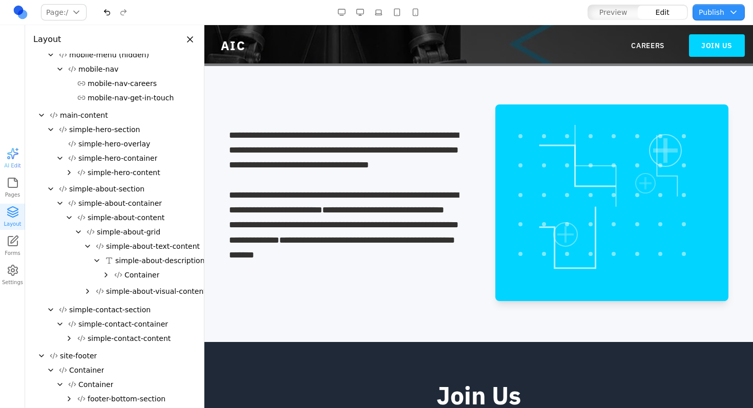
scroll to position [0, 0]
click at [347, 188] on div at bounding box center [344, 180] width 230 height 15
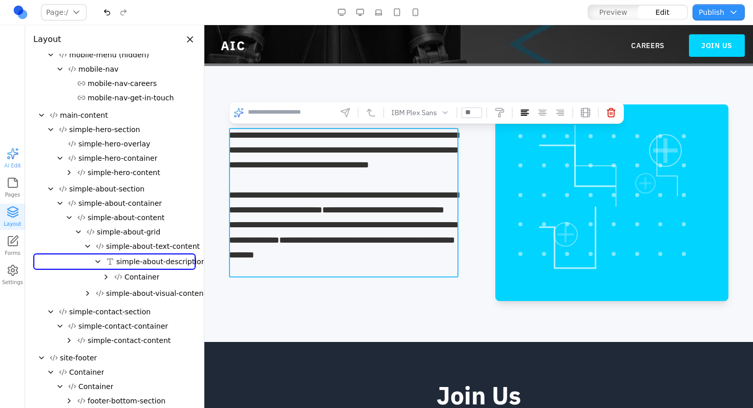
click at [368, 154] on p "**********" at bounding box center [344, 203] width 230 height 150
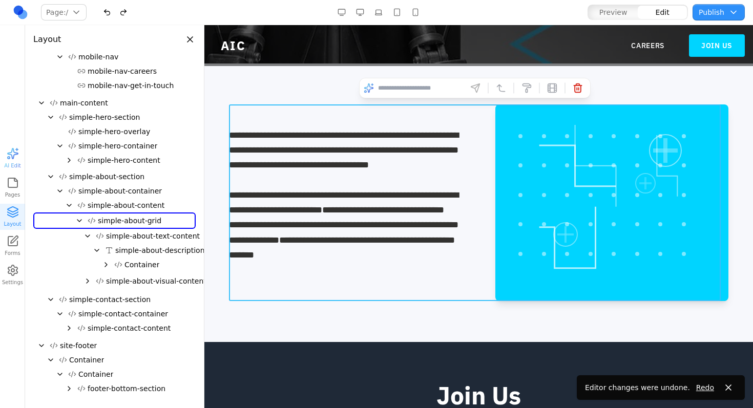
click at [388, 283] on div "**********" at bounding box center [479, 203] width 500 height 197
click at [356, 305] on section "**********" at bounding box center [478, 203] width 549 height 279
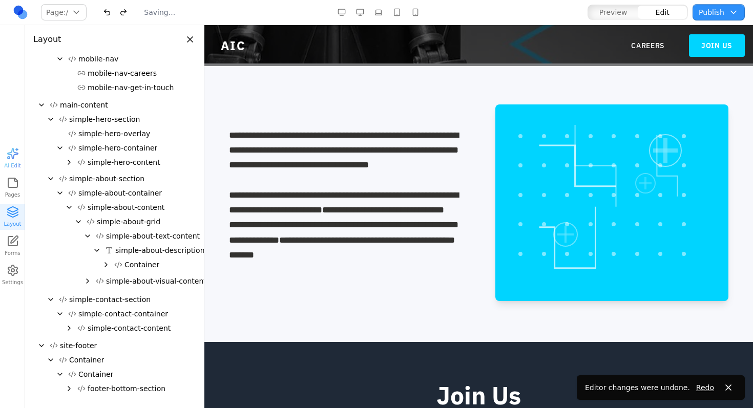
click at [13, 154] on div "button" at bounding box center [13, 154] width 12 height 12
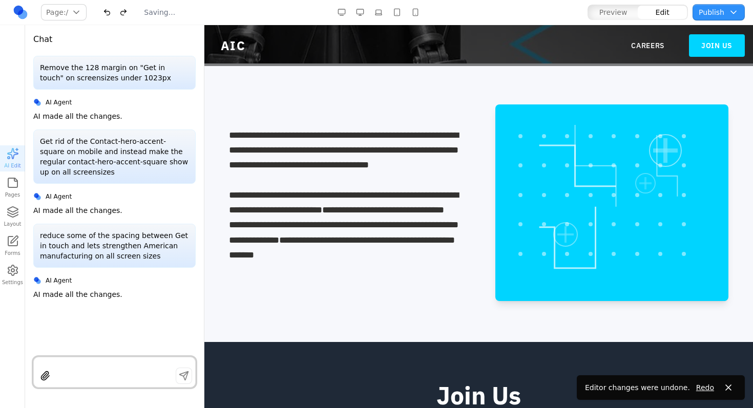
scroll to position [0, 0]
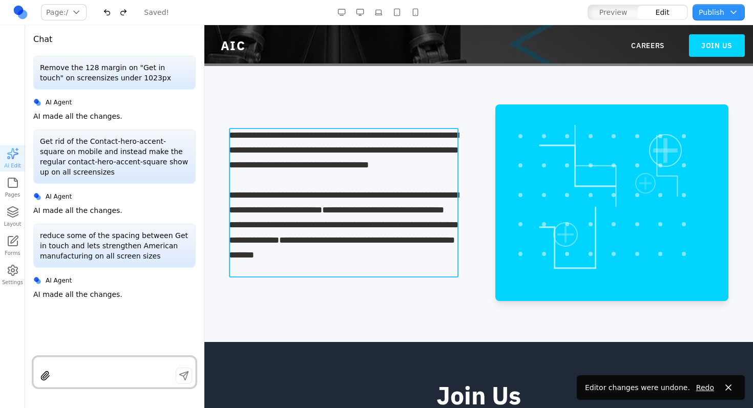
click at [359, 160] on p "**********" at bounding box center [344, 203] width 230 height 150
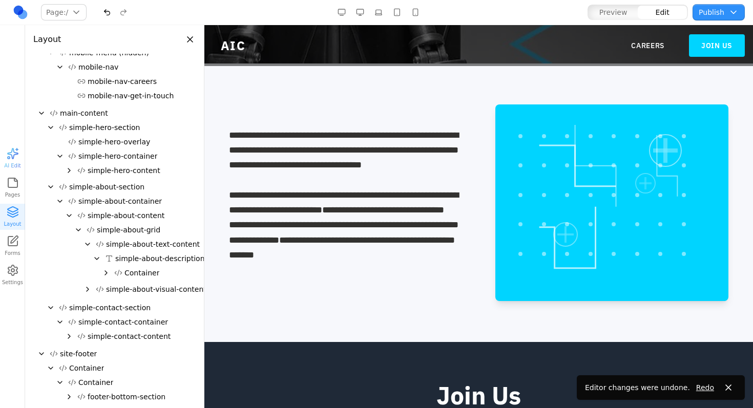
scroll to position [179, 0]
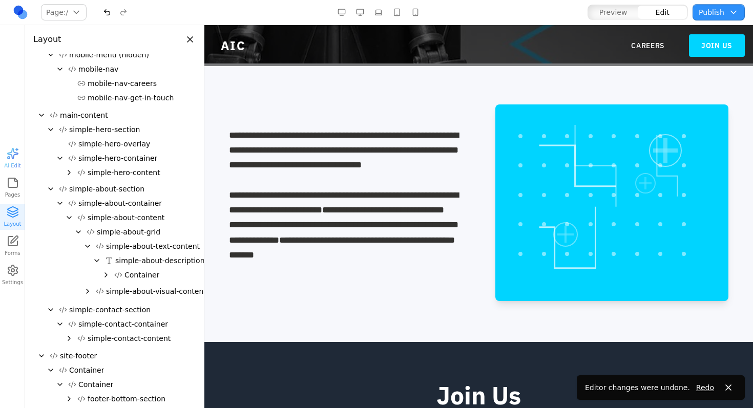
click at [15, 153] on div "button" at bounding box center [13, 154] width 12 height 12
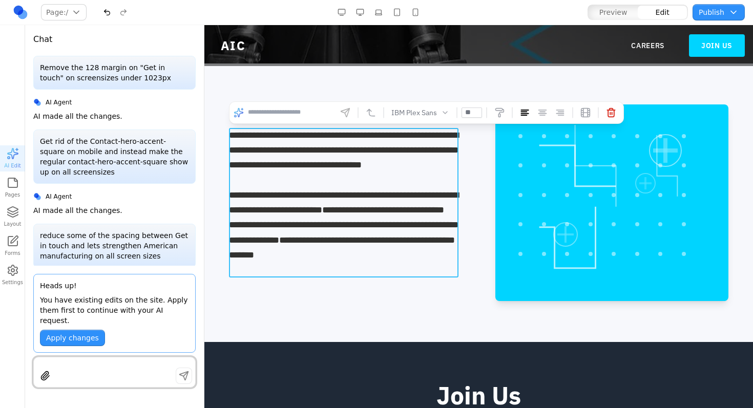
click at [399, 165] on p "**********" at bounding box center [344, 203] width 230 height 150
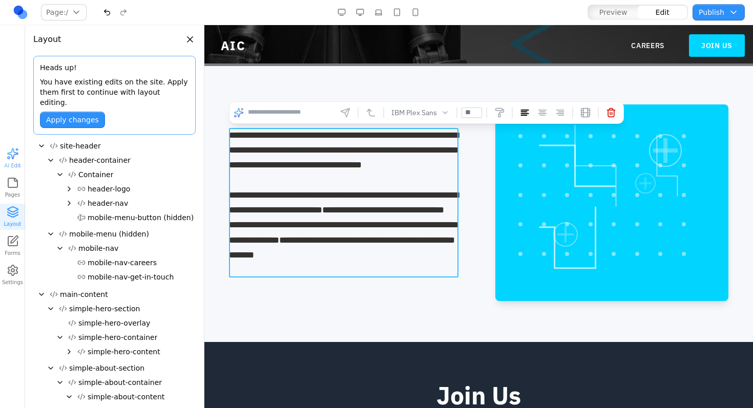
scroll to position [109, 0]
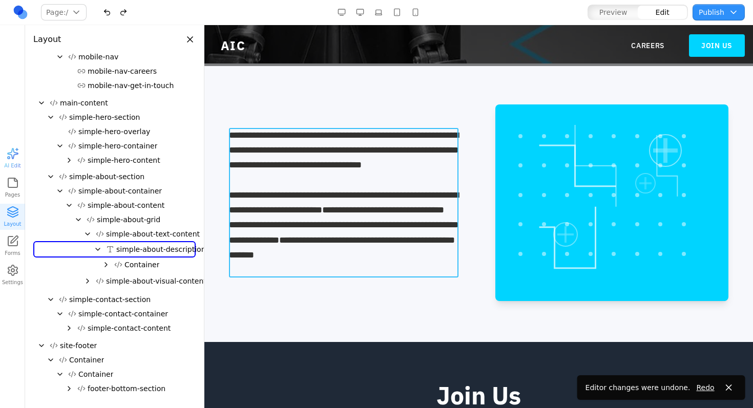
click at [403, 161] on p "**********" at bounding box center [344, 203] width 230 height 150
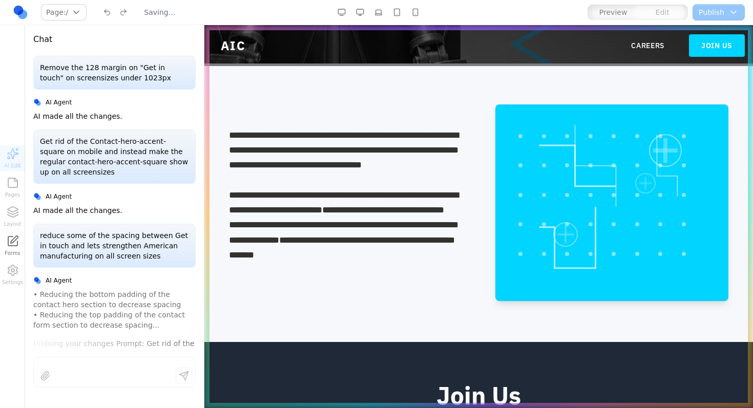
scroll to position [0, 0]
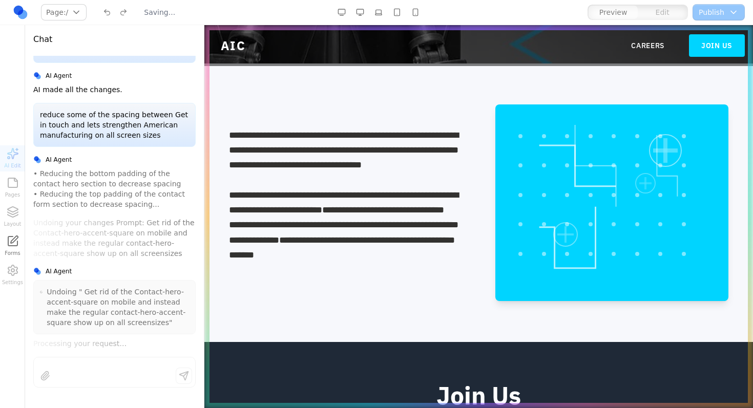
click at [384, 171] on p "**********" at bounding box center [344, 203] width 230 height 150
click at [347, 181] on p "**********" at bounding box center [344, 203] width 230 height 150
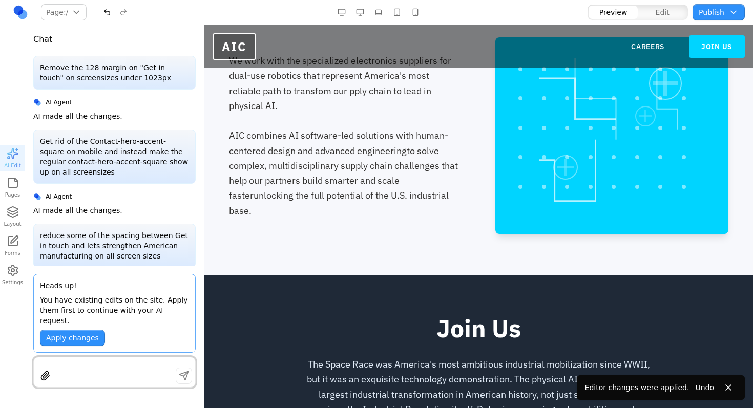
scroll to position [401, 0]
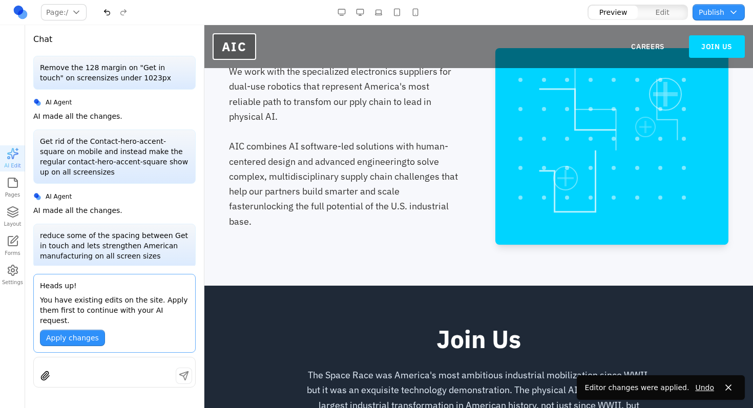
click at [358, 120] on p "We work with the specialized electronics suppliers for dual-use robotics that r…" at bounding box center [346, 146] width 234 height 165
click at [363, 111] on p "We work with the specialized electronics suppliers for dual-use robotics that r…" at bounding box center [346, 146] width 234 height 165
click at [356, 110] on p "We work with the specialized electronics suppliers for dual-use robotics that r…" at bounding box center [346, 146] width 234 height 165
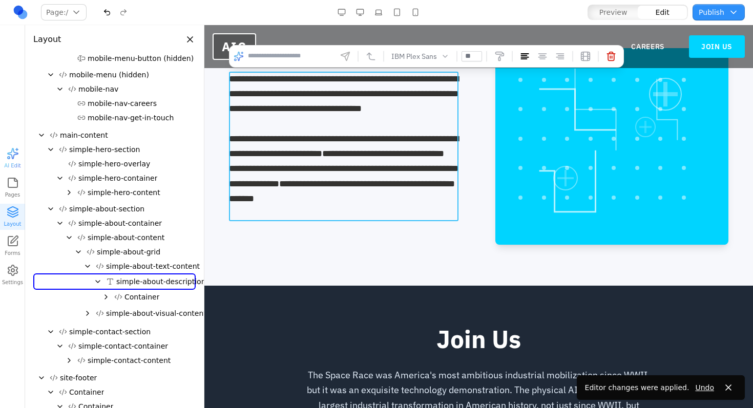
scroll to position [181, 0]
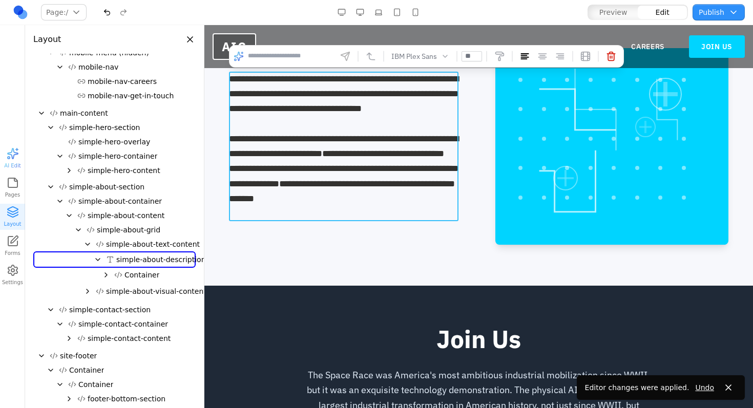
click at [351, 111] on p "**********" at bounding box center [344, 147] width 230 height 150
click at [404, 277] on section "**********" at bounding box center [478, 146] width 549 height 279
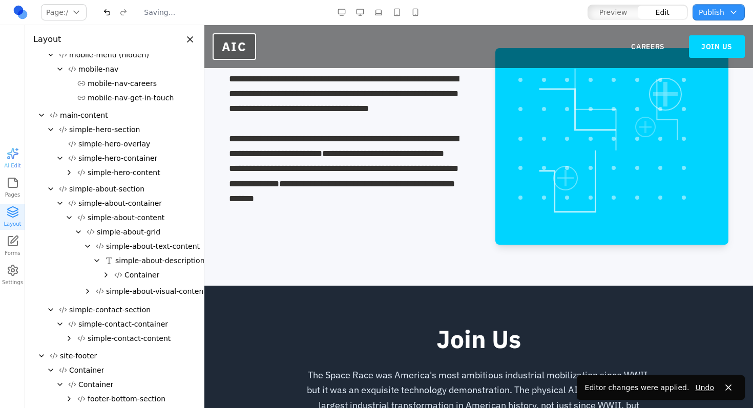
click at [17, 151] on div "button" at bounding box center [13, 154] width 12 height 12
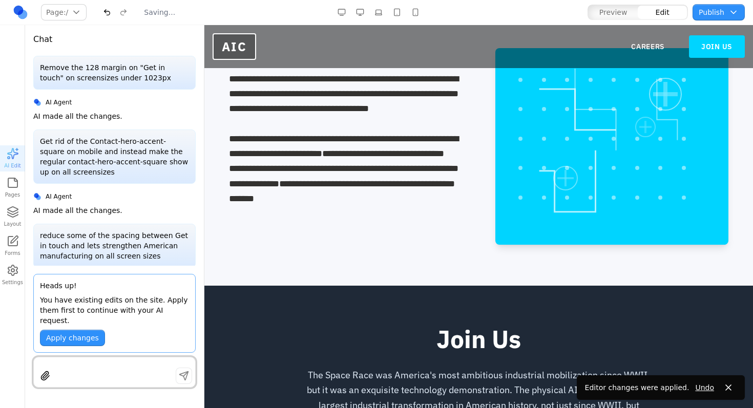
scroll to position [0, 0]
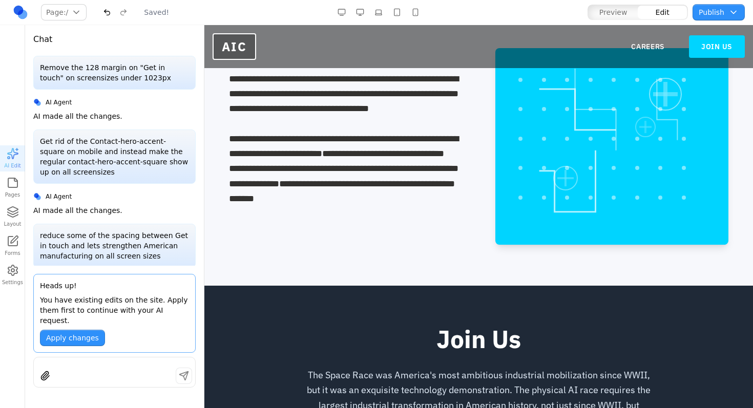
click at [85, 332] on button "Apply changes" at bounding box center [72, 338] width 65 height 16
click at [86, 334] on button "Apply changes" at bounding box center [72, 338] width 65 height 16
click at [77, 341] on button "Apply changes" at bounding box center [72, 338] width 65 height 16
click at [77, 340] on button "Apply changes" at bounding box center [72, 338] width 65 height 16
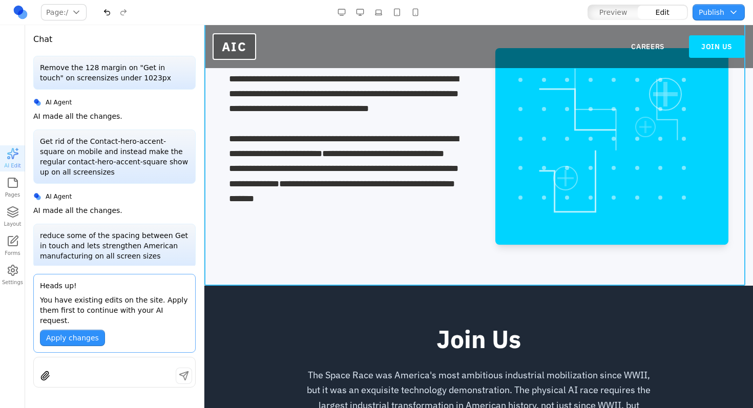
click at [434, 203] on span "**********" at bounding box center [342, 191] width 226 height 24
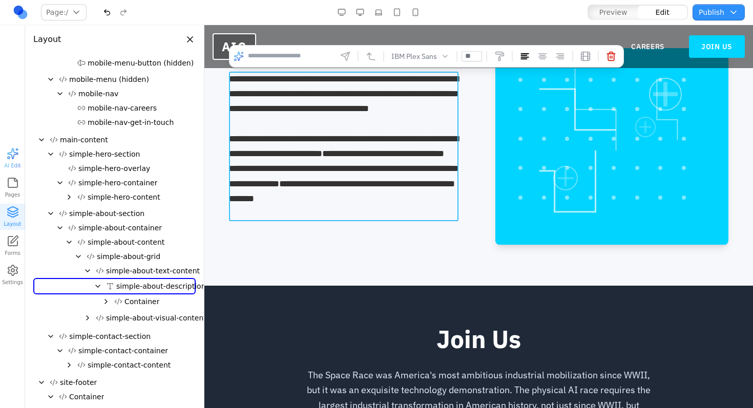
scroll to position [181, 0]
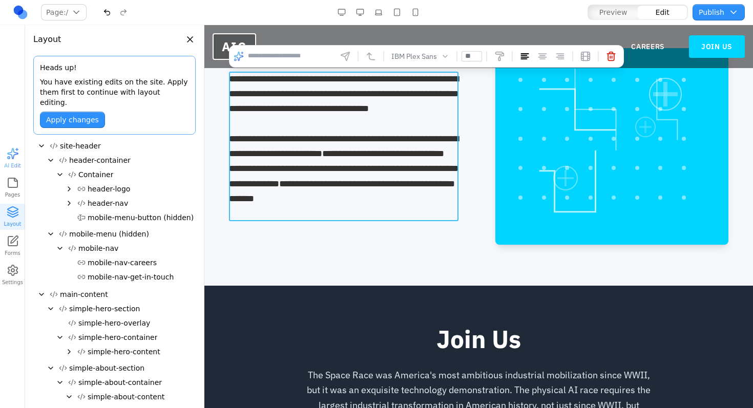
click at [86, 114] on button "Apply changes" at bounding box center [72, 120] width 65 height 16
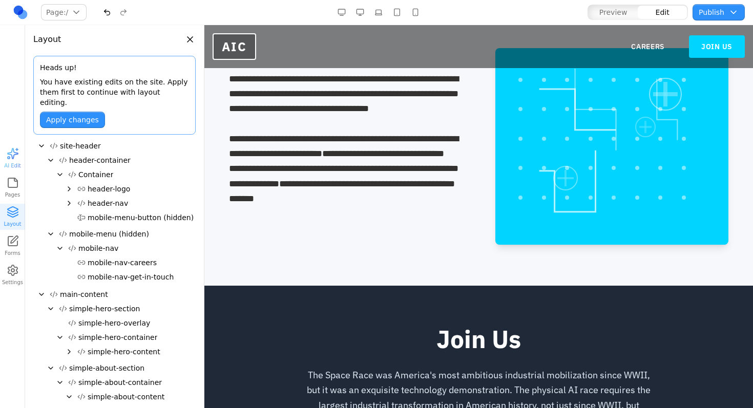
click at [90, 112] on button "Apply changes" at bounding box center [72, 120] width 65 height 16
click at [78, 112] on button "Apply changes" at bounding box center [72, 120] width 65 height 16
click at [18, 150] on div "button" at bounding box center [13, 154] width 12 height 12
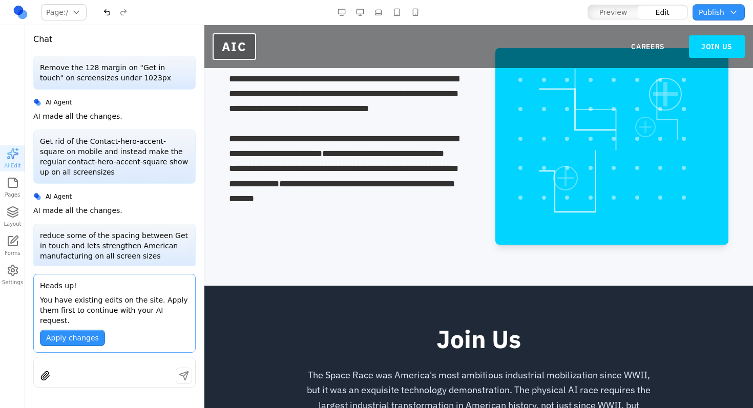
click at [77, 342] on button "Apply changes" at bounding box center [72, 338] width 65 height 16
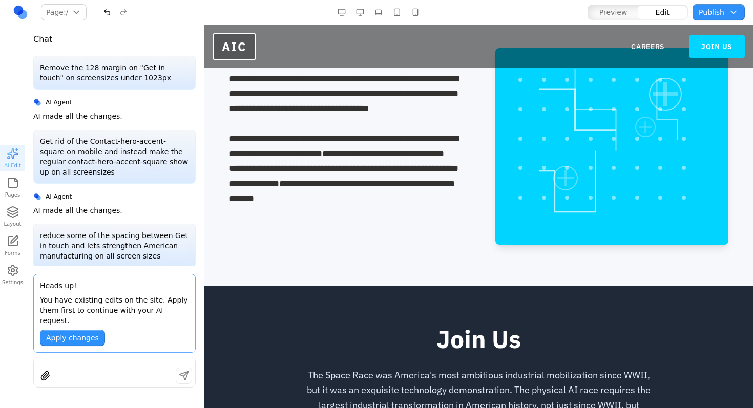
click at [347, 171] on div "**********" at bounding box center [344, 169] width 230 height 75
click at [86, 334] on button "Apply changes" at bounding box center [72, 338] width 65 height 16
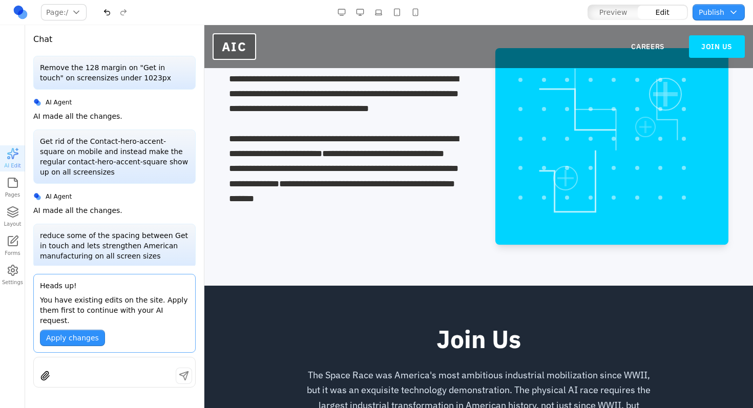
click at [86, 334] on button "Apply changes" at bounding box center [72, 338] width 65 height 16
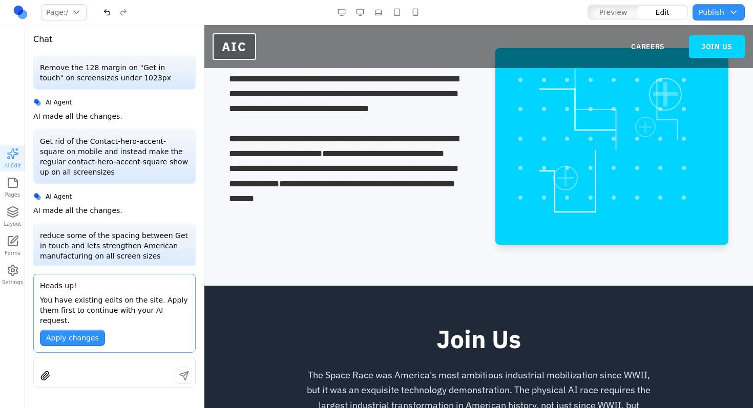
click at [86, 334] on button "Apply changes" at bounding box center [72, 338] width 65 height 16
click at [84, 340] on button "Apply changes" at bounding box center [72, 338] width 65 height 16
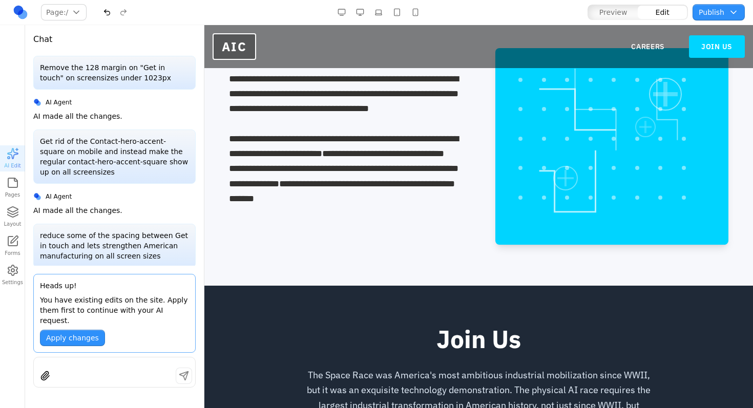
click at [84, 340] on button "Apply changes" at bounding box center [72, 338] width 65 height 16
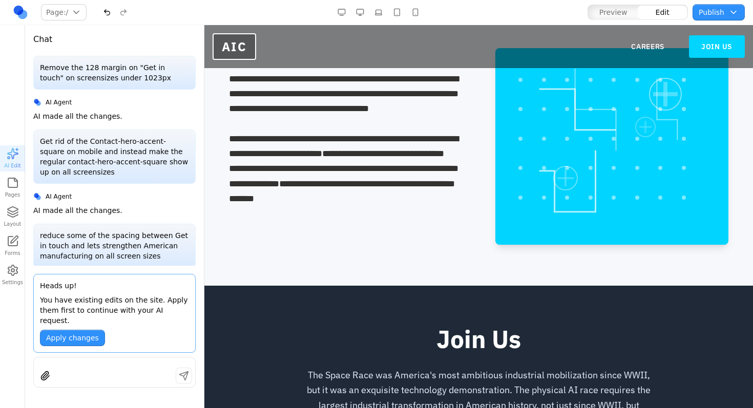
click at [84, 340] on button "Apply changes" at bounding box center [72, 338] width 65 height 16
click at [84, 339] on button "Apply changes" at bounding box center [72, 338] width 65 height 16
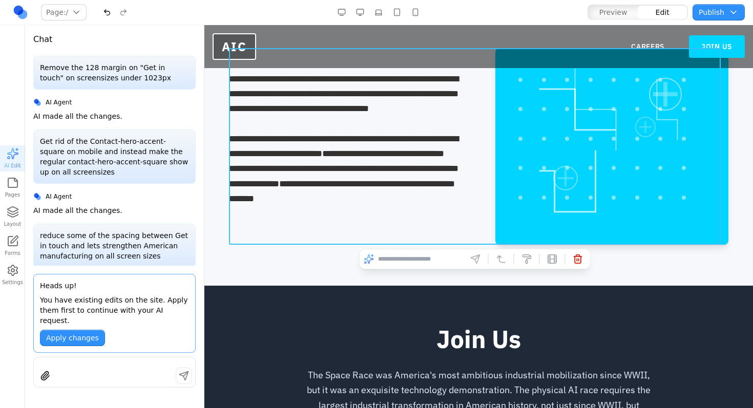
click at [337, 237] on div "**********" at bounding box center [479, 146] width 500 height 197
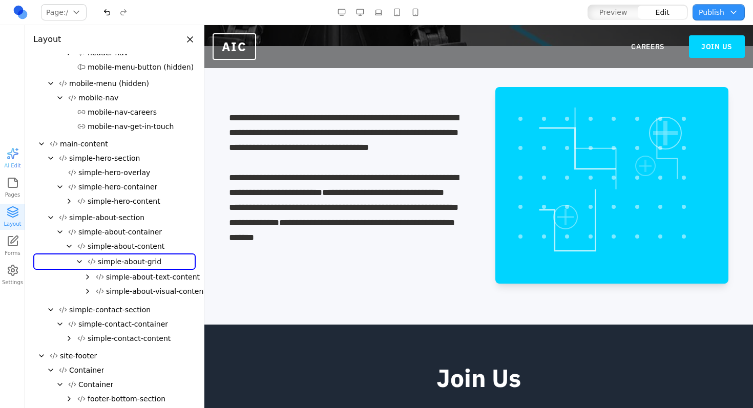
scroll to position [0, 0]
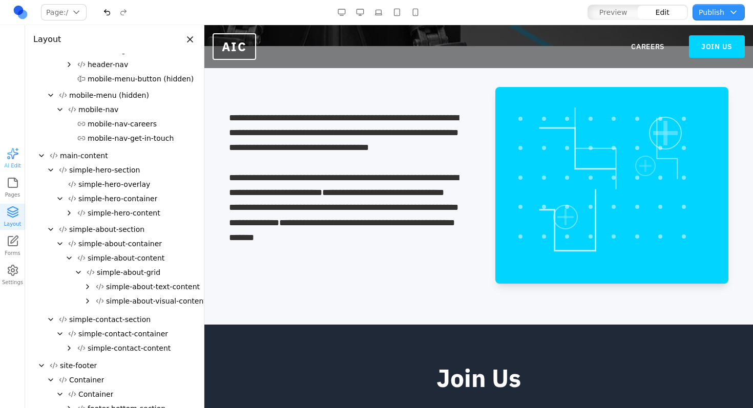
click at [4, 156] on span "AI Edit" at bounding box center [12, 159] width 16 height 22
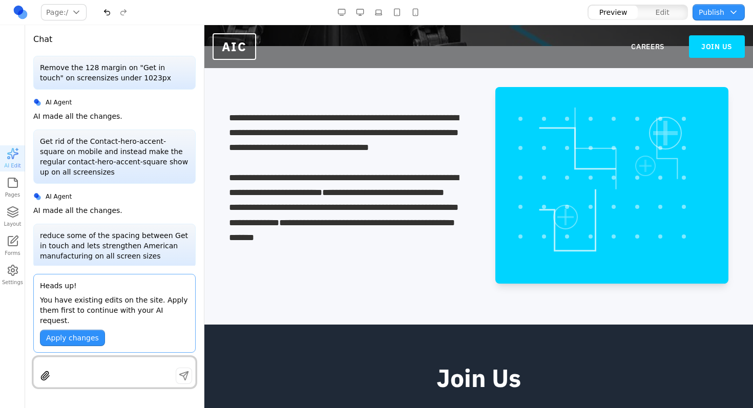
click at [588, 98] on div at bounding box center [612, 185] width 234 height 197
click at [603, 109] on div at bounding box center [612, 185] width 234 height 197
click at [569, 102] on div at bounding box center [612, 185] width 234 height 197
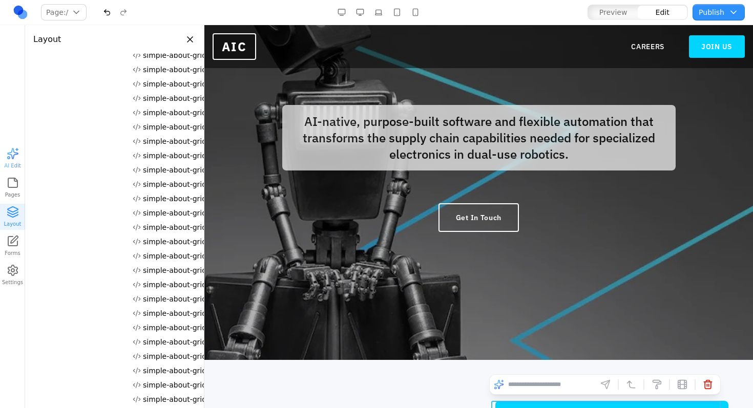
scroll to position [287, 0]
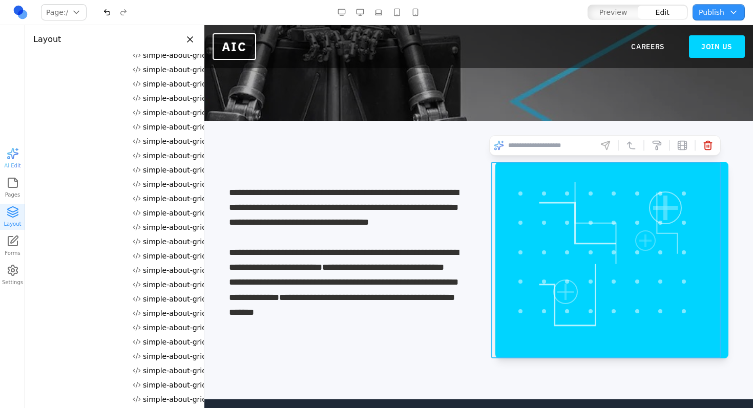
click at [630, 169] on div at bounding box center [612, 260] width 234 height 197
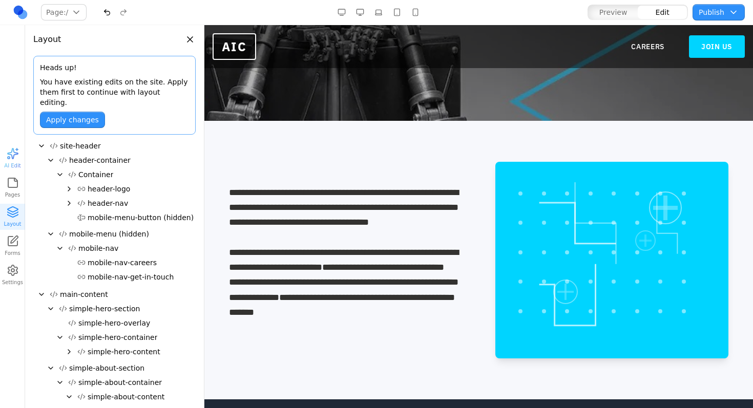
click at [73, 112] on button "Apply changes" at bounding box center [72, 120] width 65 height 16
click at [75, 112] on button "Apply changes" at bounding box center [72, 120] width 65 height 16
click at [72, 112] on button "Apply changes" at bounding box center [72, 120] width 65 height 16
drag, startPoint x: 72, startPoint y: 109, endPoint x: 168, endPoint y: 56, distance: 109.2
click at [76, 112] on button "Apply changes" at bounding box center [72, 120] width 65 height 16
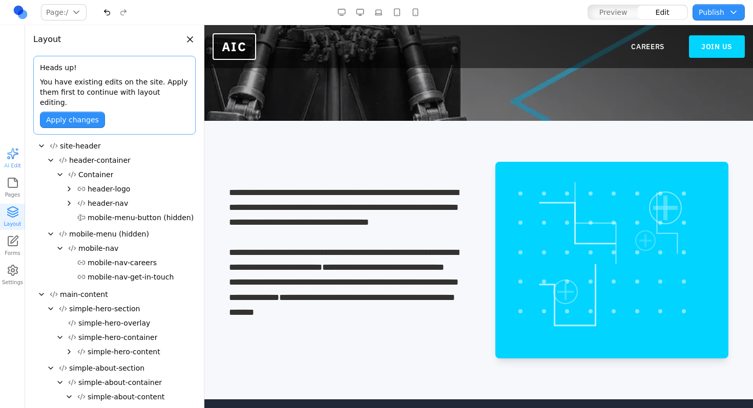
click at [184, 38] on header "Layout" at bounding box center [114, 35] width 179 height 20
click at [188, 38] on button "Close panel" at bounding box center [189, 39] width 11 height 11
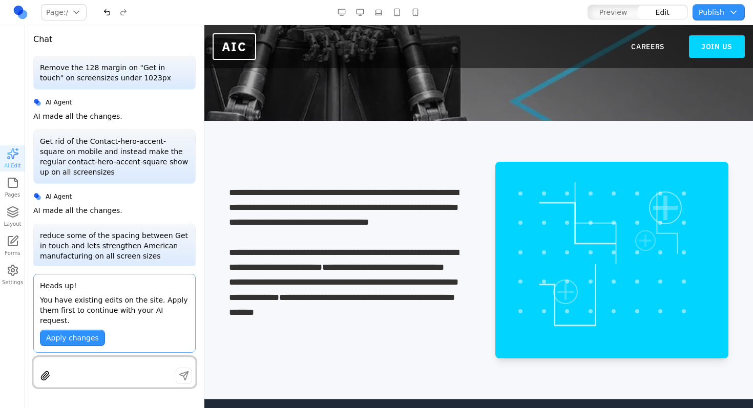
click at [174, 335] on div "Apply changes" at bounding box center [114, 338] width 149 height 16
click at [346, 288] on div "**********" at bounding box center [344, 282] width 230 height 75
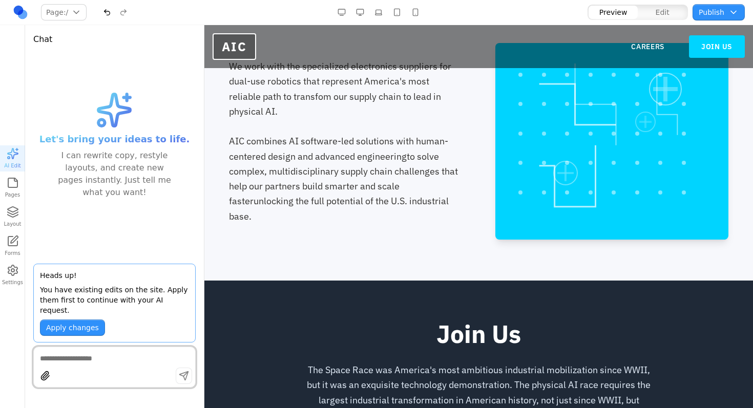
scroll to position [357, 0]
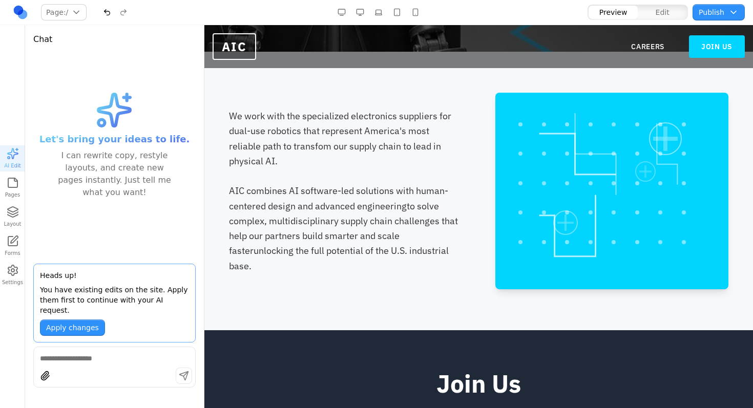
click at [58, 330] on button "Apply changes" at bounding box center [72, 328] width 65 height 16
click at [70, 324] on button "Apply changes" at bounding box center [72, 328] width 65 height 16
click at [132, 227] on div "Let's bring your ideas to life. I can rewrite copy, restyle layouts, and create…" at bounding box center [114, 156] width 162 height 200
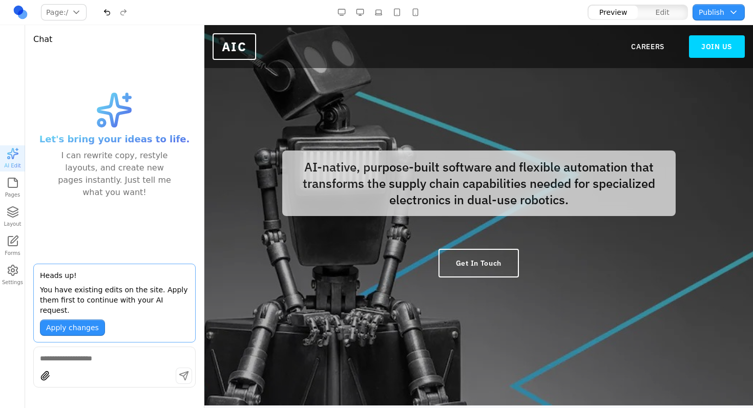
scroll to position [0, 0]
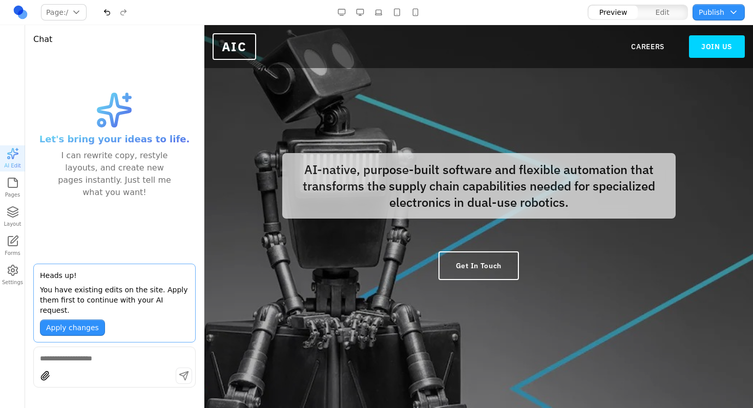
click at [670, 12] on button "Edit" at bounding box center [662, 12] width 49 height 13
click at [610, 13] on span "Preview" at bounding box center [614, 12] width 28 height 10
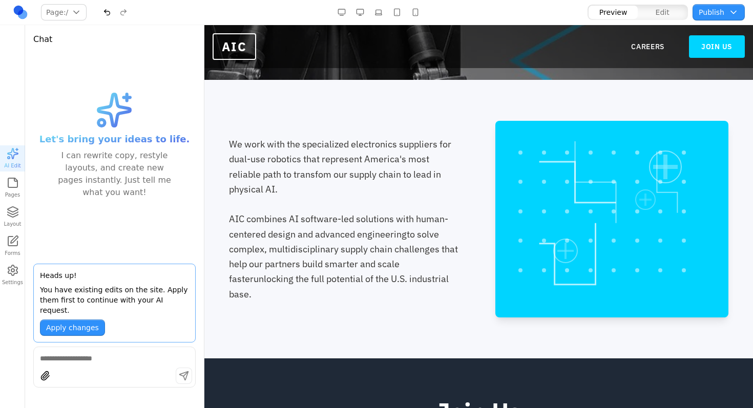
scroll to position [336, 0]
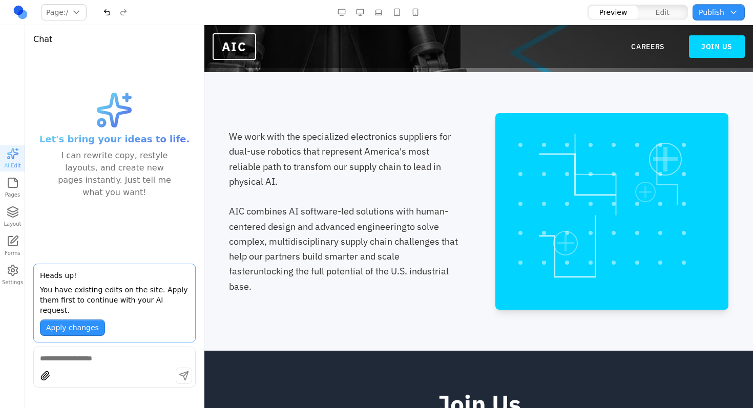
click at [651, 17] on button "Edit" at bounding box center [662, 12] width 49 height 13
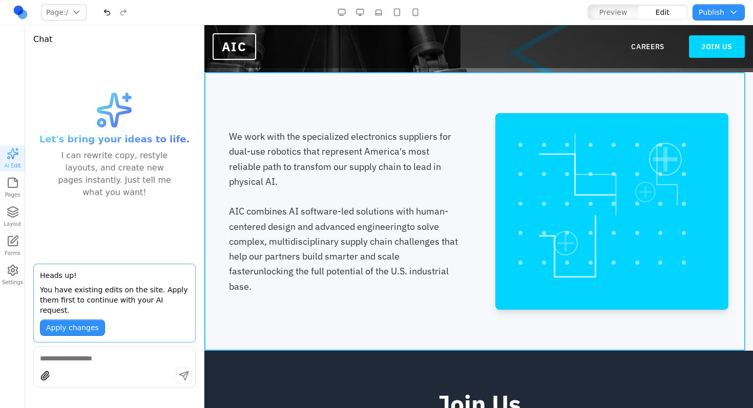
click at [637, 177] on div at bounding box center [612, 211] width 234 height 197
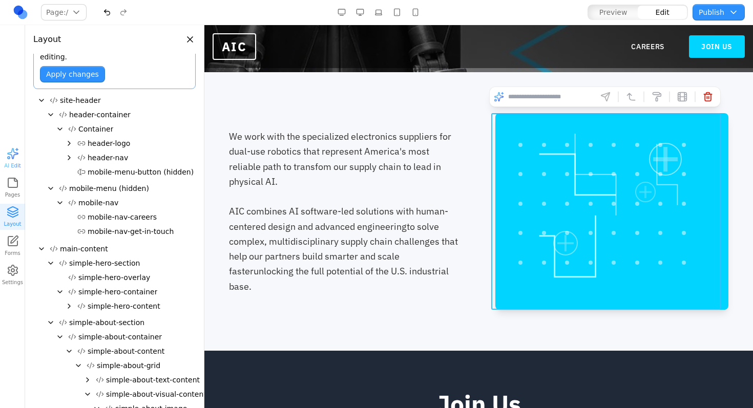
click at [637, 177] on div at bounding box center [612, 211] width 234 height 197
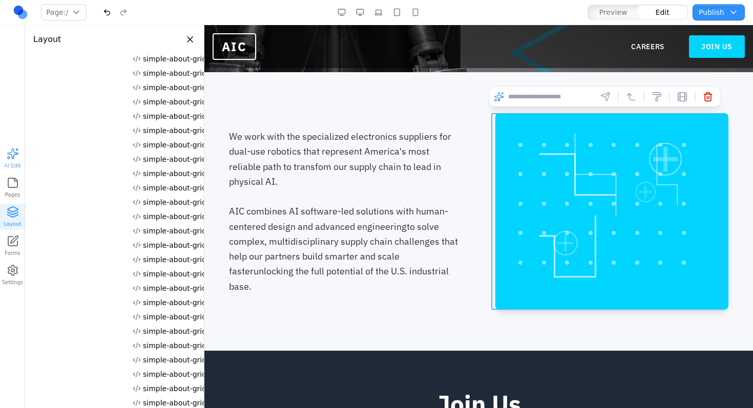
scroll to position [588, 0]
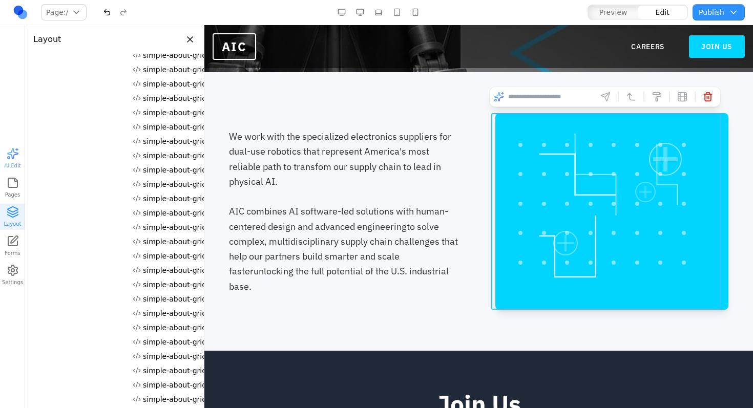
click at [550, 101] on input at bounding box center [550, 97] width 85 height 16
type input "**********"
click at [198, 39] on header "Layout" at bounding box center [114, 35] width 179 height 20
click at [194, 39] on button "Close panel" at bounding box center [189, 39] width 11 height 11
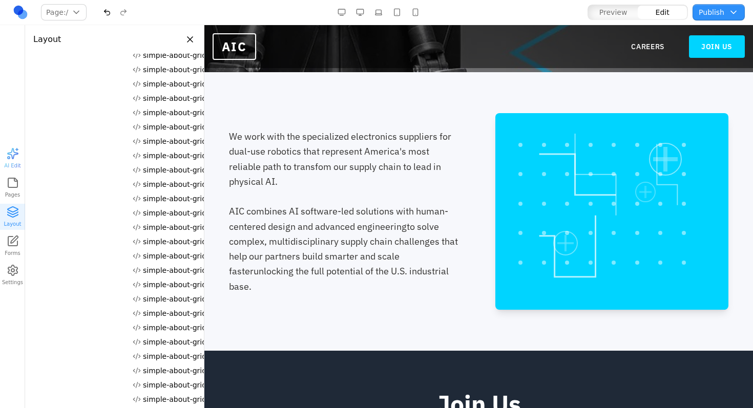
scroll to position [0, 0]
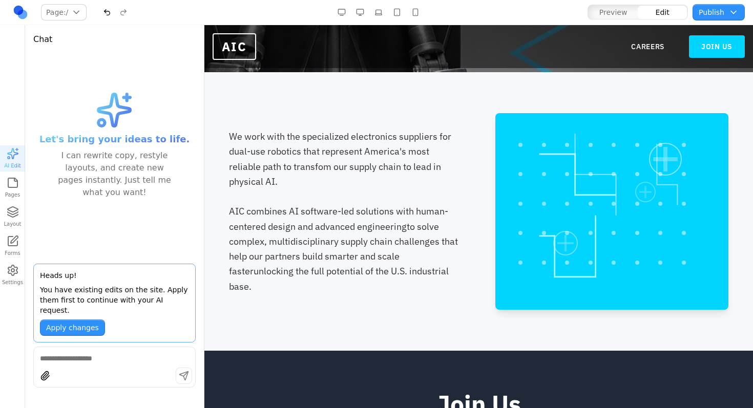
click at [89, 234] on div "Let's bring your ideas to life. I can rewrite copy, restyle layouts, and create…" at bounding box center [114, 156] width 162 height 200
click at [267, 204] on div at bounding box center [346, 196] width 234 height 15
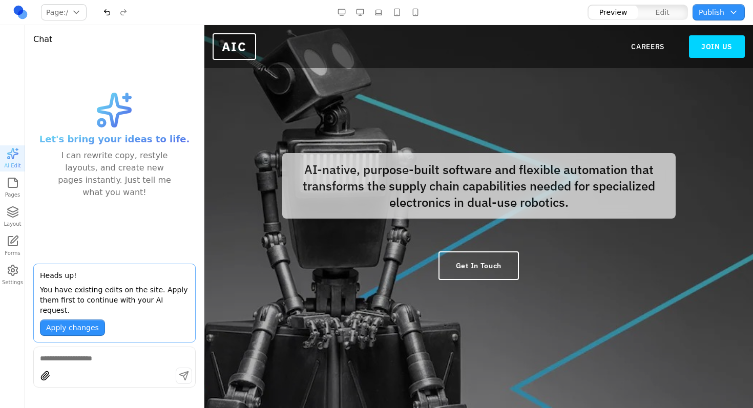
click at [77, 330] on button "Apply changes" at bounding box center [72, 328] width 65 height 16
click at [76, 329] on button "Apply changes" at bounding box center [72, 328] width 65 height 16
click at [114, 308] on p "You have existing edits on the site. Apply them first to continue with your AI …" at bounding box center [114, 300] width 149 height 31
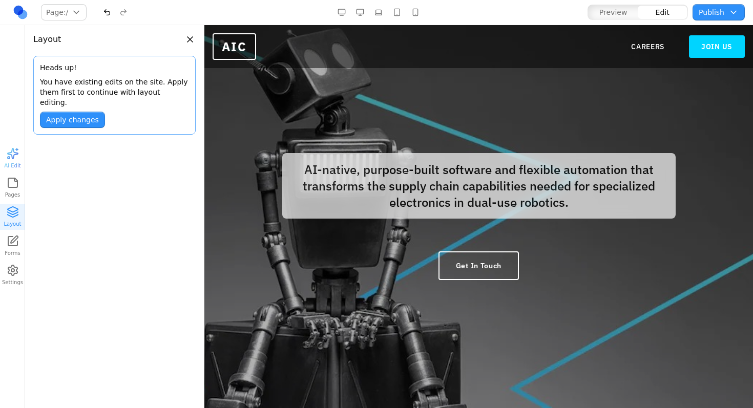
click at [468, 195] on p "AI-native, purpose-built software and flexible automation that transforms the s…" at bounding box center [479, 186] width 394 height 66
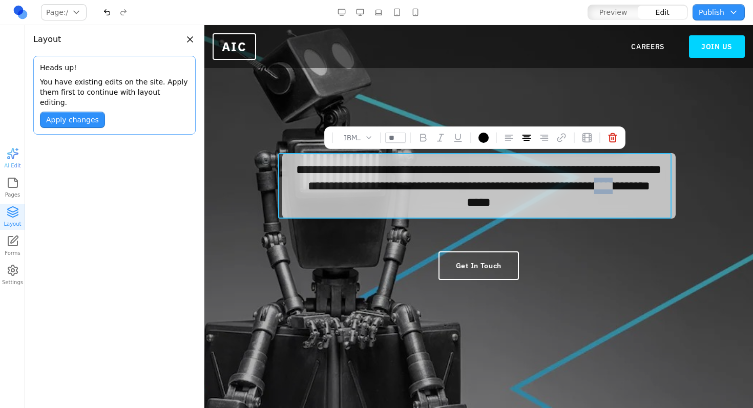
click at [467, 196] on p "**********" at bounding box center [479, 186] width 394 height 66
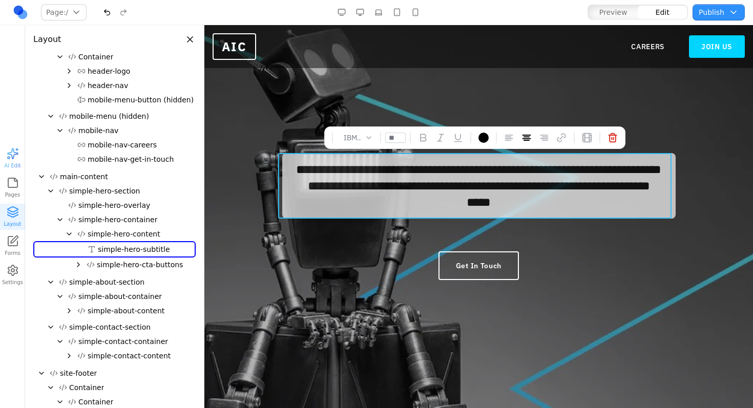
scroll to position [126, 0]
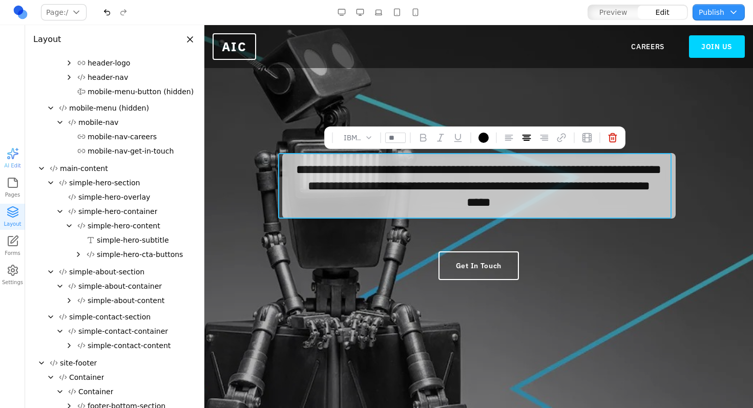
click at [400, 232] on div "**********" at bounding box center [479, 216] width 394 height 127
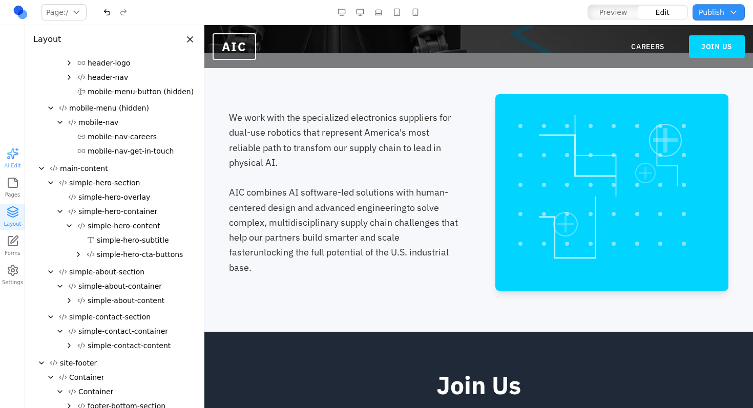
scroll to position [577, 0]
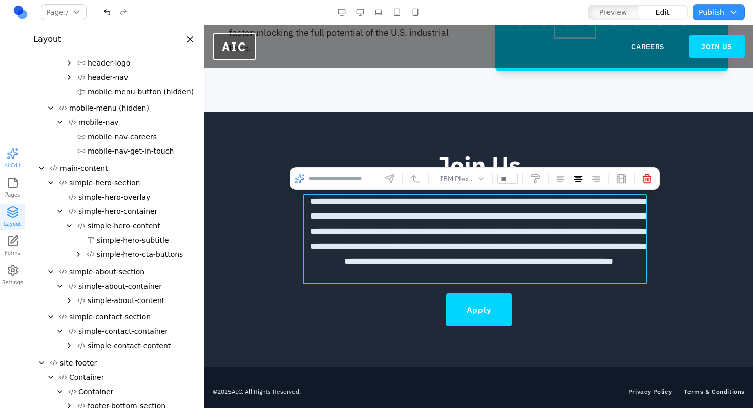
click at [392, 232] on span "**********" at bounding box center [479, 231] width 337 height 69
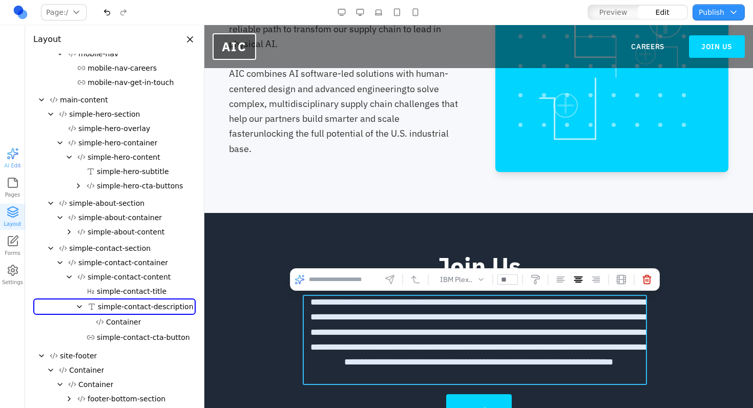
scroll to position [331, 0]
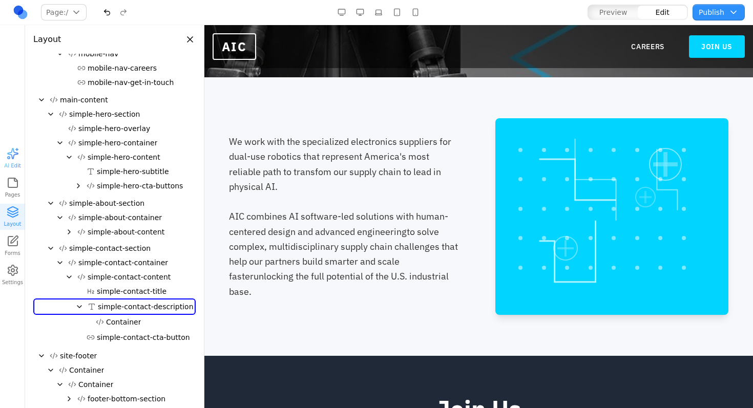
click at [356, 186] on p "We work with the specialized electronics suppliers for dual-use robotics that r…" at bounding box center [346, 216] width 234 height 165
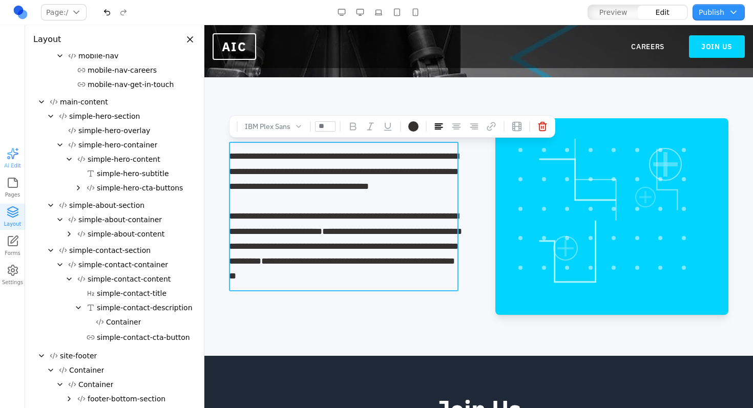
click at [356, 186] on p "**********" at bounding box center [346, 216] width 234 height 135
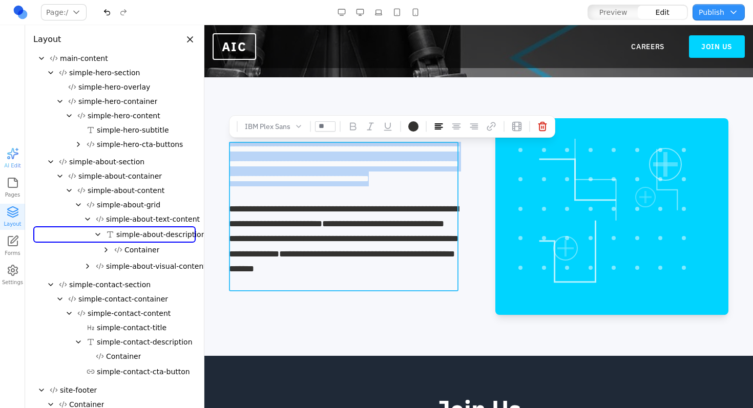
scroll to position [237, 0]
click at [372, 179] on p "**********" at bounding box center [344, 217] width 230 height 150
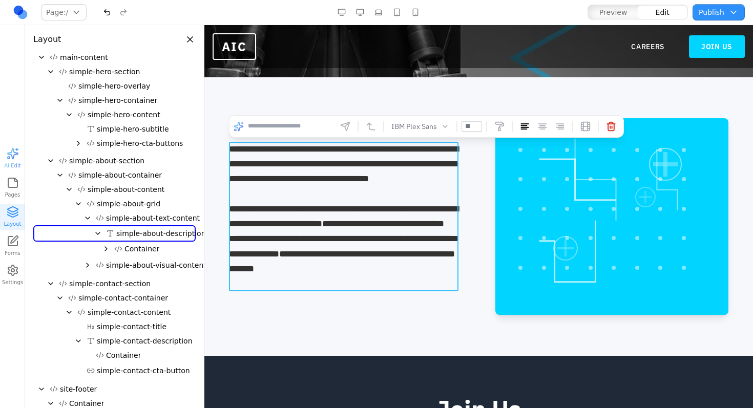
click at [412, 183] on p "**********" at bounding box center [344, 217] width 230 height 150
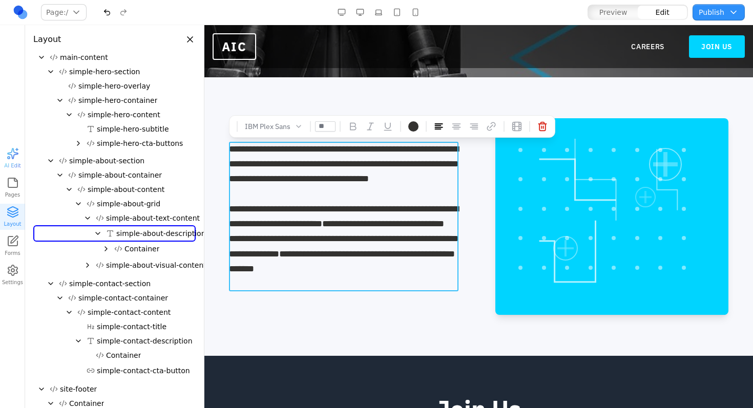
click at [427, 180] on p "**********" at bounding box center [344, 217] width 230 height 150
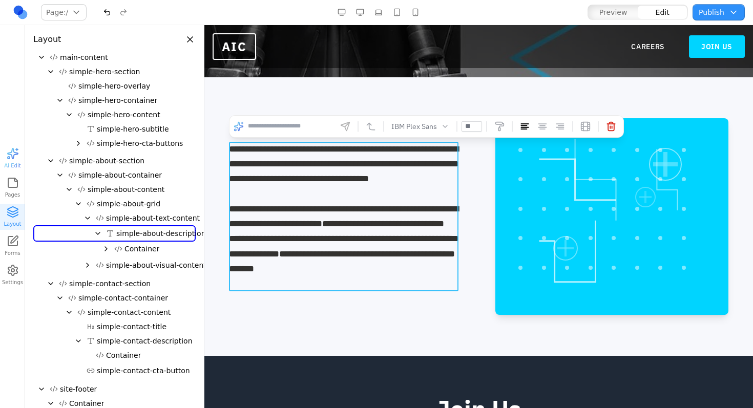
click at [320, 224] on div "**********" at bounding box center [344, 239] width 230 height 75
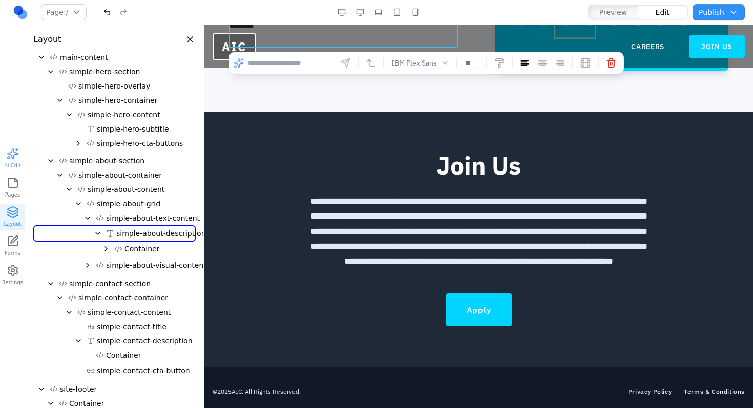
scroll to position [590, 0]
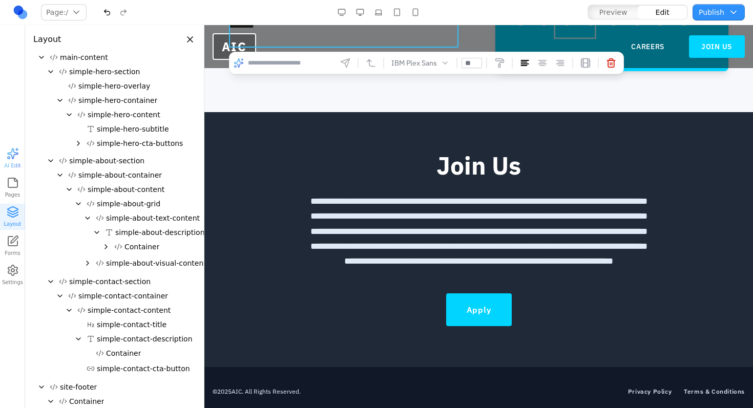
click at [408, 218] on span "**********" at bounding box center [479, 231] width 337 height 69
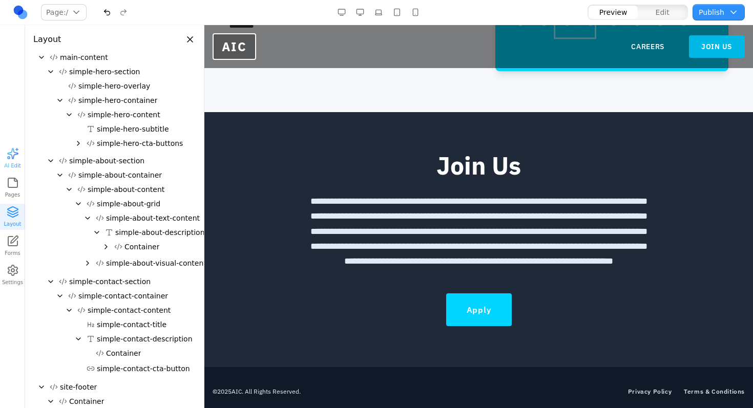
click at [715, 50] on link "JOIN US" at bounding box center [717, 46] width 56 height 23
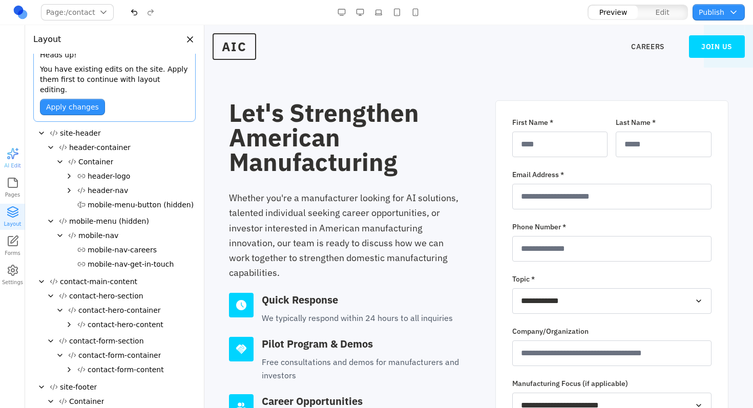
scroll to position [64, 0]
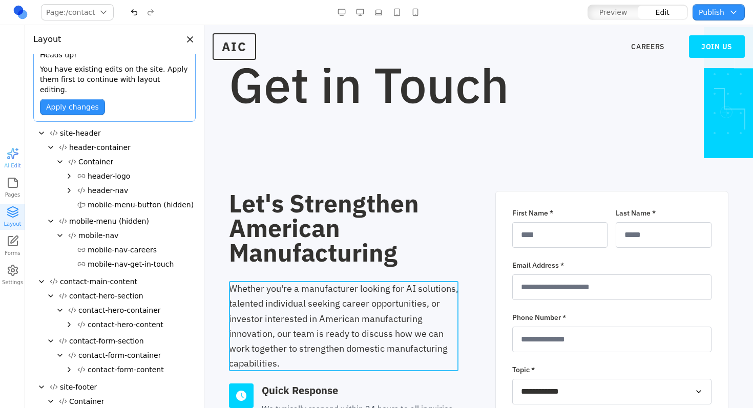
click at [321, 290] on p "Whether you're a manufacturer looking for AI solutions, talented individual see…" at bounding box center [346, 326] width 234 height 90
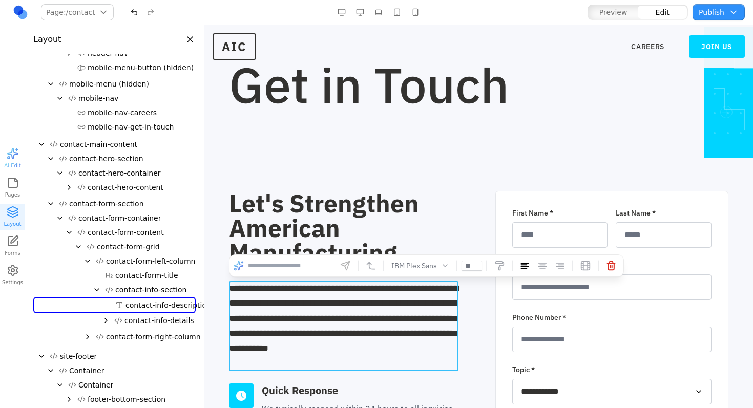
scroll to position [151, 0]
click at [394, 292] on p "**********" at bounding box center [344, 326] width 230 height 90
click at [315, 306] on p "**********" at bounding box center [344, 326] width 230 height 90
click at [291, 320] on p "**********" at bounding box center [344, 326] width 230 height 90
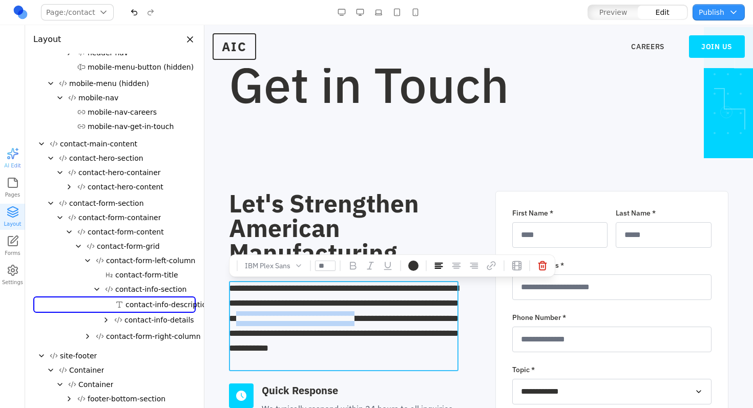
drag, startPoint x: 319, startPoint y: 318, endPoint x: 273, endPoint y: 332, distance: 48.6
click at [273, 332] on p "**********" at bounding box center [344, 326] width 230 height 90
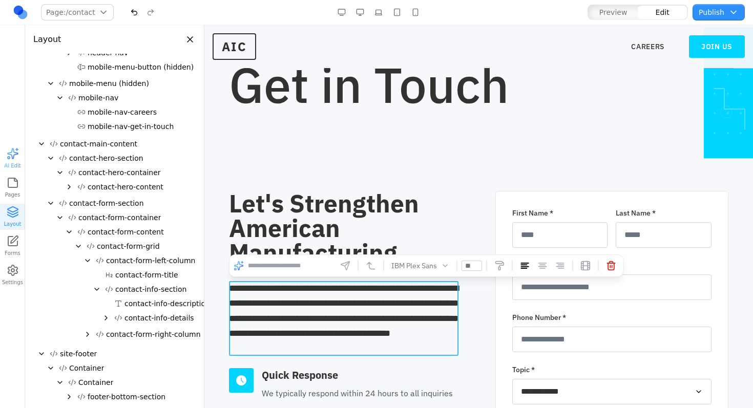
scroll to position [149, 0]
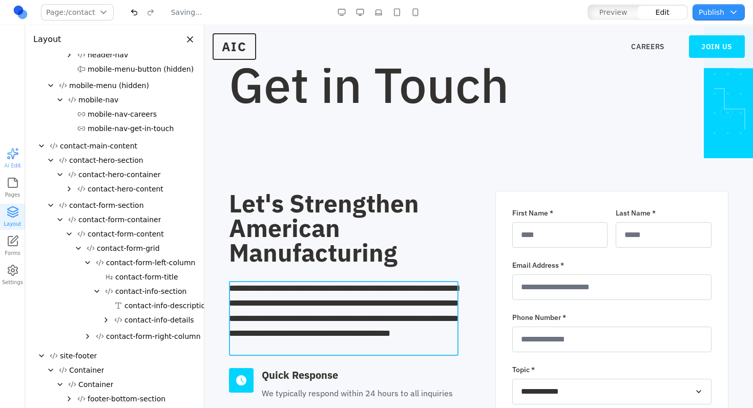
click at [399, 295] on p "**********" at bounding box center [344, 318] width 230 height 75
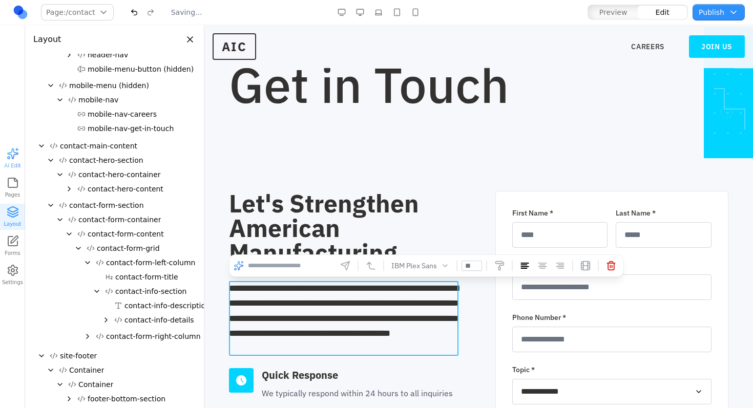
scroll to position [151, 0]
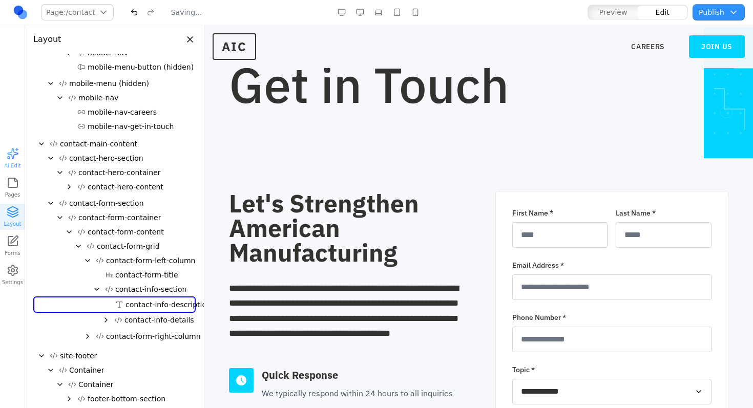
click at [12, 153] on div "button" at bounding box center [13, 154] width 12 height 12
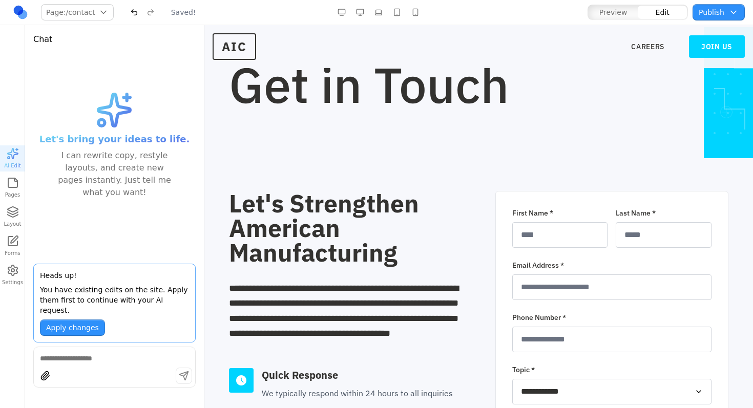
click at [60, 327] on button "Apply changes" at bounding box center [72, 328] width 65 height 16
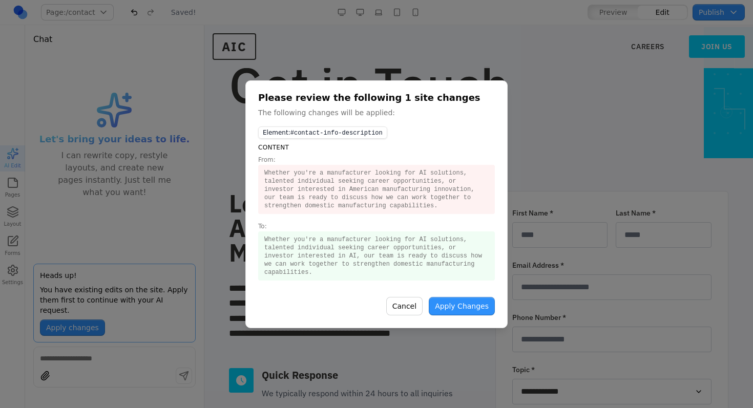
click at [477, 311] on button "Apply Changes" at bounding box center [462, 306] width 66 height 18
